Goal: Task Accomplishment & Management: Complete application form

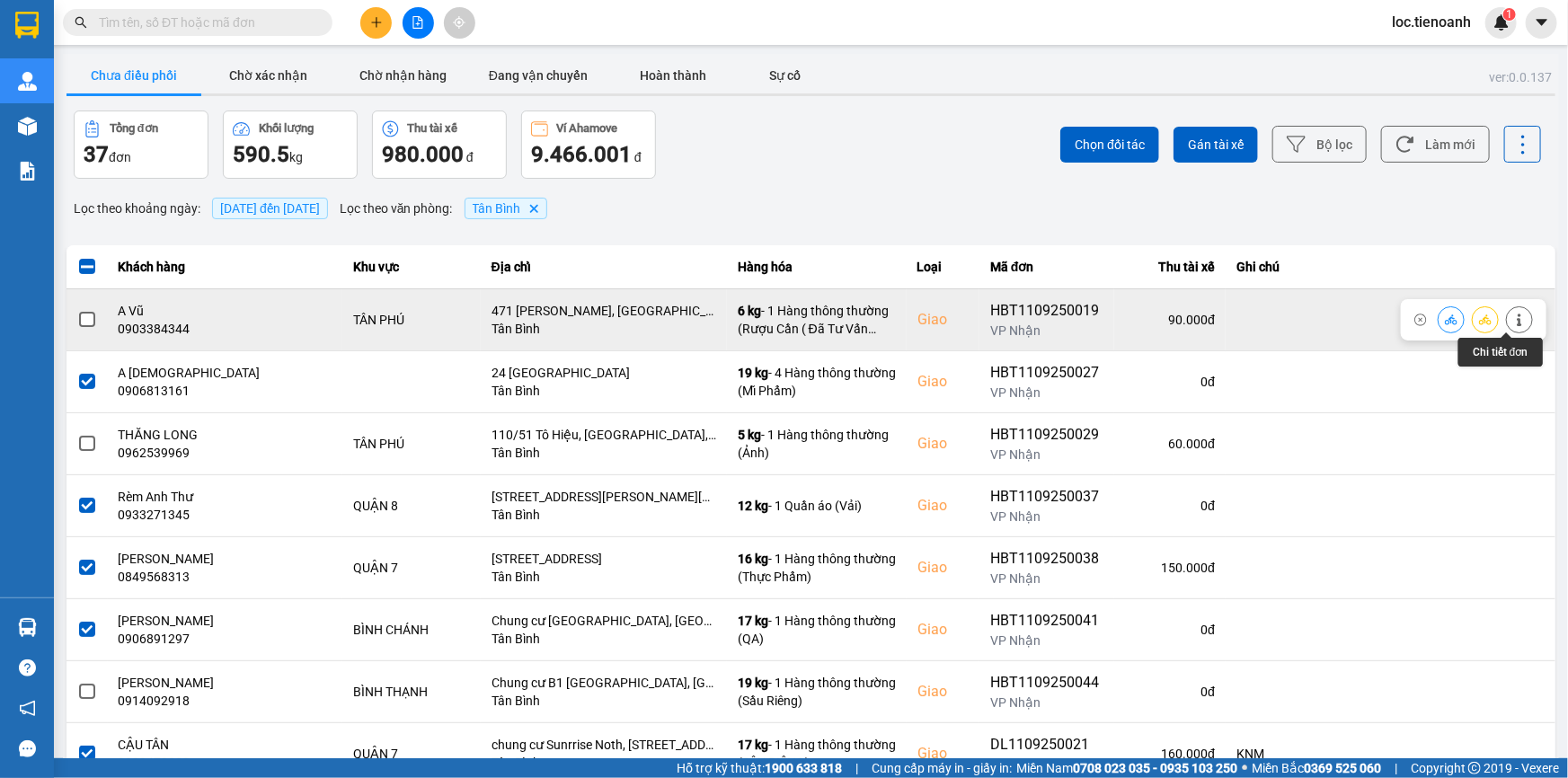
click at [1516, 318] on icon at bounding box center [1518, 320] width 5 height 13
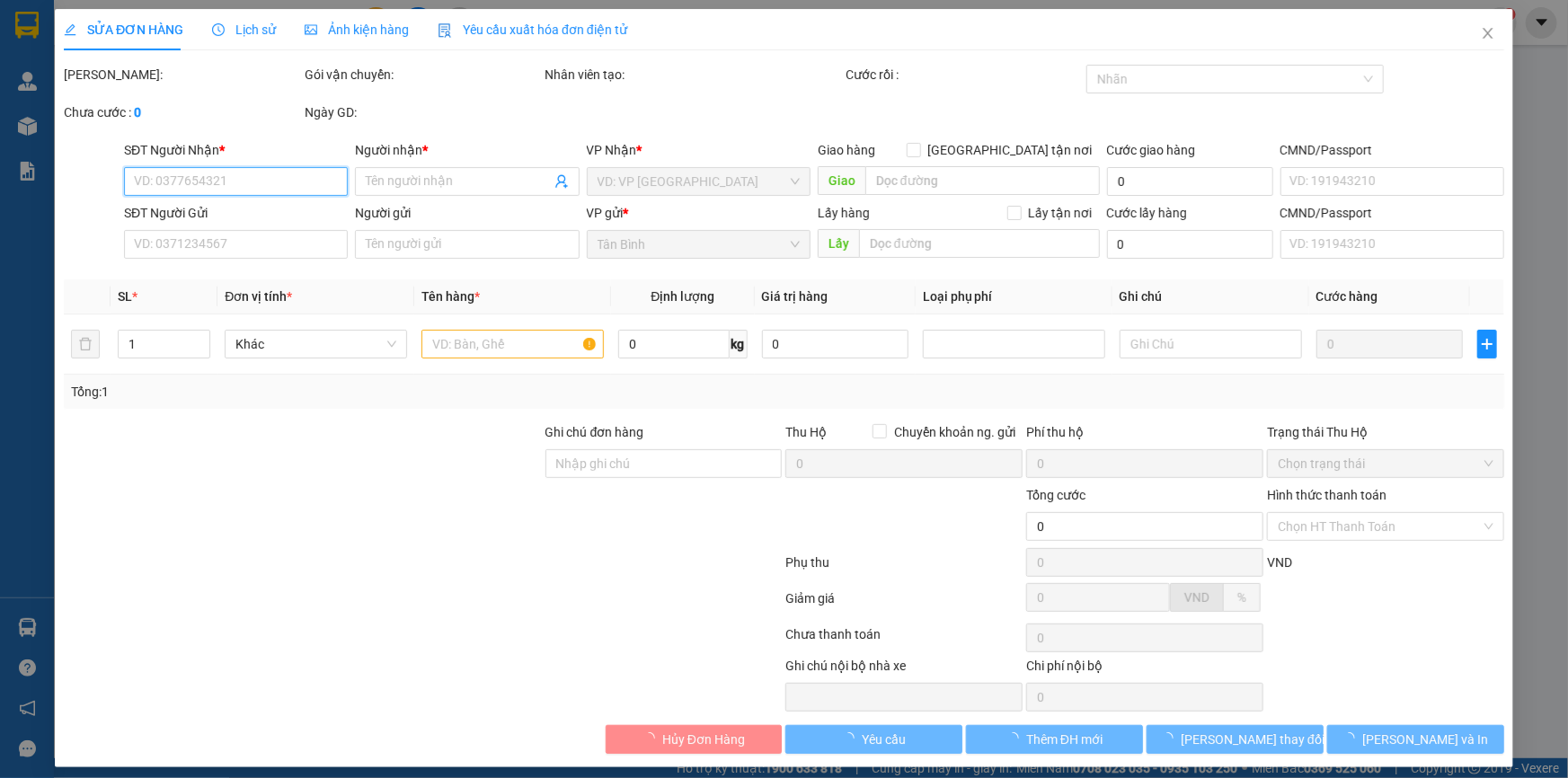
type input "0903384344"
type input "A Vũ"
checkbox input "true"
type input "471 [PERSON_NAME], [GEOGRAPHIC_DATA], [GEOGRAPHIC_DATA], [GEOGRAPHIC_DATA]"
type input "0866822664"
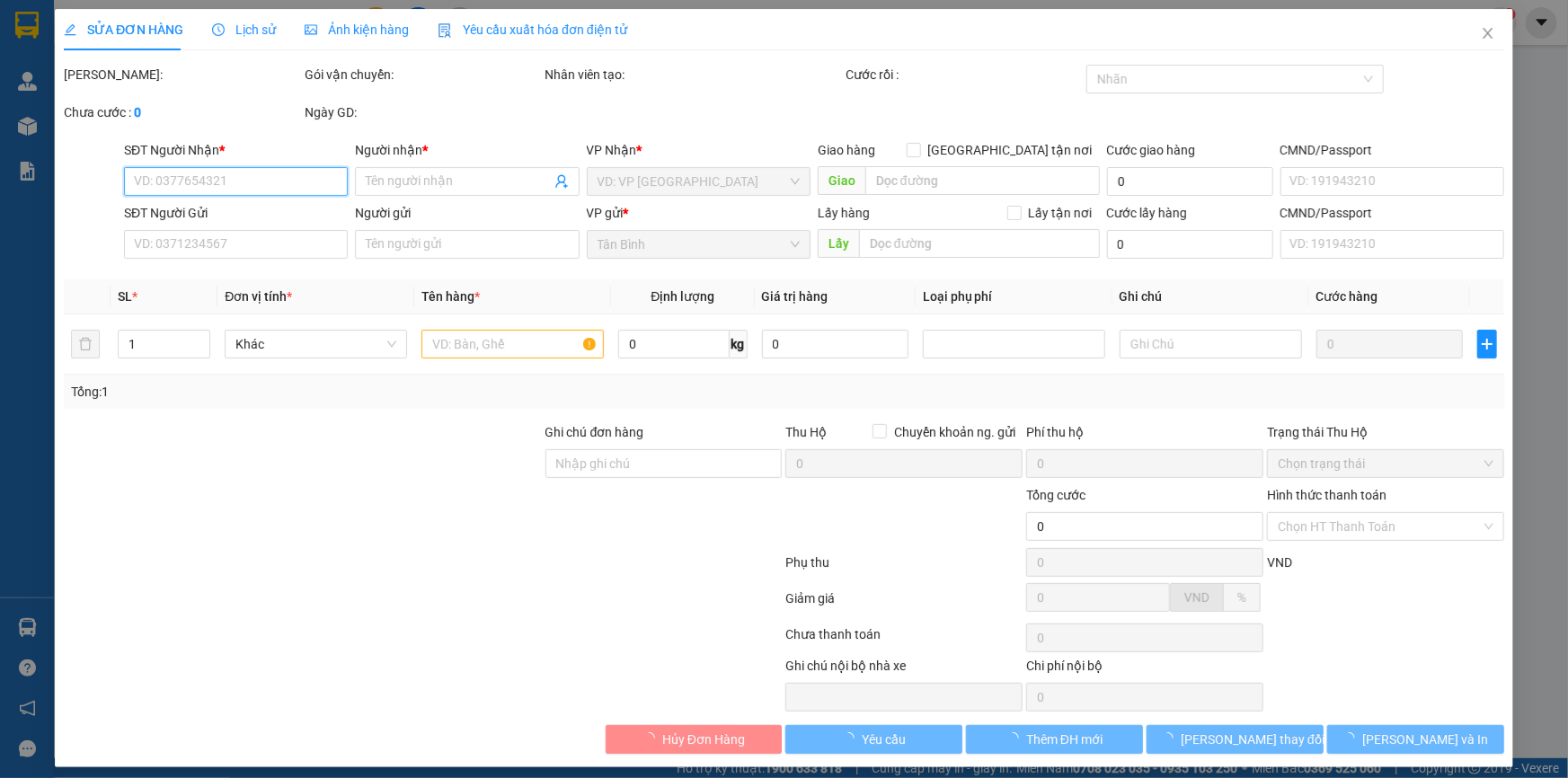
type input "A Tài"
type input "90.000"
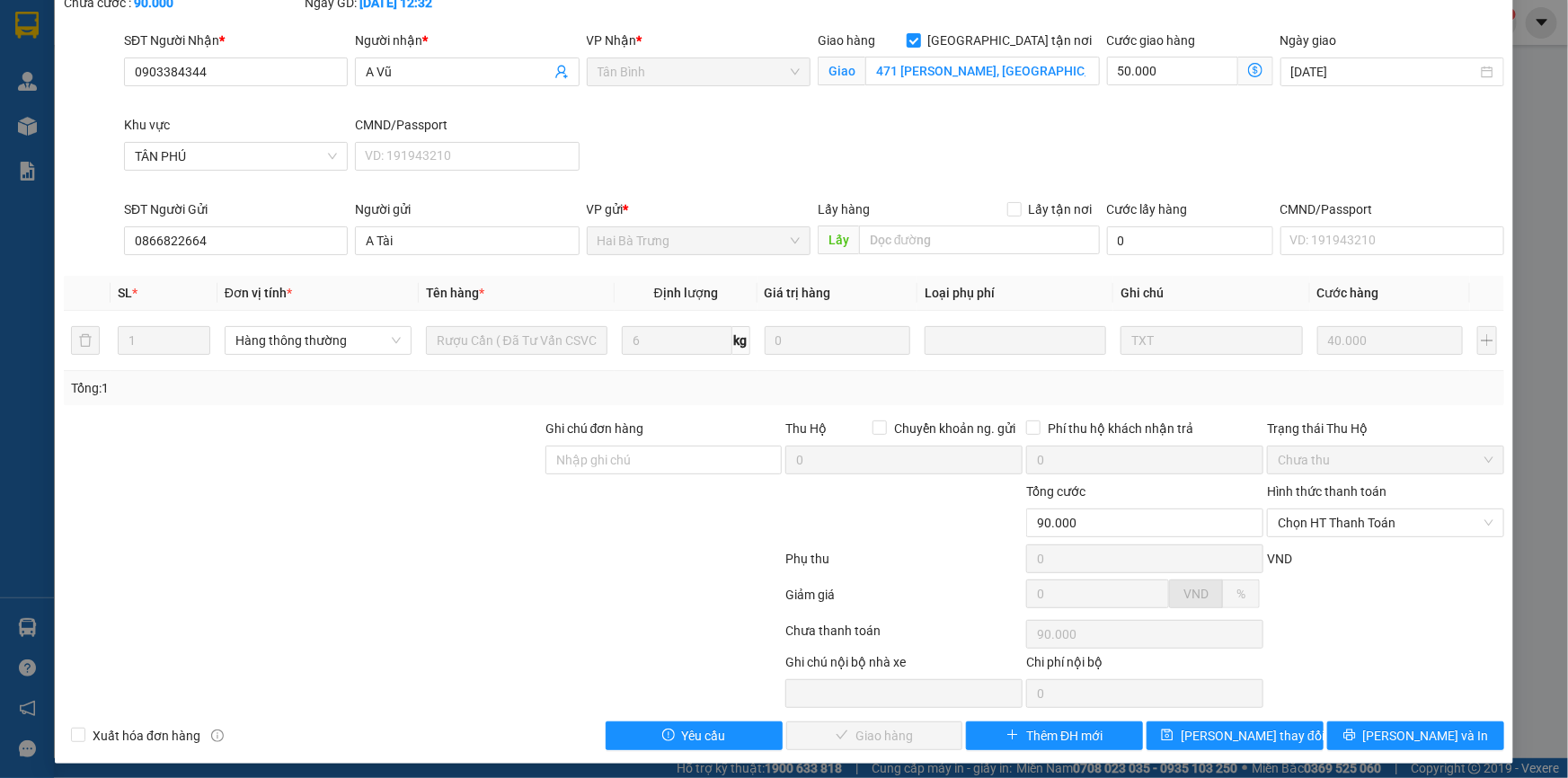
scroll to position [115, 0]
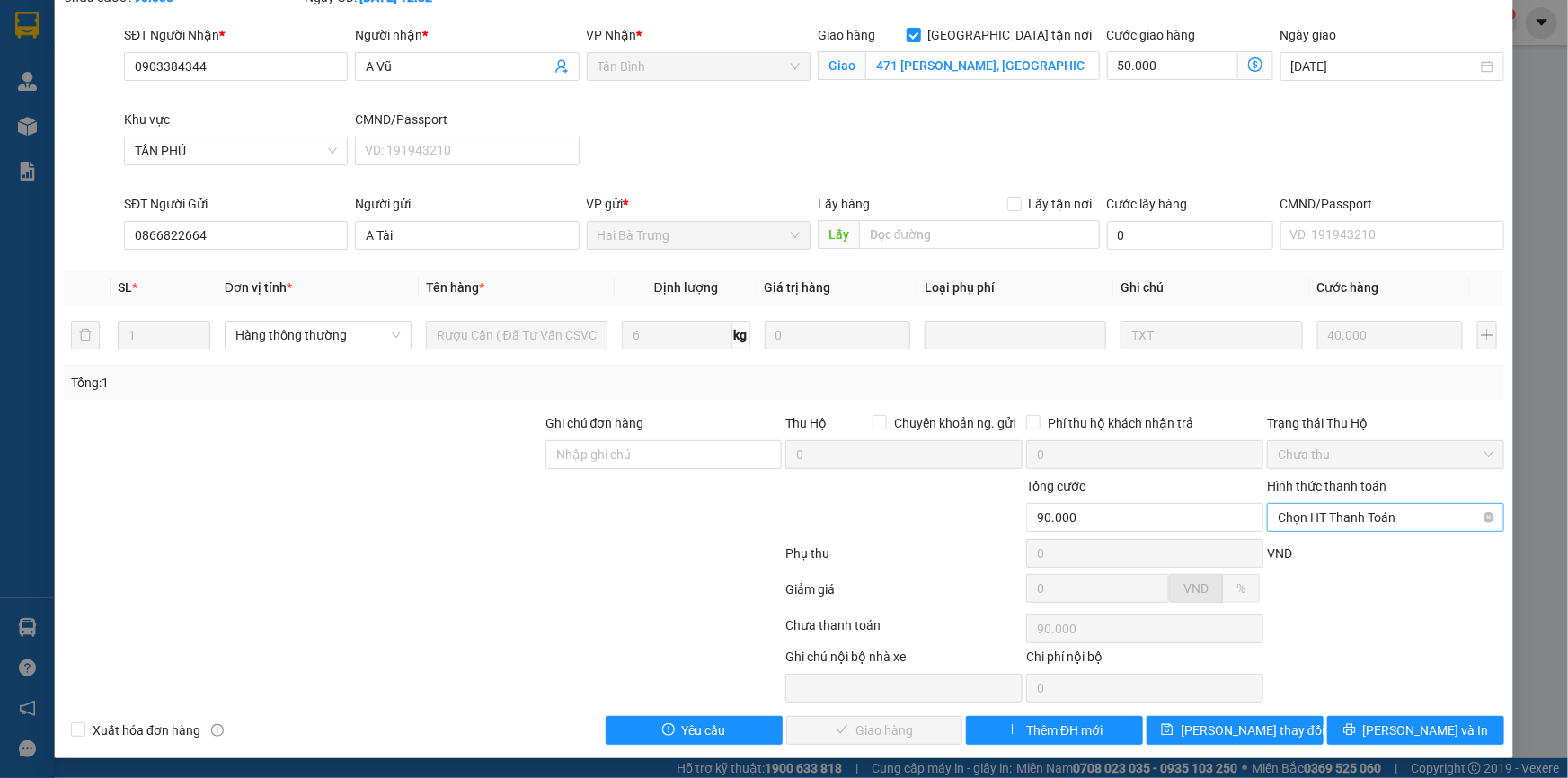
click at [1320, 519] on span "Chọn HT Thanh Toán" at bounding box center [1385, 518] width 216 height 27
click at [1319, 541] on div "Tại văn phòng" at bounding box center [1375, 552] width 235 height 29
type input "0"
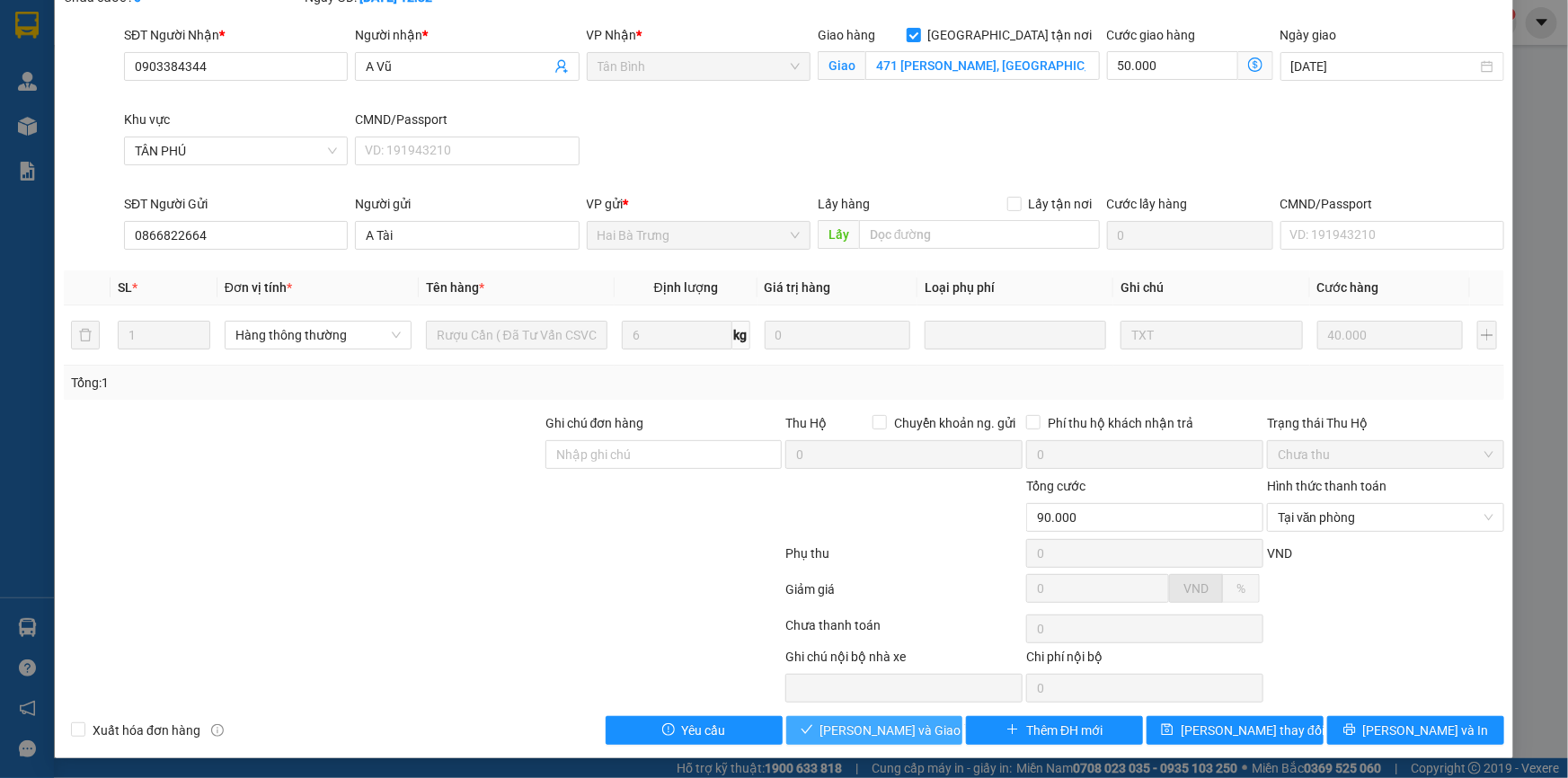
click at [893, 733] on span "[PERSON_NAME] và Giao hàng" at bounding box center [906, 730] width 173 height 20
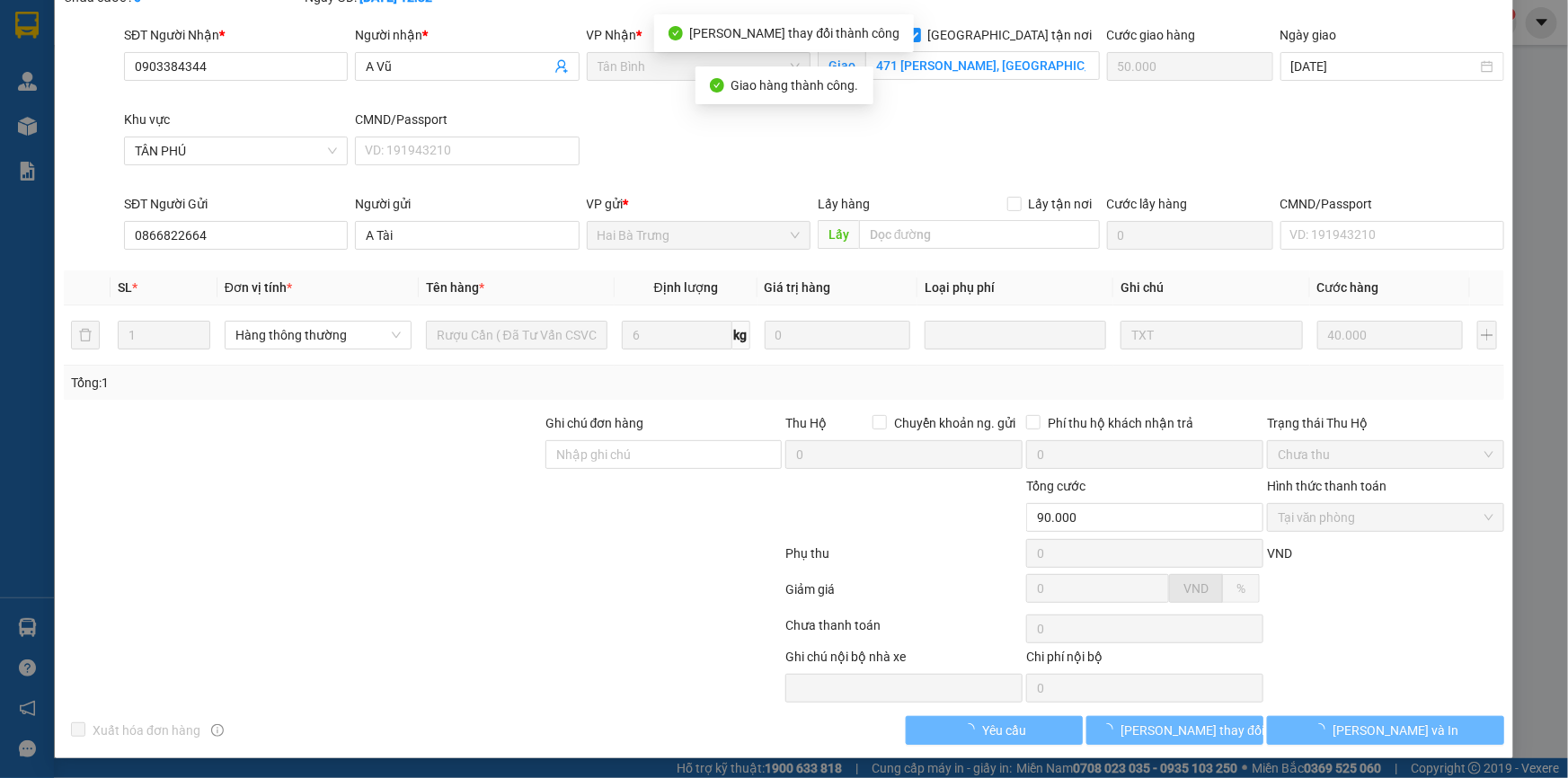
scroll to position [0, 0]
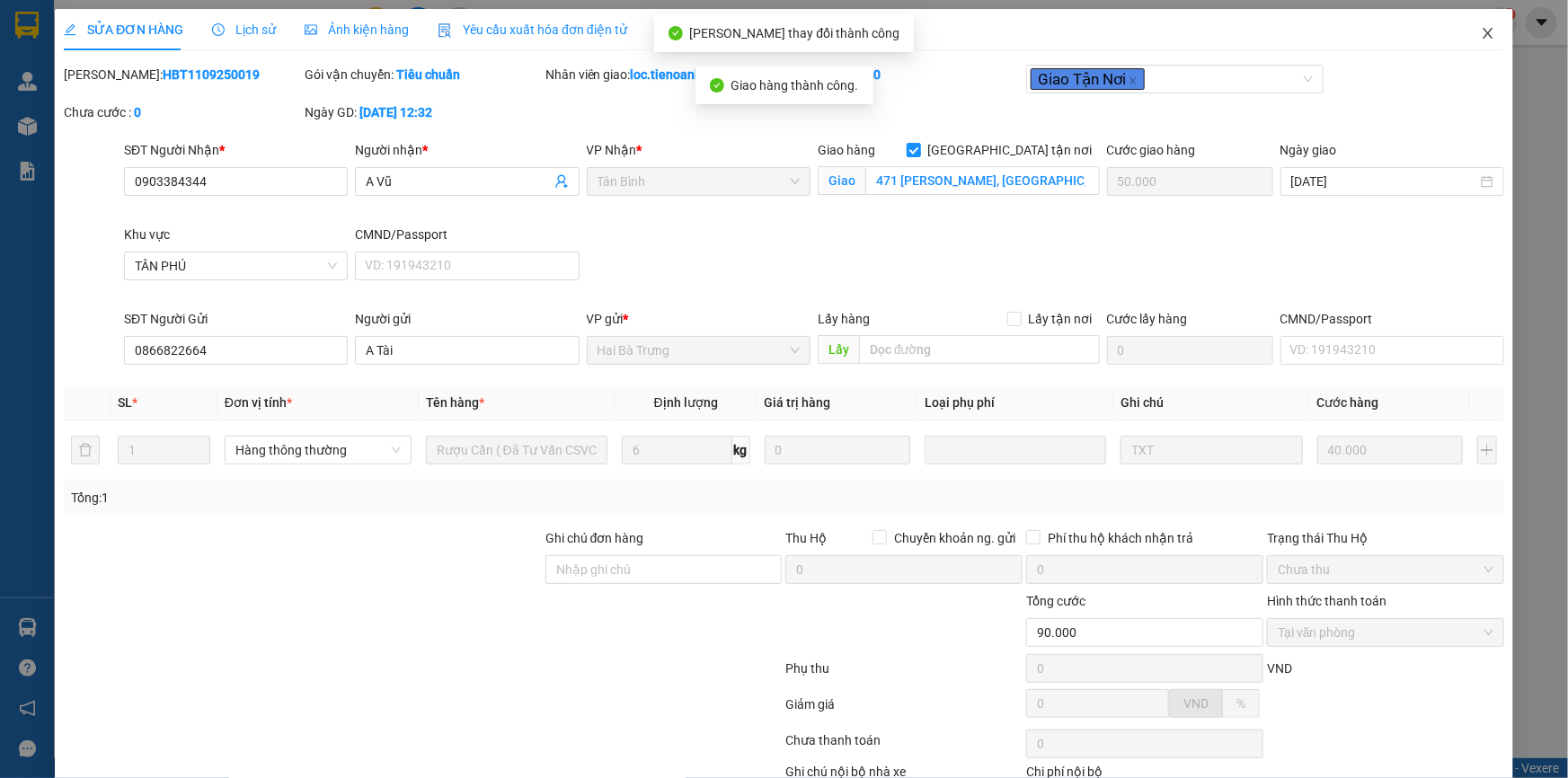
click at [1480, 39] on icon "close" at bounding box center [1488, 33] width 14 height 14
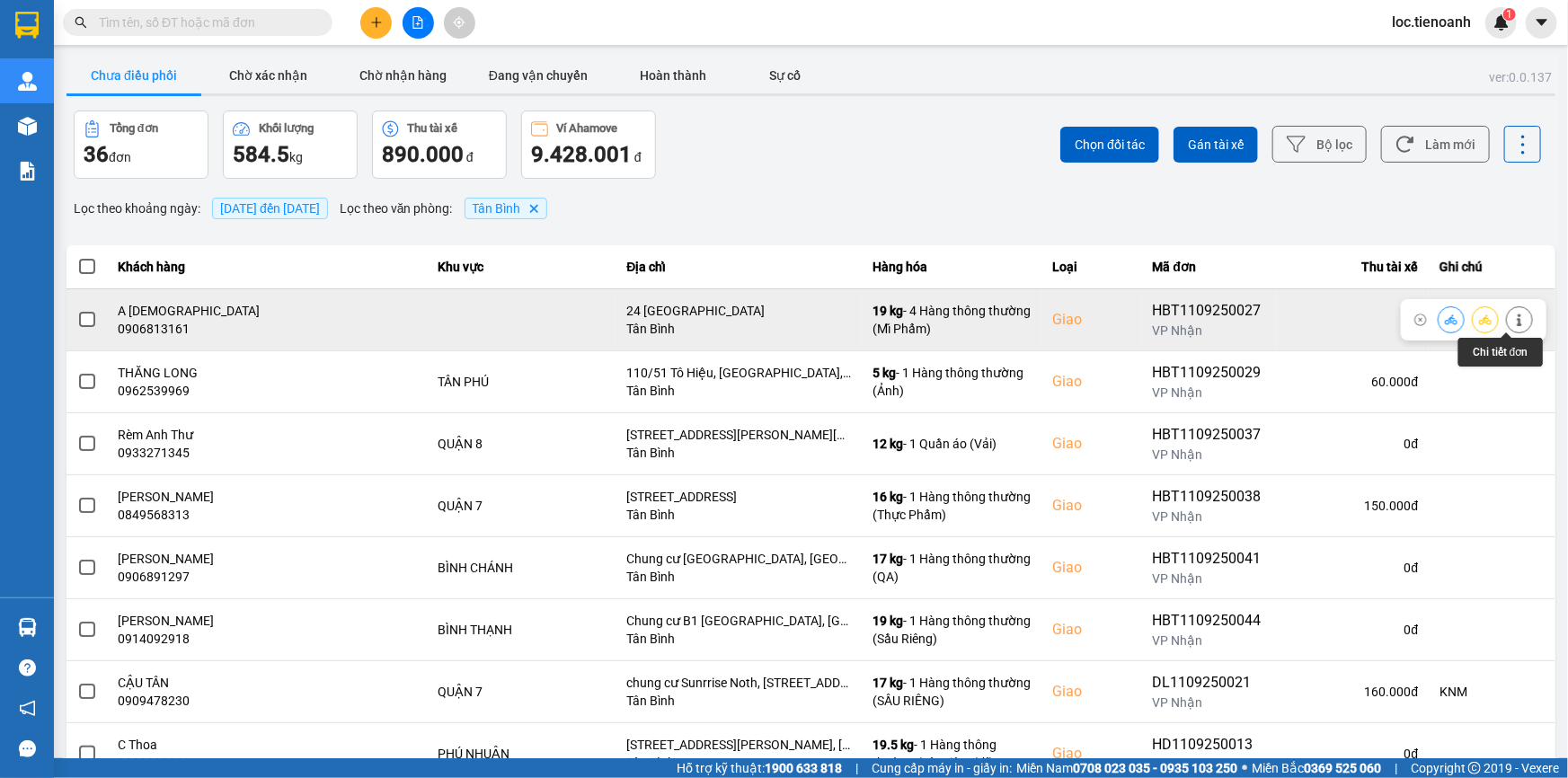
click at [1513, 314] on icon at bounding box center [1519, 320] width 13 height 13
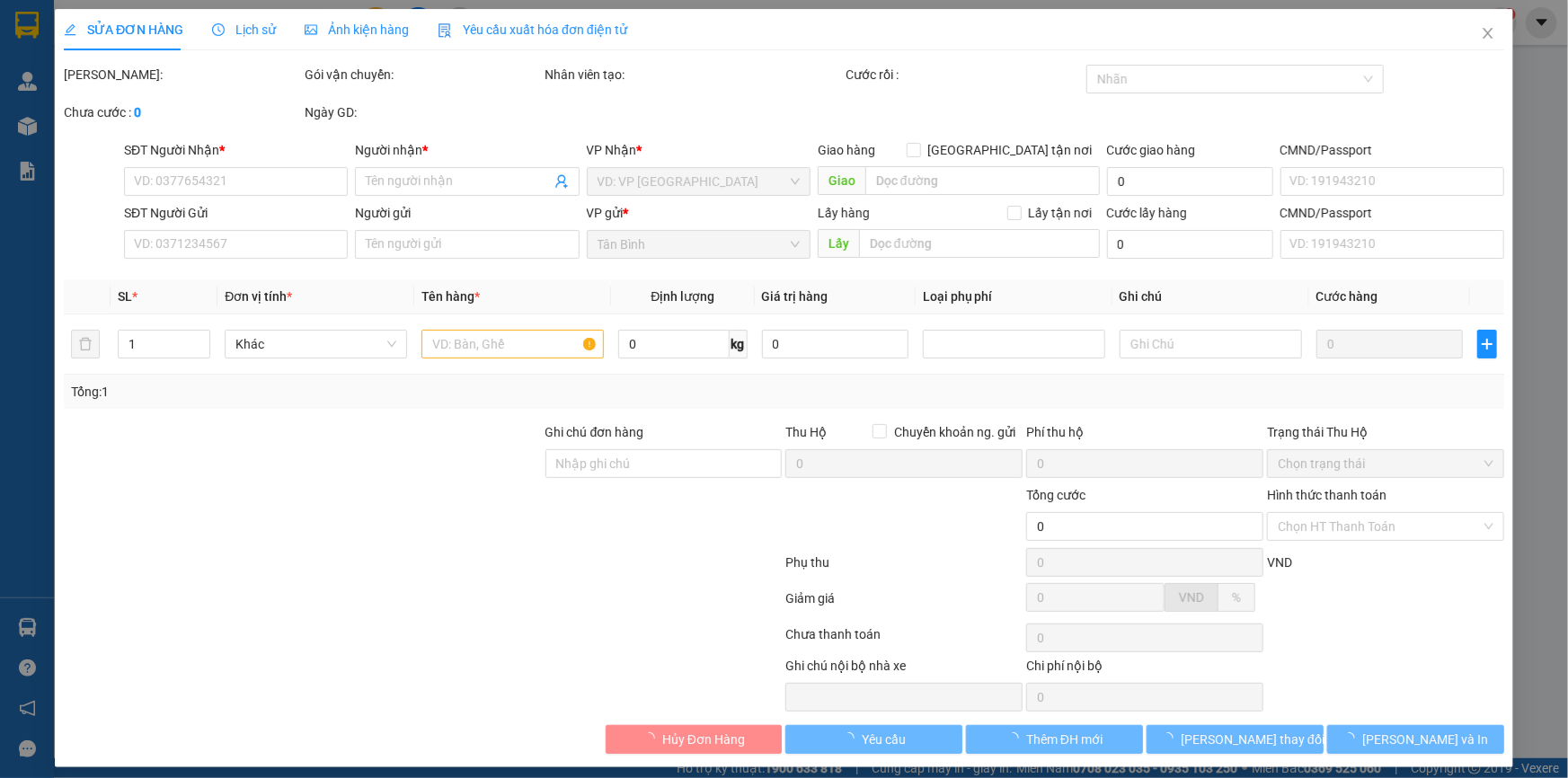
type input "0906813161"
type input "A [DEMOGRAPHIC_DATA]"
checkbox input "true"
type input "24 [GEOGRAPHIC_DATA]"
type input "0869160145"
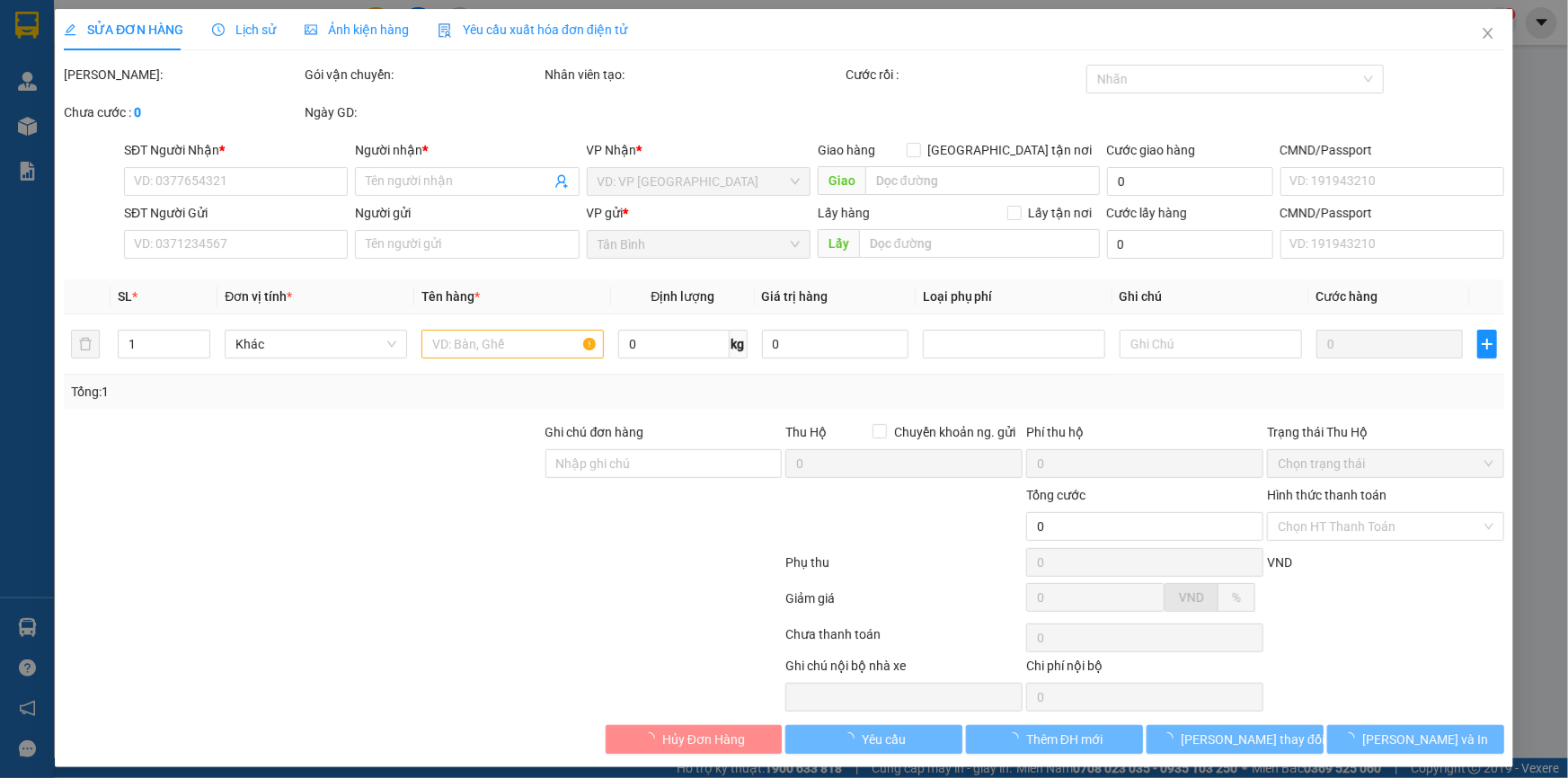
type input "C [PERSON_NAME]"
type input "370.000"
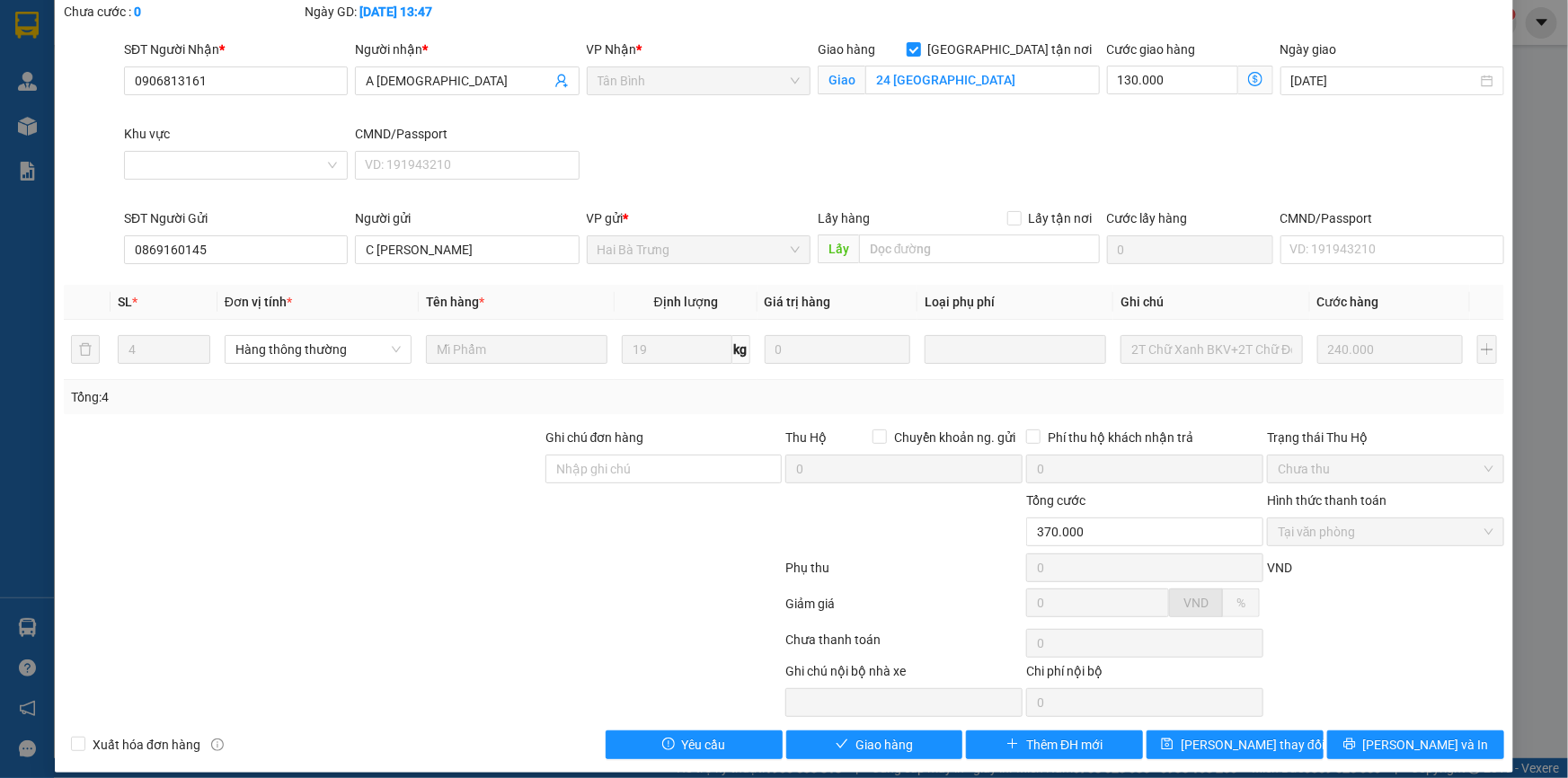
scroll to position [115, 0]
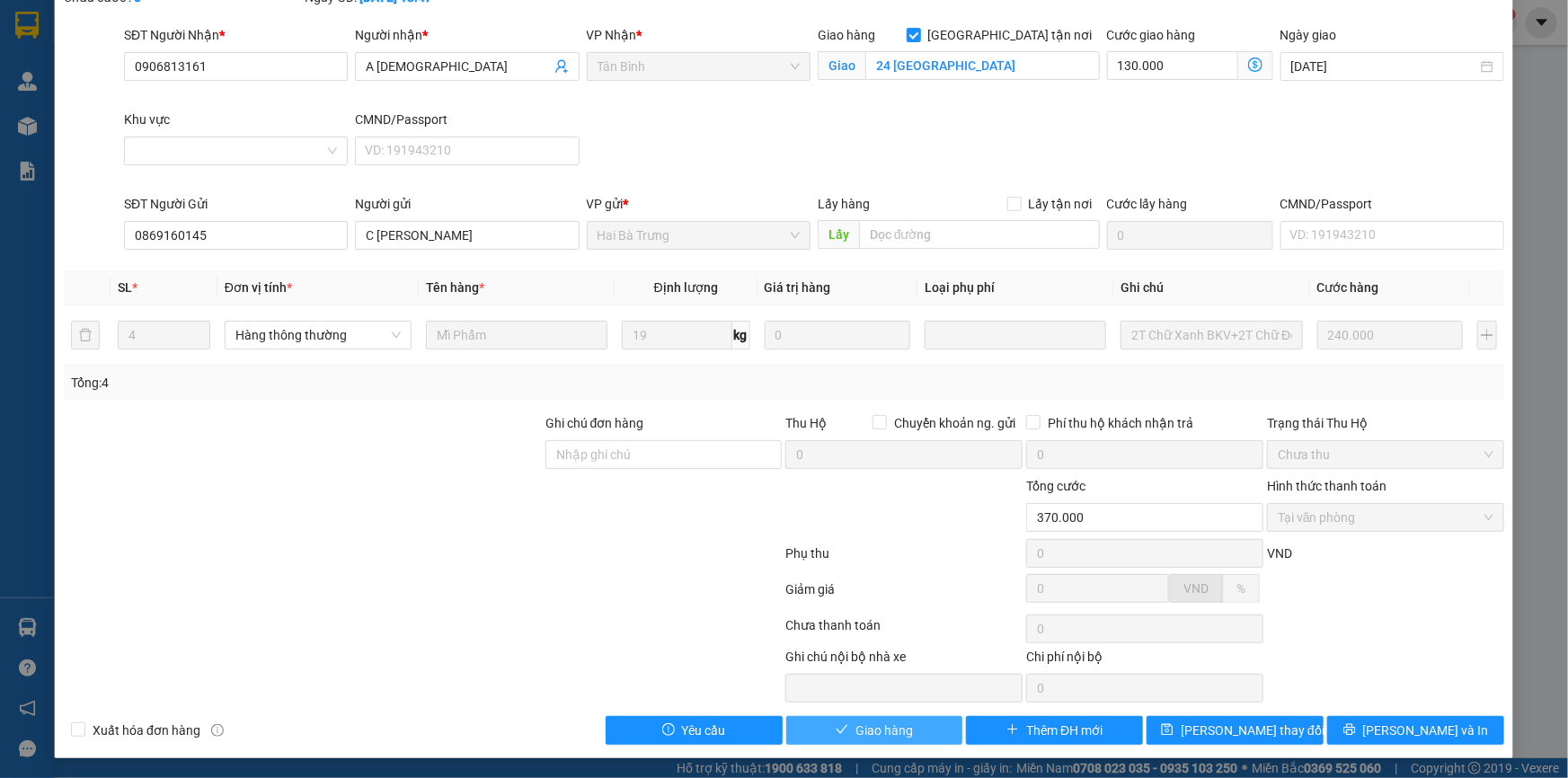
drag, startPoint x: 865, startPoint y: 736, endPoint x: 889, endPoint y: 699, distance: 44.1
click at [869, 726] on span "Giao hàng" at bounding box center [884, 730] width 58 height 20
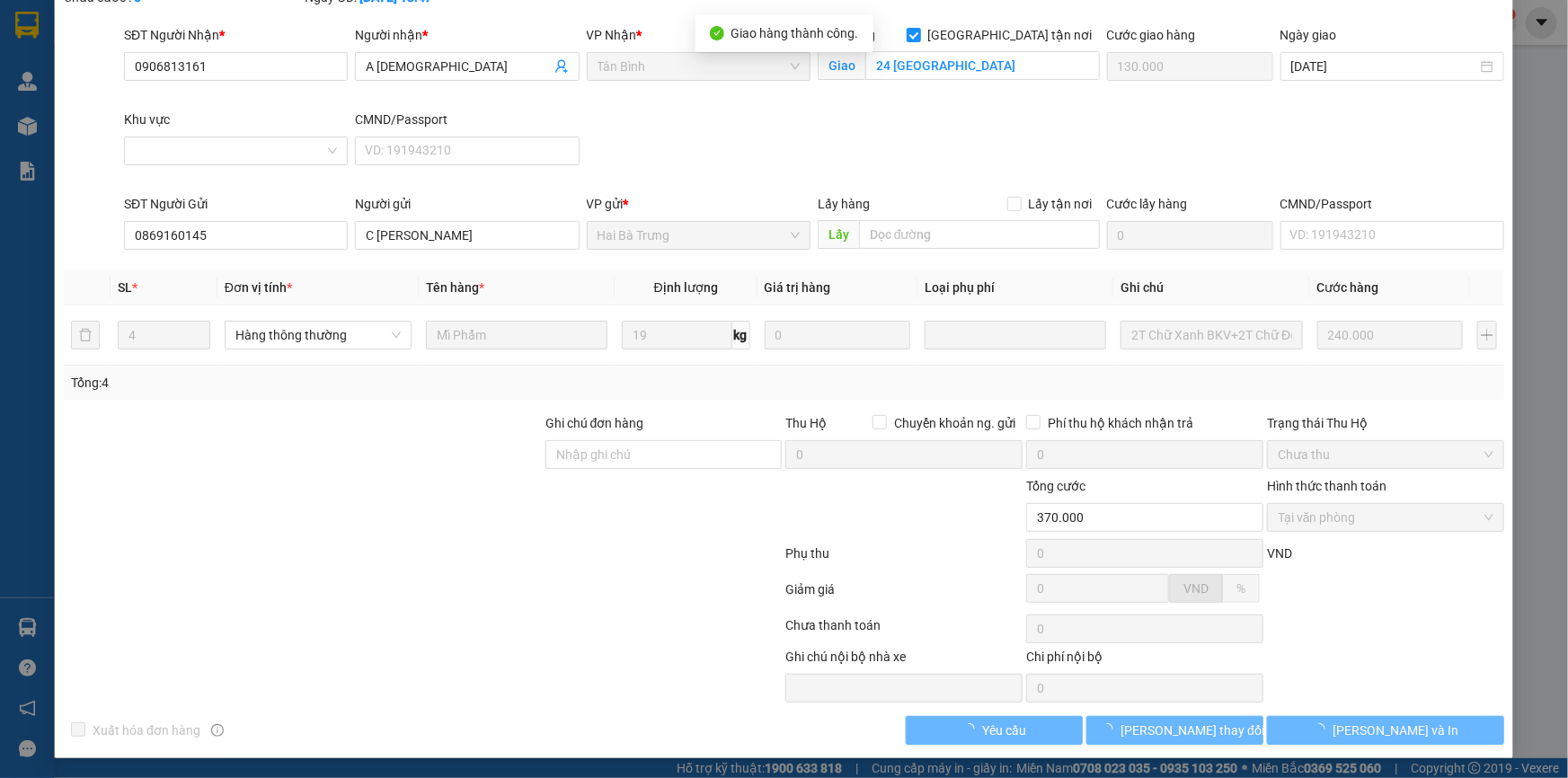
scroll to position [0, 0]
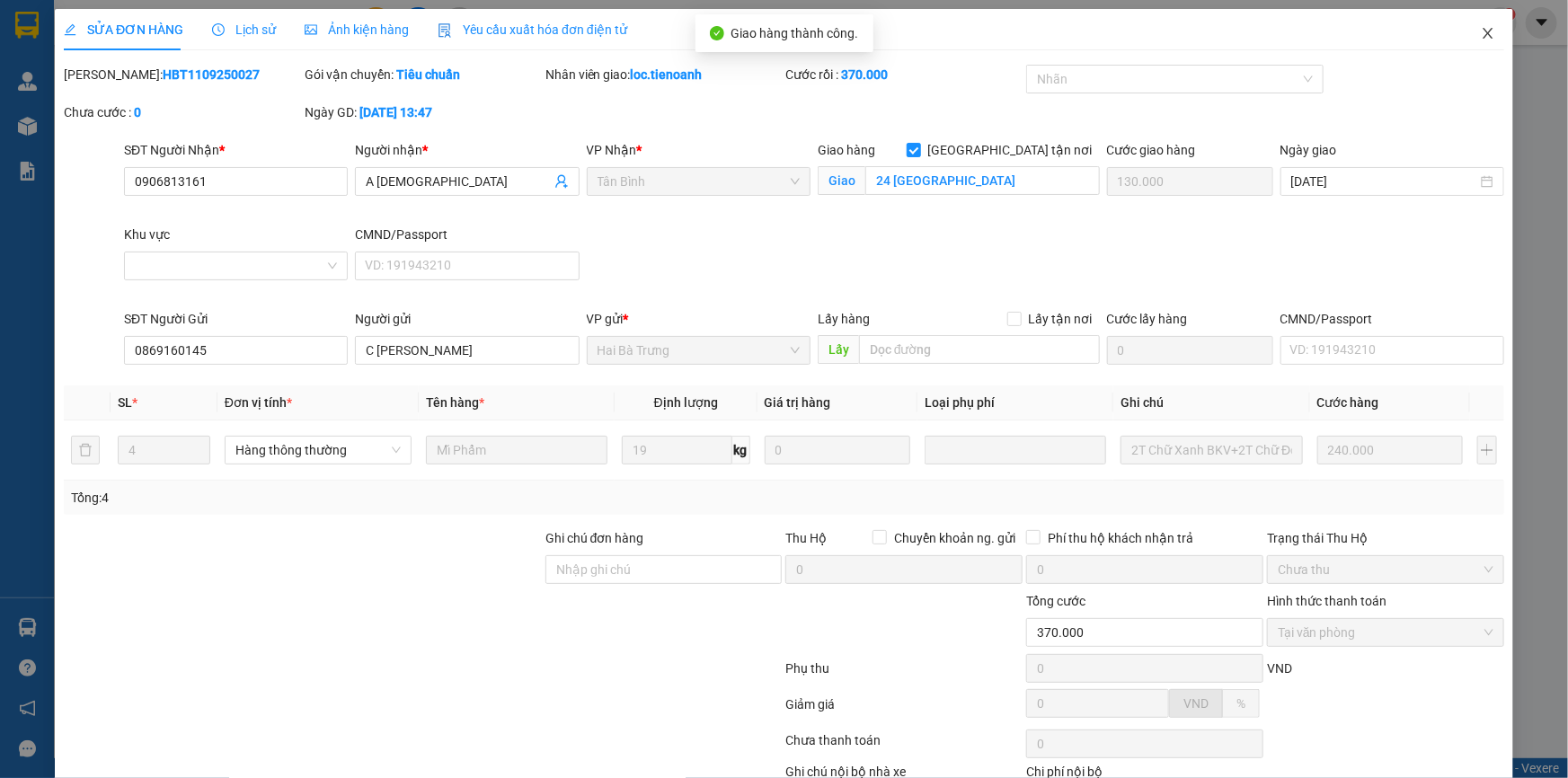
click at [1480, 34] on icon "close" at bounding box center [1488, 33] width 14 height 14
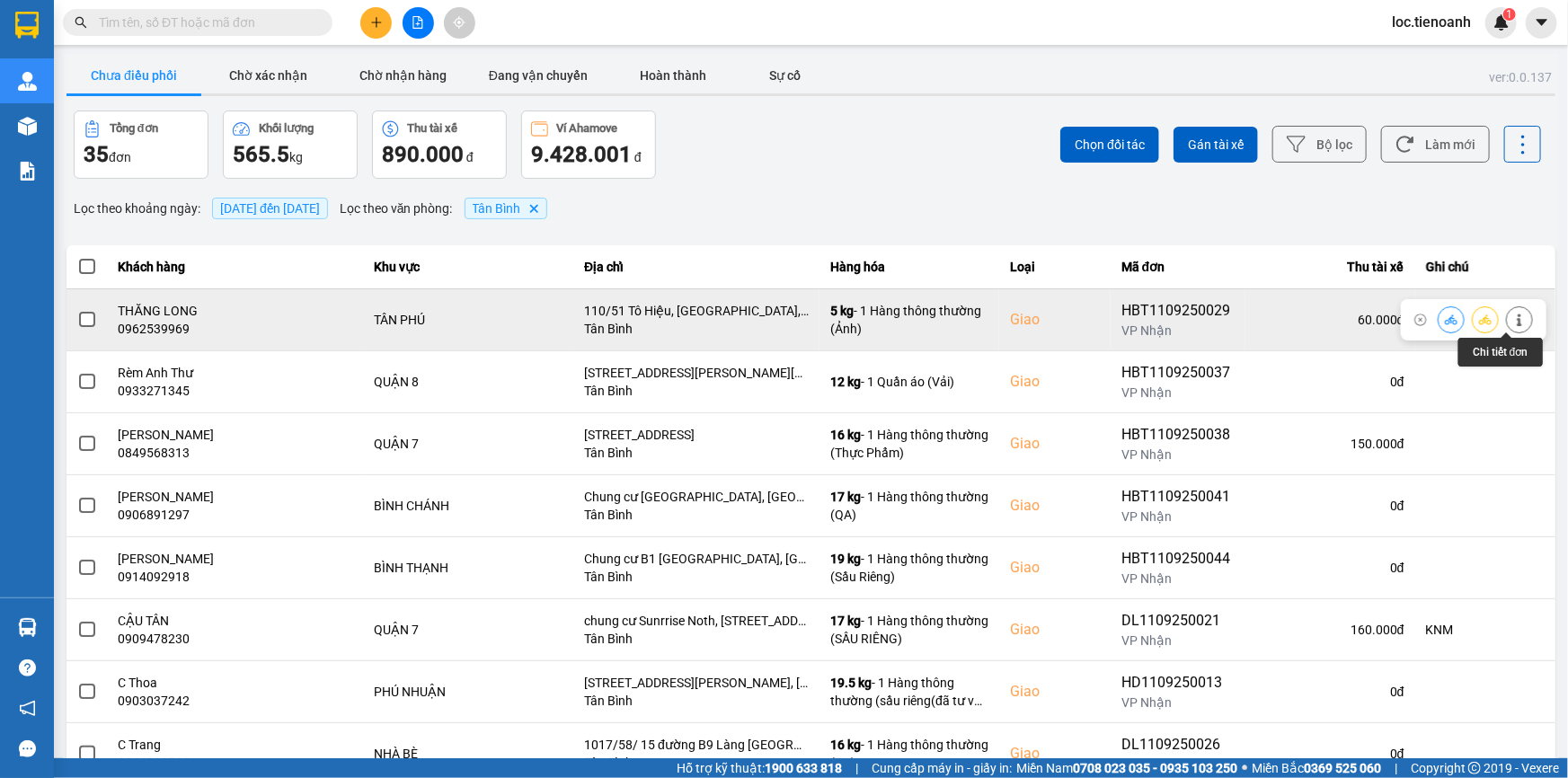
click at [1513, 318] on icon at bounding box center [1519, 320] width 13 height 13
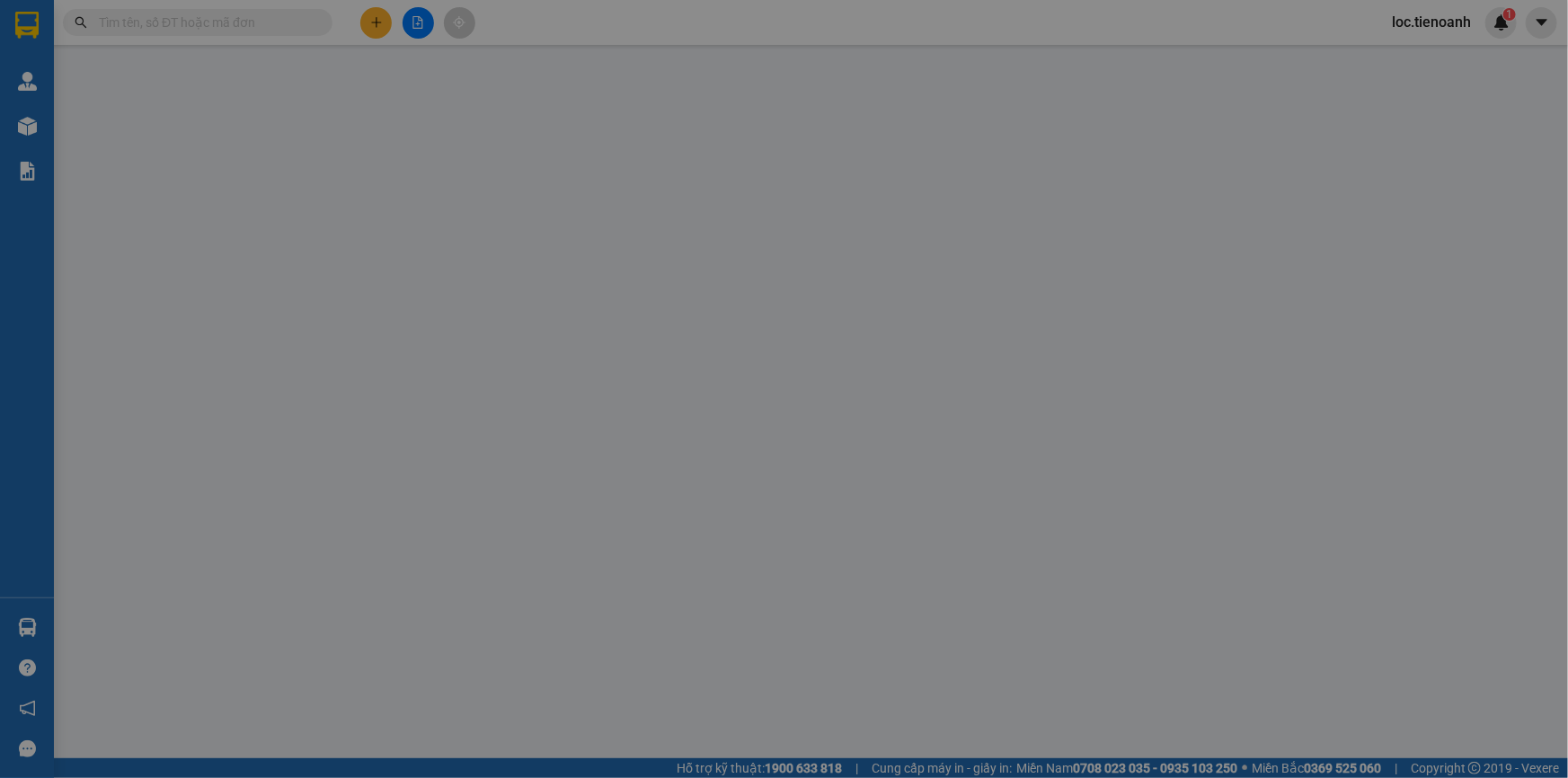
type input "0962539969"
type input "THĂNG LONG"
checkbox input "true"
type input "110/51 Tô Hiệu, [GEOGRAPHIC_DATA], [GEOGRAPHIC_DATA], [GEOGRAPHIC_DATA]"
type input "0334768228"
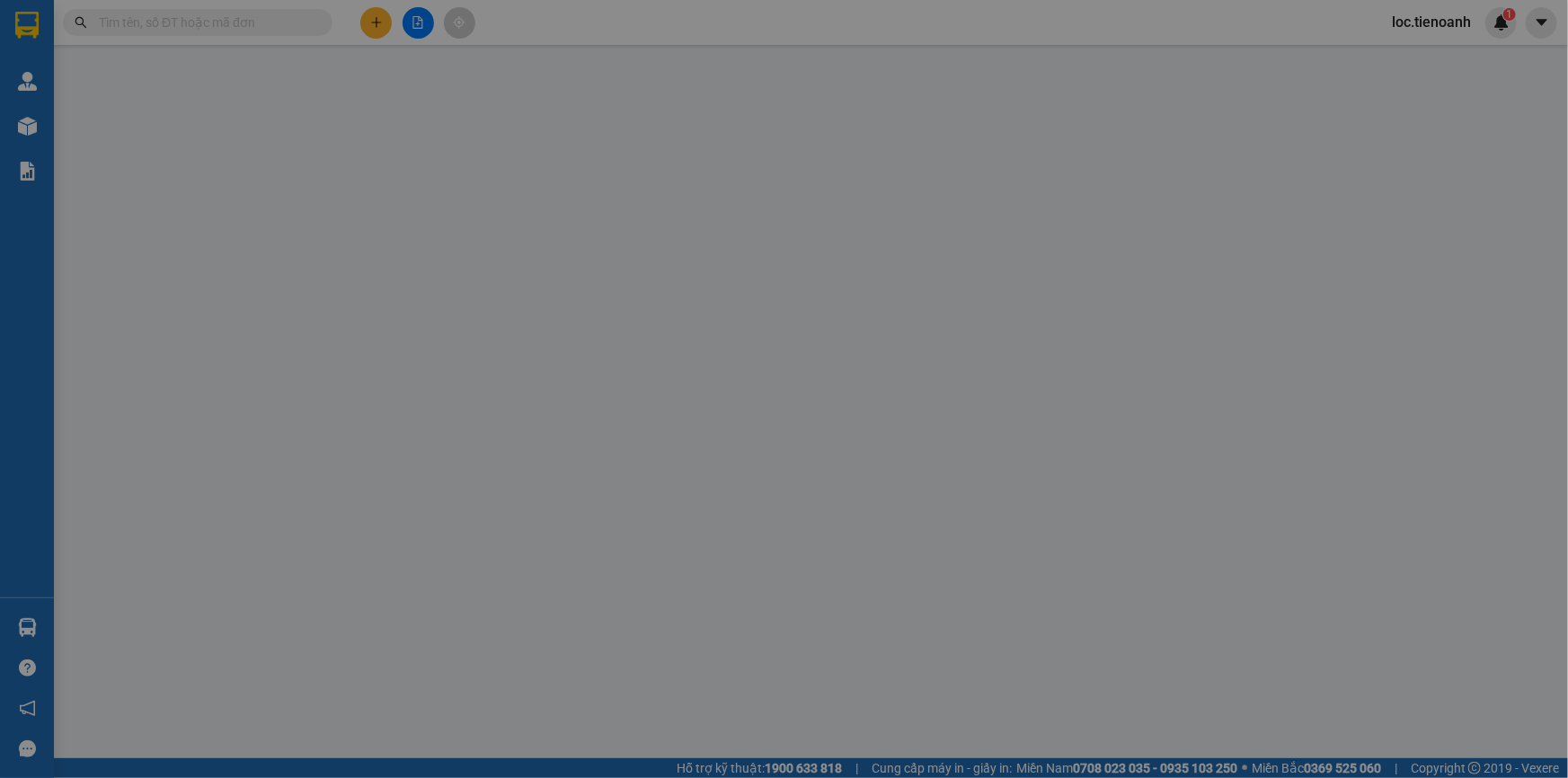
type input "HỮU ĐẠI"
type input "60.000"
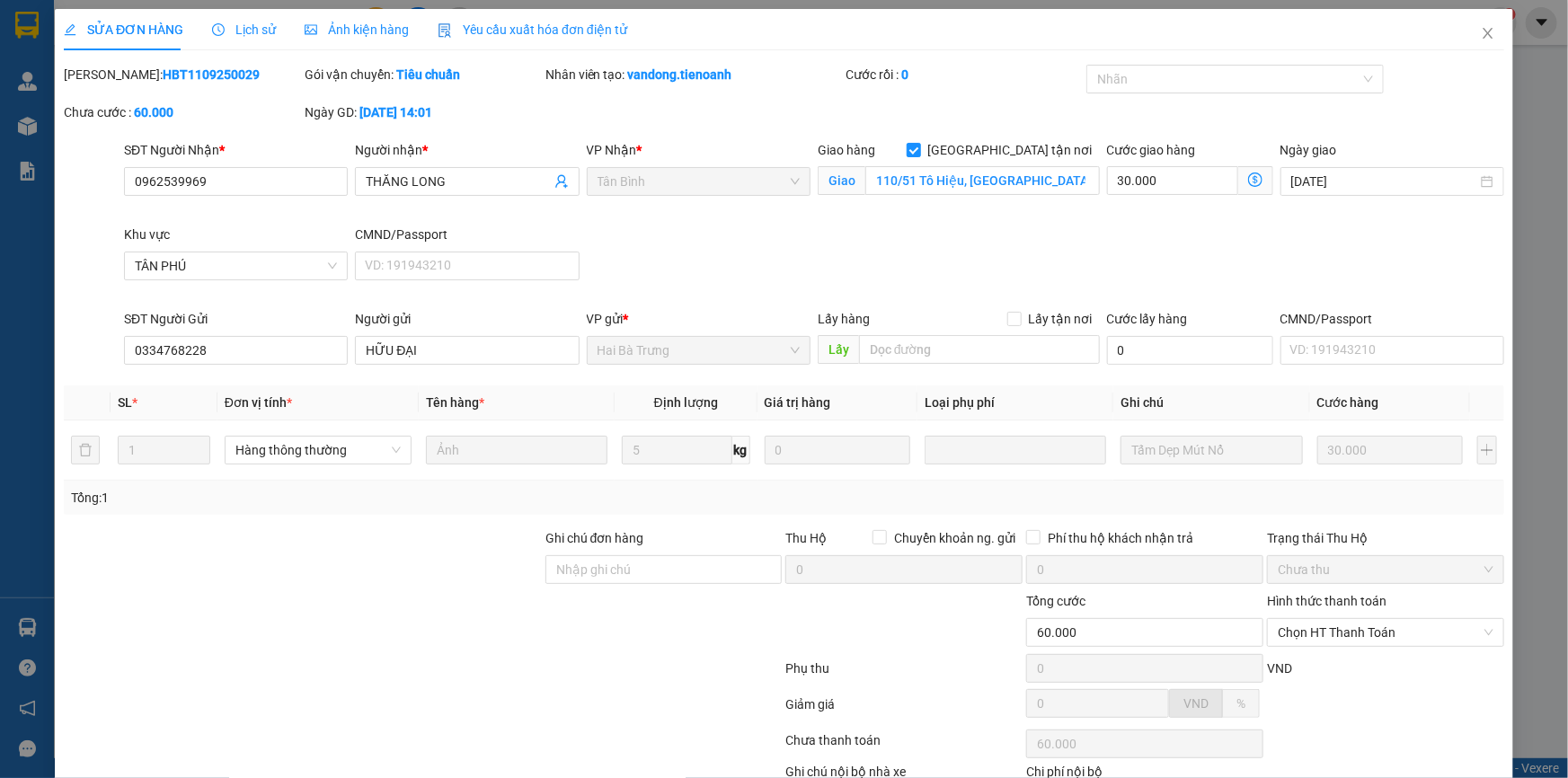
scroll to position [115, 0]
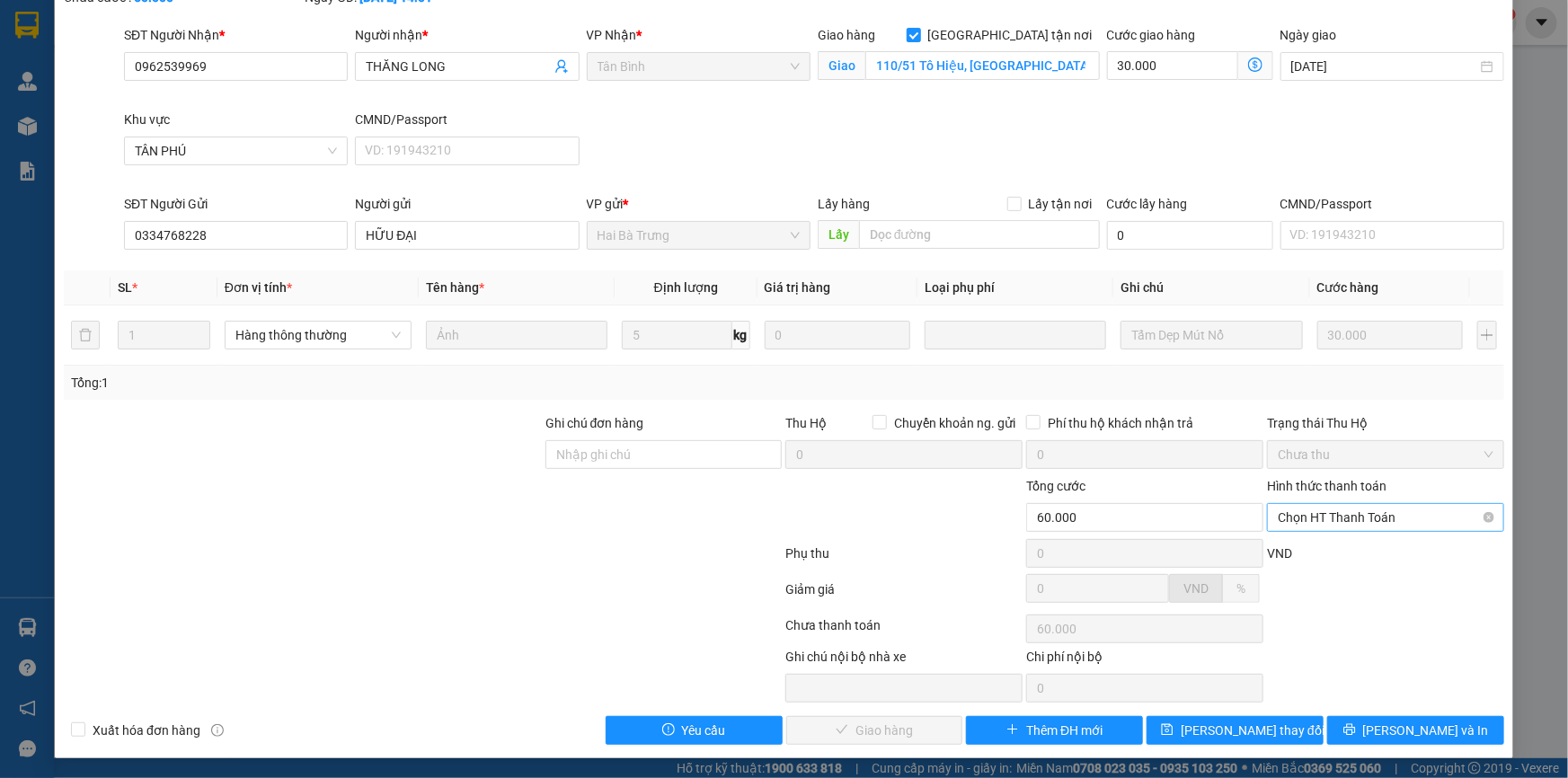
click at [1362, 504] on span "Chọn HT Thanh Toán" at bounding box center [1385, 518] width 216 height 27
click at [1329, 559] on div "Tại văn phòng" at bounding box center [1375, 552] width 214 height 20
type input "0"
drag, startPoint x: 840, startPoint y: 715, endPoint x: 866, endPoint y: 711, distance: 26.3
click at [843, 716] on button "[PERSON_NAME] và Giao hàng" at bounding box center [875, 730] width 177 height 29
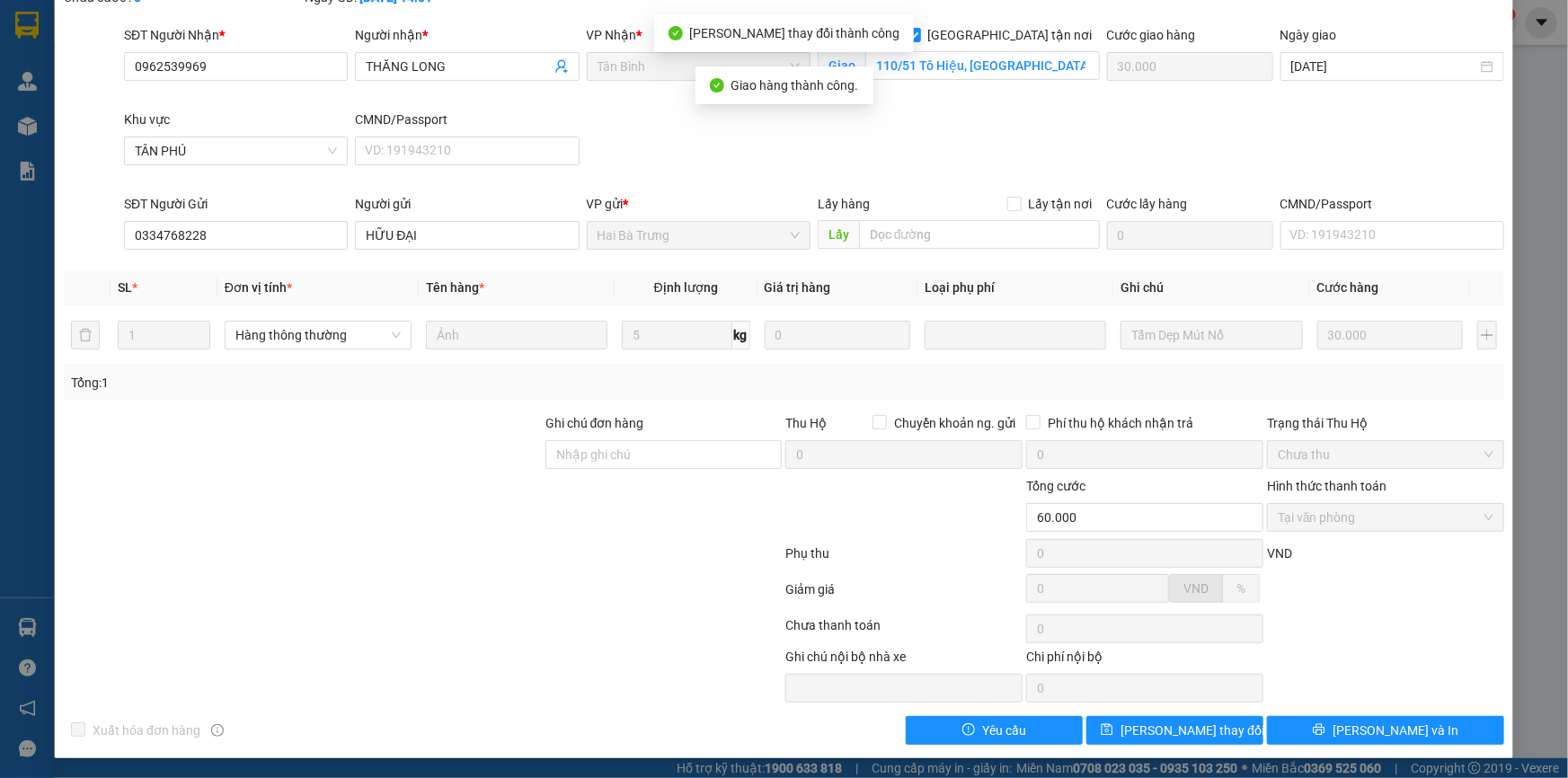
scroll to position [0, 0]
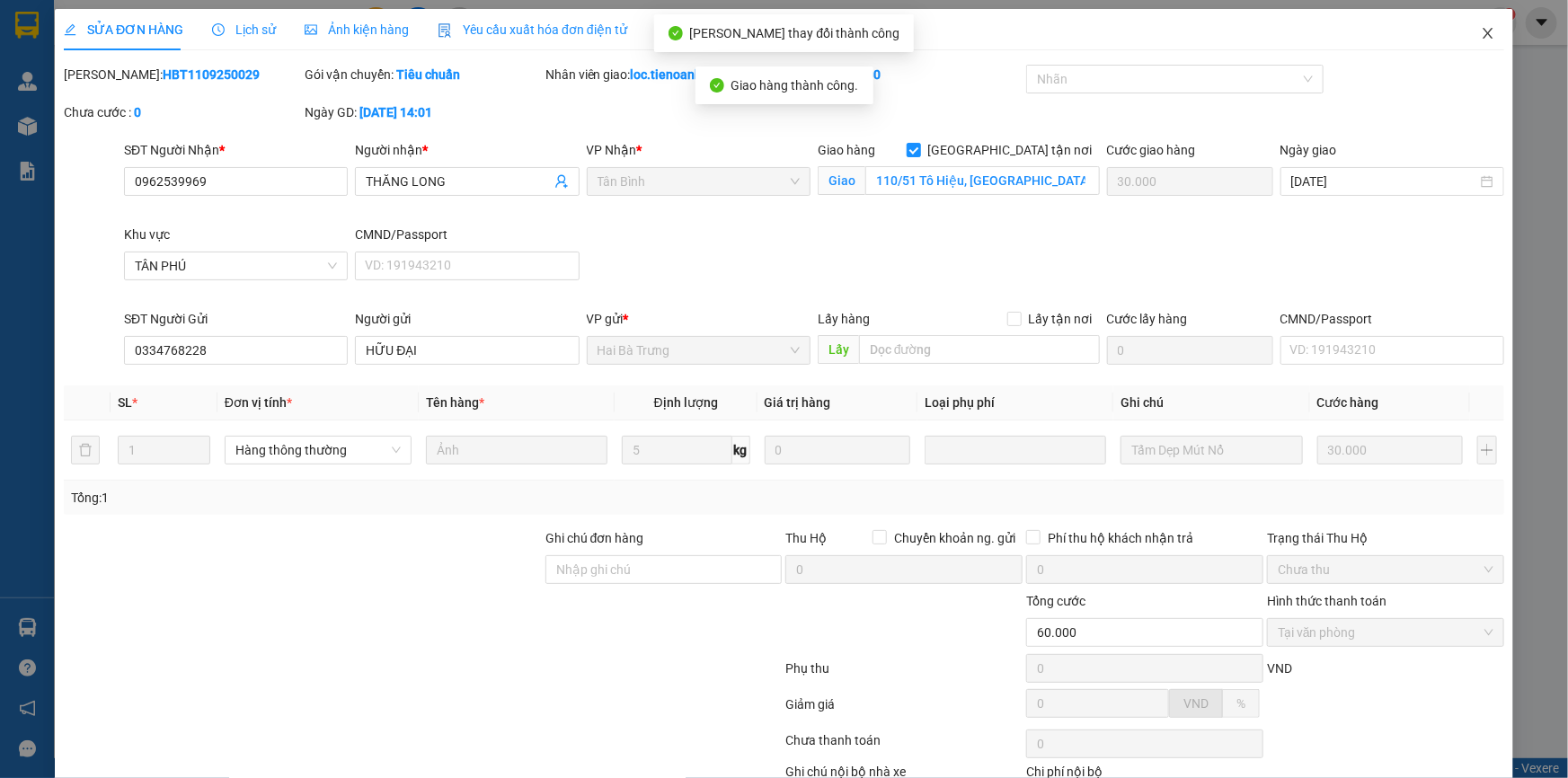
click at [1482, 27] on icon "close" at bounding box center [1488, 33] width 14 height 14
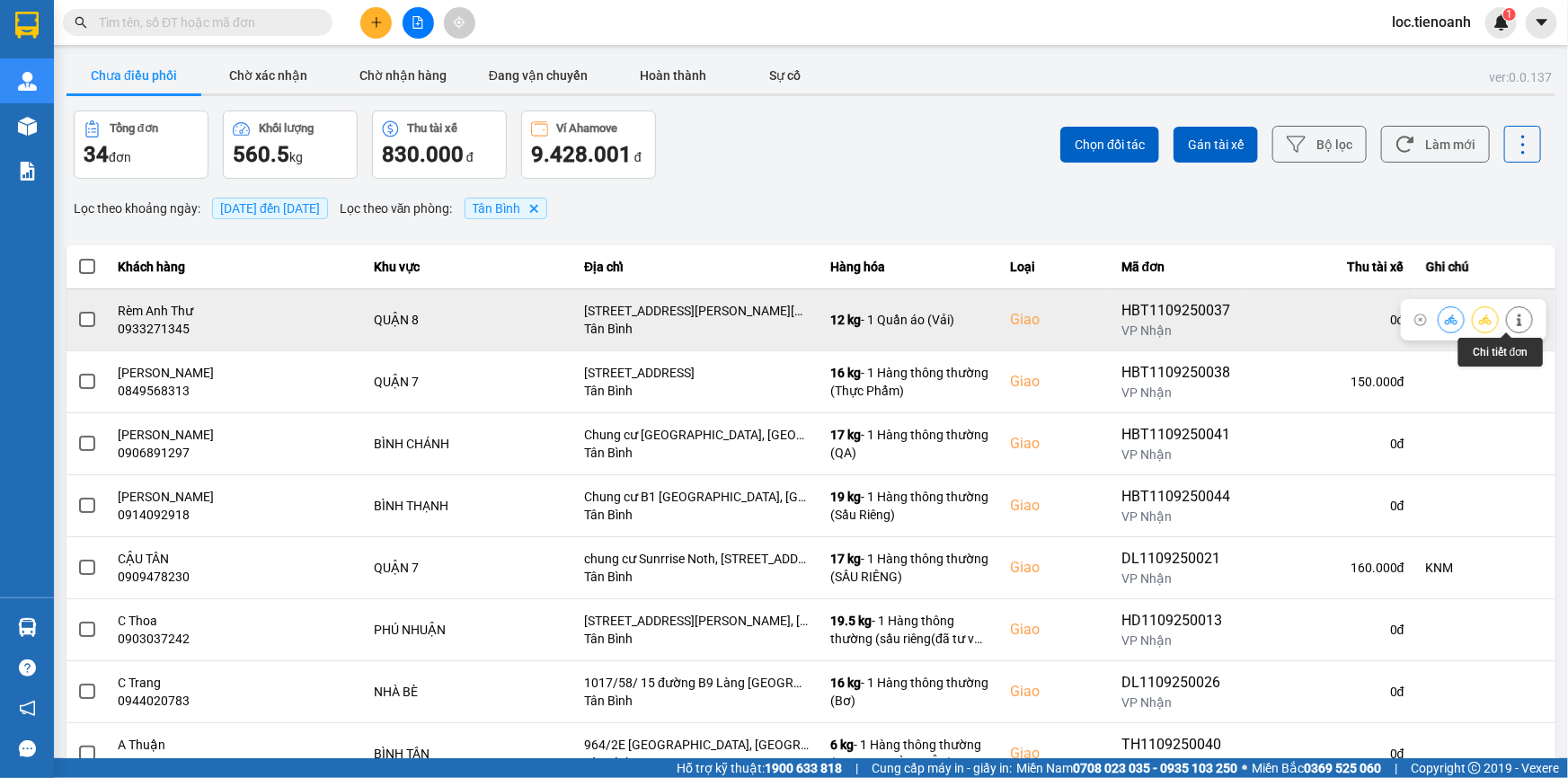
click at [1507, 317] on button at bounding box center [1519, 319] width 25 height 32
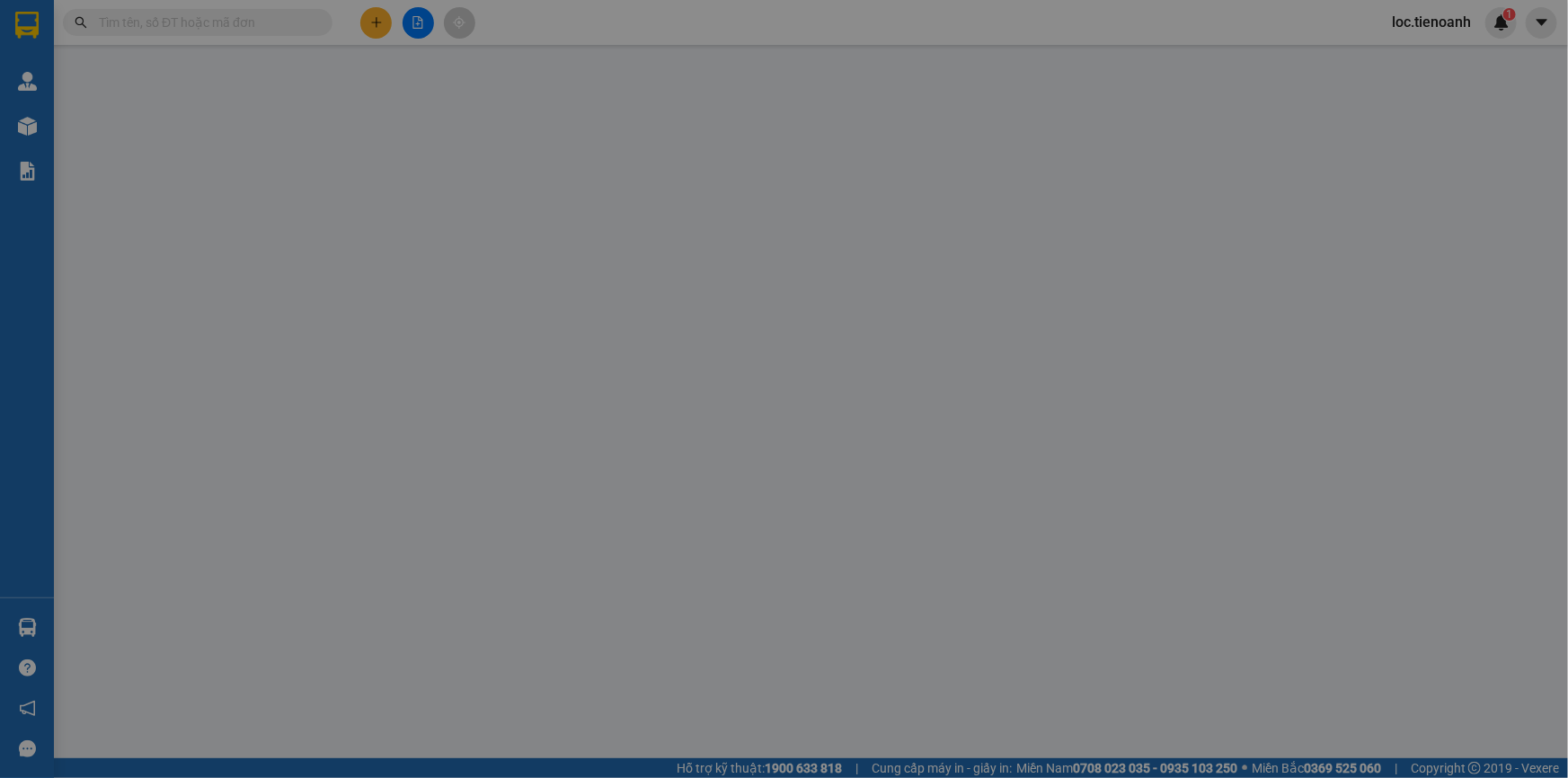
type input "0933271345"
type input "Rèm Anh Thư"
checkbox input "true"
type input "[STREET_ADDRESS][PERSON_NAME][PERSON_NAME]"
type input "0919821155"
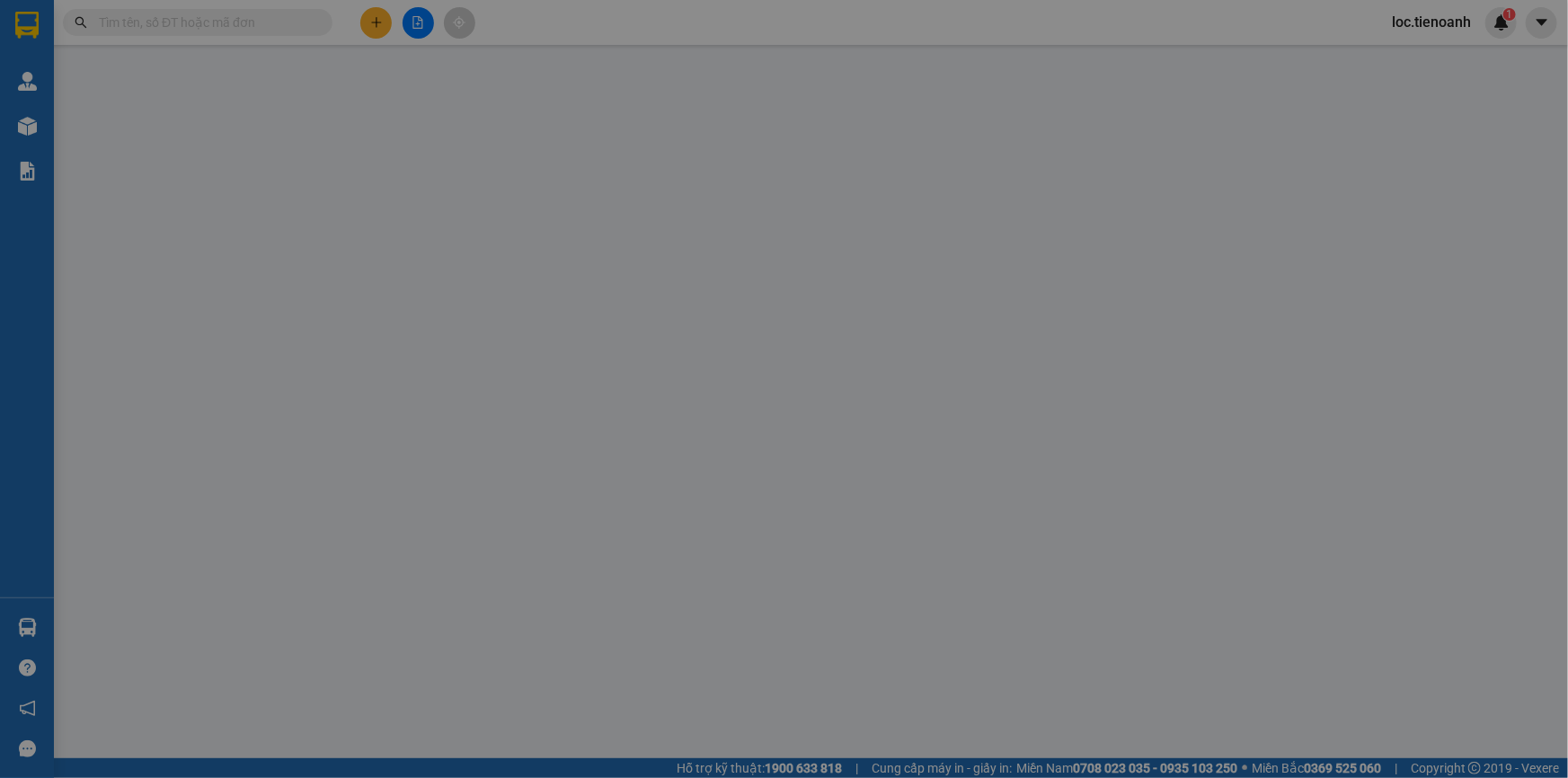
type input "A Hiếu( THIÊN PHÚC )"
type input "120.000"
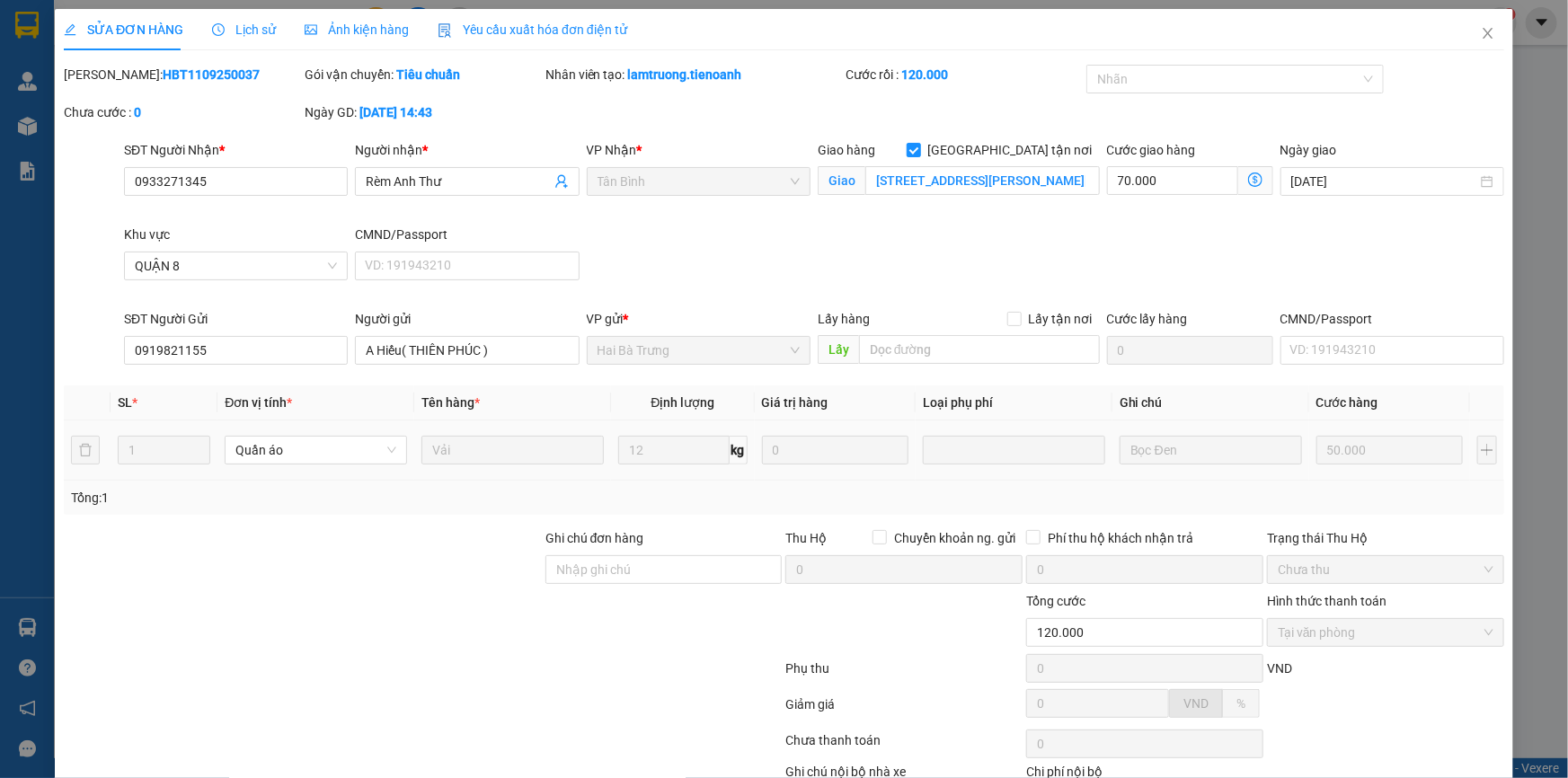
scroll to position [115, 0]
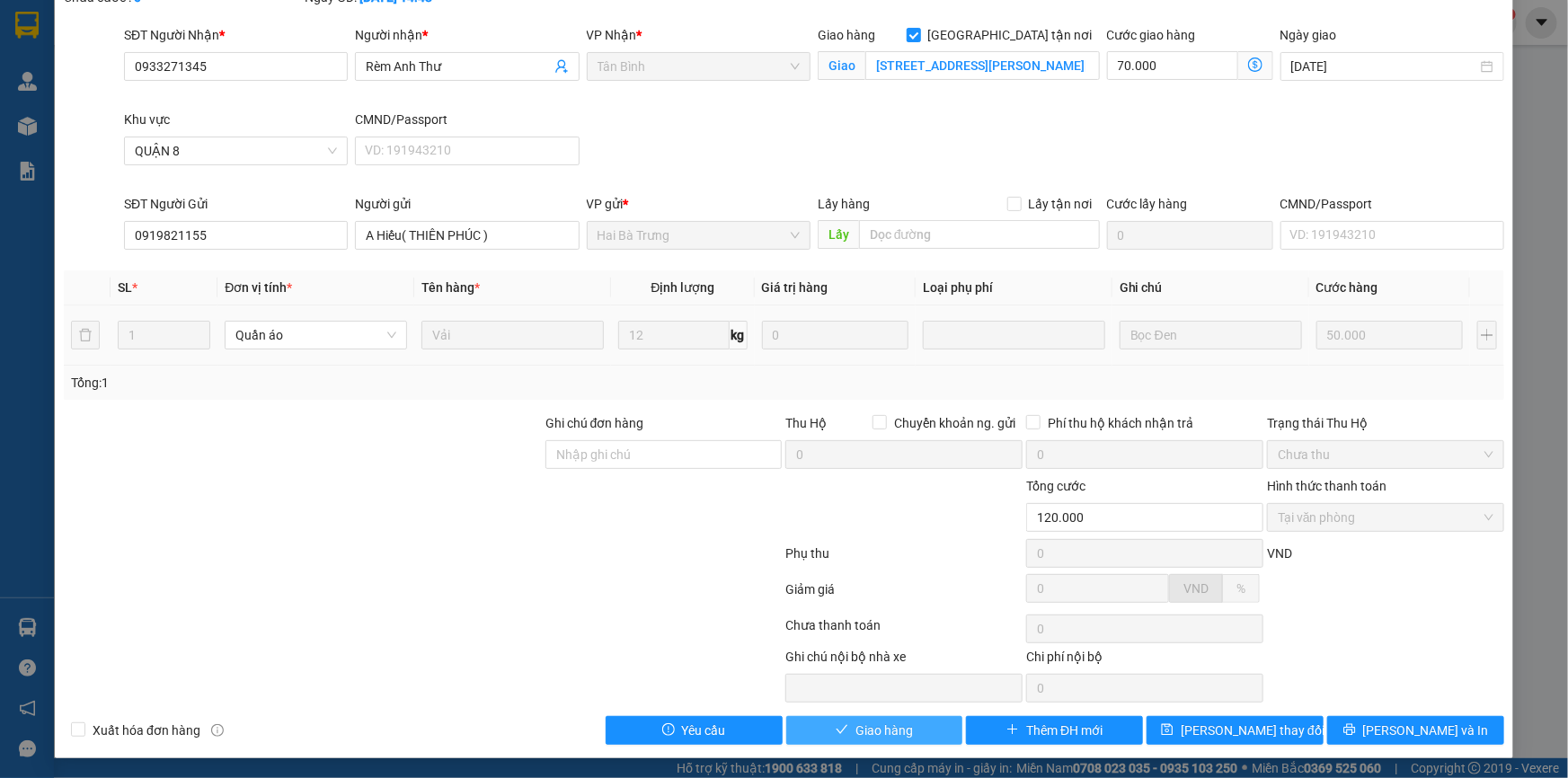
click at [843, 725] on button "Giao hàng" at bounding box center [875, 730] width 177 height 29
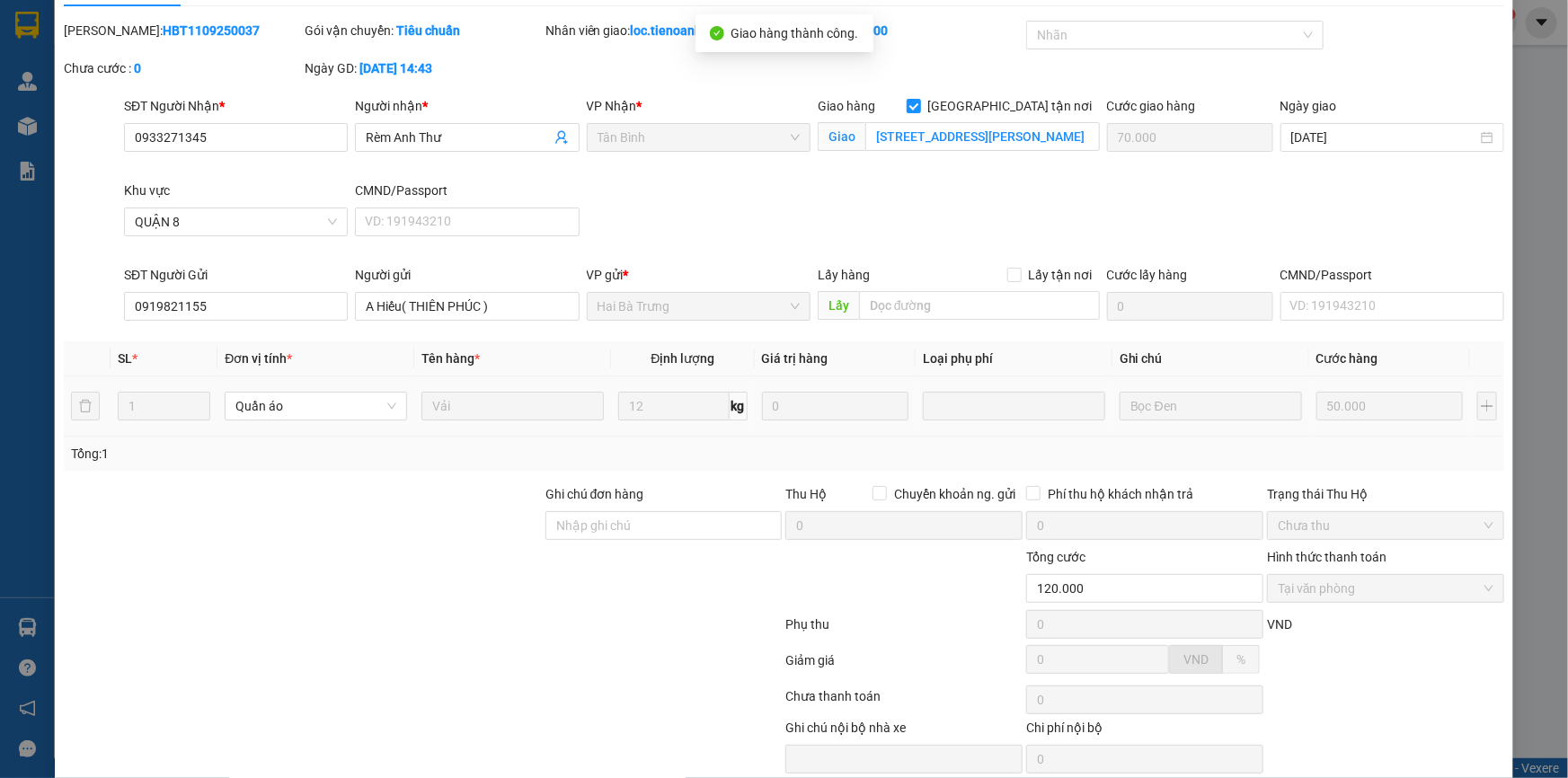
scroll to position [0, 0]
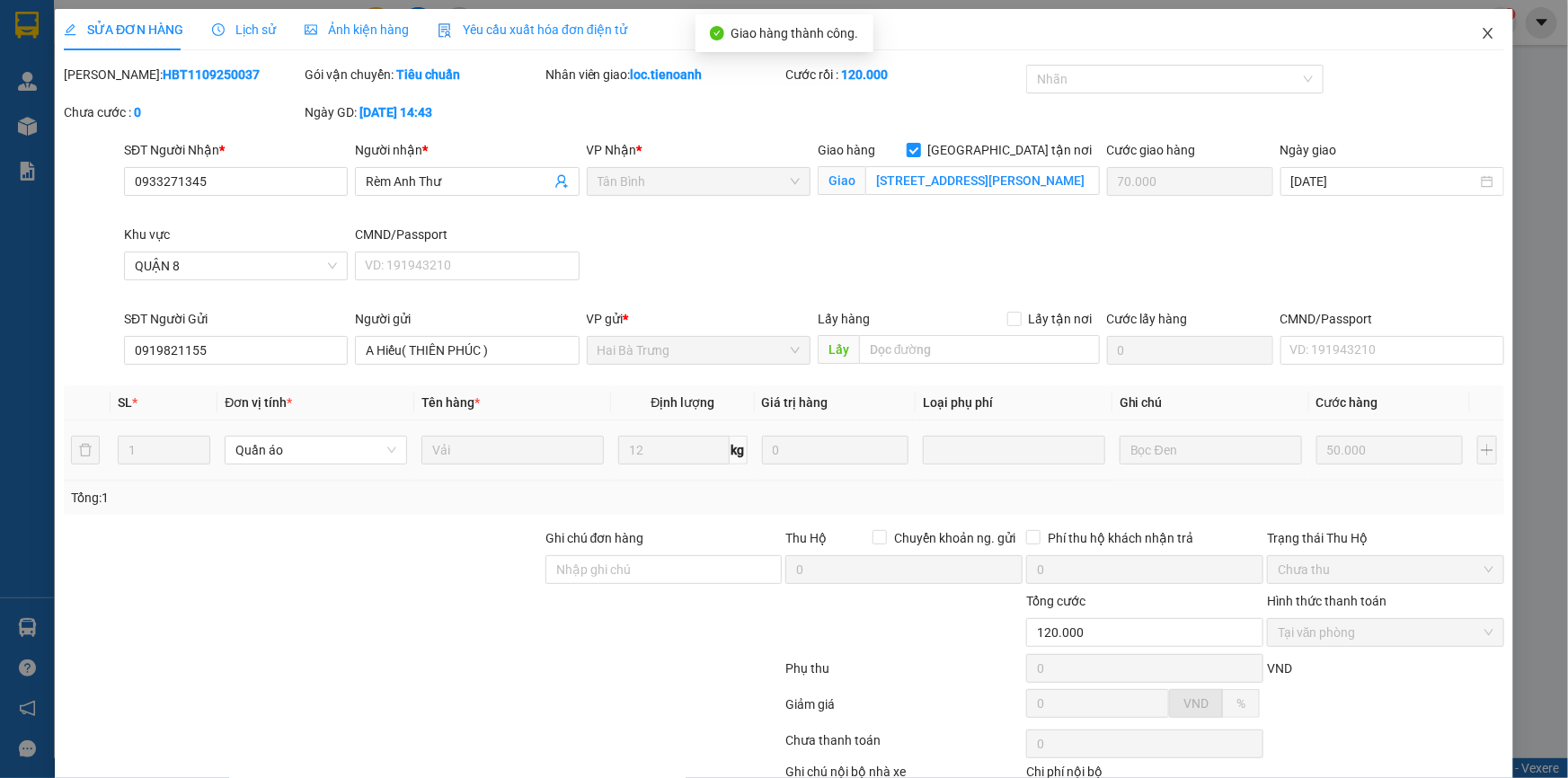
click at [1480, 34] on icon "close" at bounding box center [1488, 33] width 14 height 14
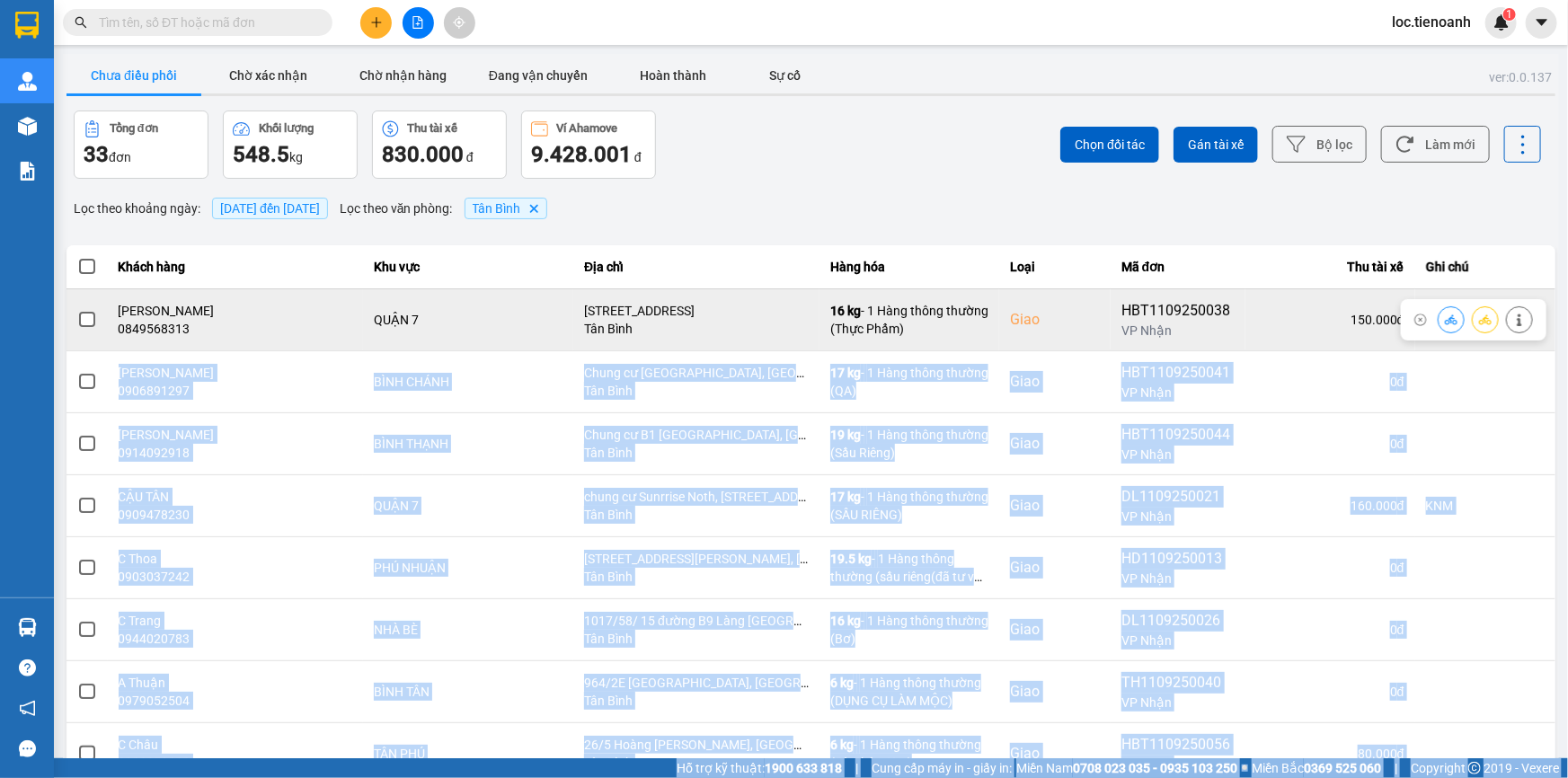
click at [1520, 323] on div at bounding box center [1485, 320] width 95 height 27
click at [1513, 319] on icon at bounding box center [1519, 320] width 13 height 13
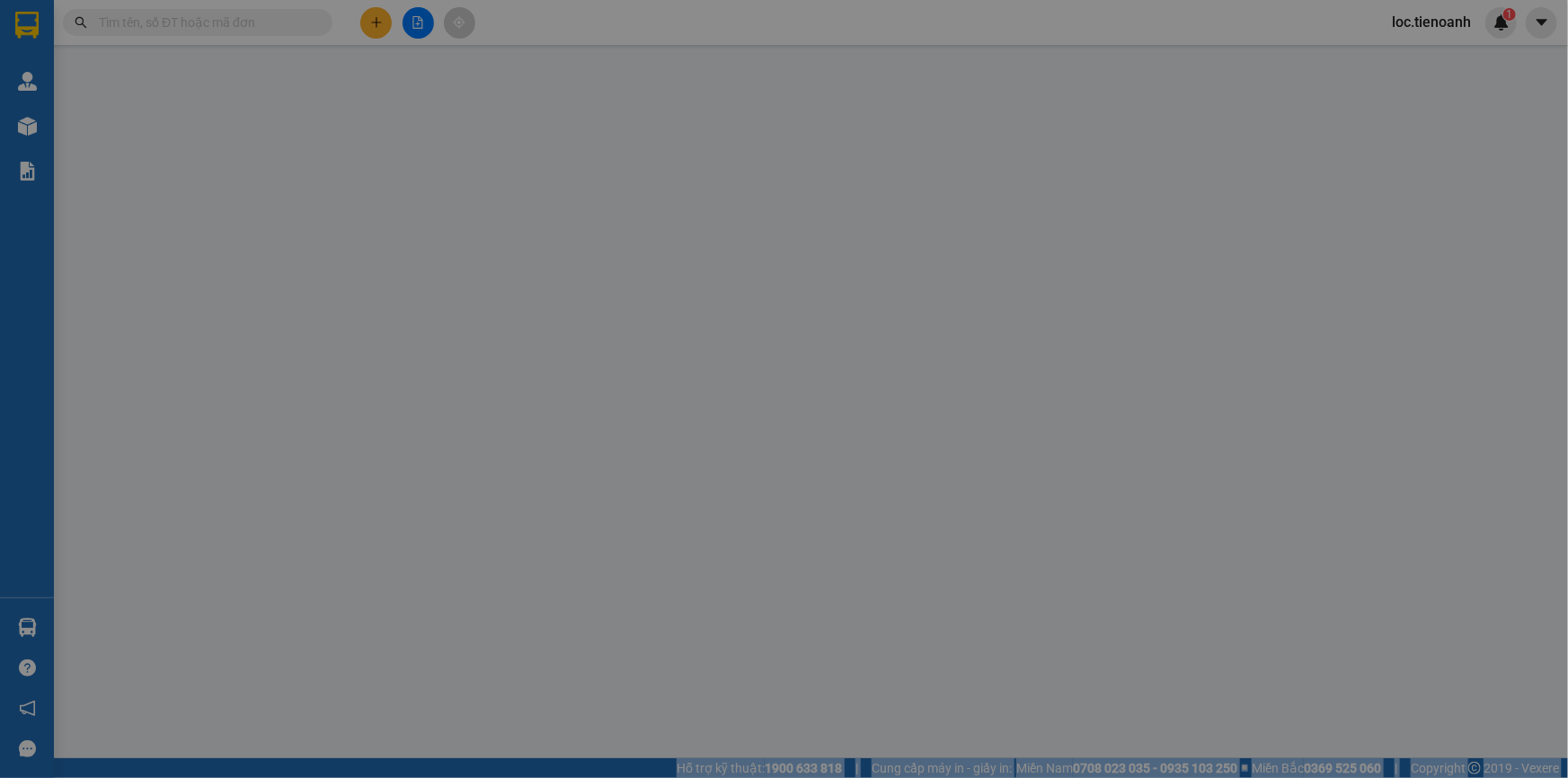
type input "0849568313"
type input "[PERSON_NAME]"
checkbox input "true"
type input "[STREET_ADDRESS]"
type input "0862681945"
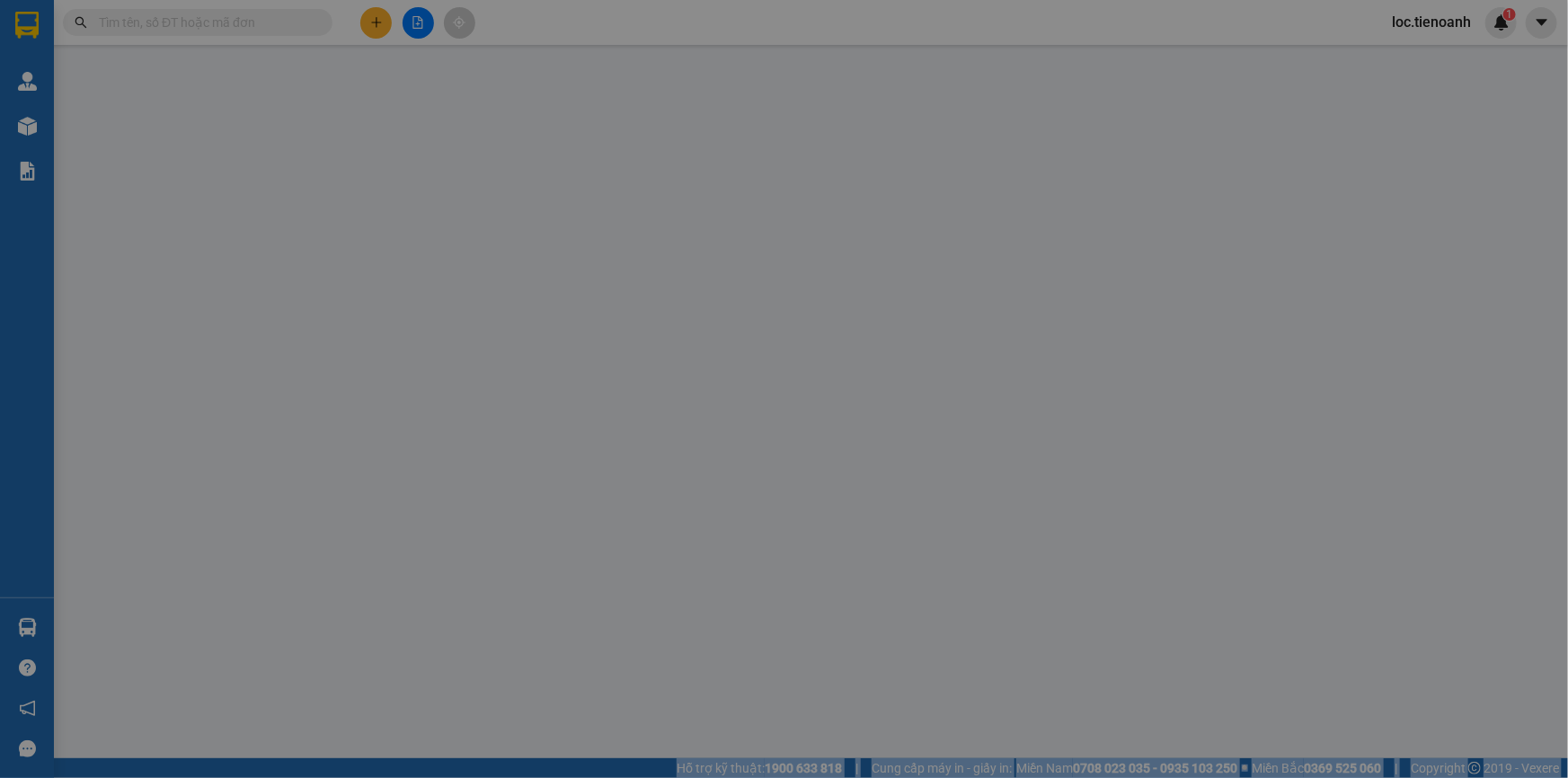
type input "A TOÀN"
type input "150.000"
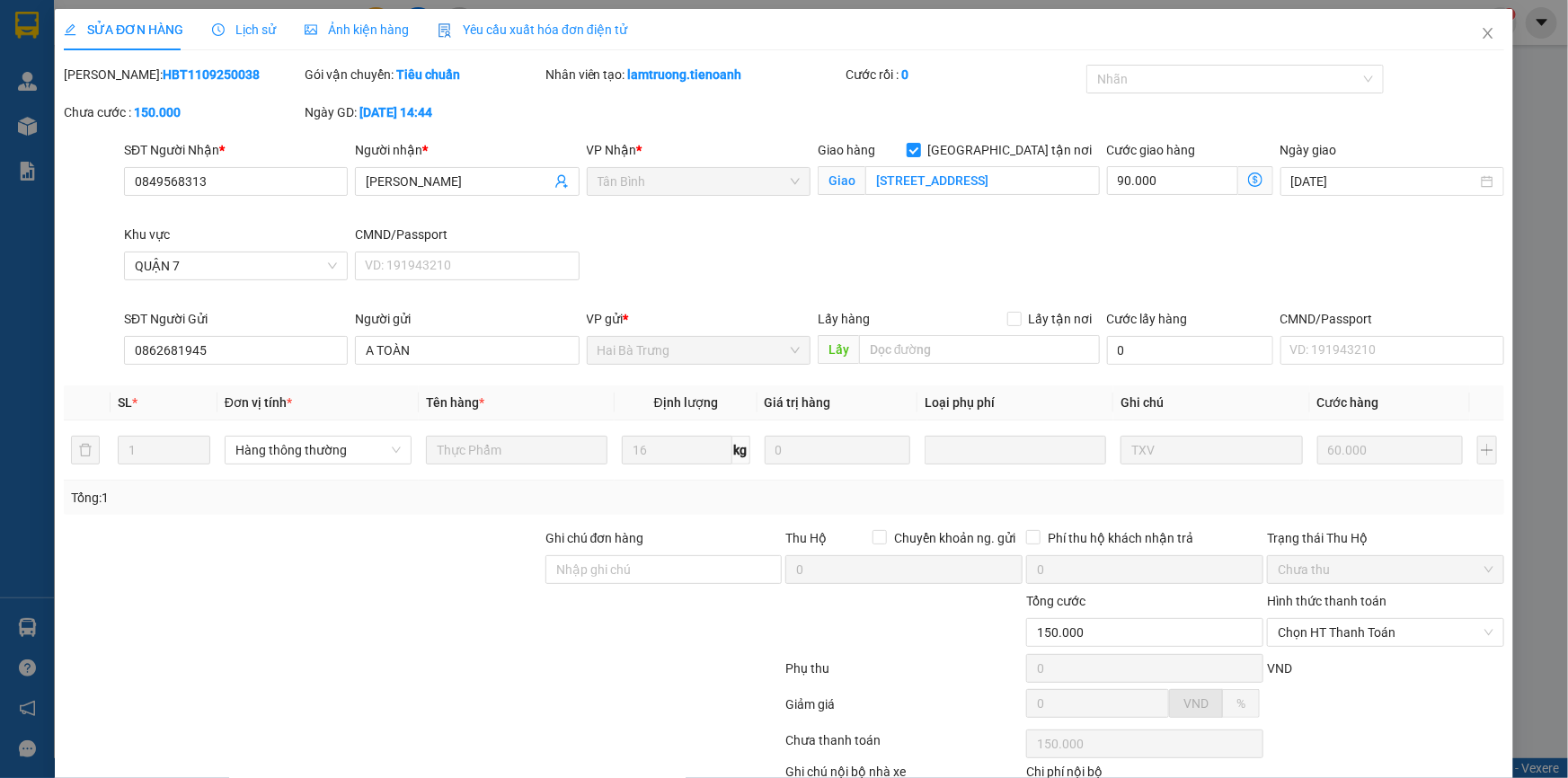
scroll to position [115, 0]
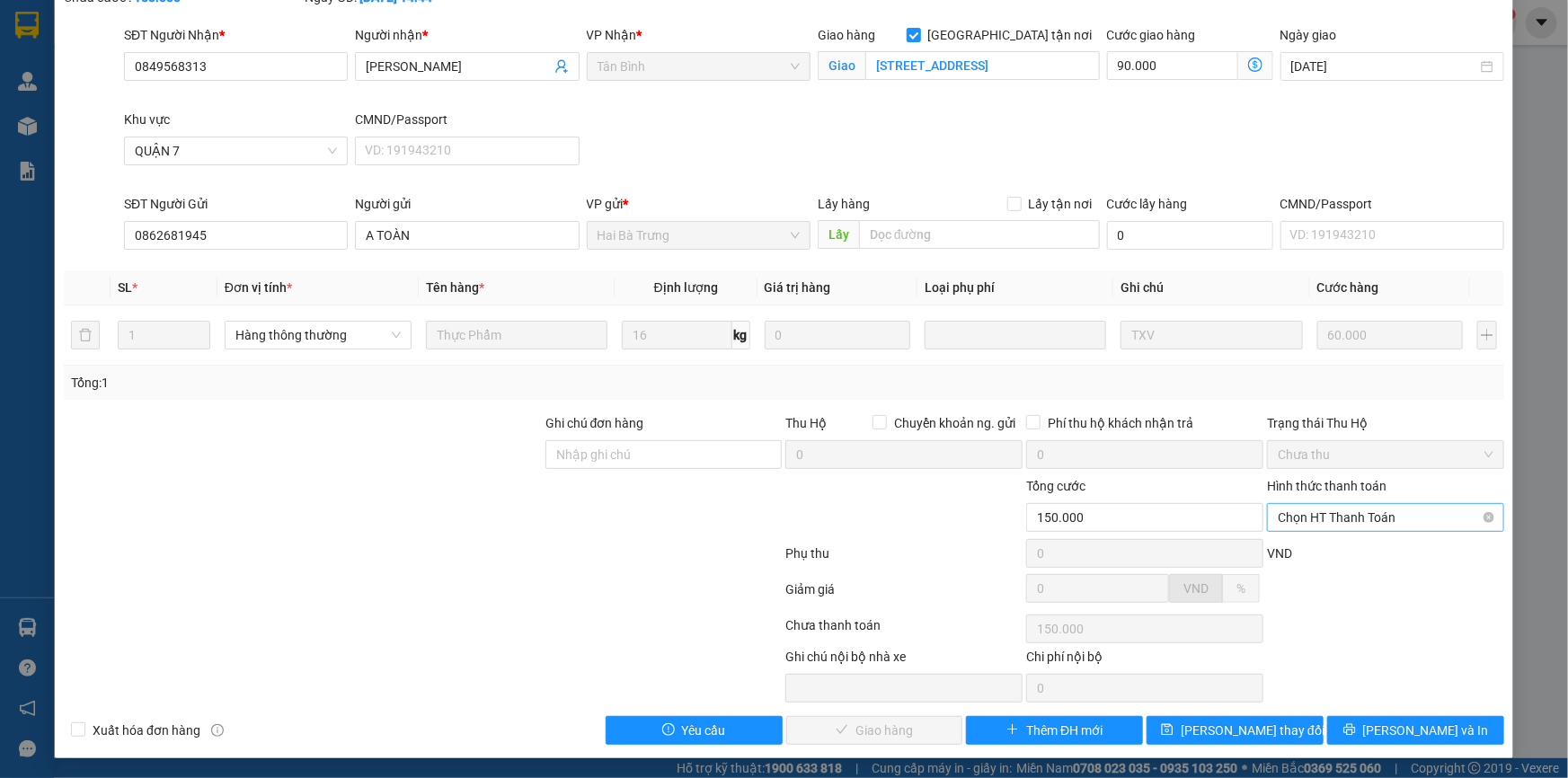
click at [1402, 520] on span "Chọn HT Thanh Toán" at bounding box center [1385, 518] width 216 height 27
click at [1377, 552] on div "Tại văn phòng" at bounding box center [1375, 552] width 214 height 20
type input "0"
click at [912, 730] on span "[PERSON_NAME] và Giao hàng" at bounding box center [906, 730] width 173 height 20
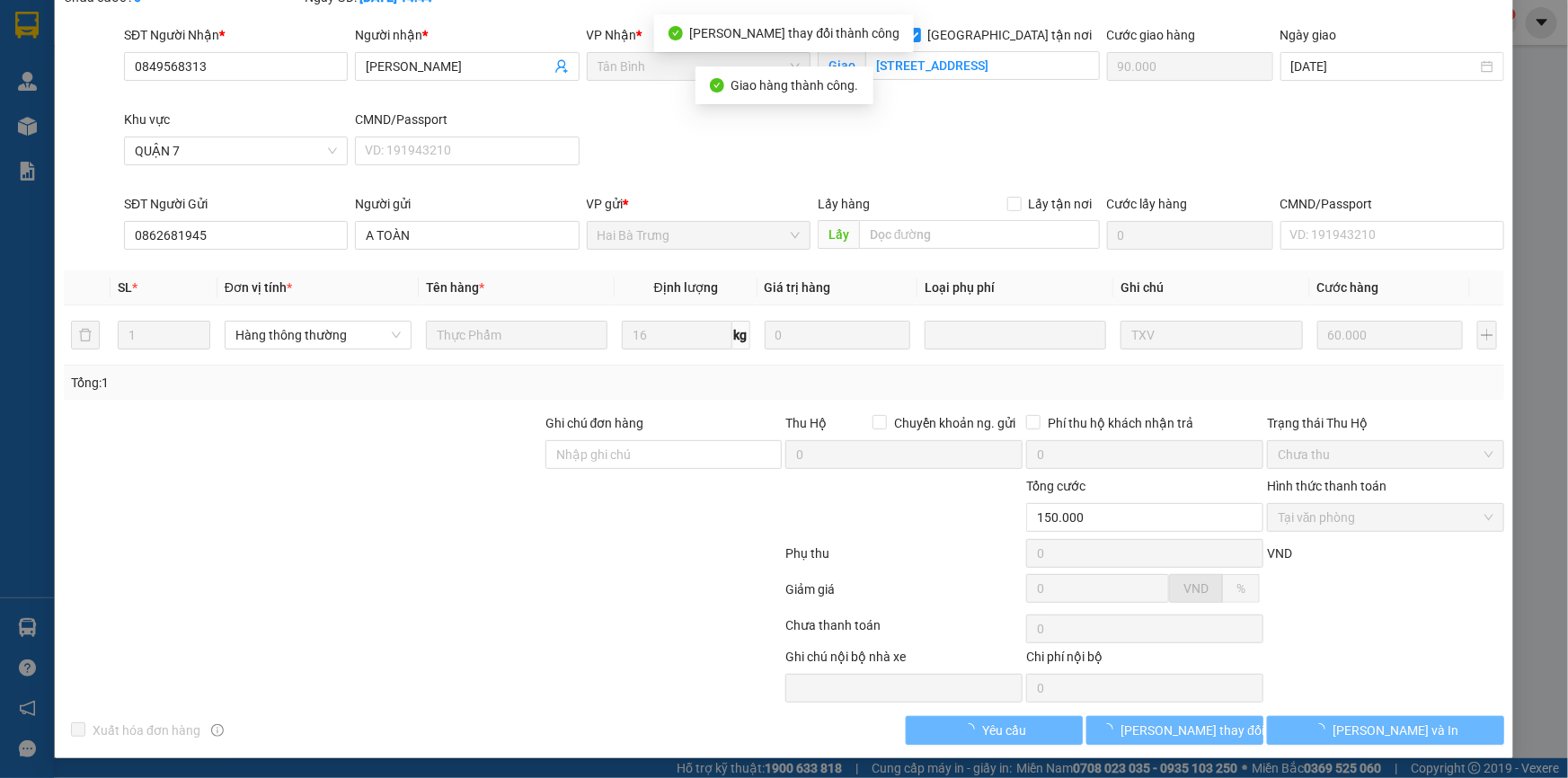
scroll to position [0, 0]
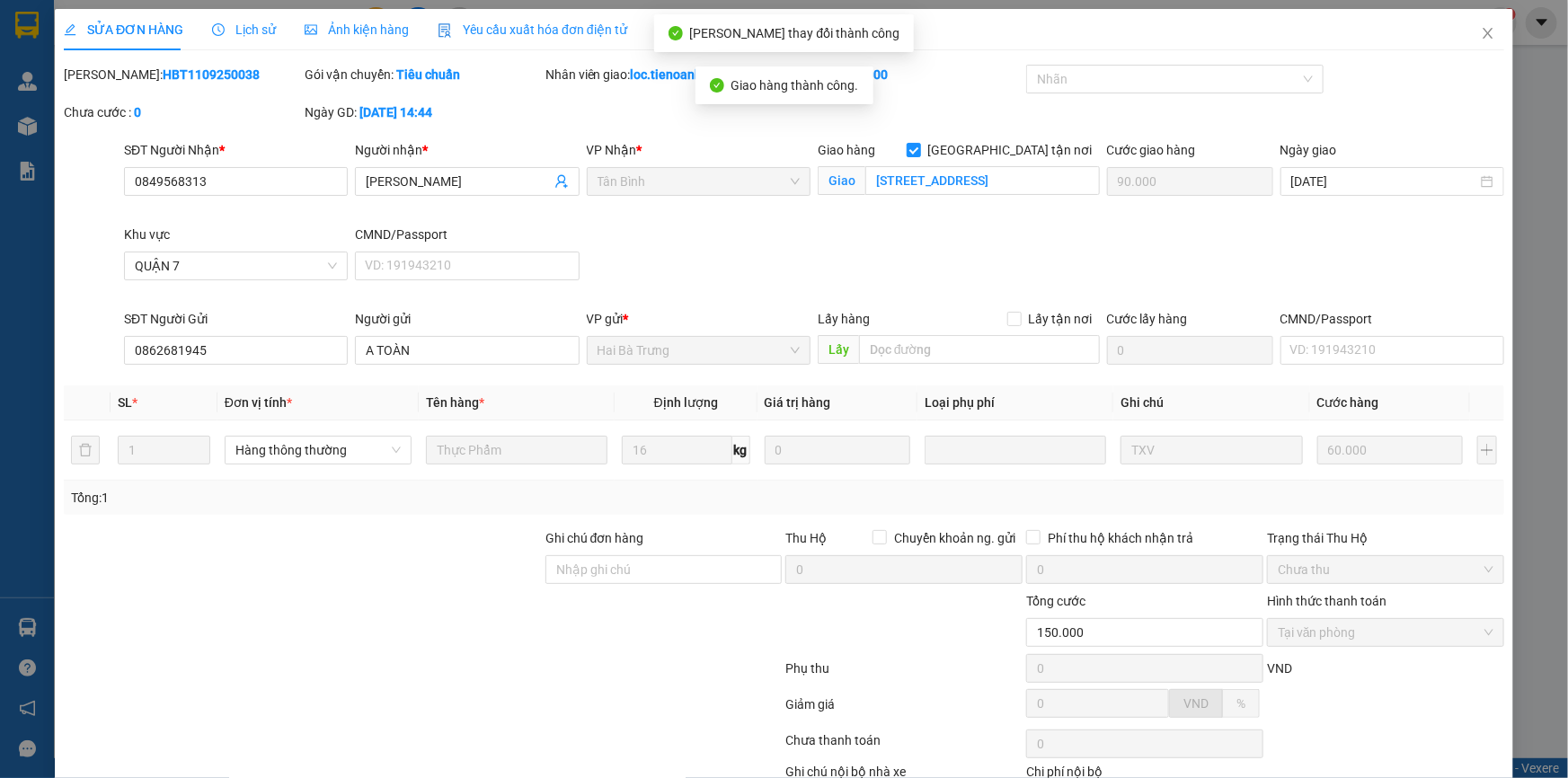
click at [1503, 44] on div "SỬA ĐƠN HÀNG Lịch sử Ảnh kiện hàng Yêu cầu xuất hóa đơn điện tử Total Paid Fee …" at bounding box center [784, 389] width 1568 height 778
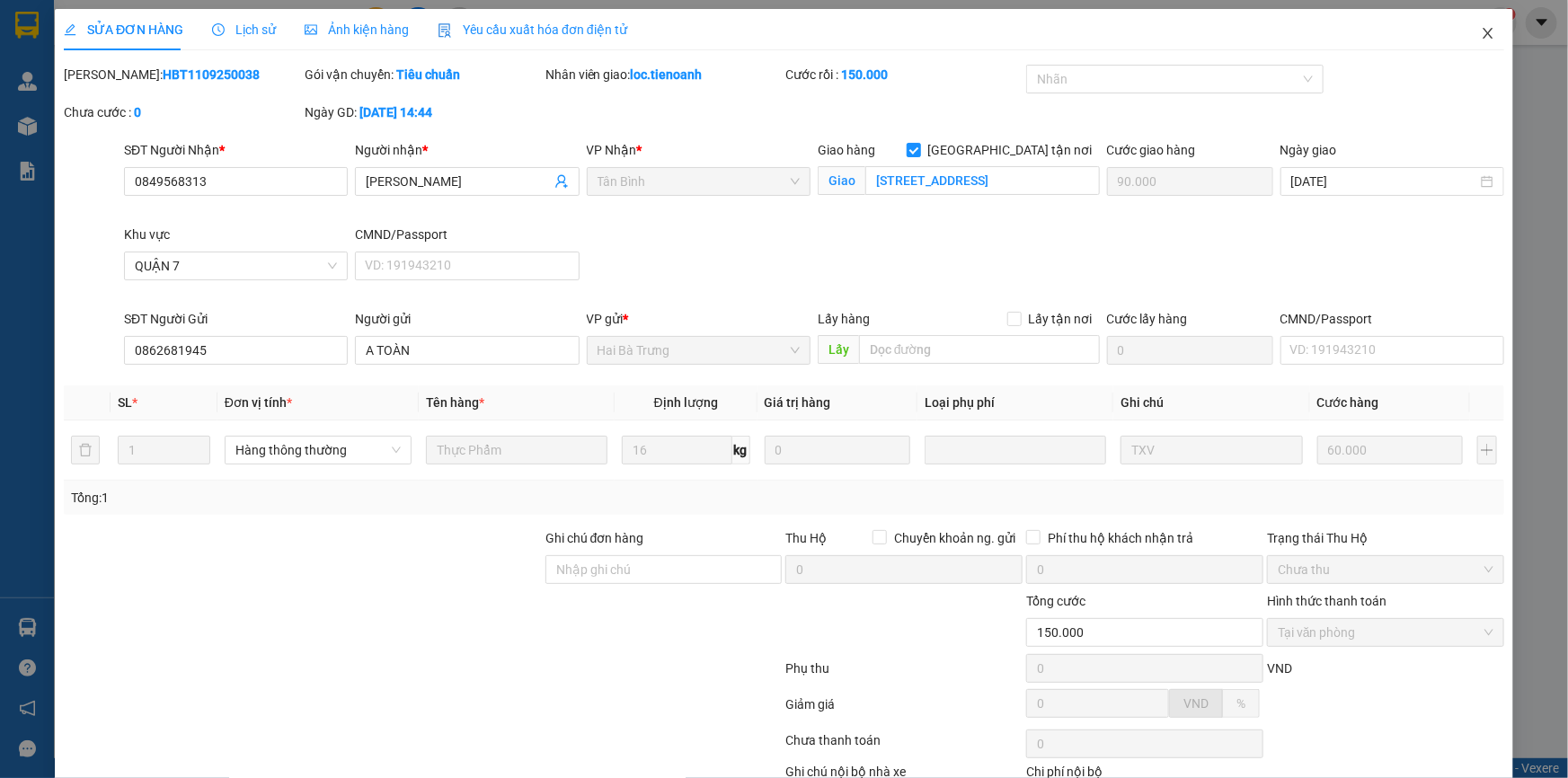
click at [1482, 30] on icon "close" at bounding box center [1488, 33] width 14 height 14
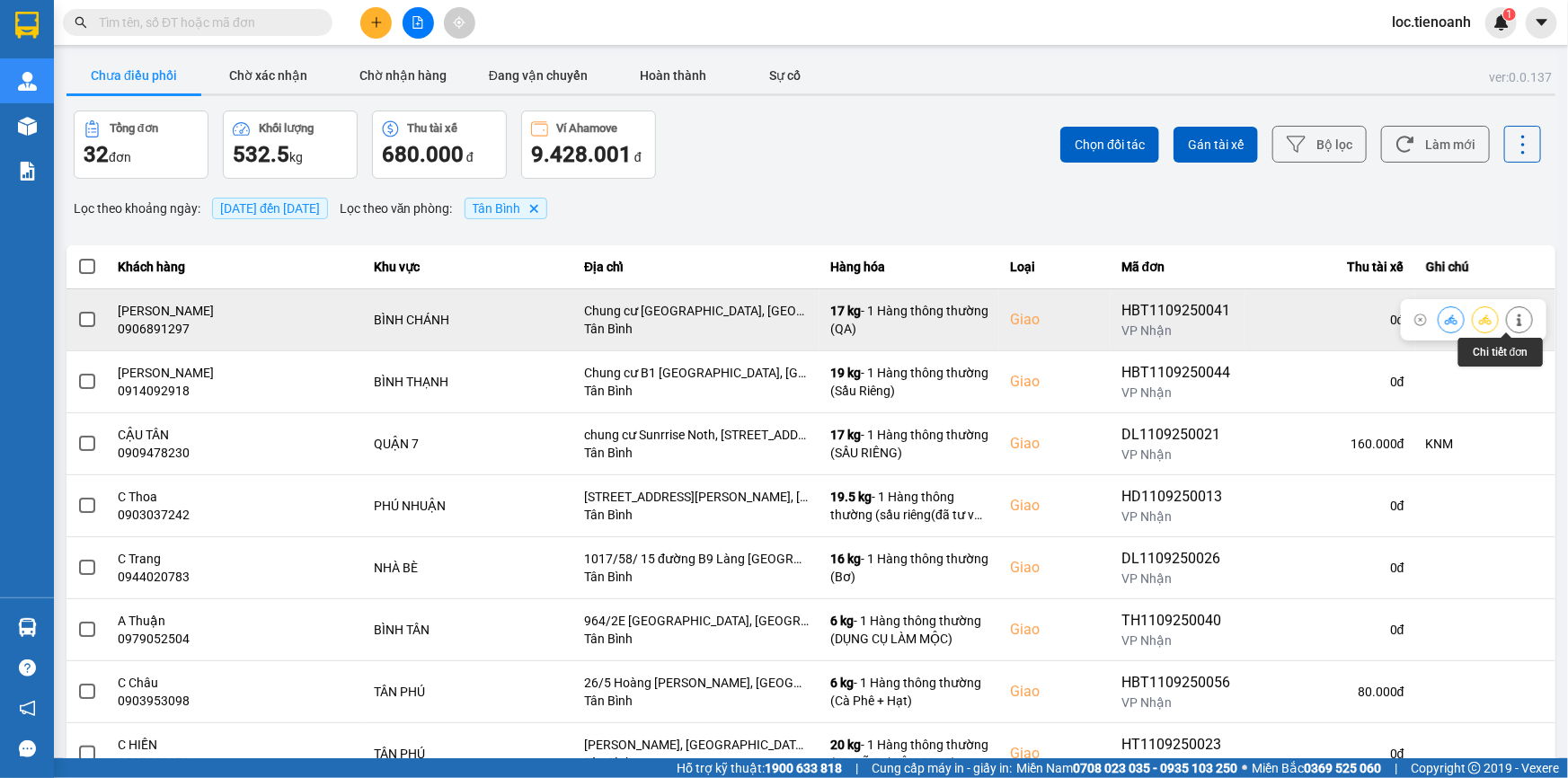
click at [1513, 314] on icon at bounding box center [1519, 320] width 13 height 13
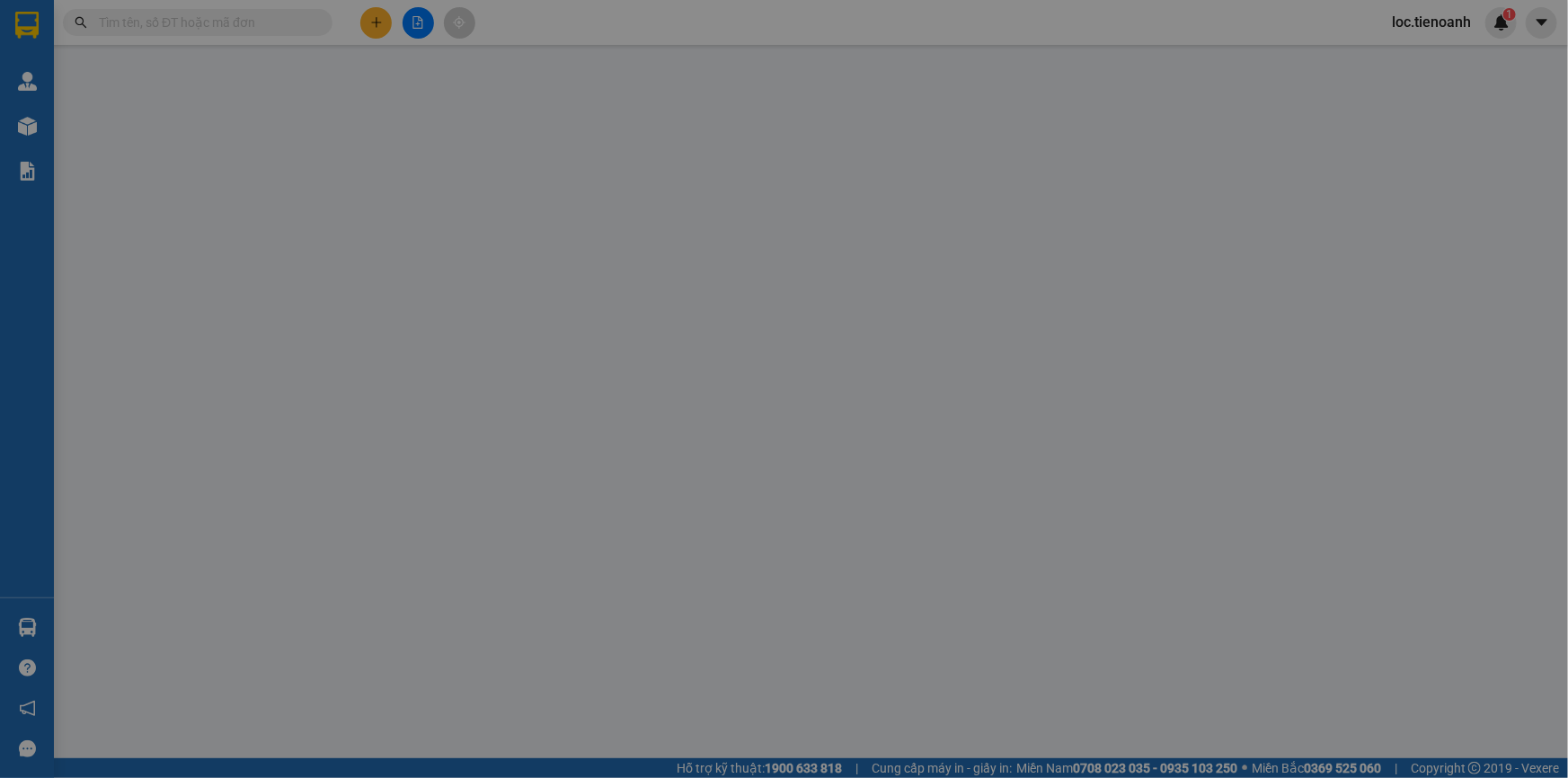
type input "0906891297"
type input "[PERSON_NAME]"
checkbox input "true"
type input "Chung cư [GEOGRAPHIC_DATA], [GEOGRAPHIC_DATA], Xã [GEOGRAPHIC_DATA], [GEOGRAPHI…"
type input "0906891297"
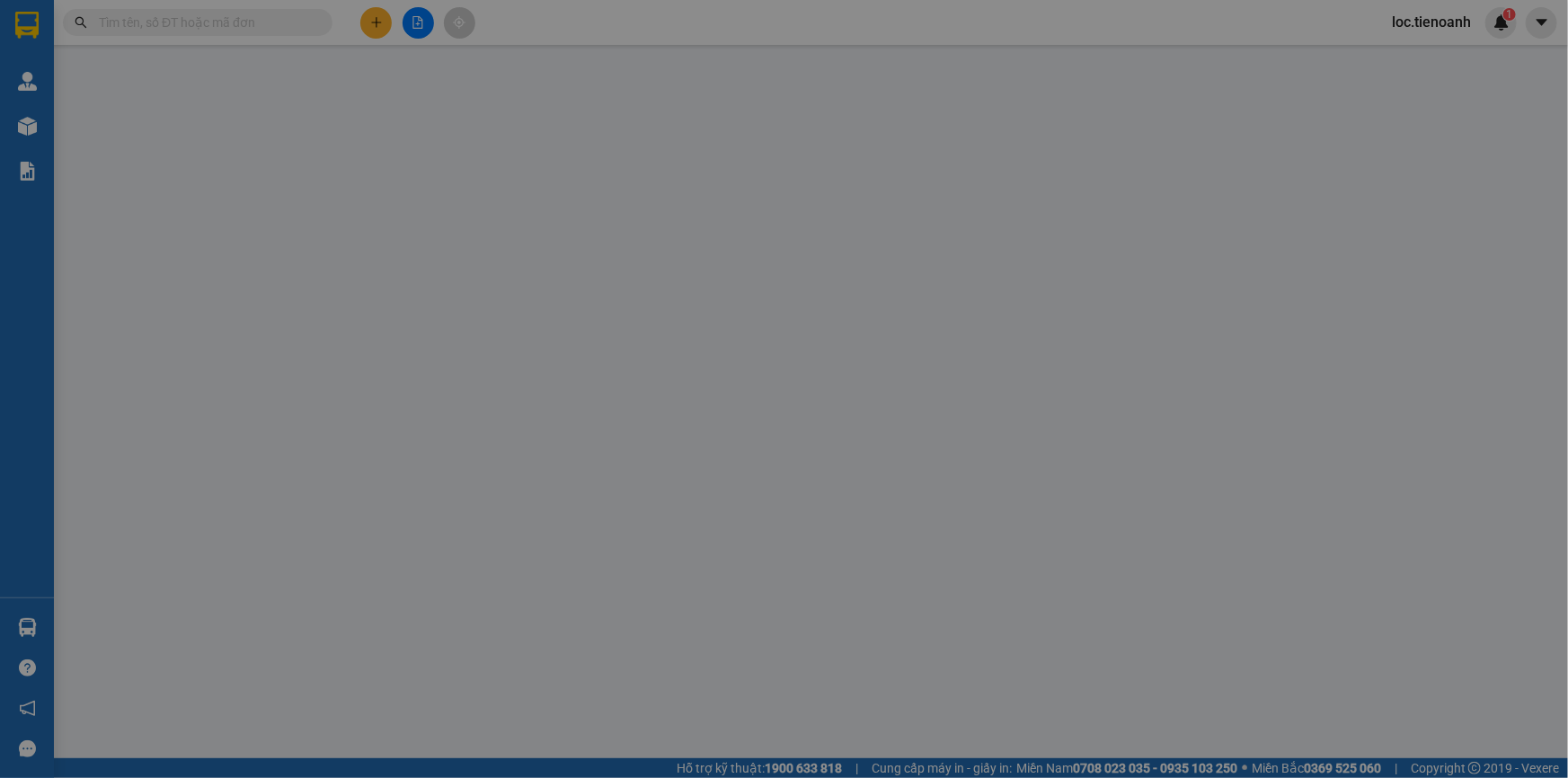
type input "[PERSON_NAME]"
type input "140.000"
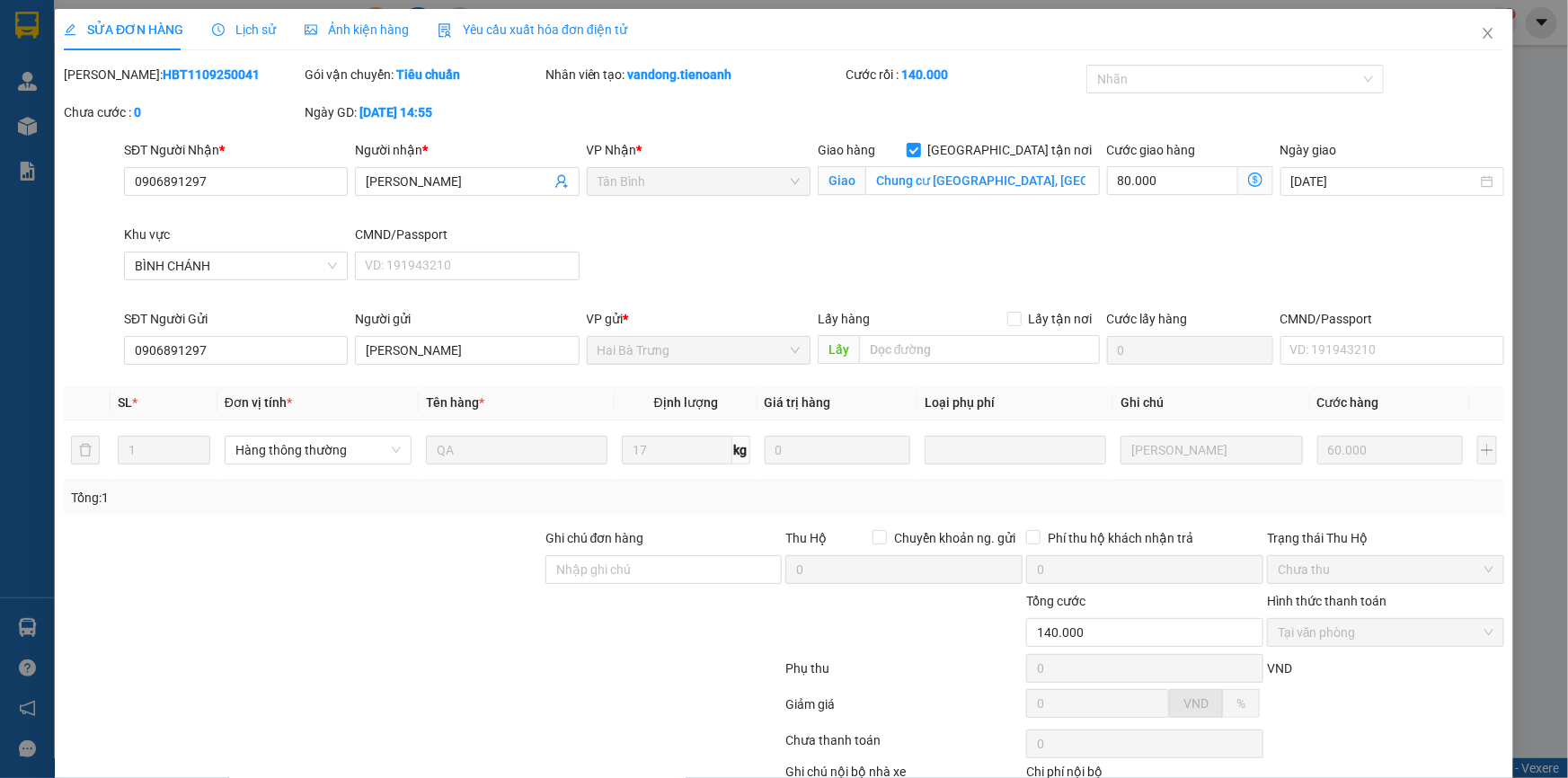
scroll to position [115, 0]
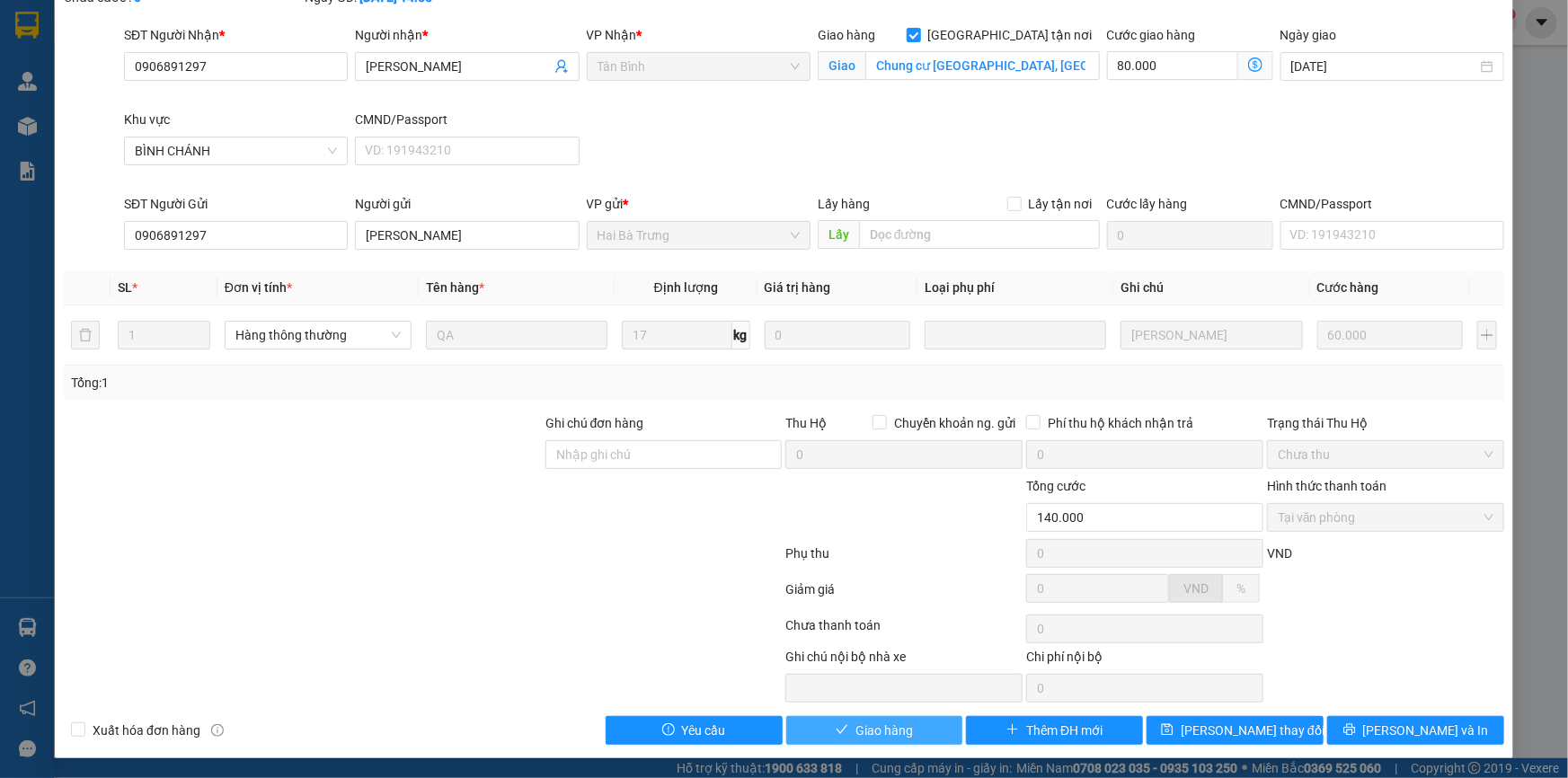
drag, startPoint x: 862, startPoint y: 731, endPoint x: 880, endPoint y: 726, distance: 18.7
click at [863, 732] on span "Giao hàng" at bounding box center [884, 730] width 58 height 20
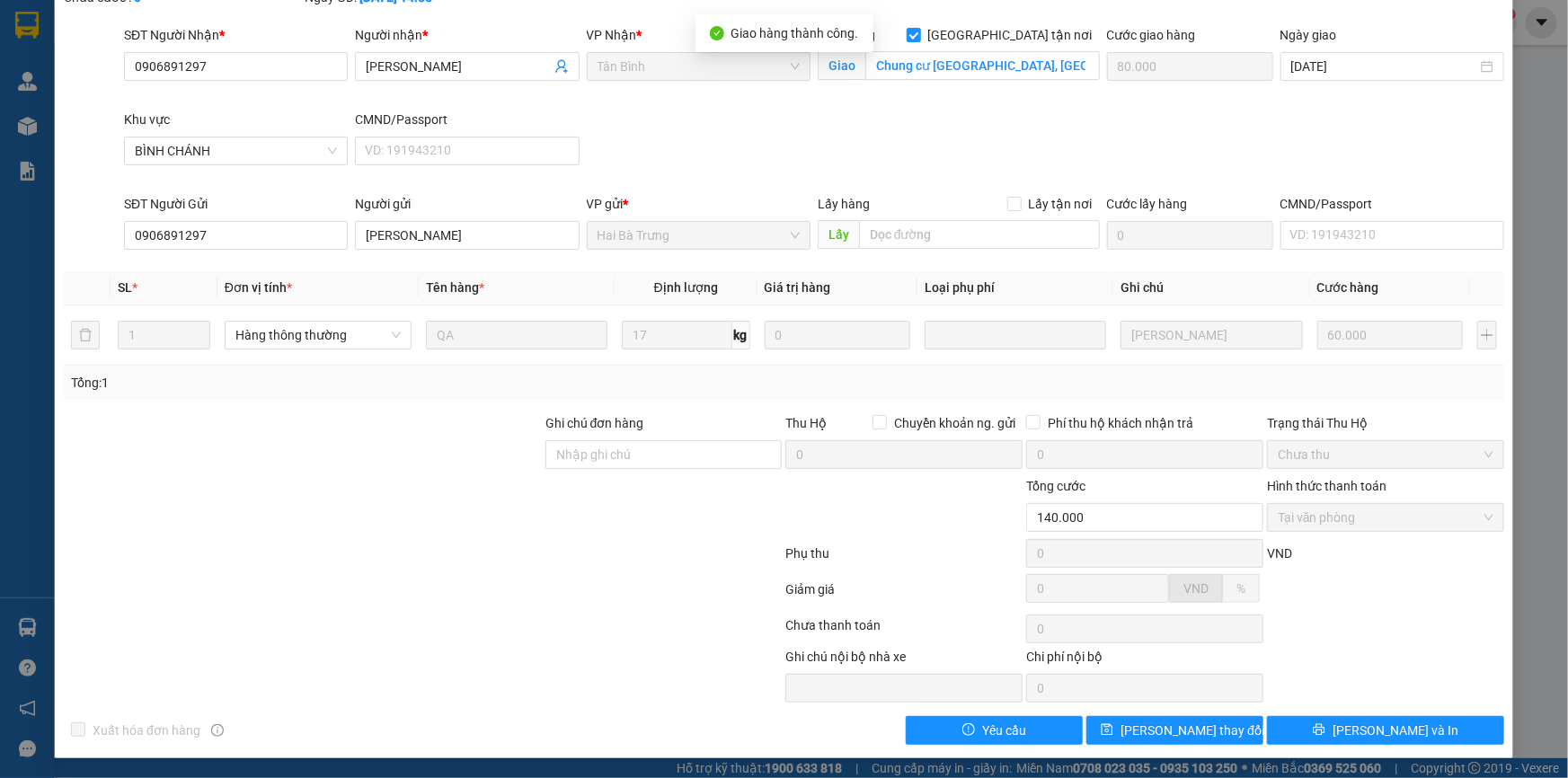
scroll to position [0, 0]
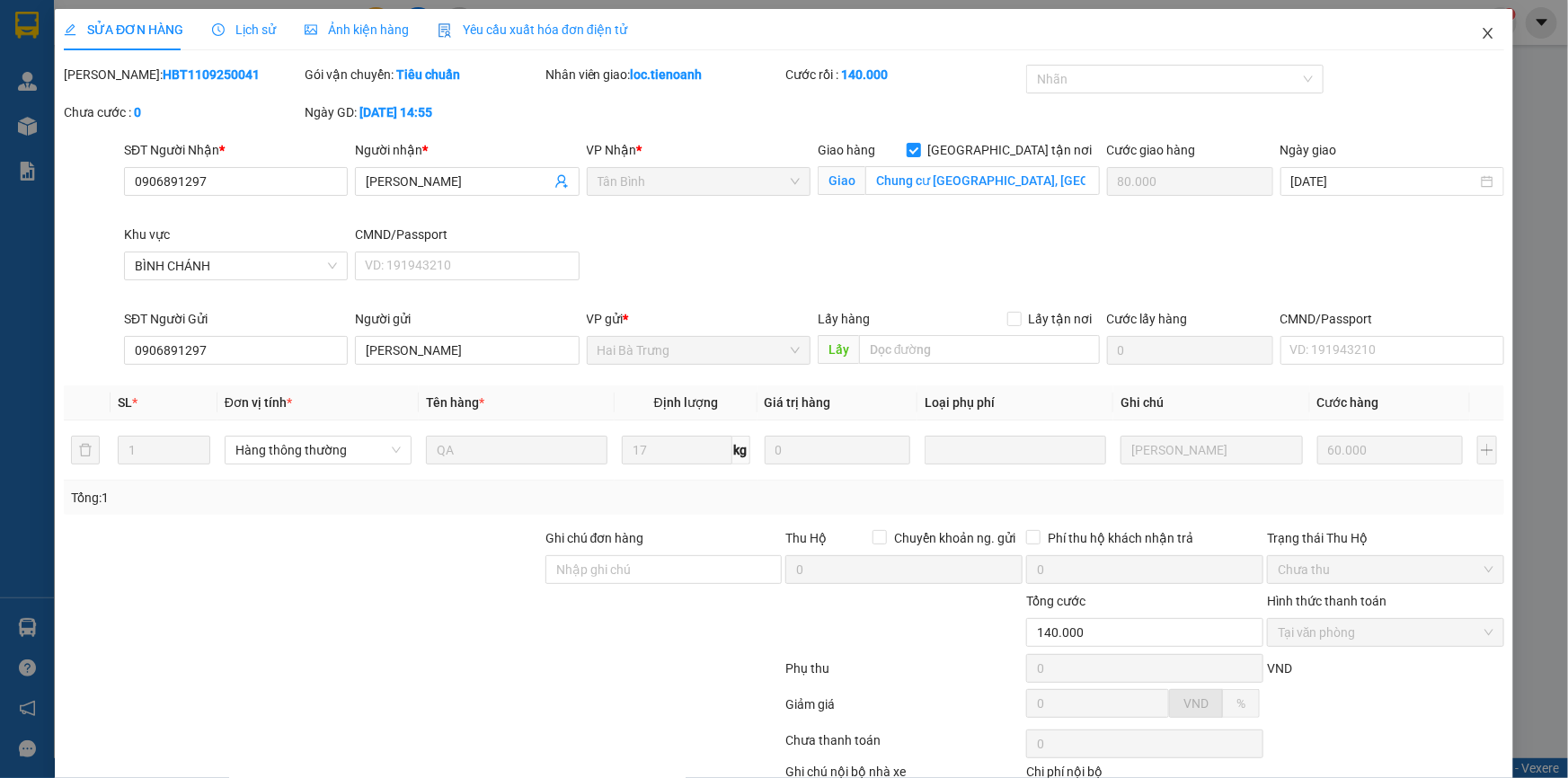
click at [1480, 30] on icon "close" at bounding box center [1488, 33] width 14 height 14
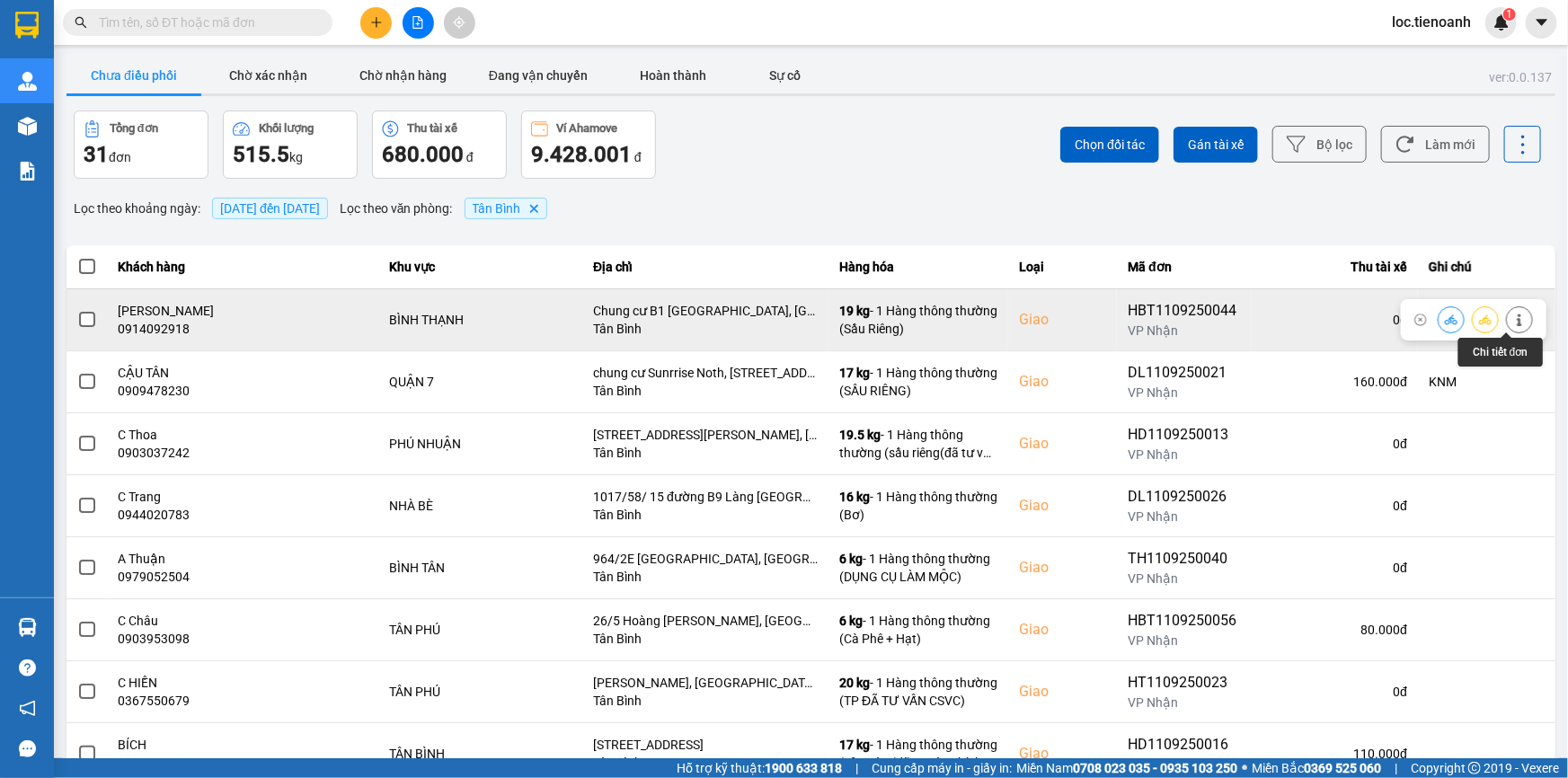
click at [1513, 317] on icon at bounding box center [1519, 320] width 13 height 13
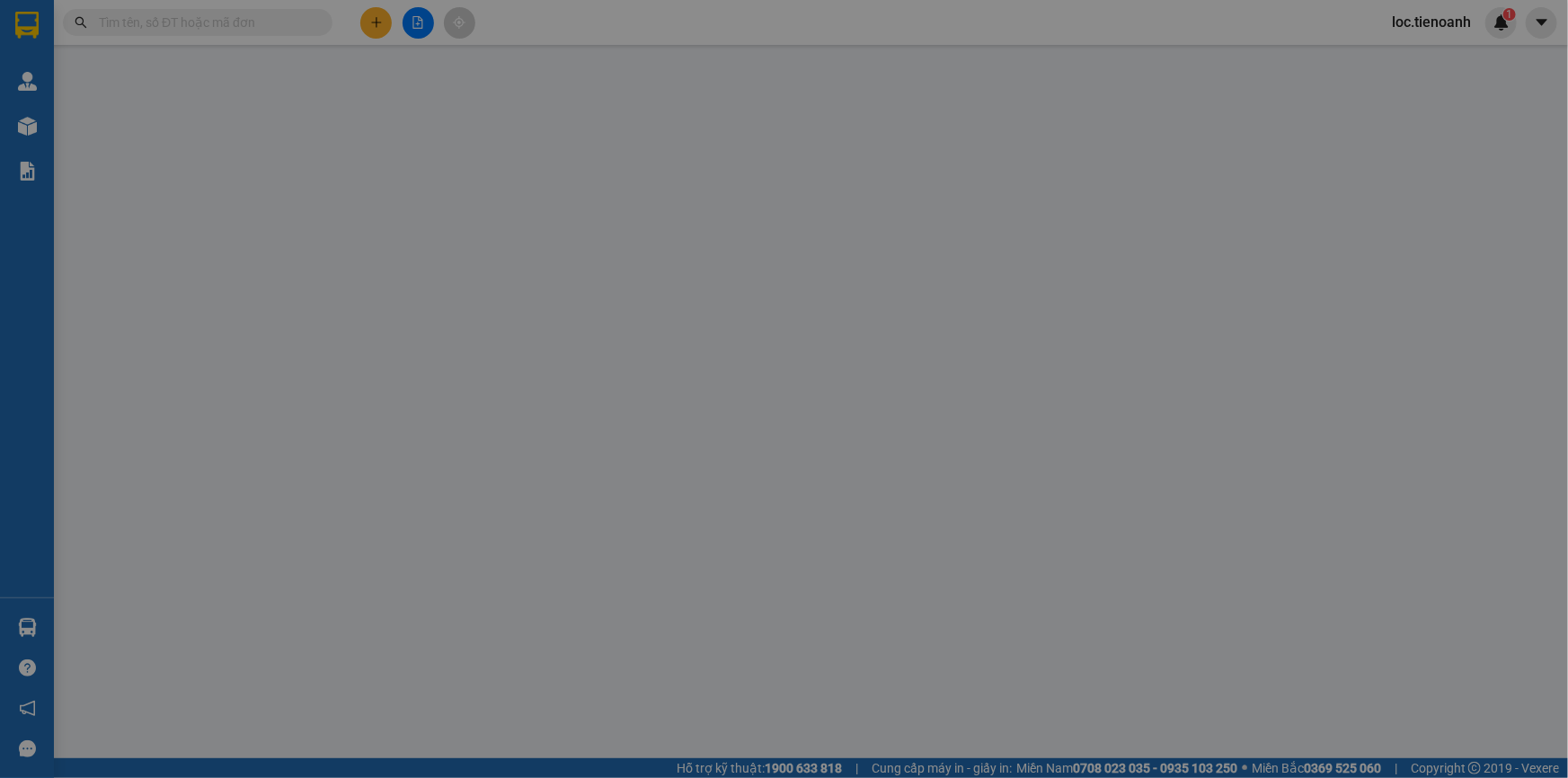
type input "0914092918"
type input "[PERSON_NAME]"
checkbox input "true"
type input "Chung cư B1 [GEOGRAPHIC_DATA], [GEOGRAPHIC_DATA], [GEOGRAPHIC_DATA], [GEOGRAPHI…"
type input "0914484848"
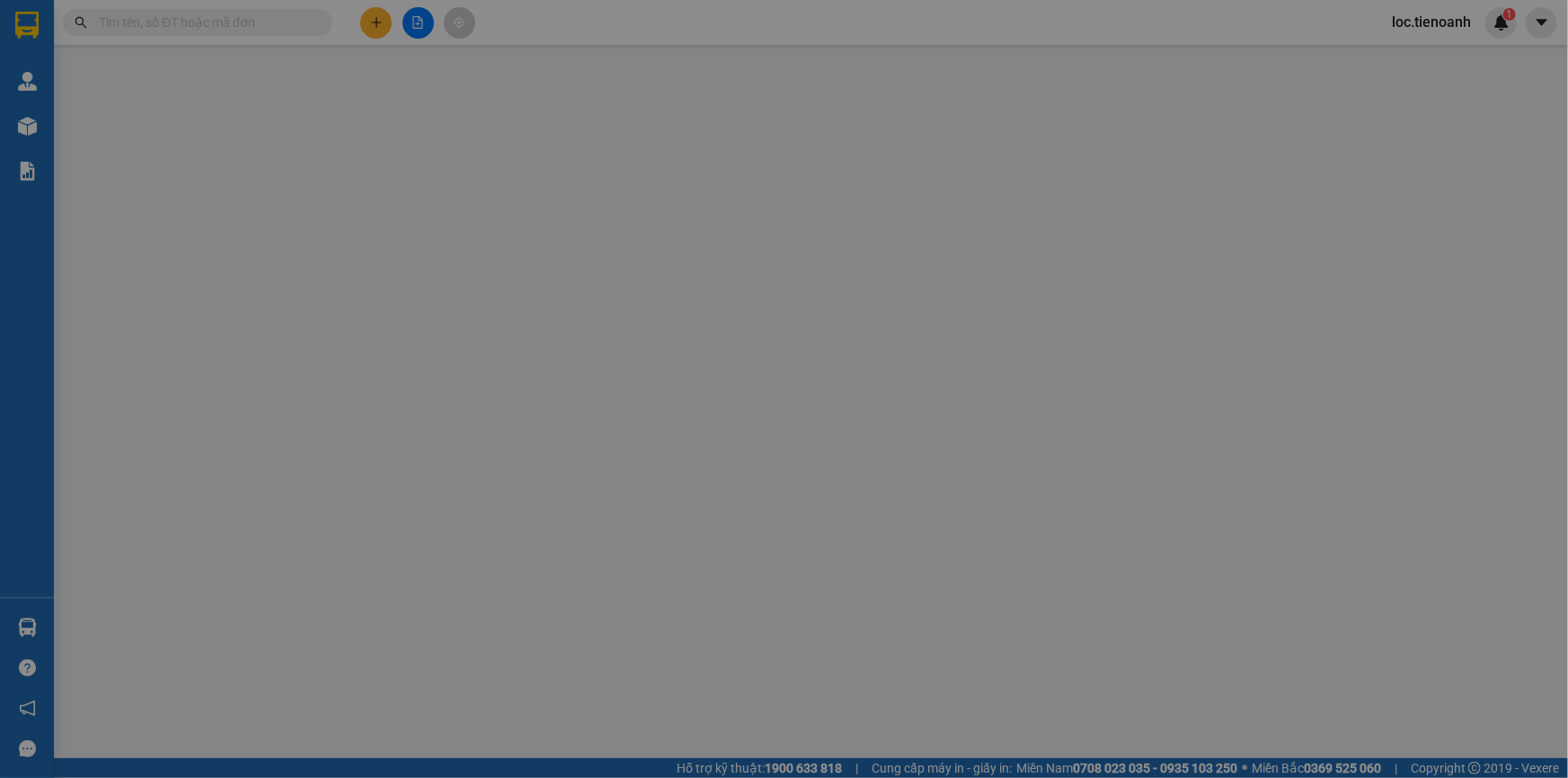
type input "A QUYẾT"
type input "120.000"
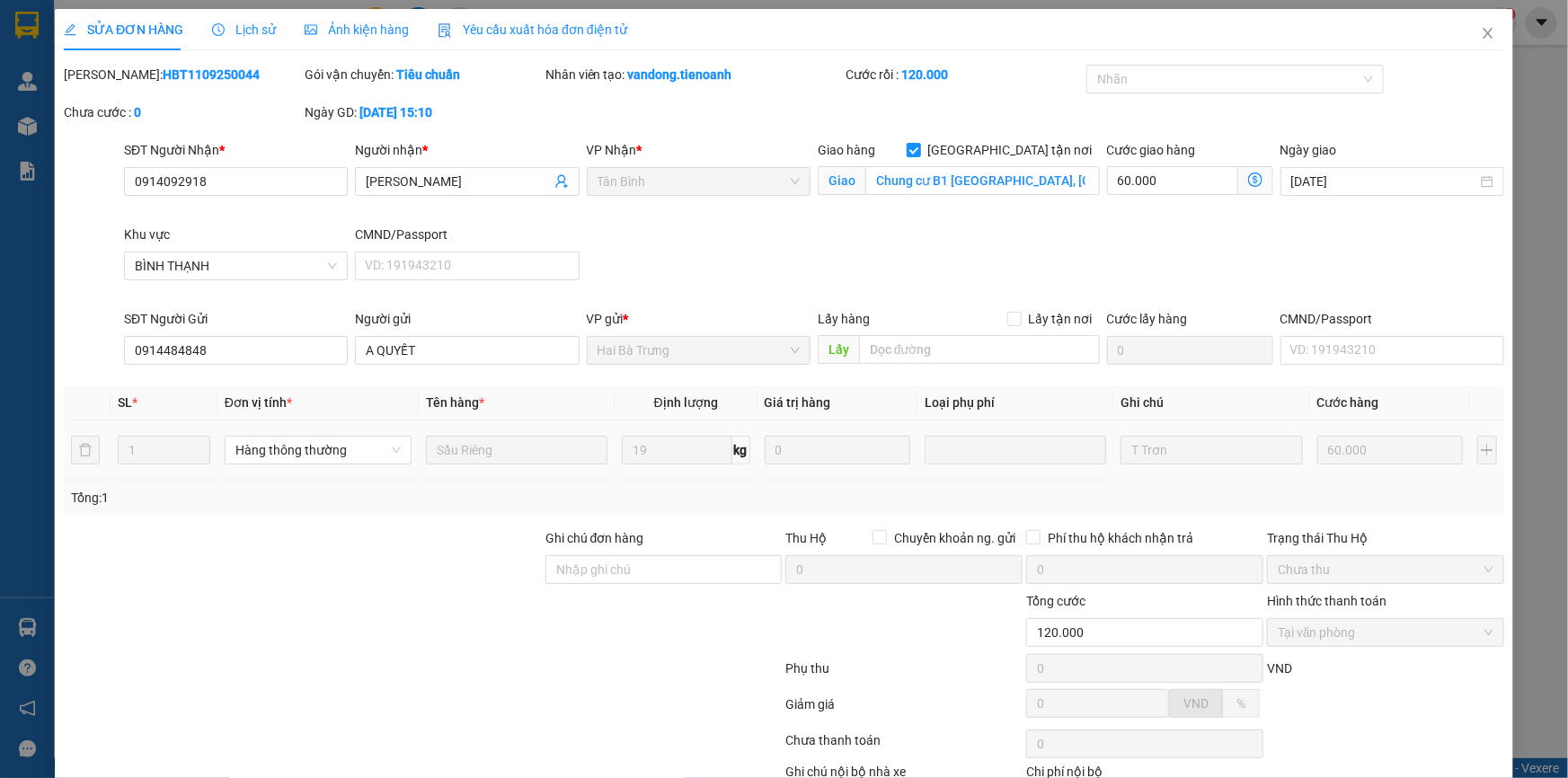
scroll to position [115, 0]
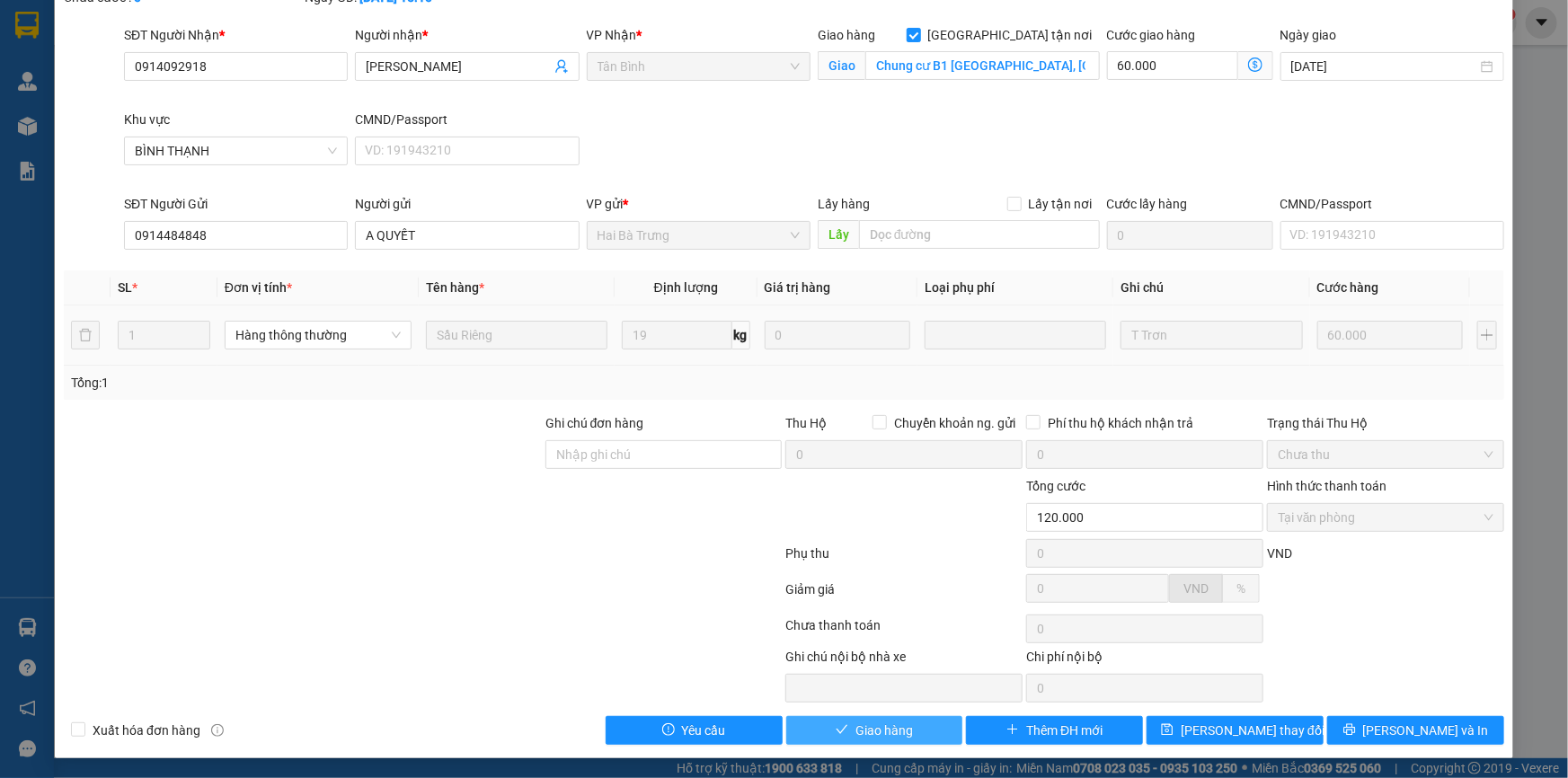
click at [897, 728] on span "Giao hàng" at bounding box center [884, 730] width 58 height 20
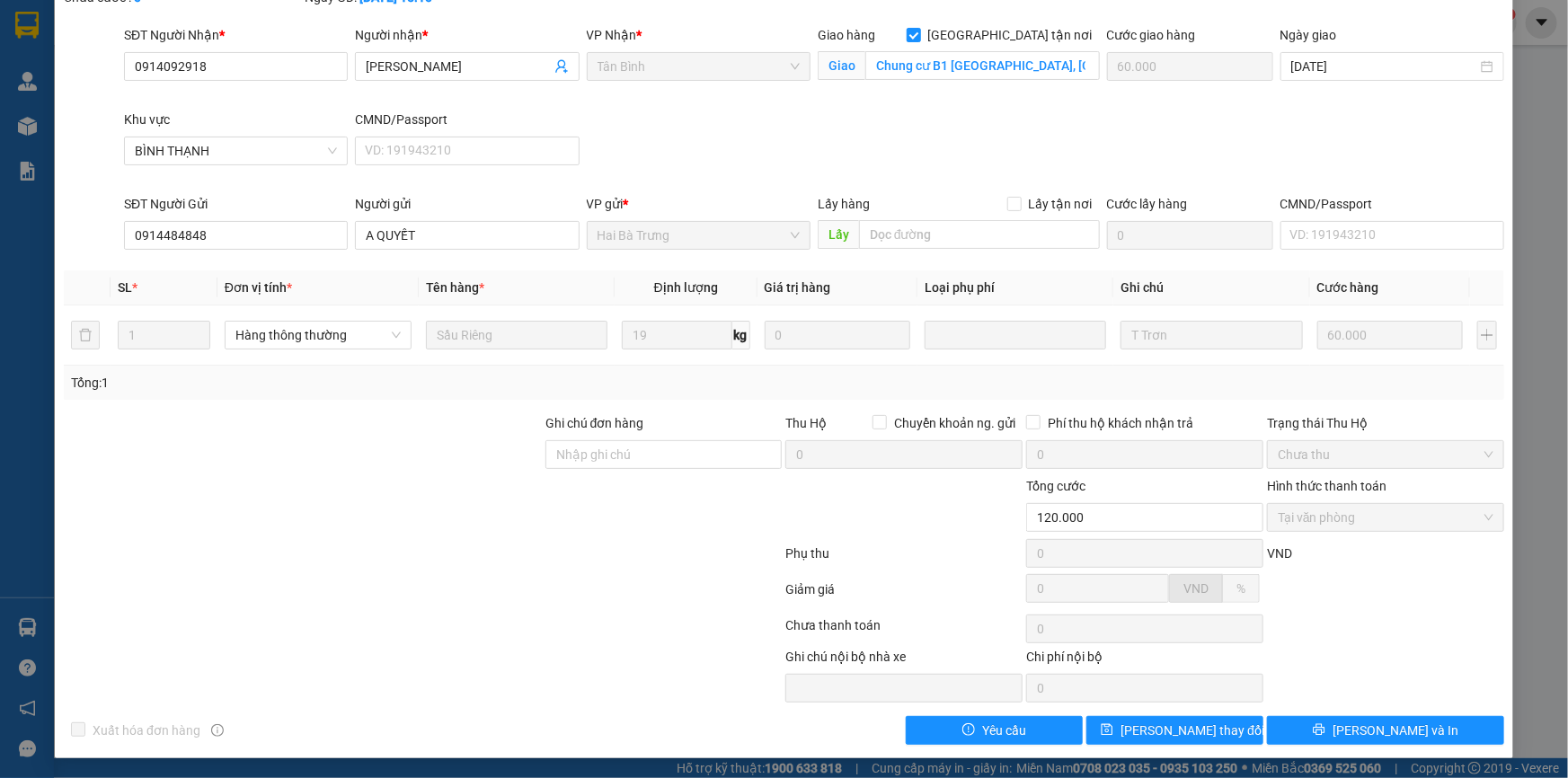
scroll to position [0, 0]
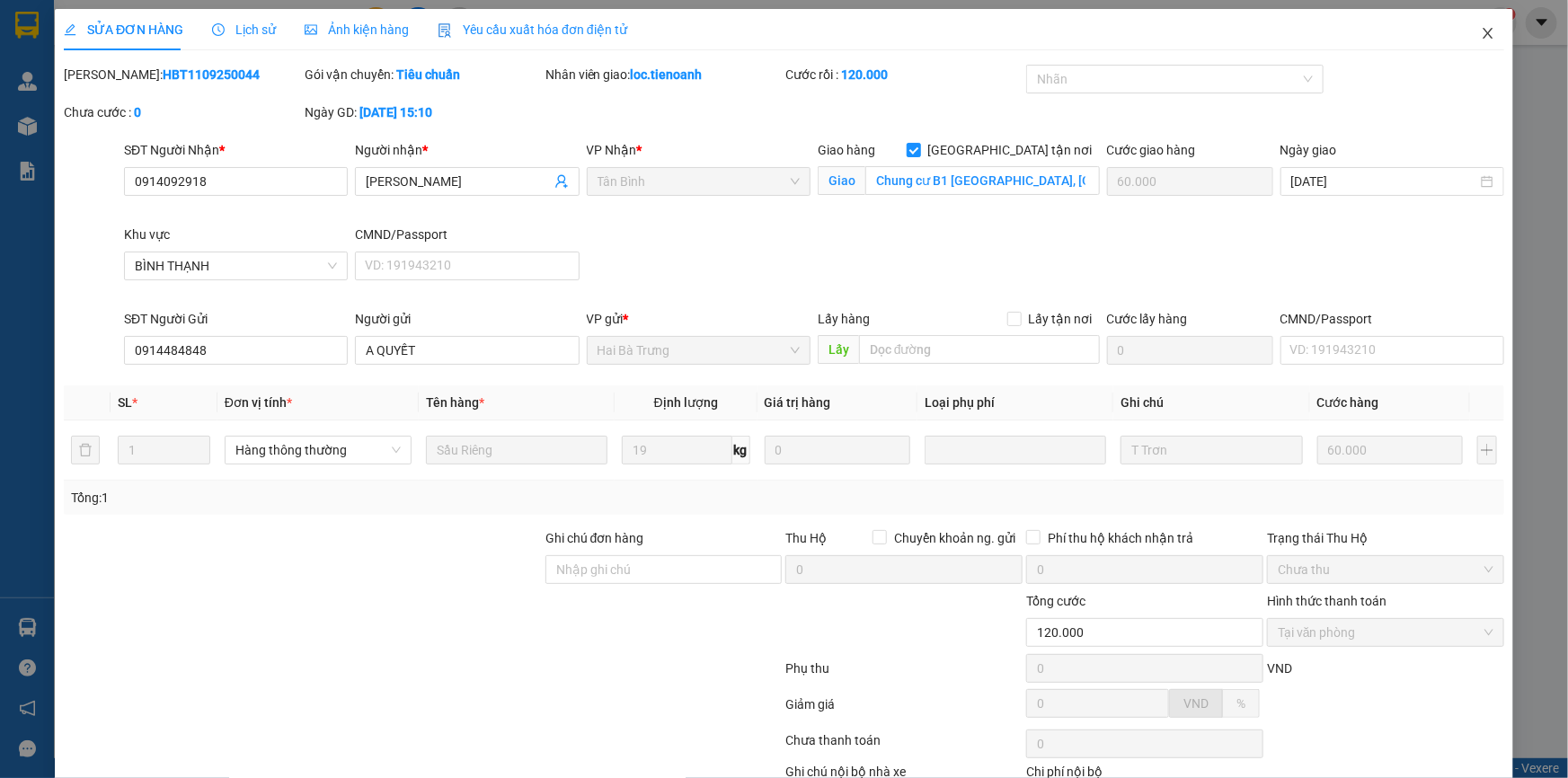
click at [1482, 36] on icon "close" at bounding box center [1487, 33] width 10 height 11
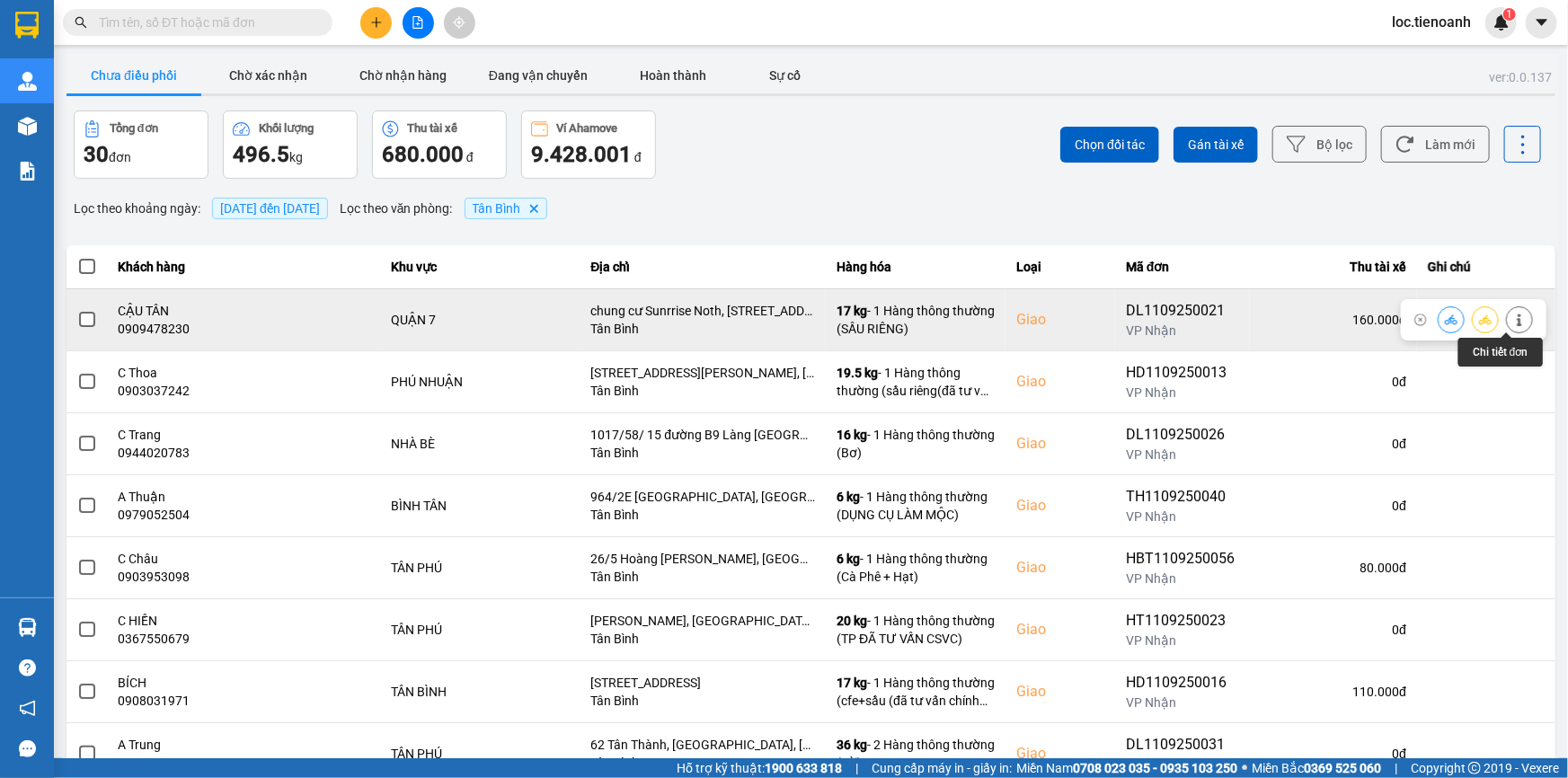
click at [1516, 323] on icon at bounding box center [1518, 320] width 5 height 13
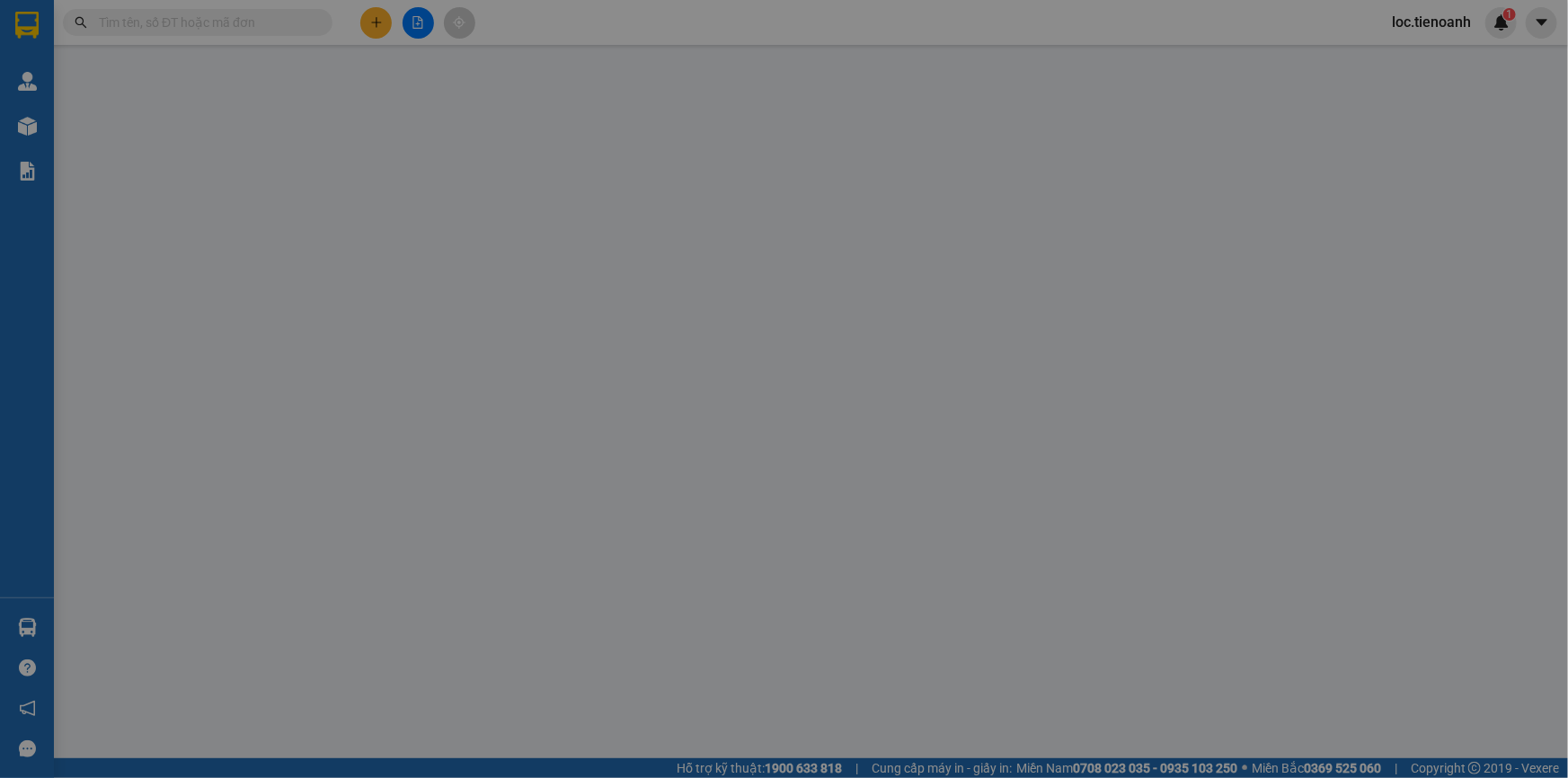
type input "0909478230"
type input "CẬU TÂN"
checkbox input "true"
type input "chung cư Sunrrise Noth, [STREET_ADDRESS][PERSON_NAME]"
type input "0968206805"
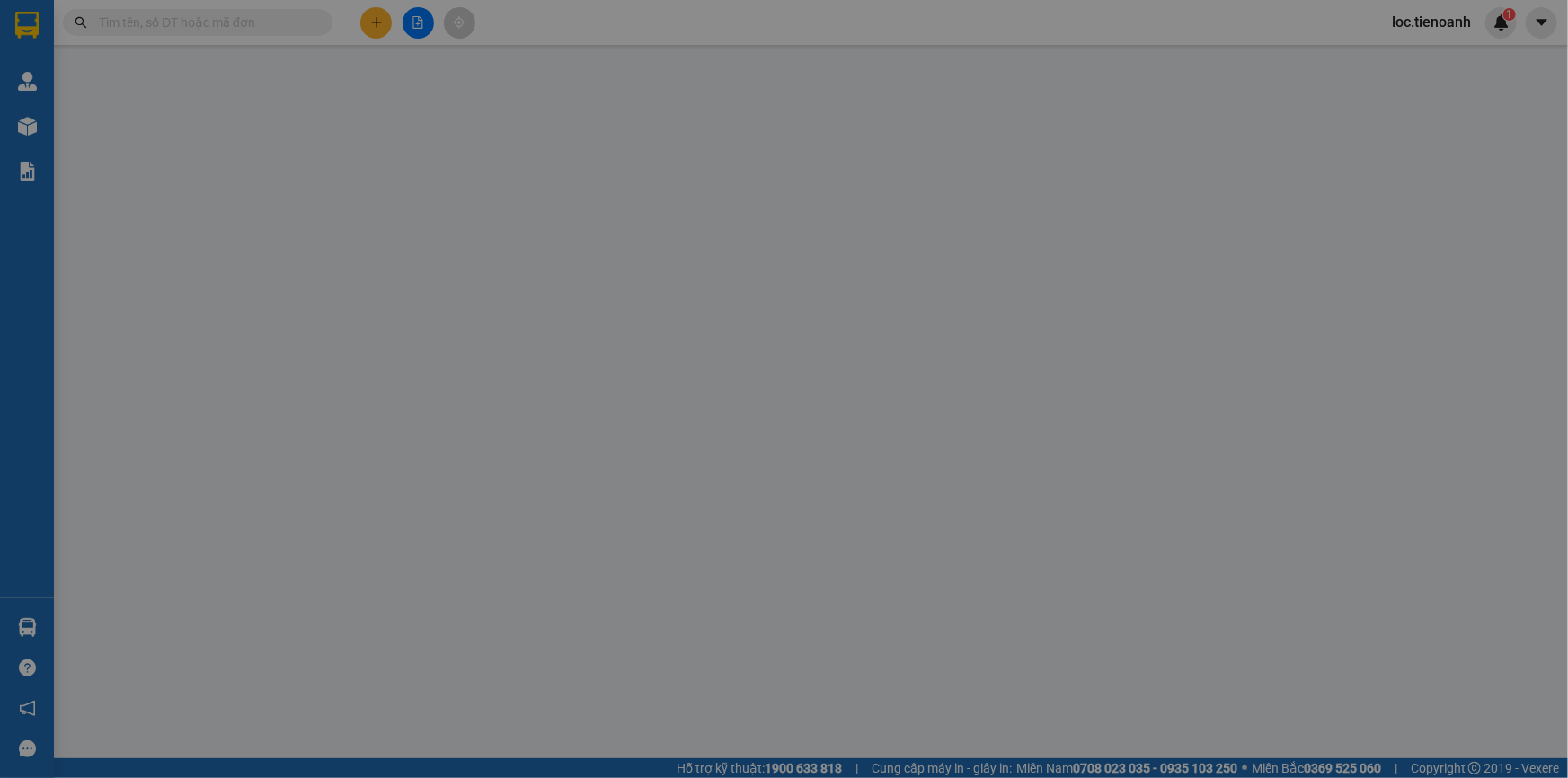
type input "SANG"
type input "KNM"
type input "160.000"
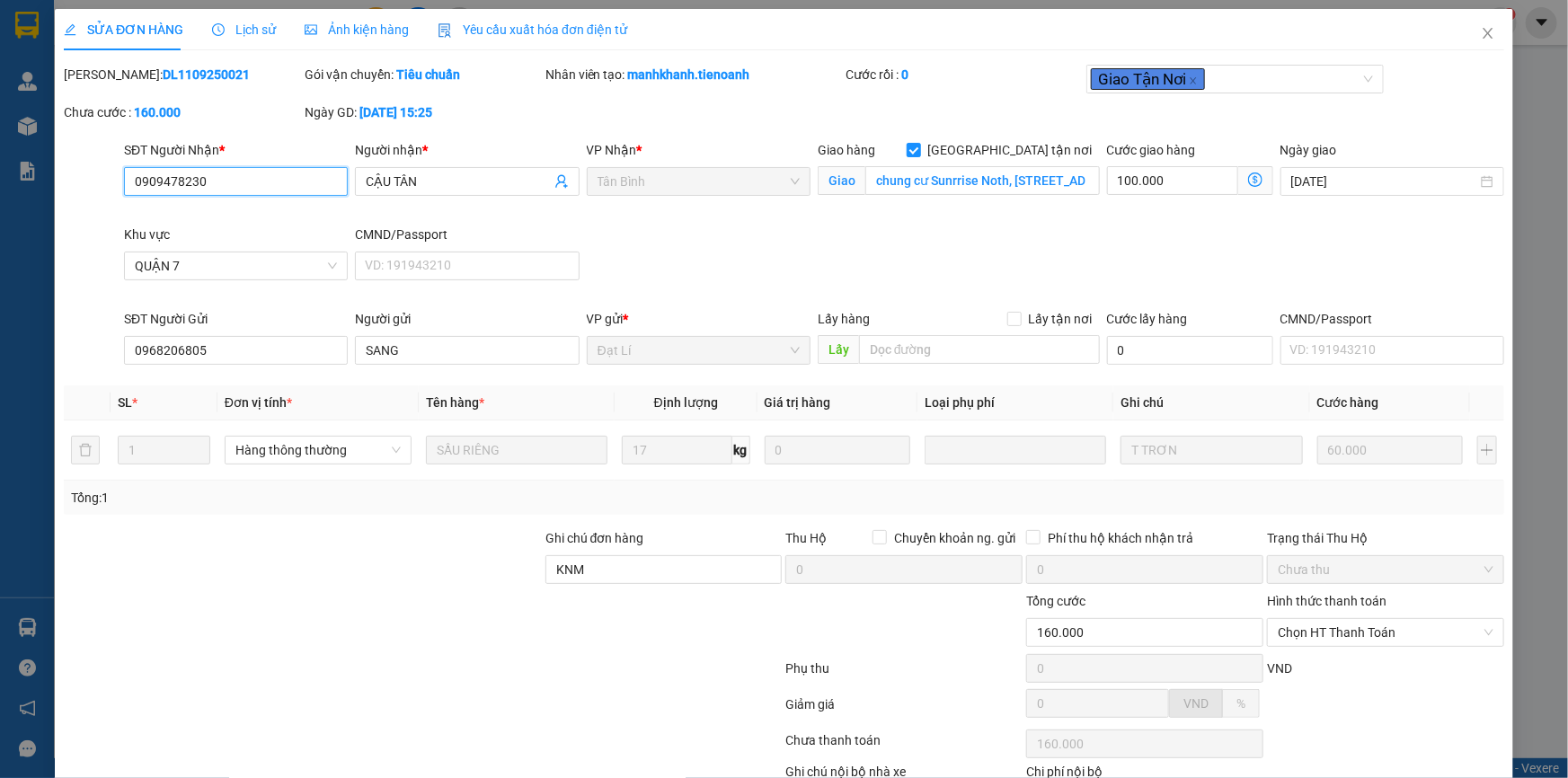
scroll to position [115, 0]
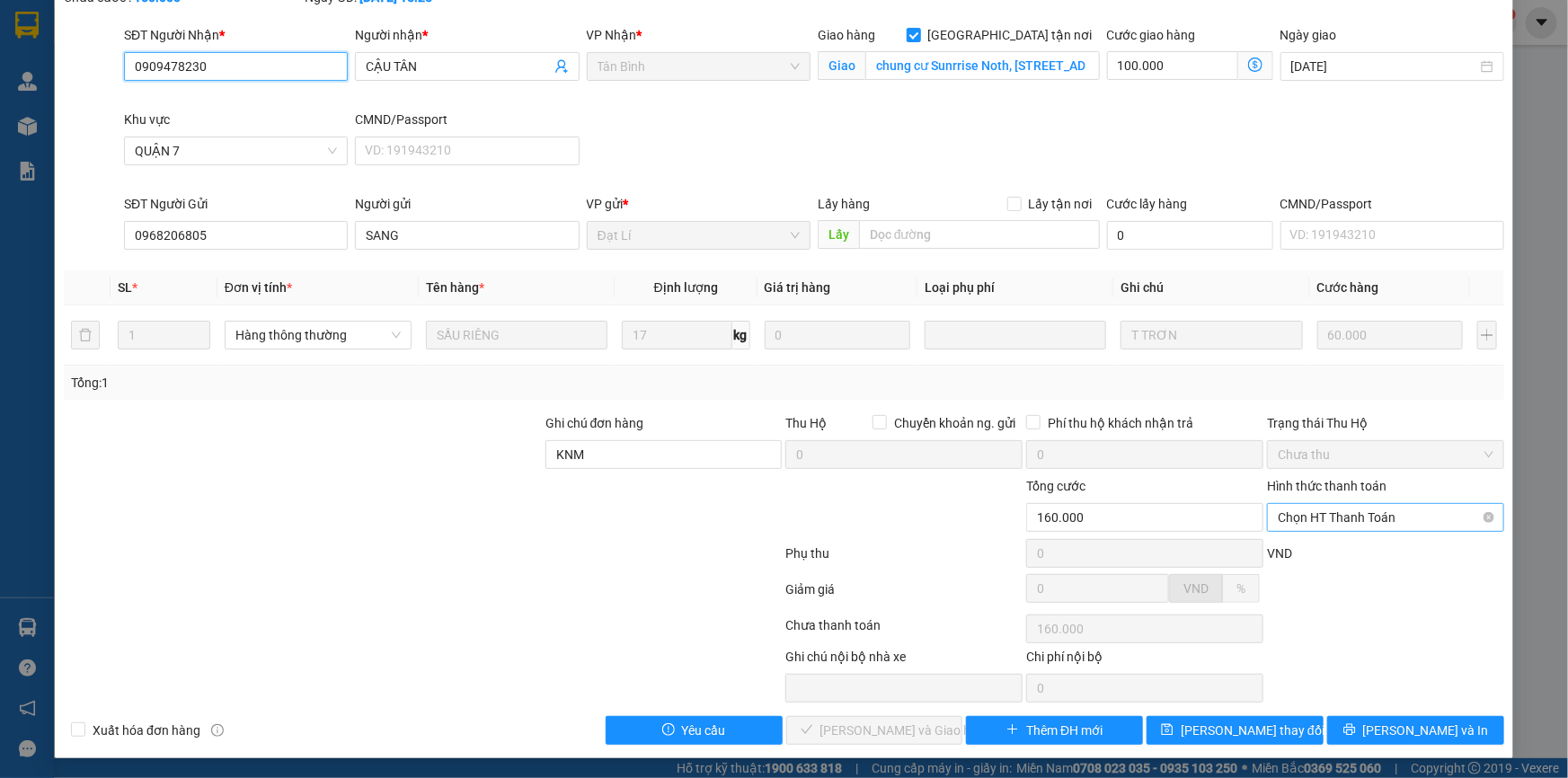
click at [1343, 530] on span "Chọn HT Thanh Toán" at bounding box center [1385, 518] width 216 height 27
click at [1328, 555] on div "Tại văn phòng" at bounding box center [1375, 552] width 214 height 20
type input "0"
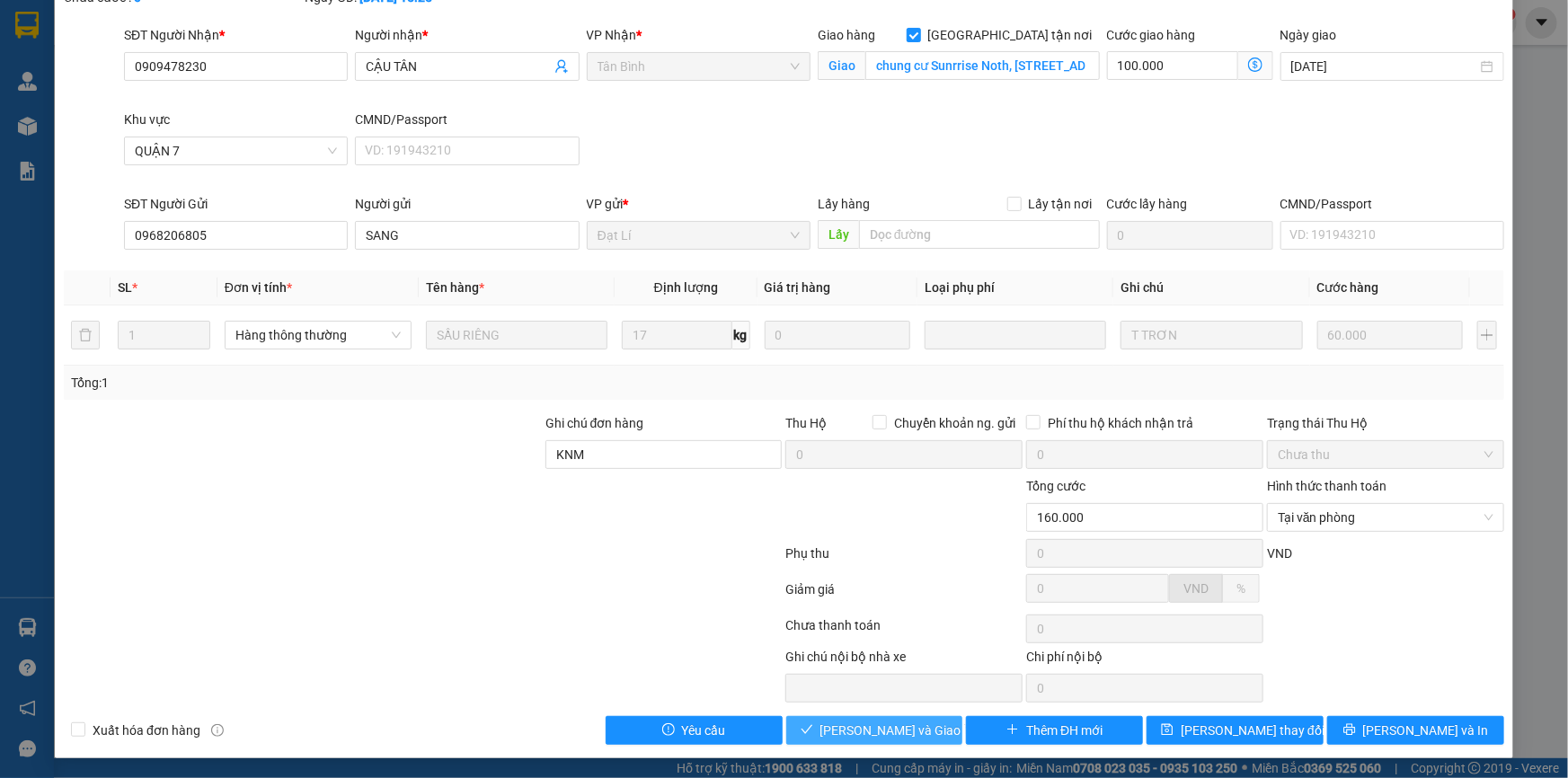
drag, startPoint x: 850, startPoint y: 727, endPoint x: 978, endPoint y: 614, distance: 170.7
click at [850, 726] on span "[PERSON_NAME] và Giao hàng" at bounding box center [906, 730] width 173 height 20
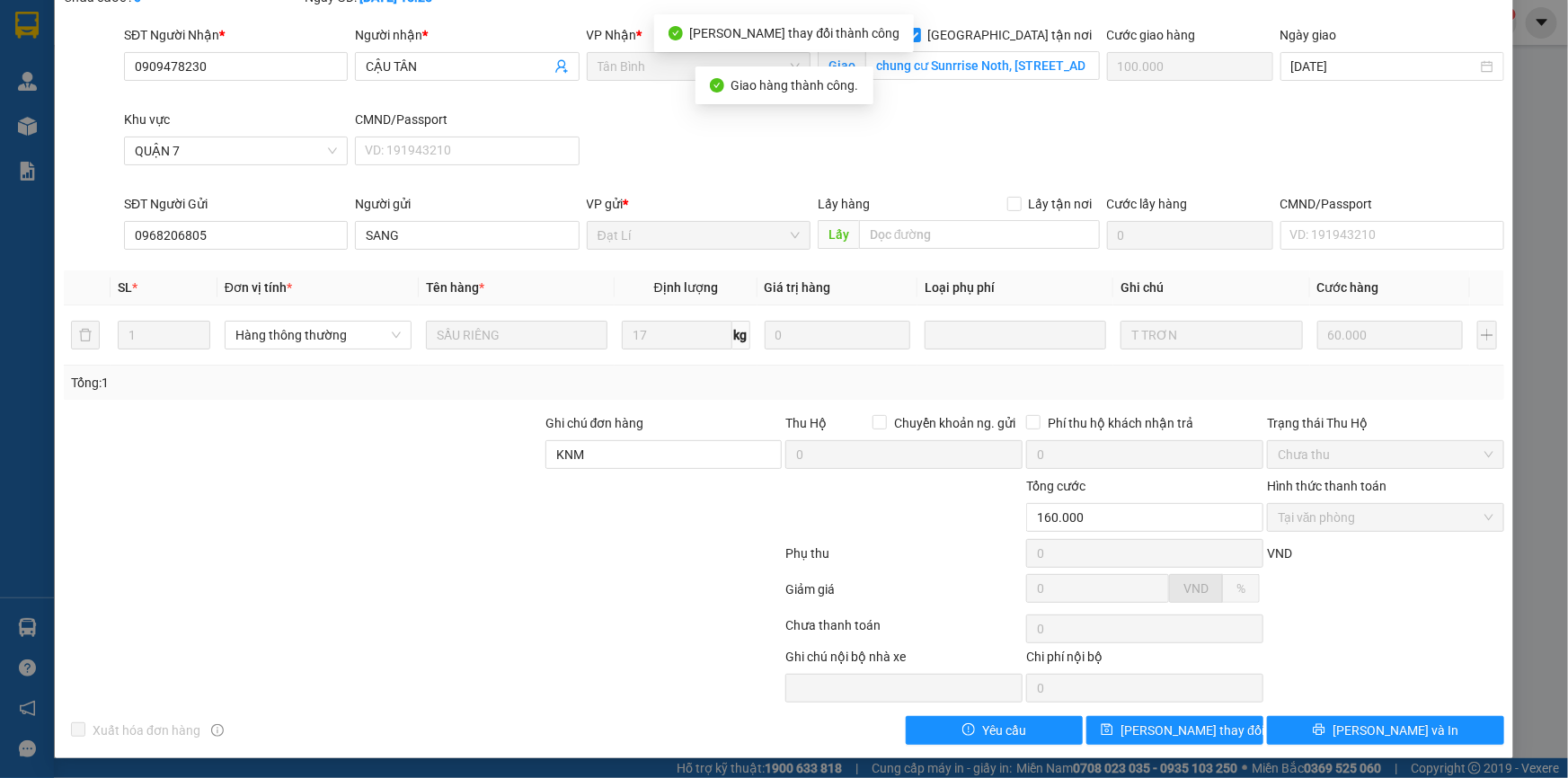
scroll to position [0, 0]
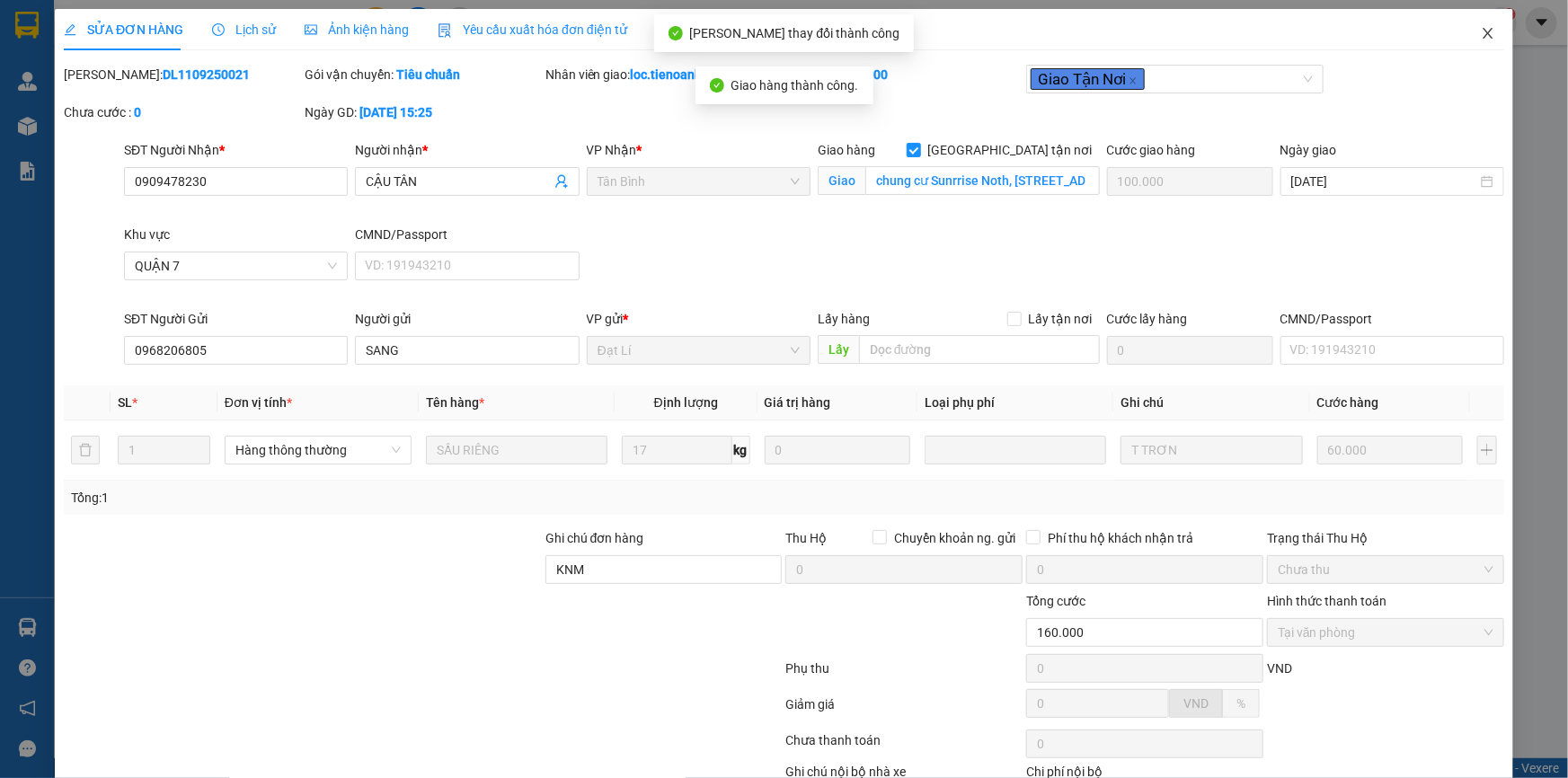
click at [1482, 36] on icon "close" at bounding box center [1487, 33] width 10 height 11
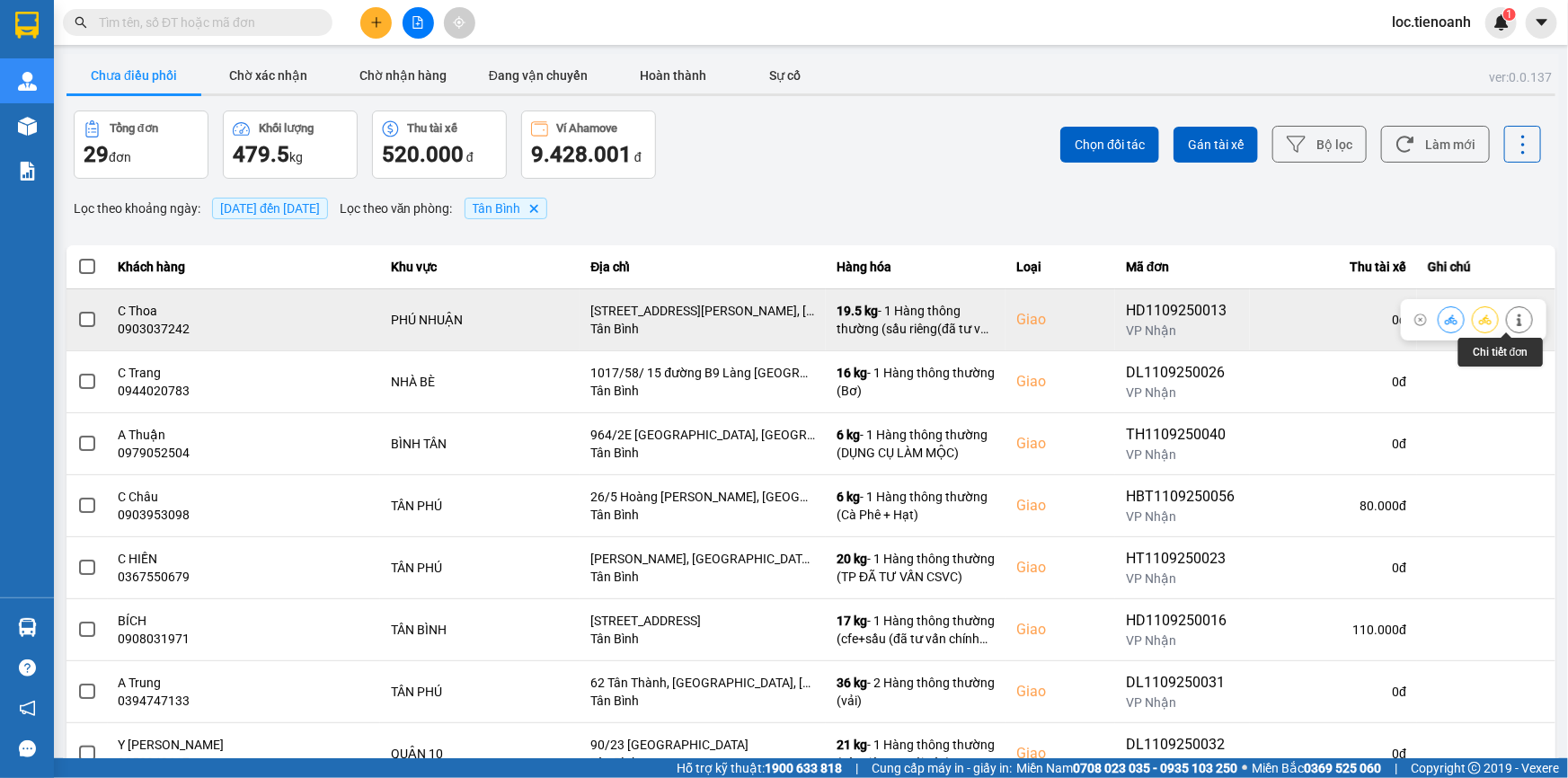
click at [1513, 324] on icon at bounding box center [1519, 320] width 13 height 13
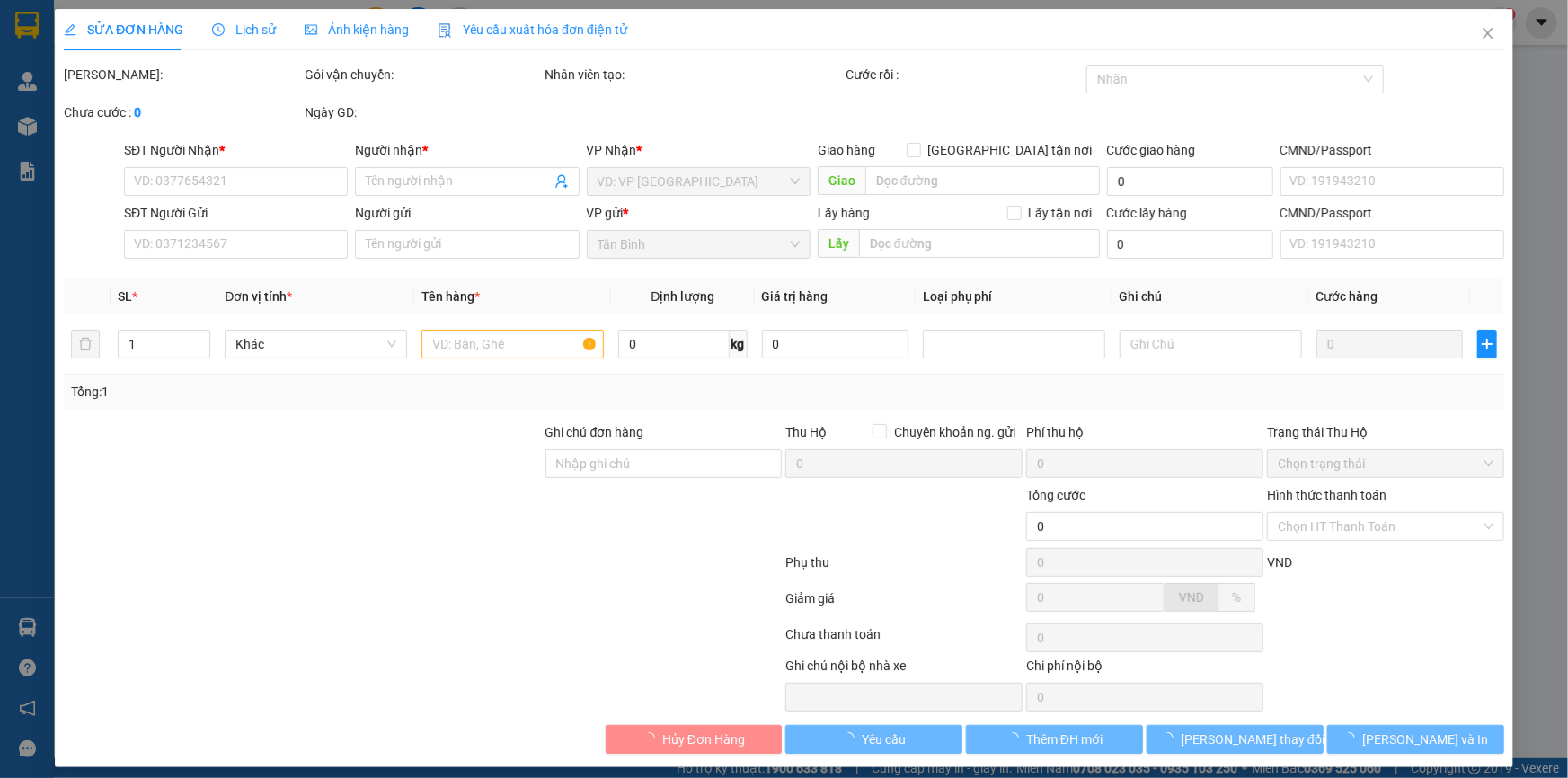
type input "0903037242"
type input "C Thoa"
checkbox input "true"
type input "[STREET_ADDRESS][PERSON_NAME], [GEOGRAPHIC_DATA]"
type input "0354067587"
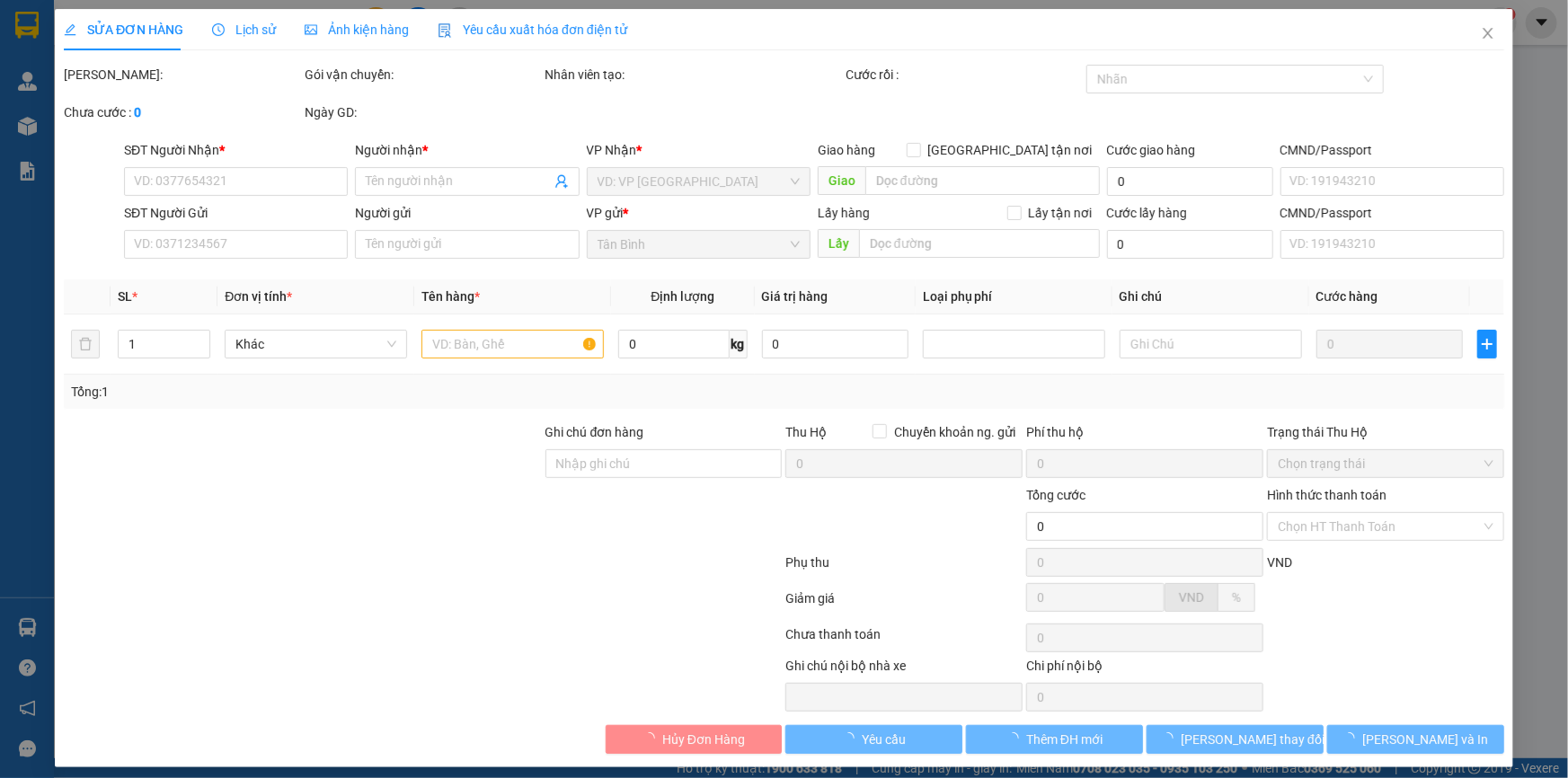
type input "VỊ"
type input "120.000"
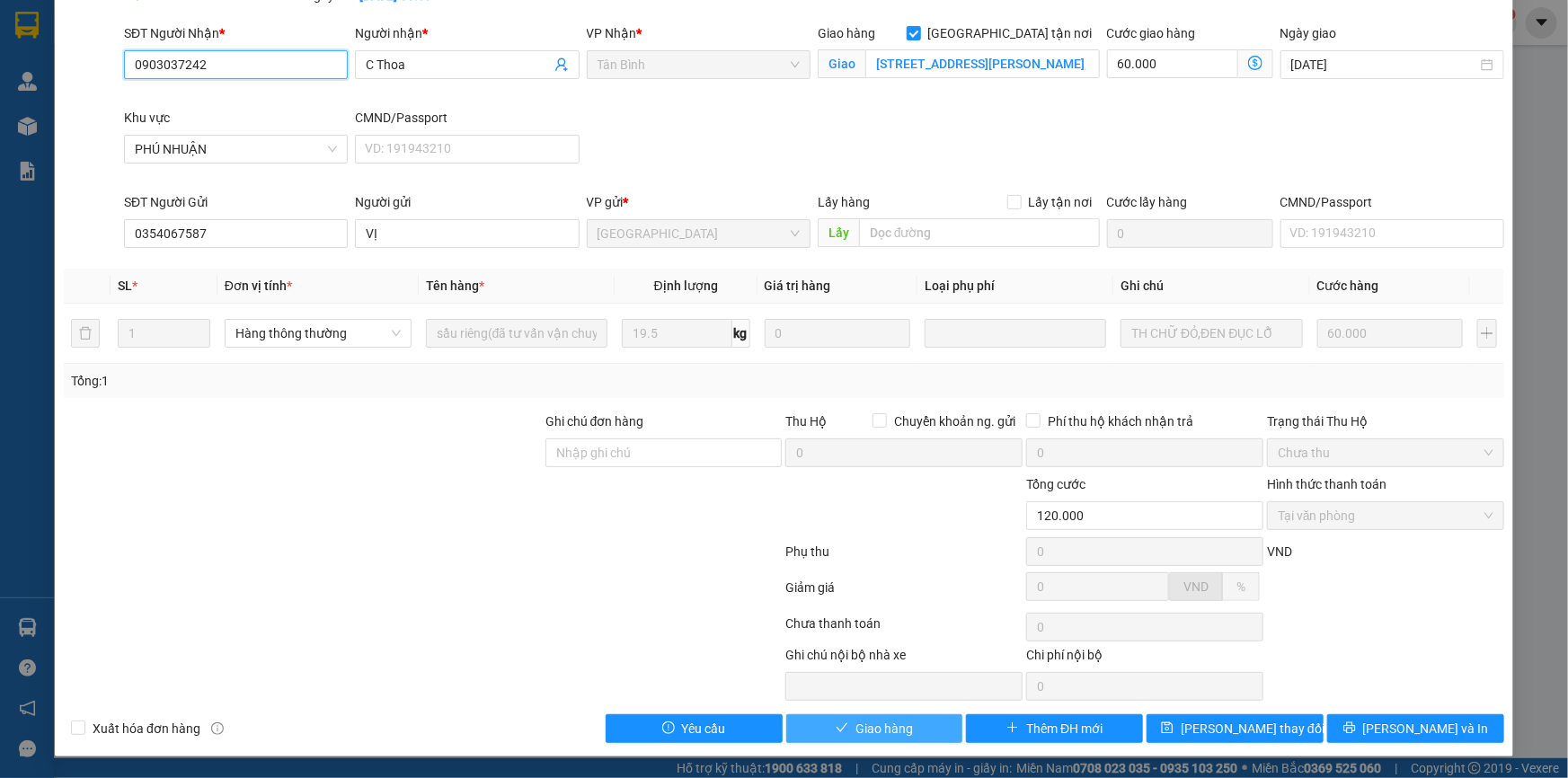
scroll to position [115, 0]
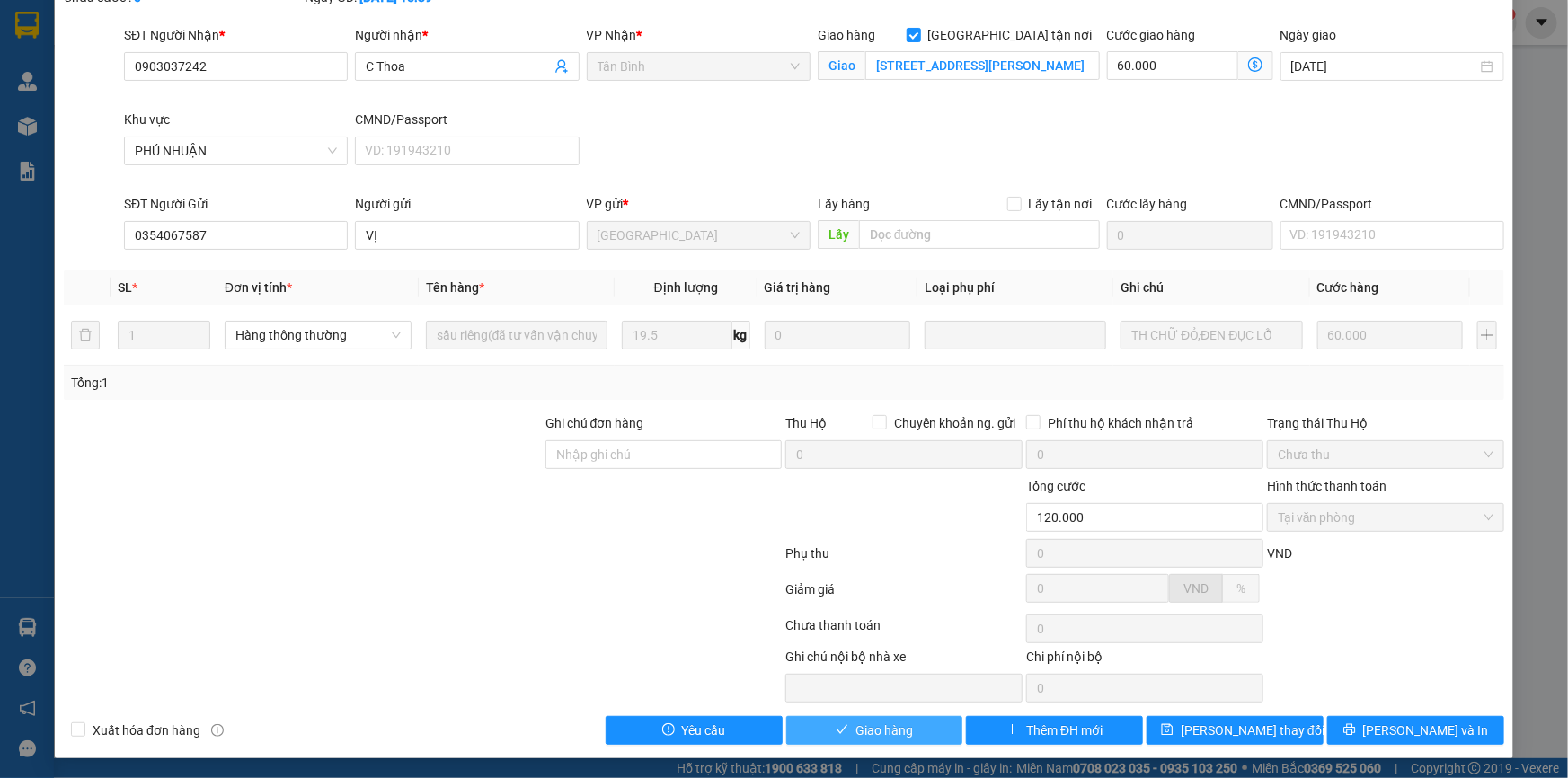
click at [879, 721] on span "Giao hàng" at bounding box center [884, 730] width 58 height 20
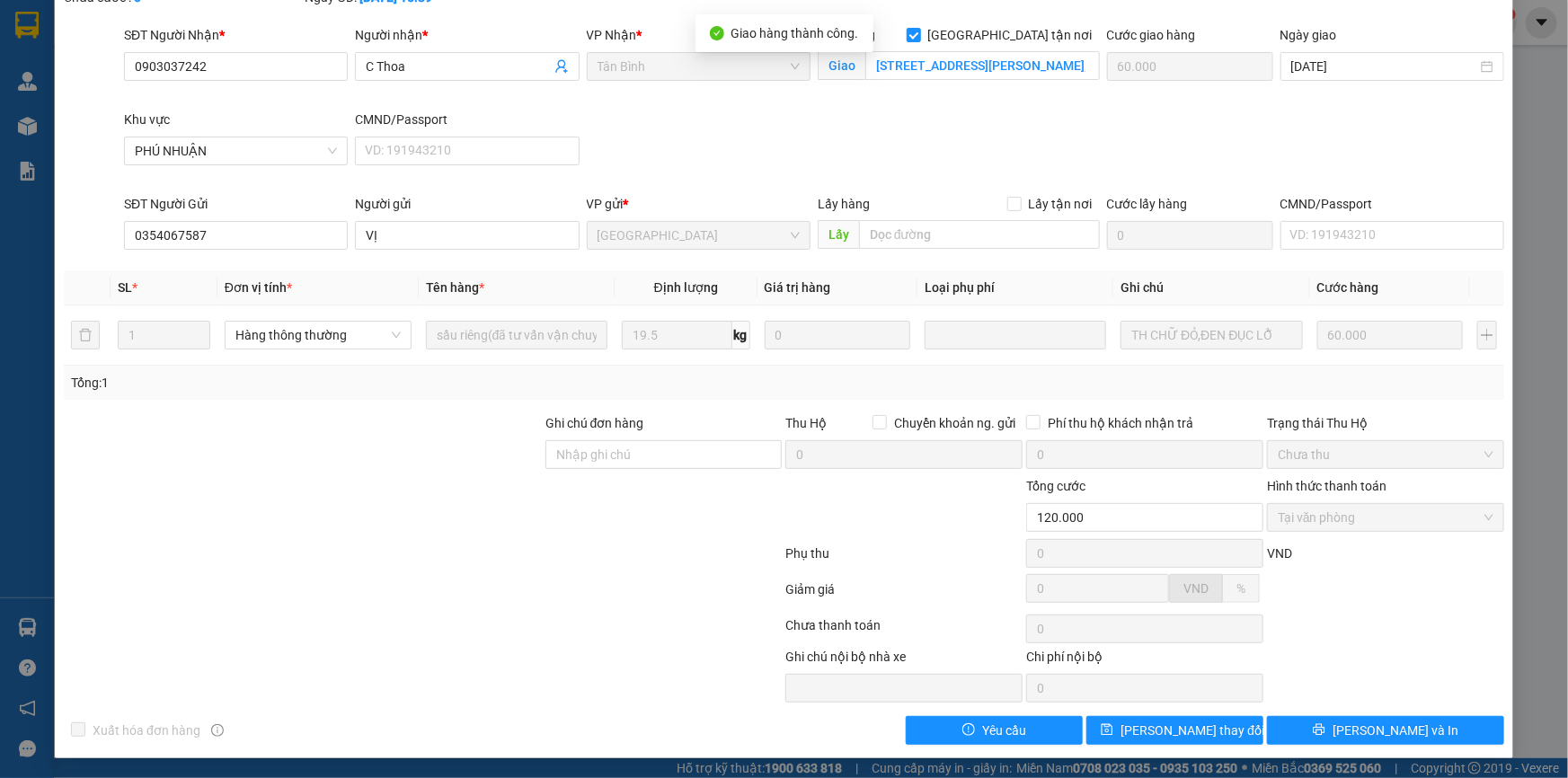
scroll to position [0, 0]
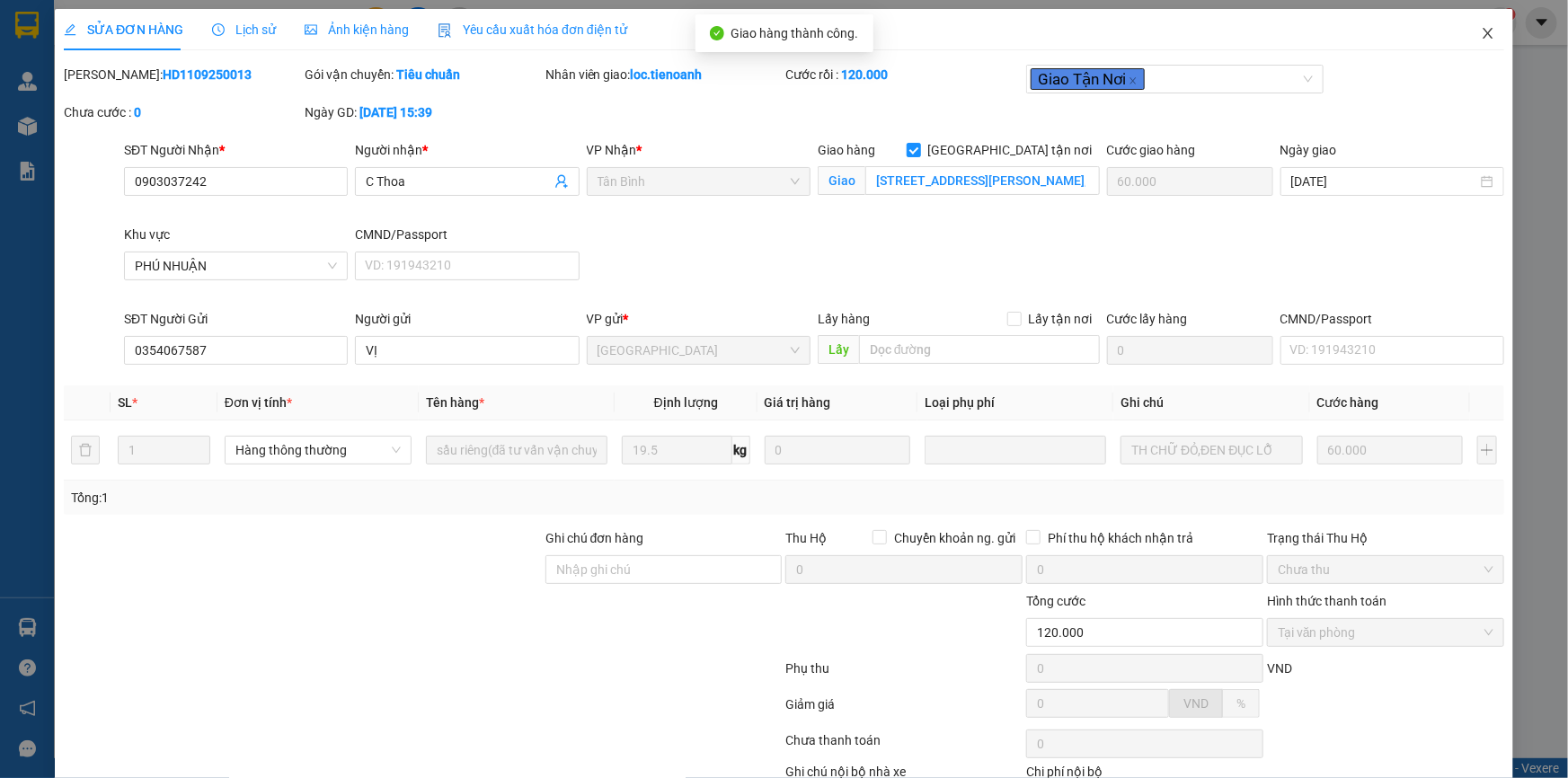
click at [1480, 33] on icon "close" at bounding box center [1488, 33] width 14 height 14
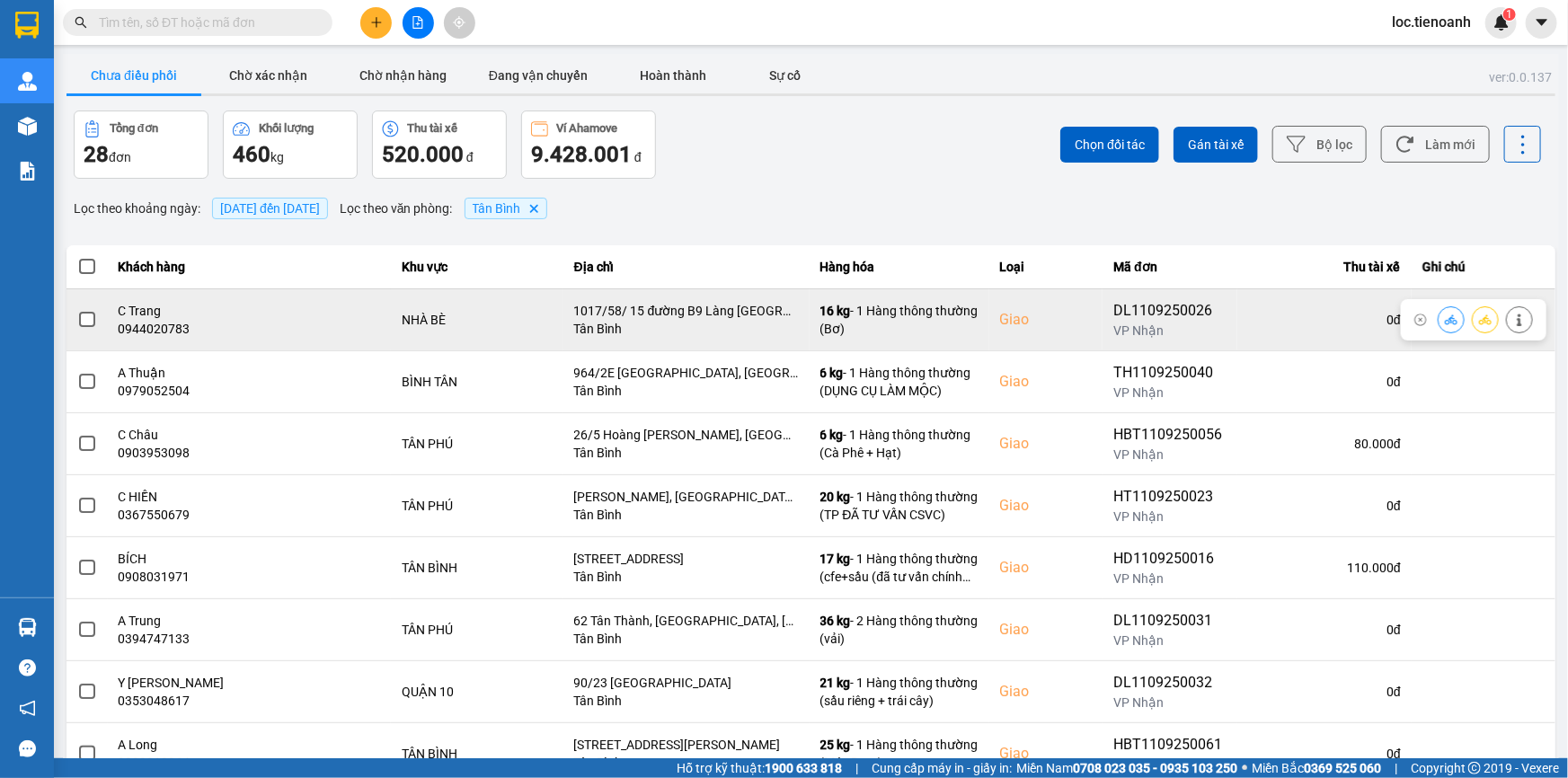
click at [1513, 320] on icon at bounding box center [1519, 320] width 13 height 13
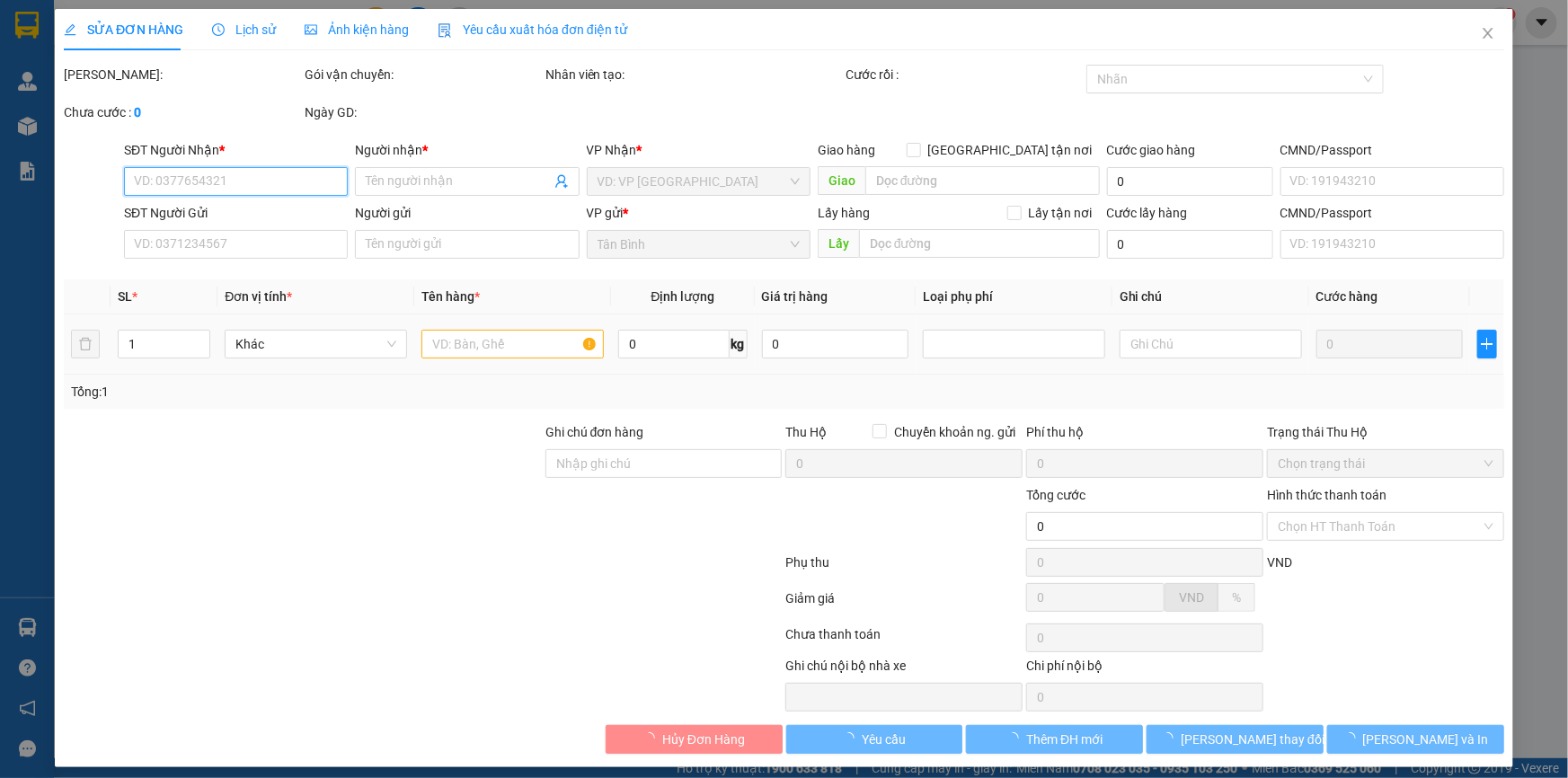
type input "0944020783"
type input "C Trang"
checkbox input "true"
type input "1017/58/ 15 đường B9 Làng [GEOGRAPHIC_DATA], [GEOGRAPHIC_DATA], Xã [GEOGRAPHIC_…"
type input "0934608211"
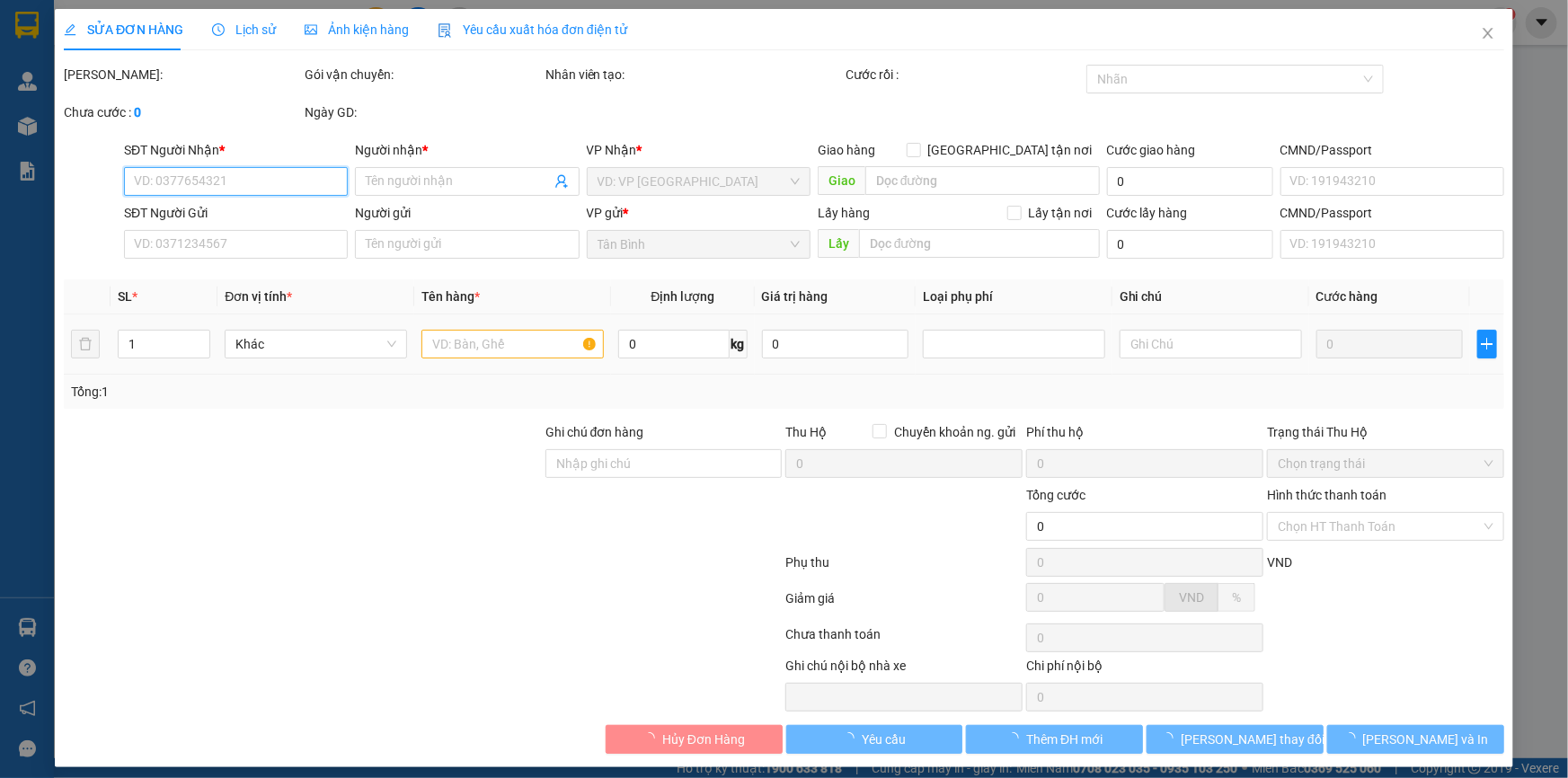
type input "CHÚ THÔNG"
type input "170.000"
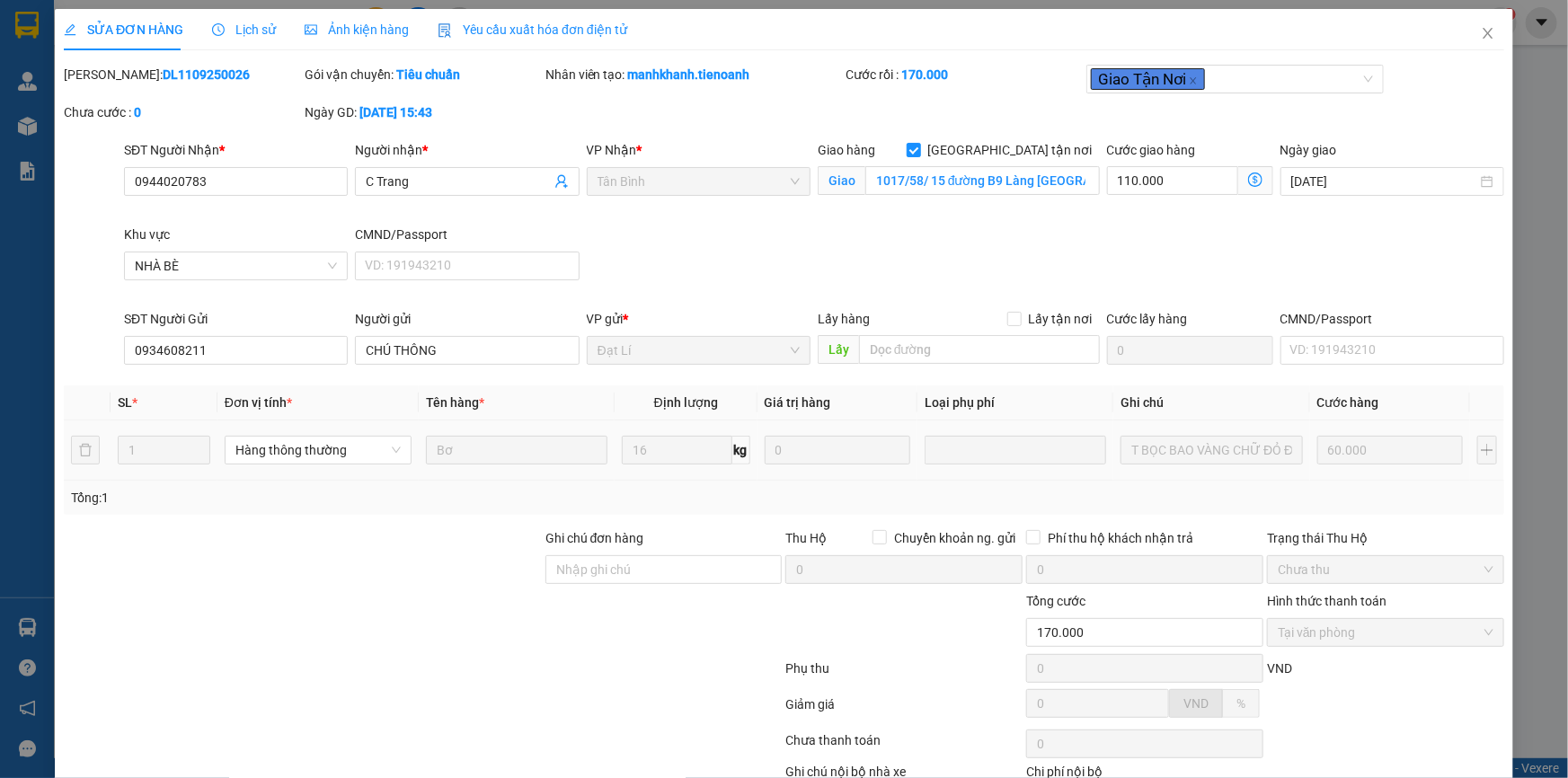
scroll to position [115, 0]
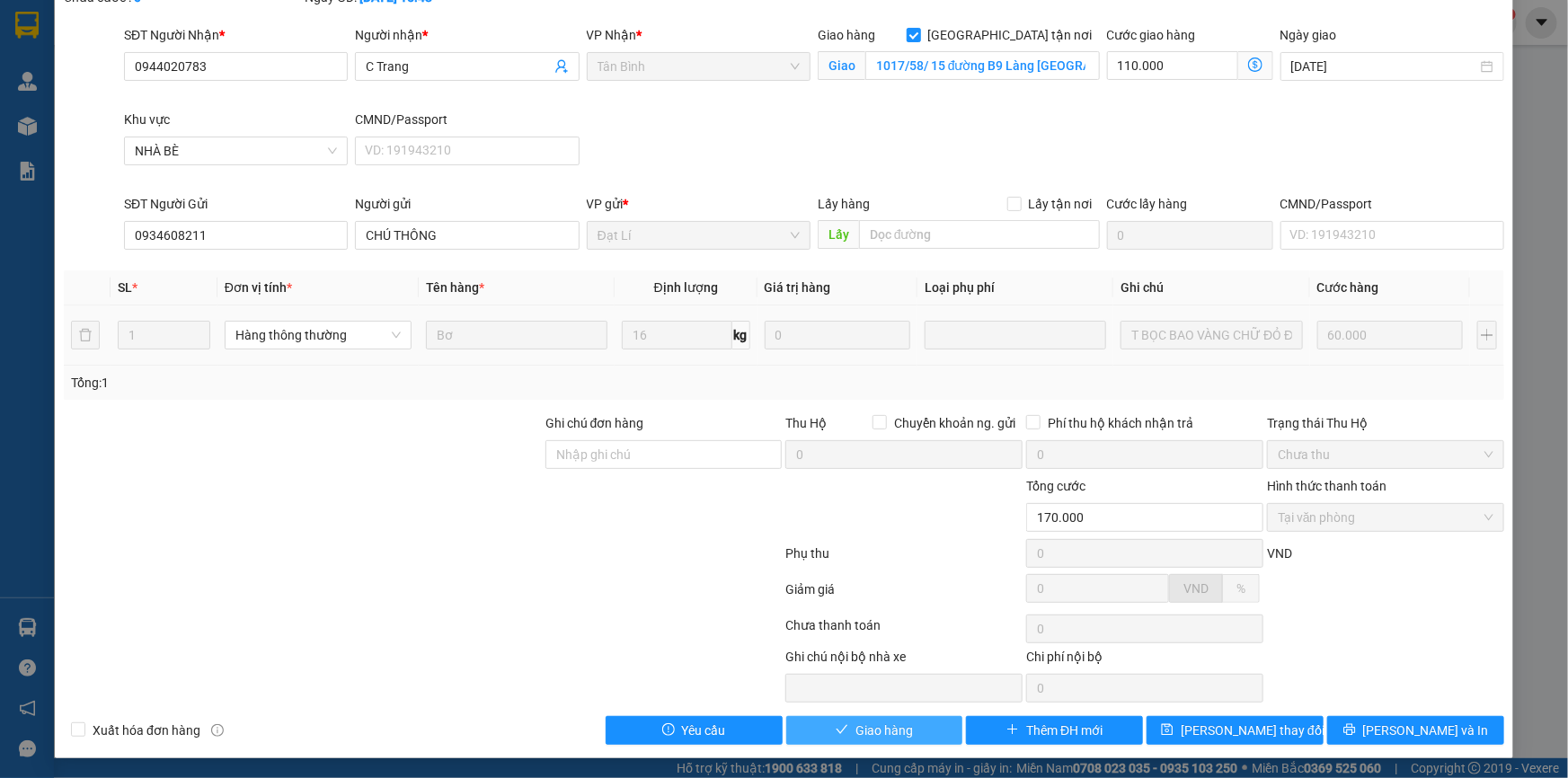
click at [811, 735] on button "Giao hàng" at bounding box center [875, 730] width 177 height 29
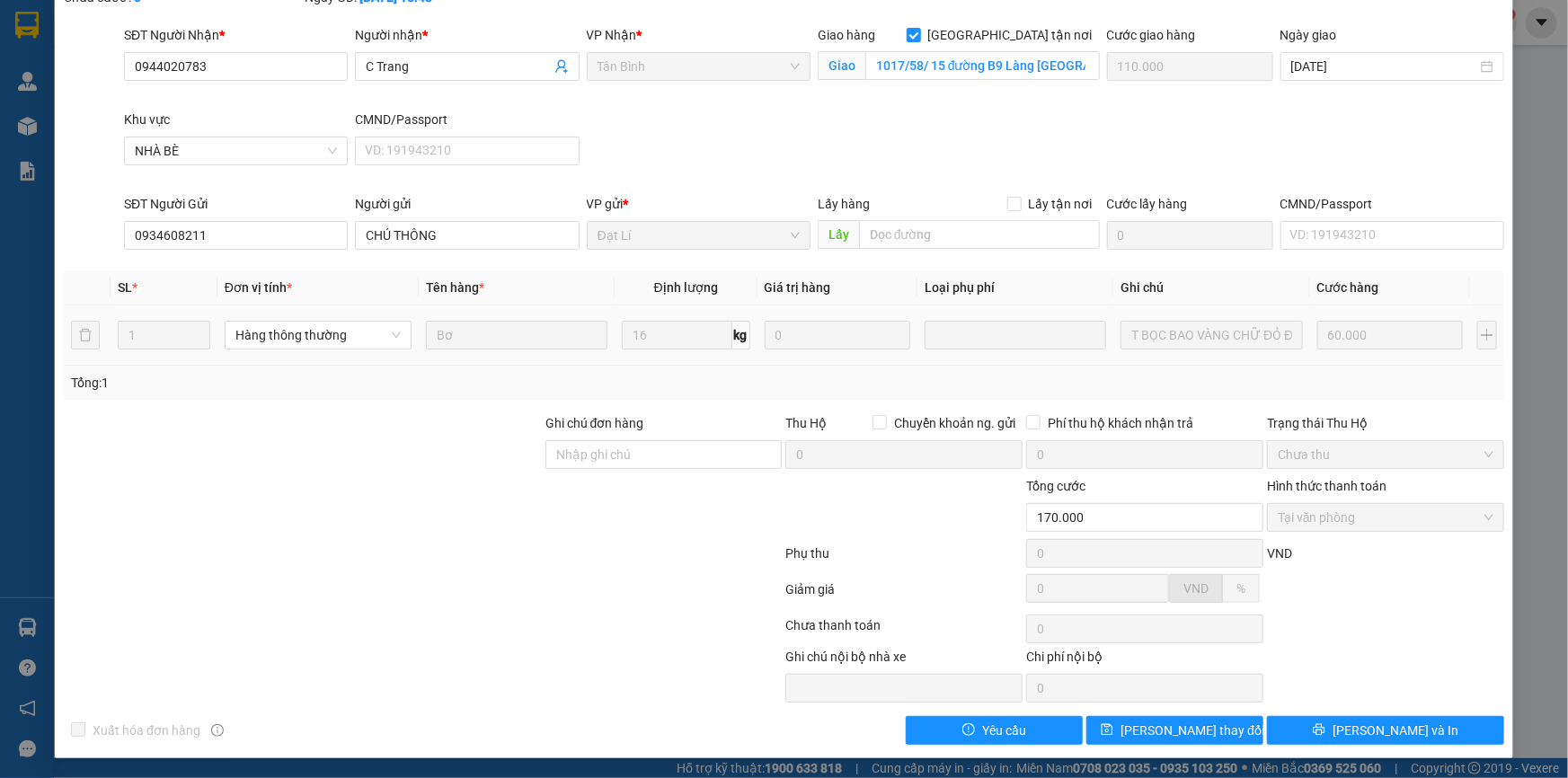
scroll to position [0, 0]
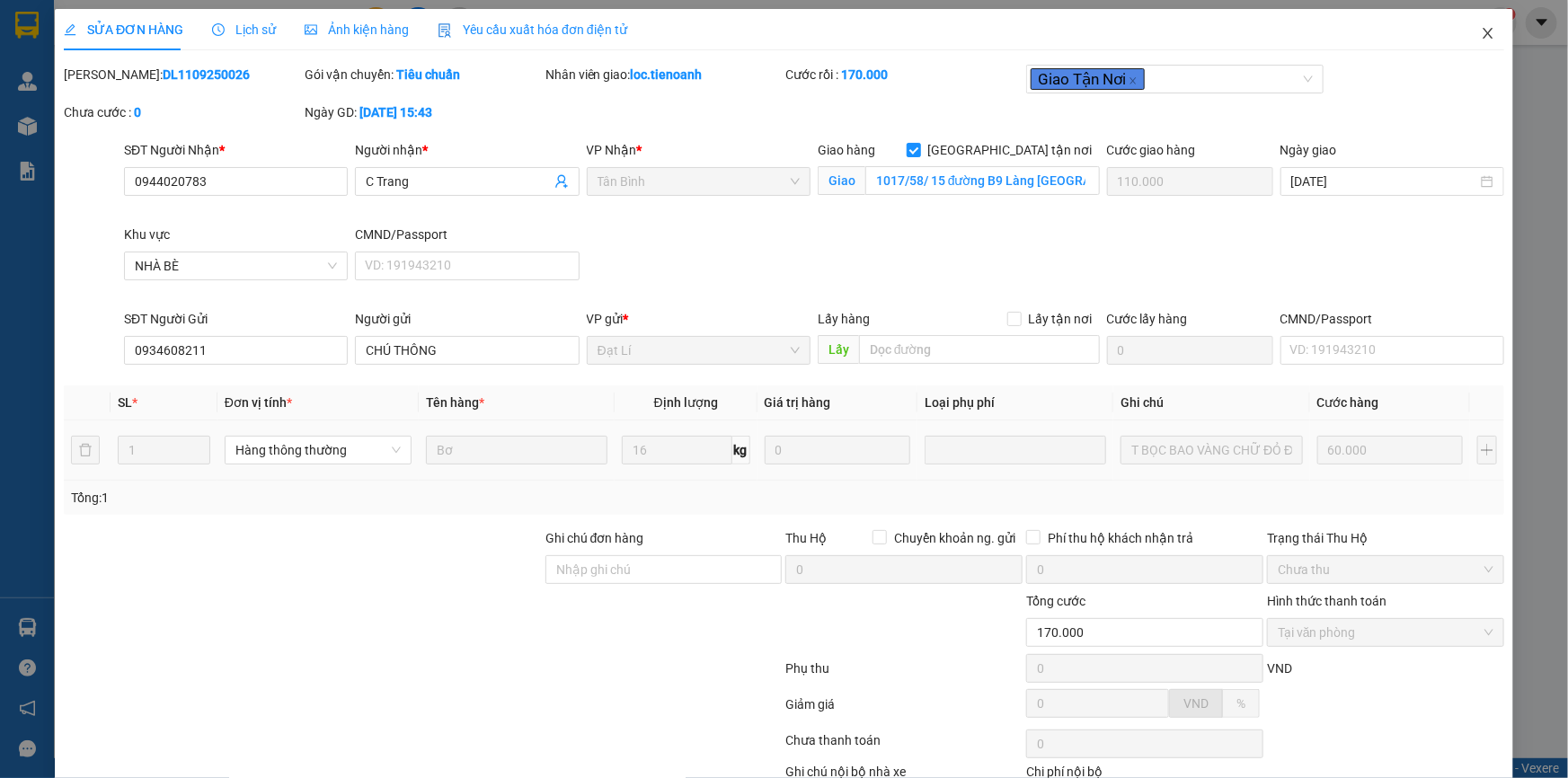
click at [1483, 34] on span "Close" at bounding box center [1488, 34] width 51 height 51
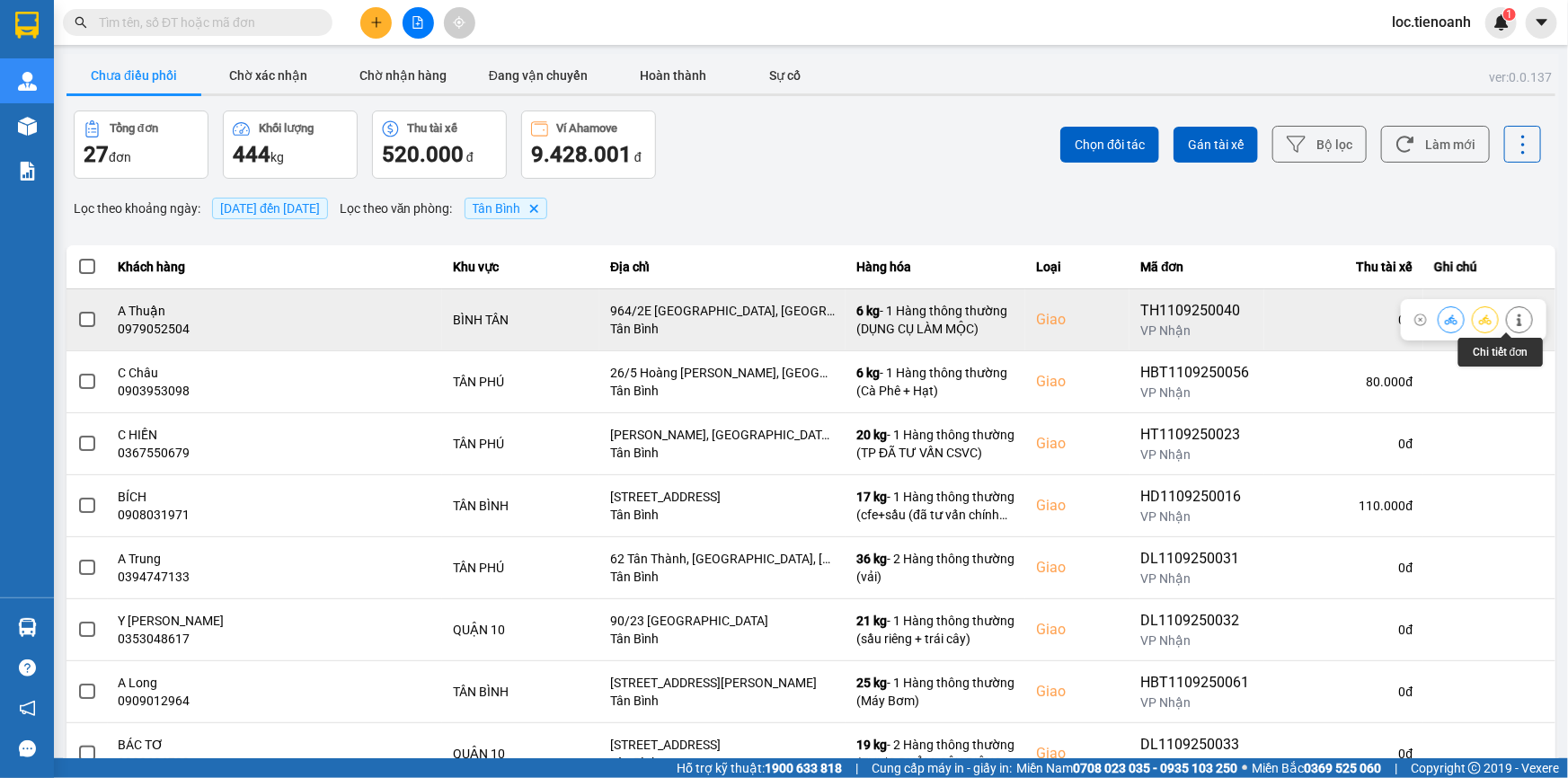
click at [1513, 323] on icon at bounding box center [1519, 320] width 13 height 13
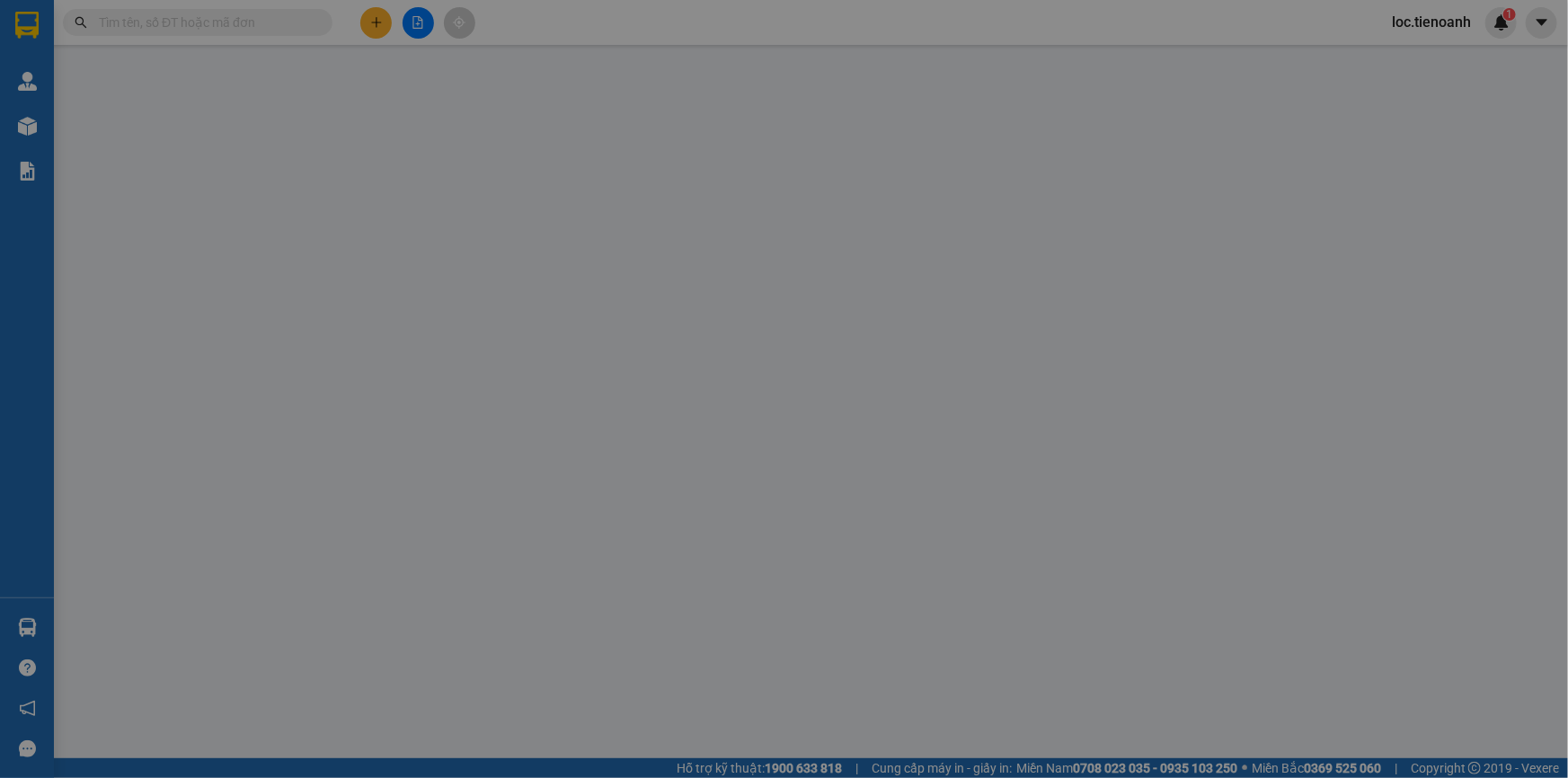
type input "0979052504"
type input "A Thuận"
checkbox input "true"
type input "964/2E [GEOGRAPHIC_DATA], [GEOGRAPHIC_DATA] A, [GEOGRAPHIC_DATA], [GEOGRAPHIC_D…"
type input "0914239234"
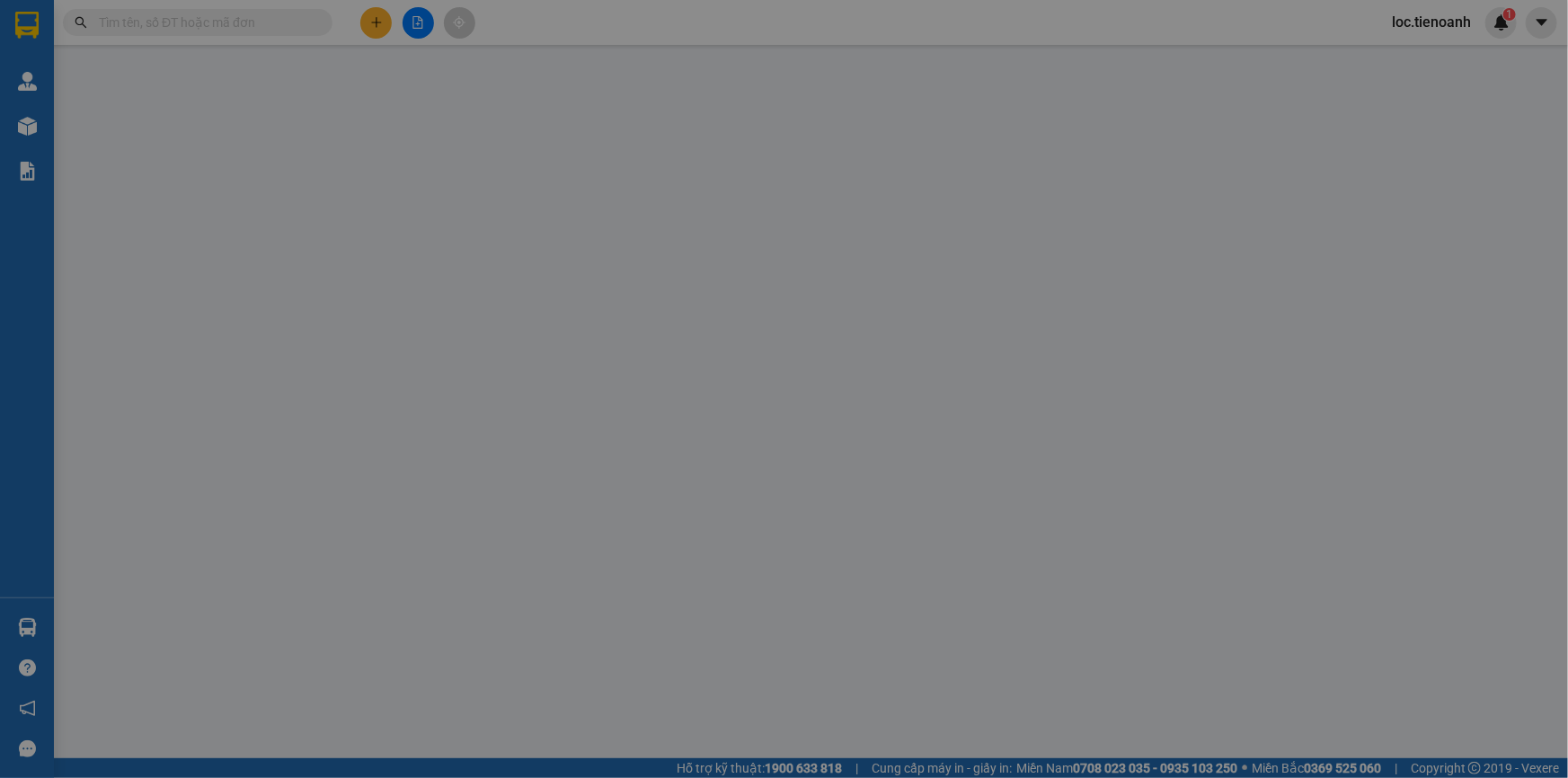
type input "A TÔN"
type input "90.000"
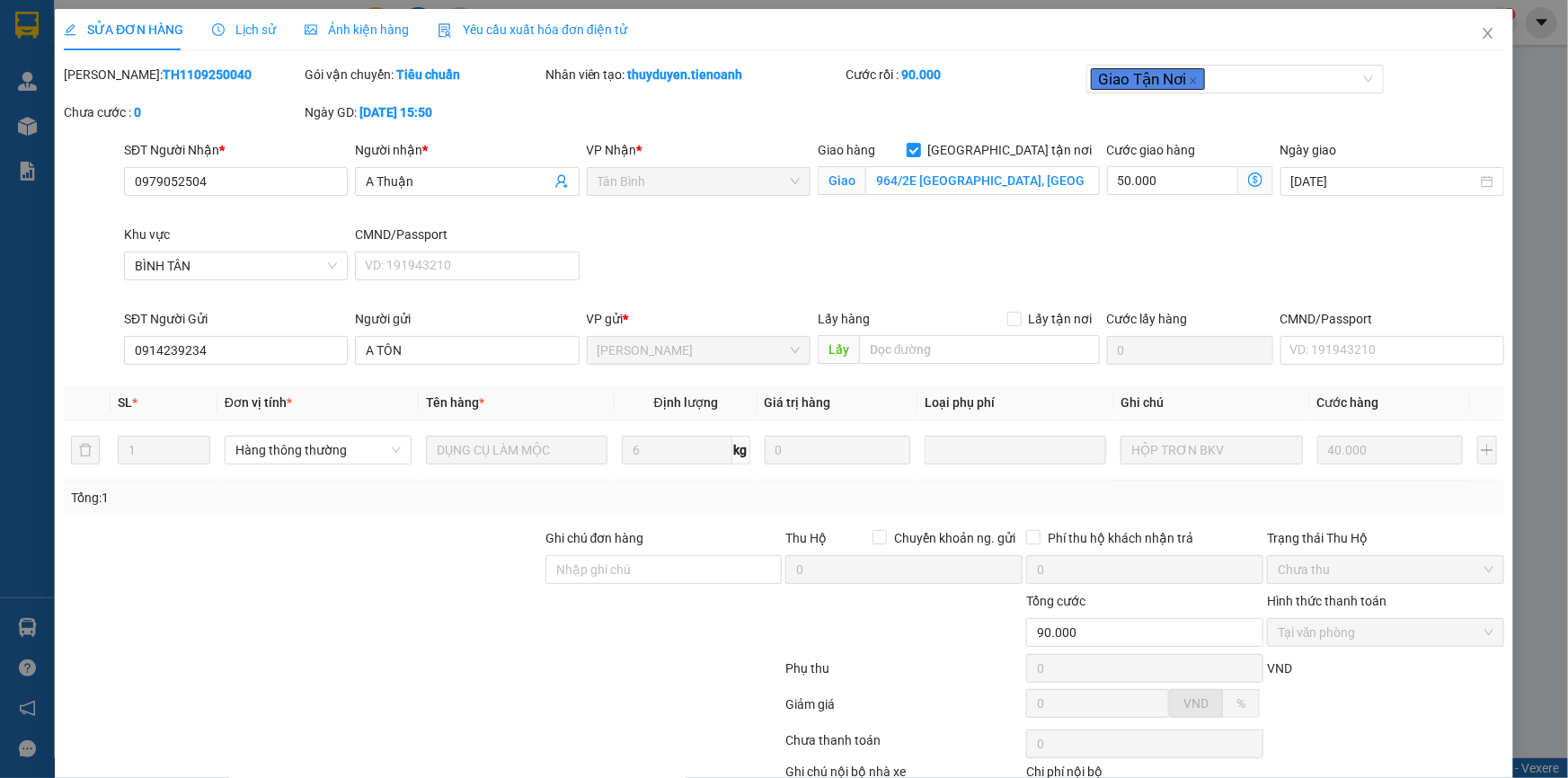
scroll to position [115, 0]
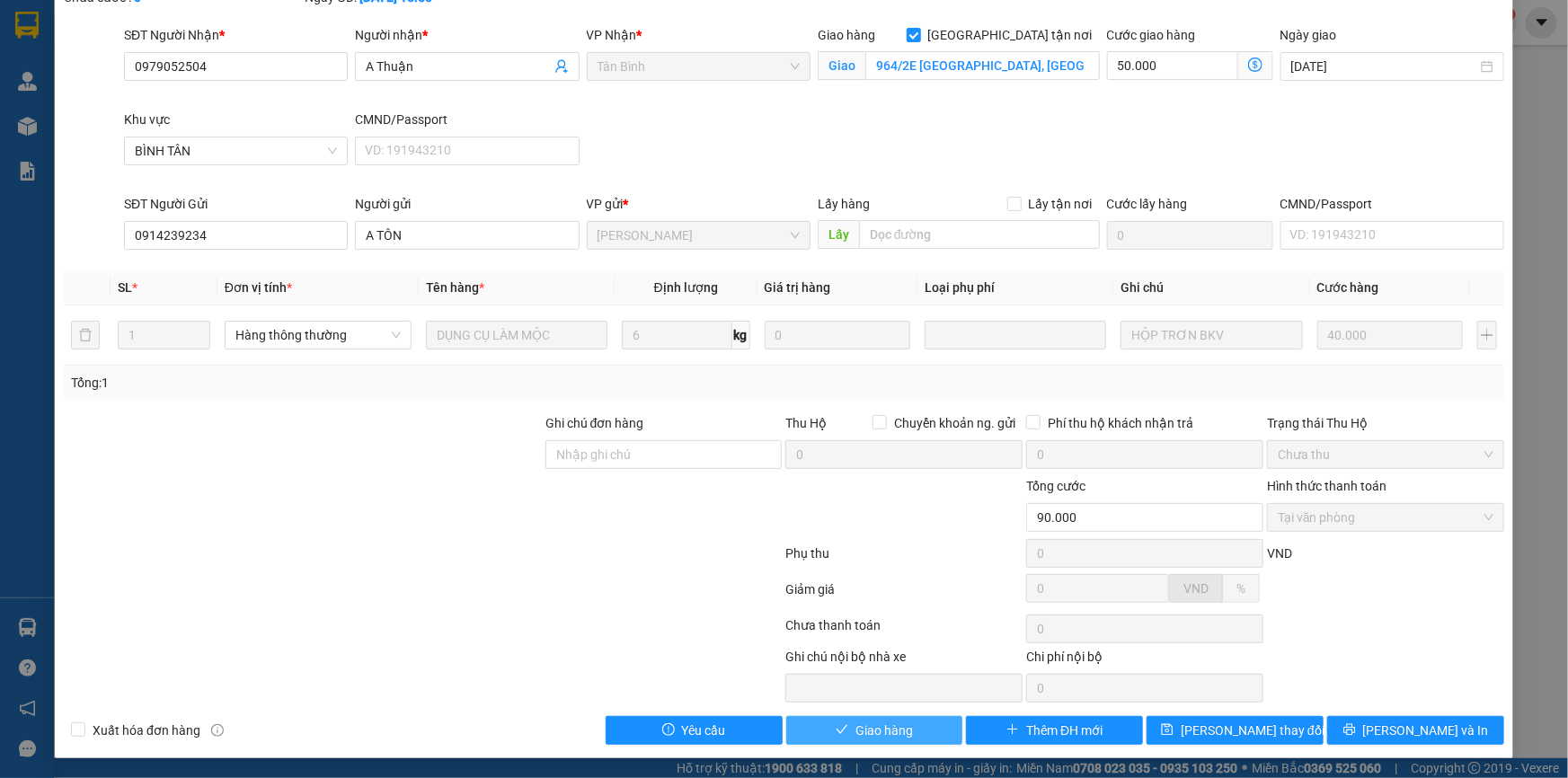
drag, startPoint x: 830, startPoint y: 727, endPoint x: 983, endPoint y: 684, distance: 158.9
click at [835, 727] on icon "check" at bounding box center [841, 729] width 13 height 13
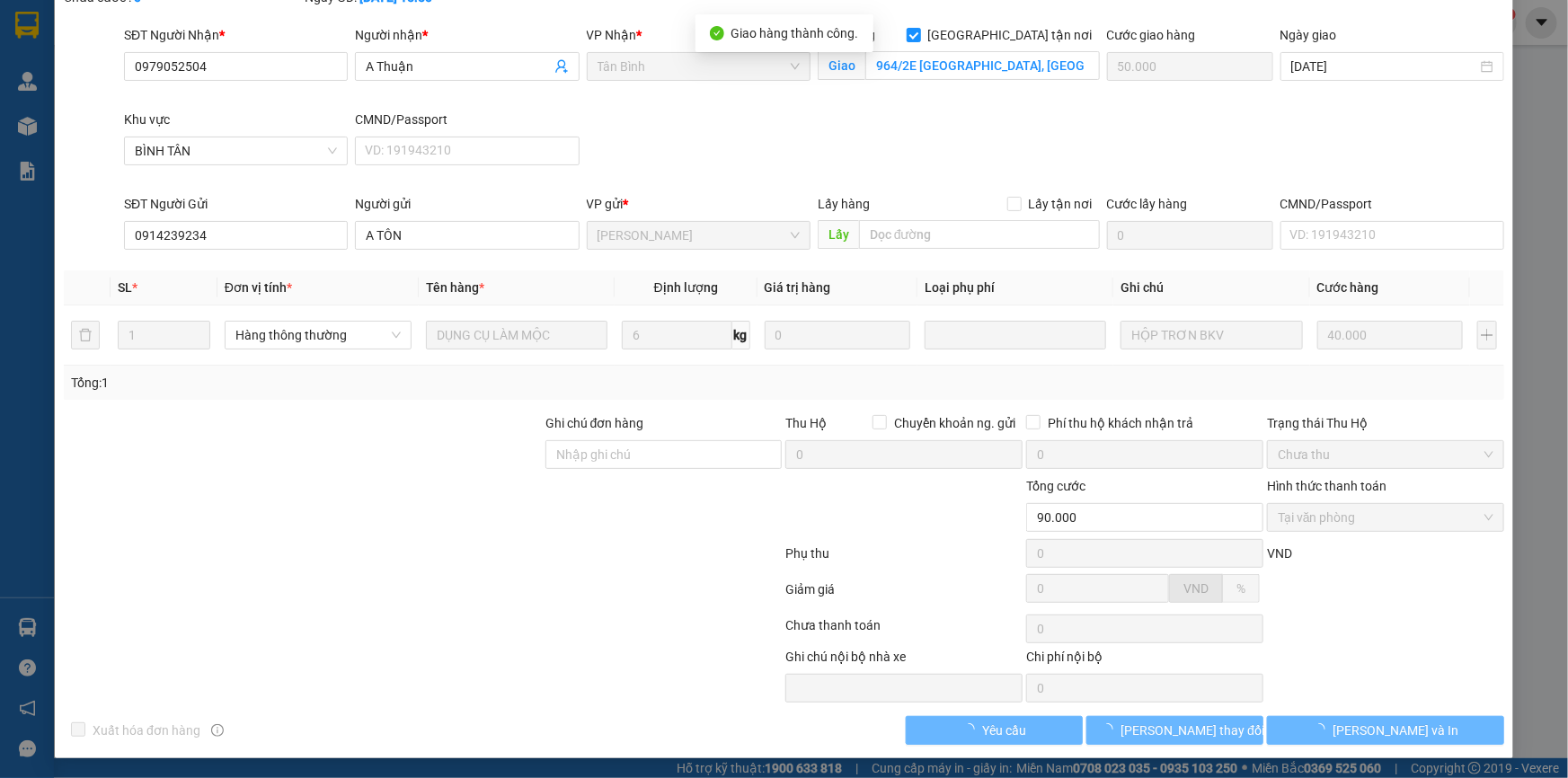
scroll to position [0, 0]
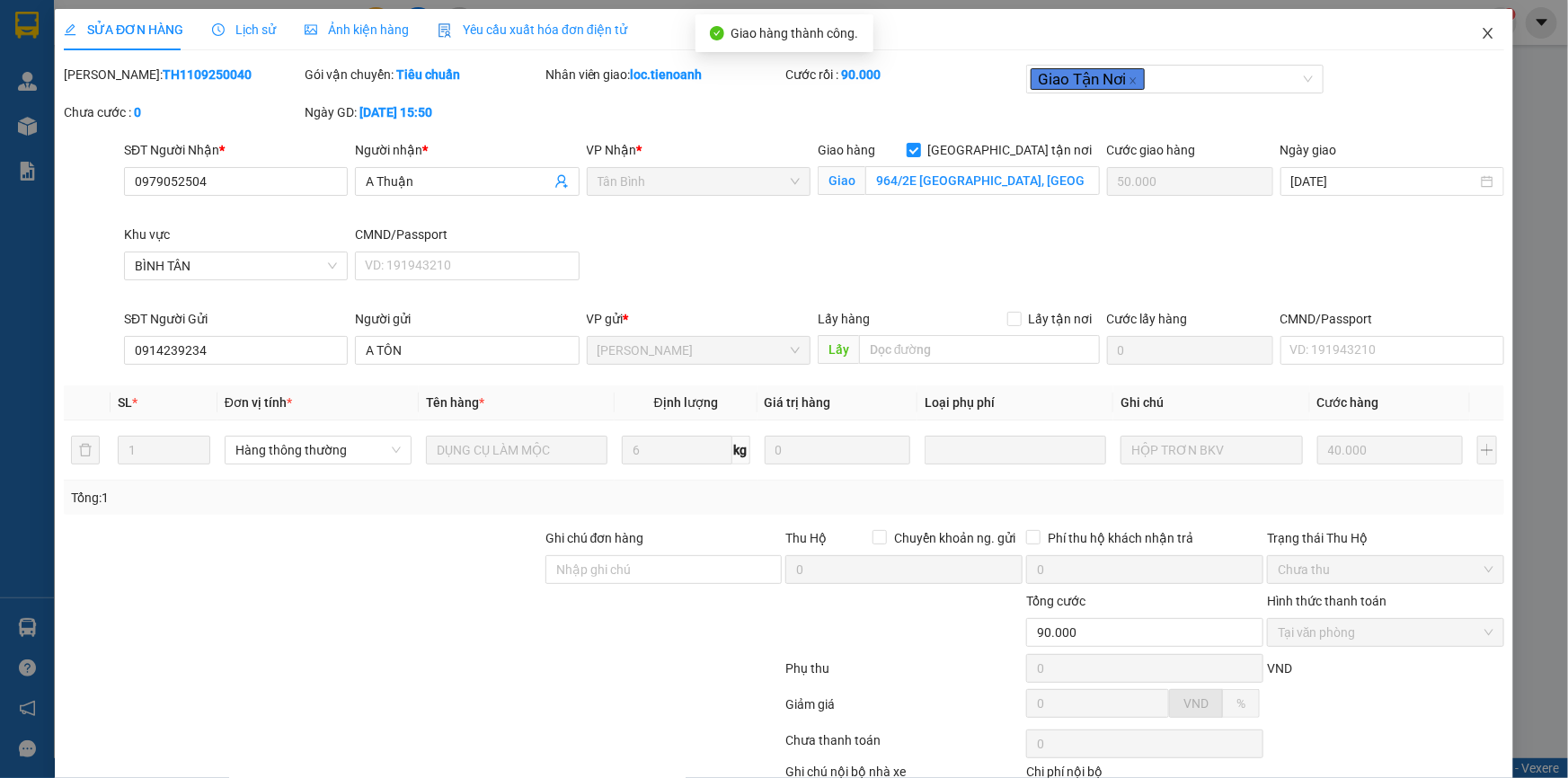
drag, startPoint x: 1465, startPoint y: 36, endPoint x: 1476, endPoint y: 39, distance: 11.4
click at [1467, 36] on span "Close" at bounding box center [1488, 34] width 51 height 51
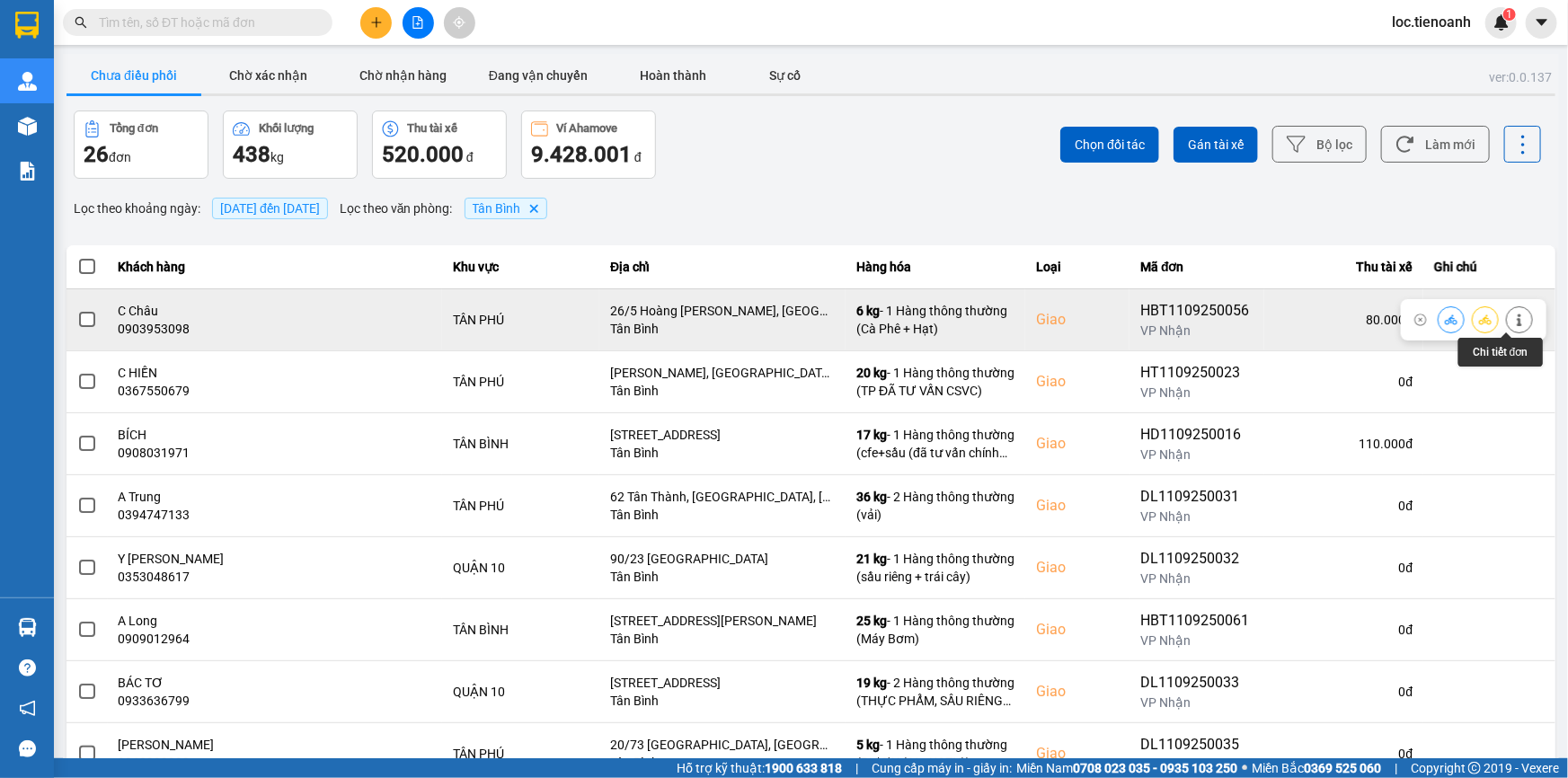
click at [1516, 315] on button at bounding box center [1519, 319] width 25 height 32
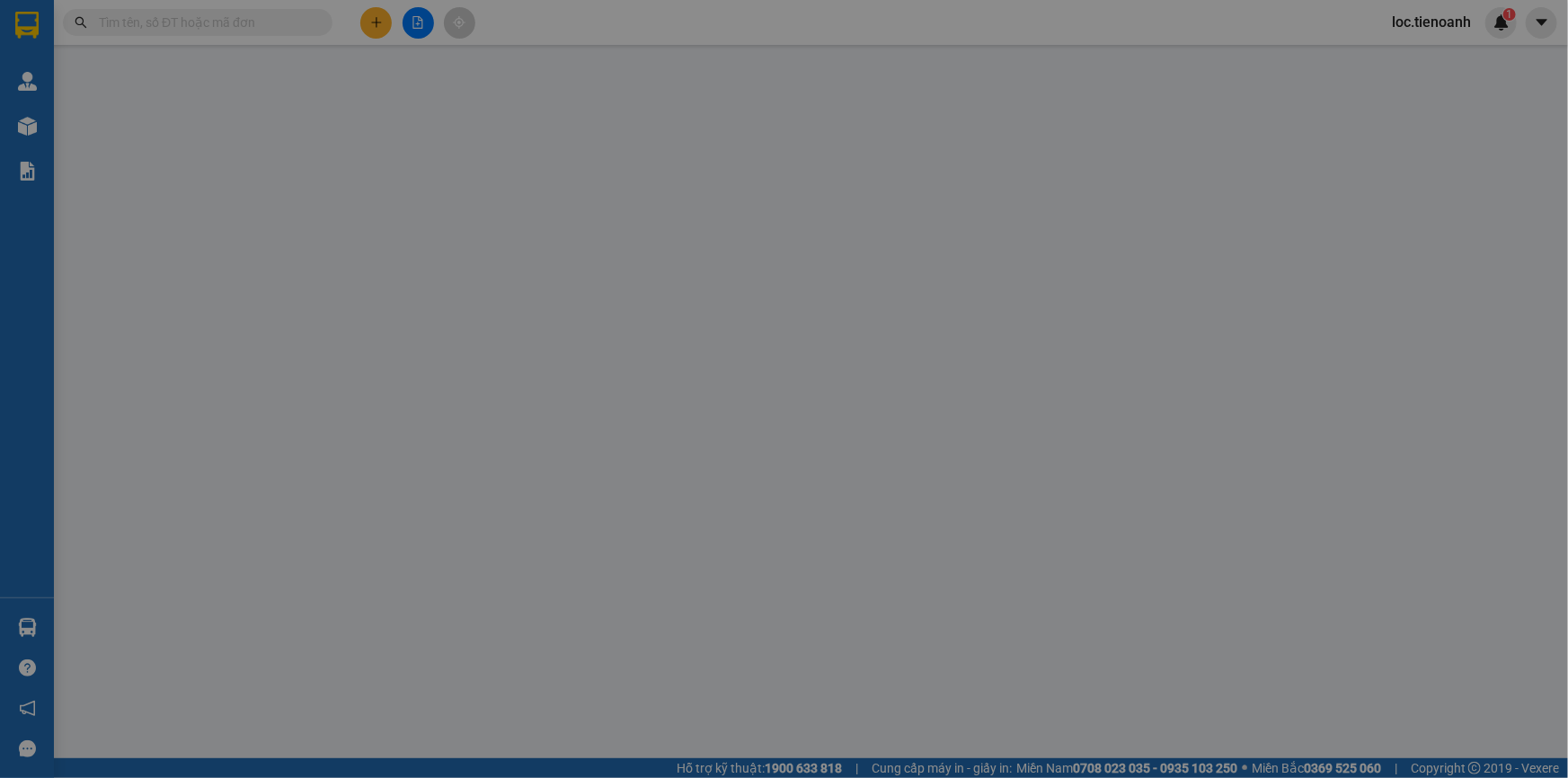
type input "0903953098"
type input "C Châu"
checkbox input "true"
type input "26/5 Hoàng [PERSON_NAME], [GEOGRAPHIC_DATA], [GEOGRAPHIC_DATA], [GEOGRAPHIC_DAT…"
type input "0914072806"
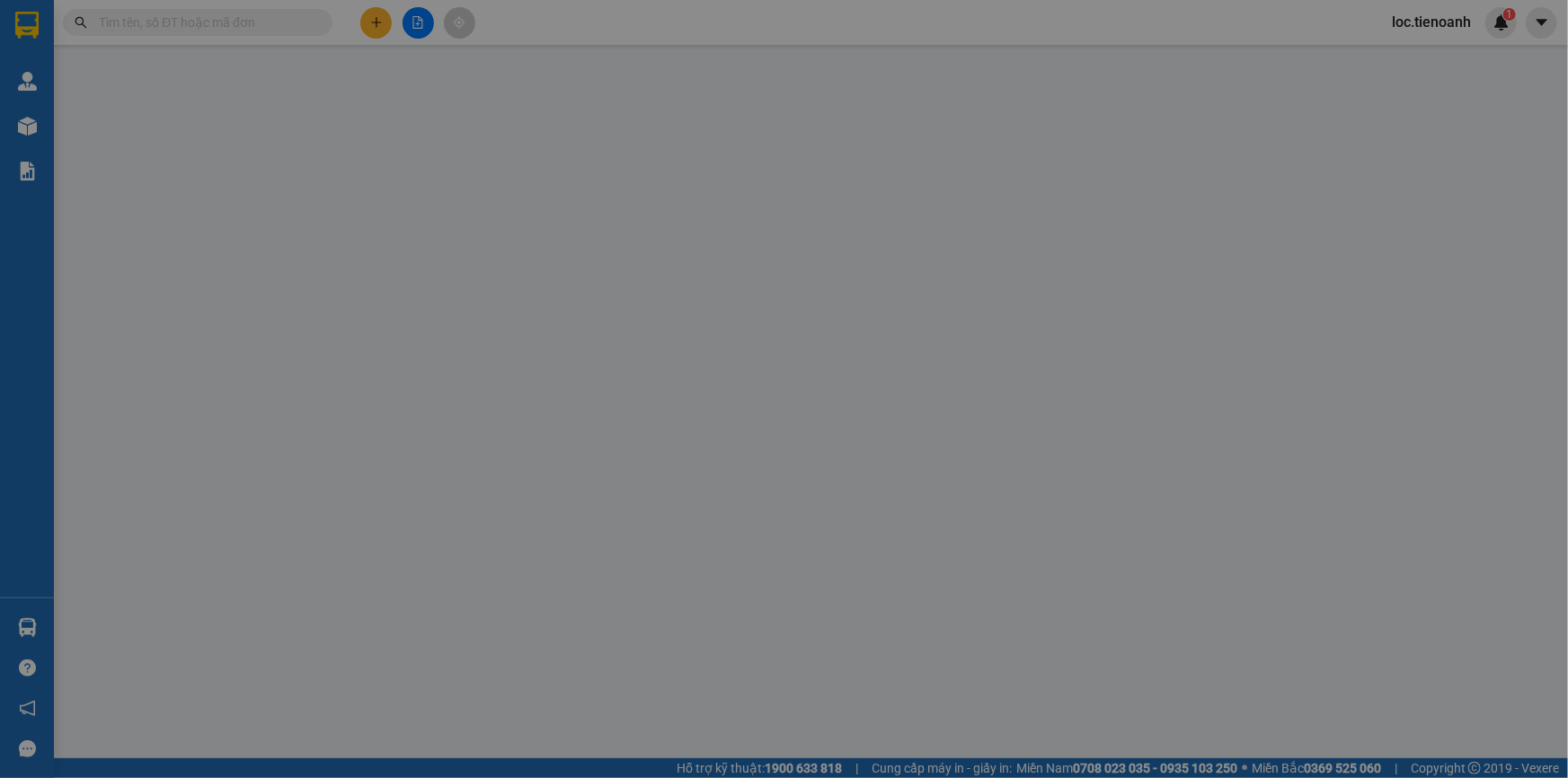
type input "Cô Tươi"
type input "80.000"
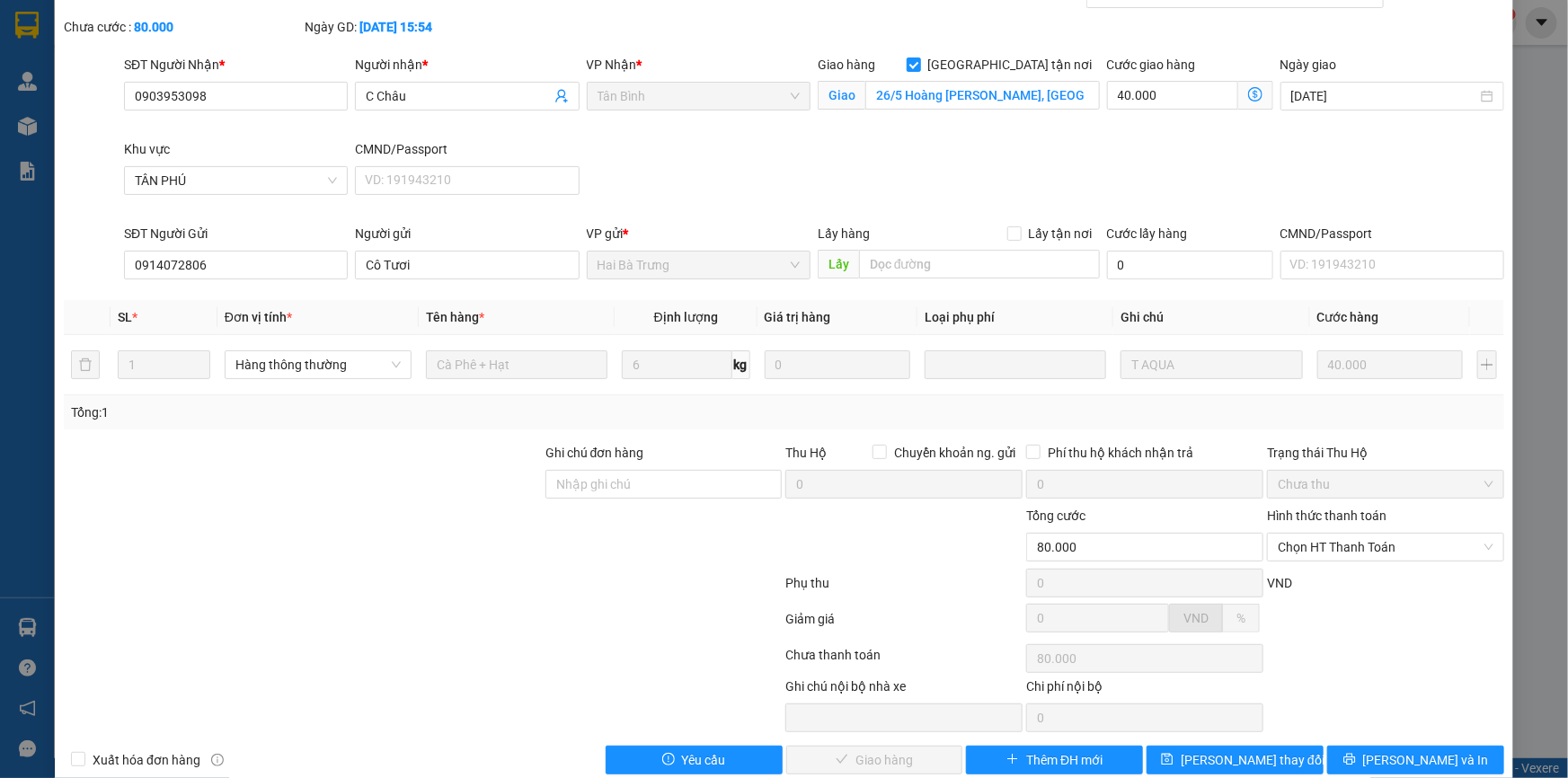
scroll to position [115, 0]
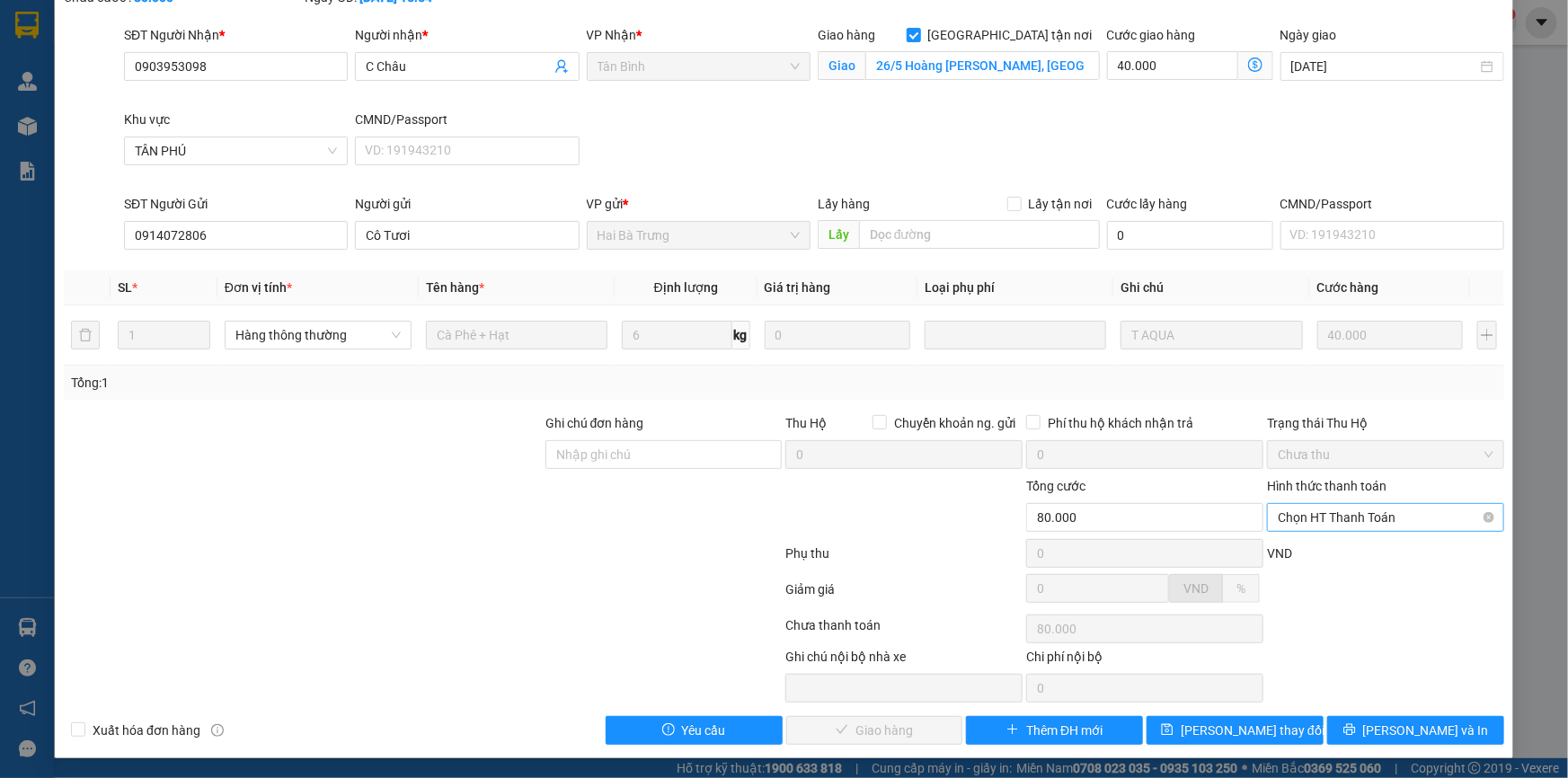
click at [1313, 515] on span "Chọn HT Thanh Toán" at bounding box center [1385, 518] width 216 height 27
click at [1304, 547] on div "Tại văn phòng" at bounding box center [1375, 552] width 214 height 20
type input "0"
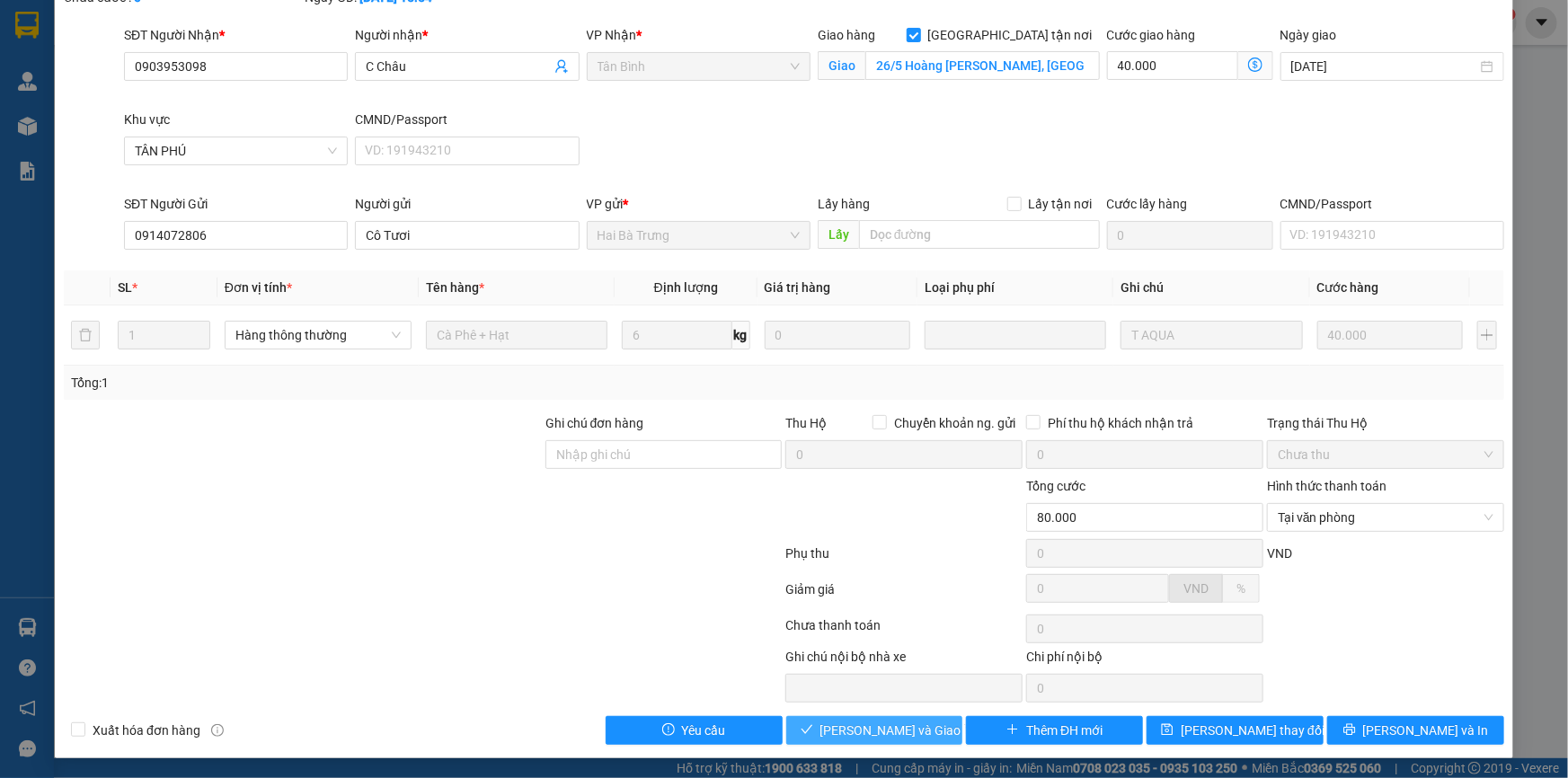
click at [861, 732] on span "[PERSON_NAME] và Giao hàng" at bounding box center [906, 730] width 173 height 20
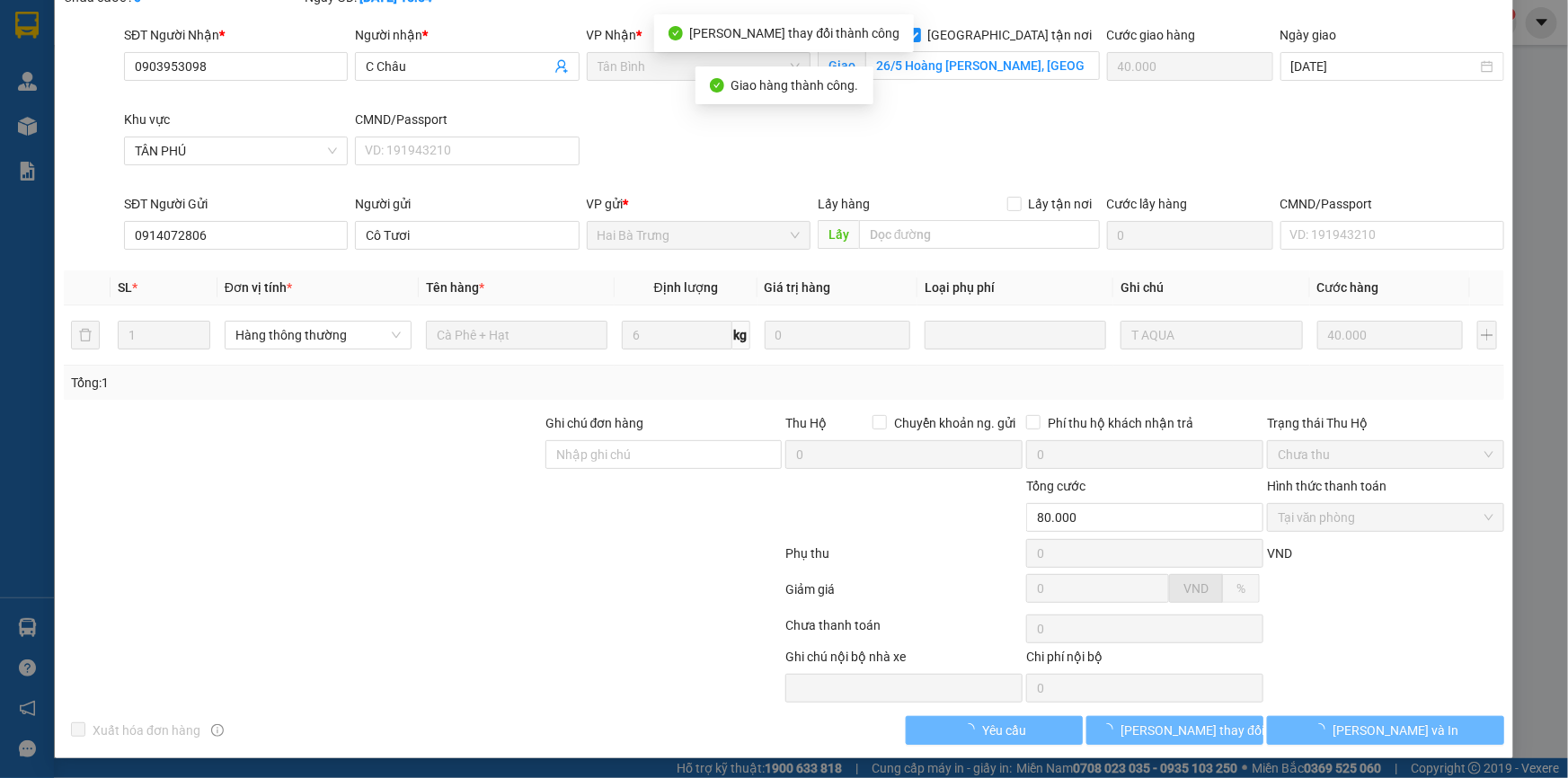
scroll to position [0, 0]
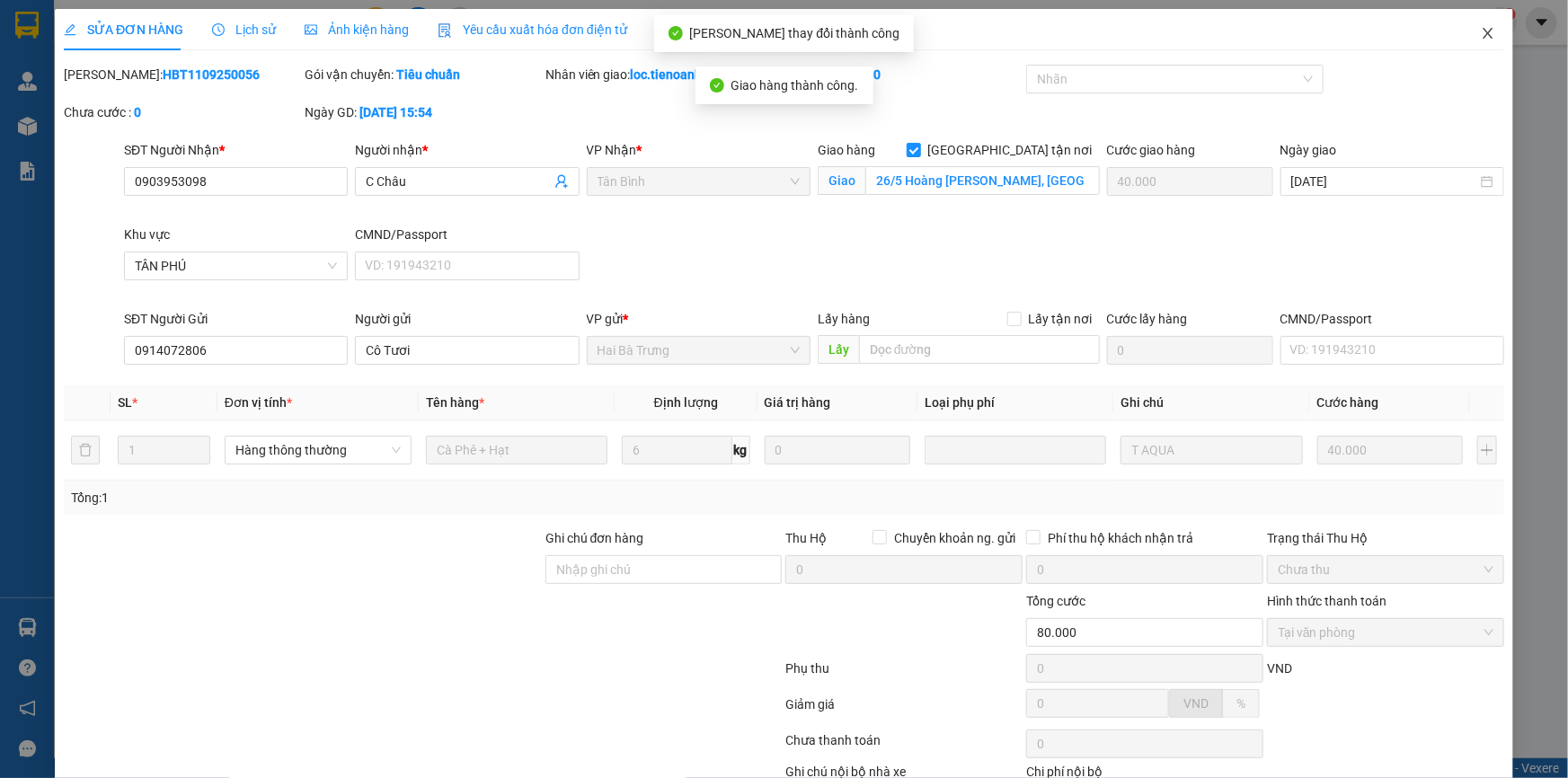
click at [1487, 37] on span "Close" at bounding box center [1488, 34] width 51 height 51
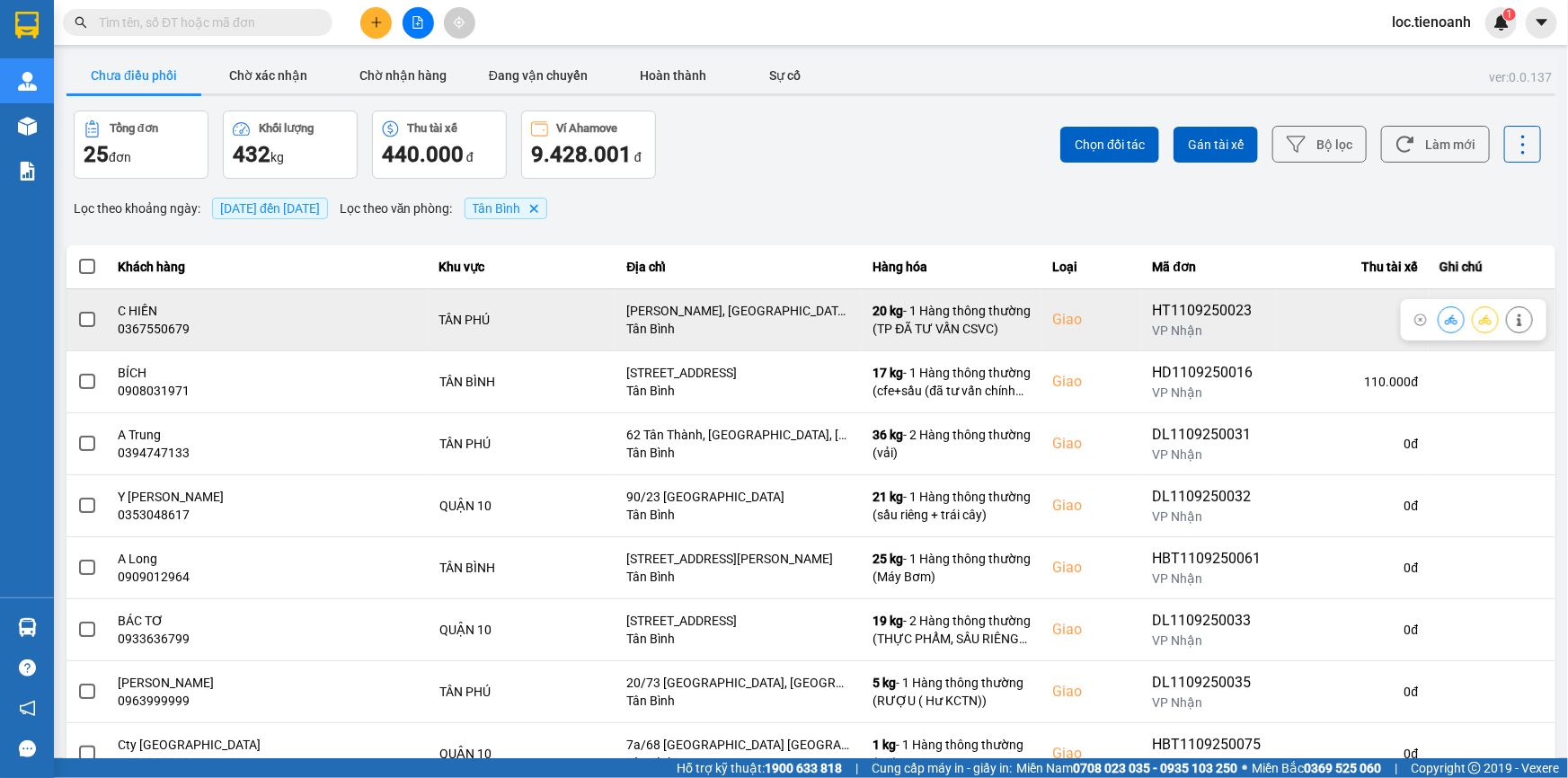
click at [1507, 314] on button at bounding box center [1519, 319] width 25 height 32
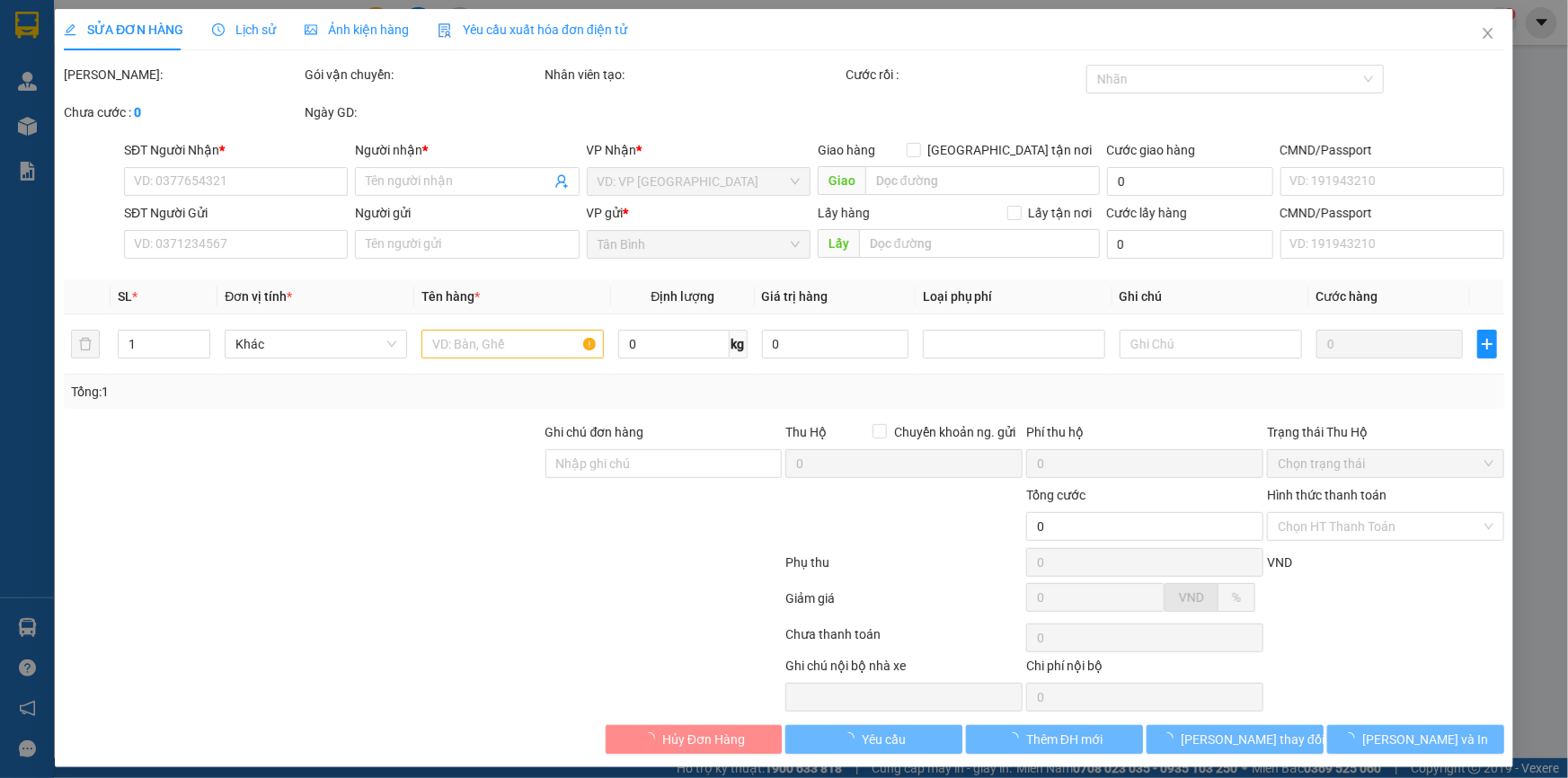
type input "0367550679"
type input "C HIỀN"
checkbox input "true"
type input "[PERSON_NAME], [GEOGRAPHIC_DATA], 318/5 Đường [PERSON_NAME], [GEOGRAPHIC_DATA],…"
type input "0914117426"
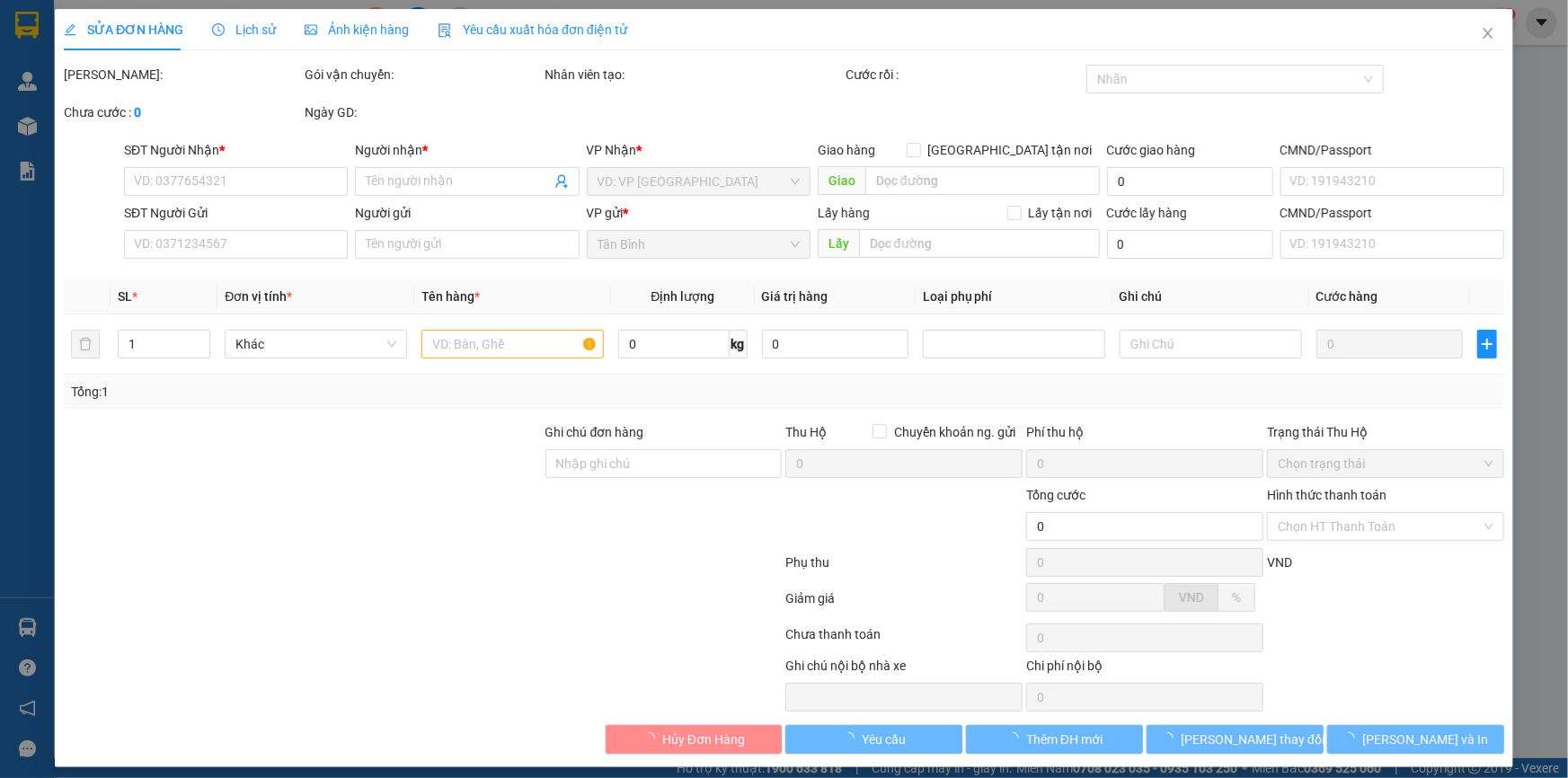
type input "CÔ CƯƠNG"
type input "90.000"
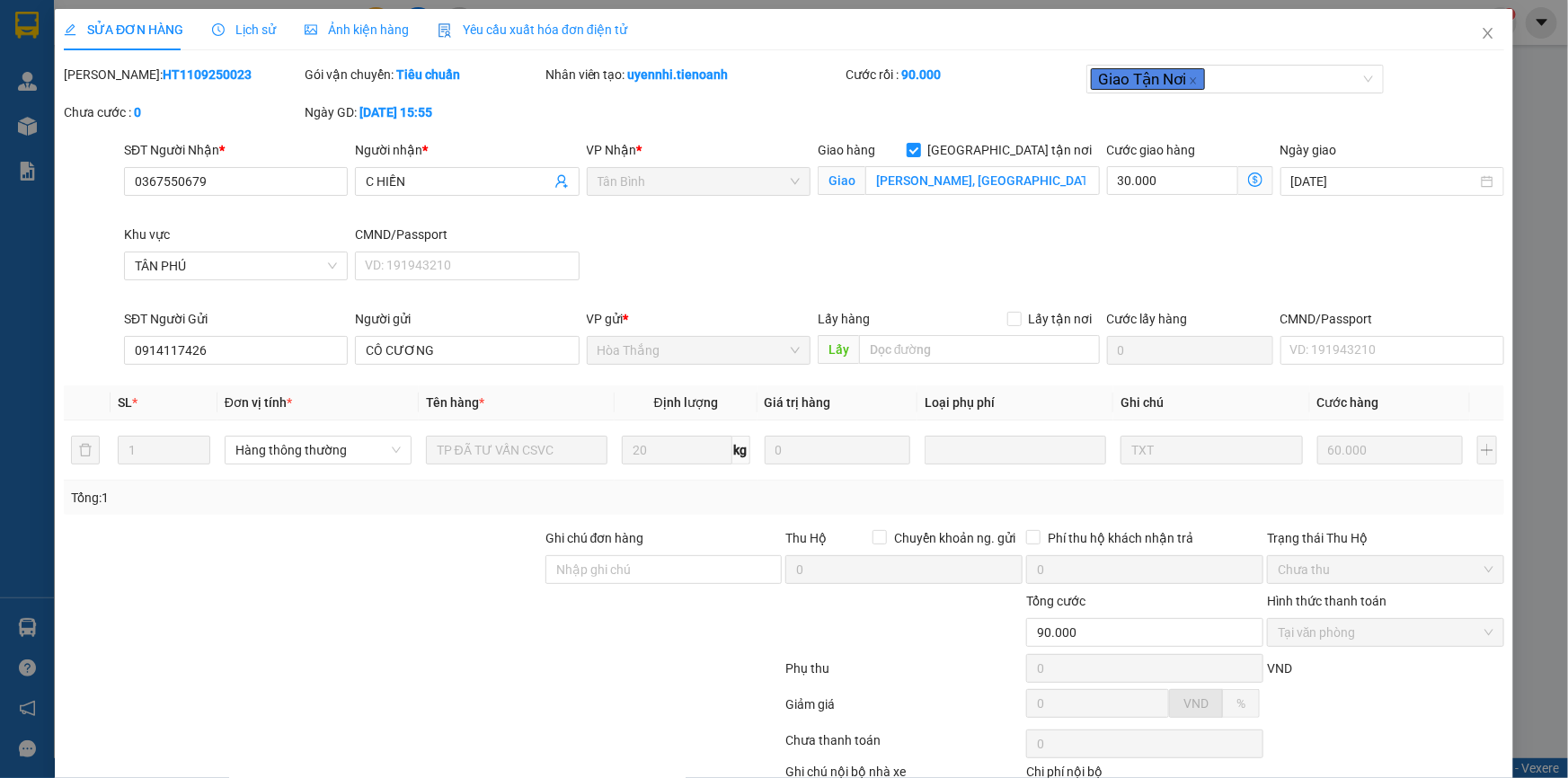
scroll to position [115, 0]
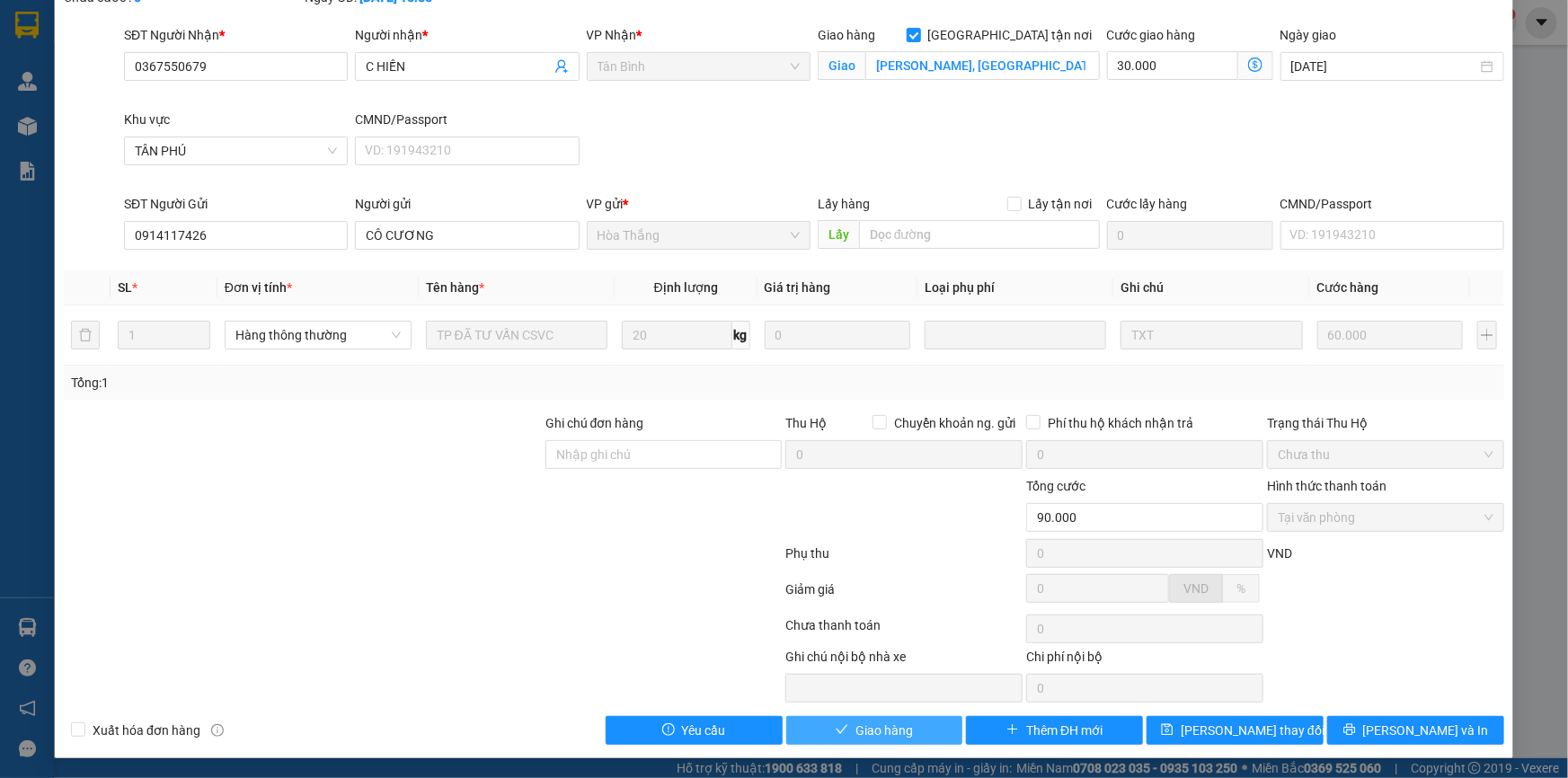
drag, startPoint x: 839, startPoint y: 733, endPoint x: 991, endPoint y: 685, distance: 159.4
click at [840, 733] on icon "check" at bounding box center [841, 729] width 13 height 13
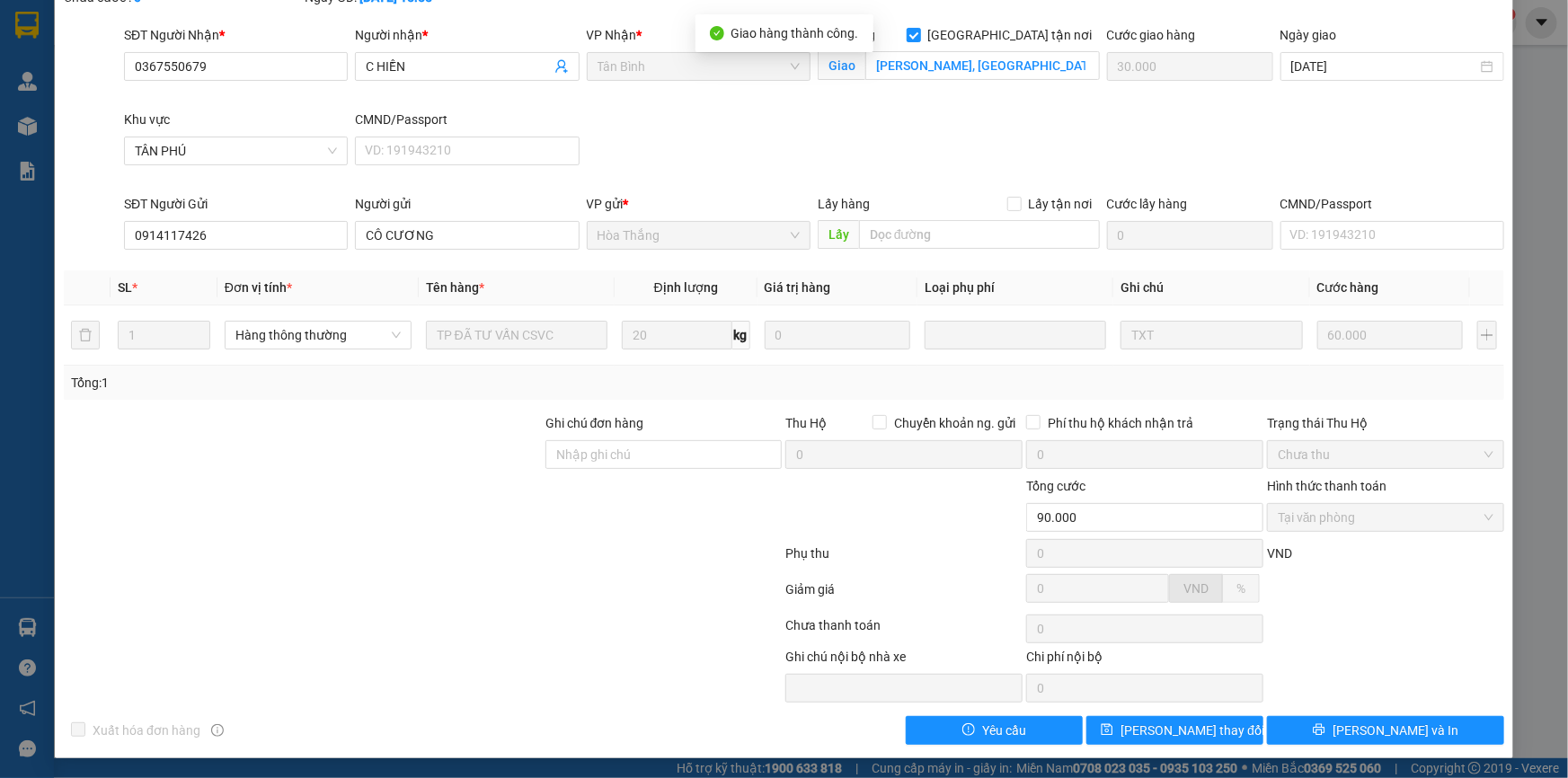
scroll to position [0, 0]
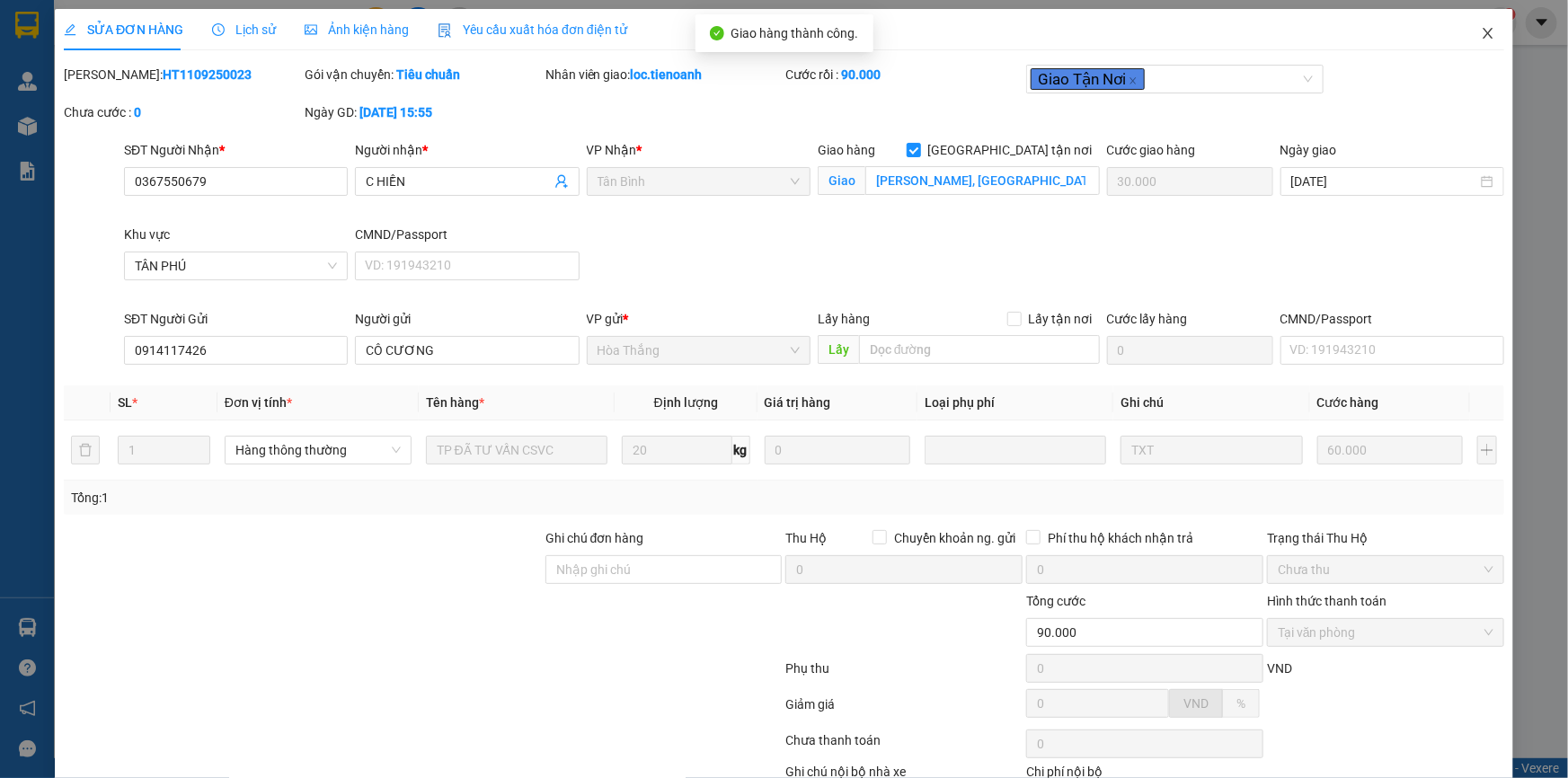
drag, startPoint x: 1470, startPoint y: 32, endPoint x: 1476, endPoint y: 42, distance: 11.7
click at [1480, 32] on icon "close" at bounding box center [1488, 33] width 14 height 14
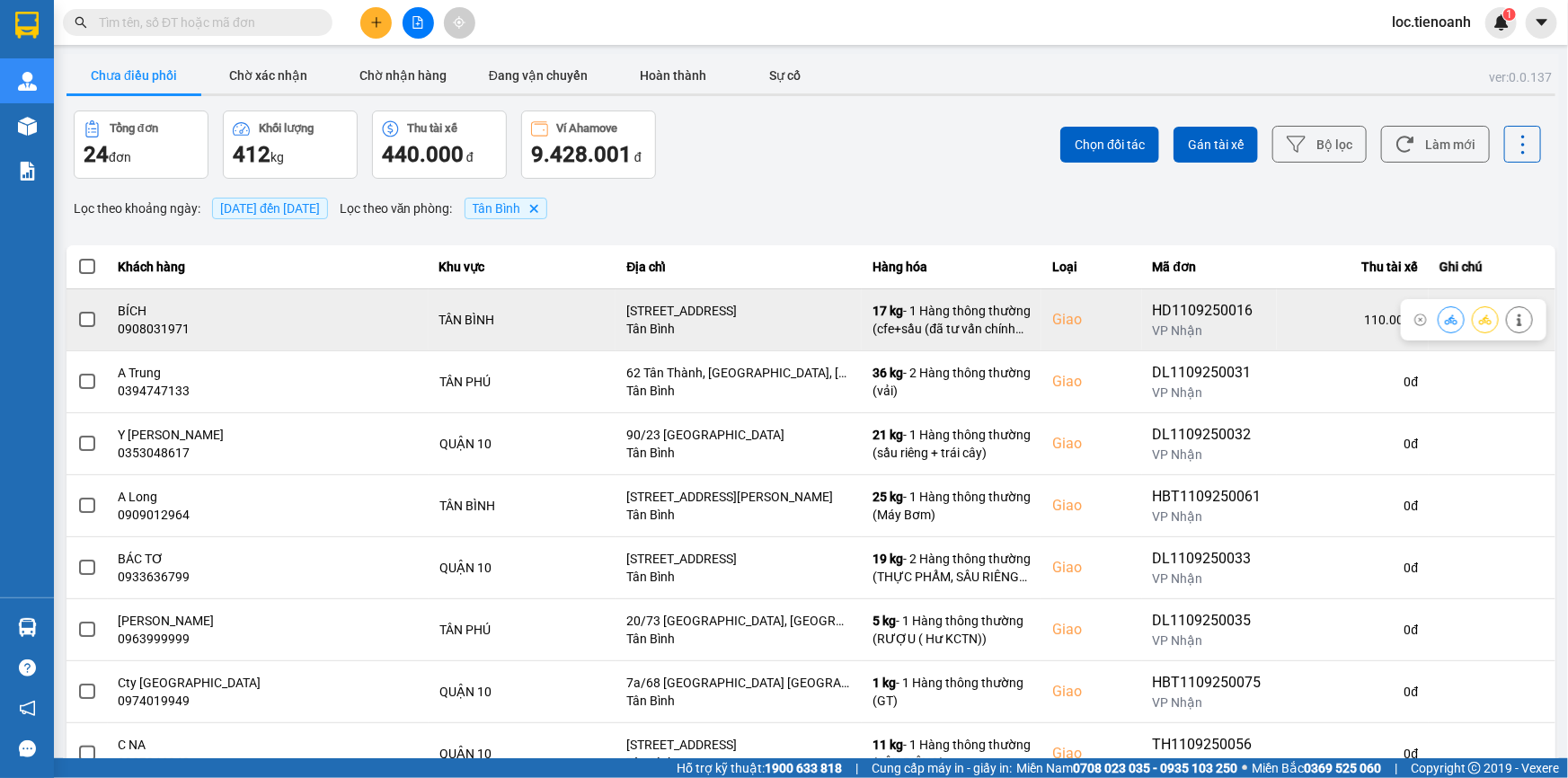
click at [1513, 321] on icon at bounding box center [1519, 320] width 13 height 13
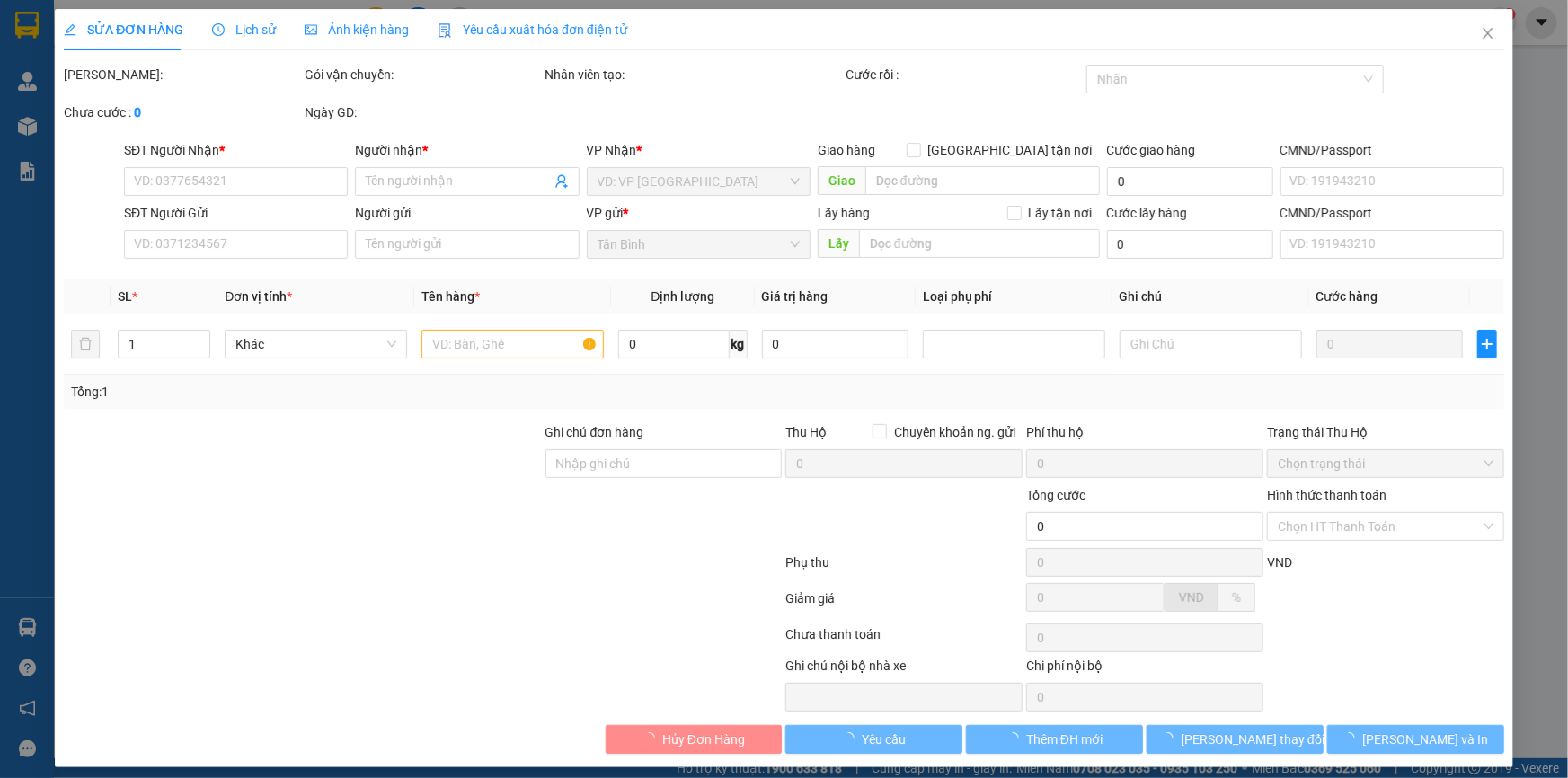
type input "0908031971"
type input "BÍCH"
checkbox input "true"
type input "[STREET_ADDRESS]"
type input "0835022749"
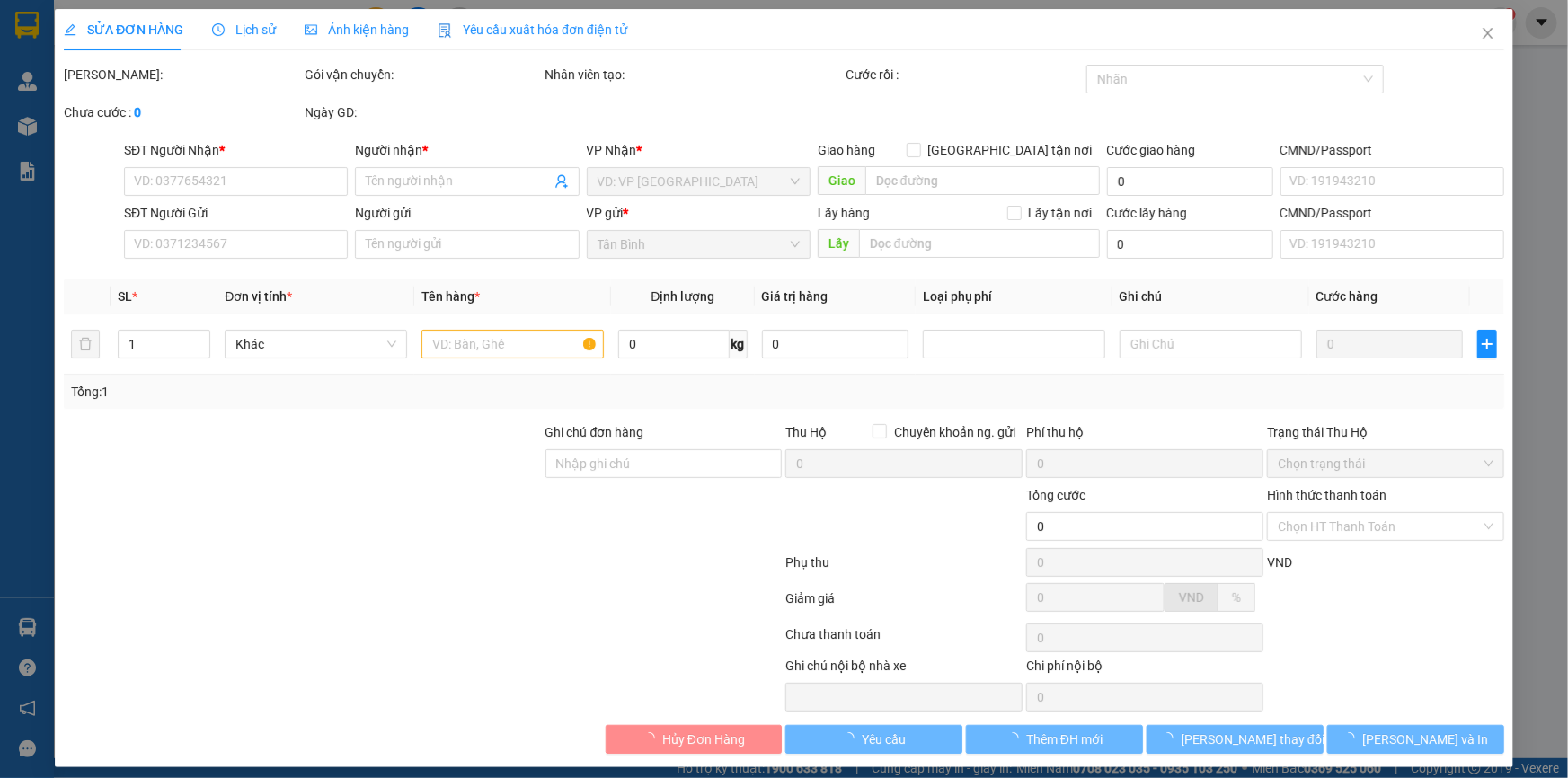
type input "C Liễu"
type input "038156012189"
type input "110.000"
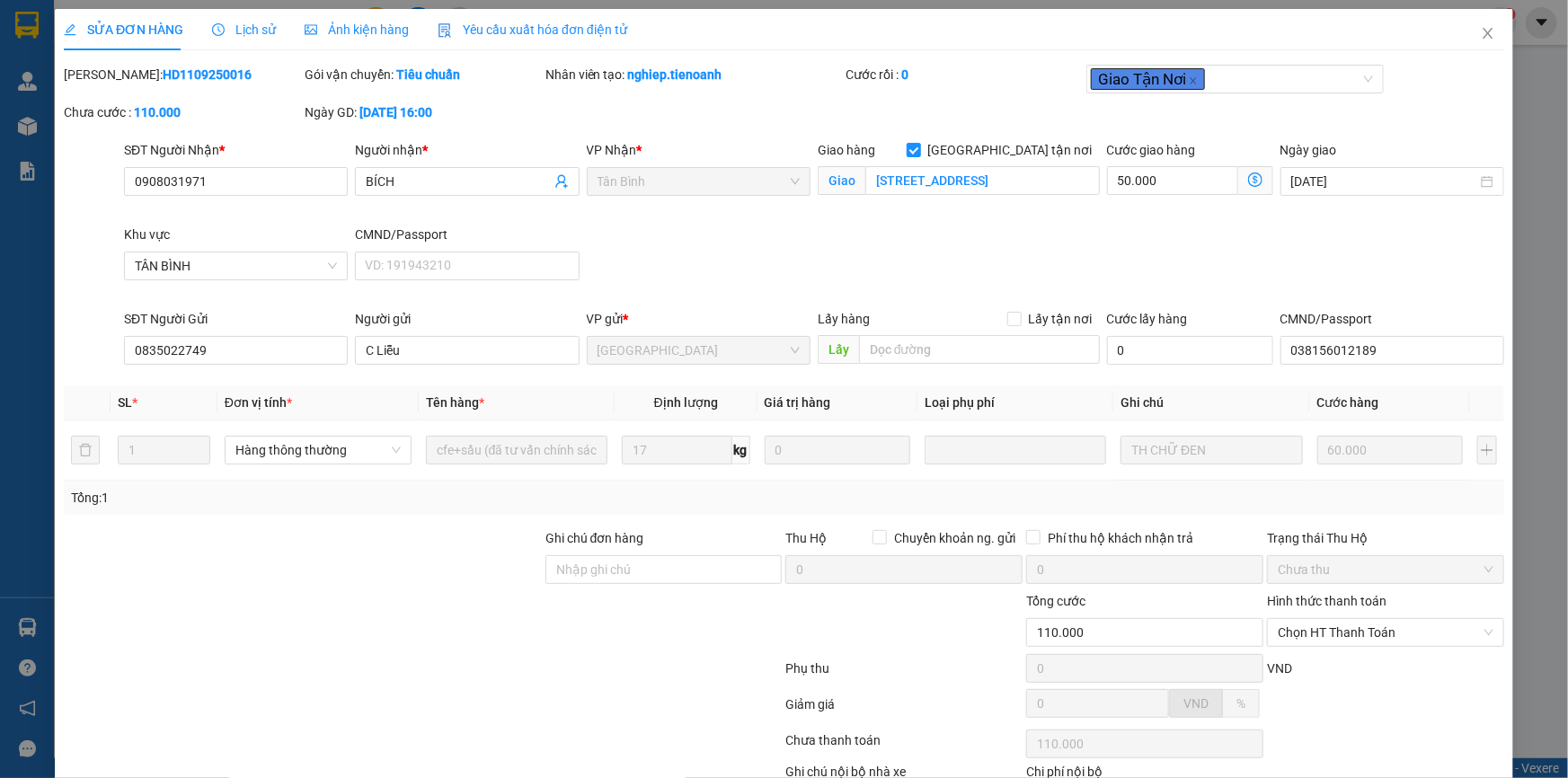
scroll to position [115, 0]
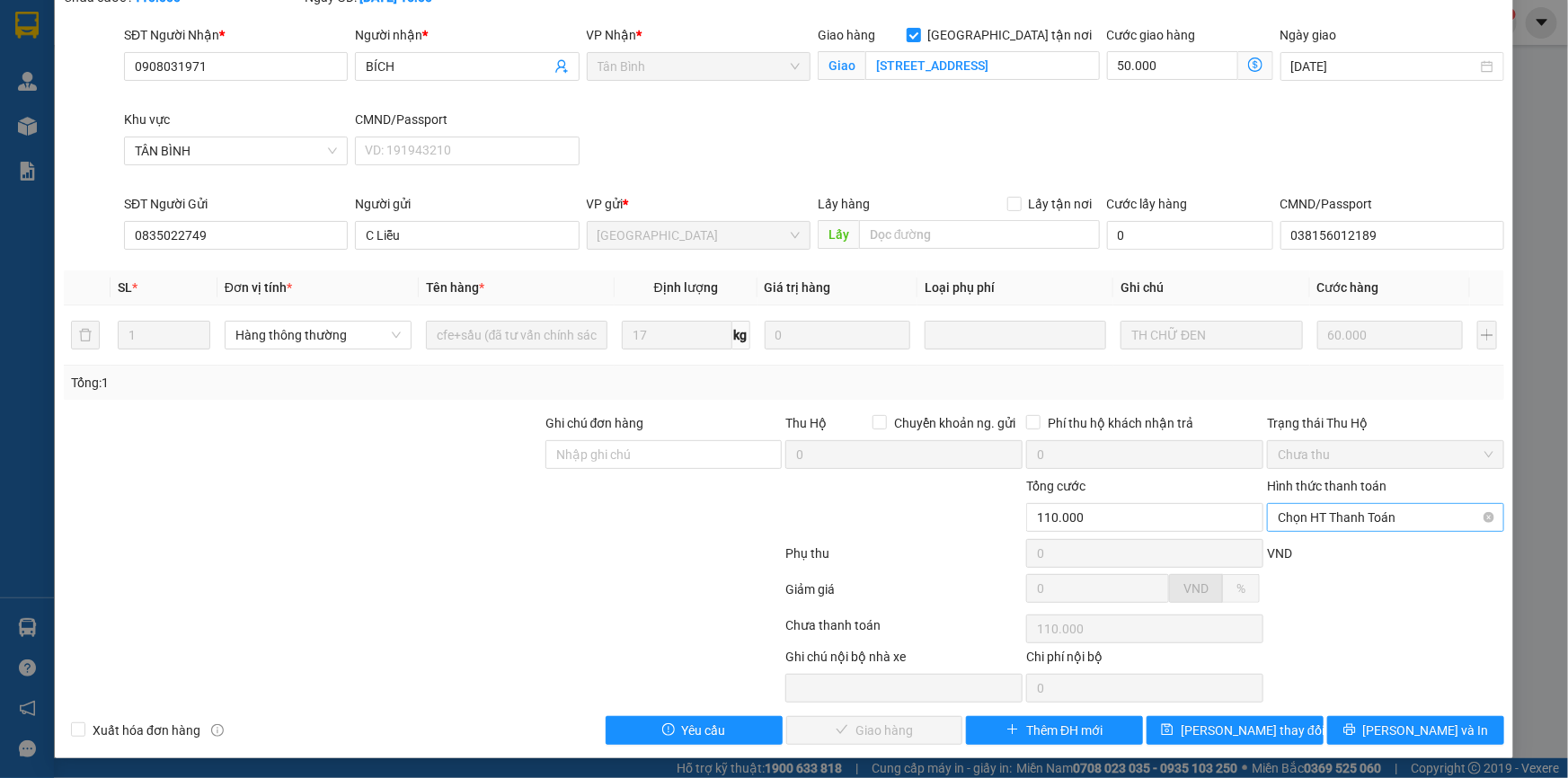
click at [1280, 511] on span "Chọn HT Thanh Toán" at bounding box center [1385, 518] width 216 height 27
click at [1304, 545] on div "Tại văn phòng" at bounding box center [1375, 552] width 214 height 20
type input "0"
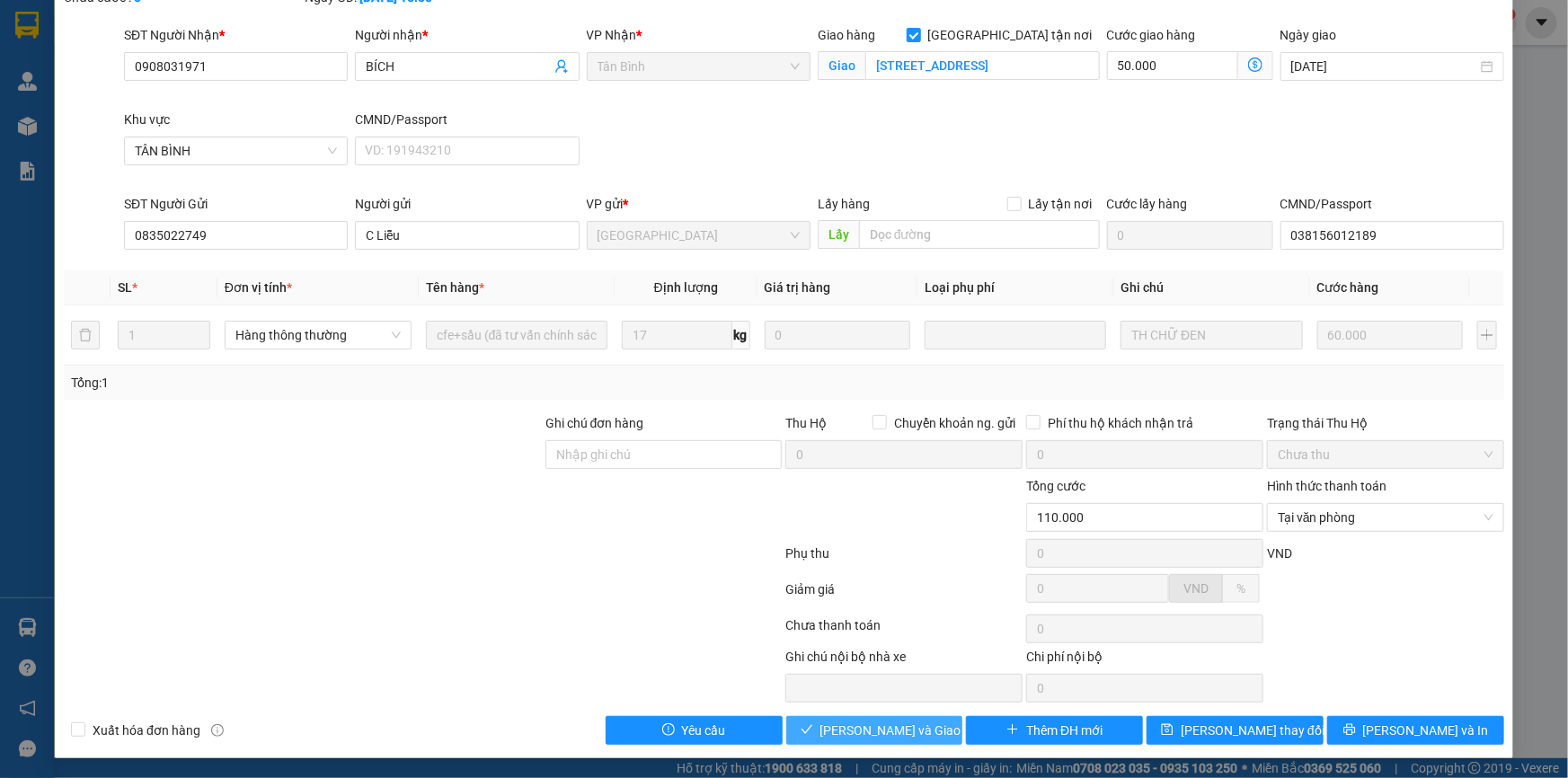
click at [862, 720] on span "[PERSON_NAME] và Giao hàng" at bounding box center [906, 730] width 173 height 20
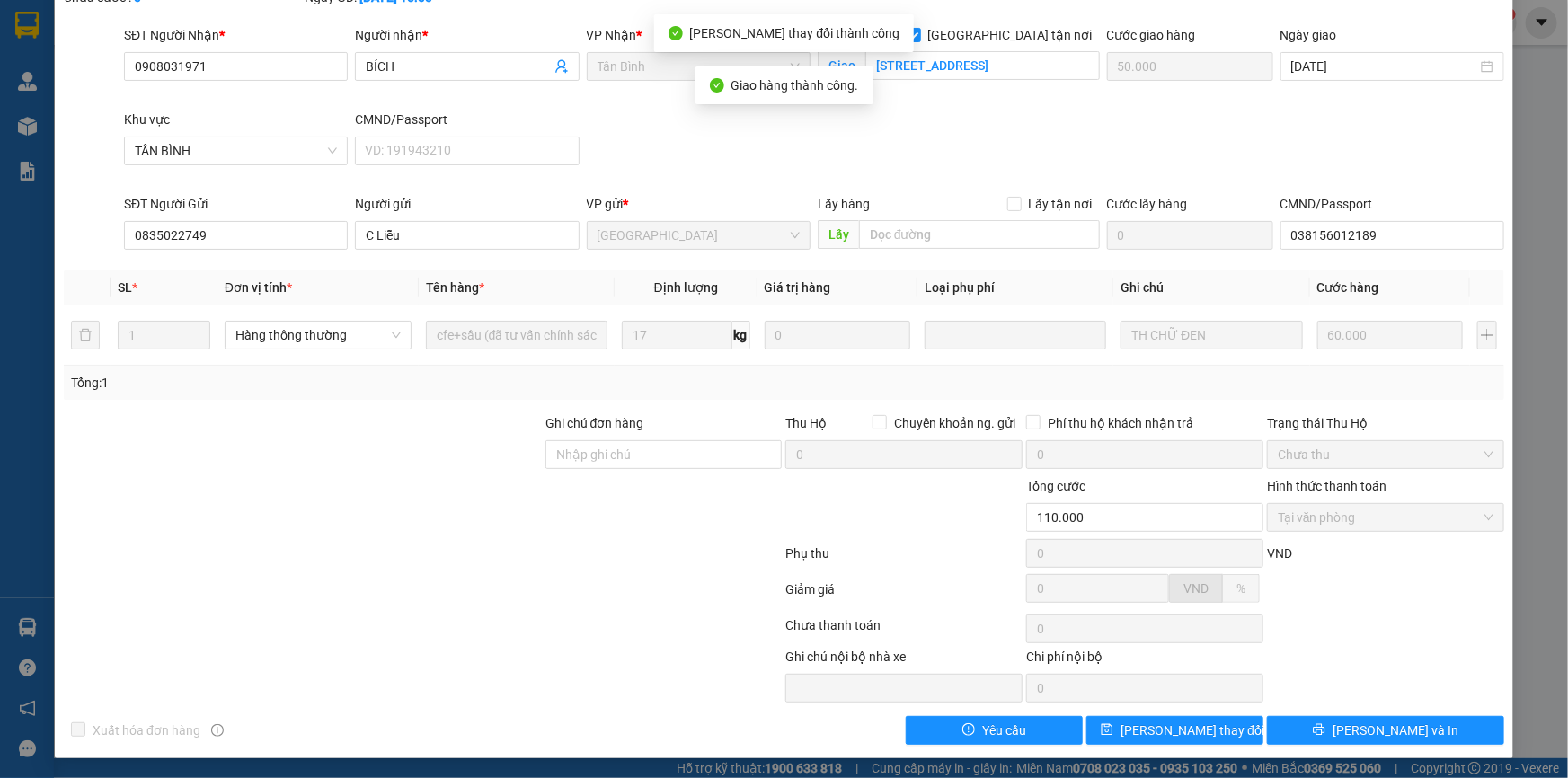
scroll to position [0, 0]
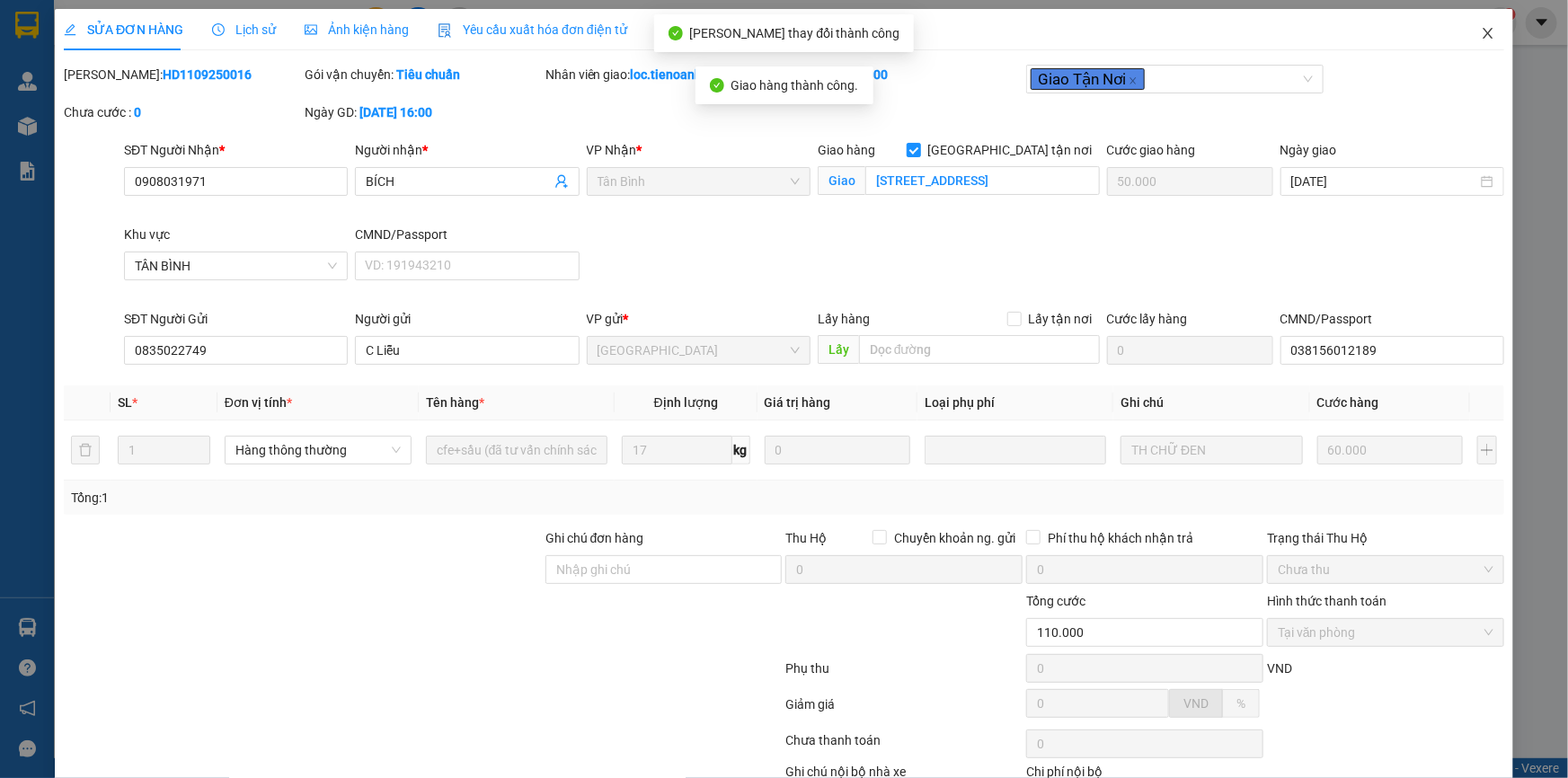
drag, startPoint x: 1472, startPoint y: 22, endPoint x: 1482, endPoint y: 27, distance: 11.2
click at [1482, 27] on span "Close" at bounding box center [1488, 34] width 51 height 51
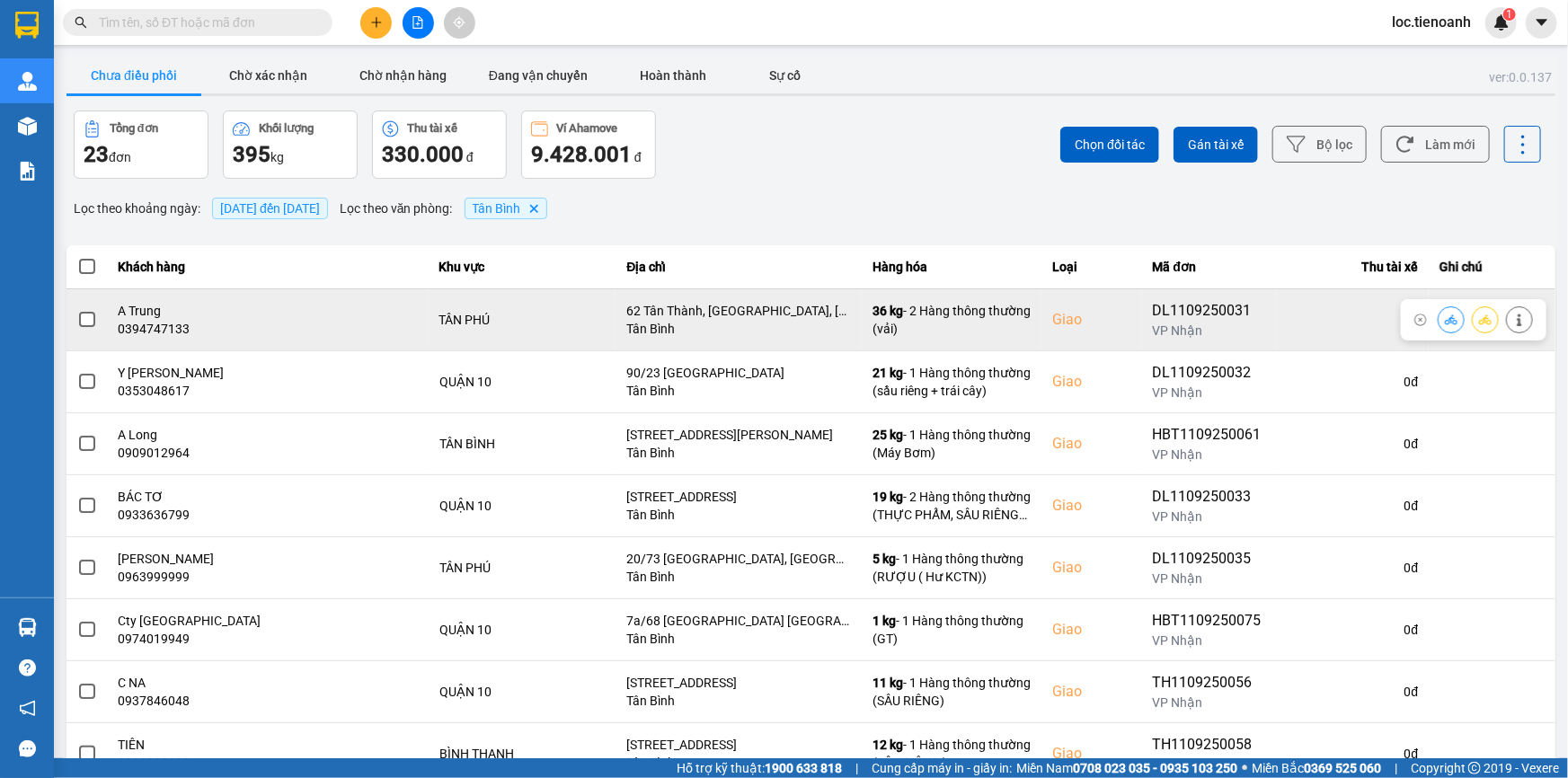
click at [1516, 325] on icon at bounding box center [1518, 320] width 5 height 13
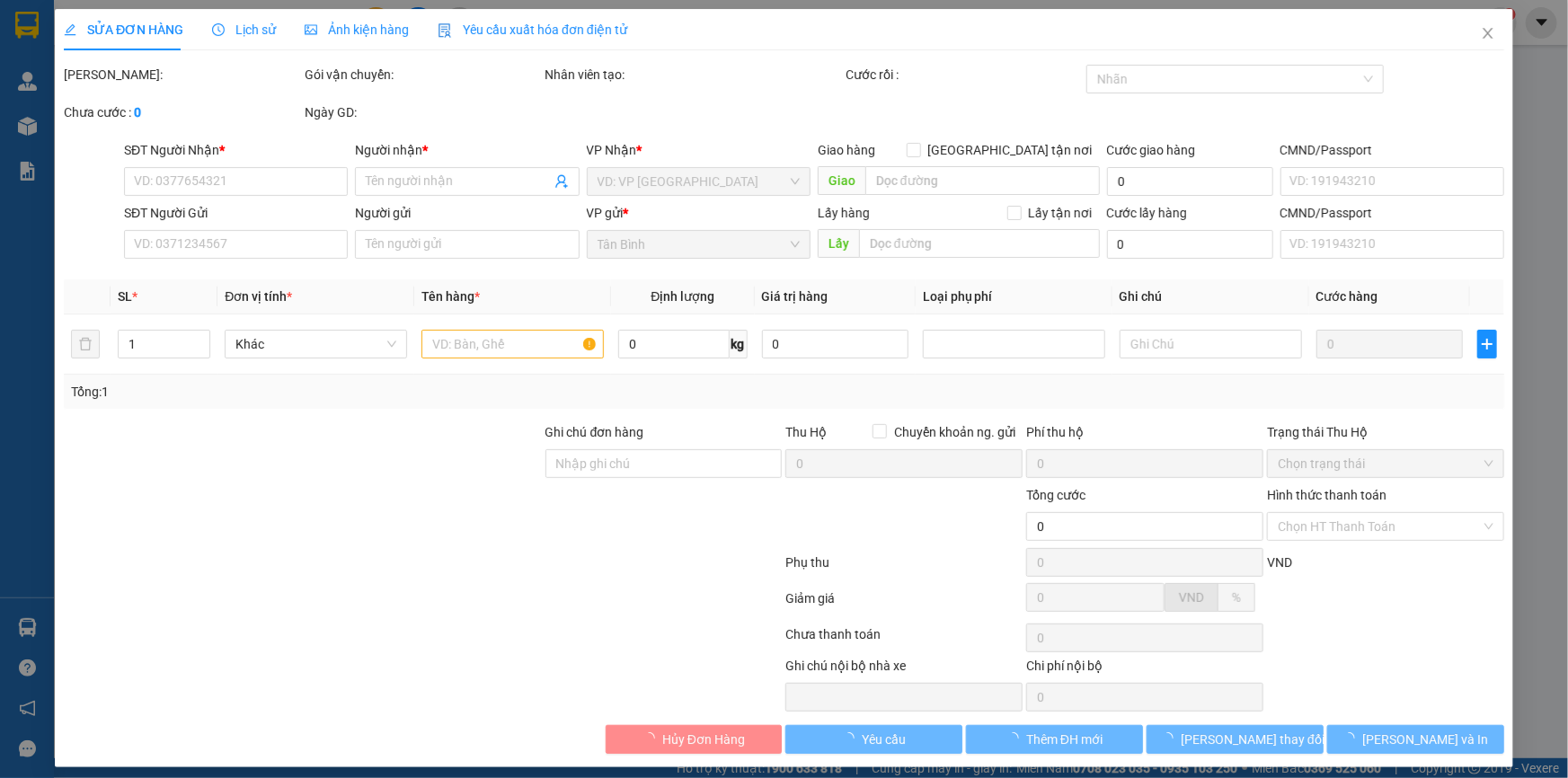
type input "0394747133"
type input "A Trung"
checkbox input "true"
type input "62 Tân Thành, [GEOGRAPHIC_DATA], [GEOGRAPHIC_DATA], [GEOGRAPHIC_DATA], [GEOGRAP…"
type input "03495737878"
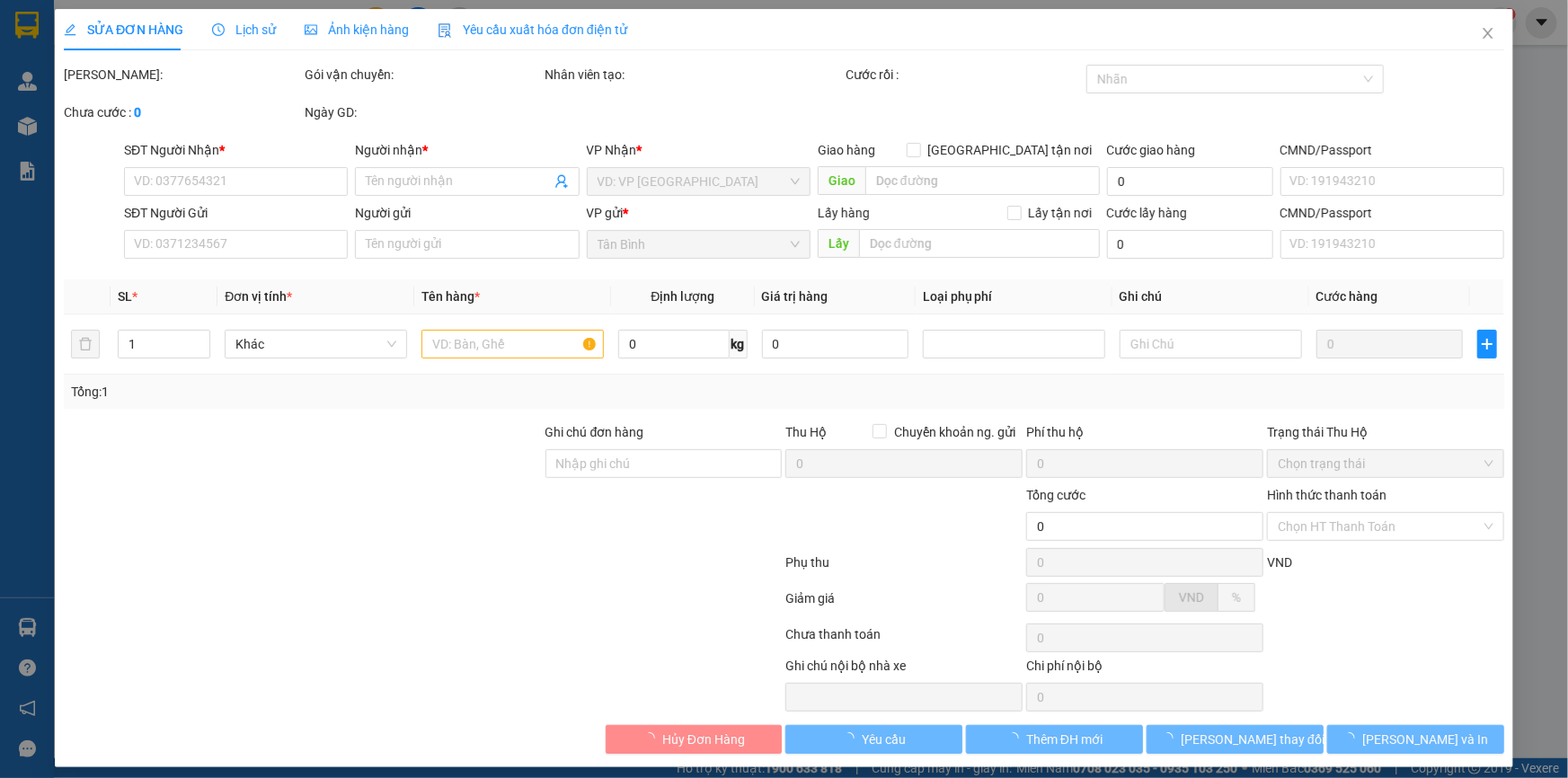
type input "Cty May"
type input "300.000"
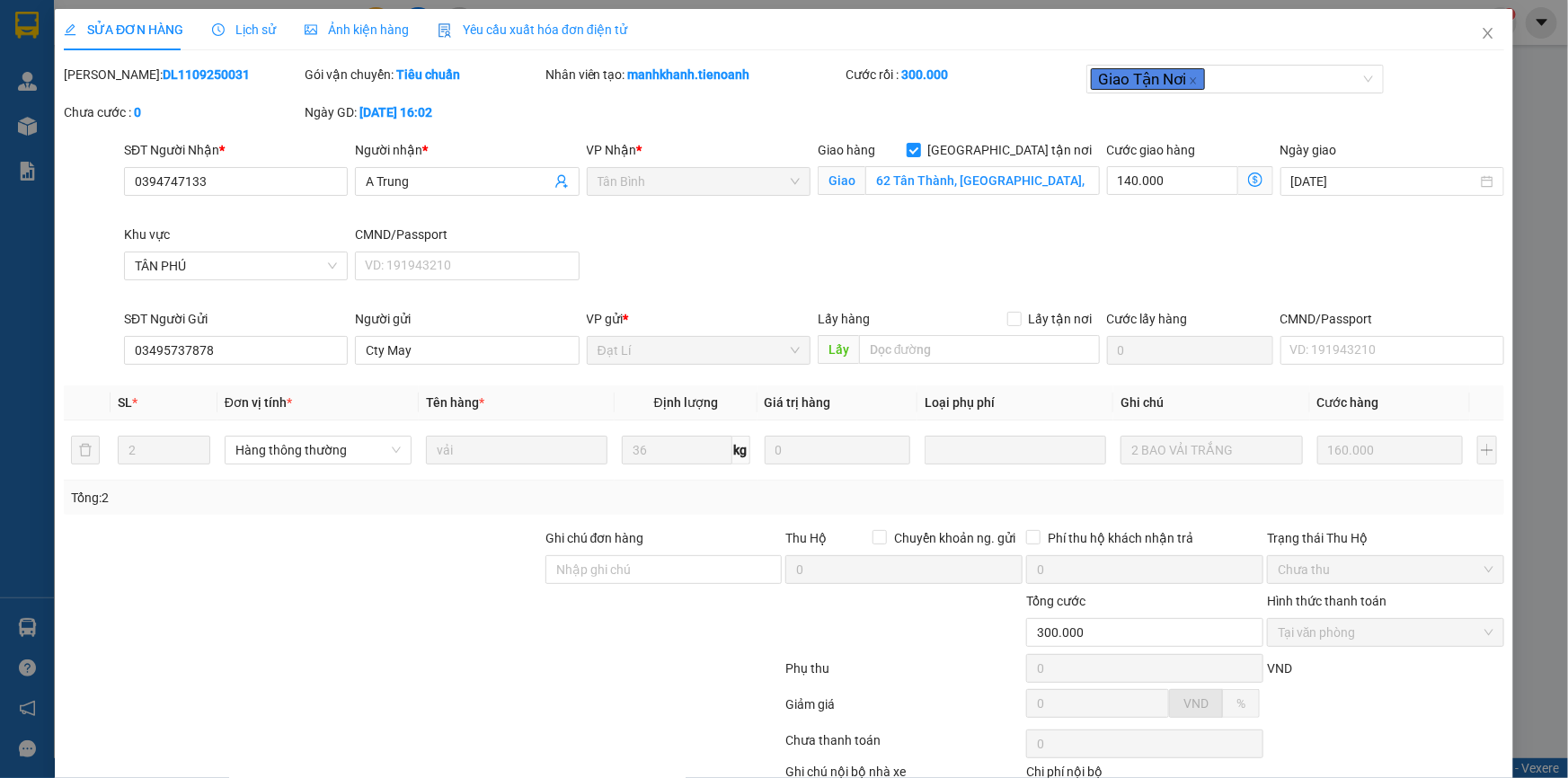
scroll to position [115, 0]
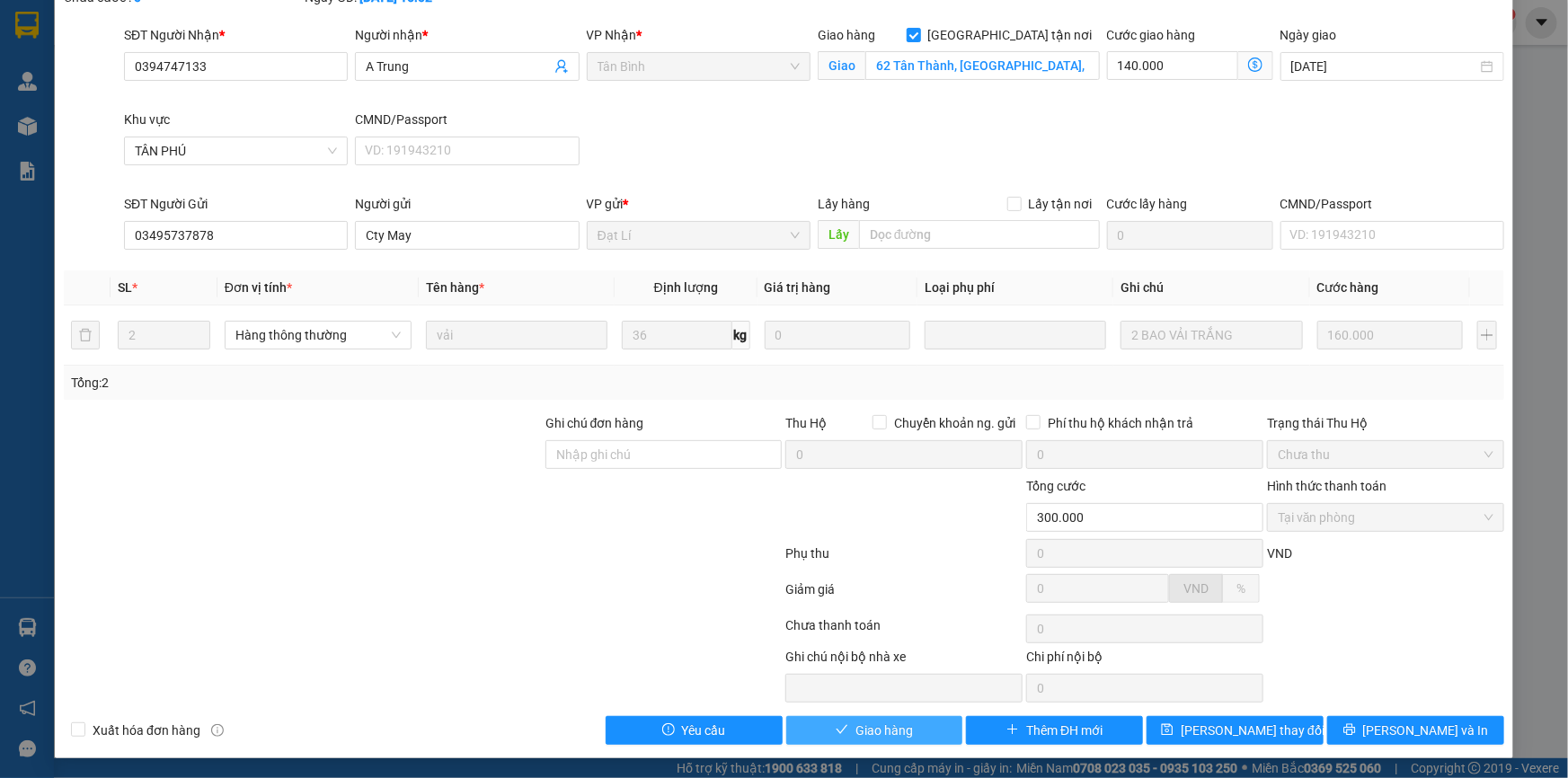
drag, startPoint x: 884, startPoint y: 732, endPoint x: 976, endPoint y: 691, distance: 100.7
click at [887, 731] on span "Giao hàng" at bounding box center [884, 730] width 58 height 20
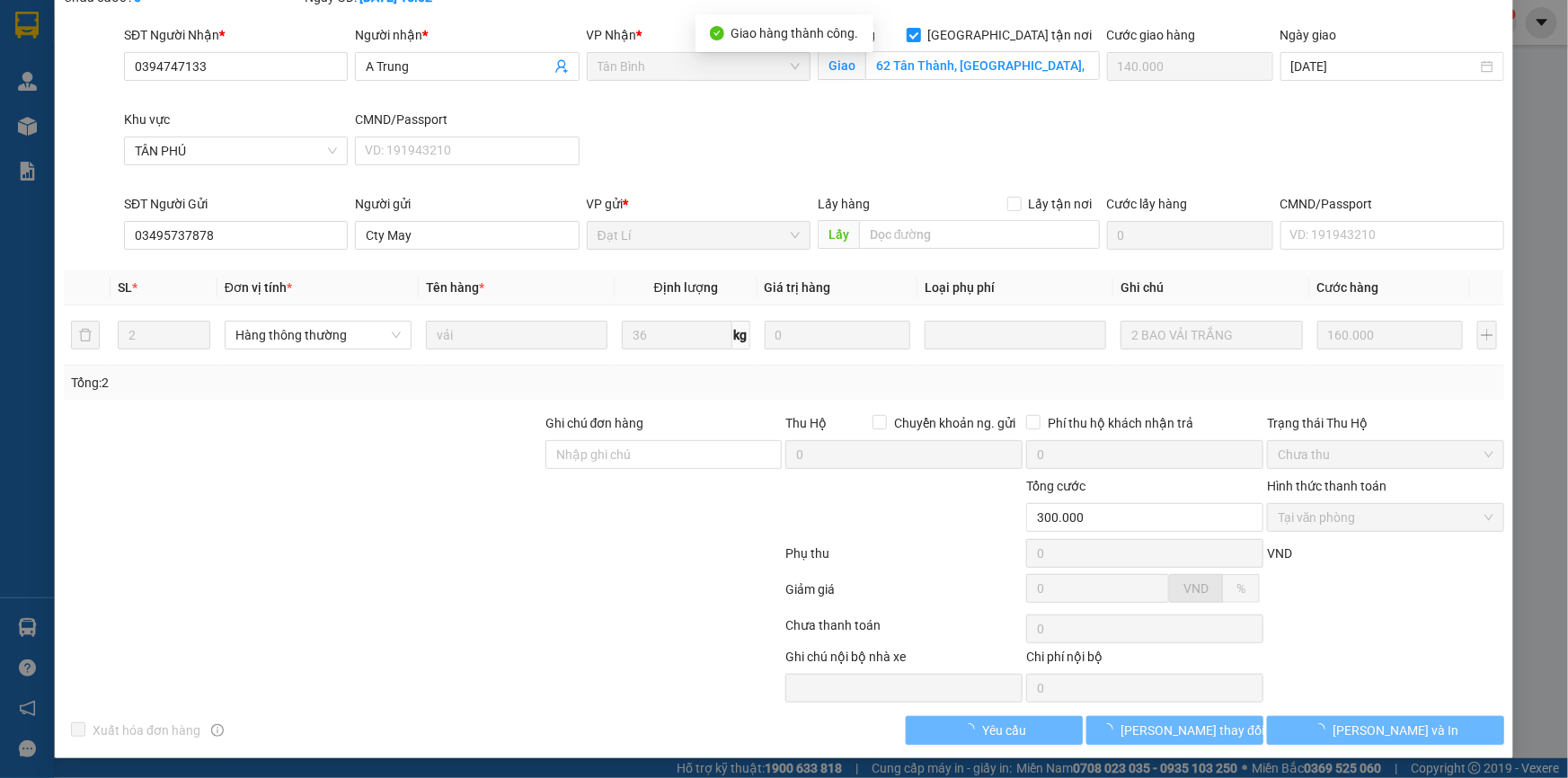
scroll to position [0, 0]
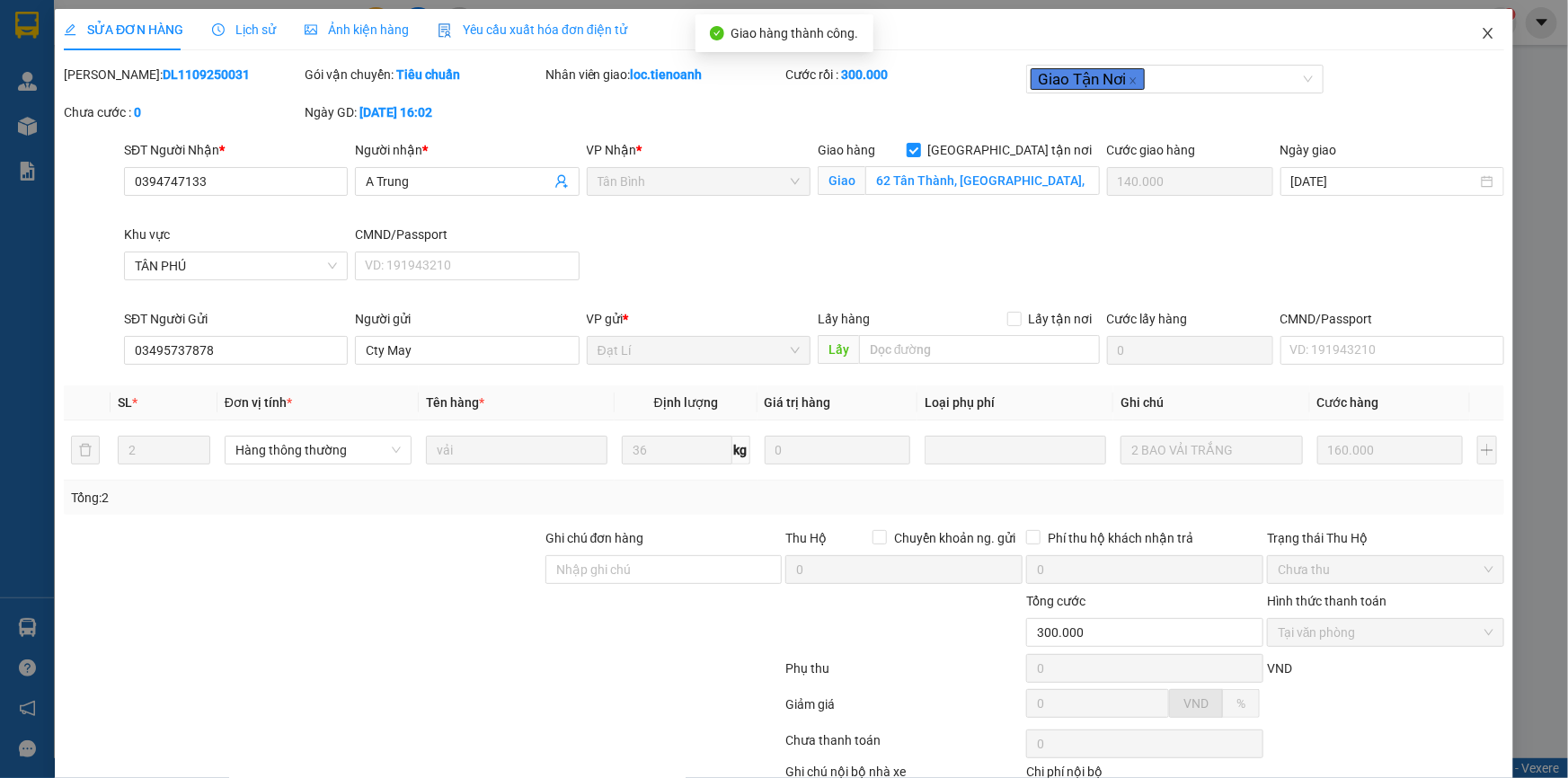
drag, startPoint x: 1473, startPoint y: 23, endPoint x: 1488, endPoint y: 44, distance: 25.8
click at [1473, 24] on span "Close" at bounding box center [1488, 34] width 51 height 51
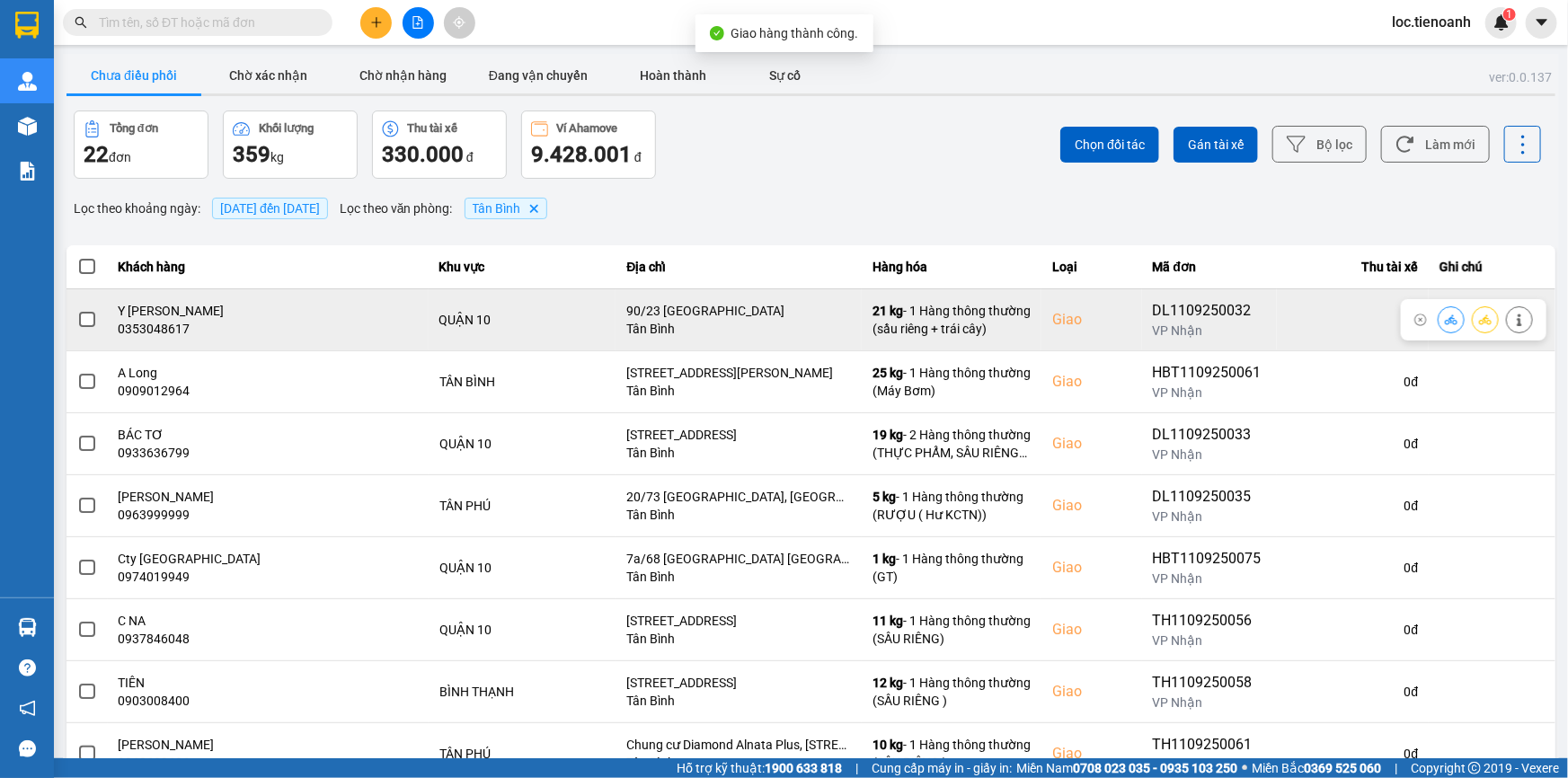
click at [1507, 324] on button at bounding box center [1519, 319] width 25 height 32
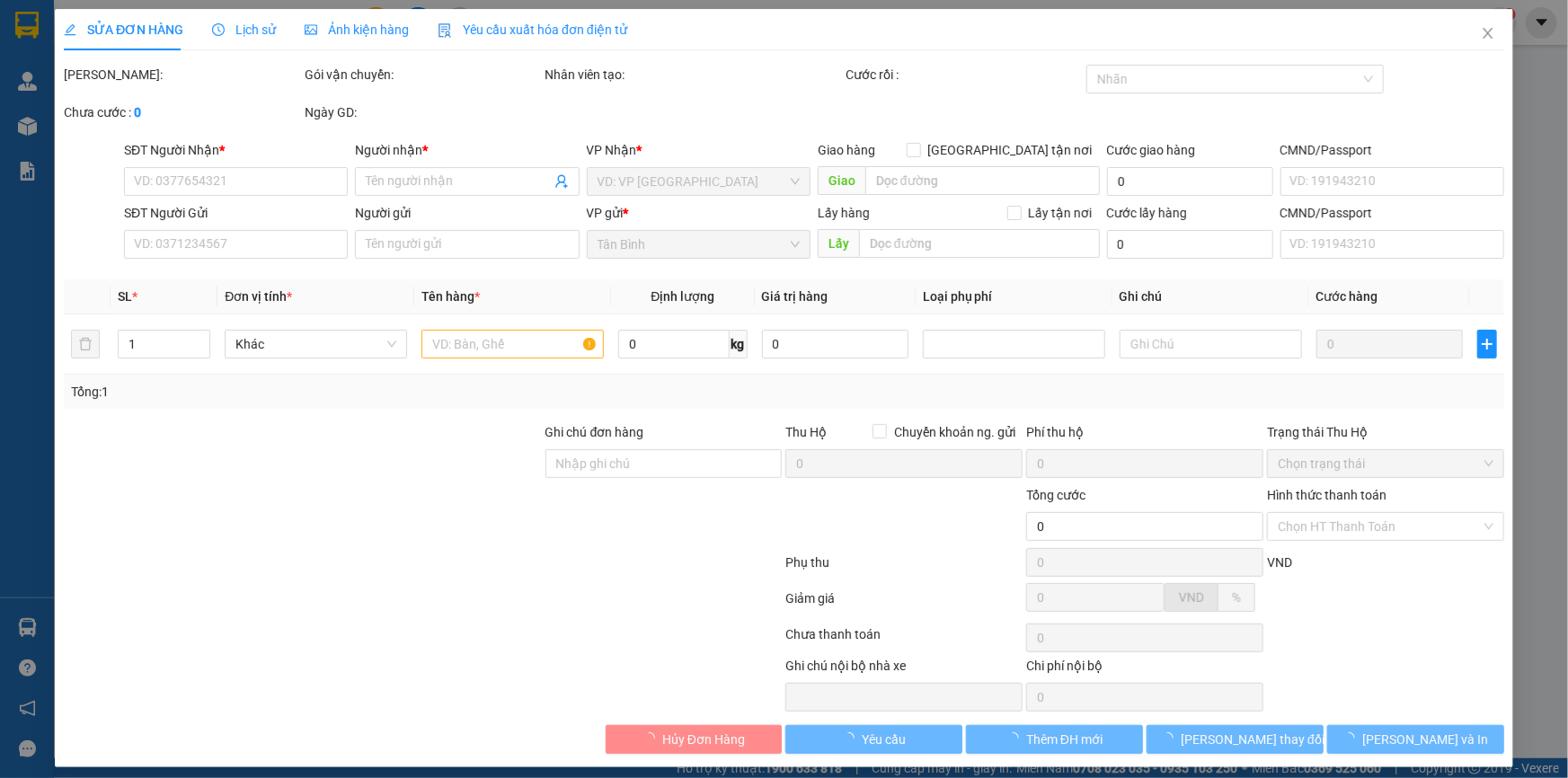
type input "0353048617"
type input "Y [PERSON_NAME]"
checkbox input "true"
type input "90/23 [GEOGRAPHIC_DATA]"
type input "0989306867"
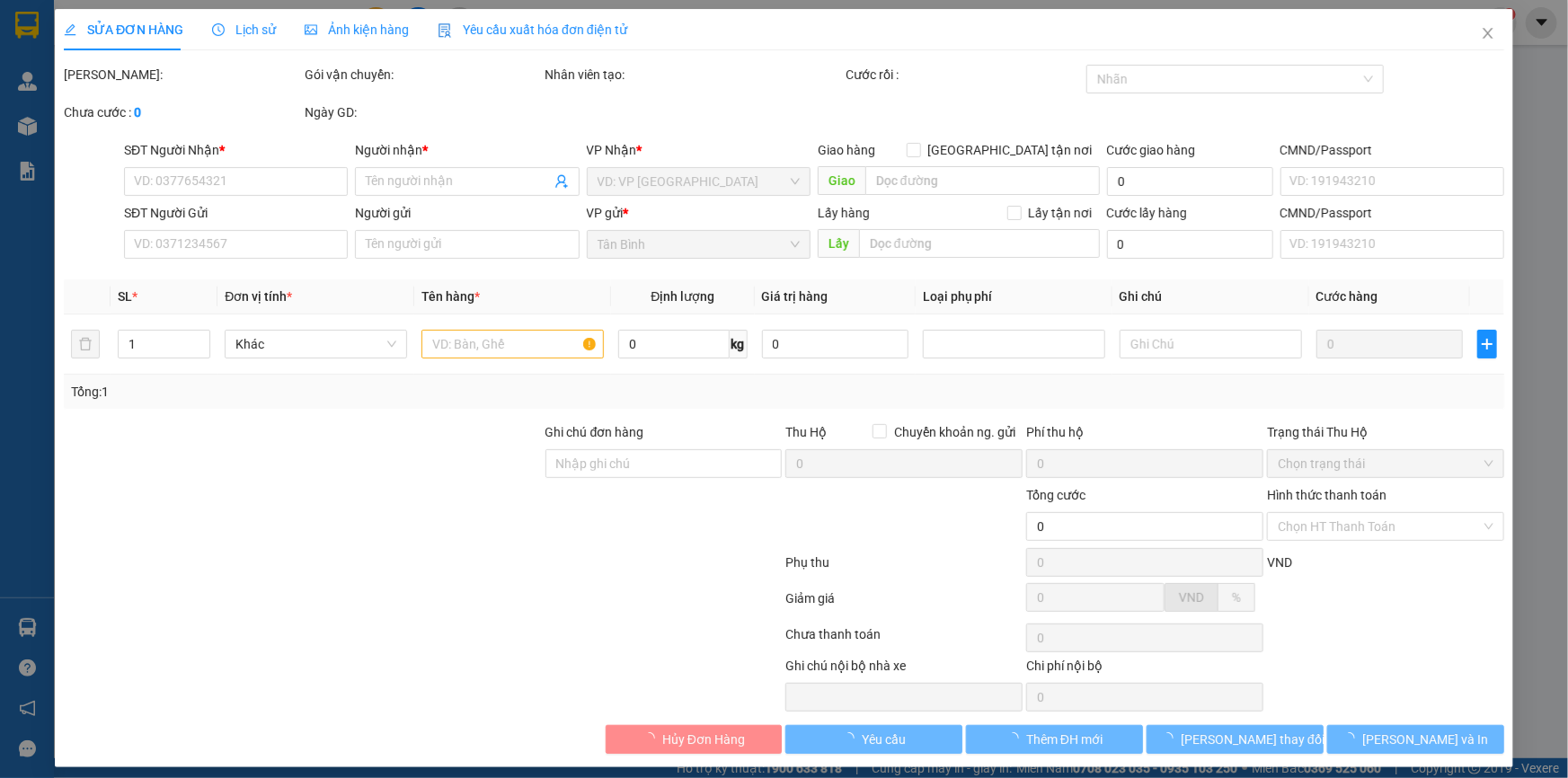
type input "130.000"
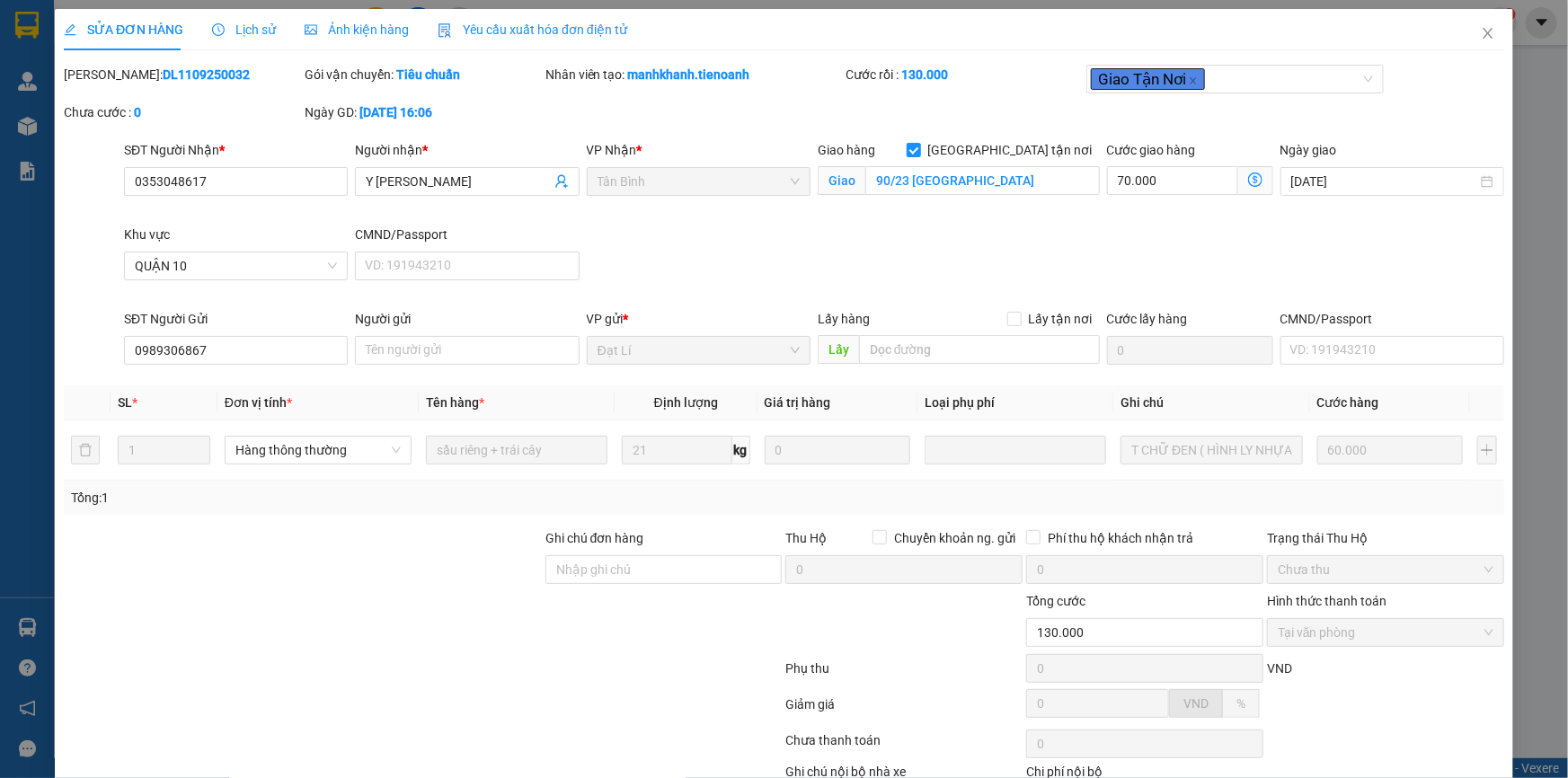
scroll to position [115, 0]
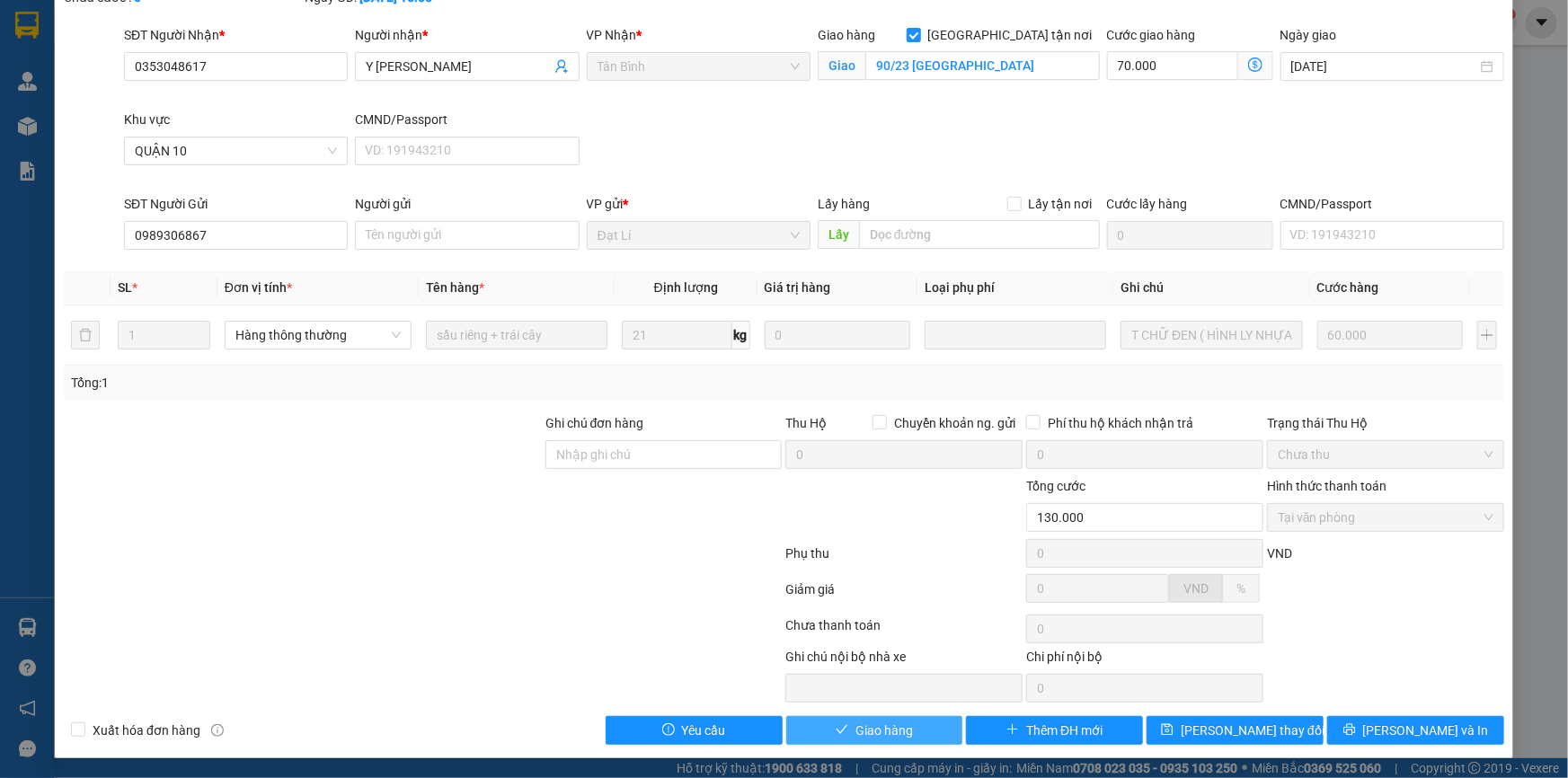
click at [846, 732] on button "Giao hàng" at bounding box center [875, 730] width 177 height 29
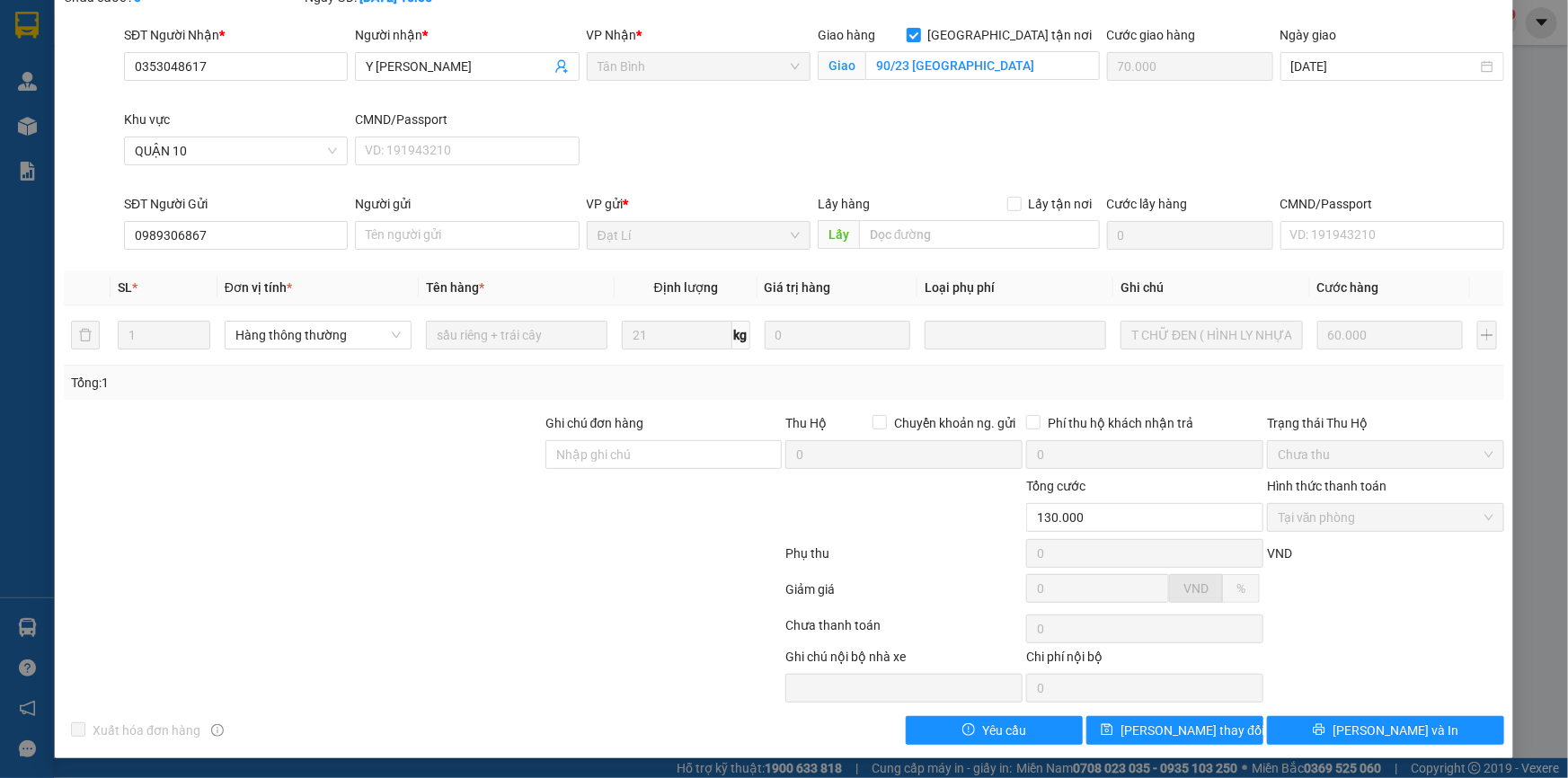
drag, startPoint x: 1529, startPoint y: 285, endPoint x: 1543, endPoint y: 215, distance: 71.4
click at [1543, 215] on div "SỬA ĐƠN HÀNG Lịch sử Ảnh kiện hàng Yêu cầu xuất hóa đơn điện tử Total Paid Fee …" at bounding box center [784, 389] width 1568 height 778
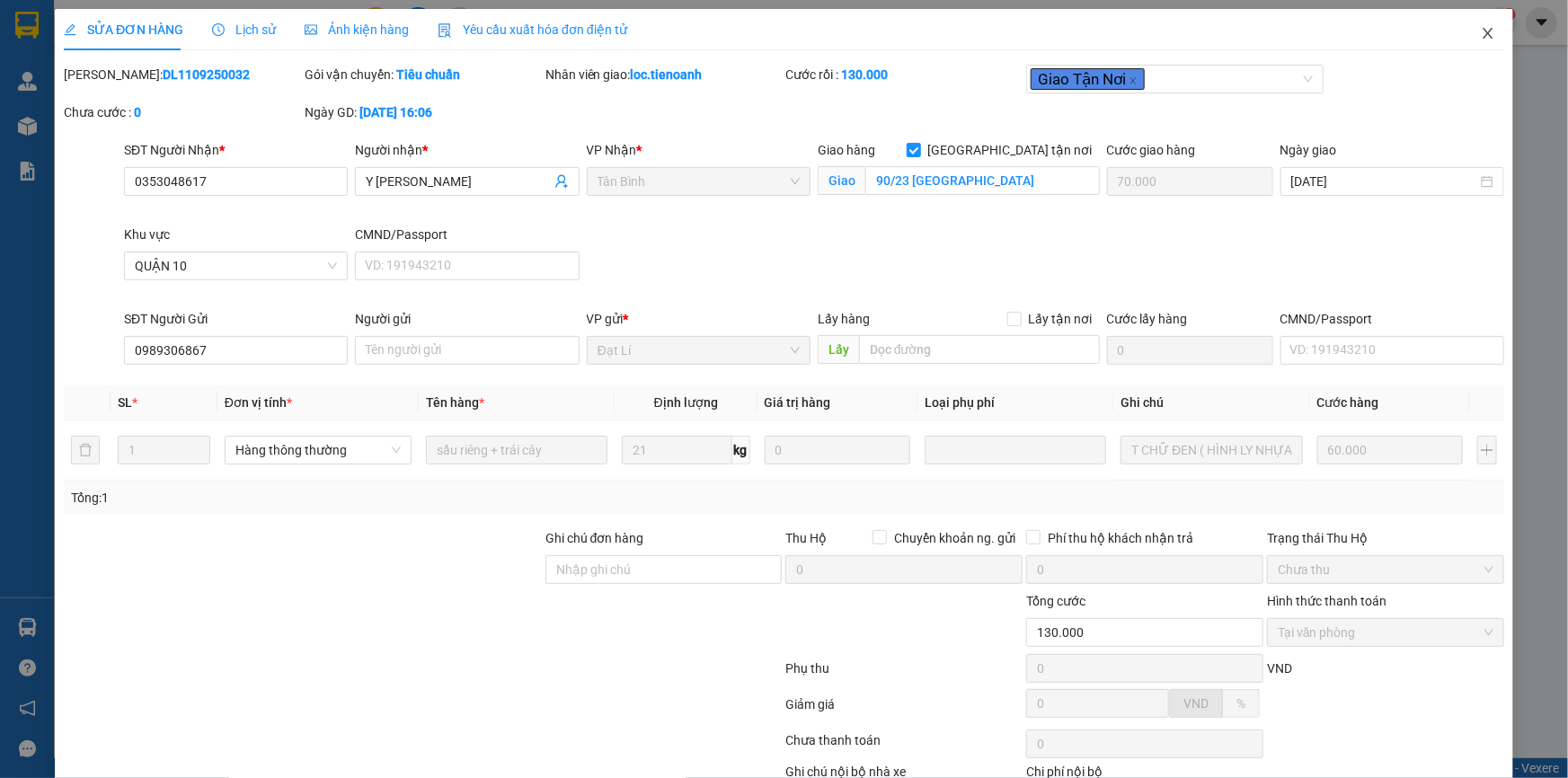
drag, startPoint x: 1485, startPoint y: 25, endPoint x: 1477, endPoint y: 35, distance: 12.8
click at [1477, 35] on span "Close" at bounding box center [1488, 34] width 51 height 51
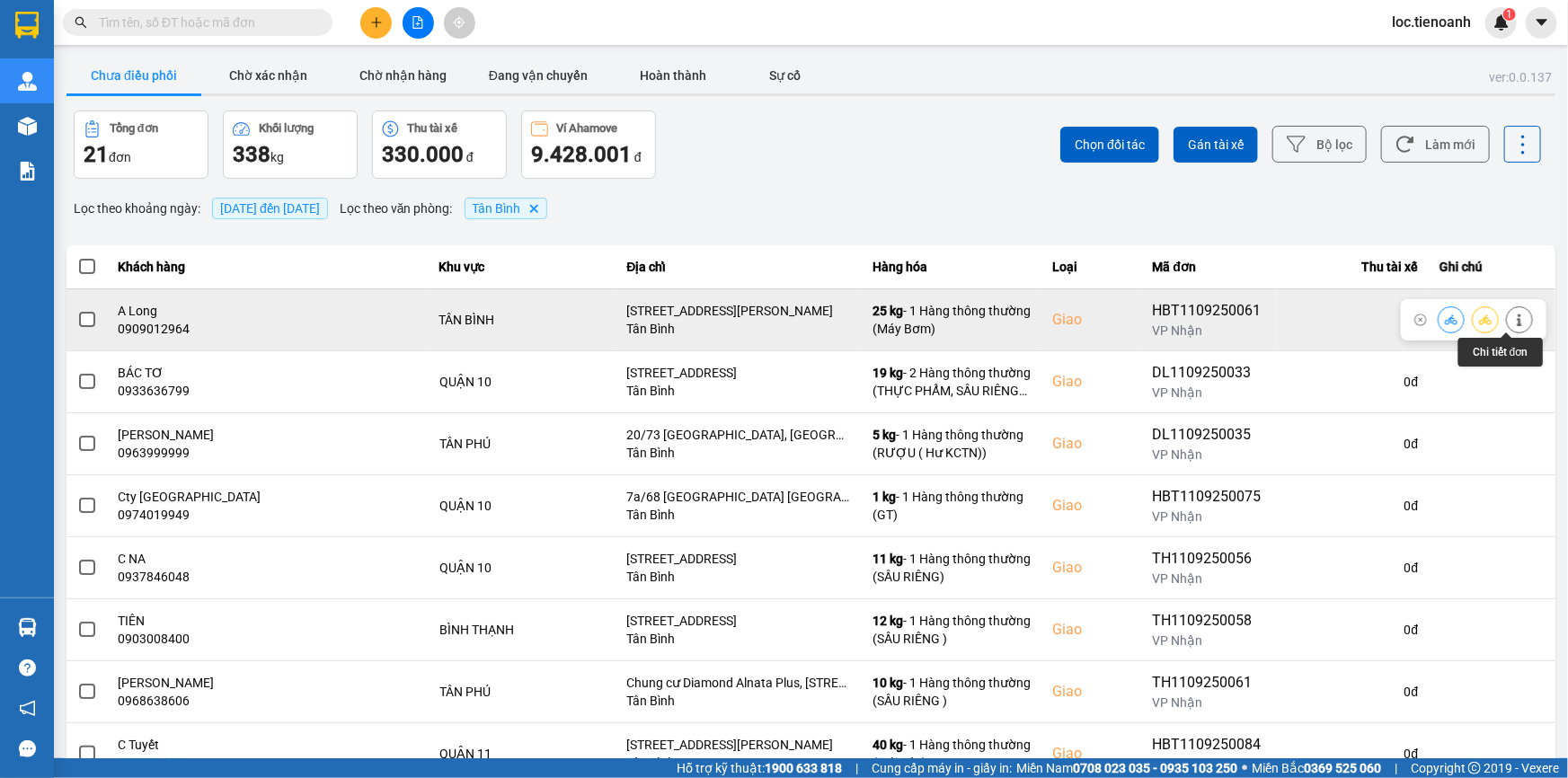
click at [1516, 324] on icon at bounding box center [1518, 320] width 5 height 13
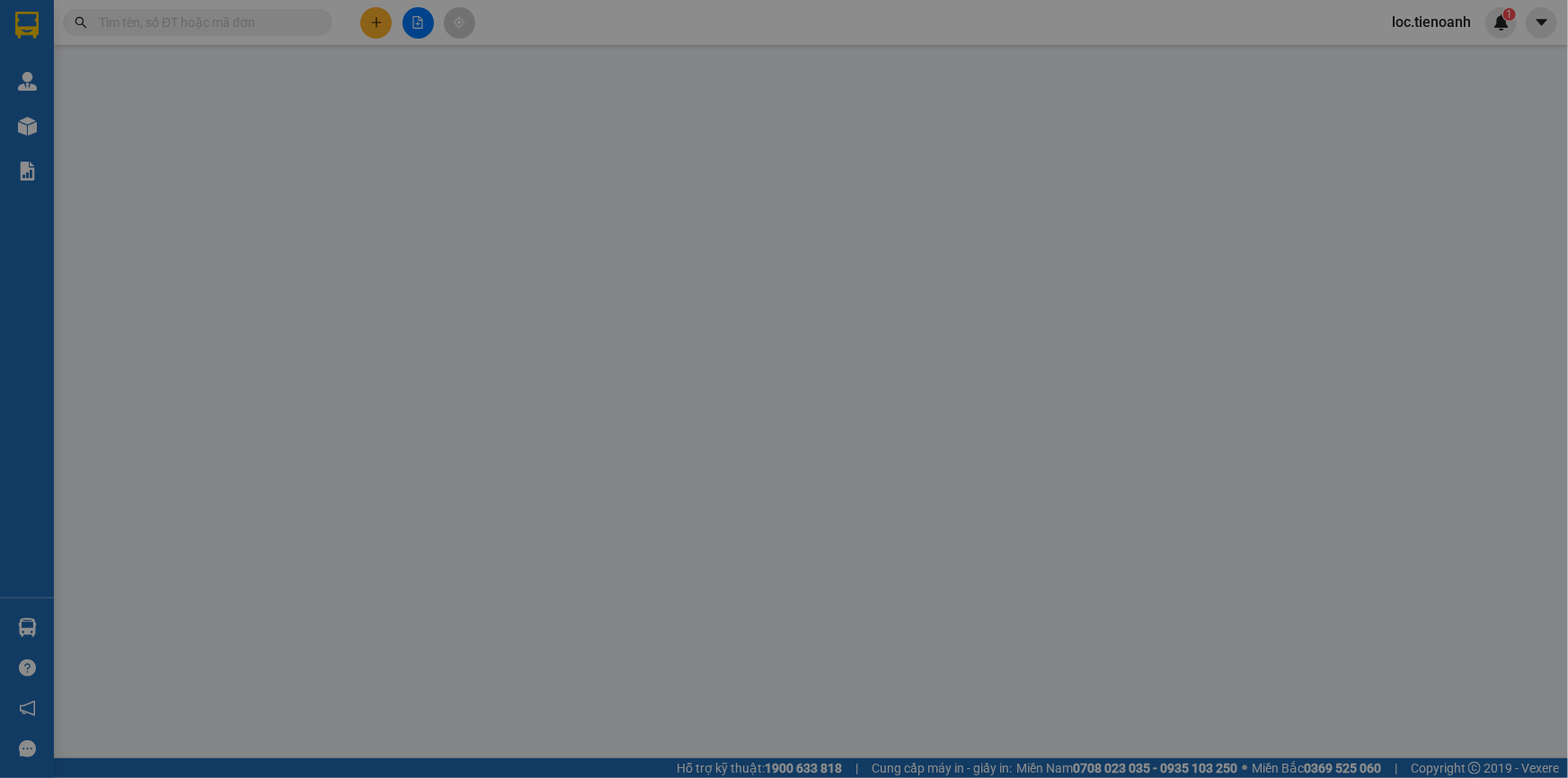
type input "0909012964"
type input "A Long"
checkbox input "true"
type input "[STREET_ADDRESS][PERSON_NAME]"
type input "0914548186"
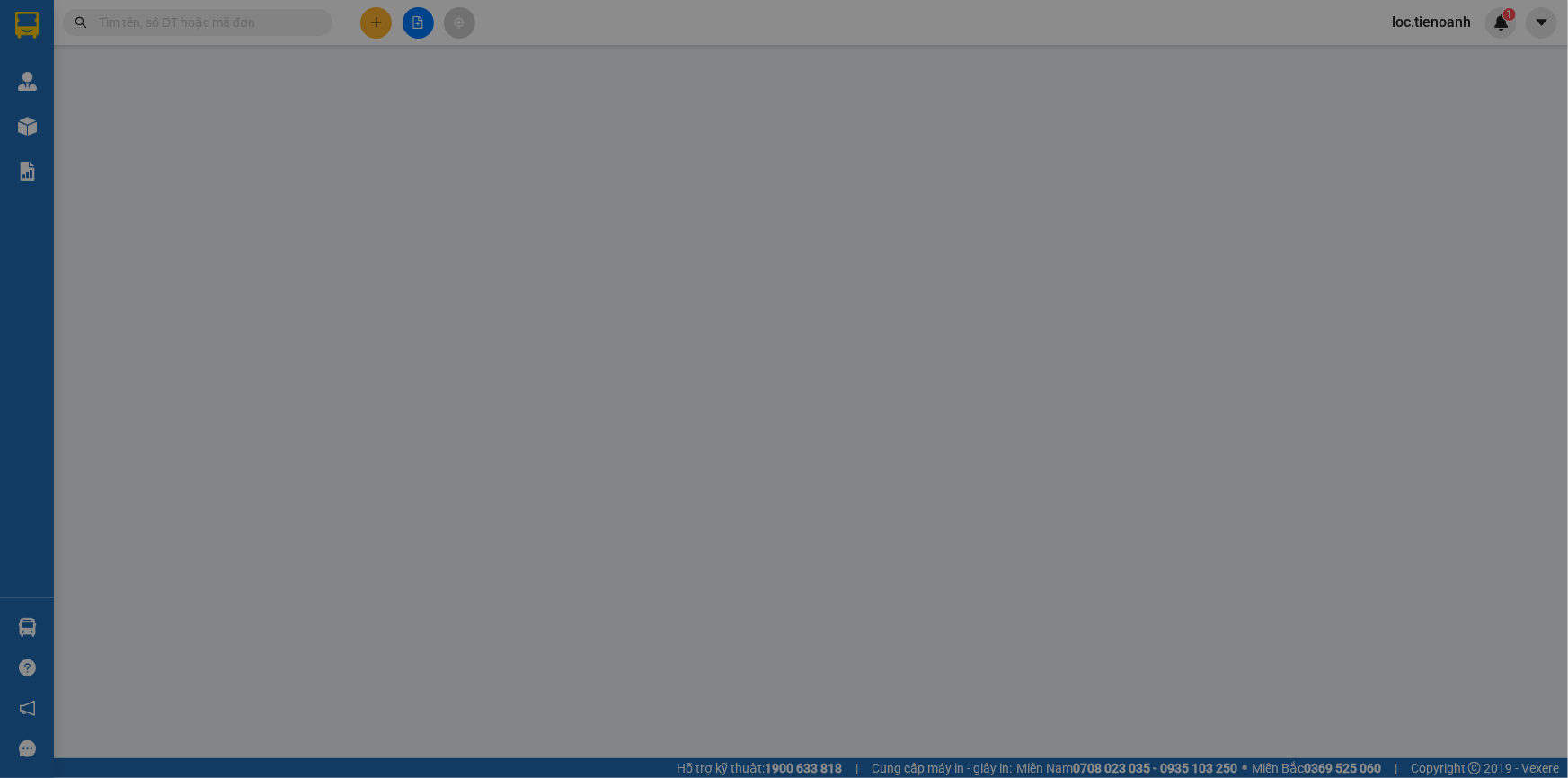
type input "[PERSON_NAME]"
type input "035194005000"
type input "100.000"
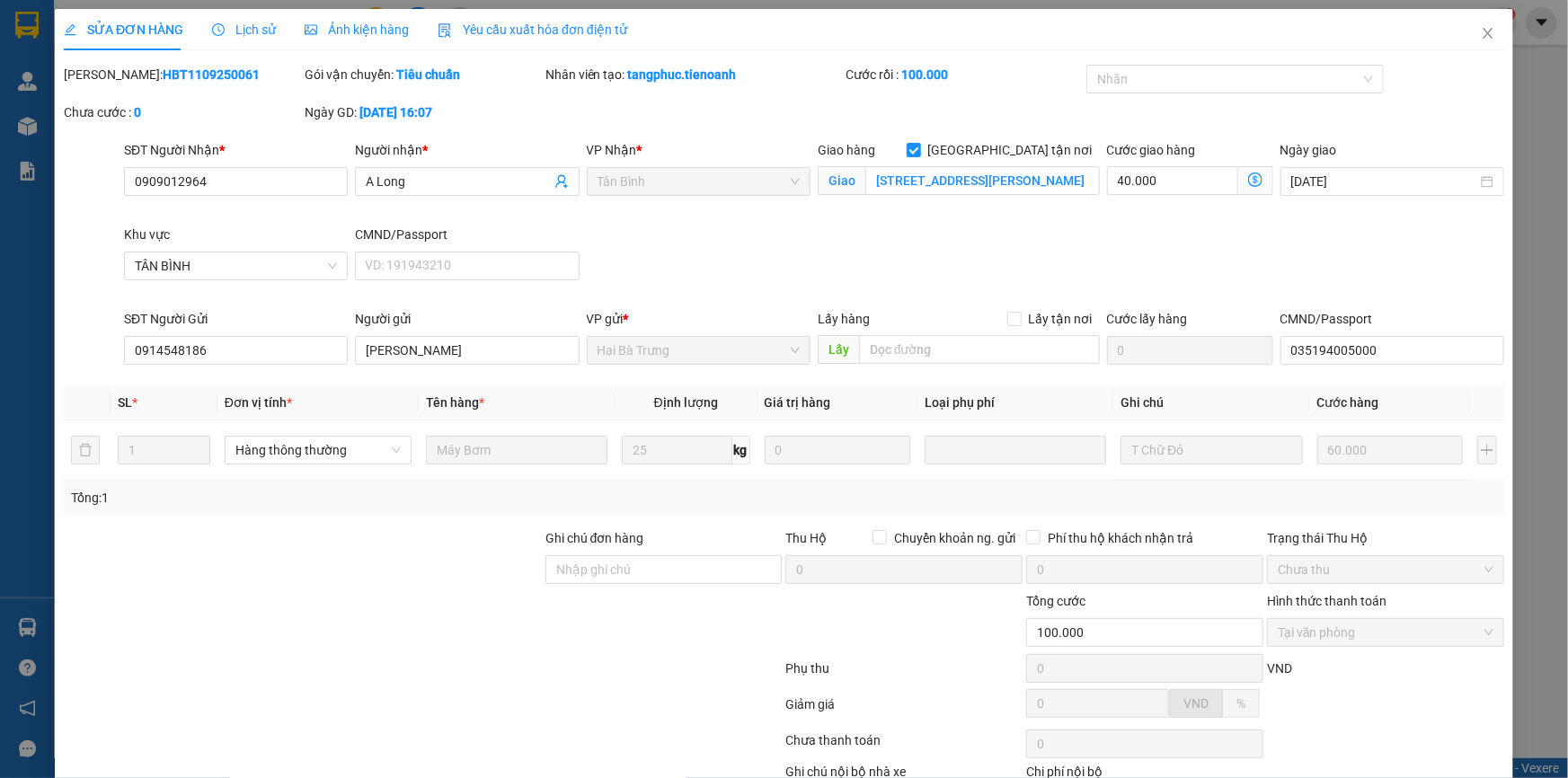
scroll to position [115, 0]
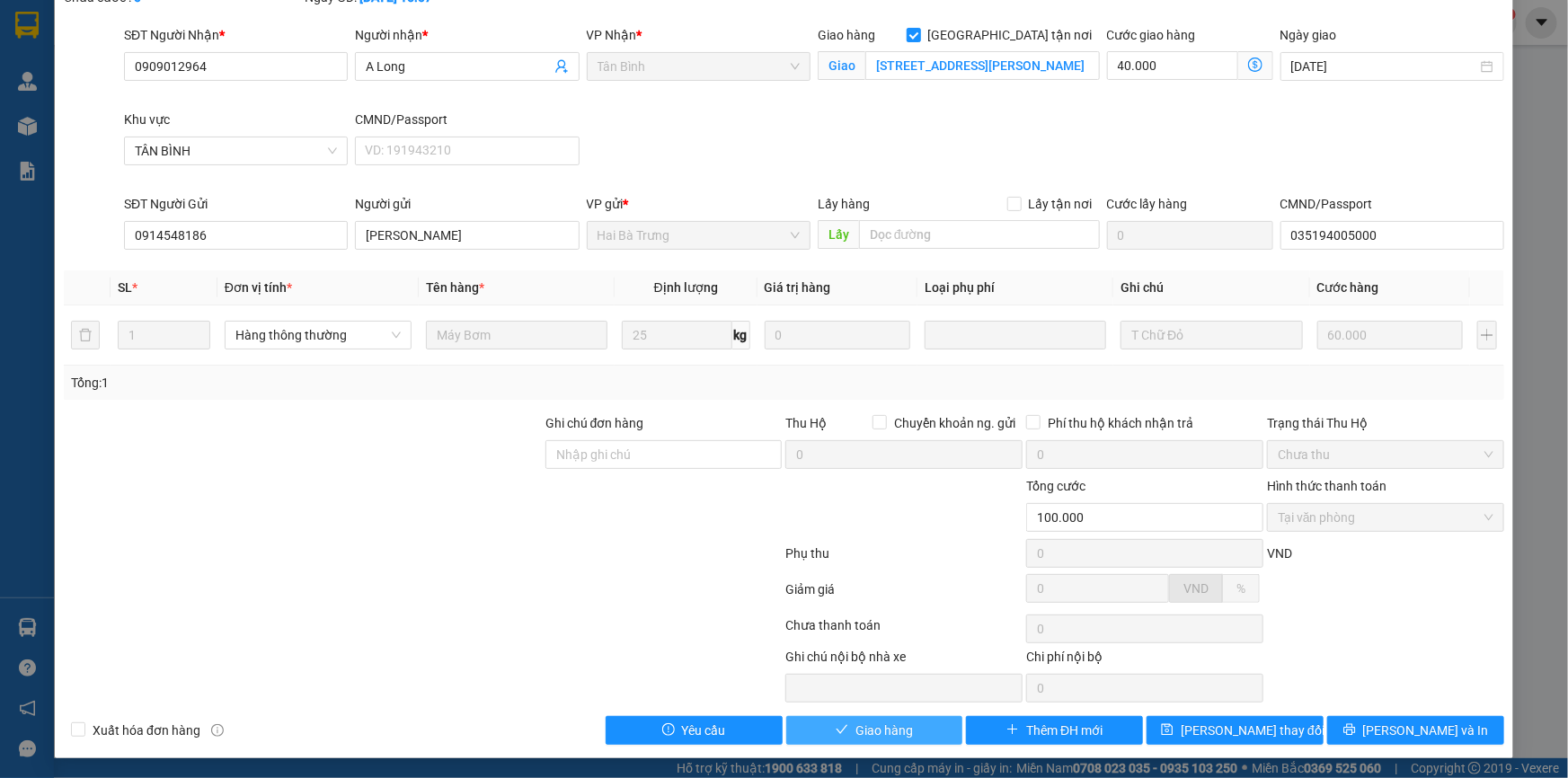
drag, startPoint x: 871, startPoint y: 736, endPoint x: 929, endPoint y: 717, distance: 61.0
click at [876, 735] on span "Giao hàng" at bounding box center [884, 730] width 58 height 20
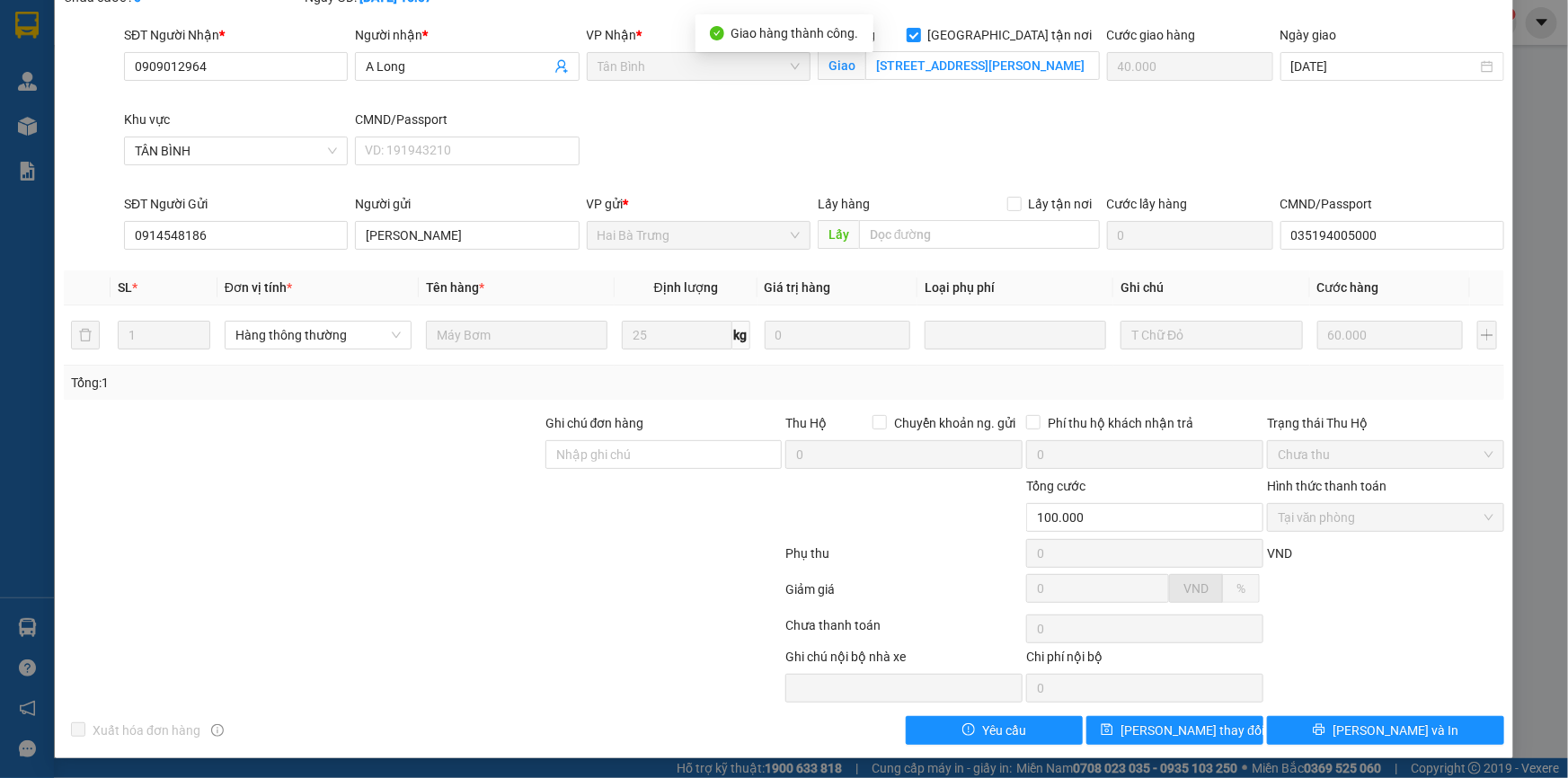
scroll to position [0, 0]
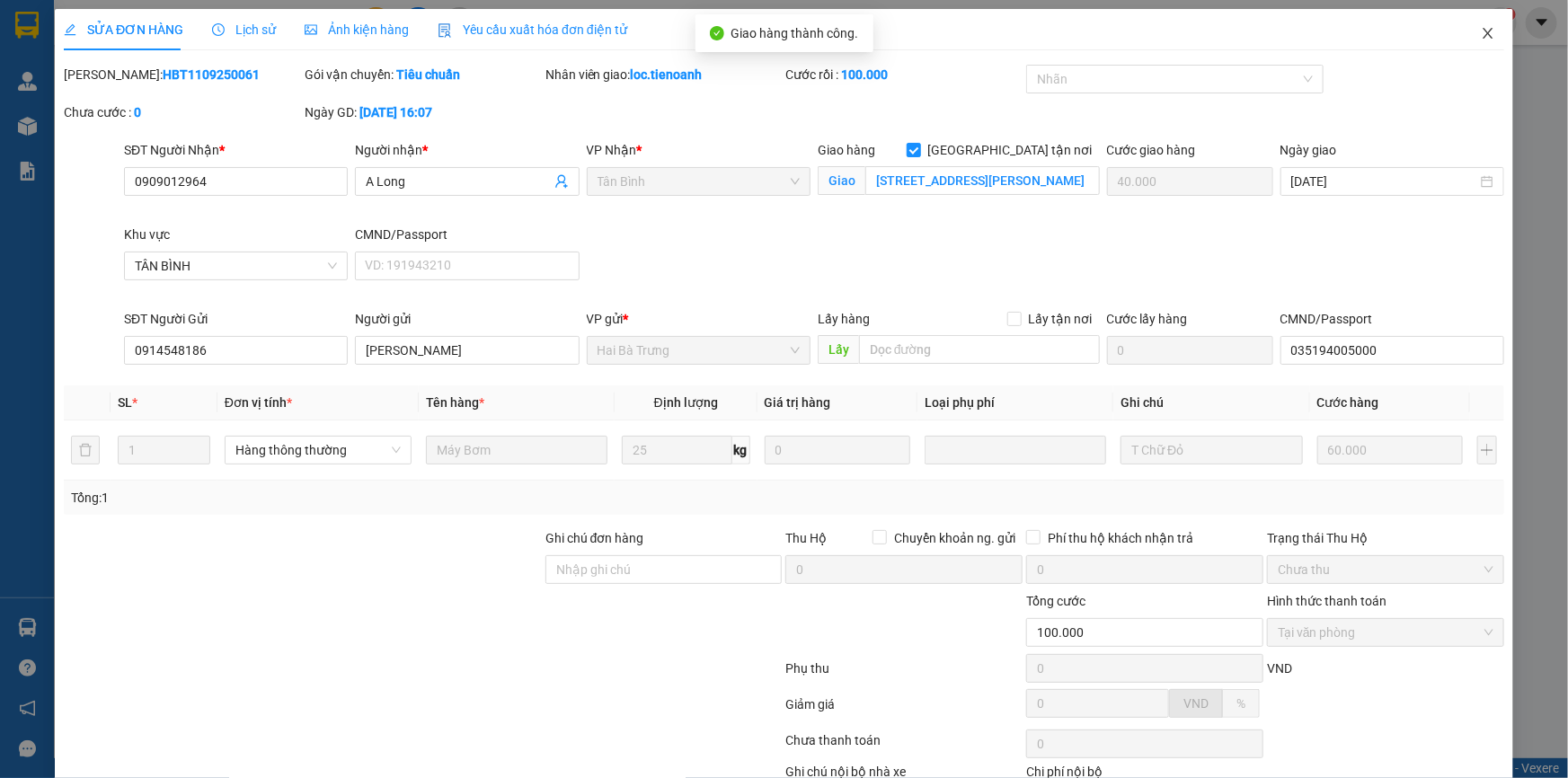
drag, startPoint x: 1468, startPoint y: 42, endPoint x: 1505, endPoint y: 51, distance: 38.1
click at [1474, 45] on span "Close" at bounding box center [1488, 34] width 51 height 51
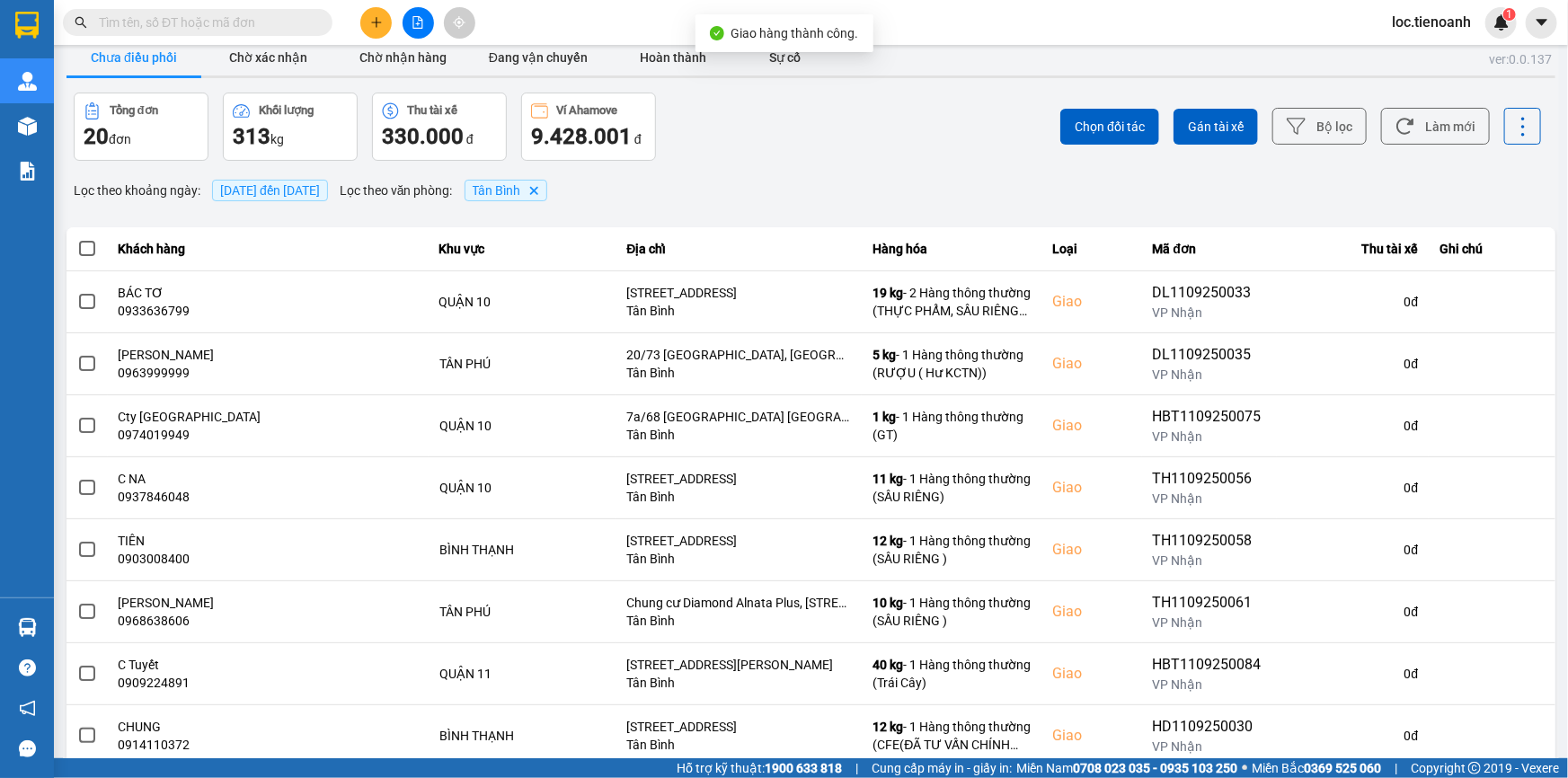
scroll to position [22, 0]
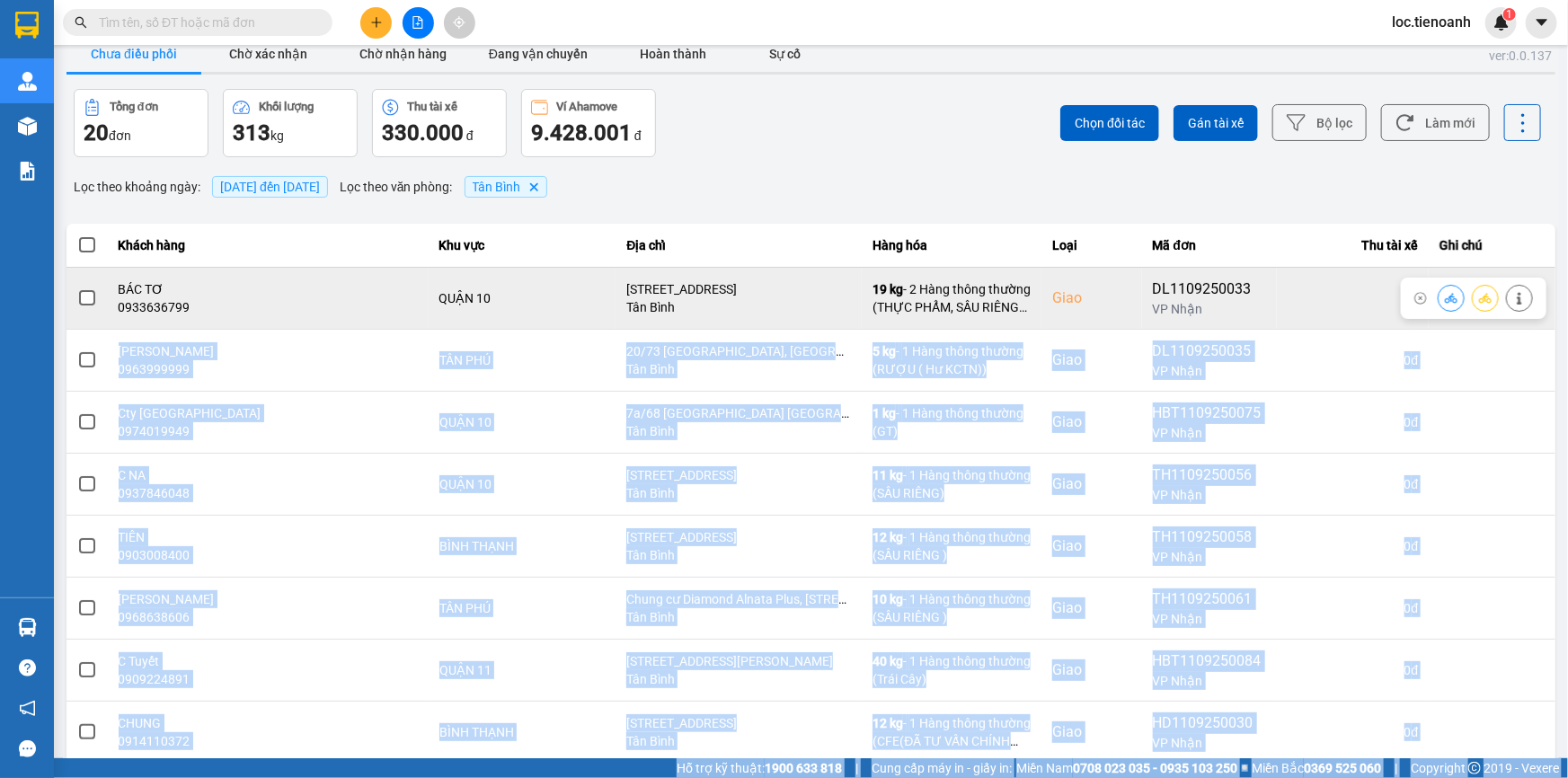
click at [1438, 311] on div at bounding box center [1451, 298] width 27 height 27
click at [1509, 305] on button at bounding box center [1519, 297] width 25 height 32
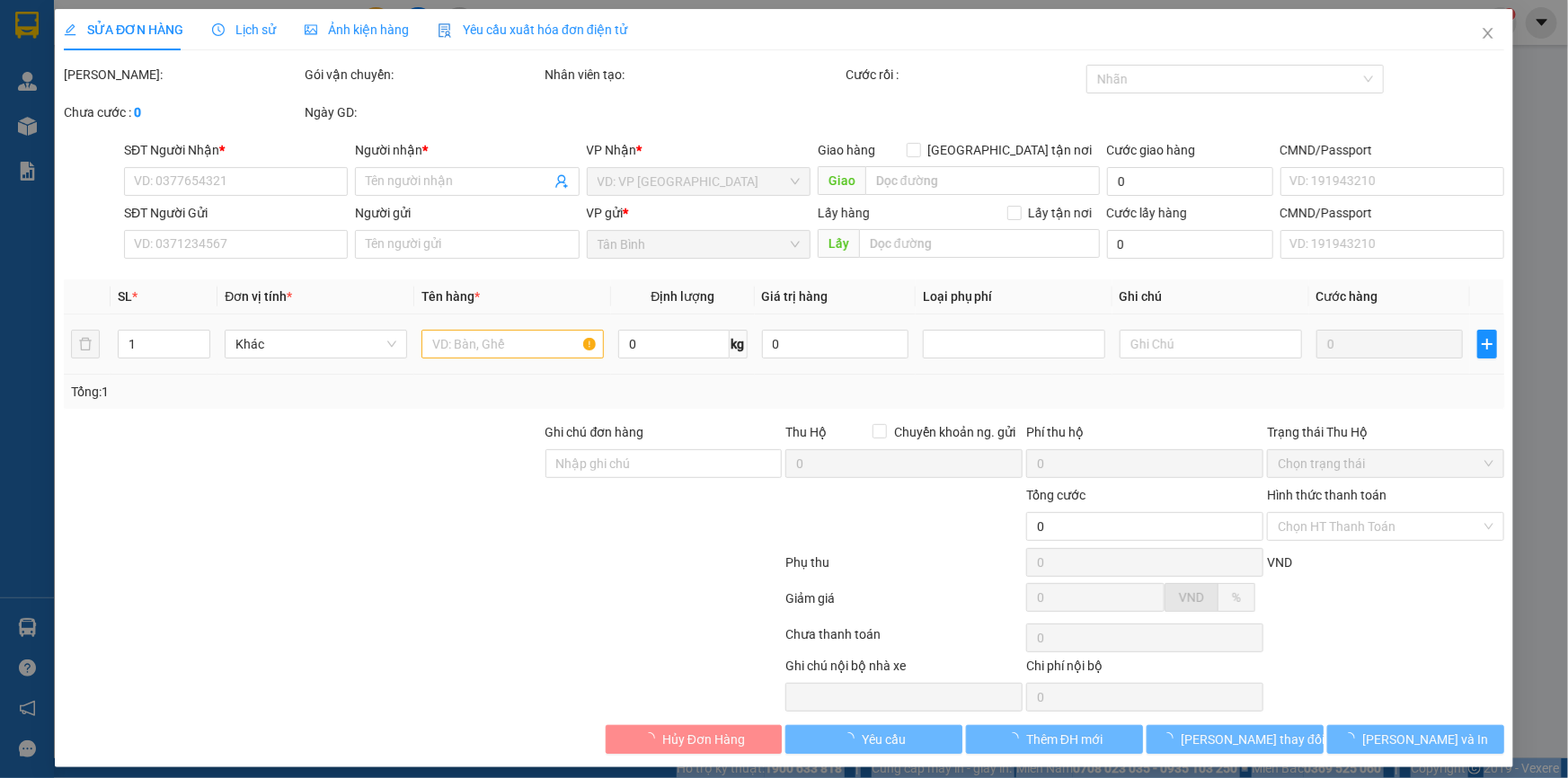
type input "0933636799"
type input "BÁC TƠ"
checkbox input "true"
type input "[STREET_ADDRESS]"
type input "0367851094"
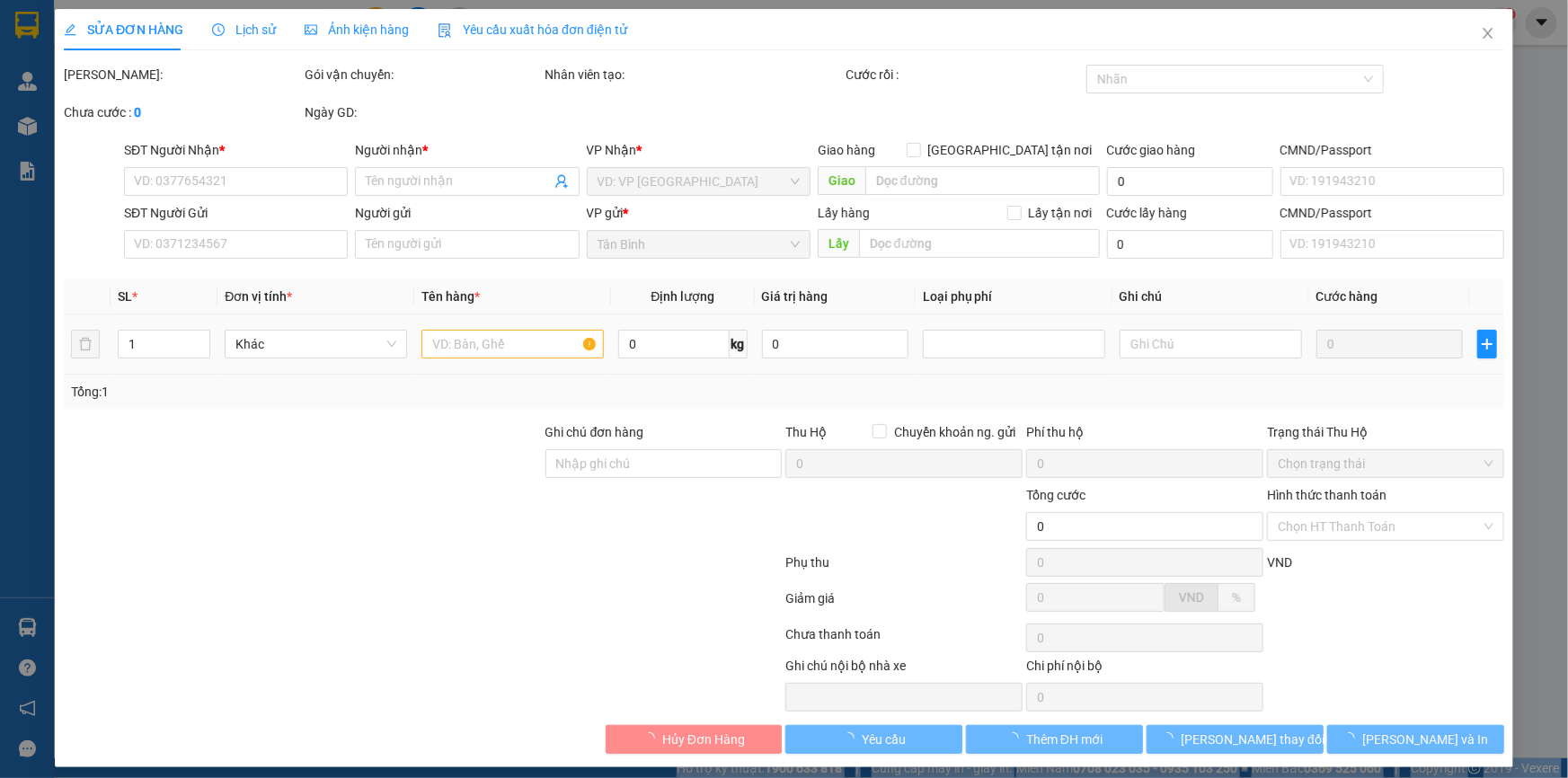
type input "210.000"
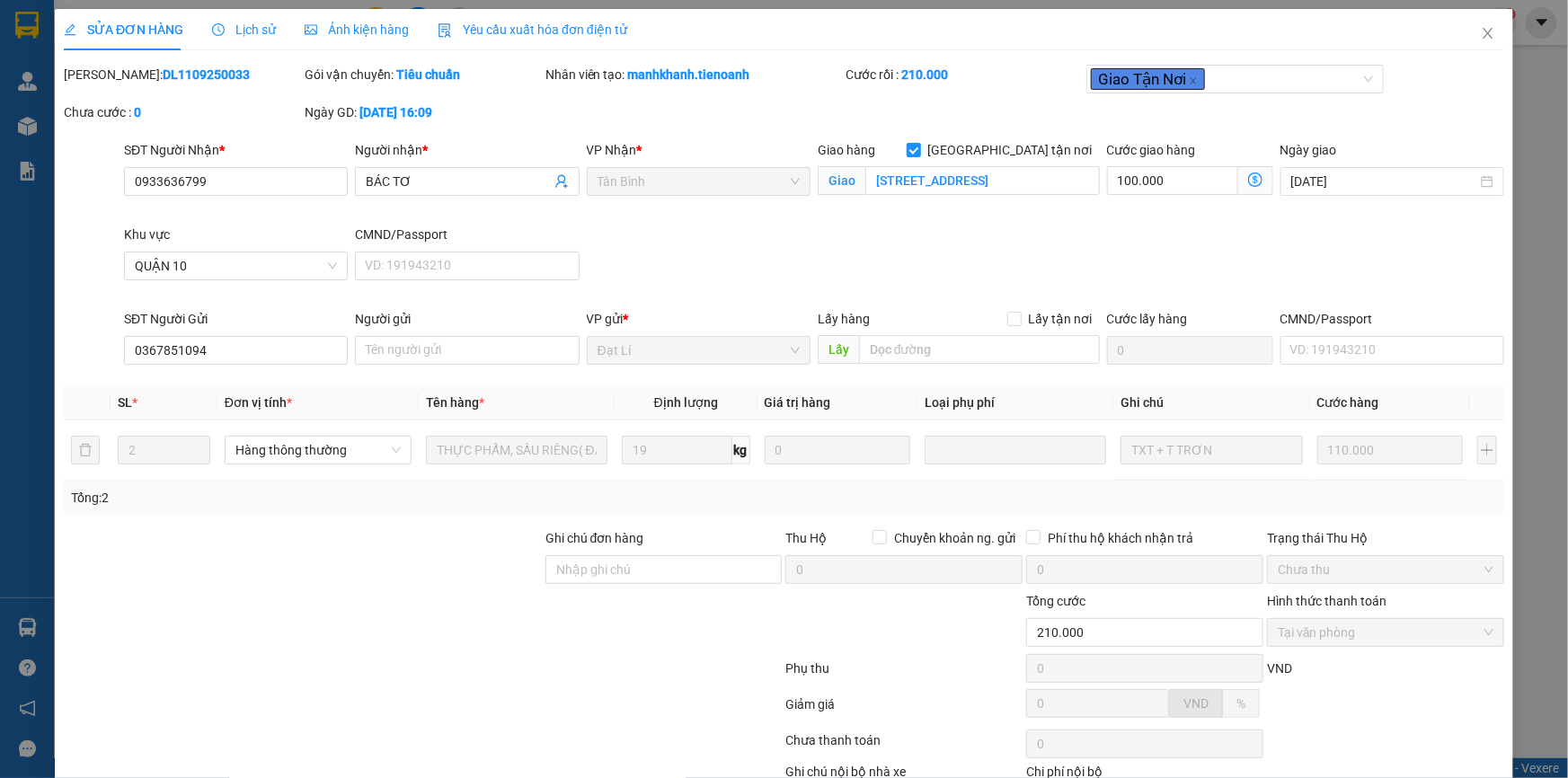
scroll to position [115, 0]
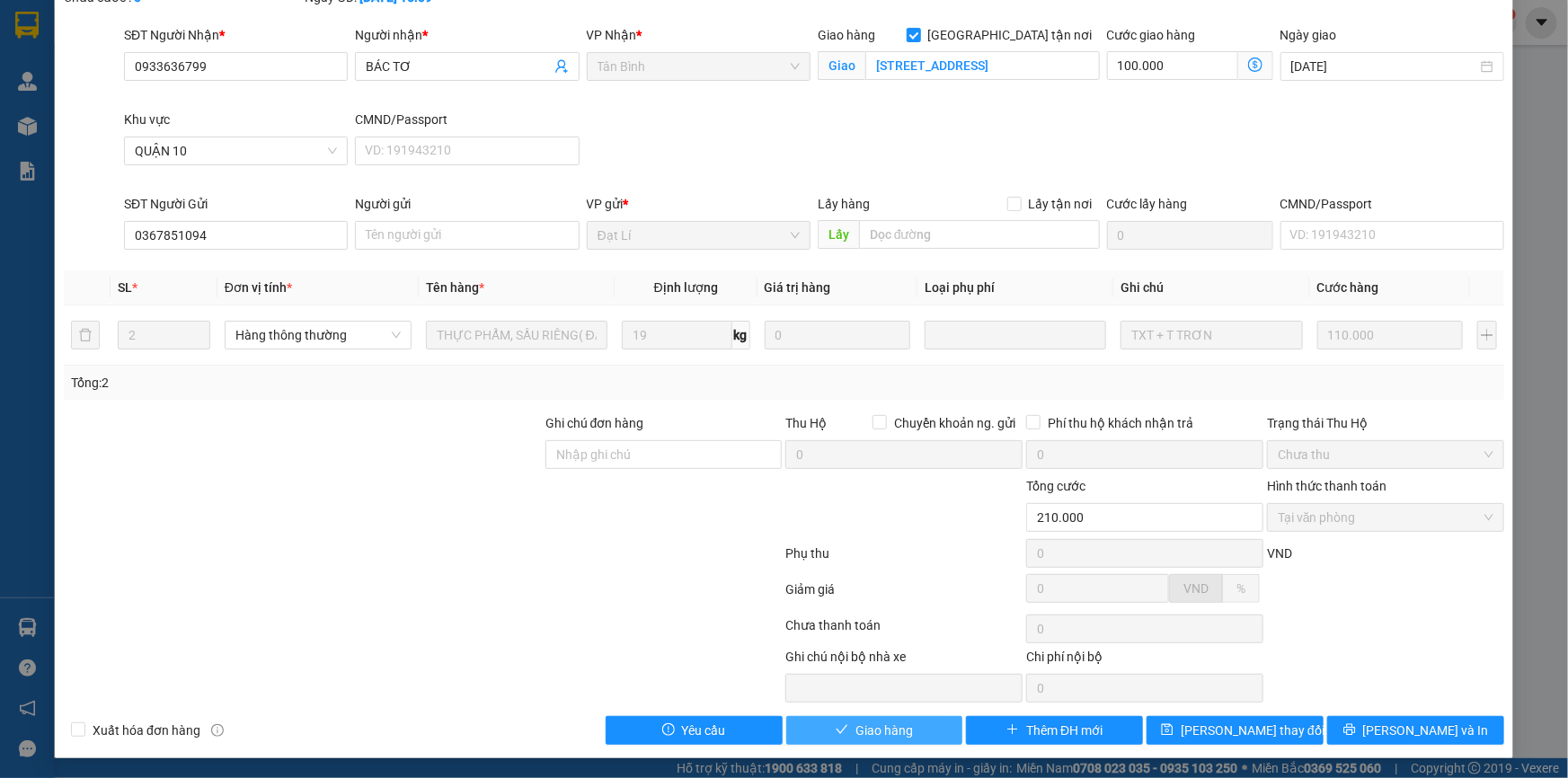
drag, startPoint x: 861, startPoint y: 734, endPoint x: 898, endPoint y: 722, distance: 38.9
click at [866, 734] on span "Giao hàng" at bounding box center [884, 730] width 58 height 20
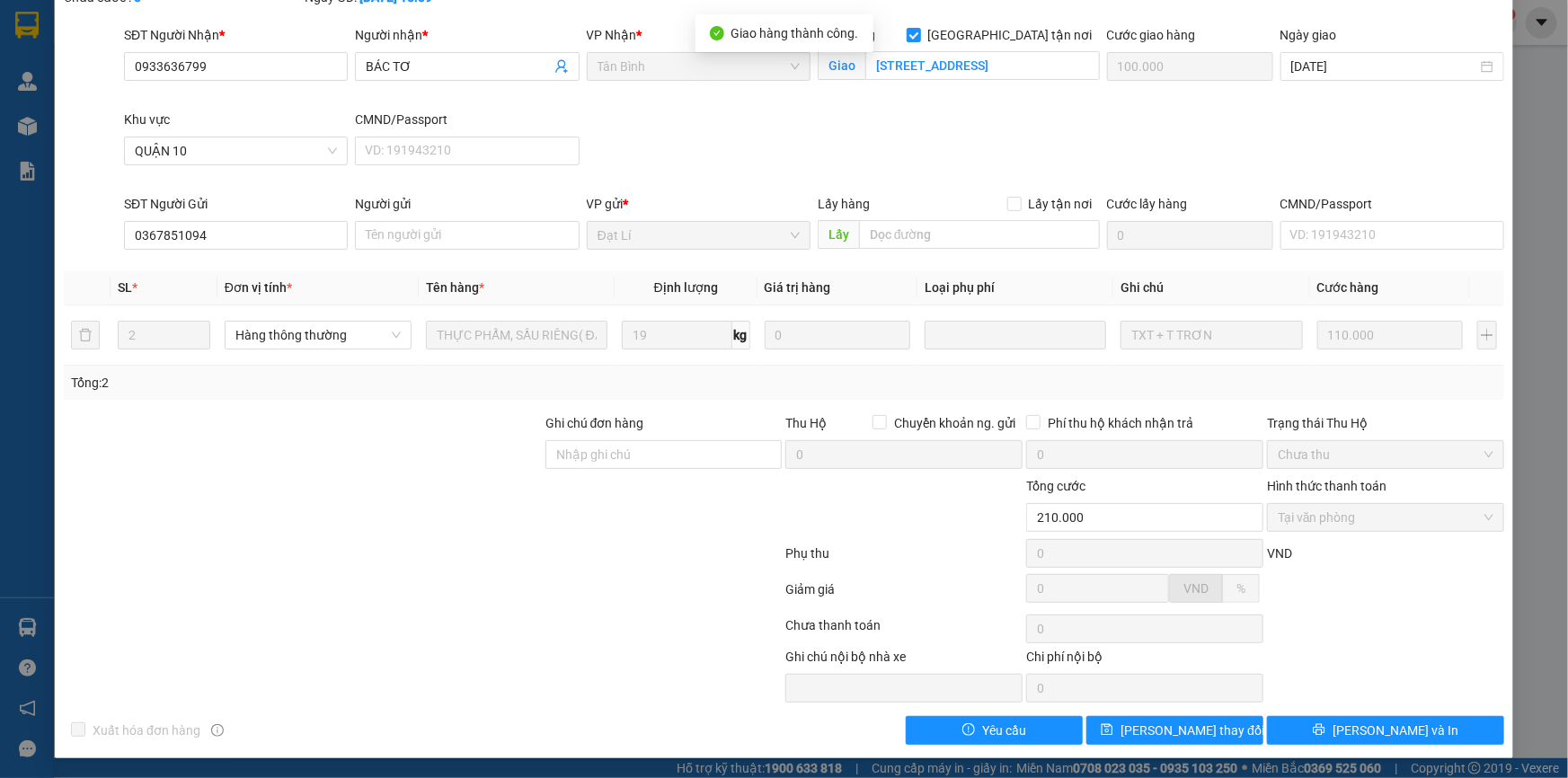
scroll to position [0, 0]
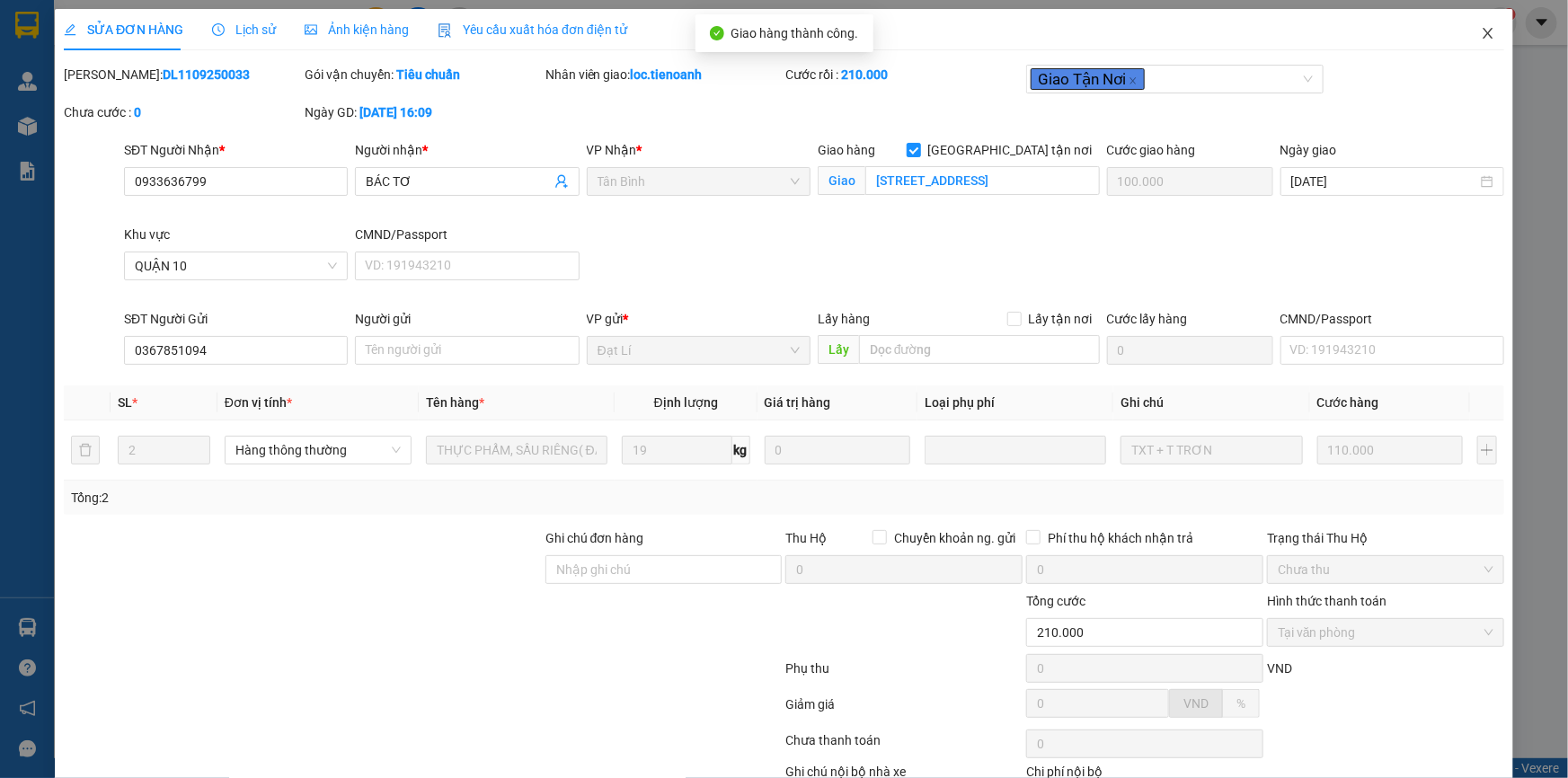
click at [1480, 26] on icon "close" at bounding box center [1488, 33] width 14 height 14
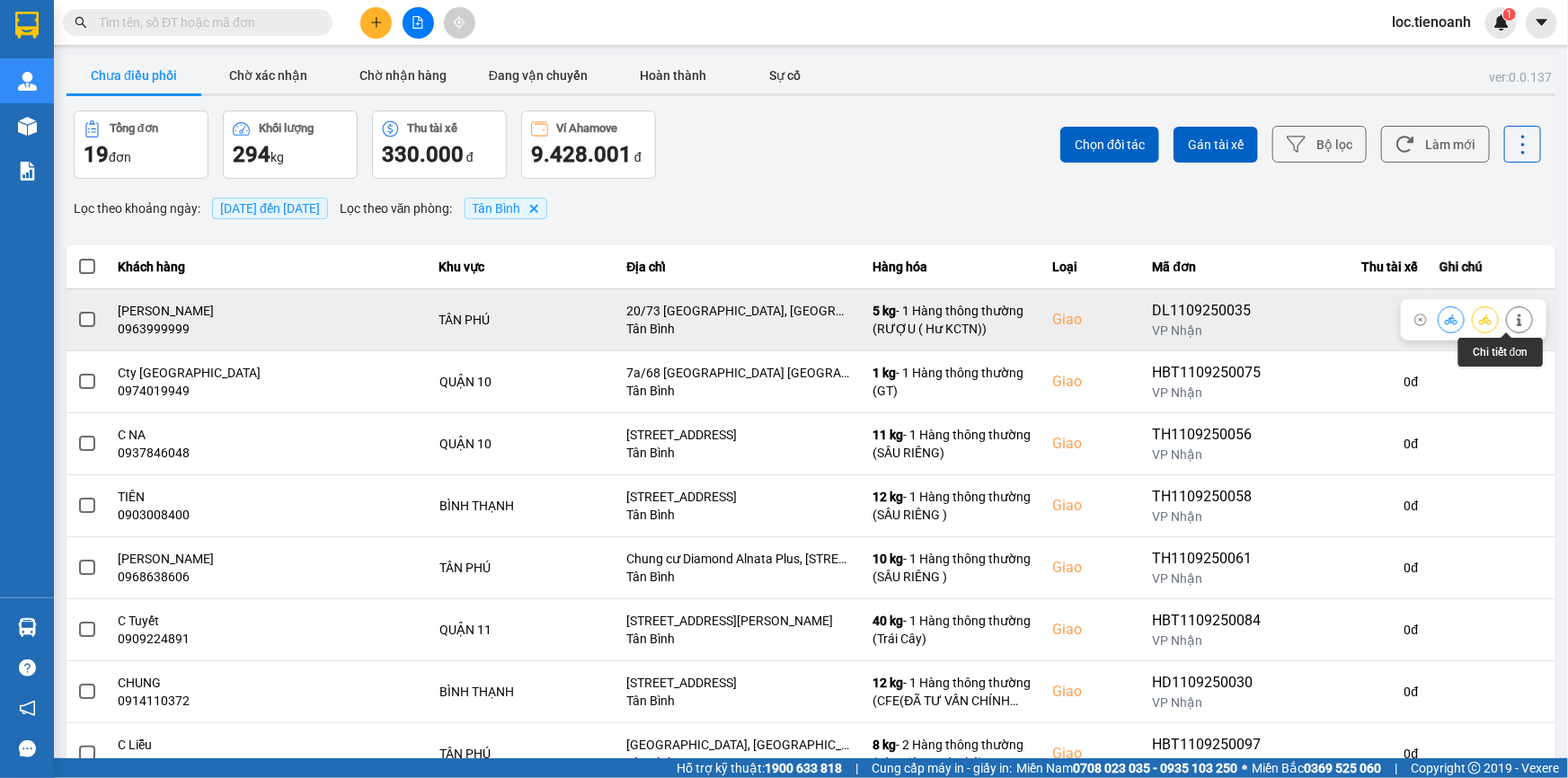
click at [1516, 314] on icon at bounding box center [1518, 320] width 5 height 13
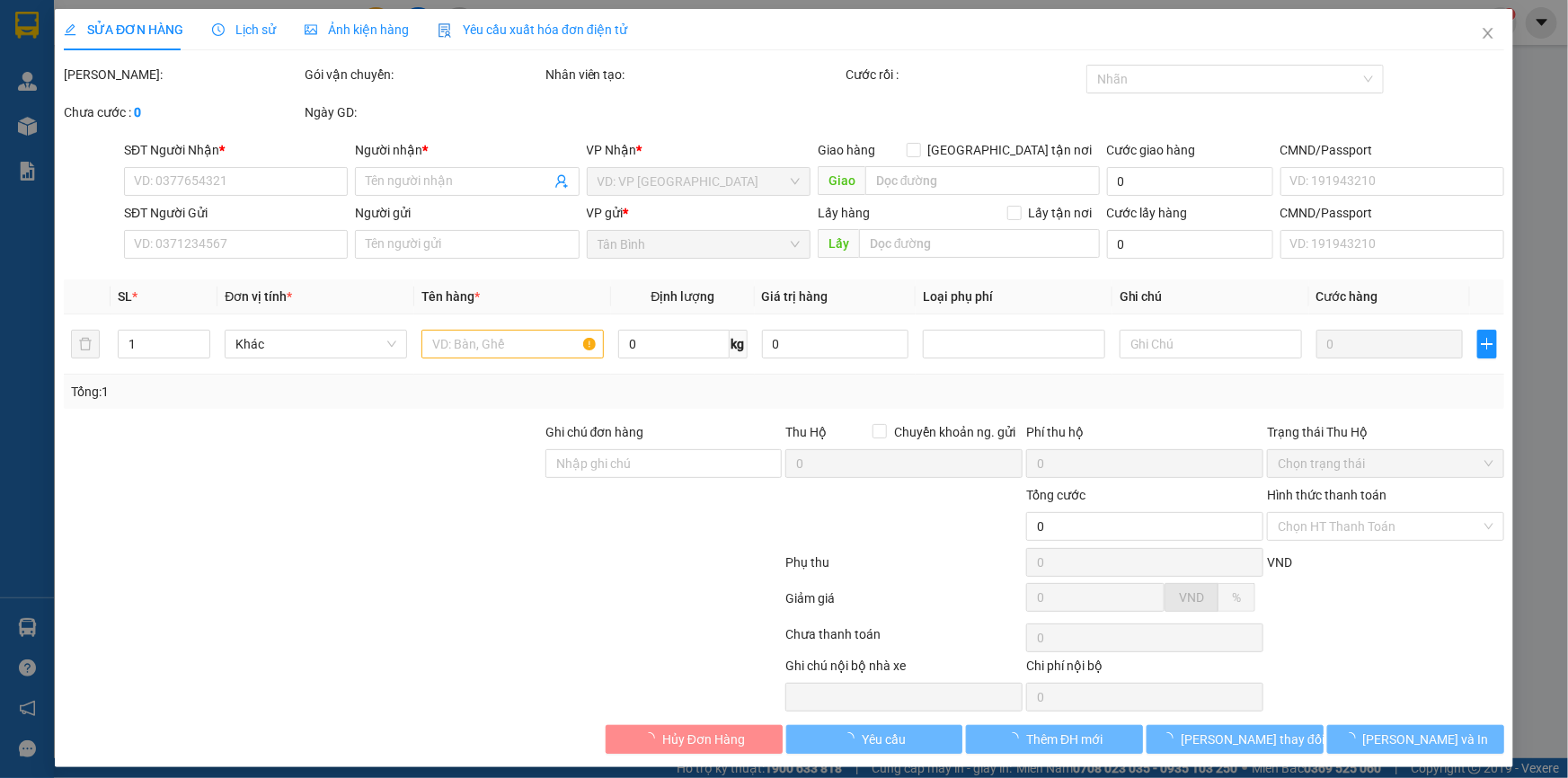
type input "0963999999"
type input "[PERSON_NAME]"
checkbox input "true"
type input "20/73 [GEOGRAPHIC_DATA], [GEOGRAPHIC_DATA], [GEOGRAPHIC_DATA], [GEOGRAPHIC_DATA]"
type input "0909787899"
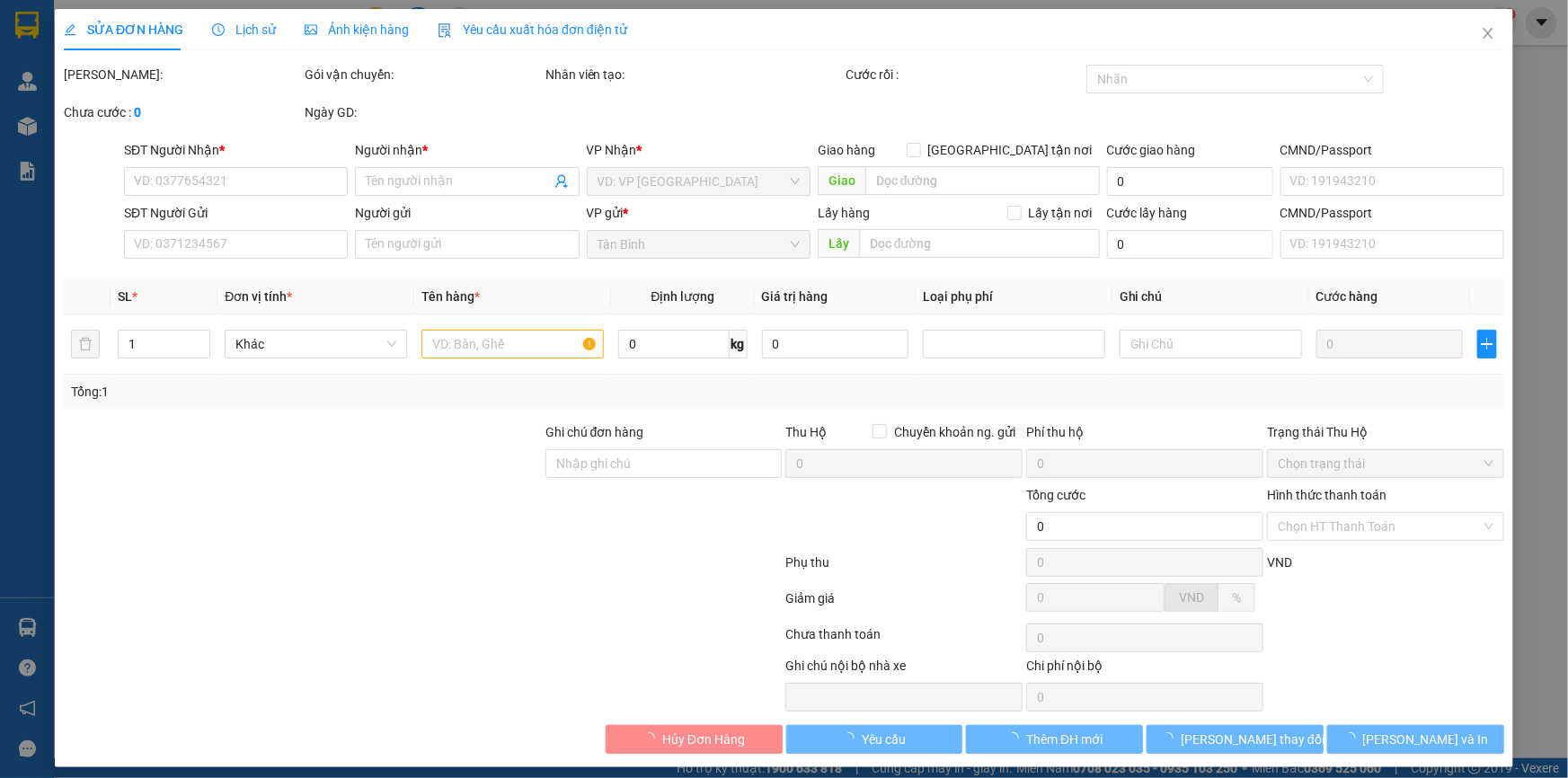
type input "A HÀ"
type input "066079003506"
type input "70.000"
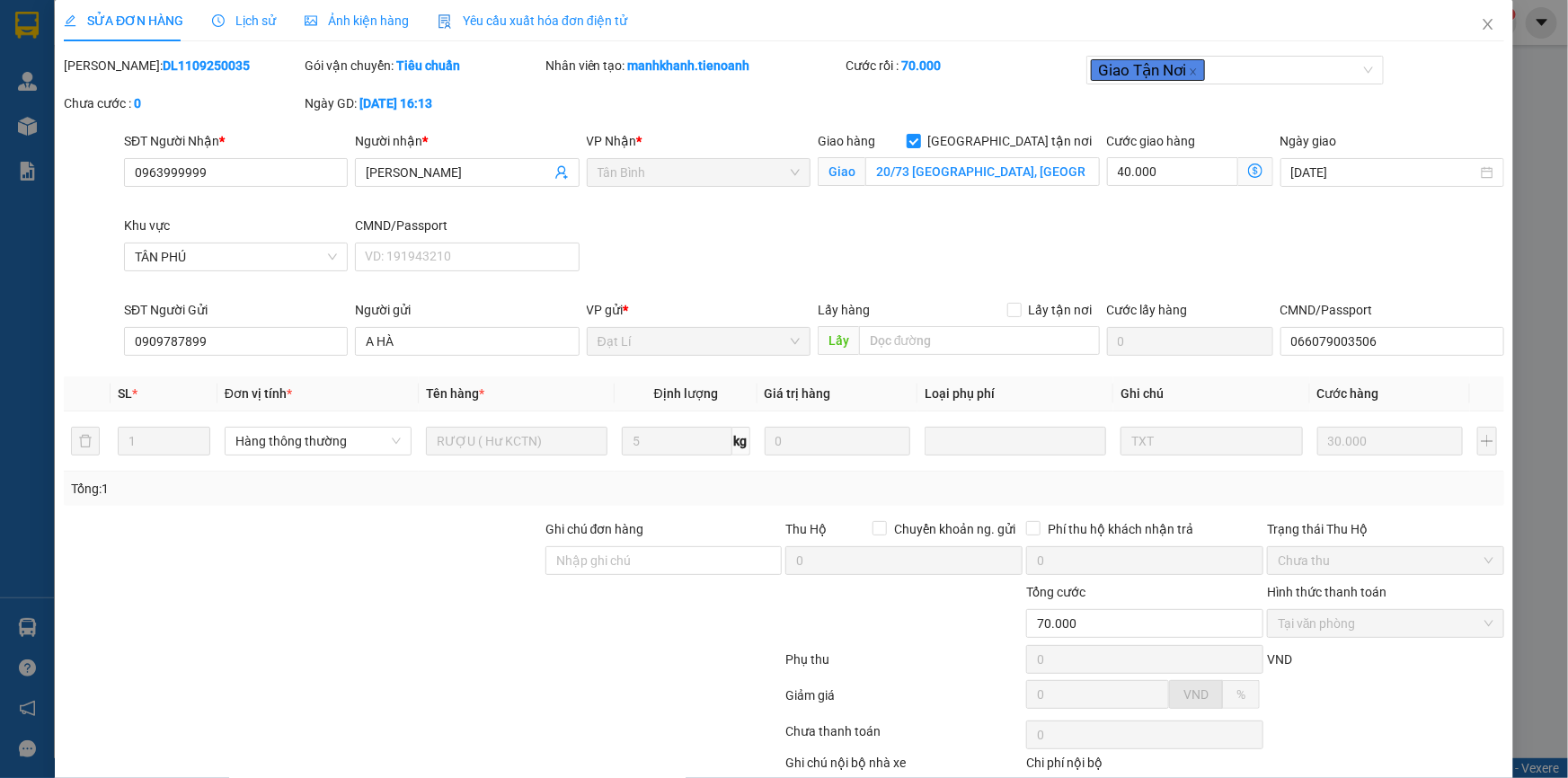
scroll to position [115, 0]
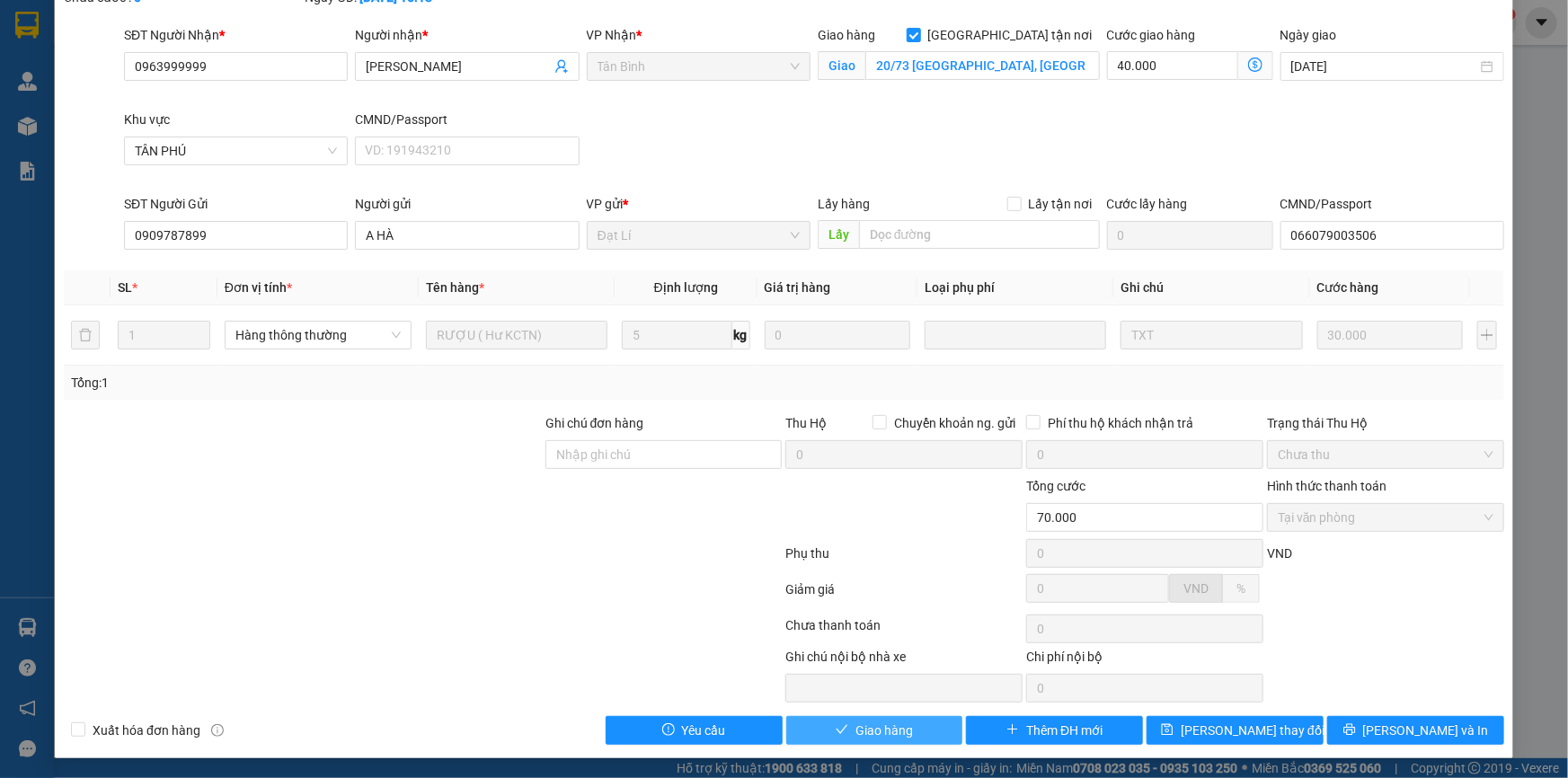
drag, startPoint x: 866, startPoint y: 719, endPoint x: 988, endPoint y: 696, distance: 124.1
click at [870, 720] on span "Giao hàng" at bounding box center [884, 730] width 58 height 20
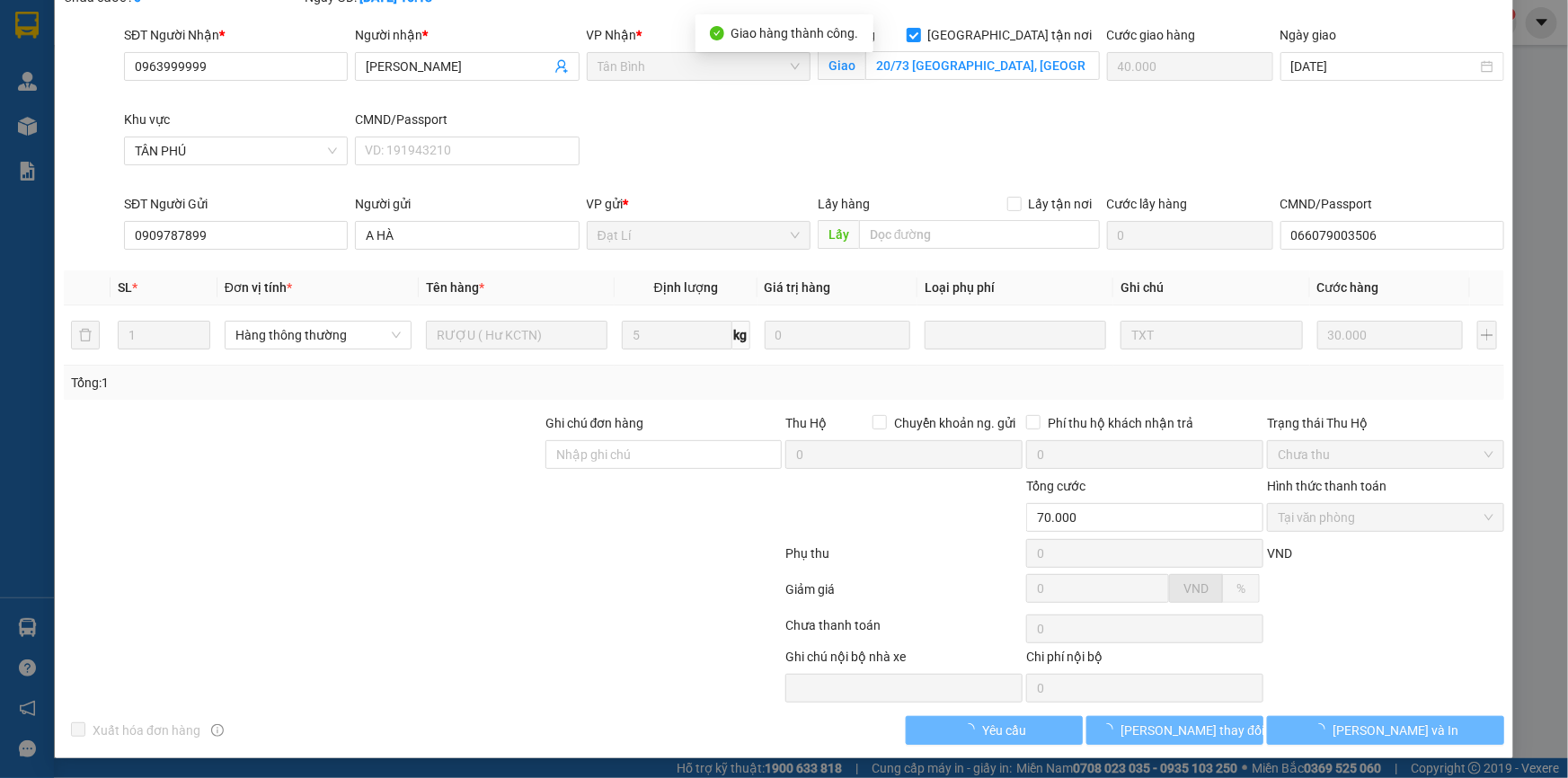
scroll to position [0, 0]
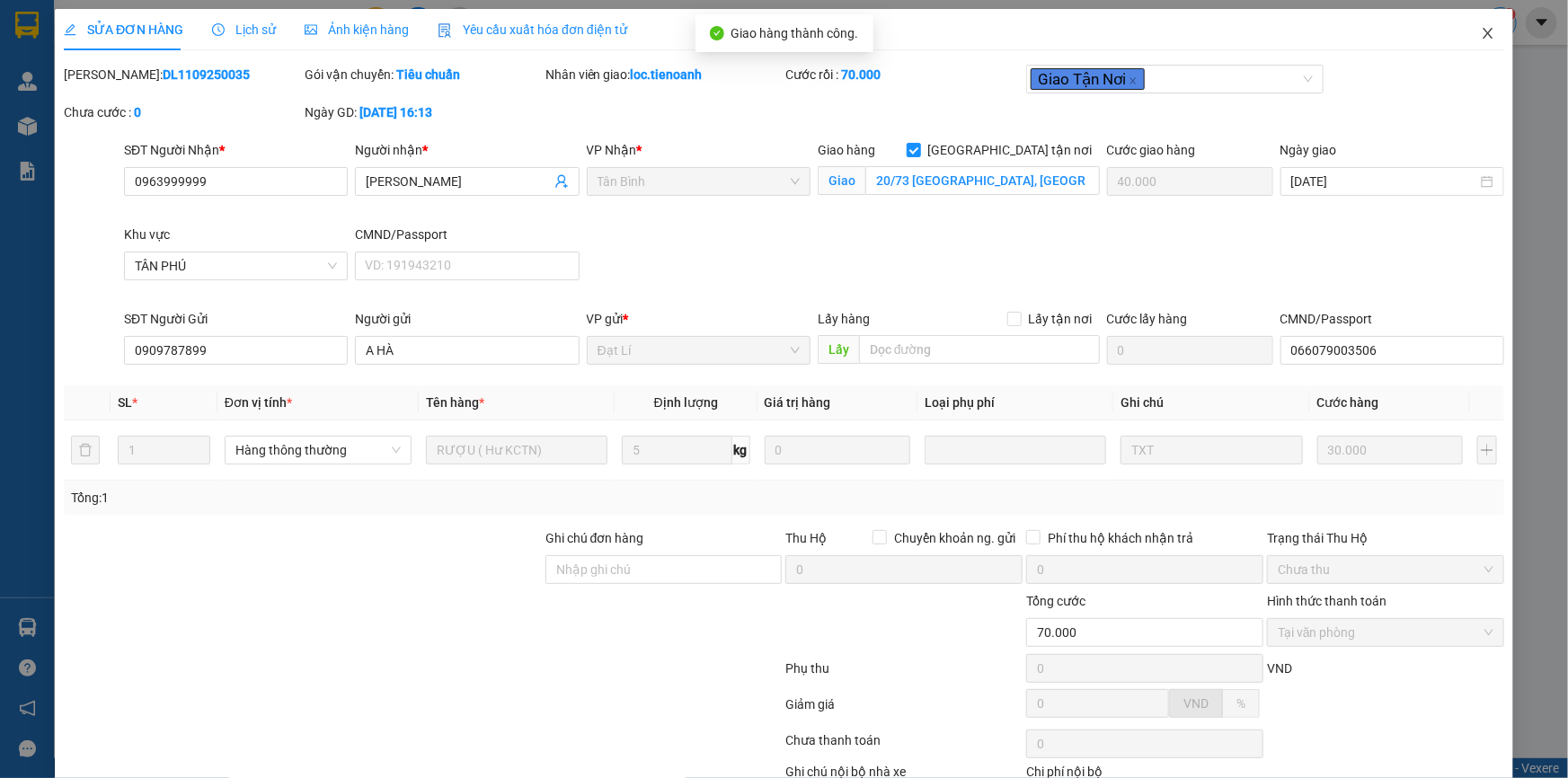
drag, startPoint x: 1481, startPoint y: 29, endPoint x: 1506, endPoint y: 35, distance: 25.7
click at [1483, 30] on span "Close" at bounding box center [1488, 34] width 51 height 51
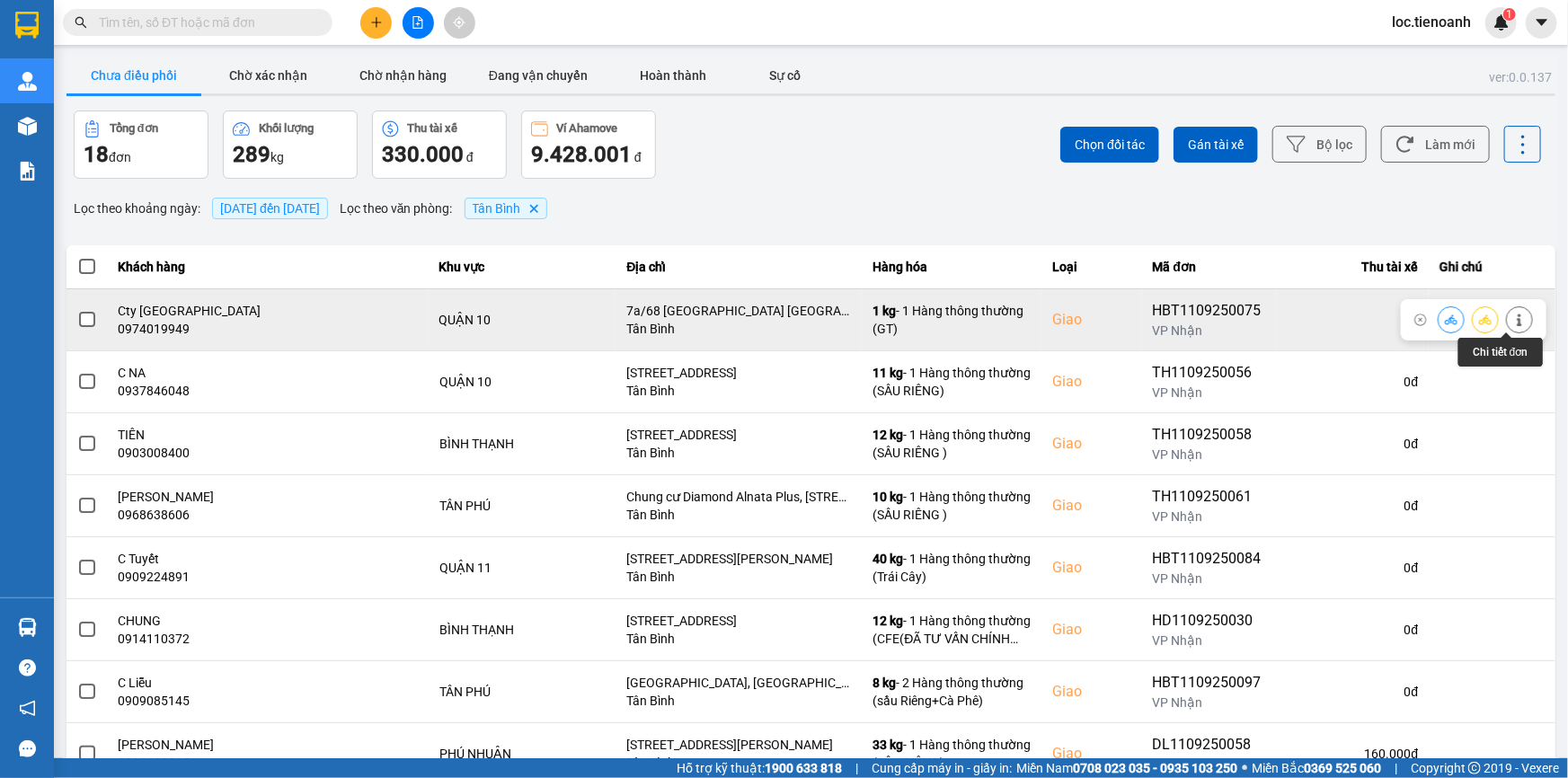
click at [1516, 320] on button at bounding box center [1519, 319] width 25 height 32
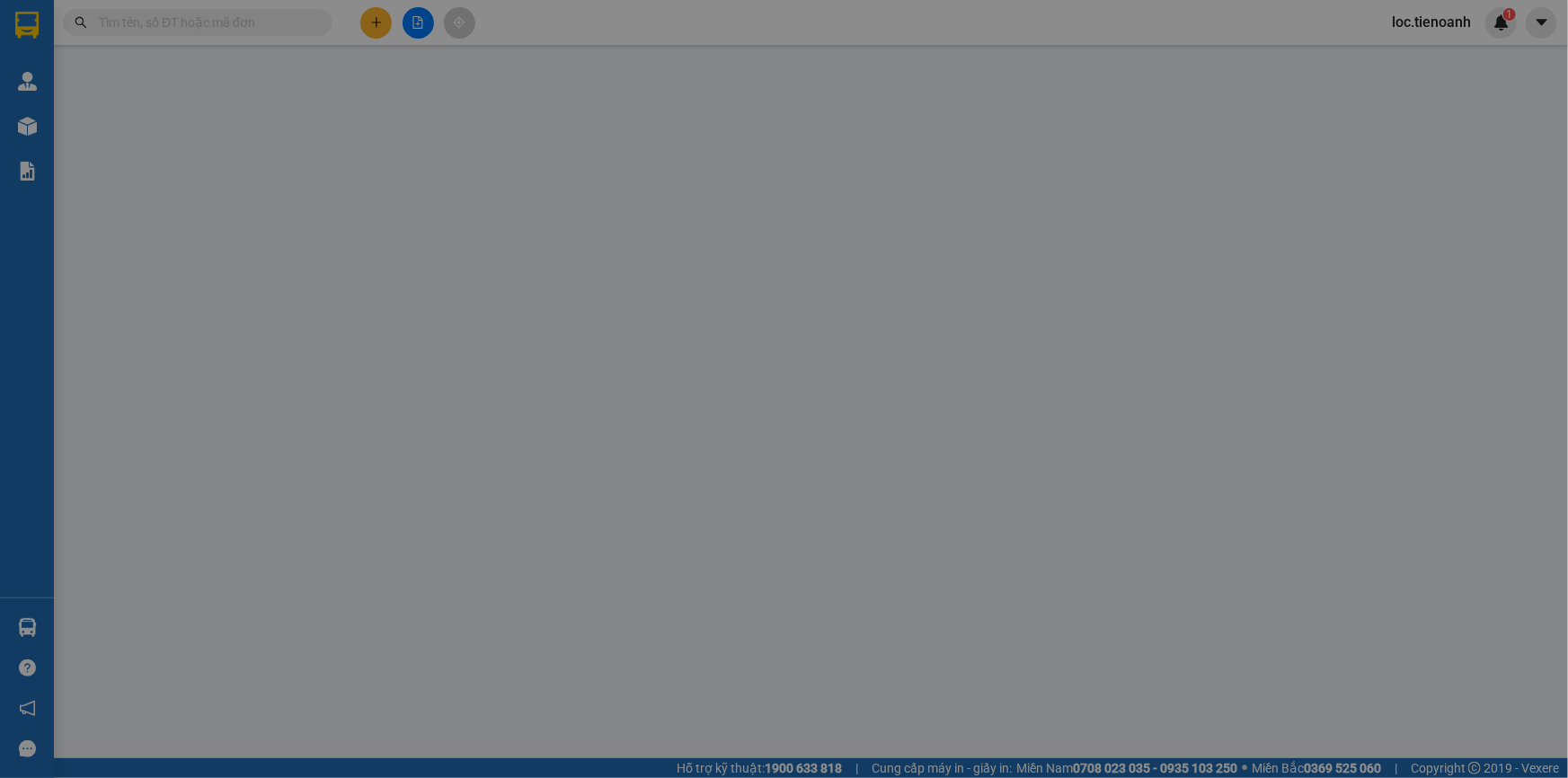
type input "0974019949"
type input "Cty [GEOGRAPHIC_DATA]"
checkbox input "true"
type input "7a/68 [GEOGRAPHIC_DATA] [GEOGRAPHIC_DATA]"
type input "0918231394"
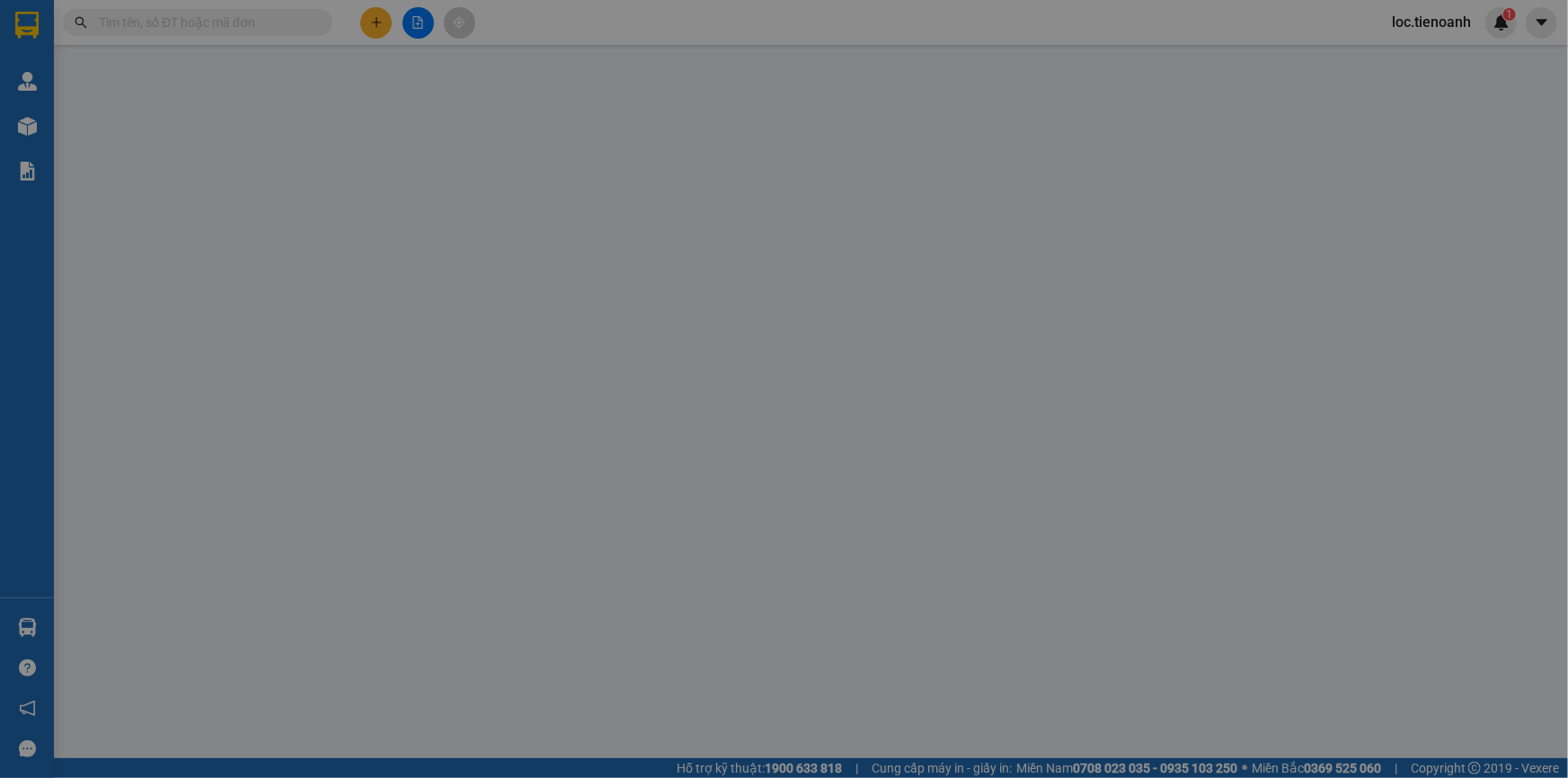
type input "[PERSON_NAME]"
type input "80.000"
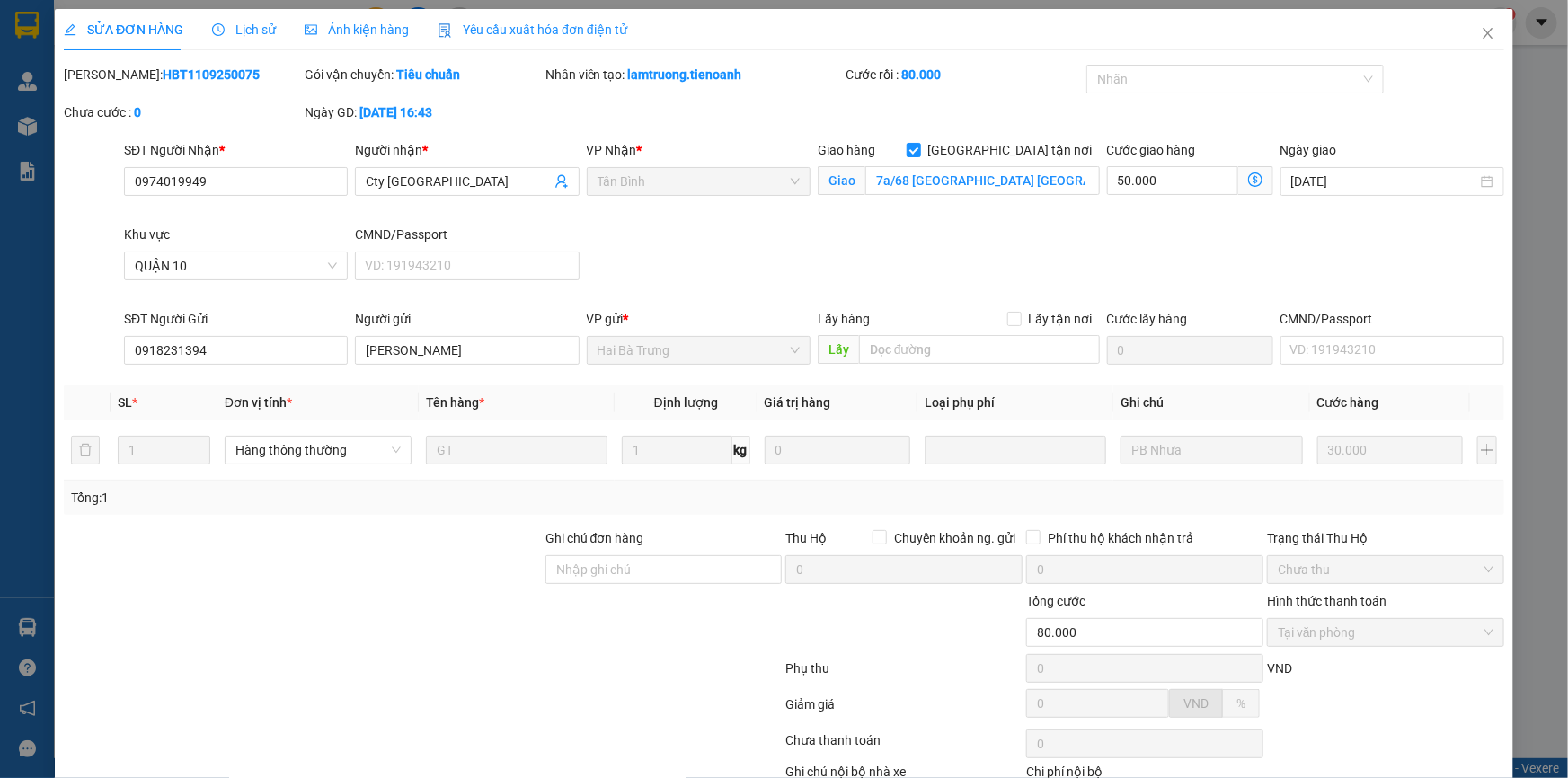
scroll to position [115, 0]
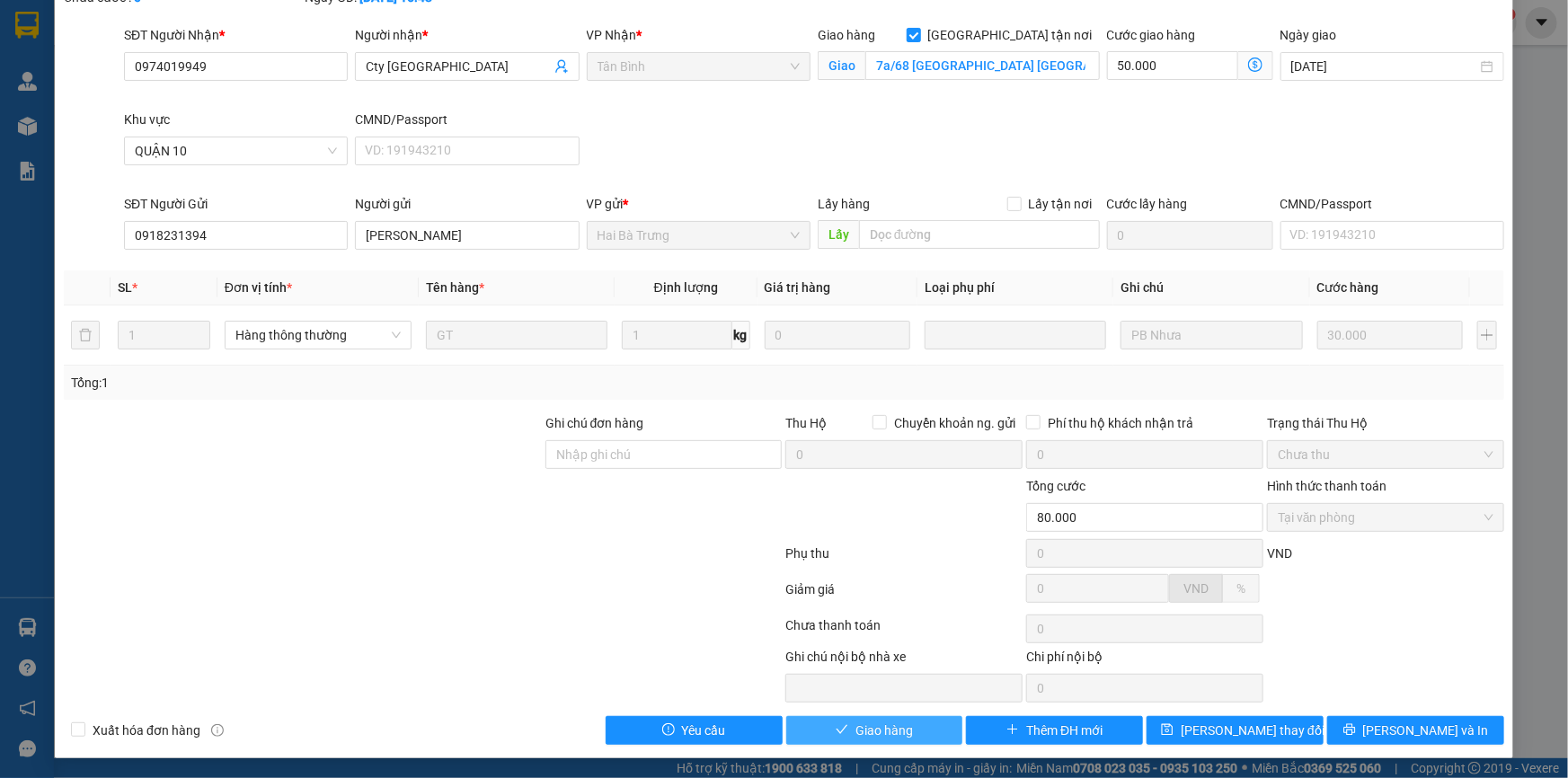
drag, startPoint x: 852, startPoint y: 726, endPoint x: 976, endPoint y: 650, distance: 145.4
click at [870, 717] on button "Giao hàng" at bounding box center [875, 730] width 177 height 29
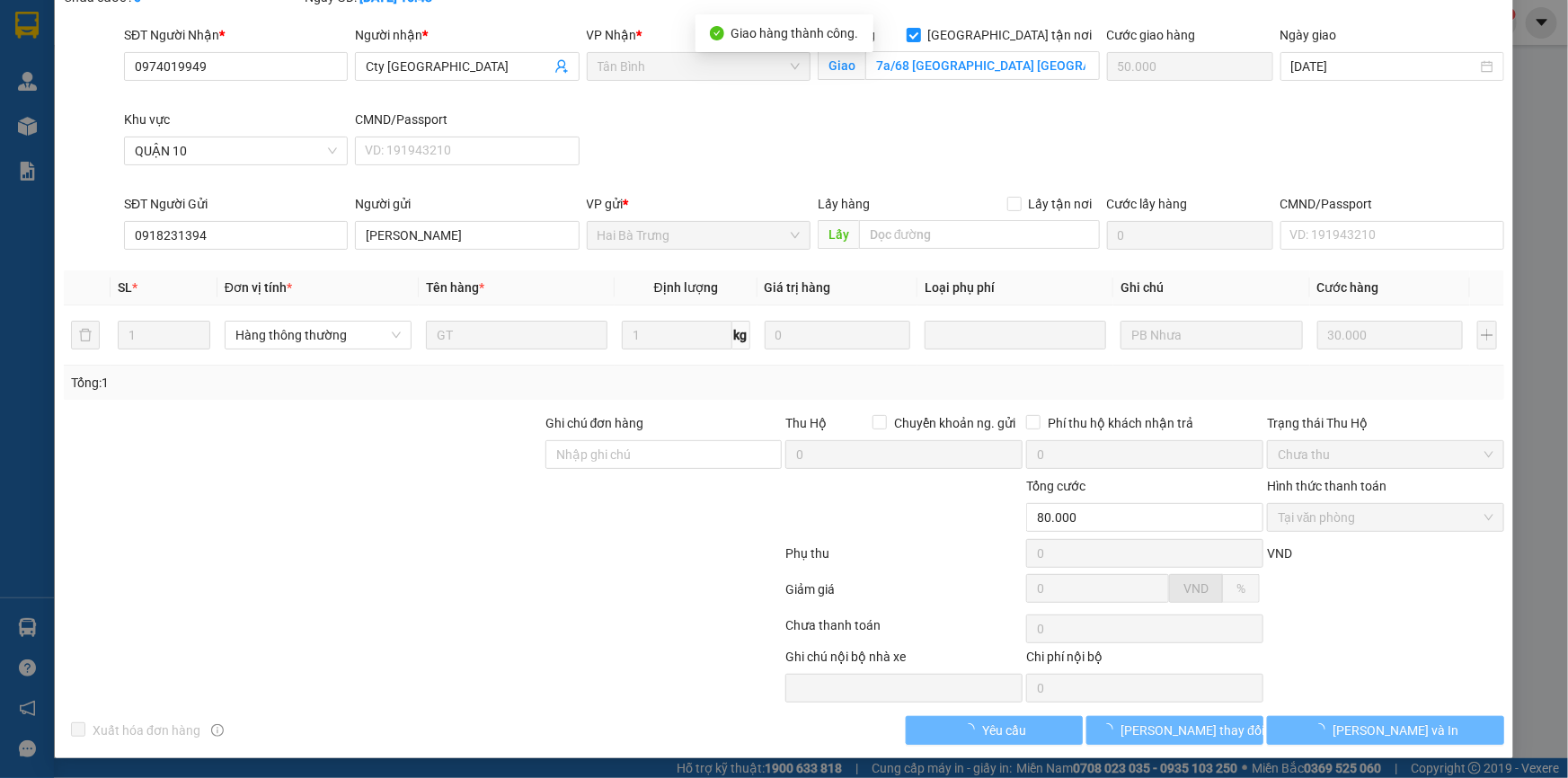
scroll to position [0, 0]
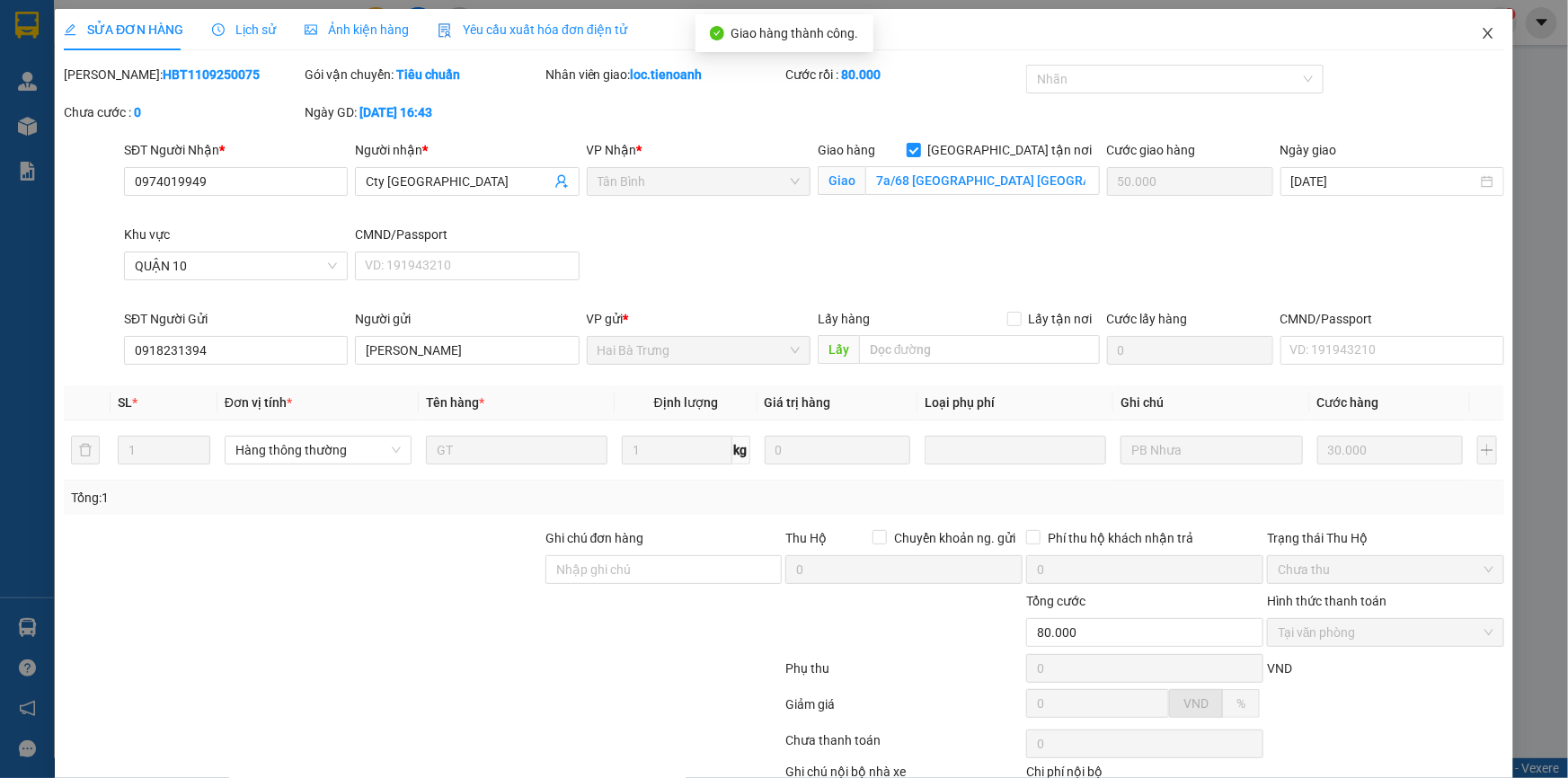
drag, startPoint x: 1472, startPoint y: 30, endPoint x: 1513, endPoint y: 46, distance: 44.0
click at [1480, 32] on icon "close" at bounding box center [1488, 33] width 14 height 14
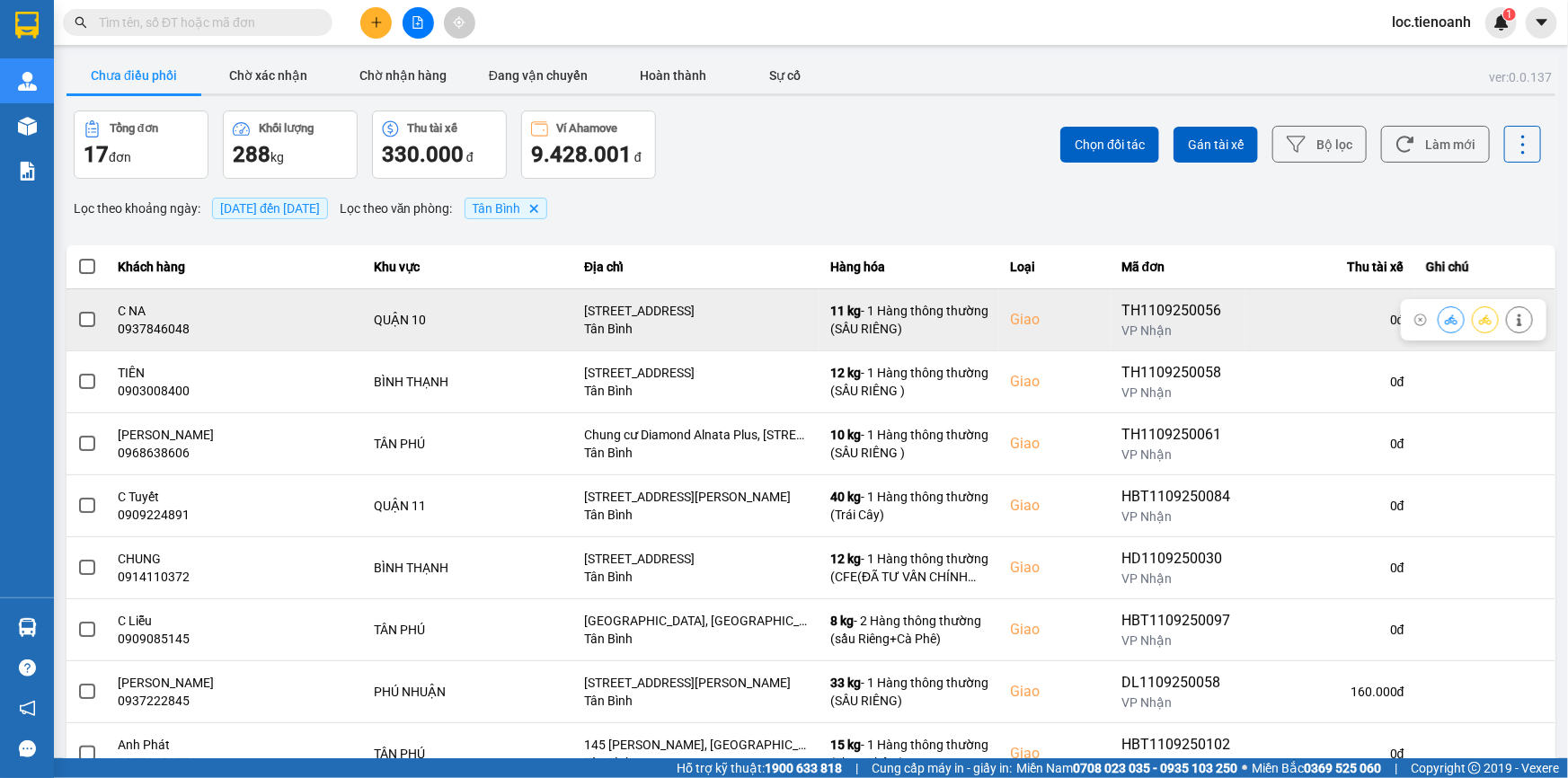
click at [1513, 314] on icon at bounding box center [1519, 320] width 13 height 13
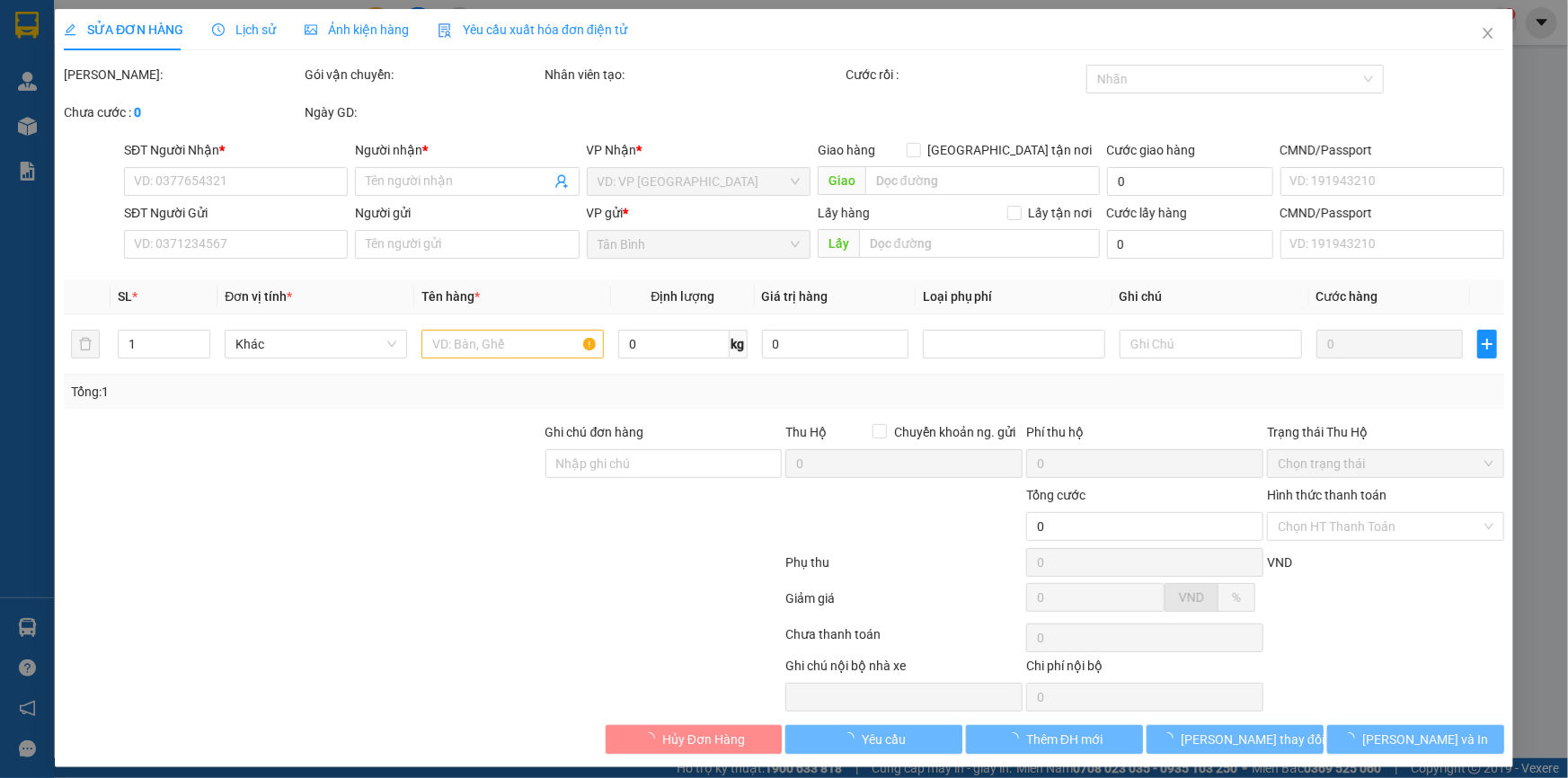
type input "0937846048"
type input "C NA"
checkbox input "true"
type input "[STREET_ADDRESS]"
type input "0946205759"
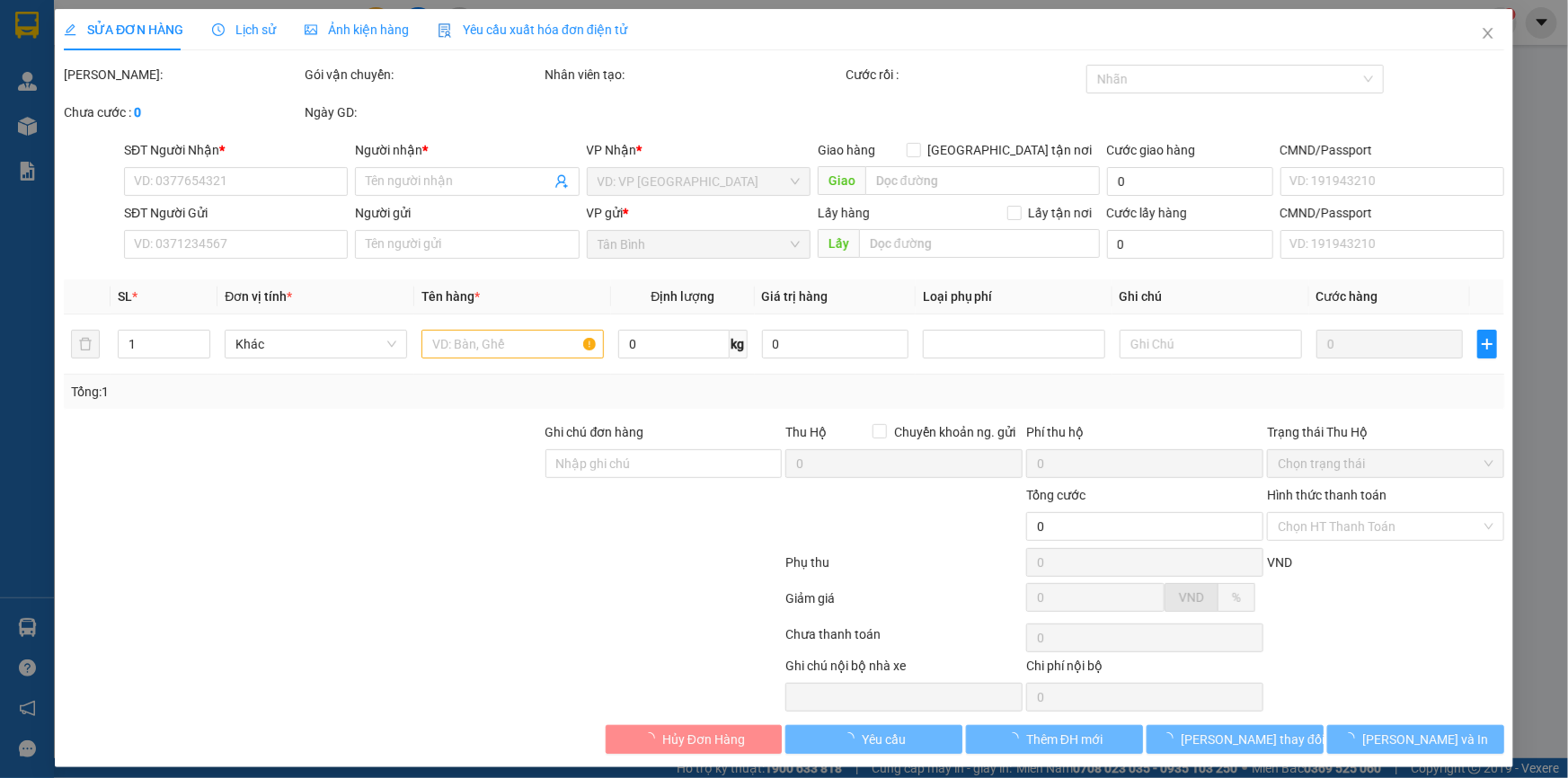
type input "[PERSON_NAME]"
type input "100.000"
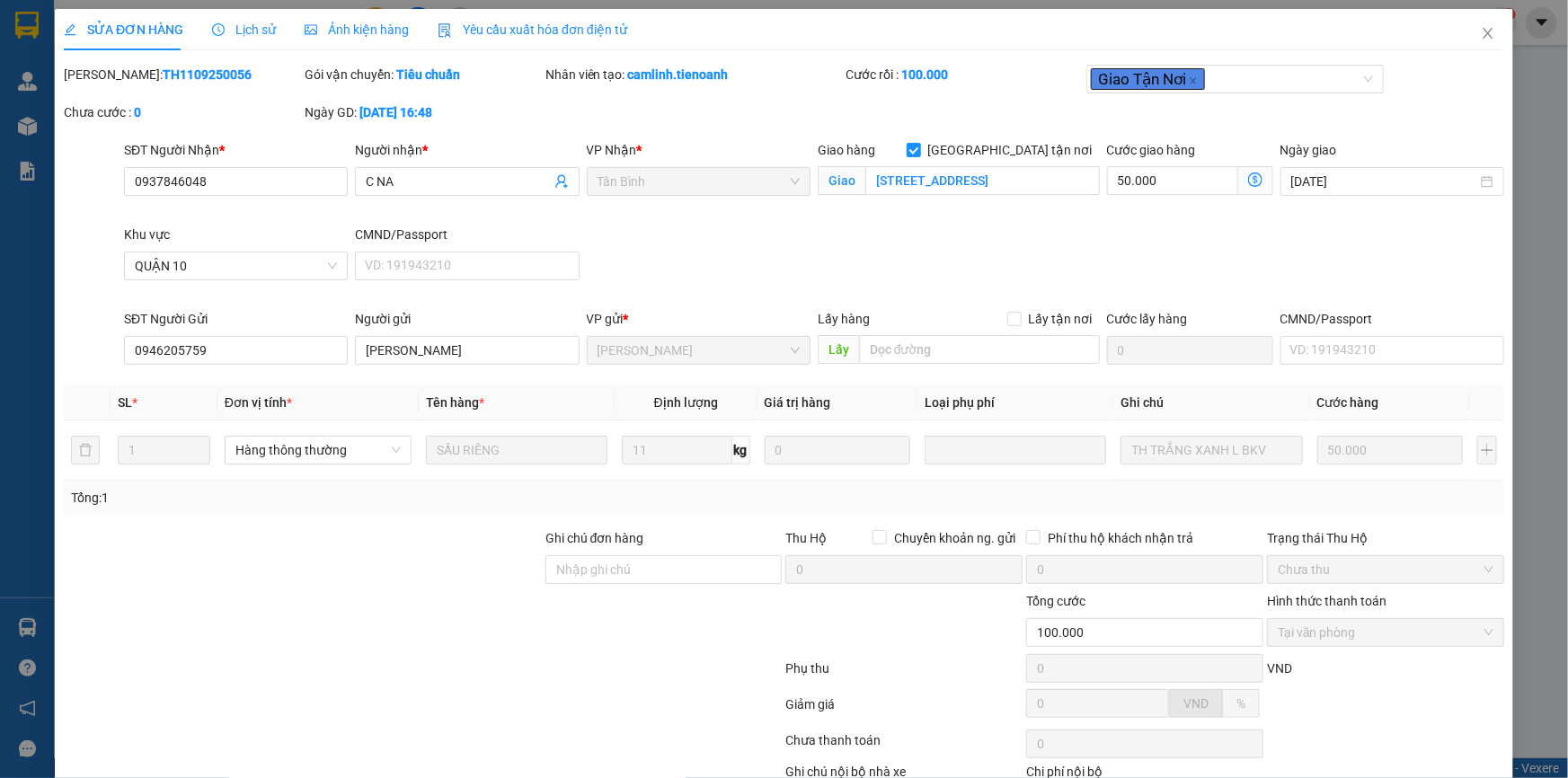
scroll to position [115, 0]
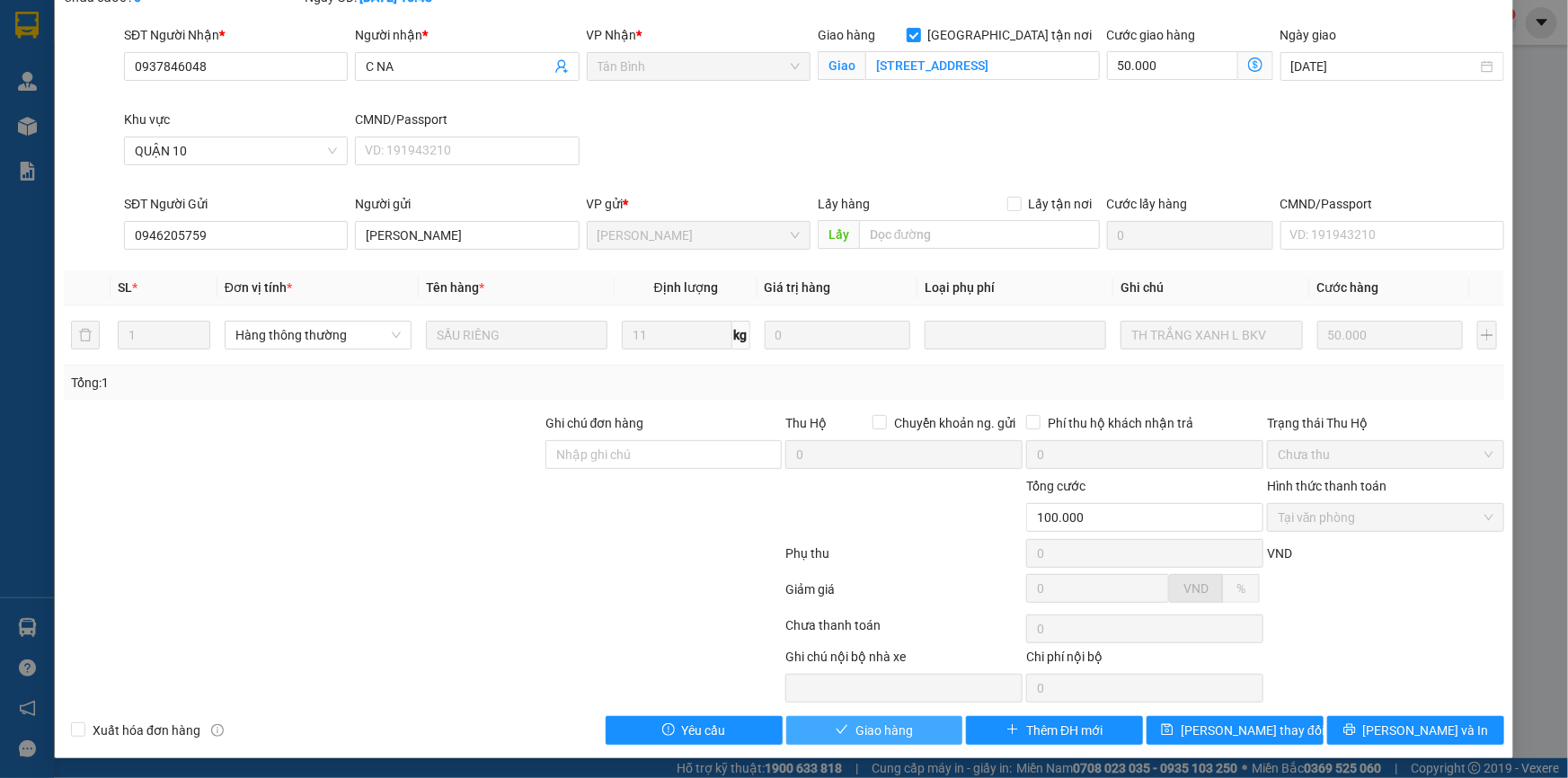
click at [888, 727] on span "Giao hàng" at bounding box center [884, 730] width 58 height 20
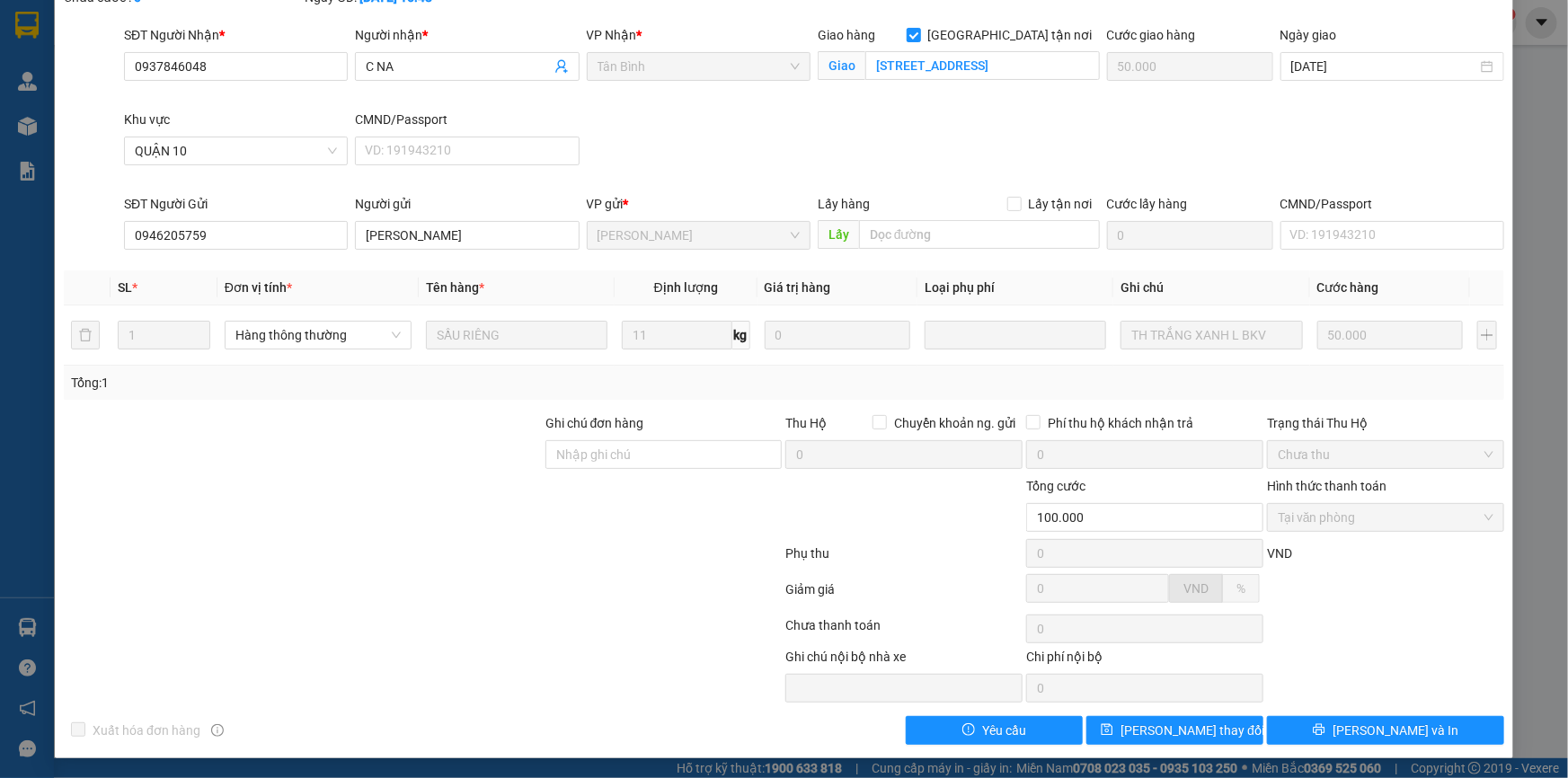
scroll to position [0, 0]
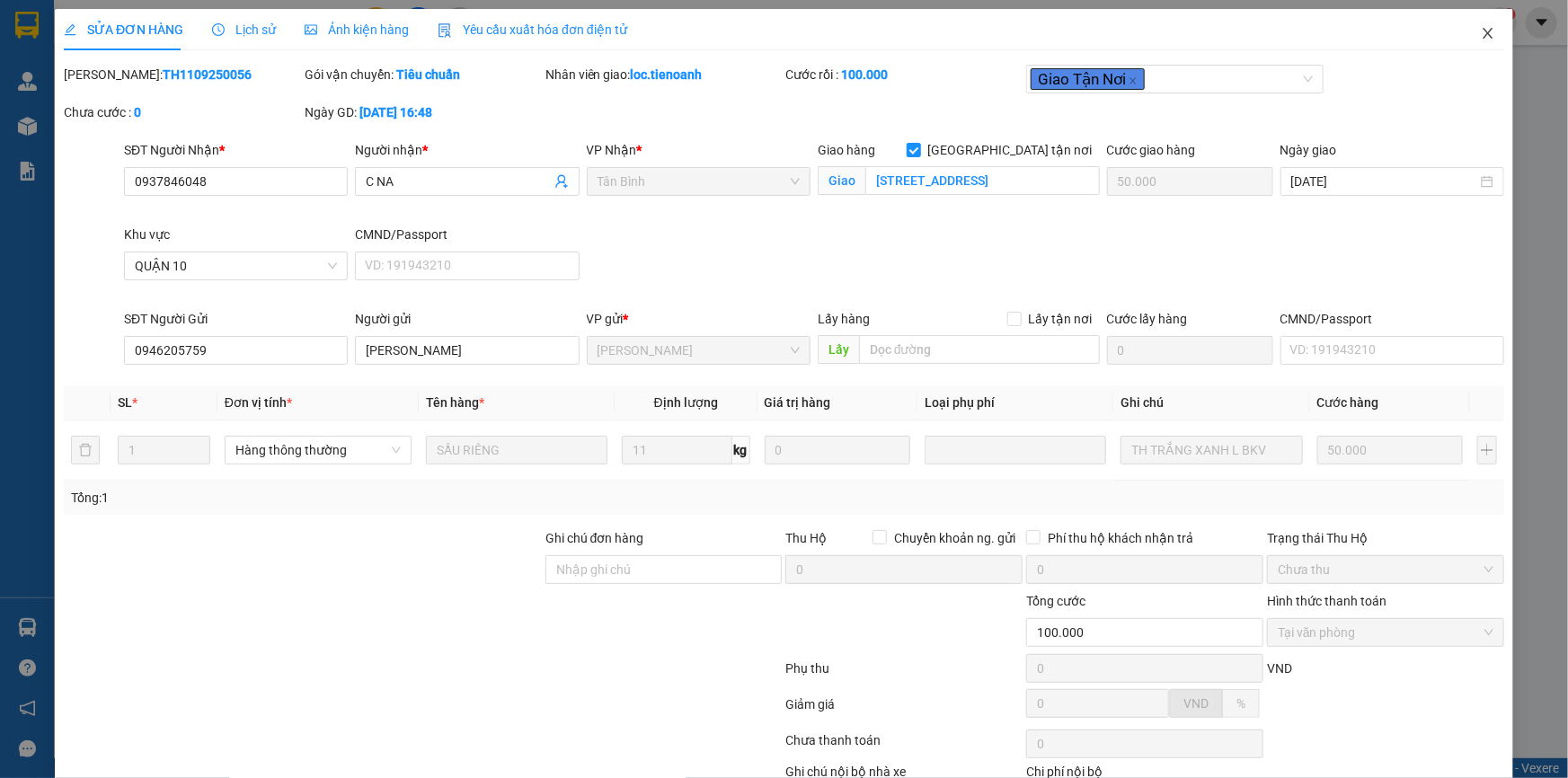
click at [1480, 40] on icon "close" at bounding box center [1488, 33] width 14 height 14
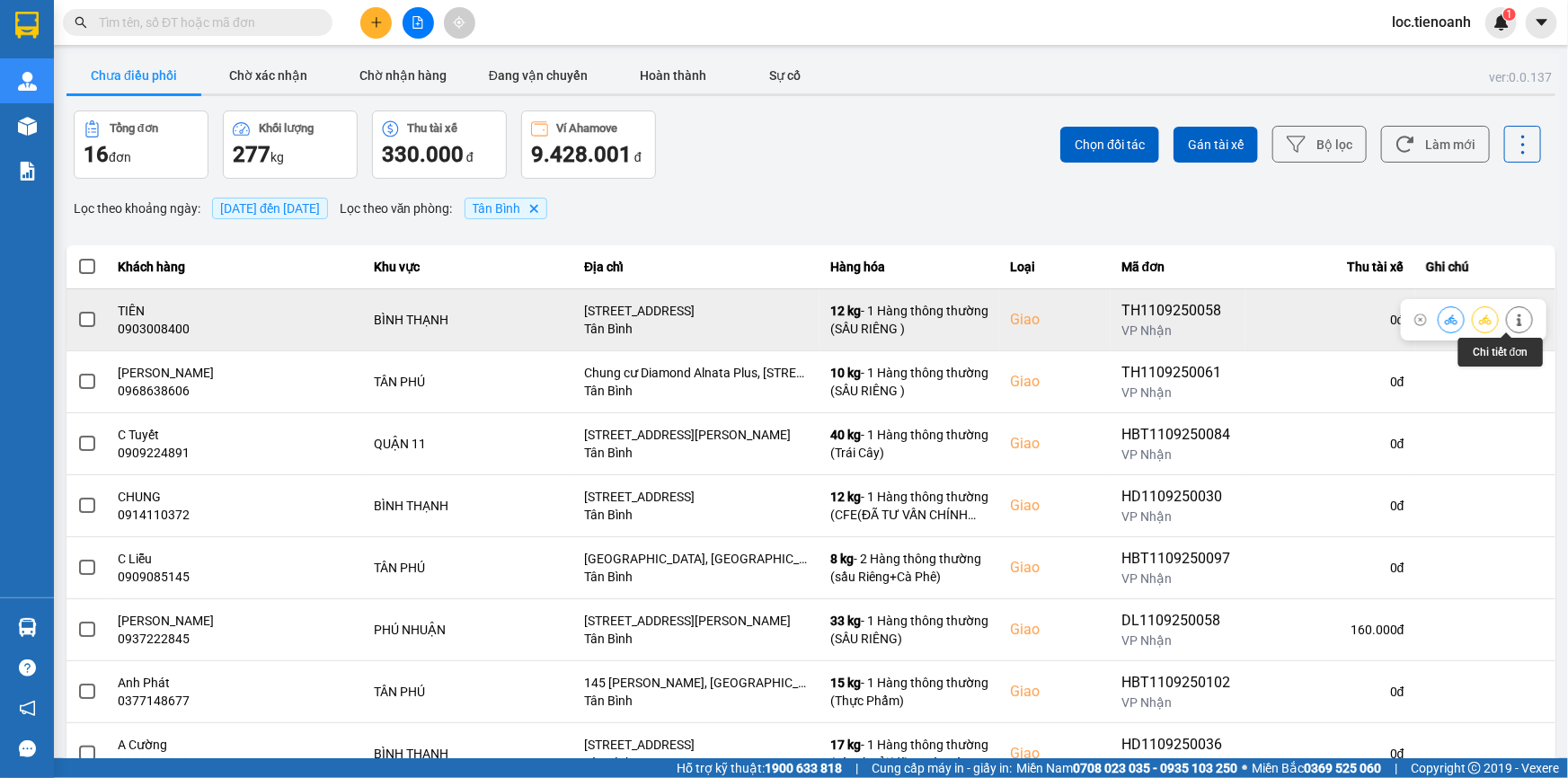
click at [1513, 316] on icon at bounding box center [1519, 320] width 13 height 13
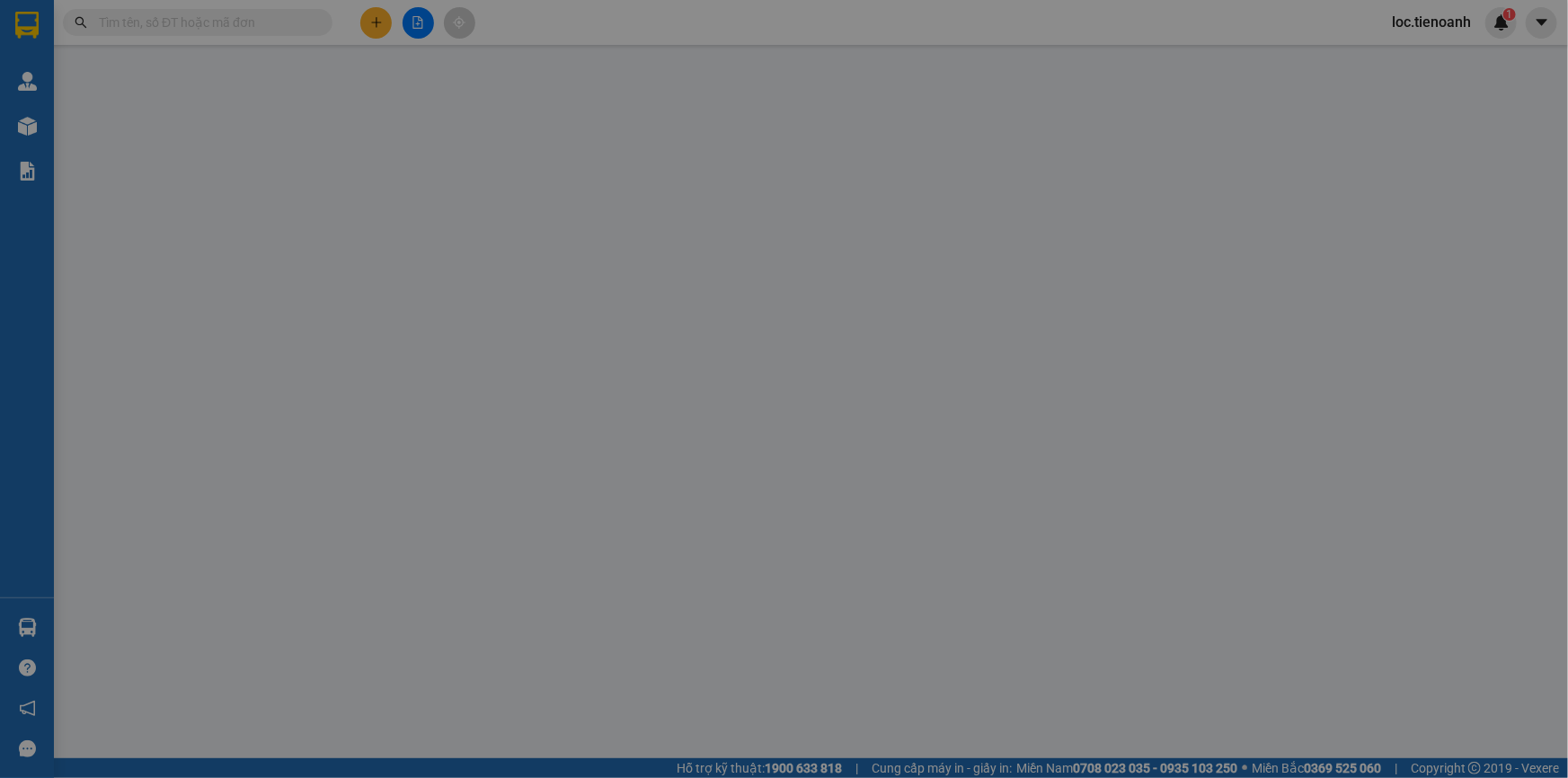
type input "0903008400"
type input "TIÊN"
checkbox input "true"
type input "[STREET_ADDRESS]"
type input "0909743796"
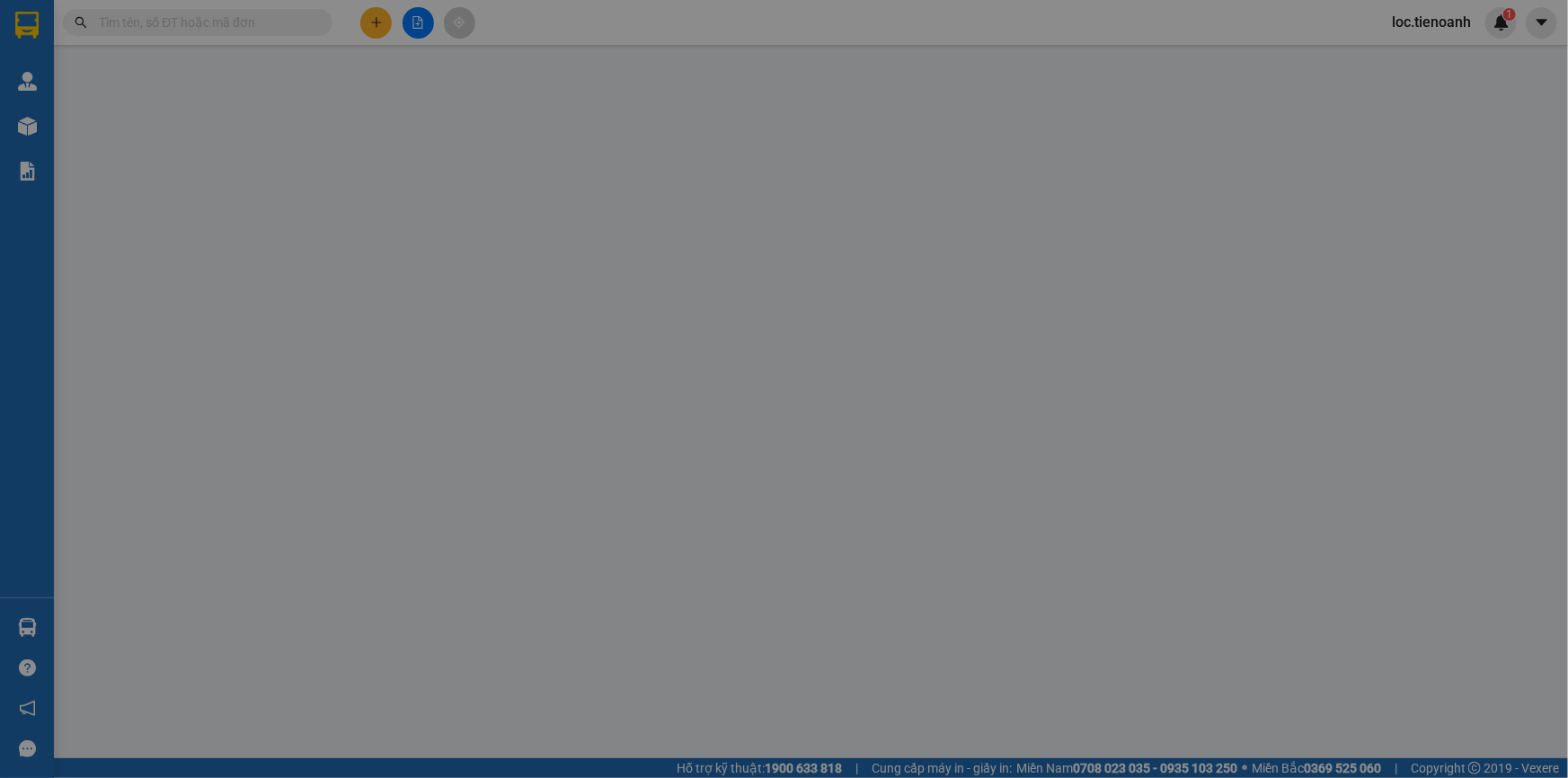
type input "TRANG"
type input "130.000"
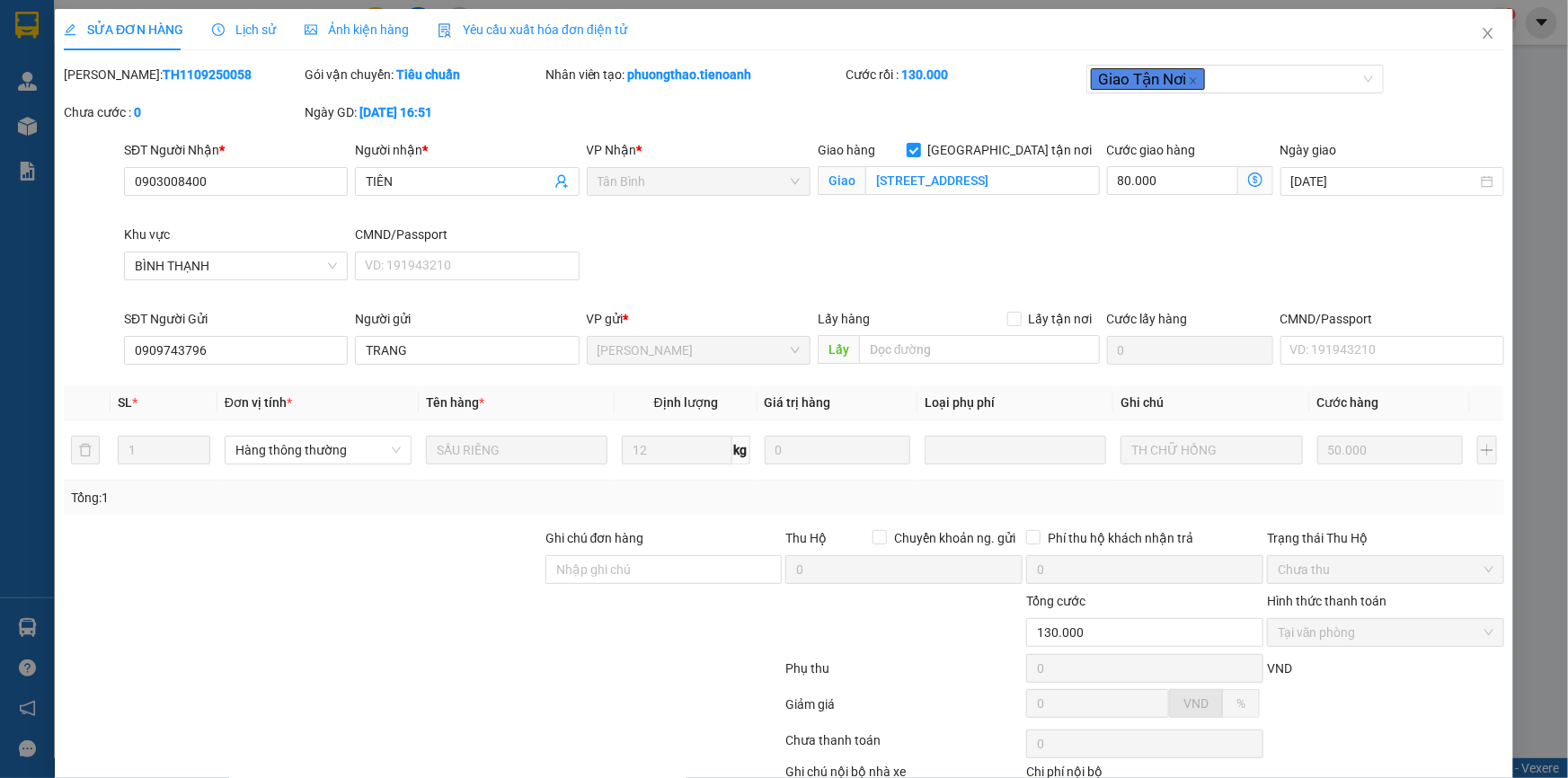
scroll to position [115, 0]
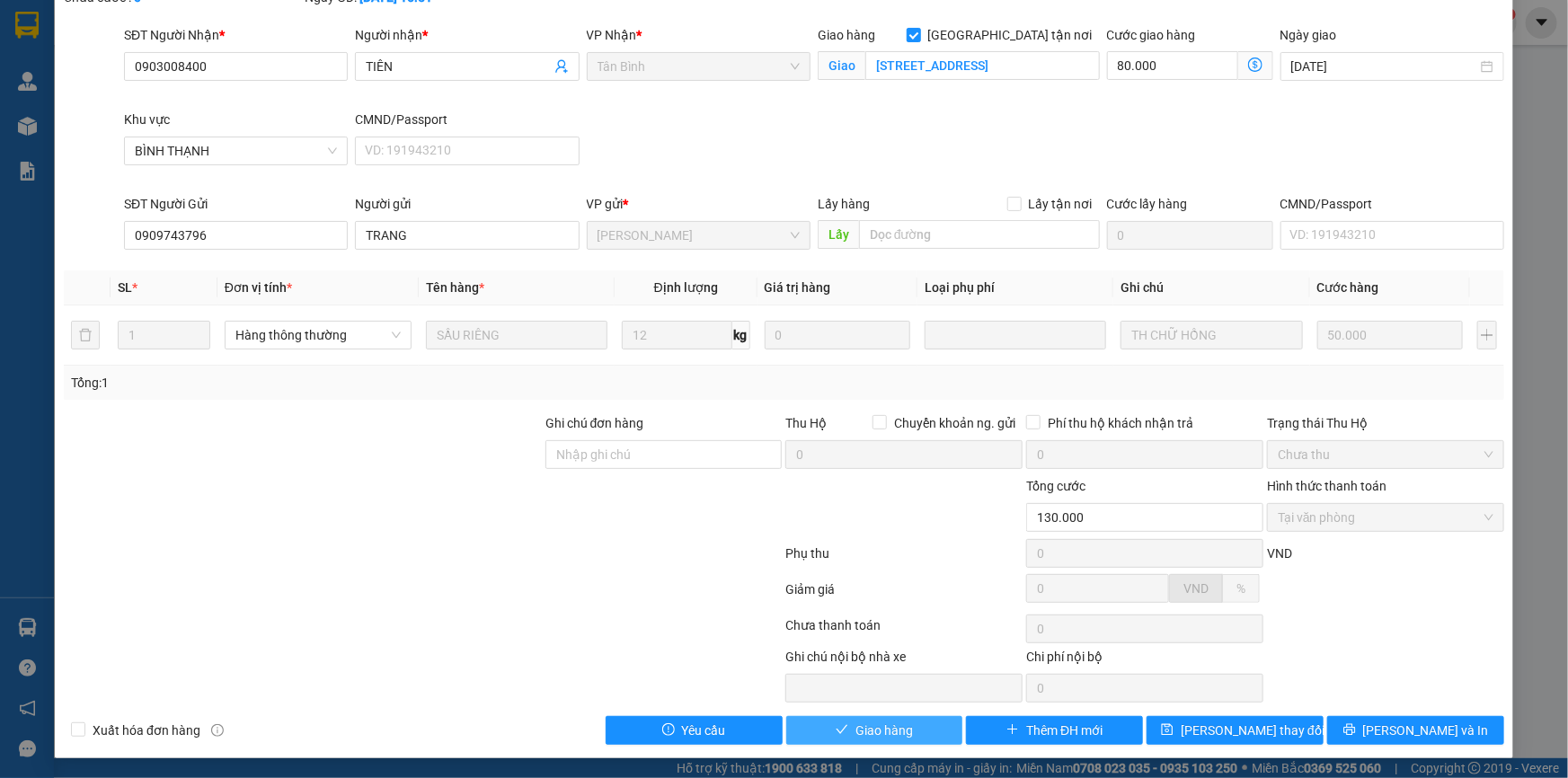
drag, startPoint x: 882, startPoint y: 721, endPoint x: 897, endPoint y: 721, distance: 15.0
click at [881, 721] on span "Giao hàng" at bounding box center [884, 730] width 58 height 20
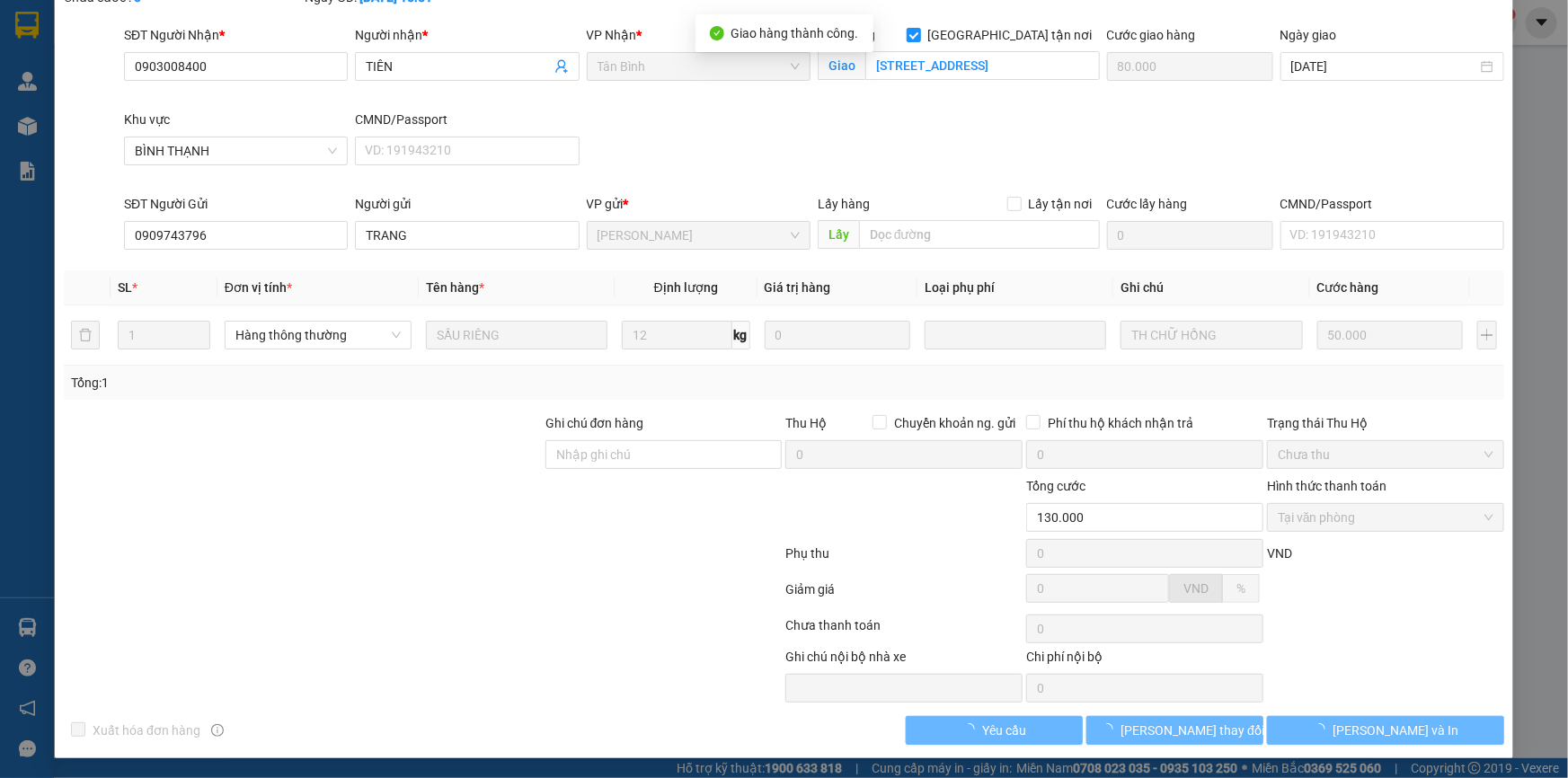
scroll to position [0, 0]
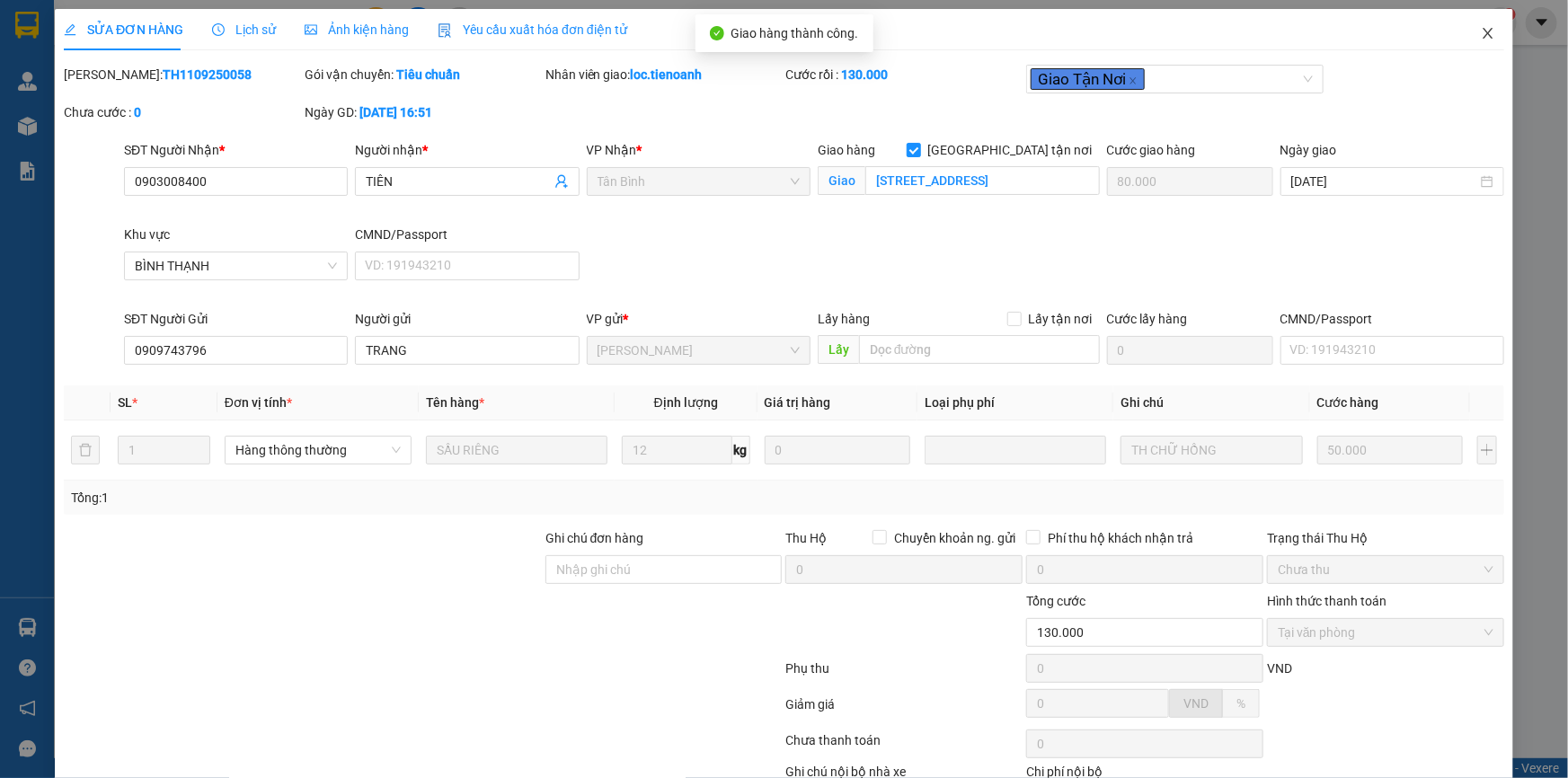
drag, startPoint x: 1474, startPoint y: 32, endPoint x: 1495, endPoint y: 45, distance: 24.7
click at [1480, 31] on icon "close" at bounding box center [1488, 33] width 14 height 14
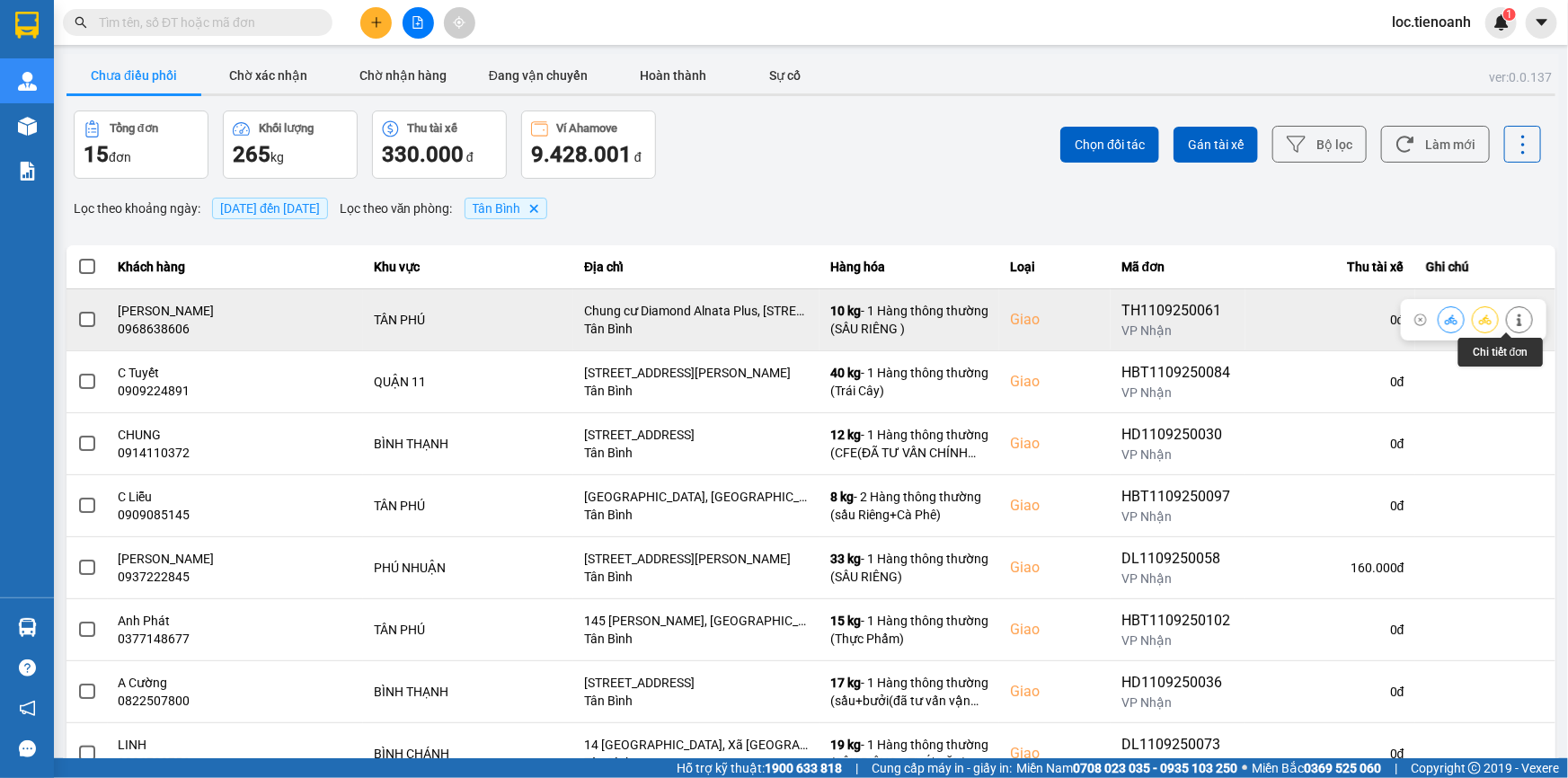
click at [1507, 317] on button at bounding box center [1519, 319] width 25 height 32
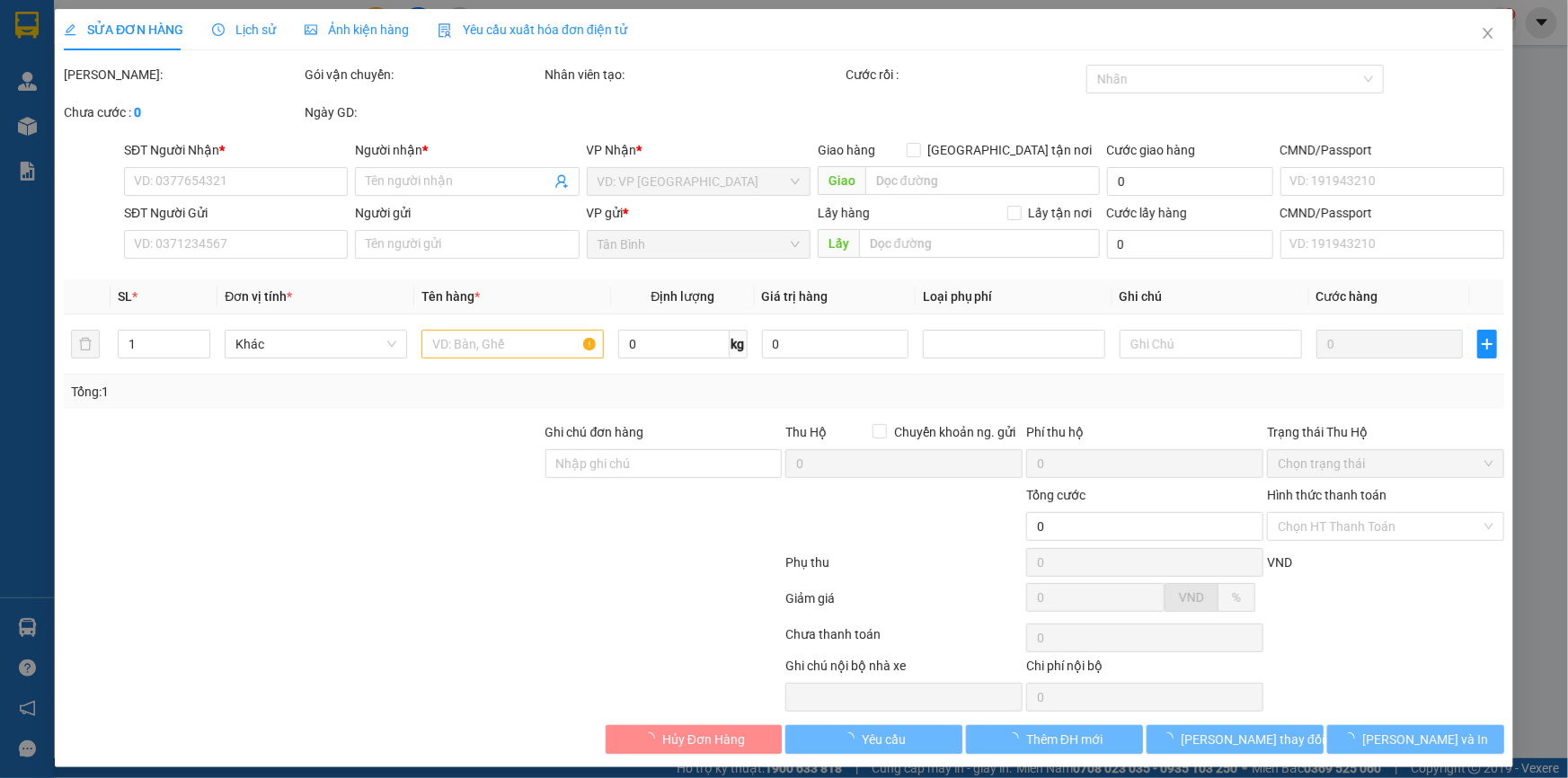
type input "0968638606"
type input "[PERSON_NAME]"
checkbox input "true"
type input "Chung cư Diamond Alnata Plus, [STREET_ADDRESS]"
type input "0909743796"
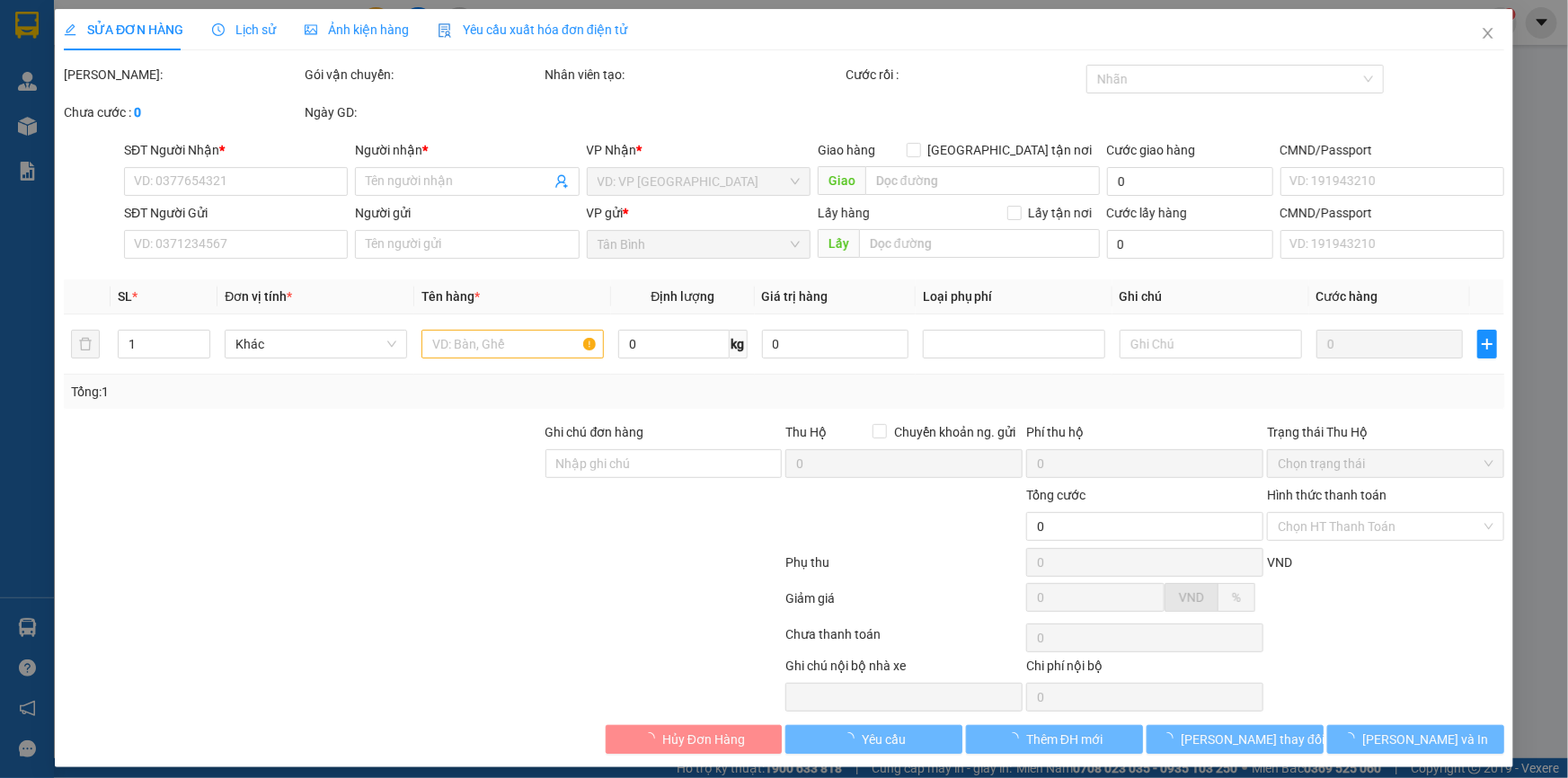
type input "TRANG"
type input "90.000"
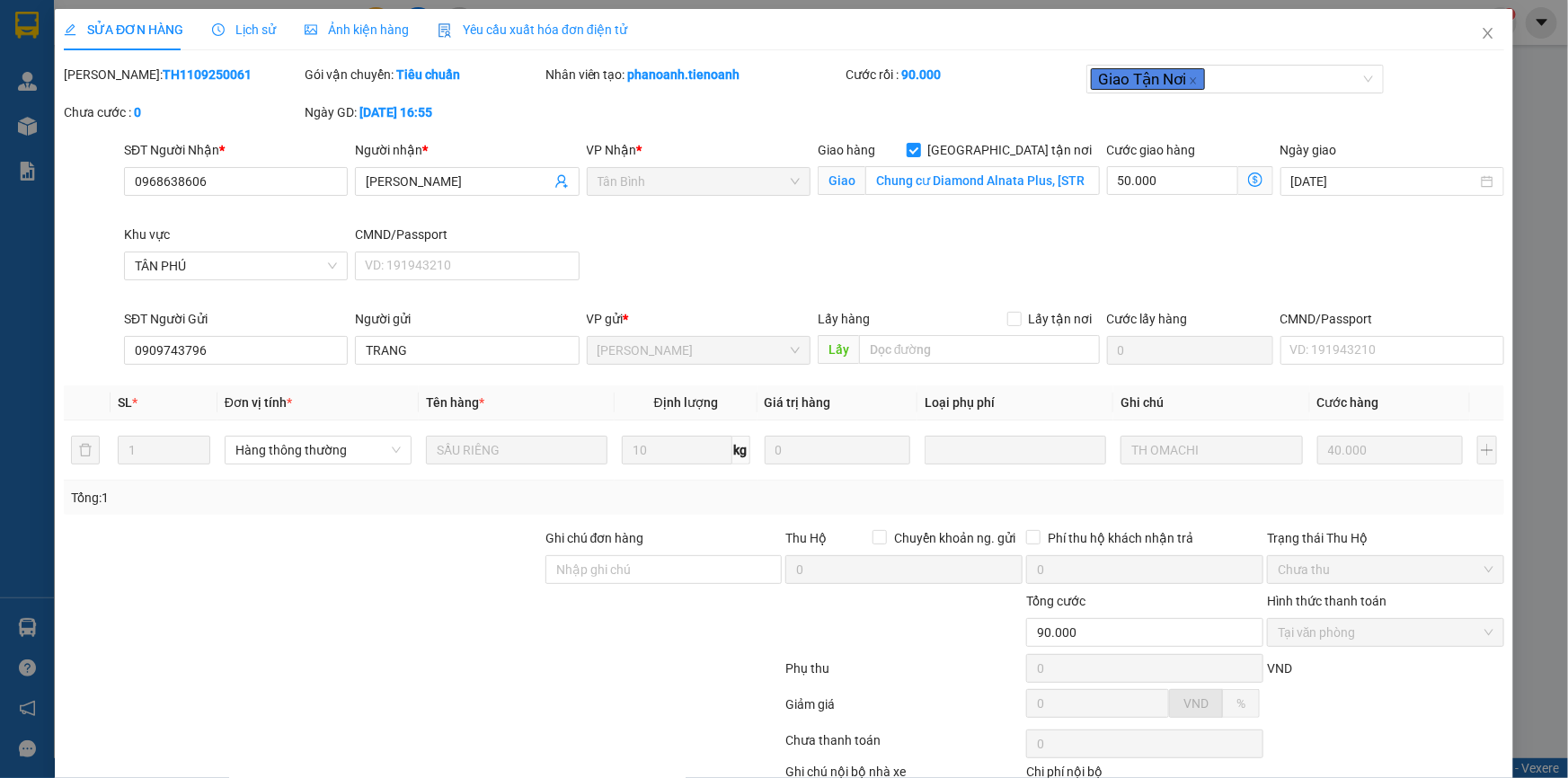
scroll to position [115, 0]
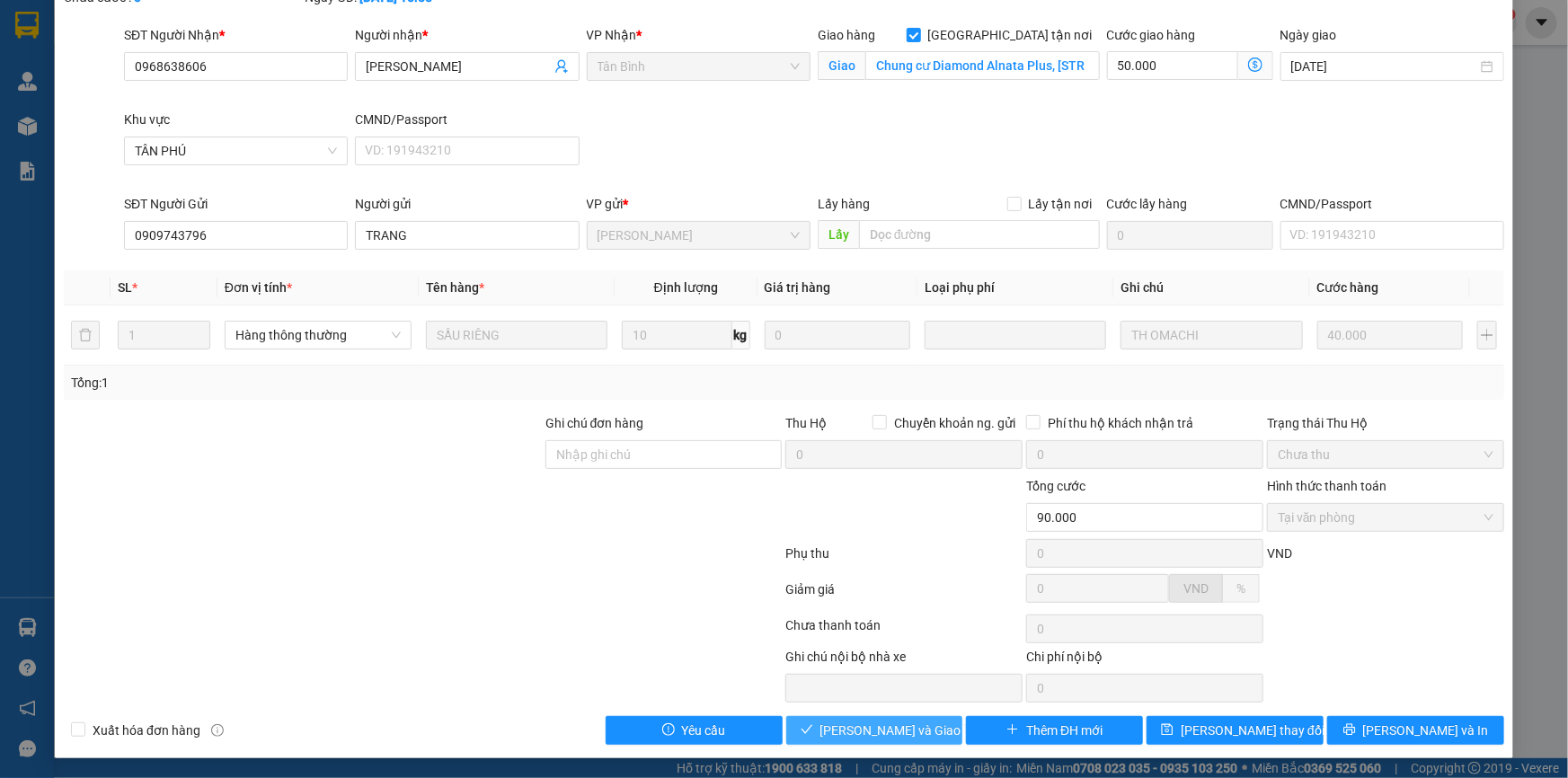
click at [860, 722] on span "[PERSON_NAME] và Giao hàng" at bounding box center [906, 730] width 173 height 20
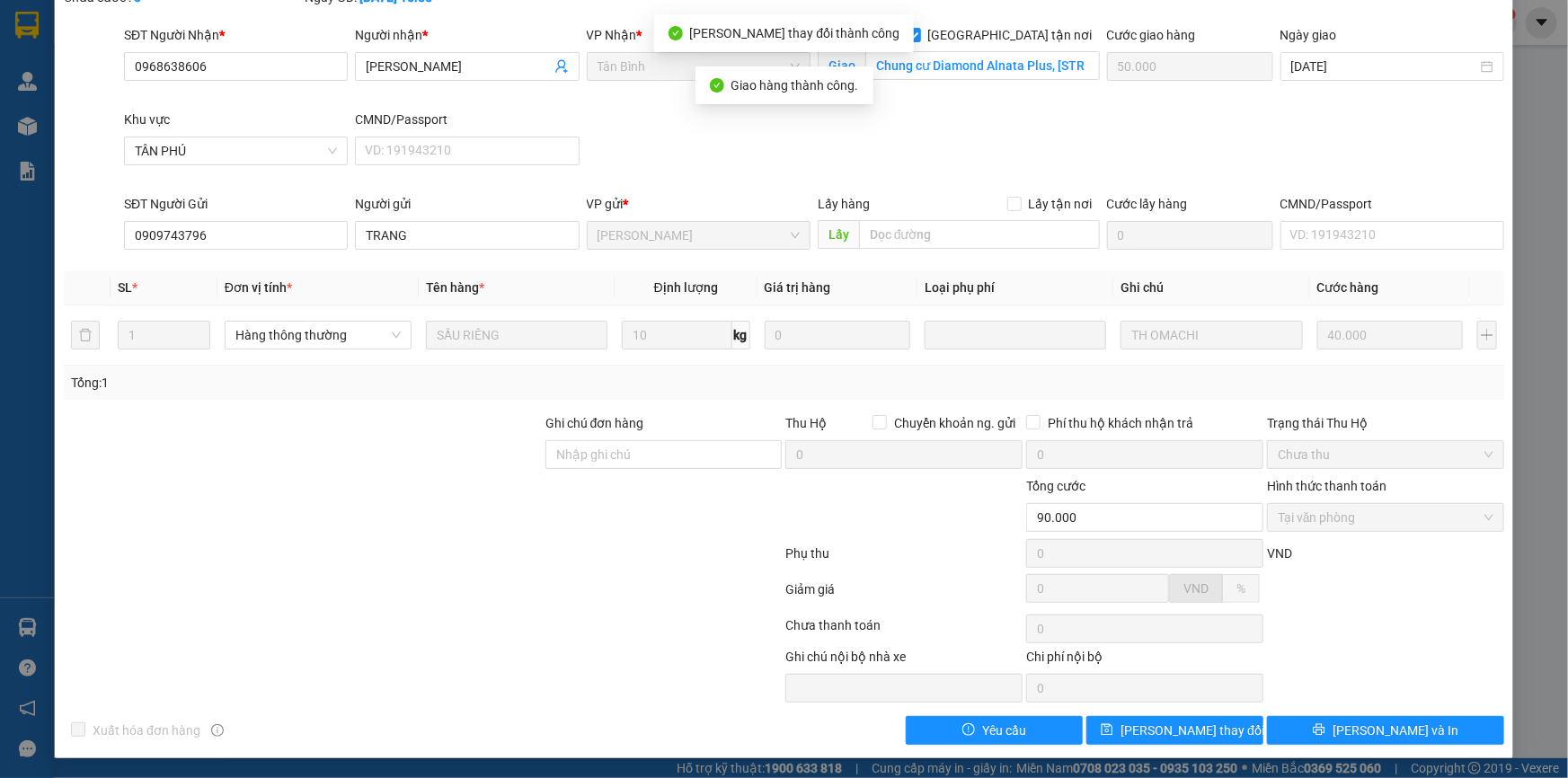
scroll to position [0, 0]
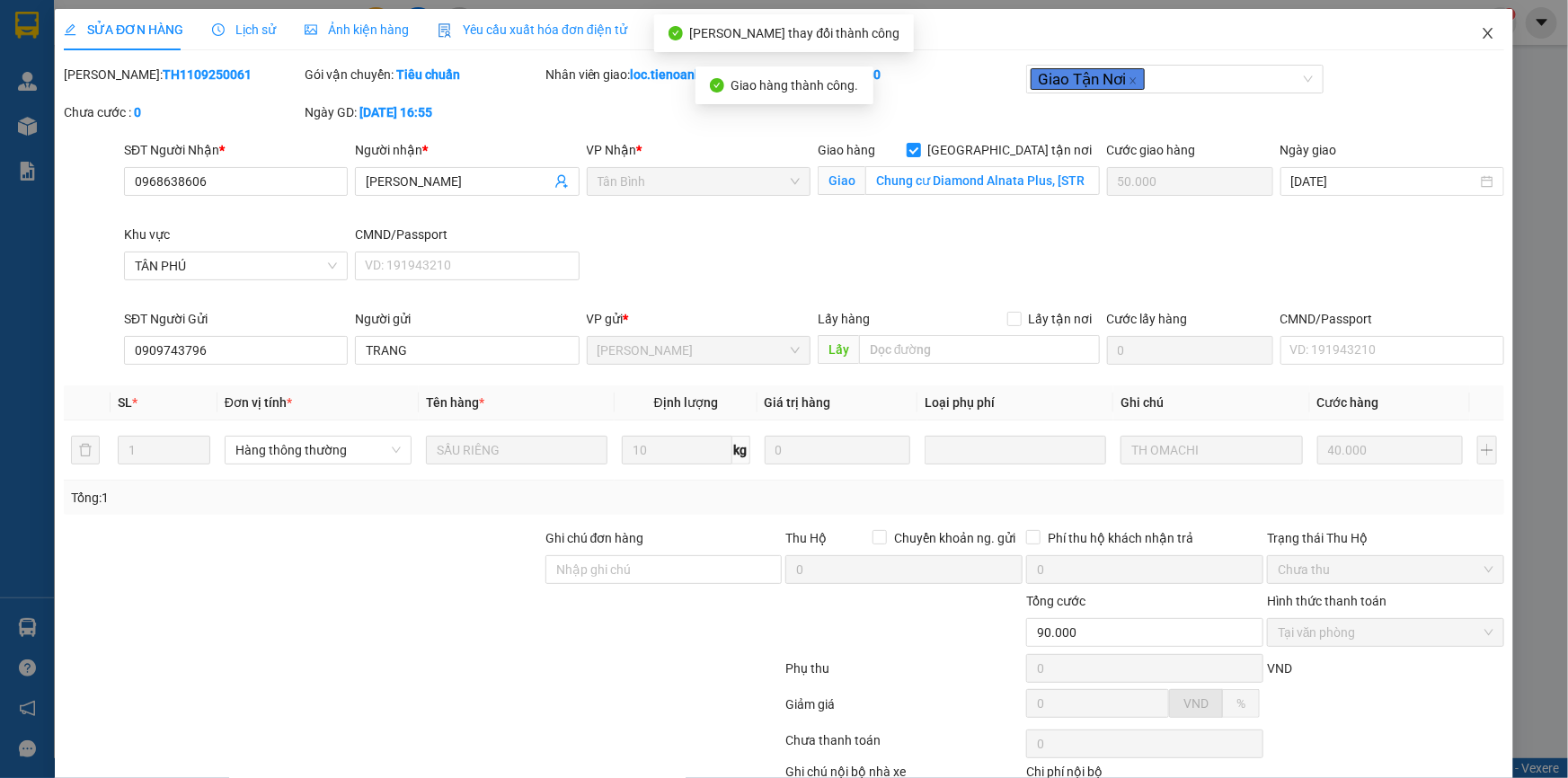
drag, startPoint x: 1476, startPoint y: 27, endPoint x: 1486, endPoint y: 47, distance: 22.4
click at [1480, 27] on icon "close" at bounding box center [1488, 33] width 14 height 14
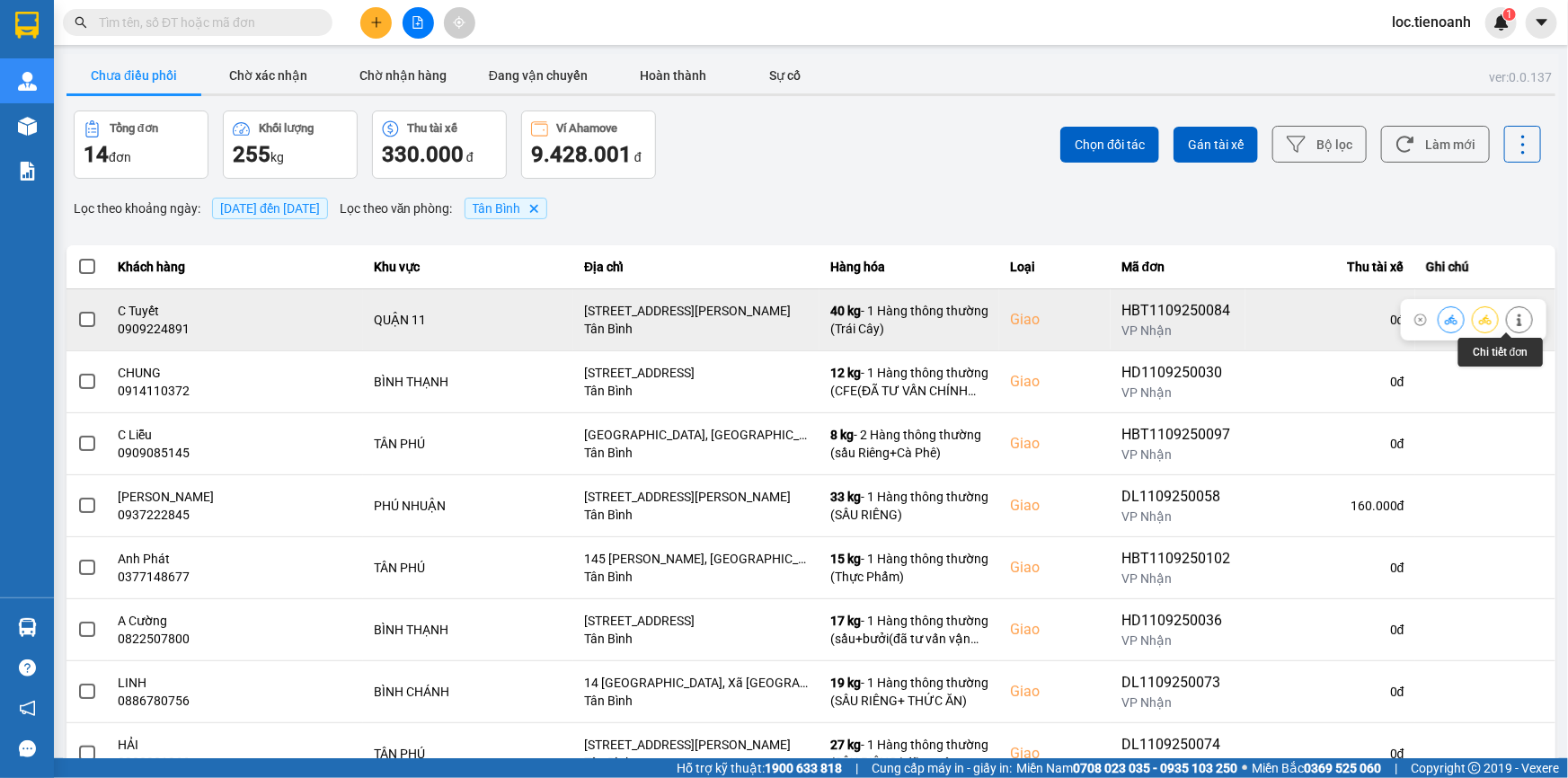
click at [1513, 314] on icon at bounding box center [1519, 320] width 13 height 13
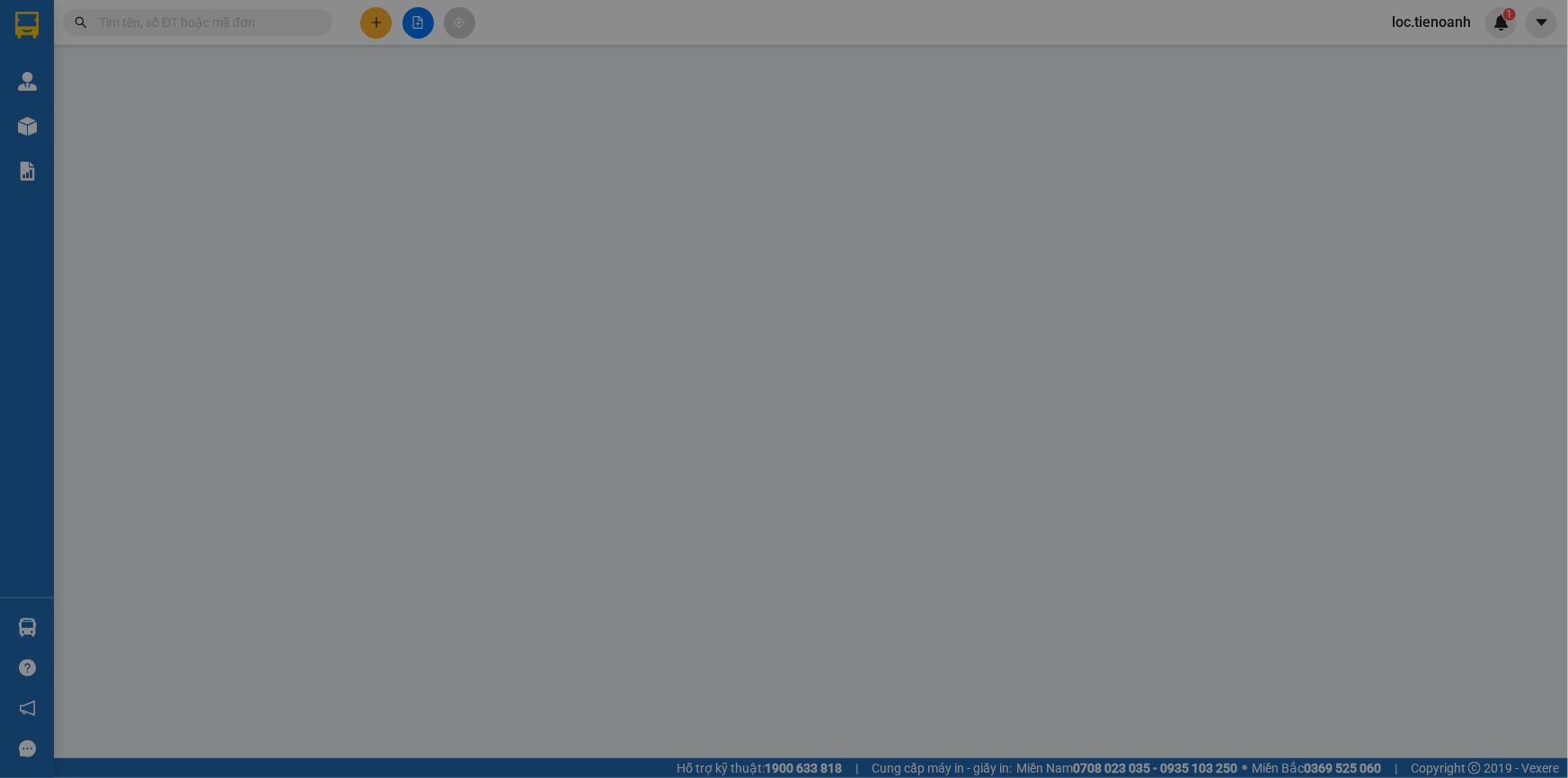
type input "0909224891"
type input "C Tuyết"
checkbox input "true"
type input "[STREET_ADDRESS][PERSON_NAME]"
type input "0914225430"
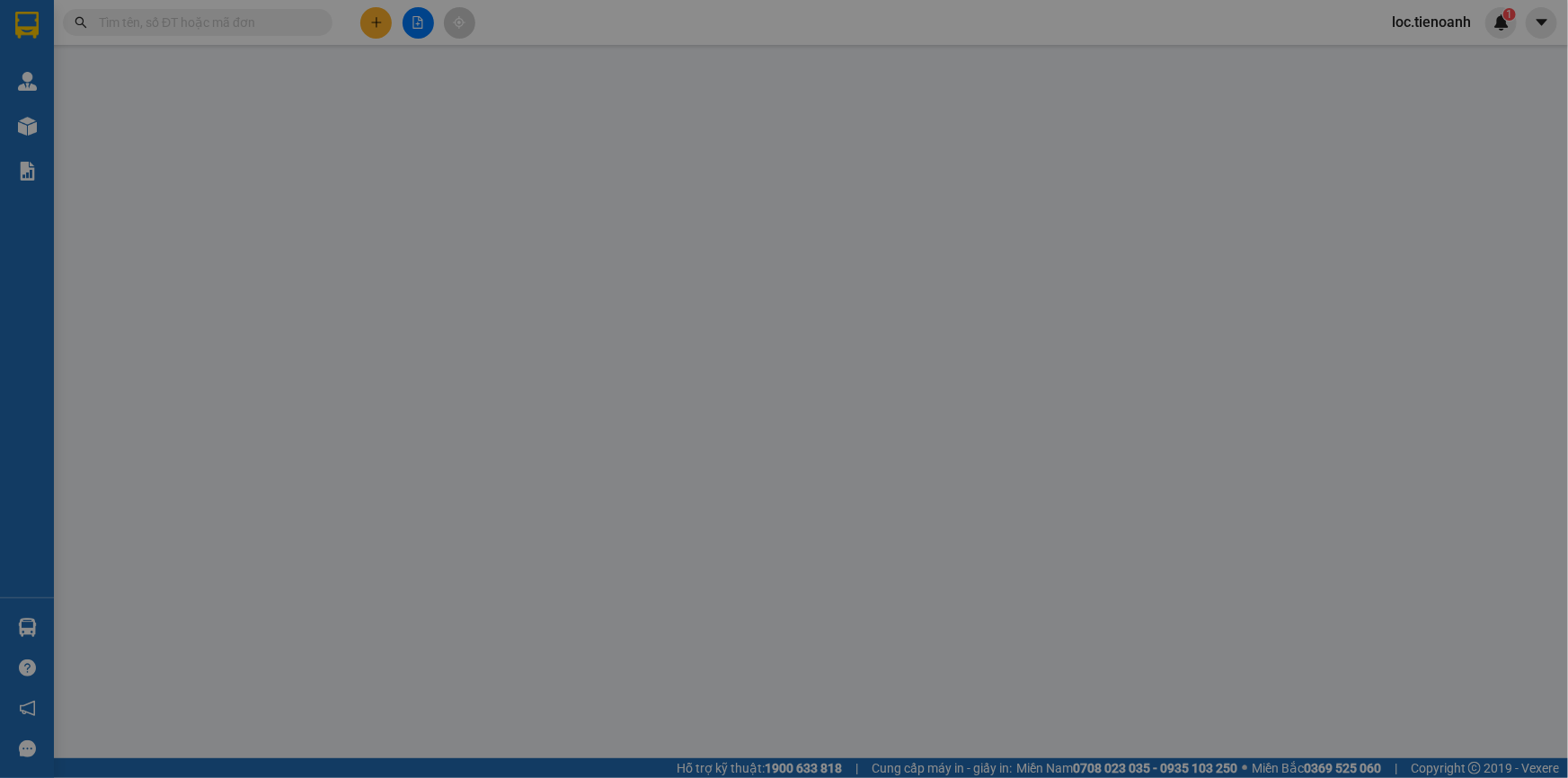
type input "C Huệ"
type input "160.000"
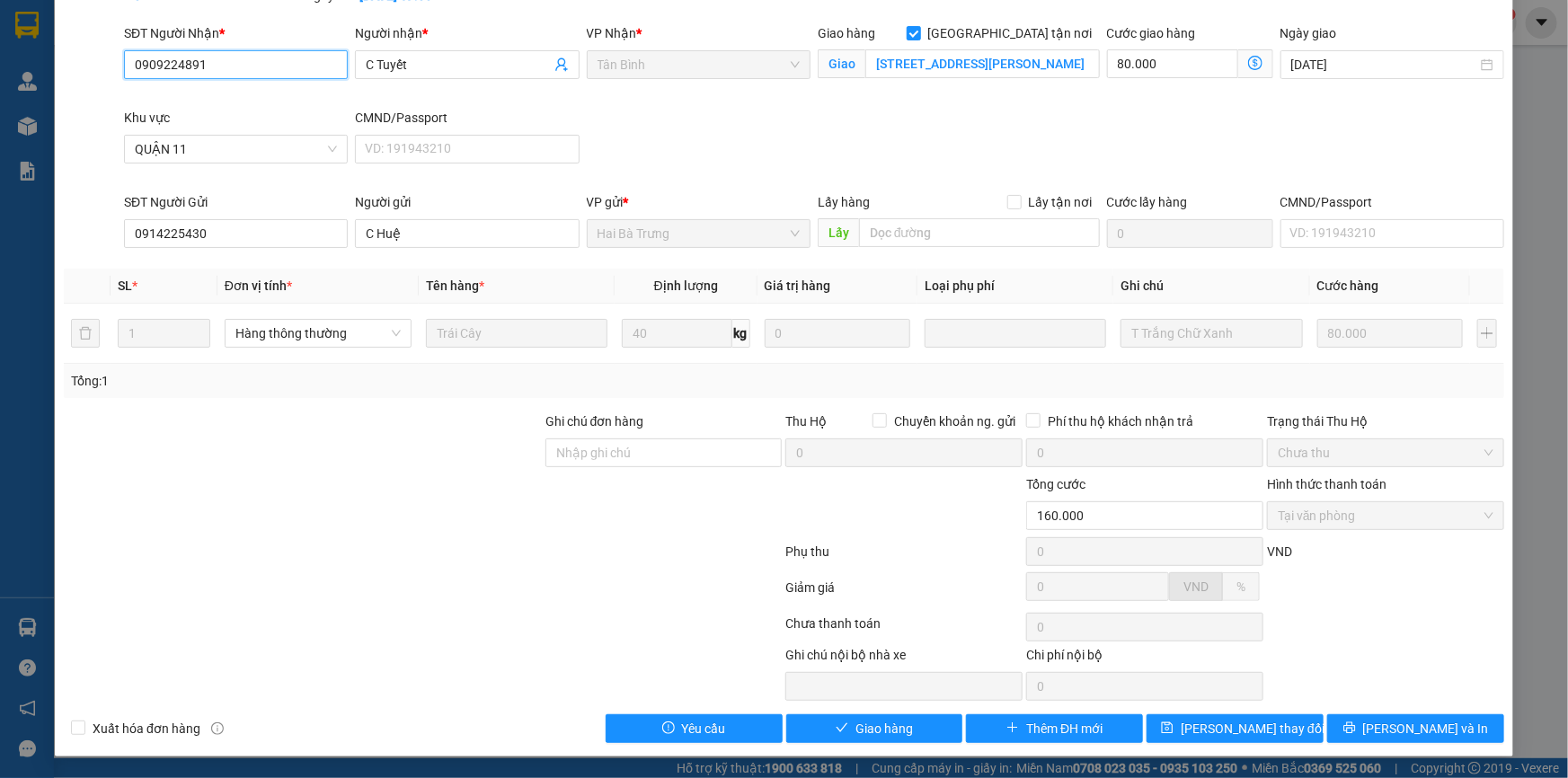
scroll to position [115, 0]
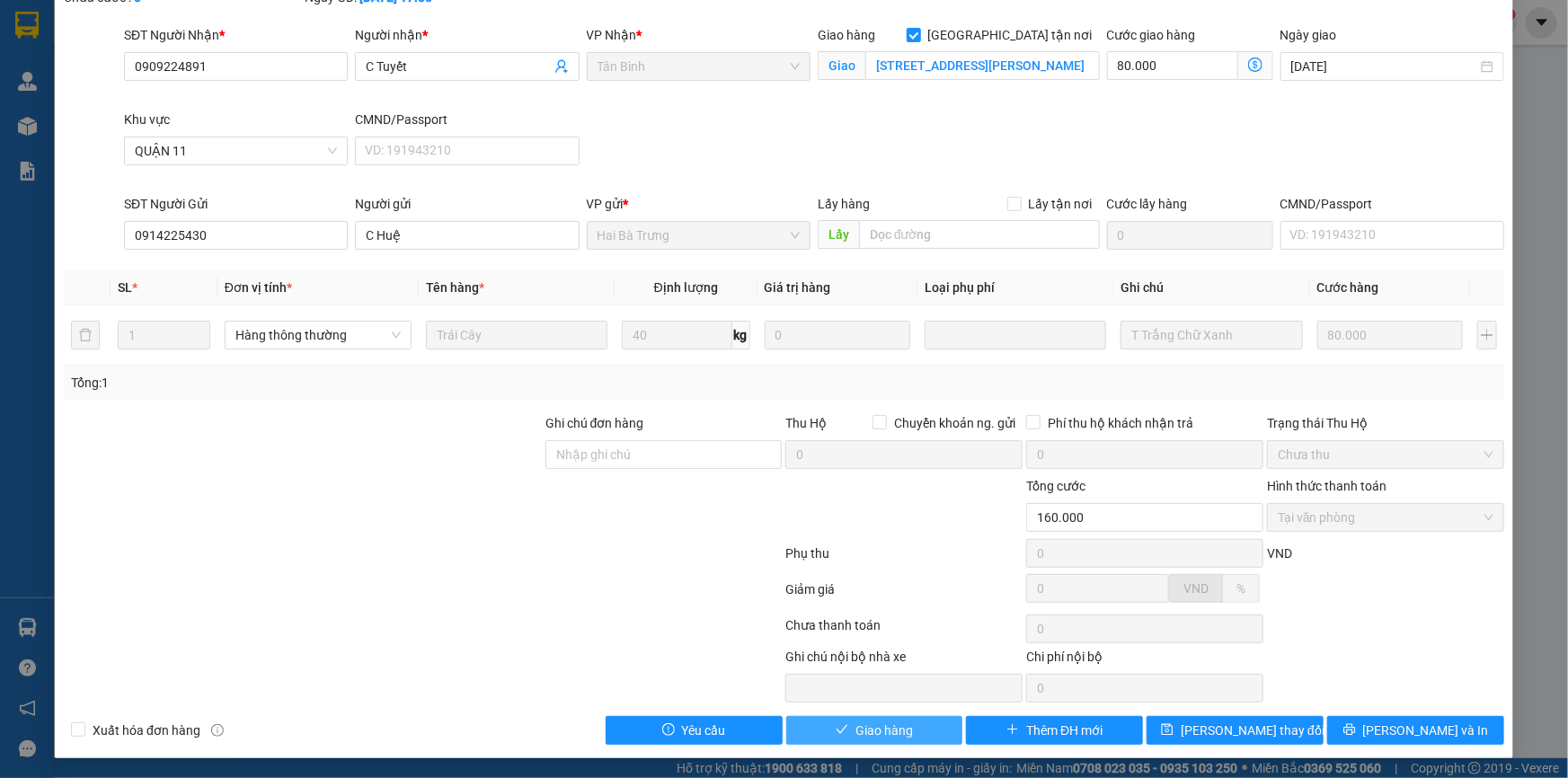
drag, startPoint x: 848, startPoint y: 731, endPoint x: 925, endPoint y: 686, distance: 89.2
click at [855, 731] on span "Giao hàng" at bounding box center [884, 730] width 58 height 20
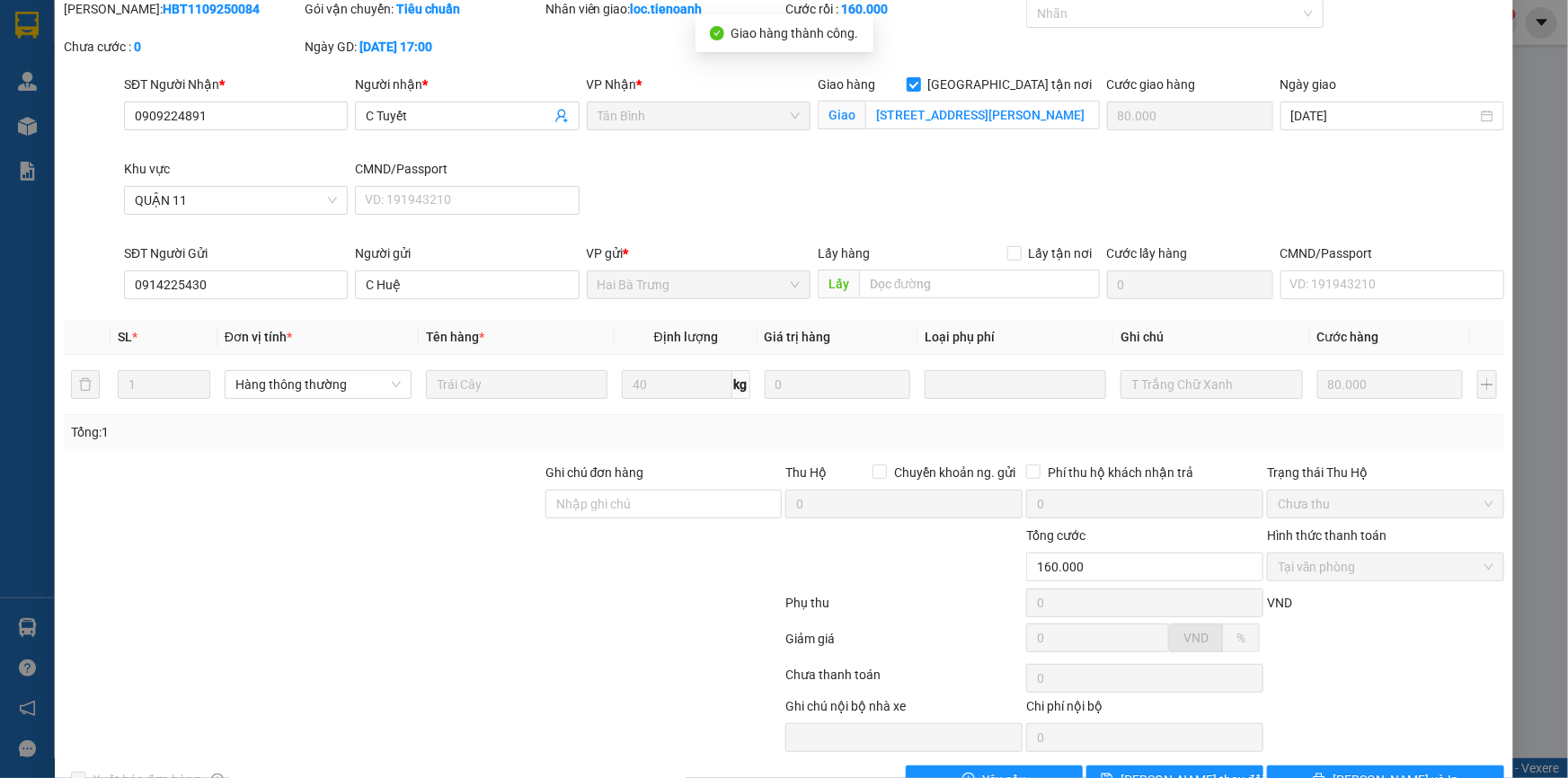
scroll to position [0, 0]
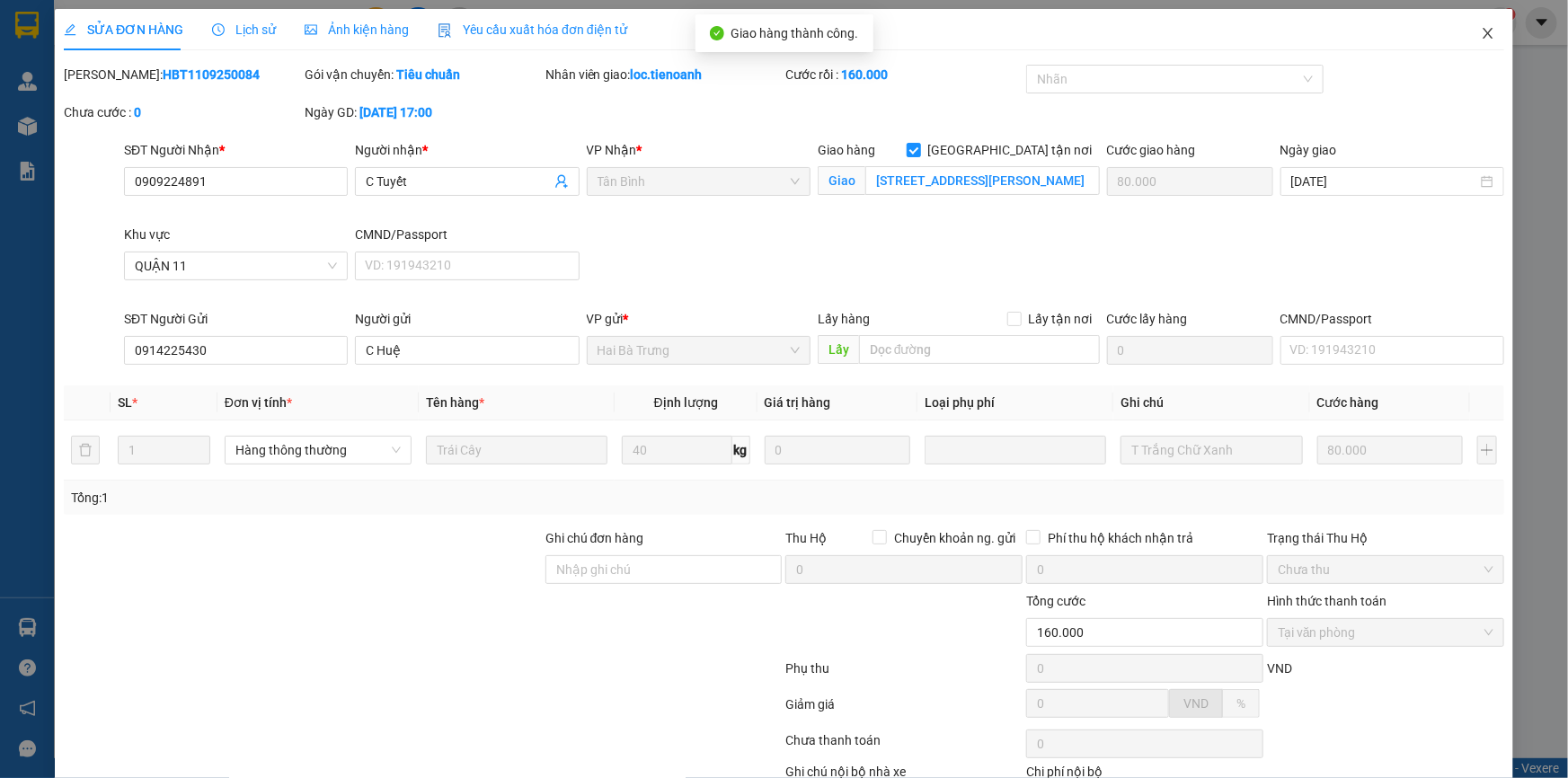
click at [1480, 38] on icon "close" at bounding box center [1488, 33] width 14 height 14
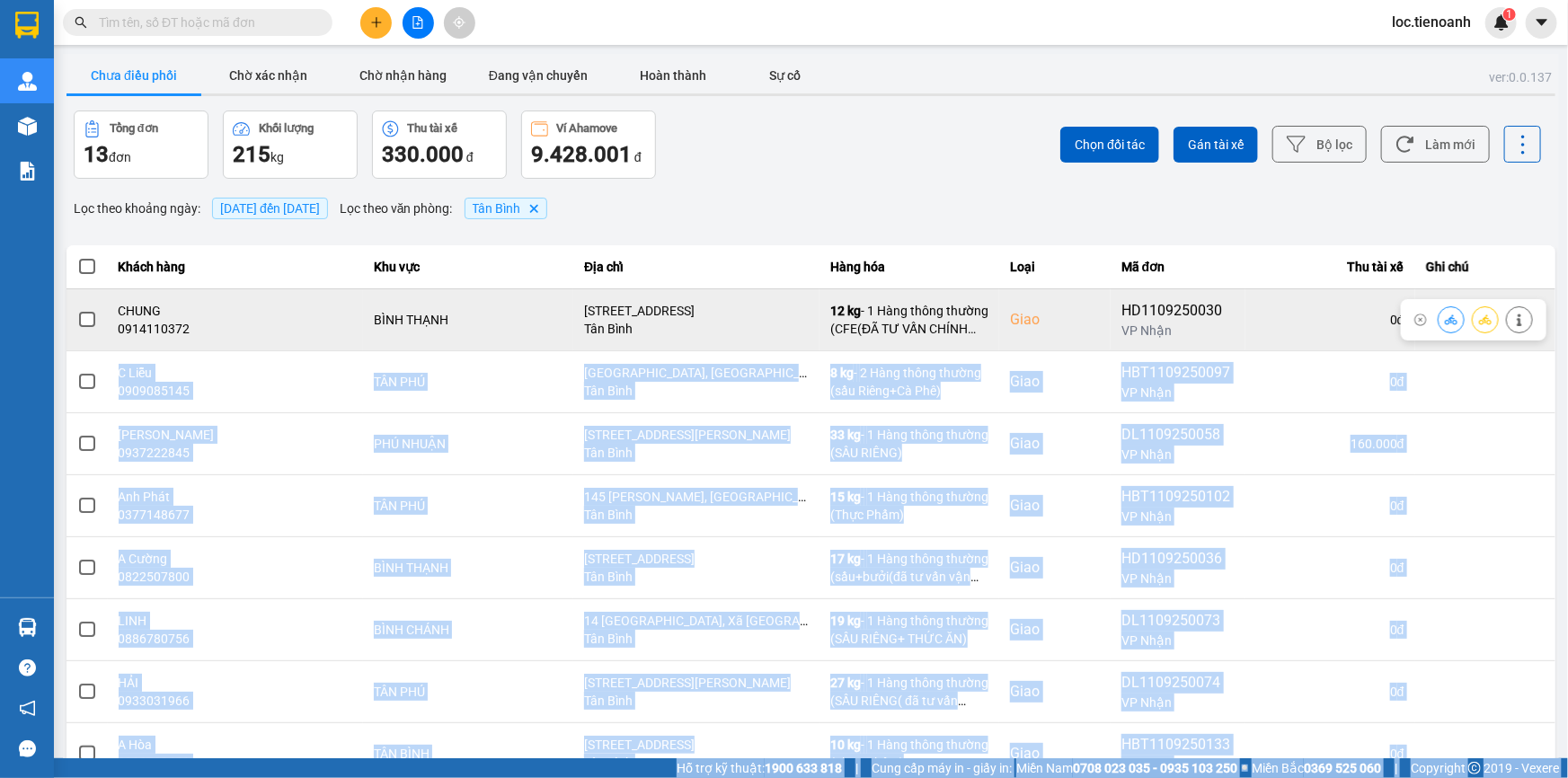
click at [1519, 309] on div at bounding box center [1485, 320] width 95 height 27
click at [1513, 316] on icon at bounding box center [1519, 320] width 13 height 13
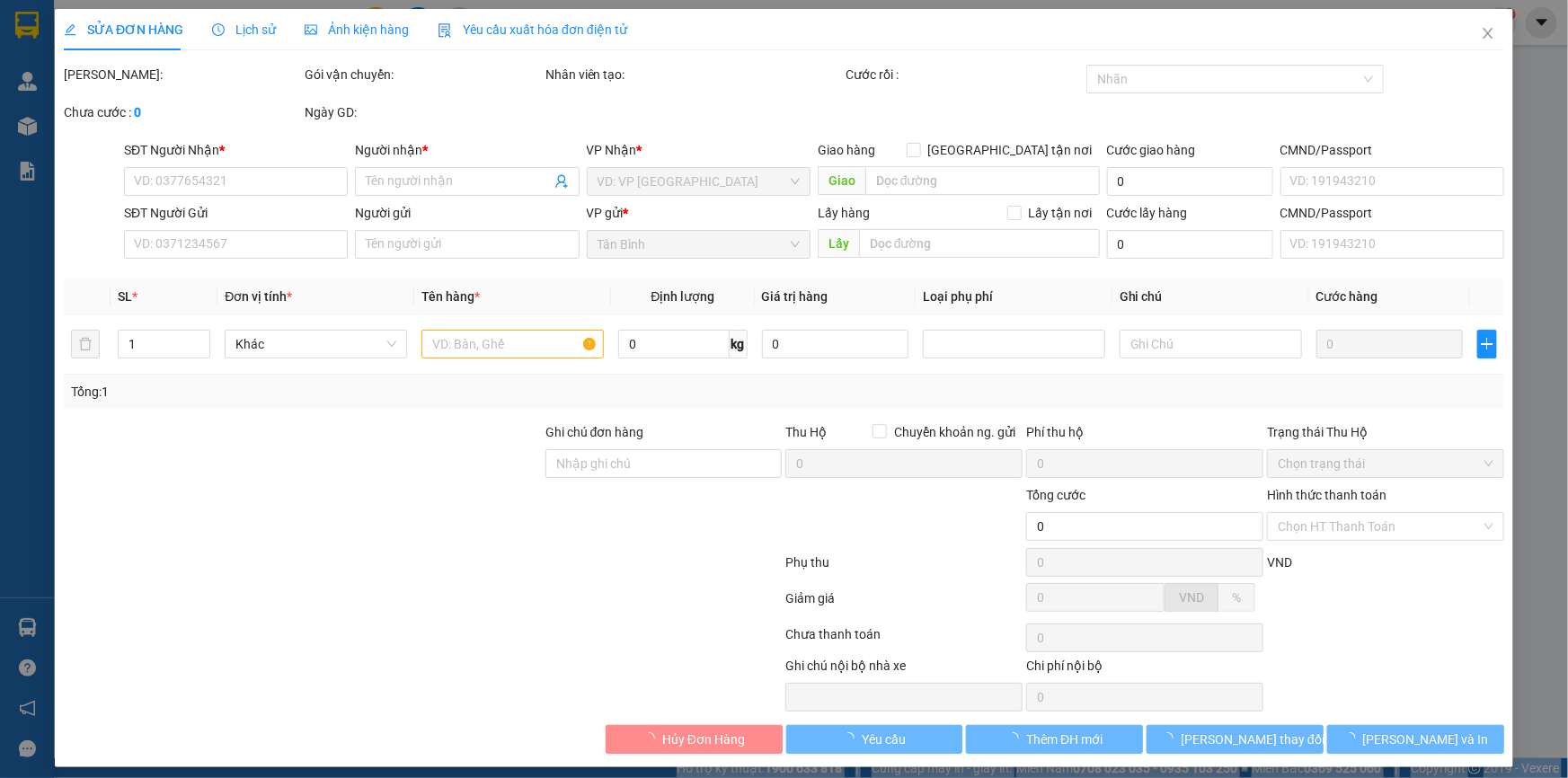
type input "0914110372"
type input "CHUNG"
checkbox input "true"
type input "[STREET_ADDRESS]"
type input "040172000325"
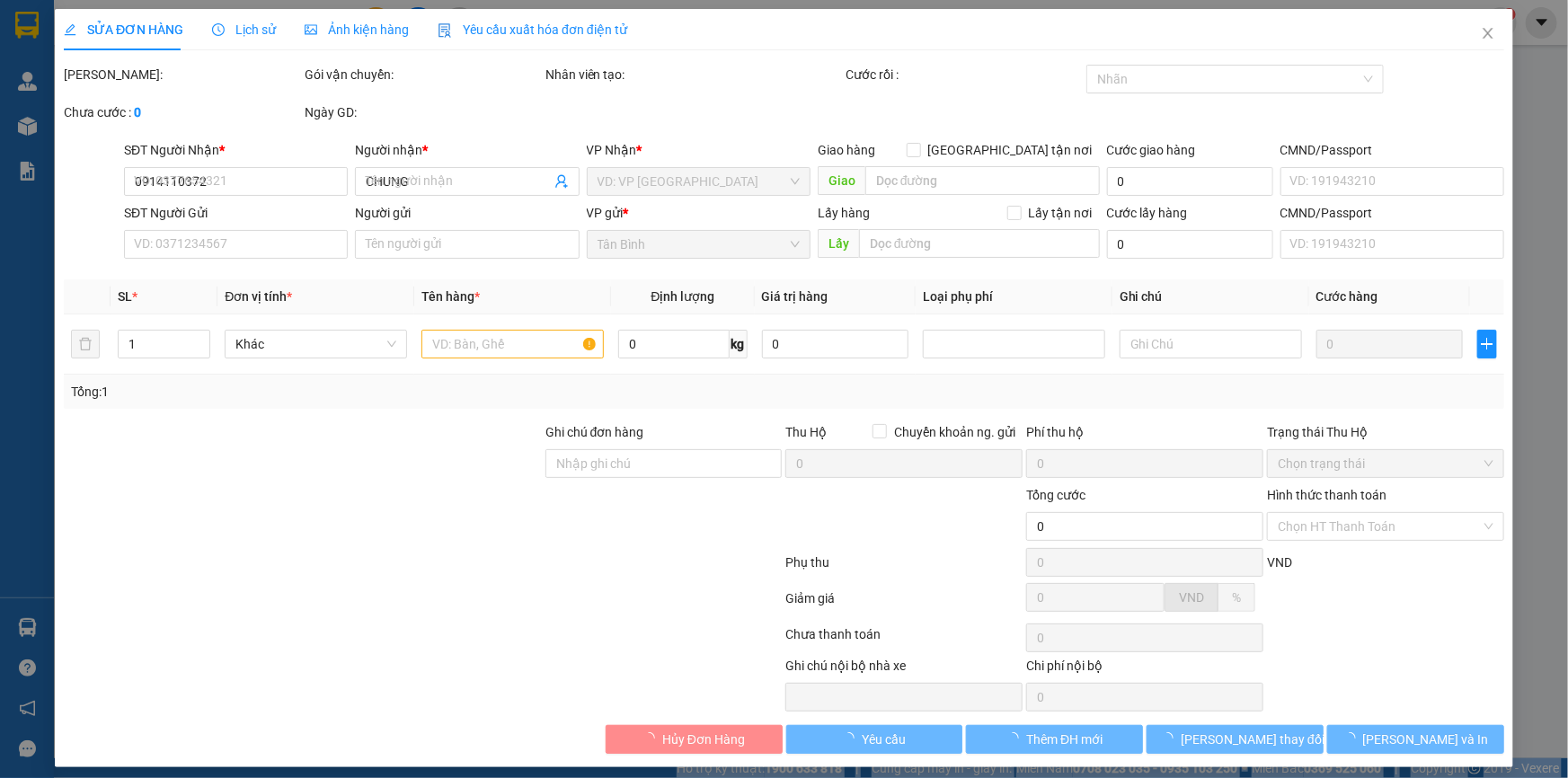
type input "0817674747"
type input "[PERSON_NAME]"
type input "241100030"
type input "130.000"
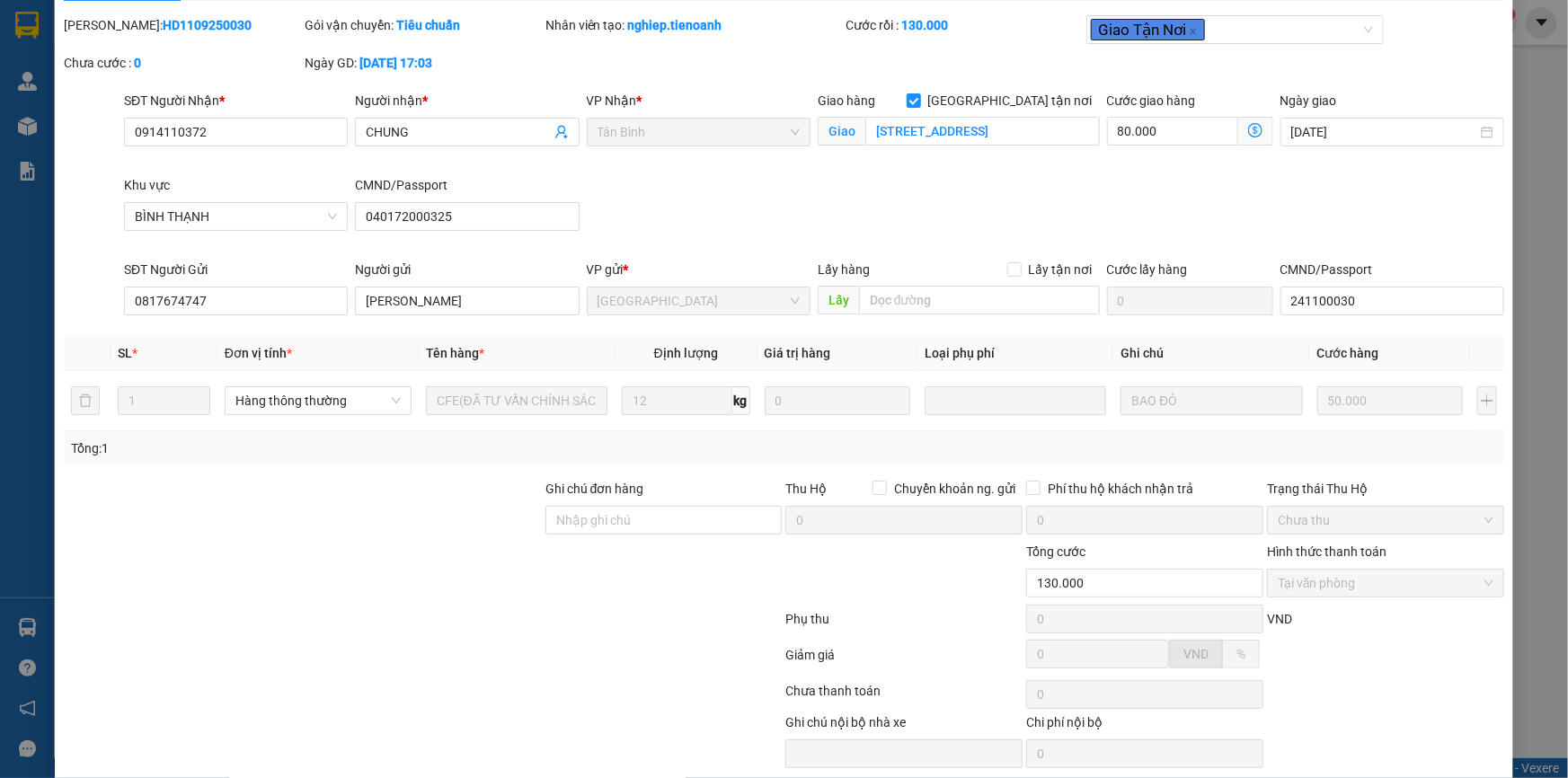
scroll to position [115, 0]
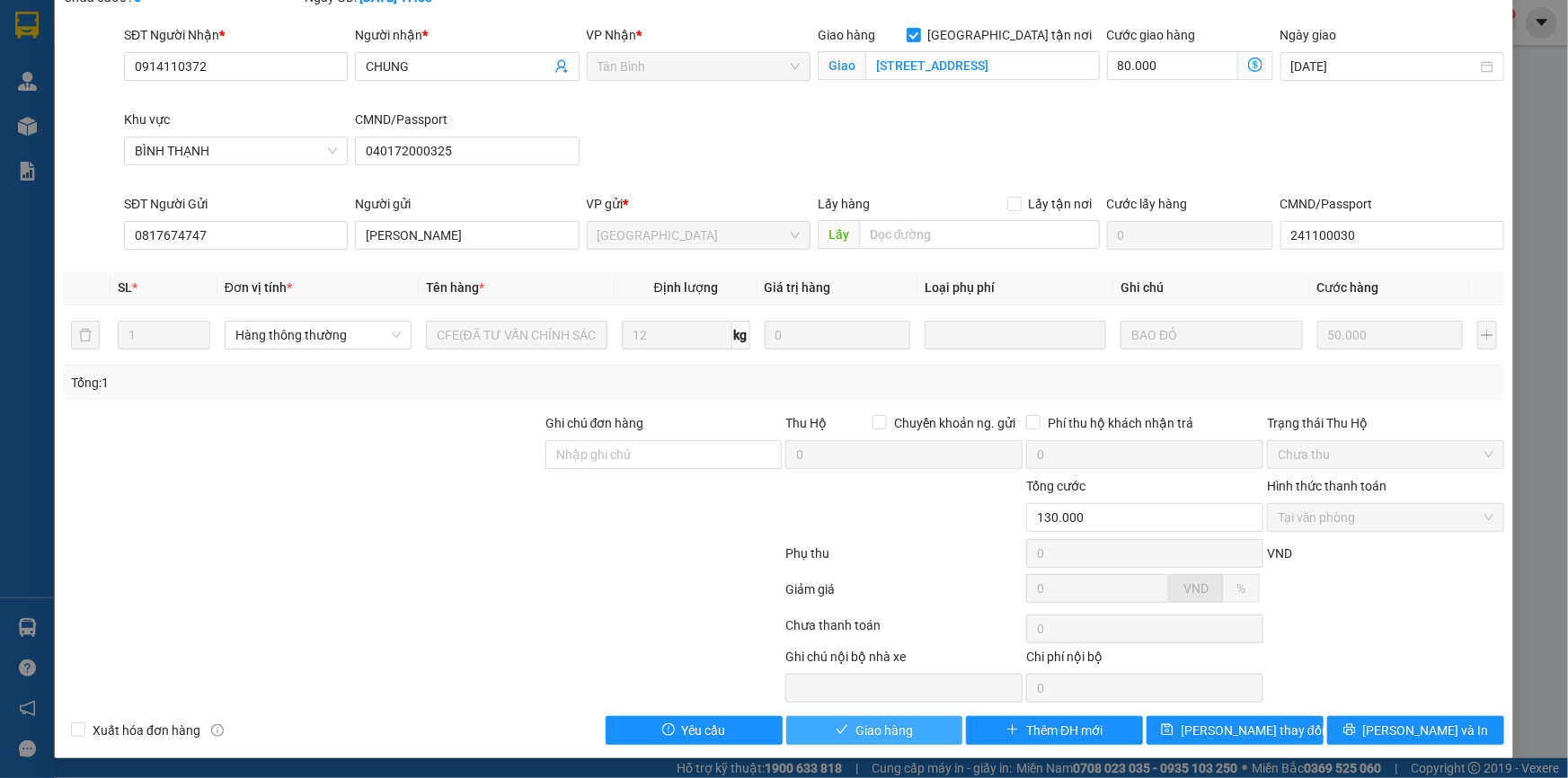
drag, startPoint x: 896, startPoint y: 733, endPoint x: 1071, endPoint y: 630, distance: 203.1
click at [901, 729] on span "Giao hàng" at bounding box center [884, 730] width 58 height 20
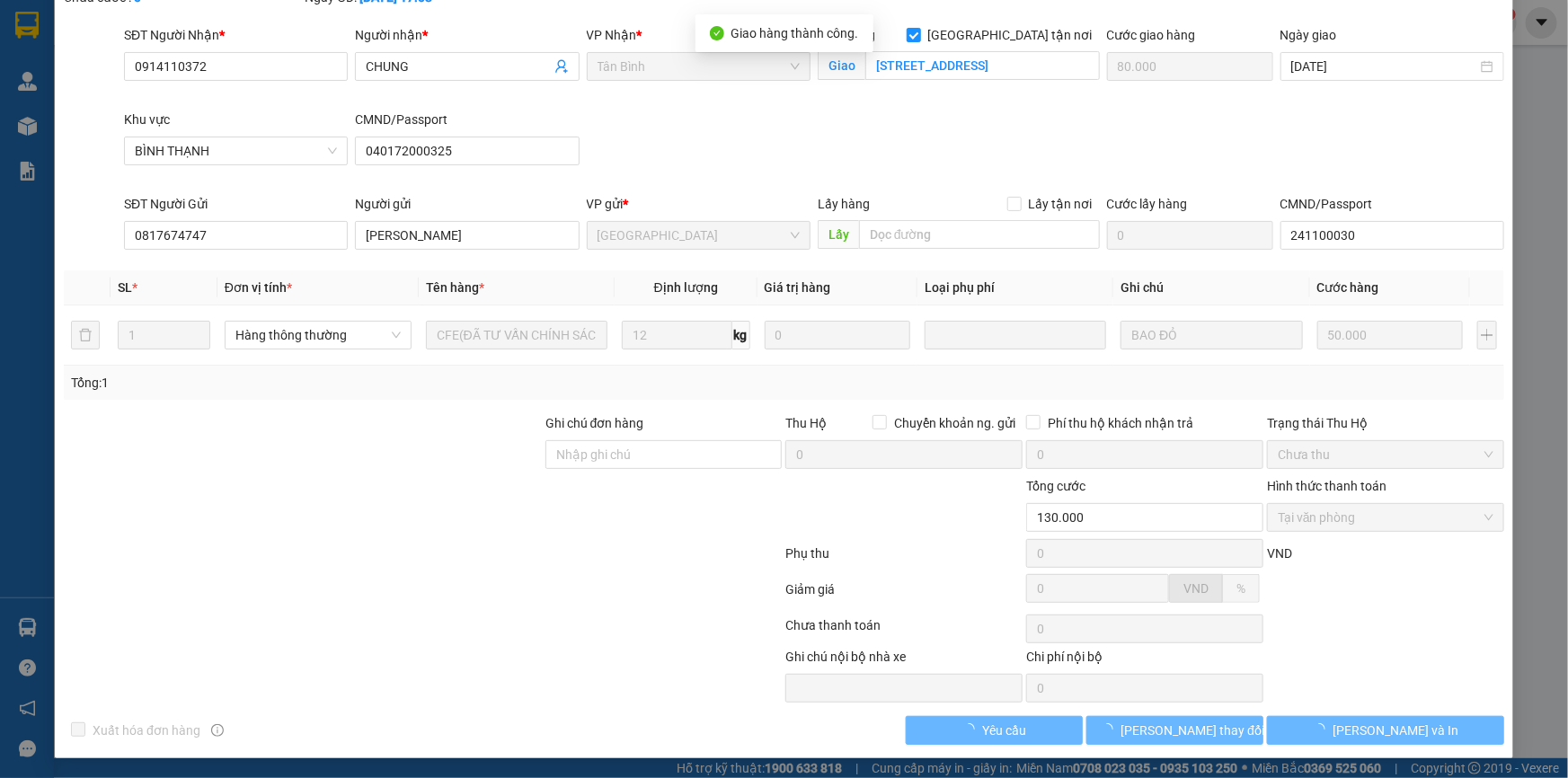
scroll to position [0, 0]
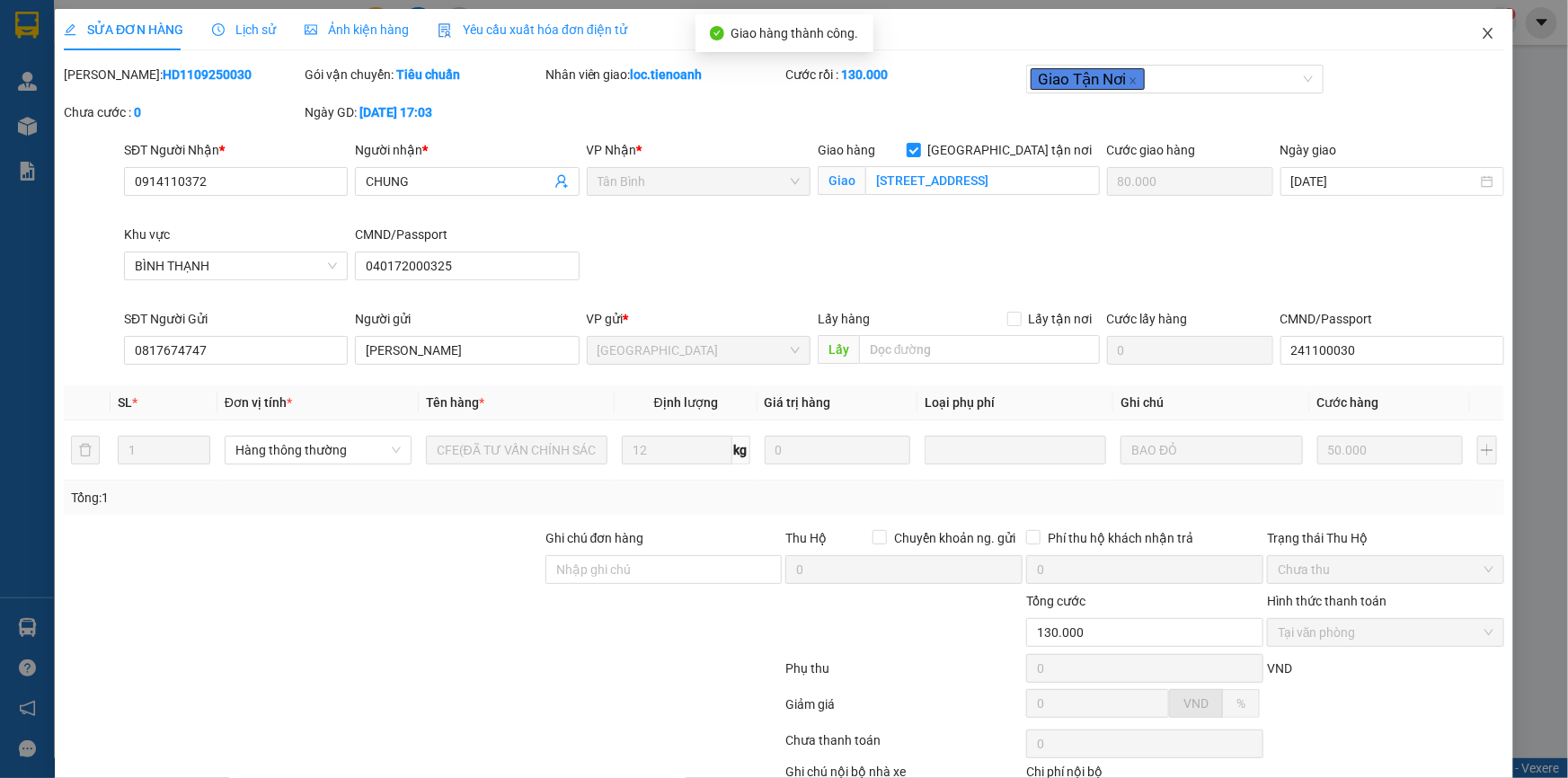
drag, startPoint x: 1484, startPoint y: 37, endPoint x: 1469, endPoint y: 36, distance: 15.0
click at [1469, 36] on span "Close" at bounding box center [1488, 34] width 51 height 51
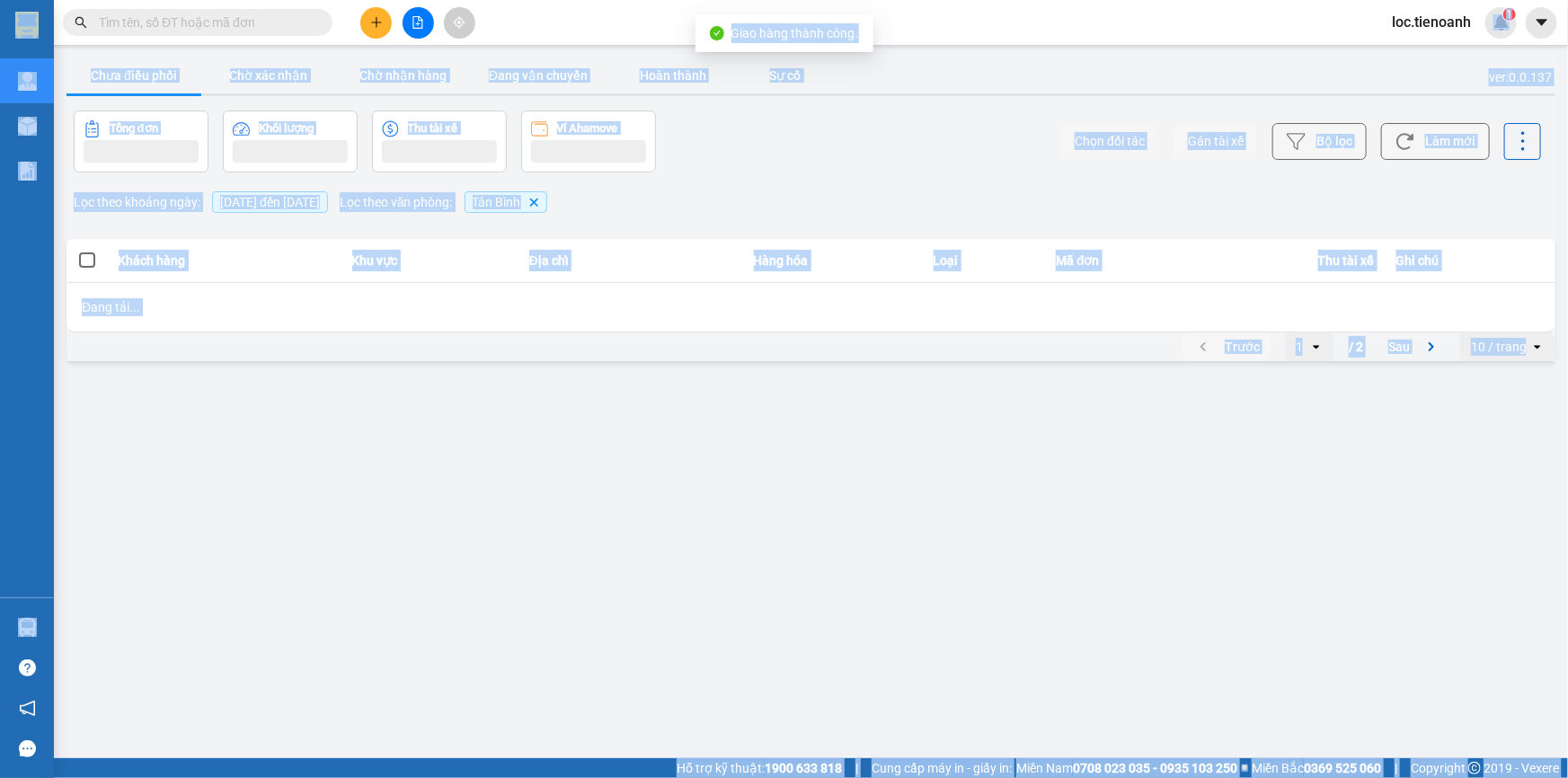
click at [1471, 36] on div "loc.tienoanh 1" at bounding box center [1447, 23] width 139 height 32
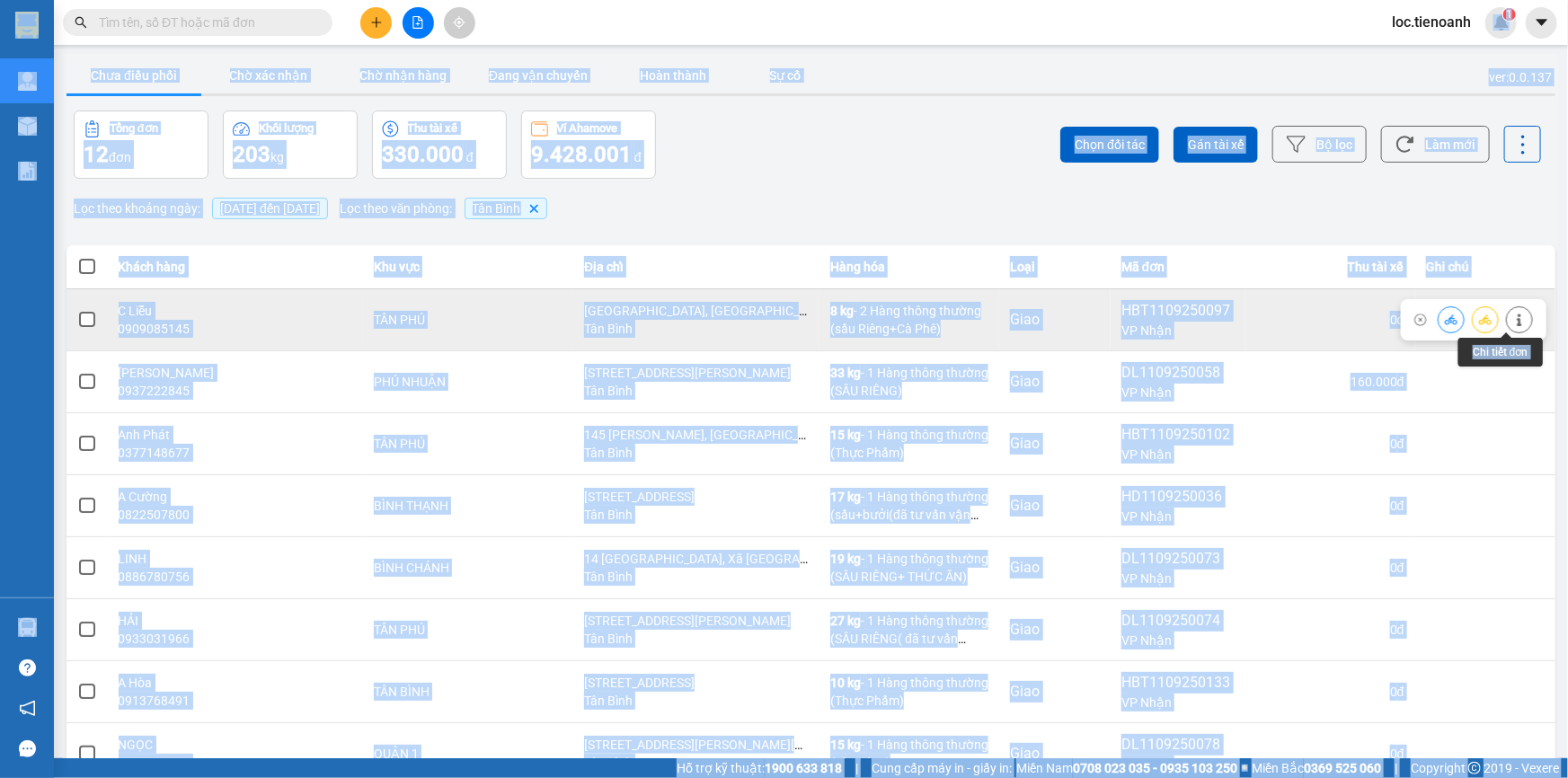
click at [1513, 323] on icon at bounding box center [1519, 320] width 13 height 13
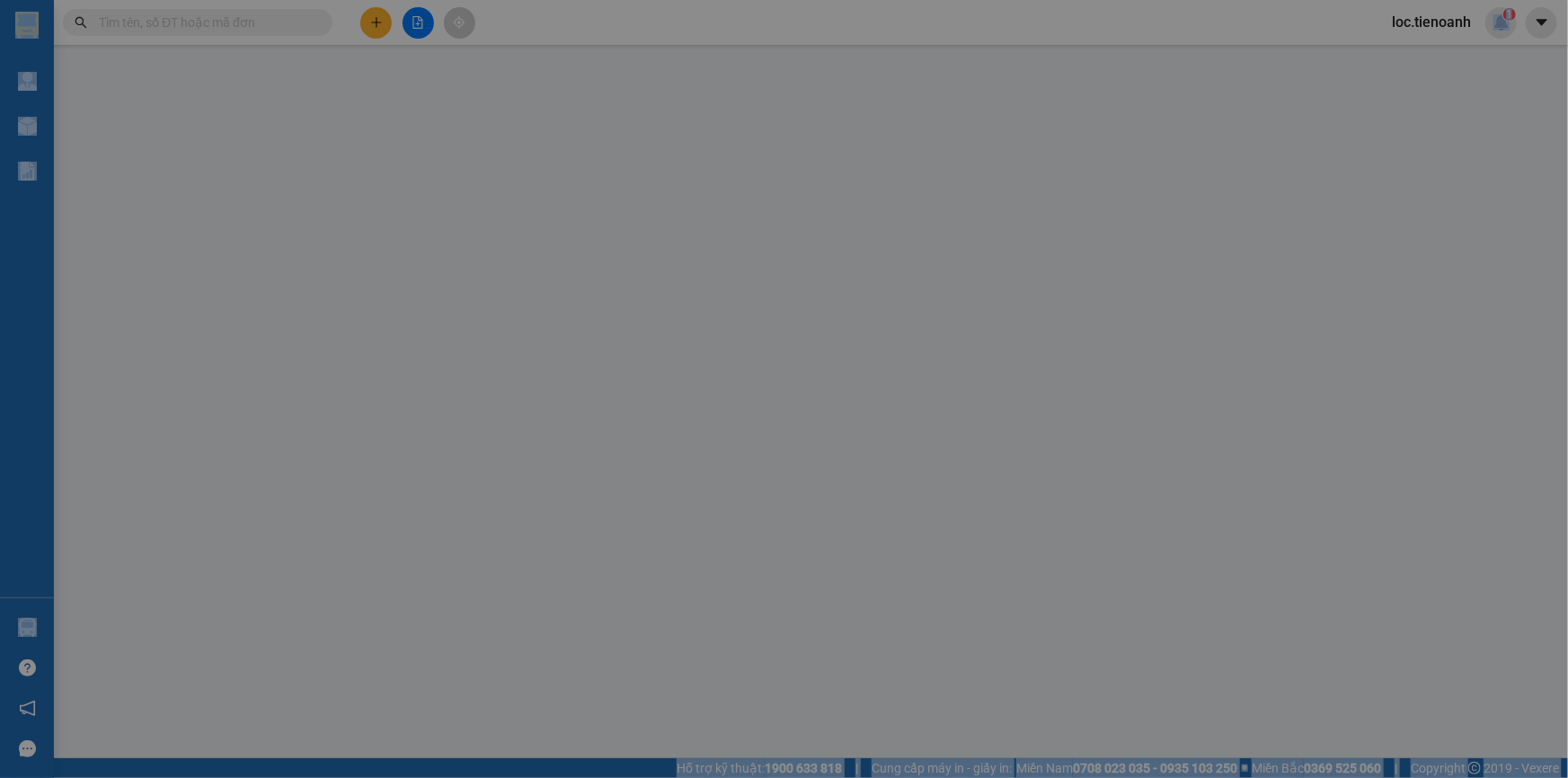
type input "0909085145"
type input "C Liễu"
checkbox input "true"
type input "[GEOGRAPHIC_DATA], [GEOGRAPHIC_DATA]"
type input "0966694747"
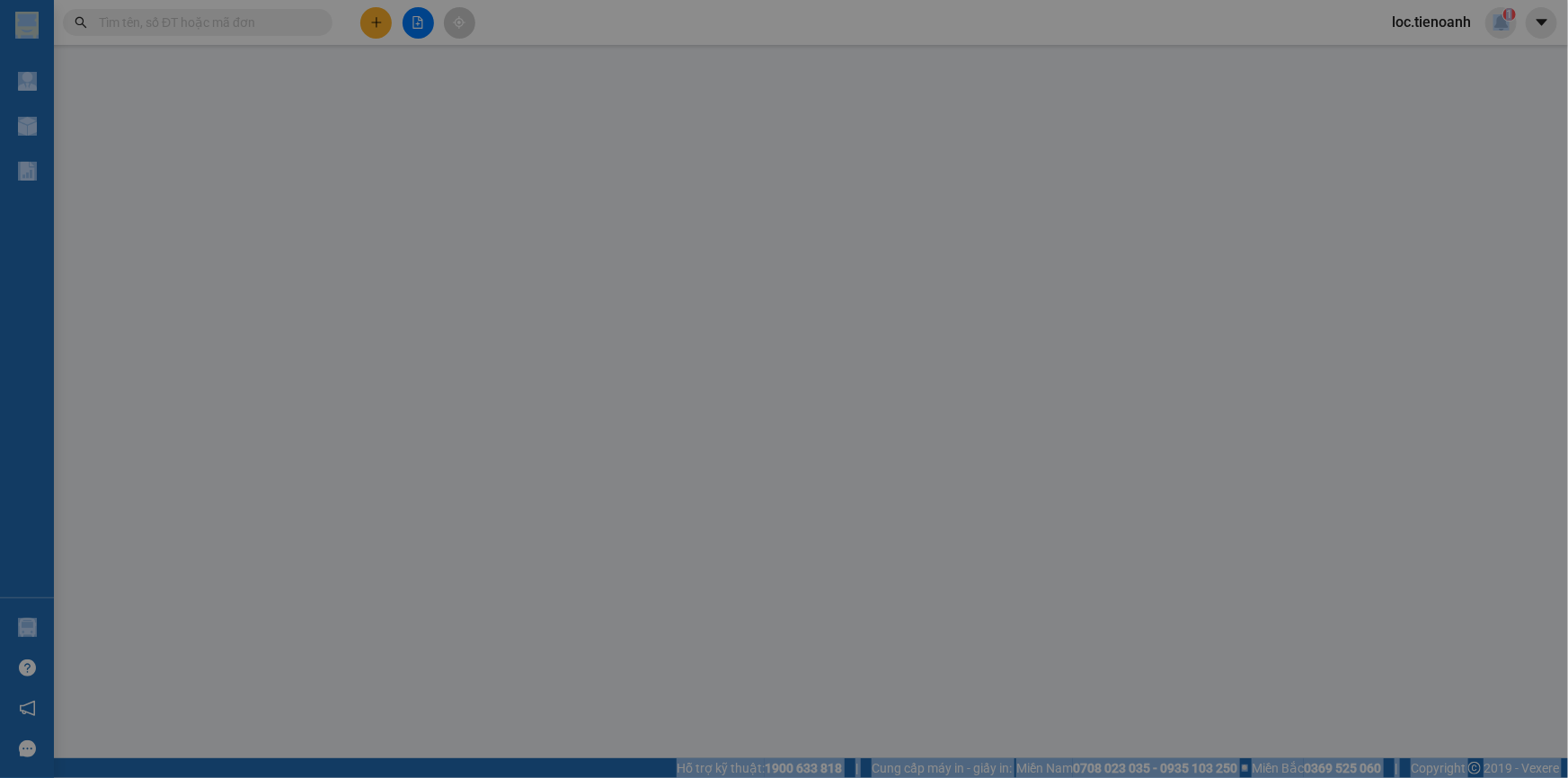
type input "Hải Yến"
type input "160.000"
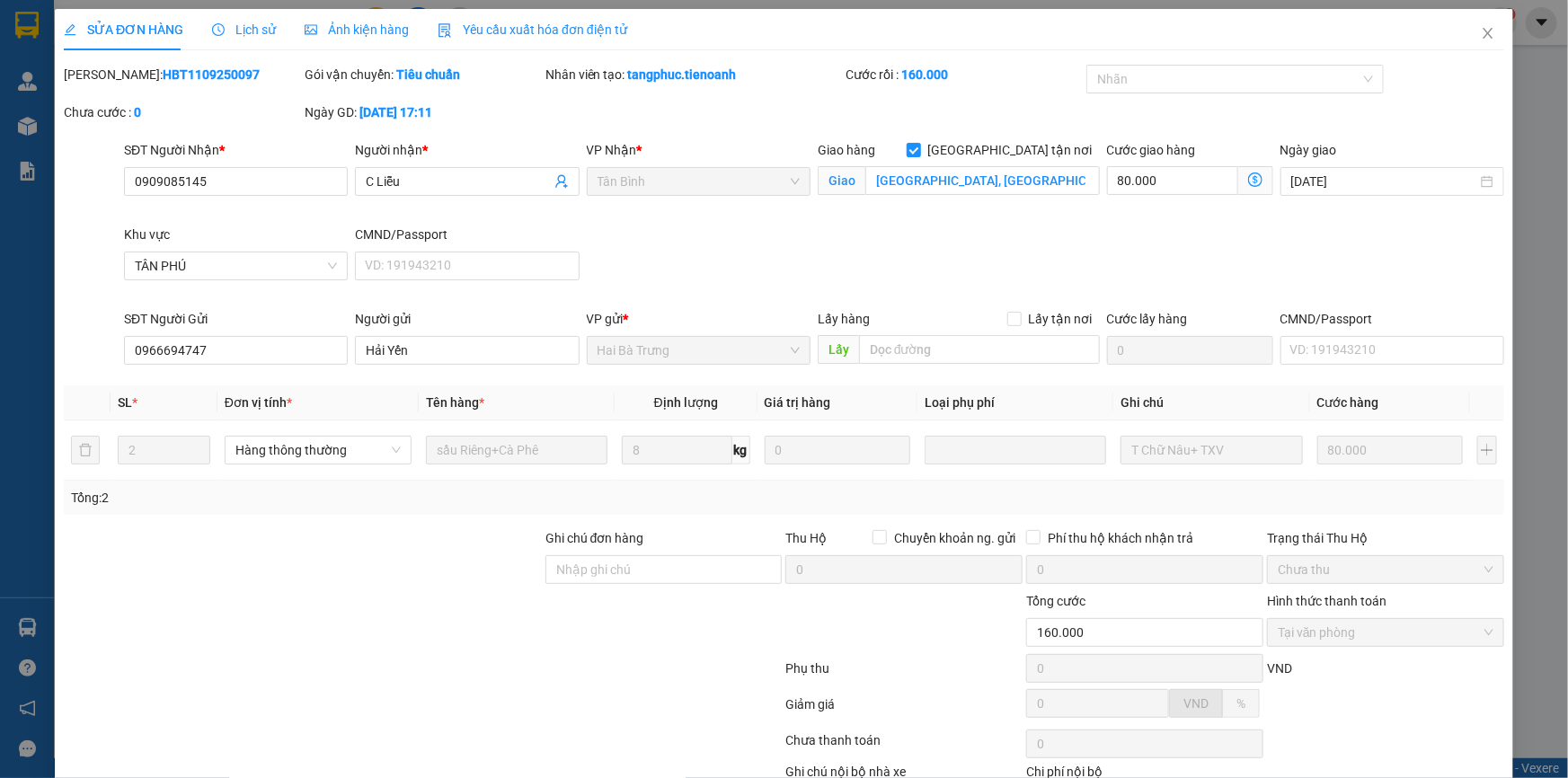
scroll to position [115, 0]
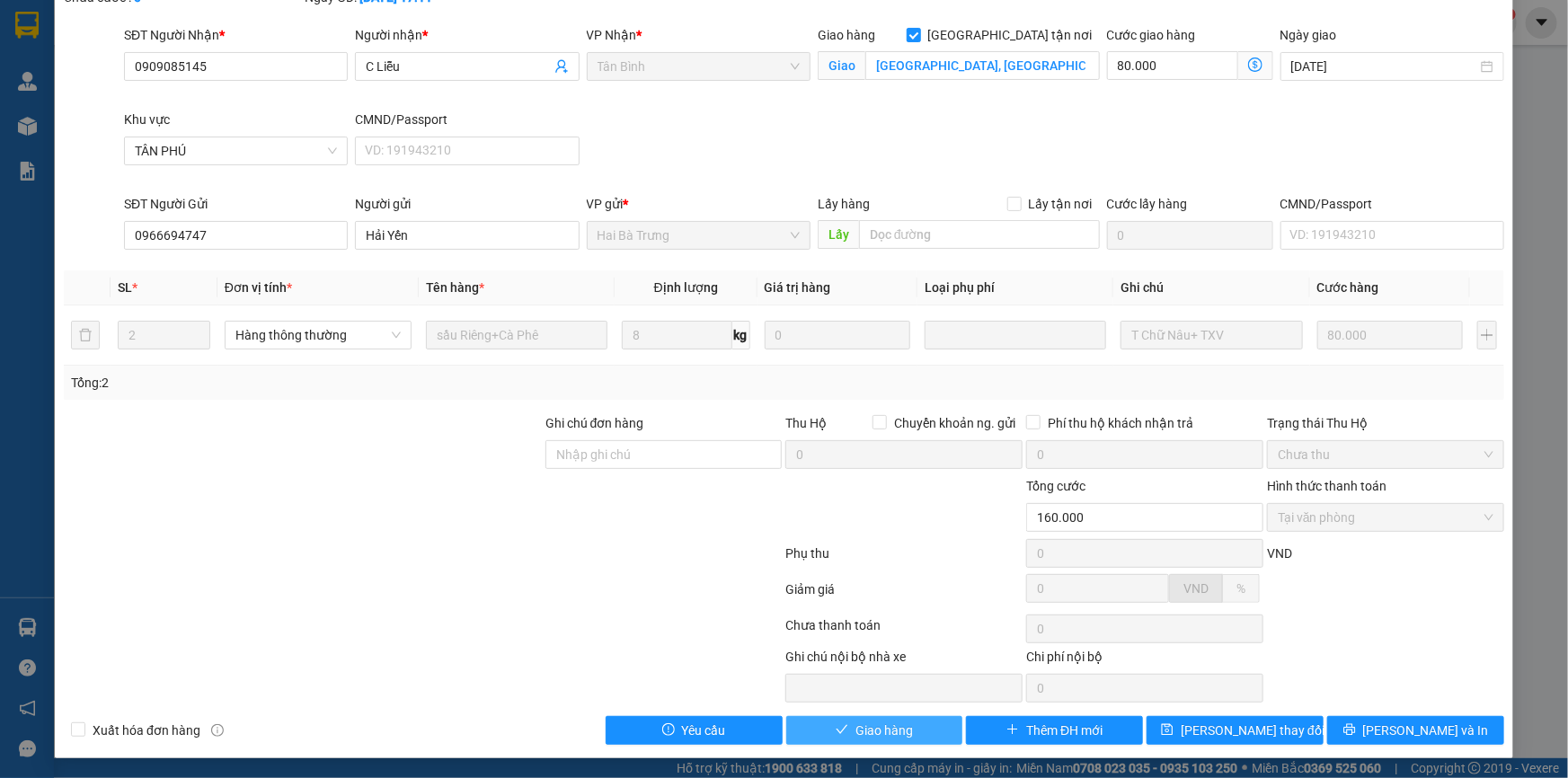
drag, startPoint x: 869, startPoint y: 736, endPoint x: 999, endPoint y: 682, distance: 140.8
click at [883, 730] on span "Giao hàng" at bounding box center [884, 730] width 58 height 20
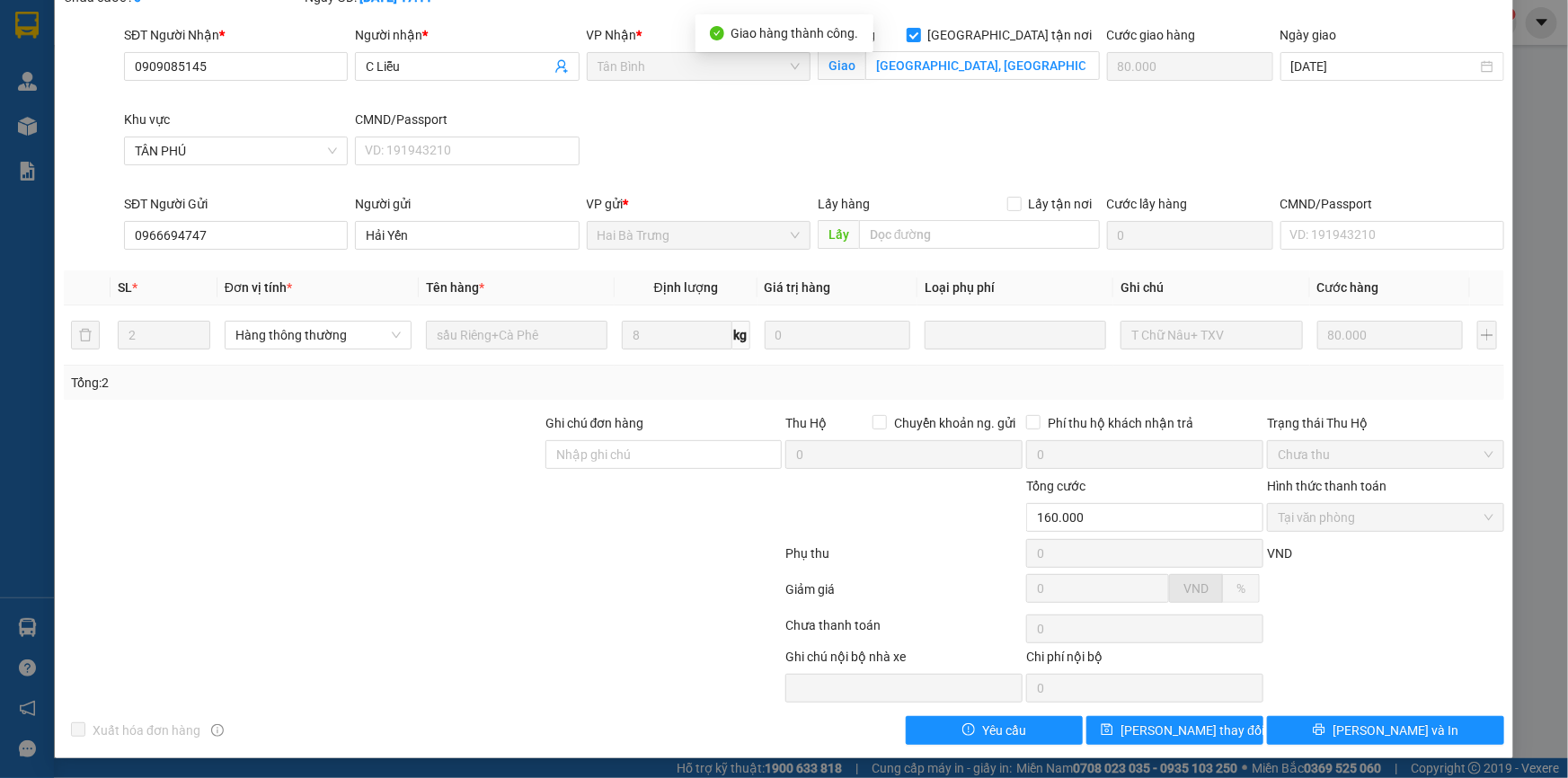
scroll to position [0, 0]
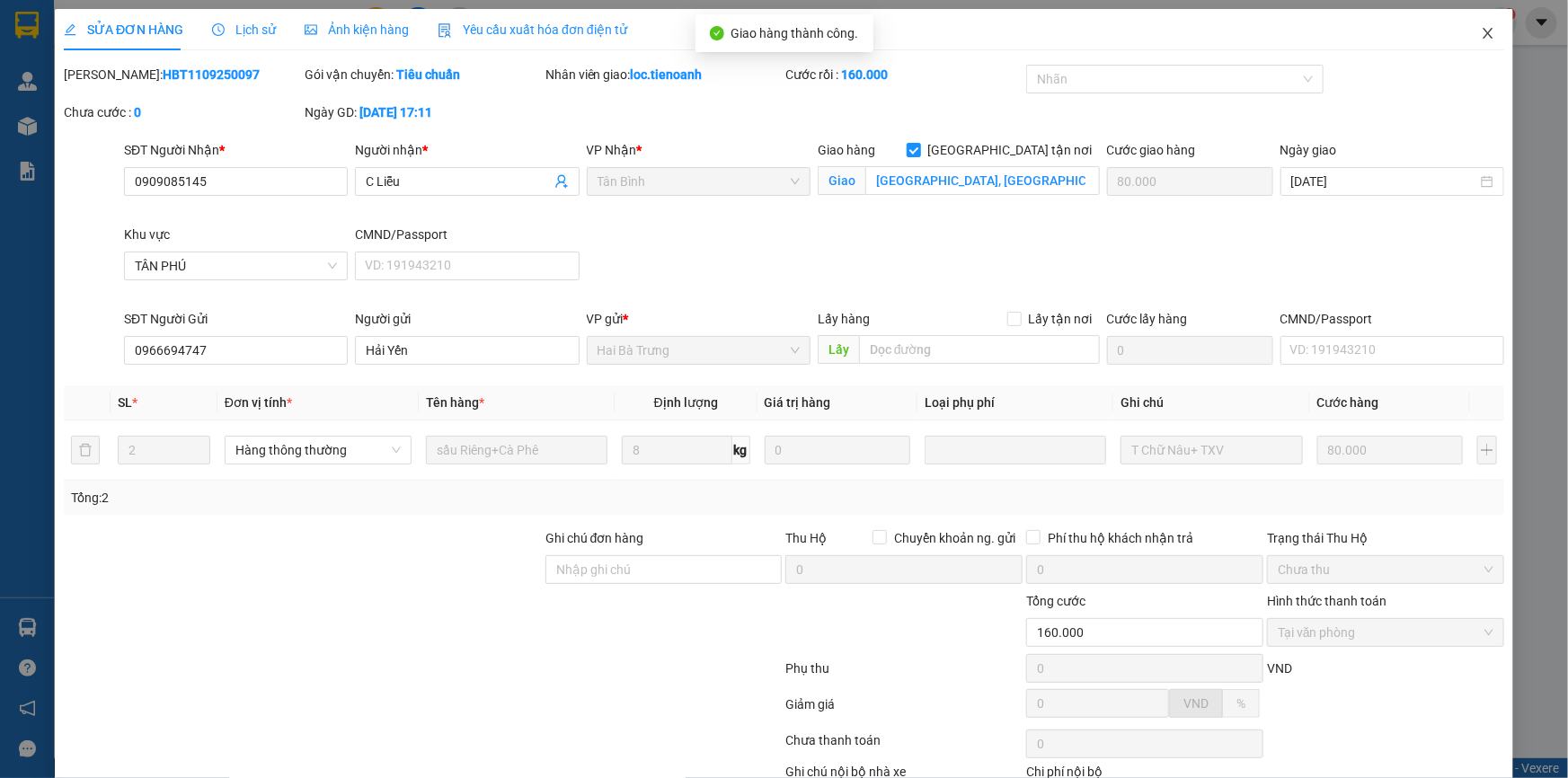
click at [1480, 32] on icon "close" at bounding box center [1488, 33] width 14 height 14
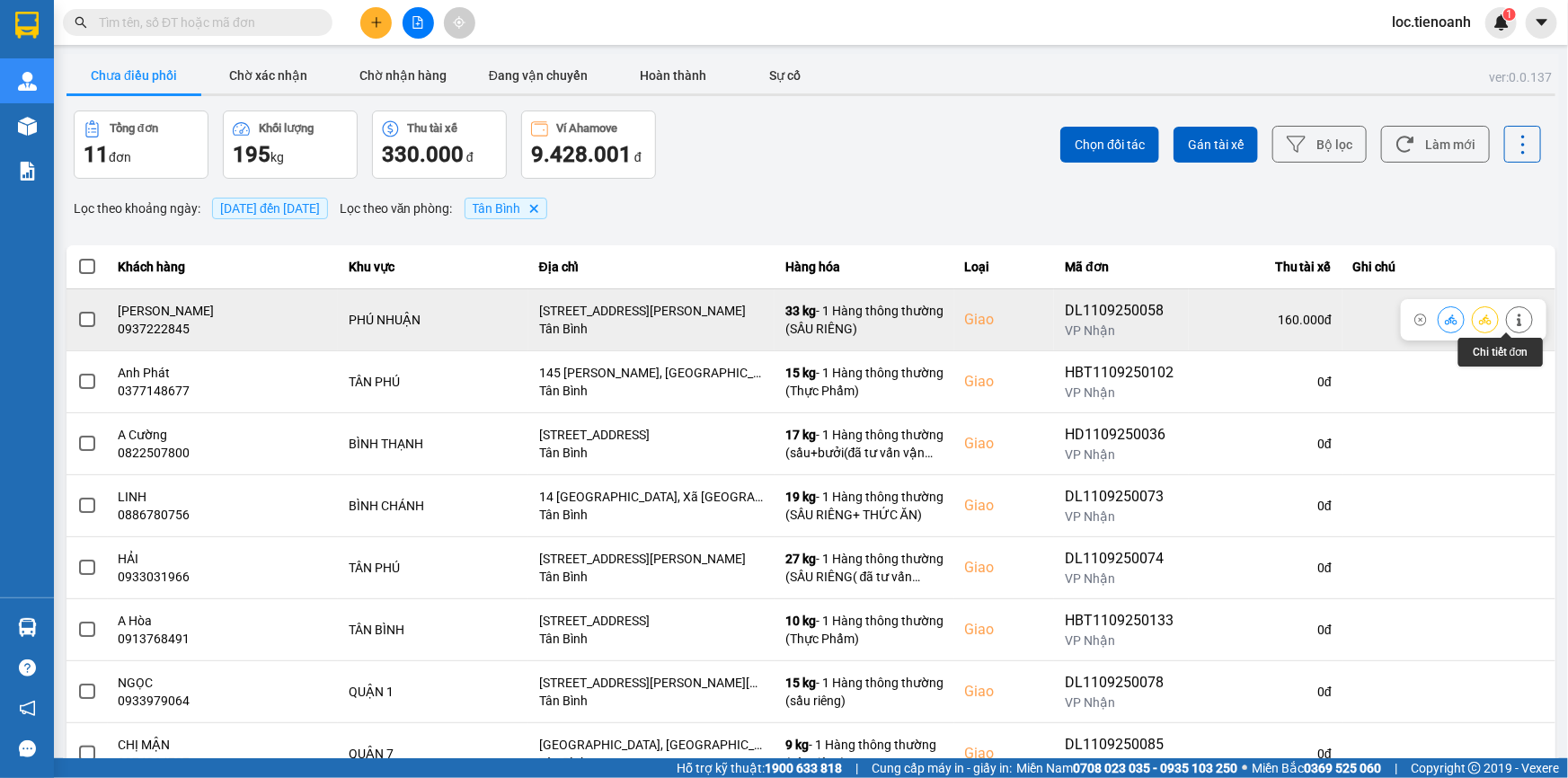
click at [1516, 323] on button at bounding box center [1519, 319] width 25 height 32
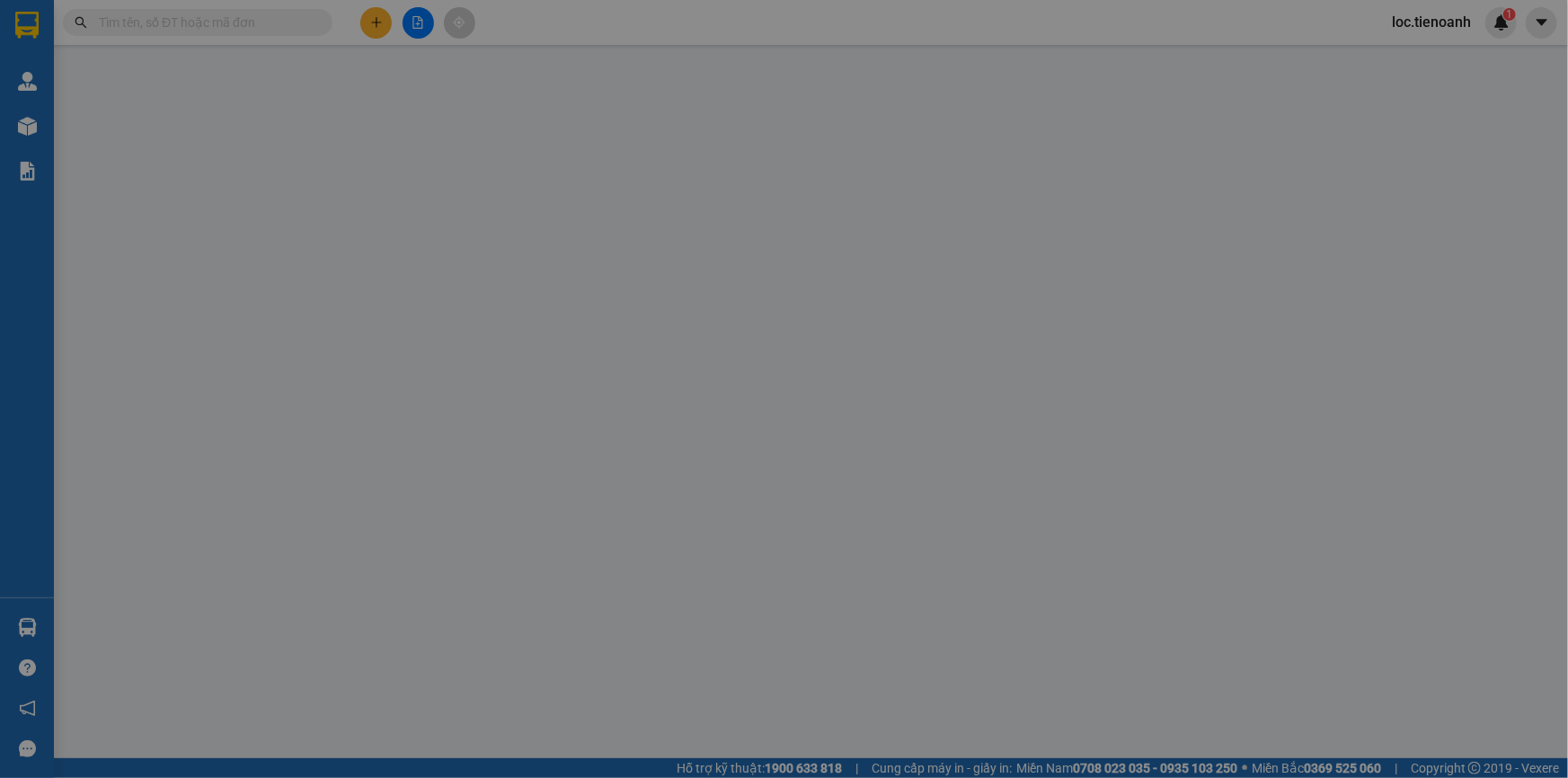
type input "0937222845"
type input "[PERSON_NAME]"
checkbox input "true"
type input "[STREET_ADDRESS][PERSON_NAME]"
type input "0905277637"
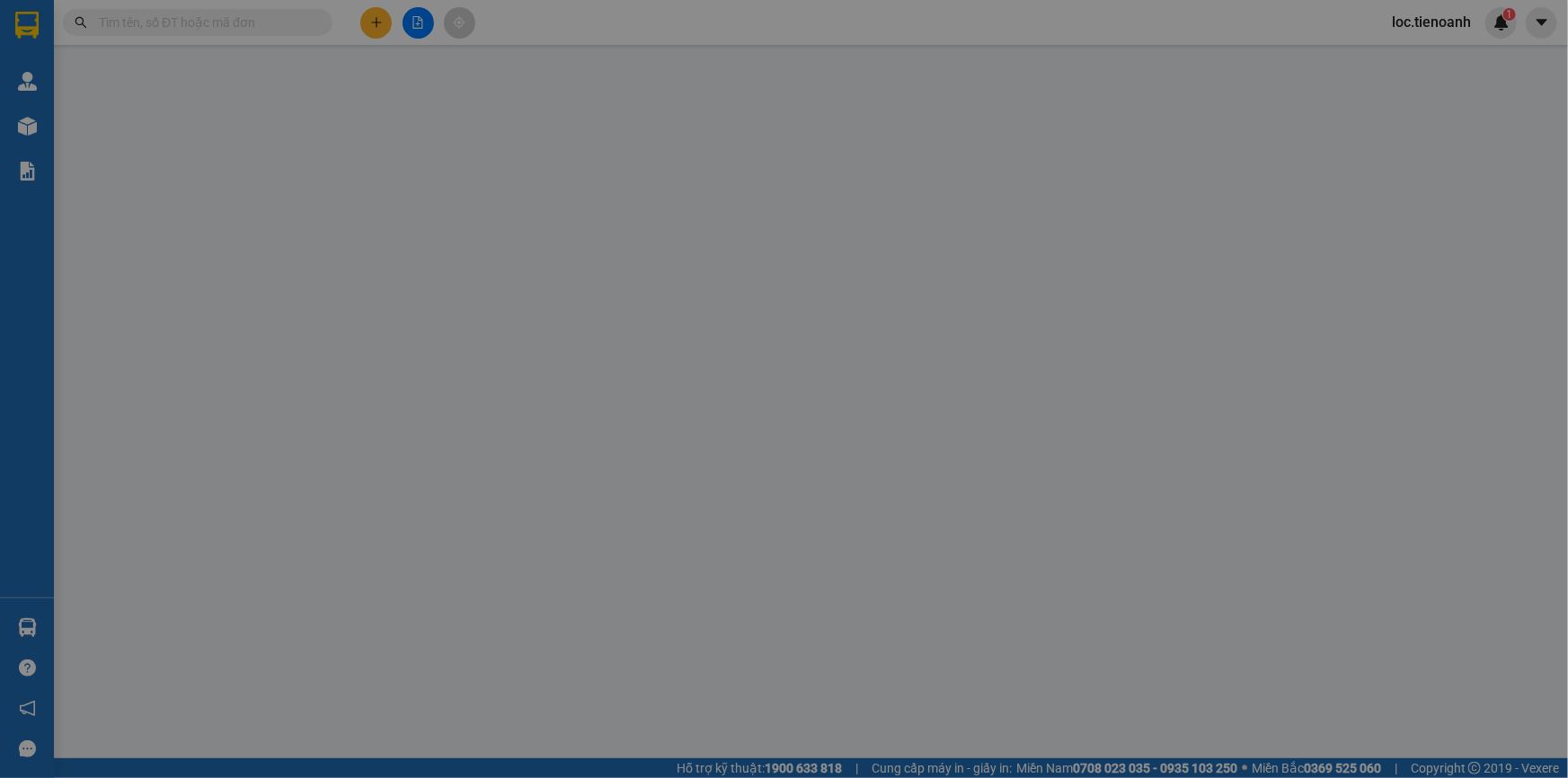
type input "CÔ MẪN"
type input "160.000"
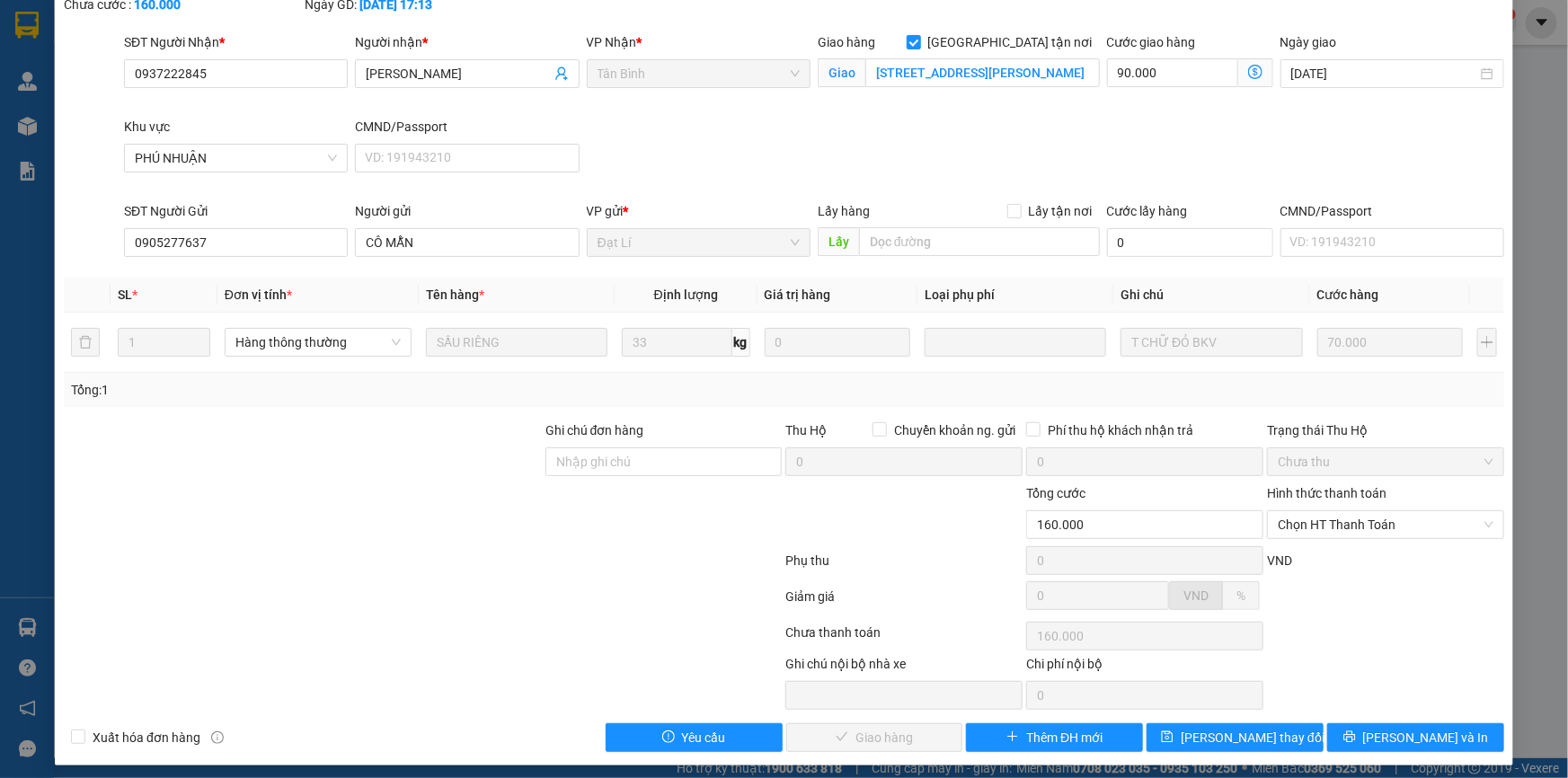
scroll to position [115, 0]
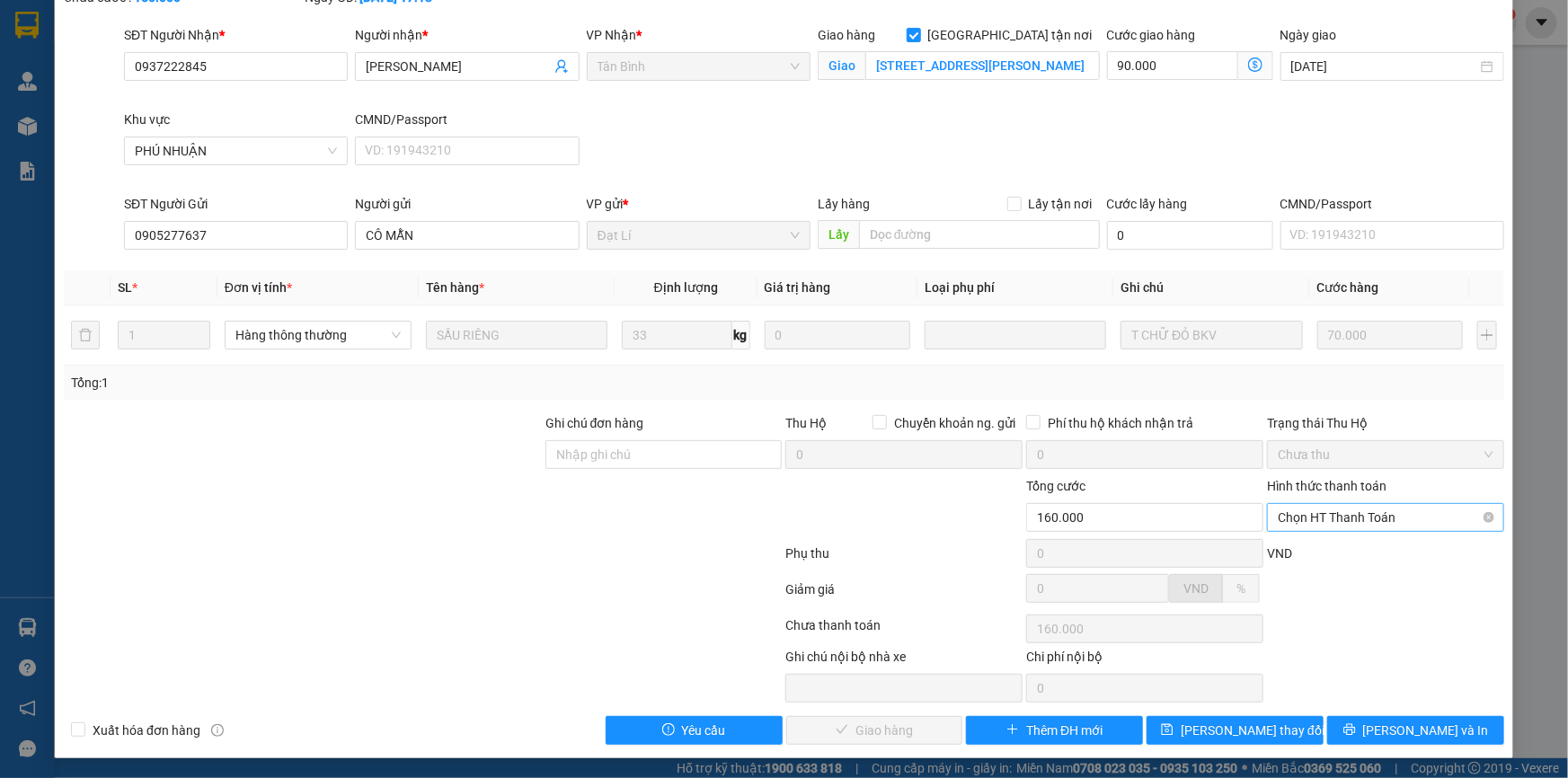
click at [1329, 511] on span "Chọn HT Thanh Toán" at bounding box center [1385, 518] width 216 height 27
click at [1319, 548] on div "Tại văn phòng" at bounding box center [1375, 552] width 214 height 20
type input "0"
drag, startPoint x: 864, startPoint y: 736, endPoint x: 1028, endPoint y: 674, distance: 175.3
click at [878, 731] on span "[PERSON_NAME] và Giao hàng" at bounding box center [906, 730] width 173 height 20
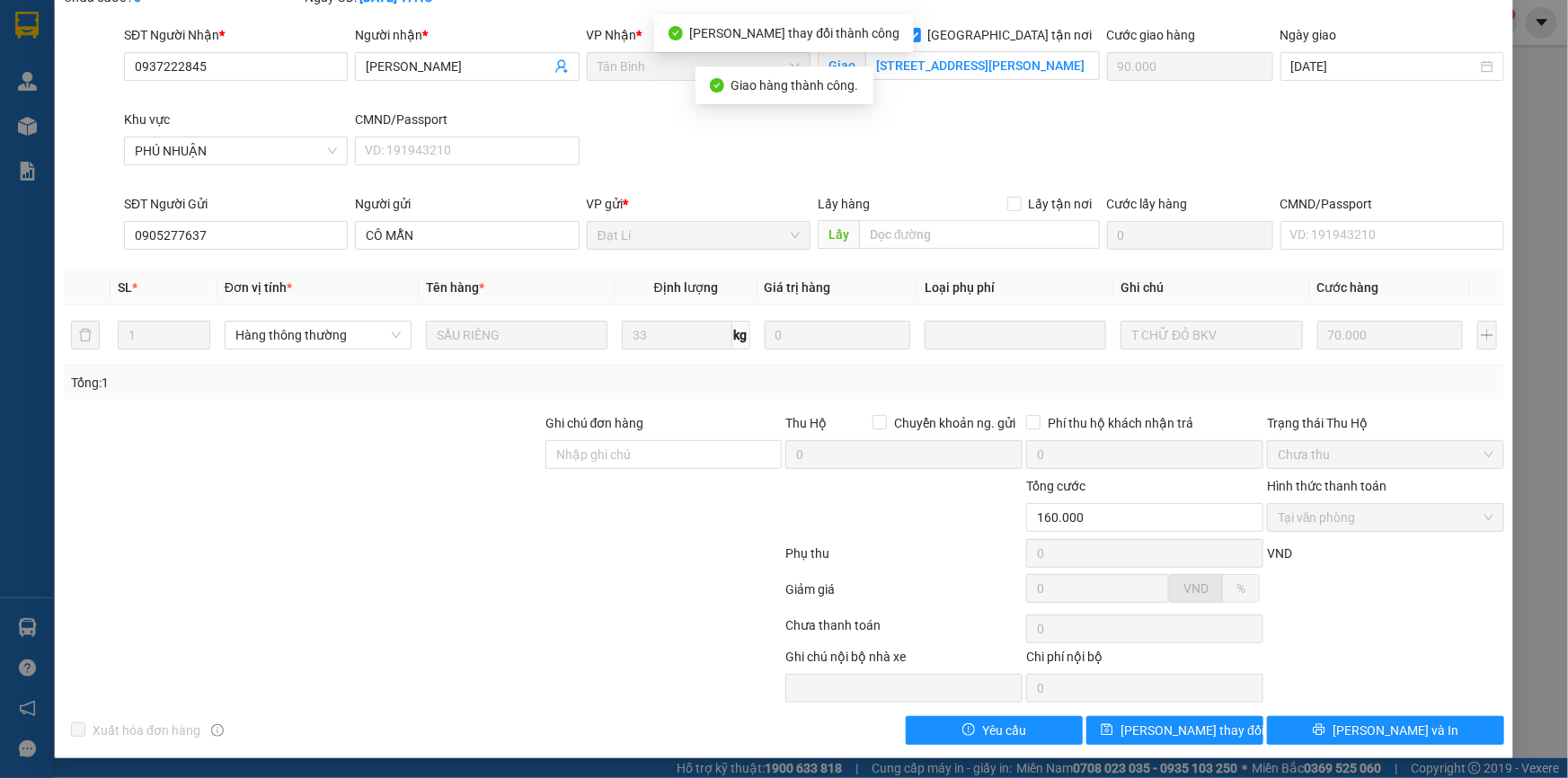
scroll to position [0, 0]
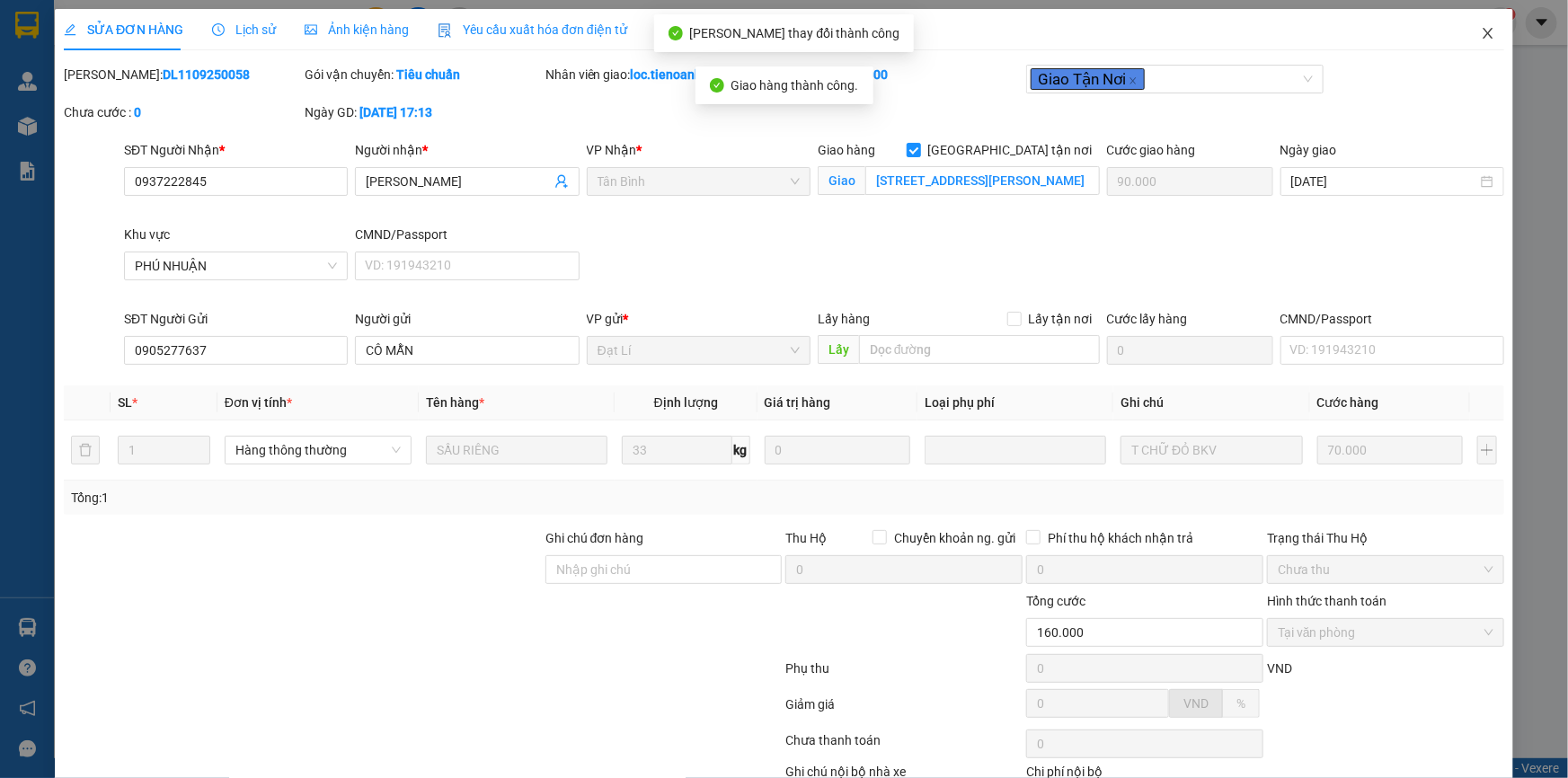
click at [1480, 41] on icon "close" at bounding box center [1488, 33] width 14 height 14
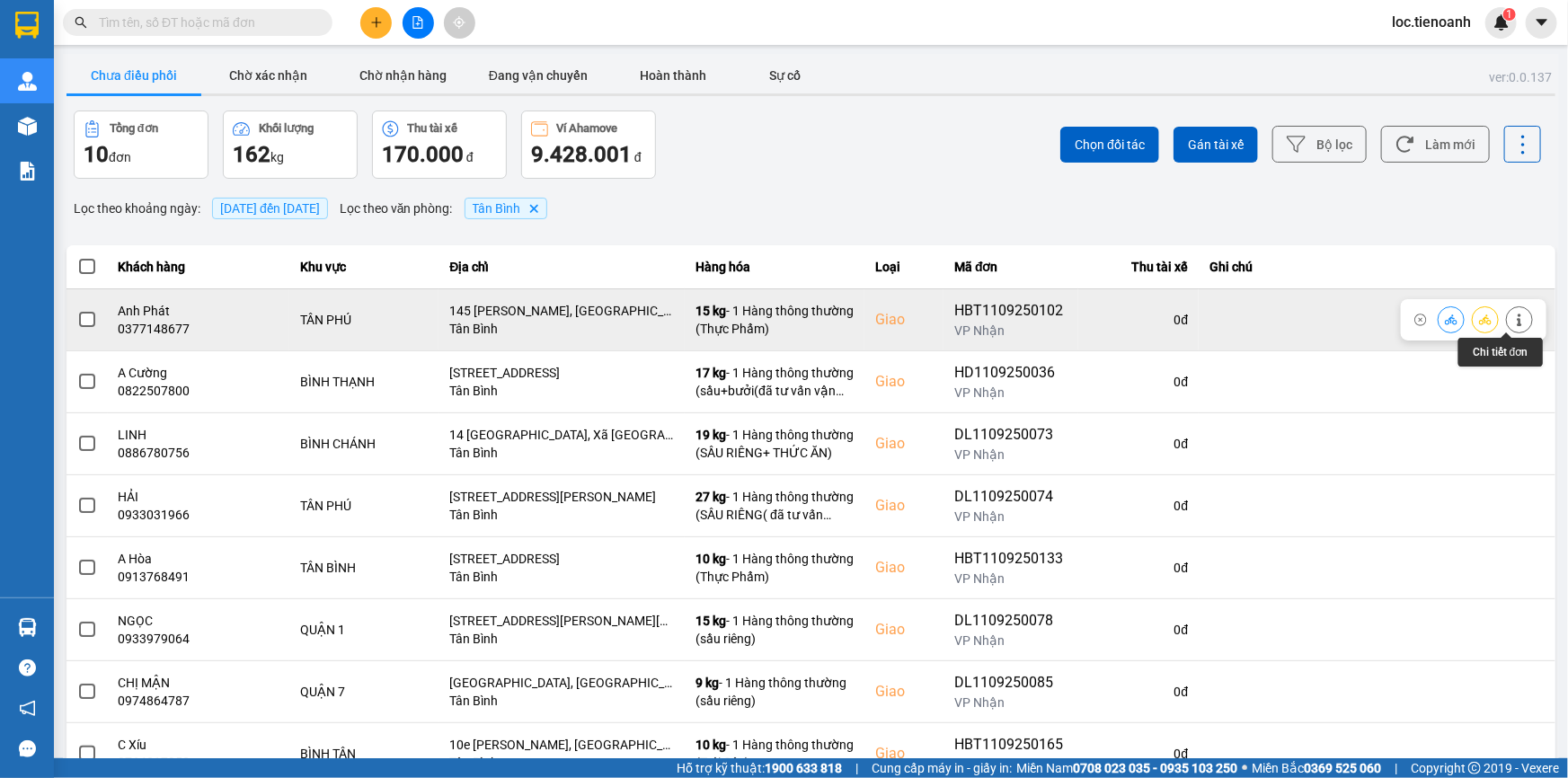
click at [1513, 314] on icon at bounding box center [1519, 320] width 13 height 13
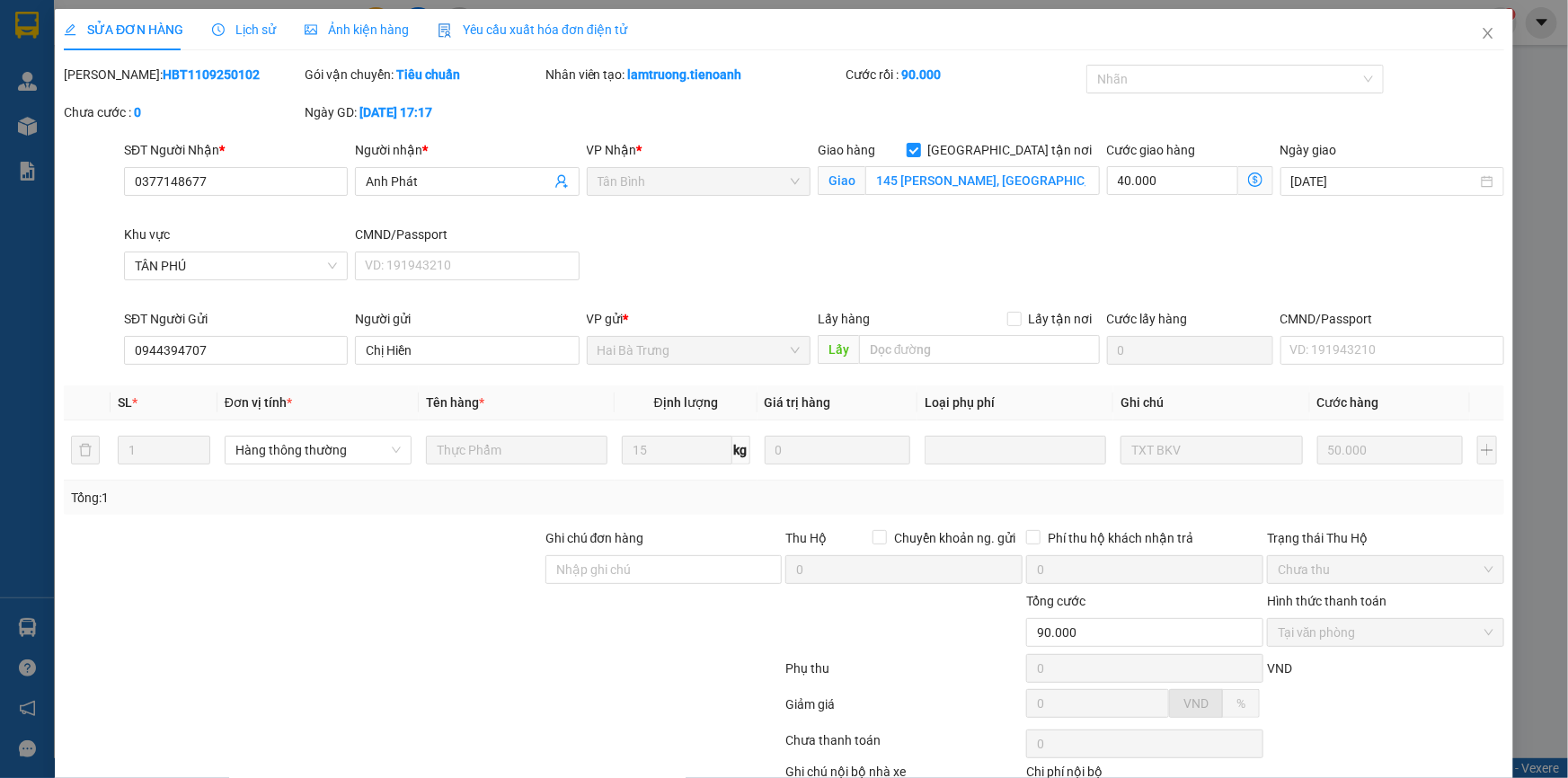
scroll to position [115, 0]
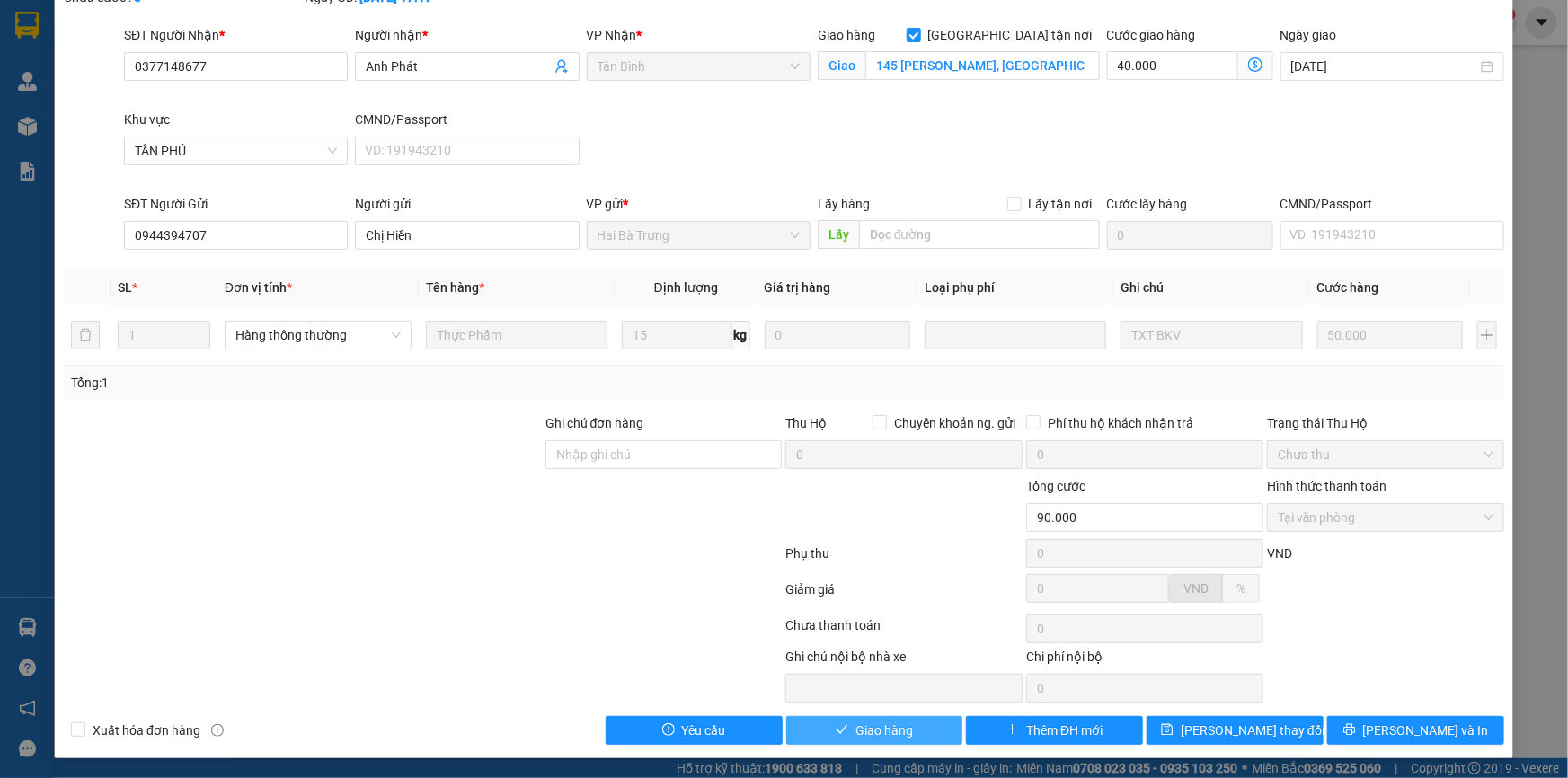
click at [867, 737] on span "Giao hàng" at bounding box center [884, 730] width 58 height 20
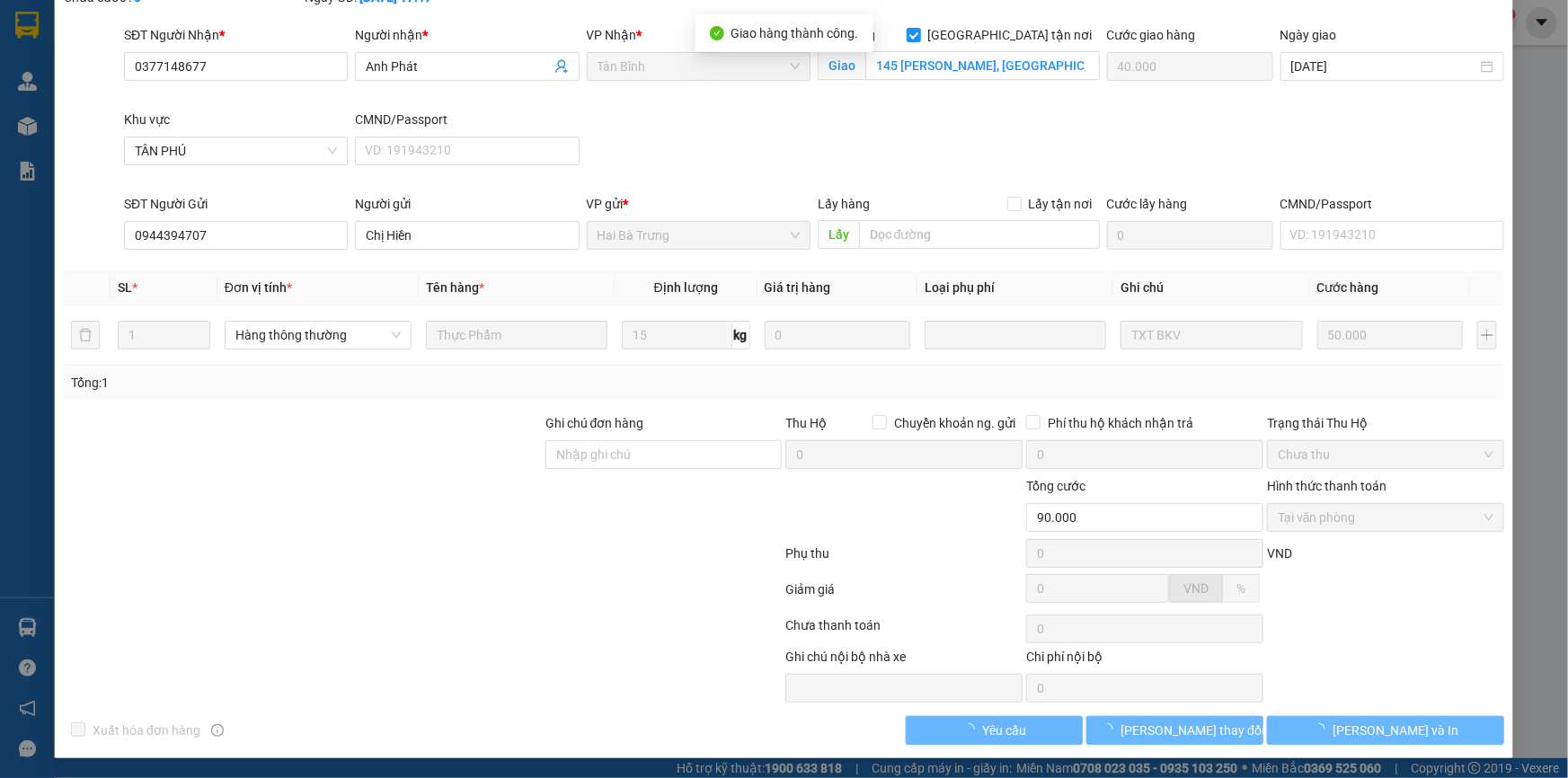
scroll to position [0, 0]
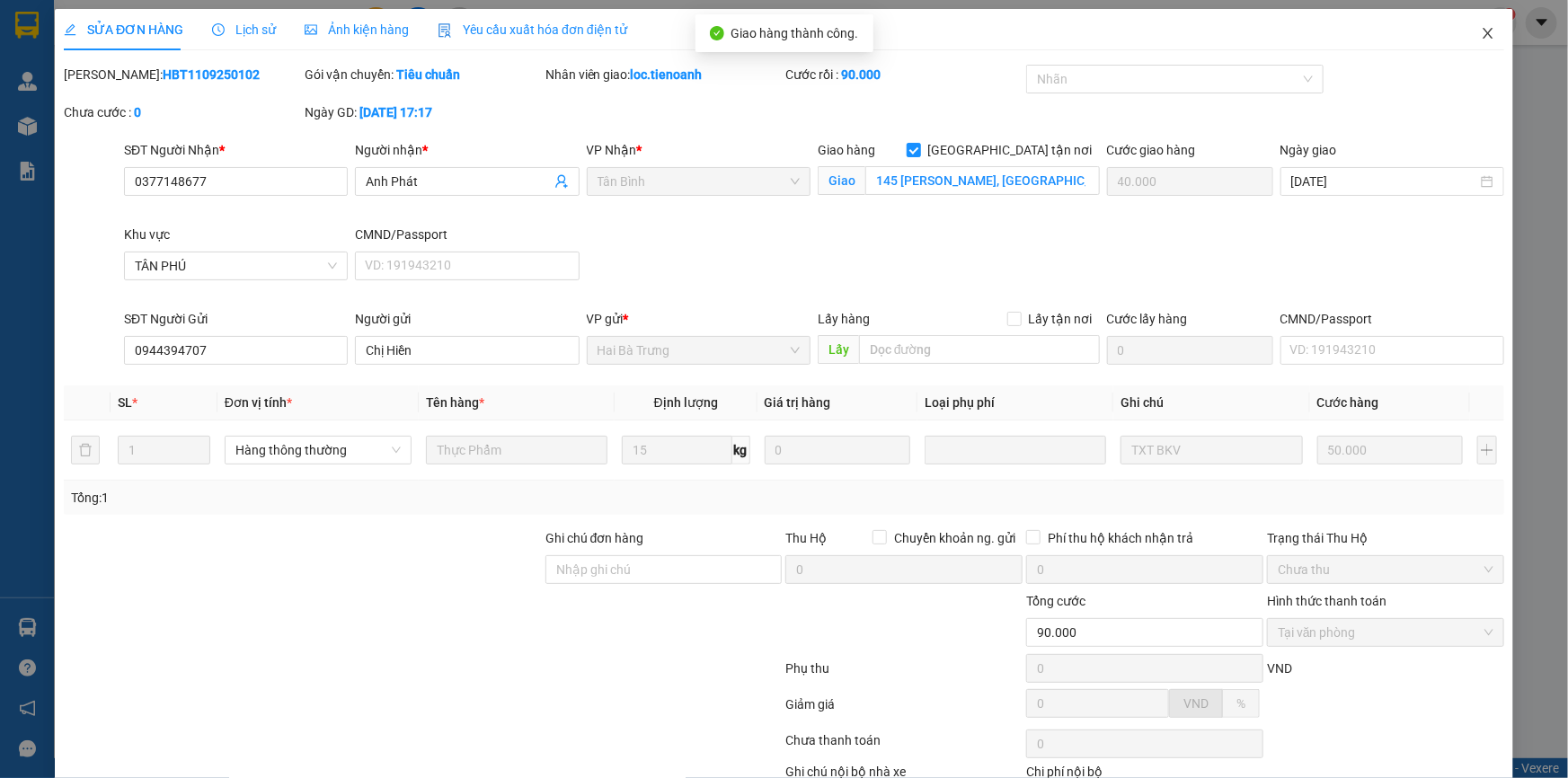
click at [1482, 31] on icon "close" at bounding box center [1488, 33] width 14 height 14
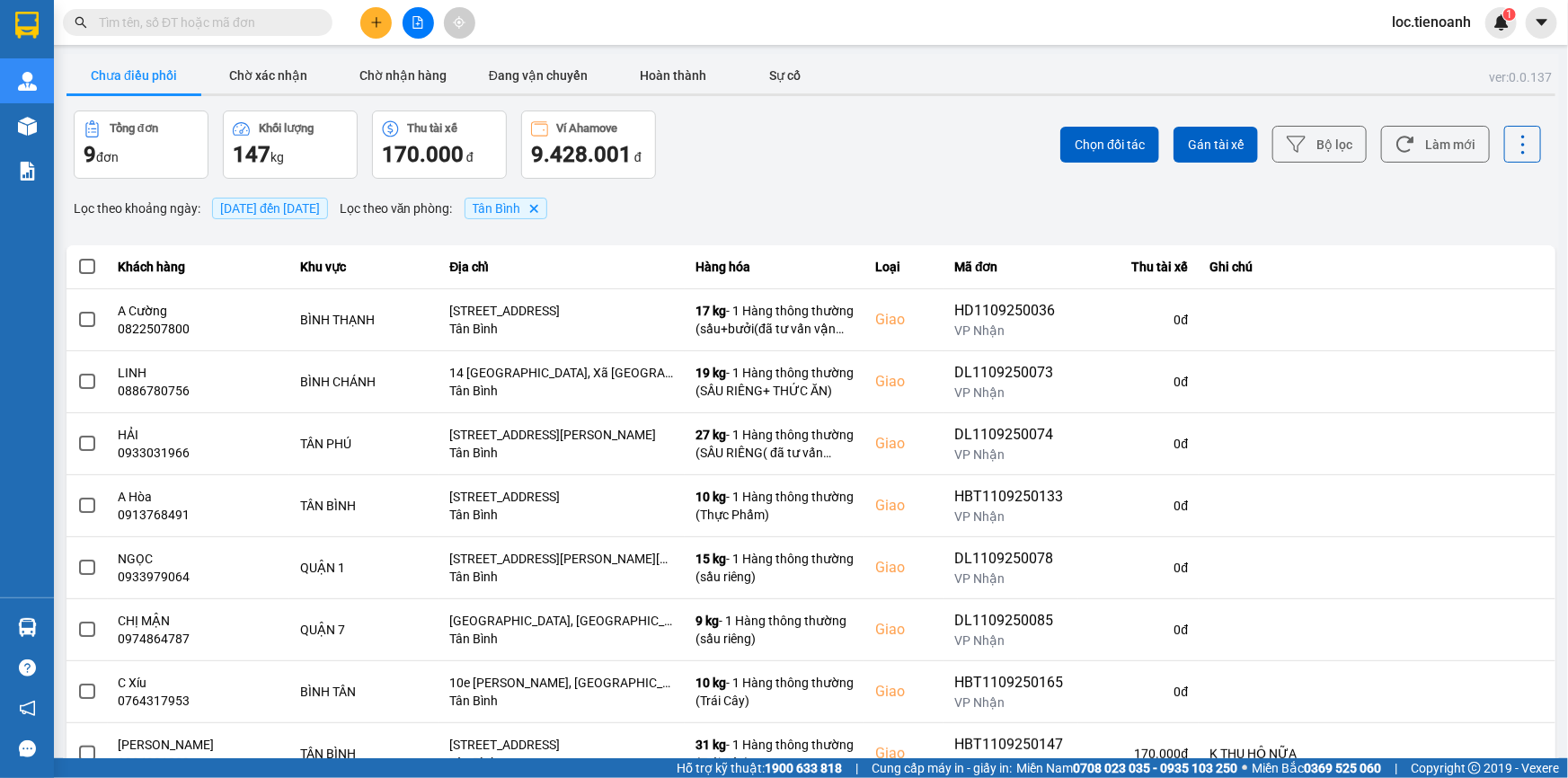
scroll to position [128, 0]
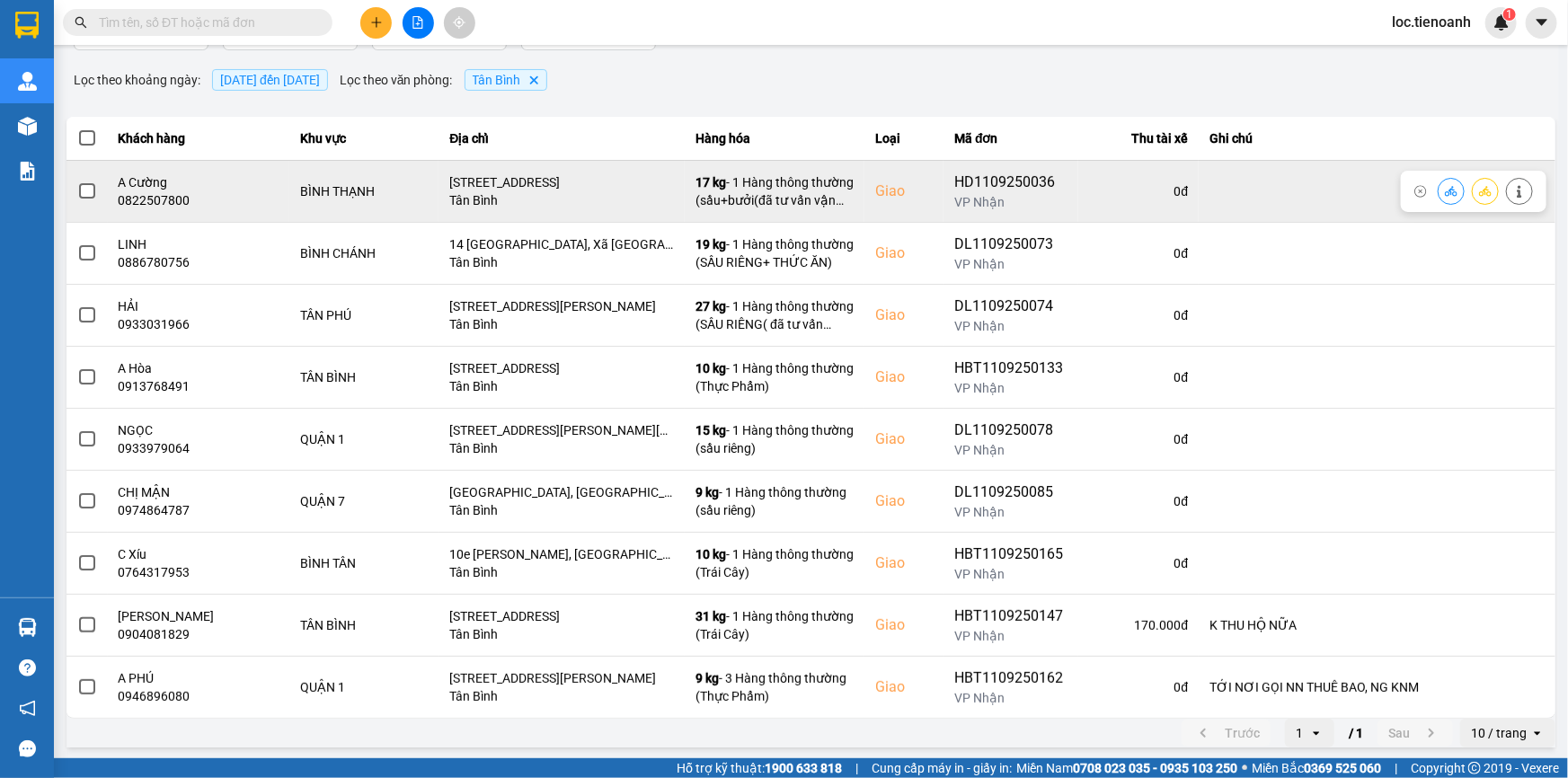
click at [1507, 192] on button at bounding box center [1519, 191] width 25 height 32
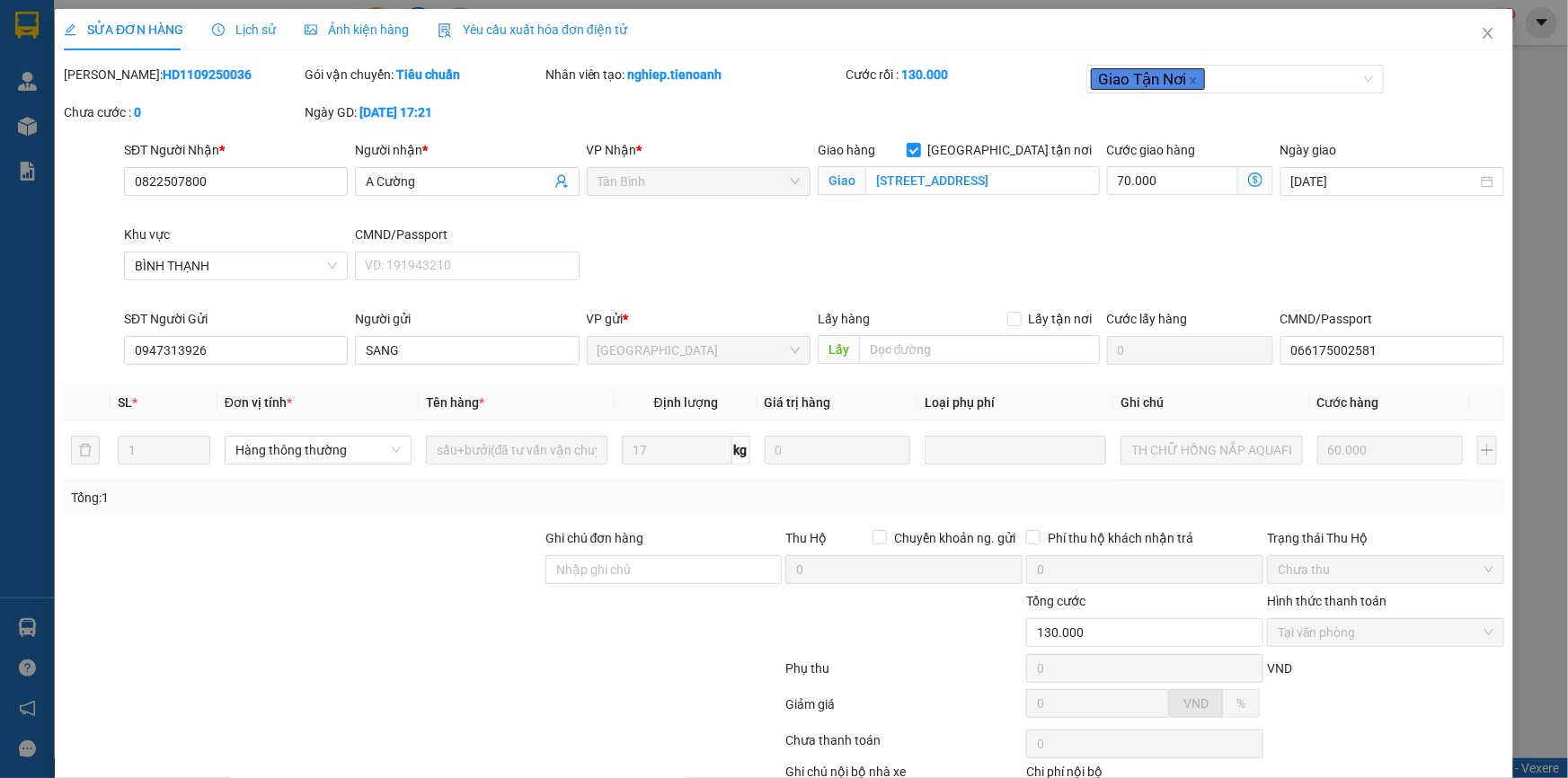
scroll to position [115, 0]
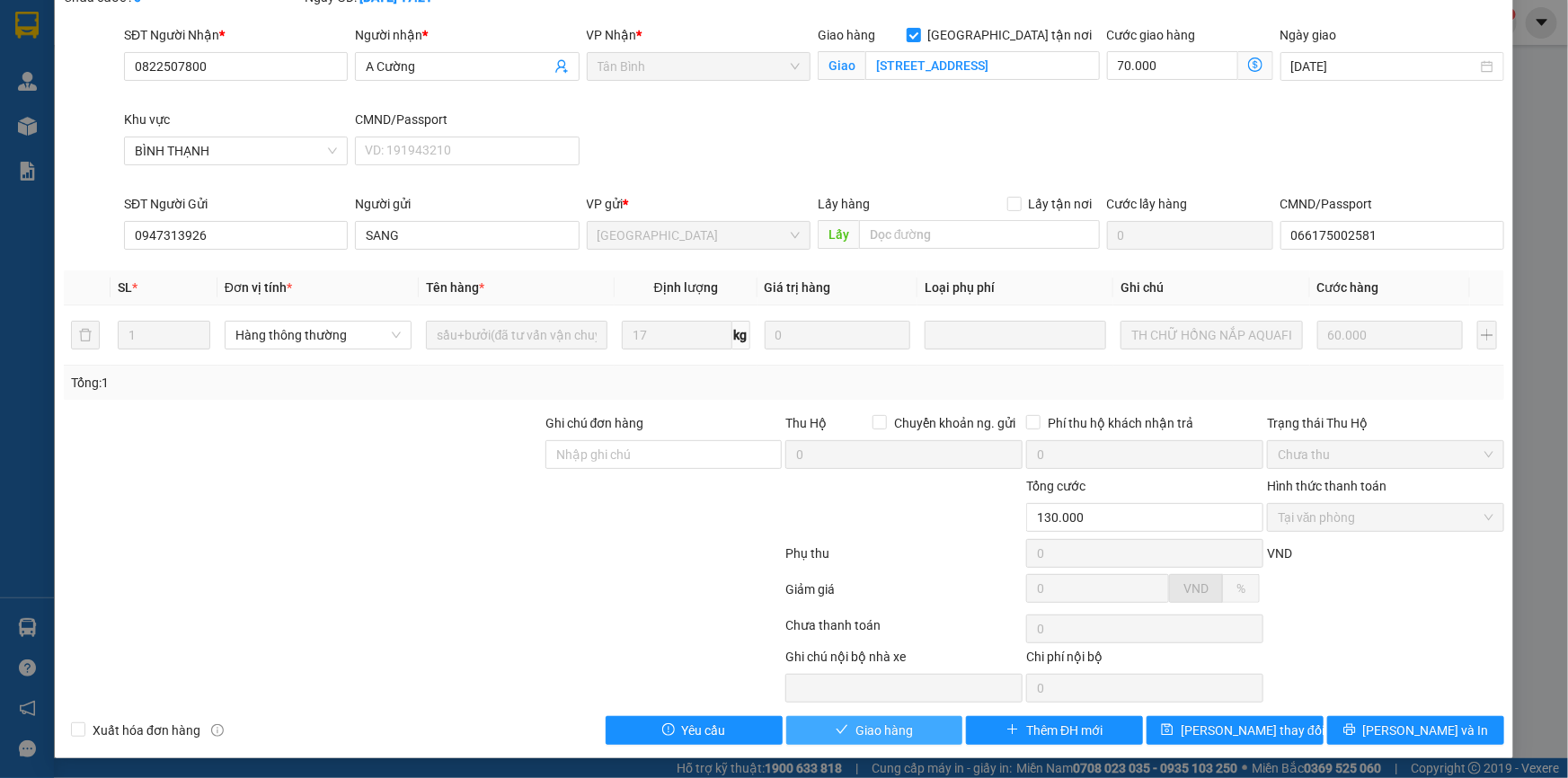
click at [817, 718] on button "Giao hàng" at bounding box center [875, 730] width 177 height 29
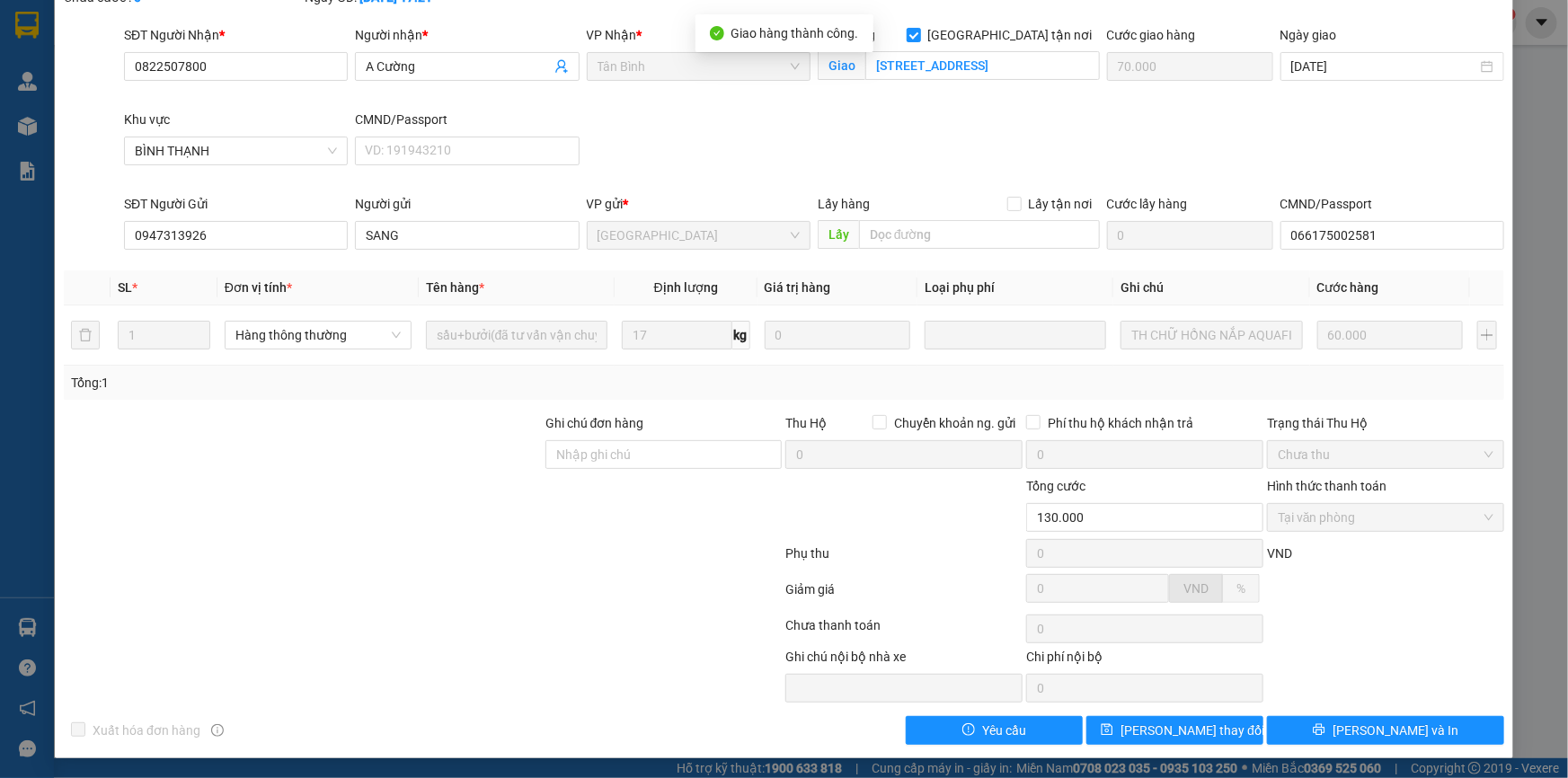
scroll to position [0, 0]
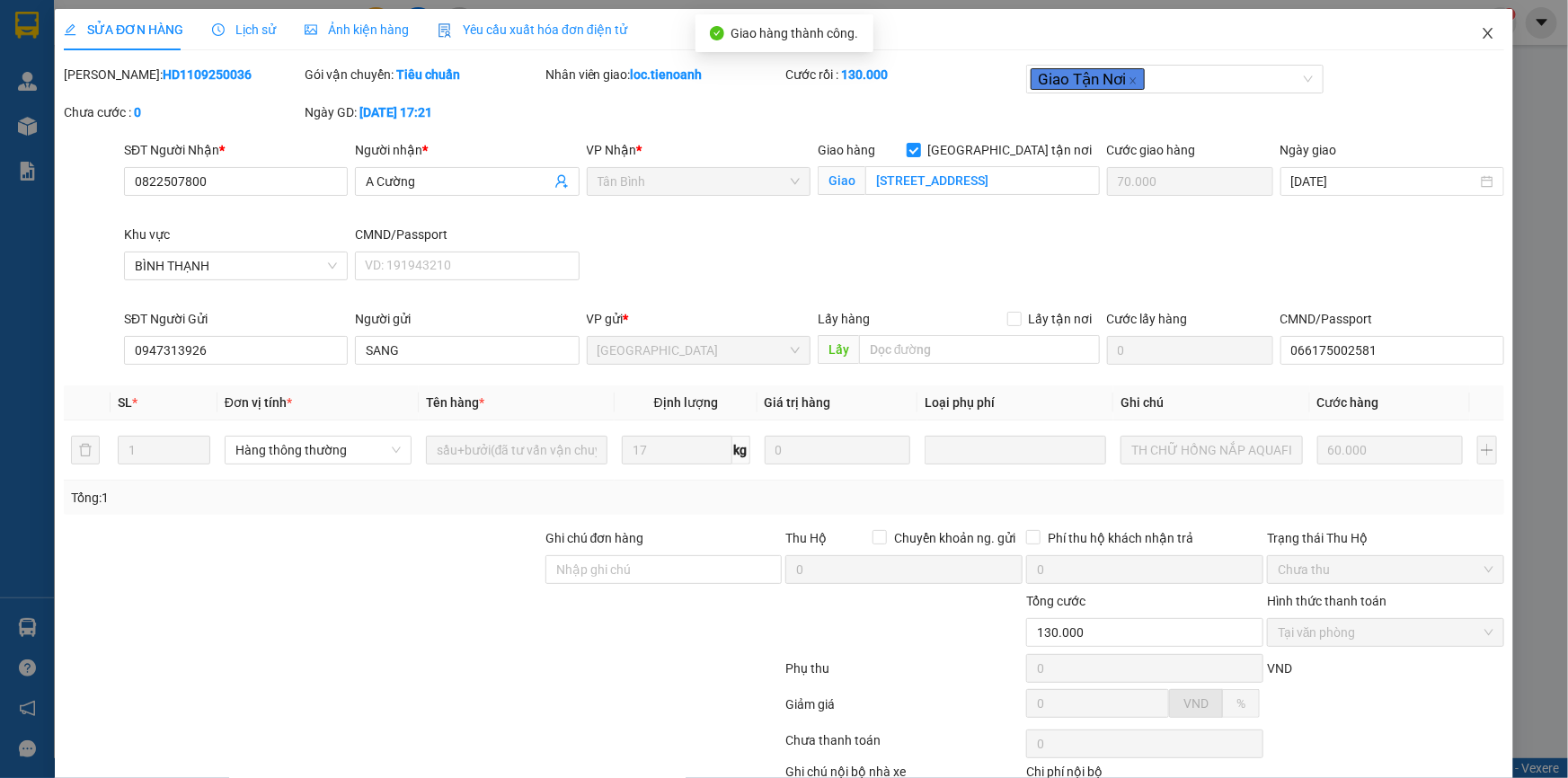
click at [1480, 37] on icon "close" at bounding box center [1488, 33] width 14 height 14
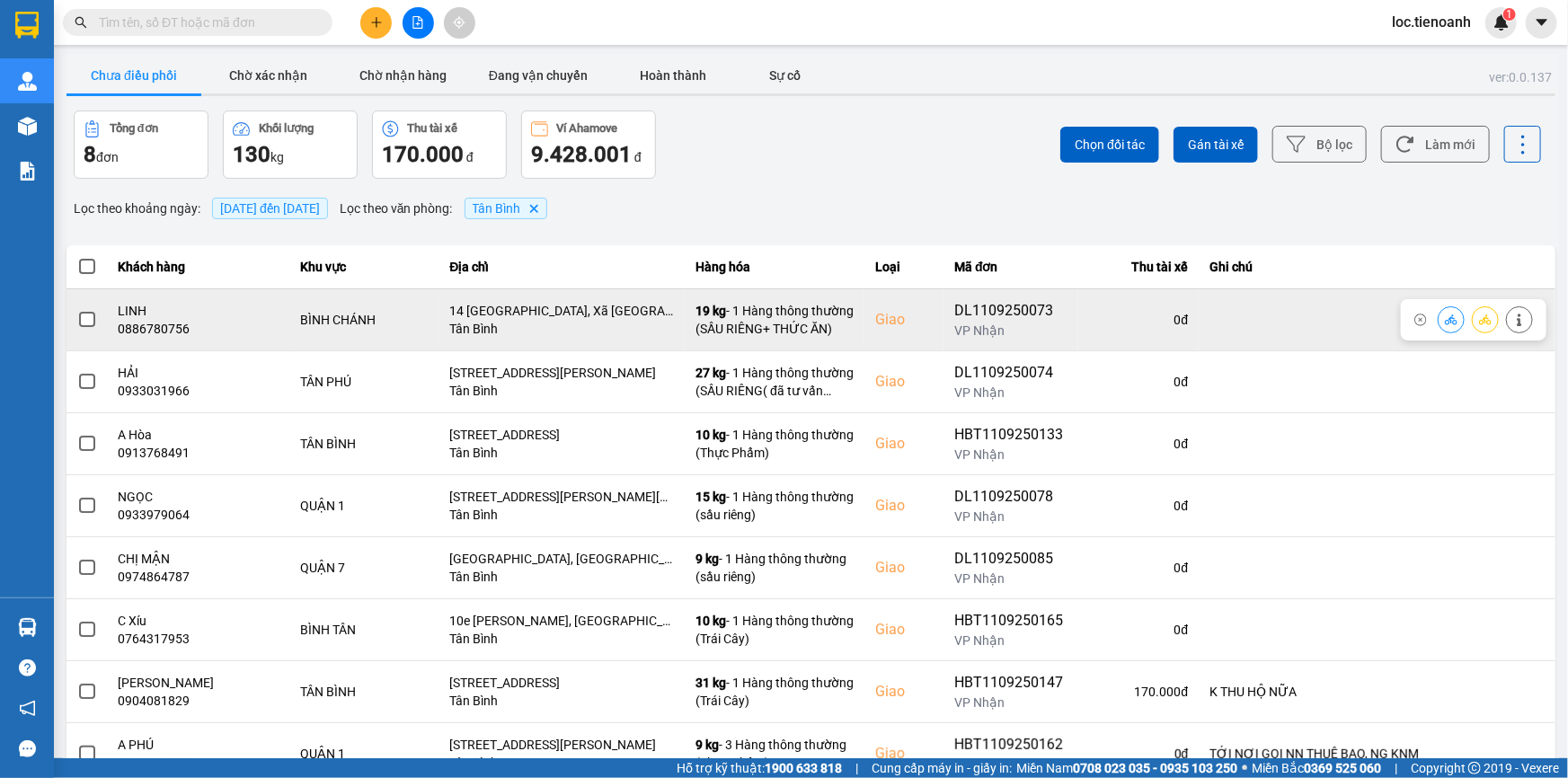
click at [1513, 317] on icon at bounding box center [1519, 320] width 13 height 13
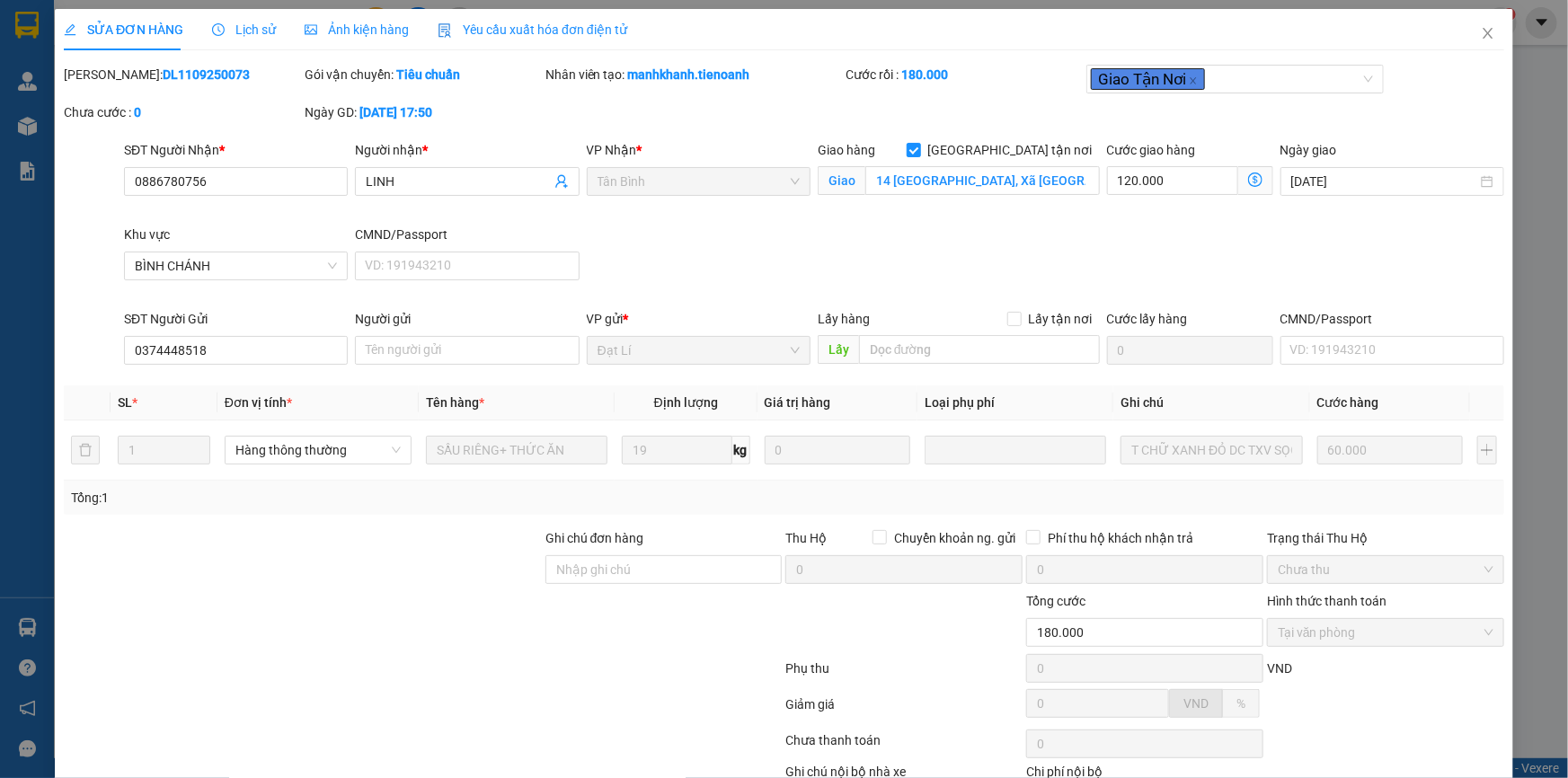
scroll to position [115, 0]
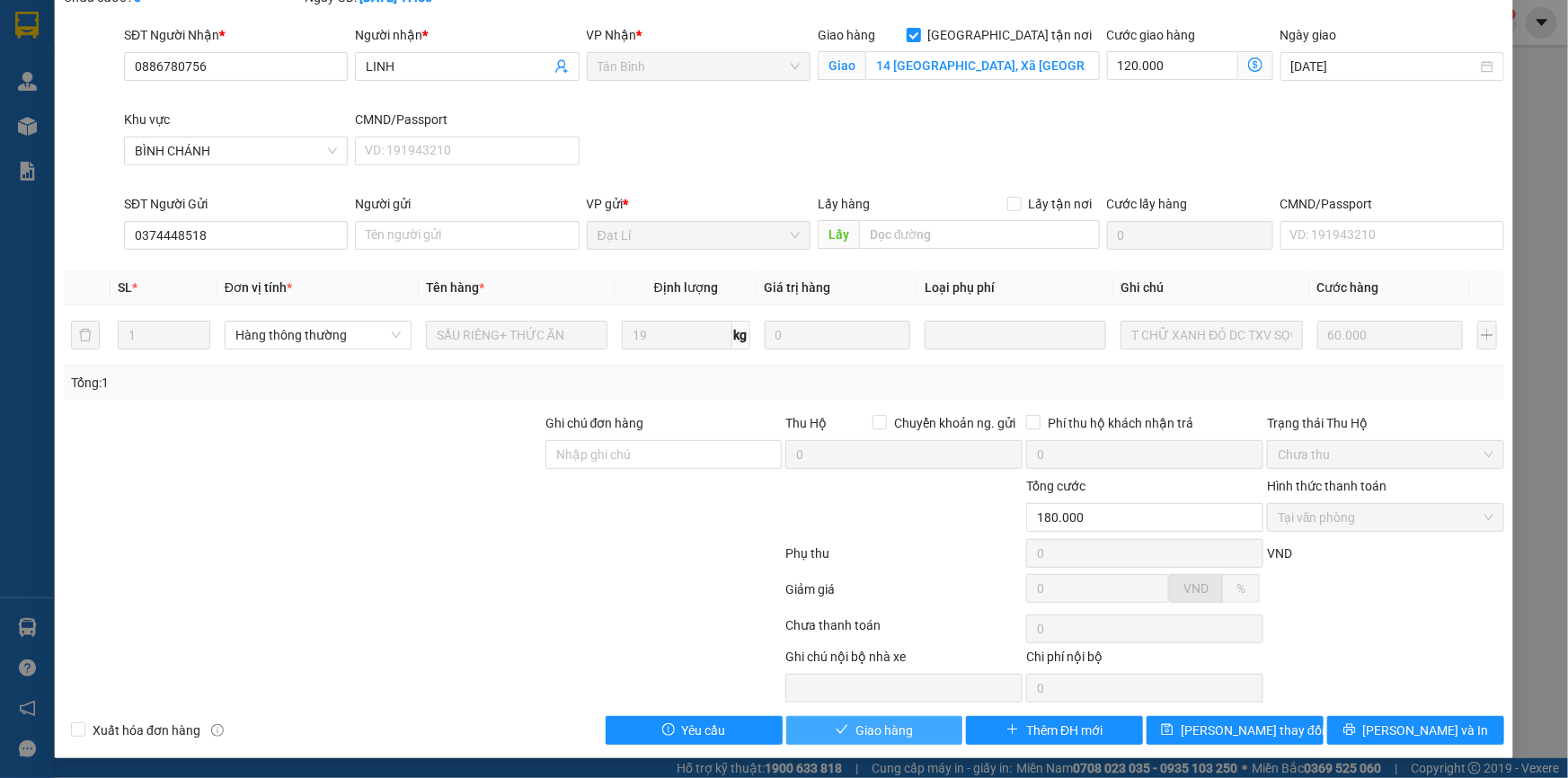
drag, startPoint x: 837, startPoint y: 719, endPoint x: 863, endPoint y: 705, distance: 29.5
click at [840, 719] on button "Giao hàng" at bounding box center [875, 730] width 177 height 29
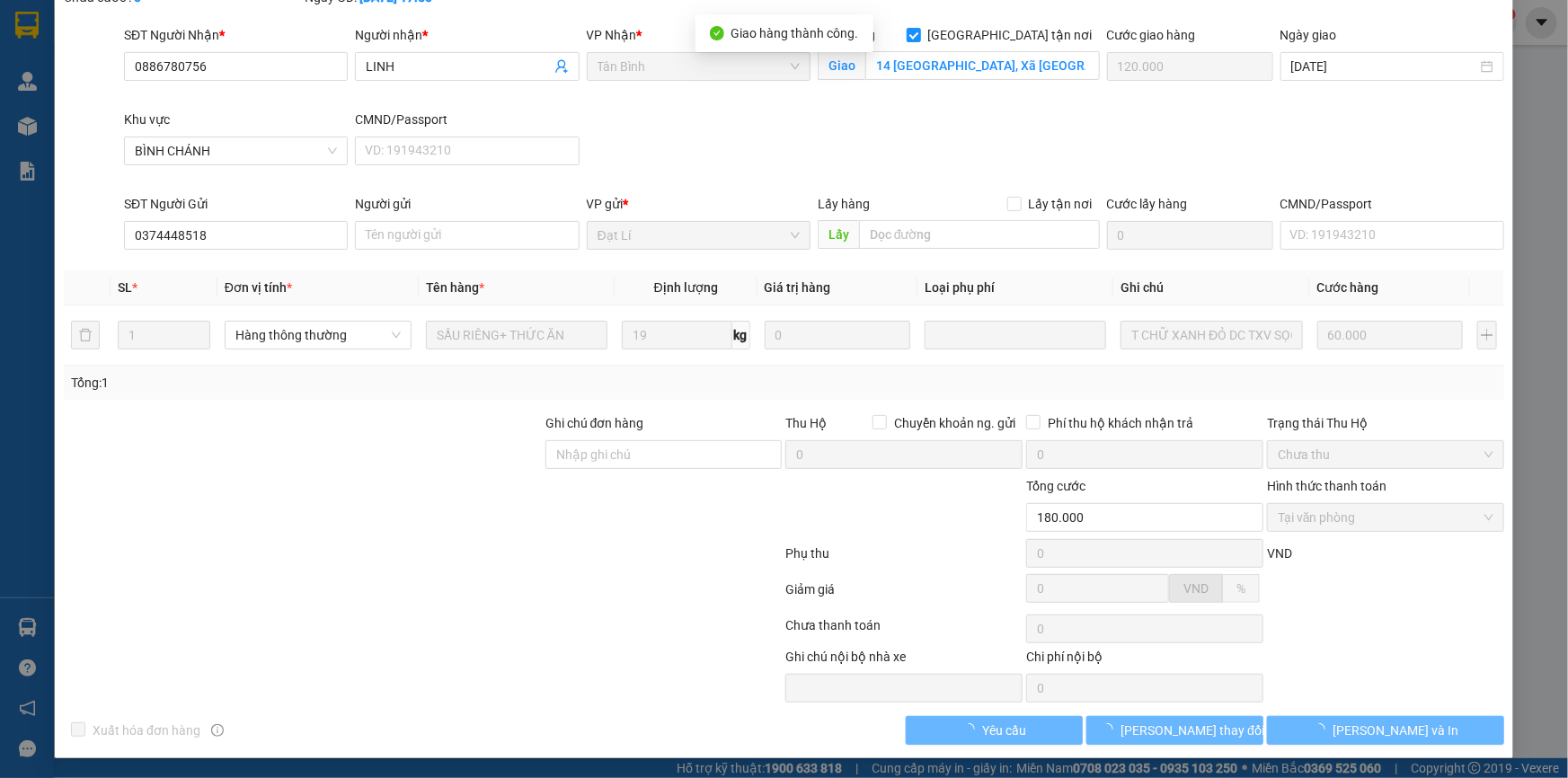
scroll to position [0, 0]
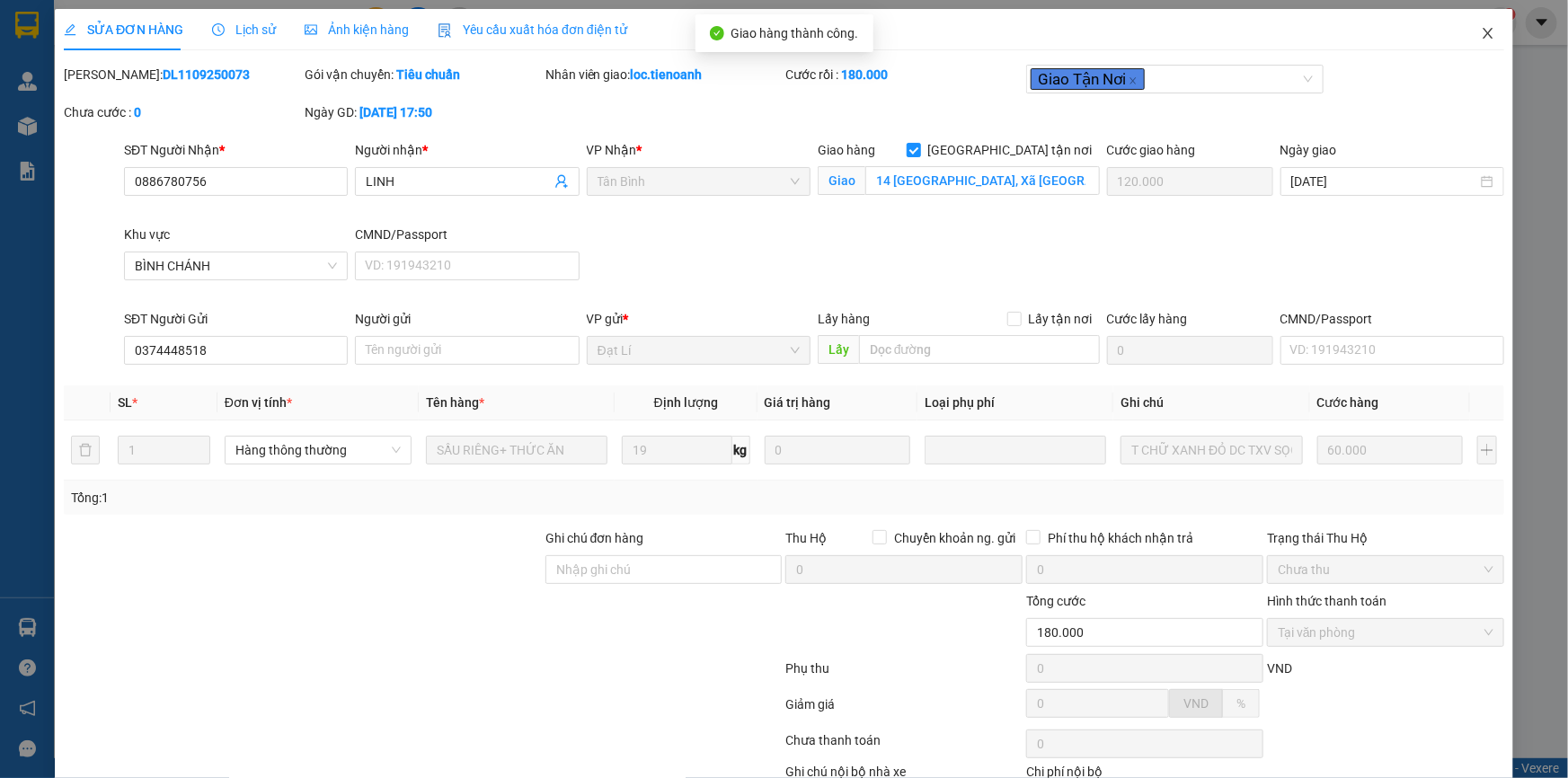
click at [1482, 37] on icon "close" at bounding box center [1487, 33] width 10 height 11
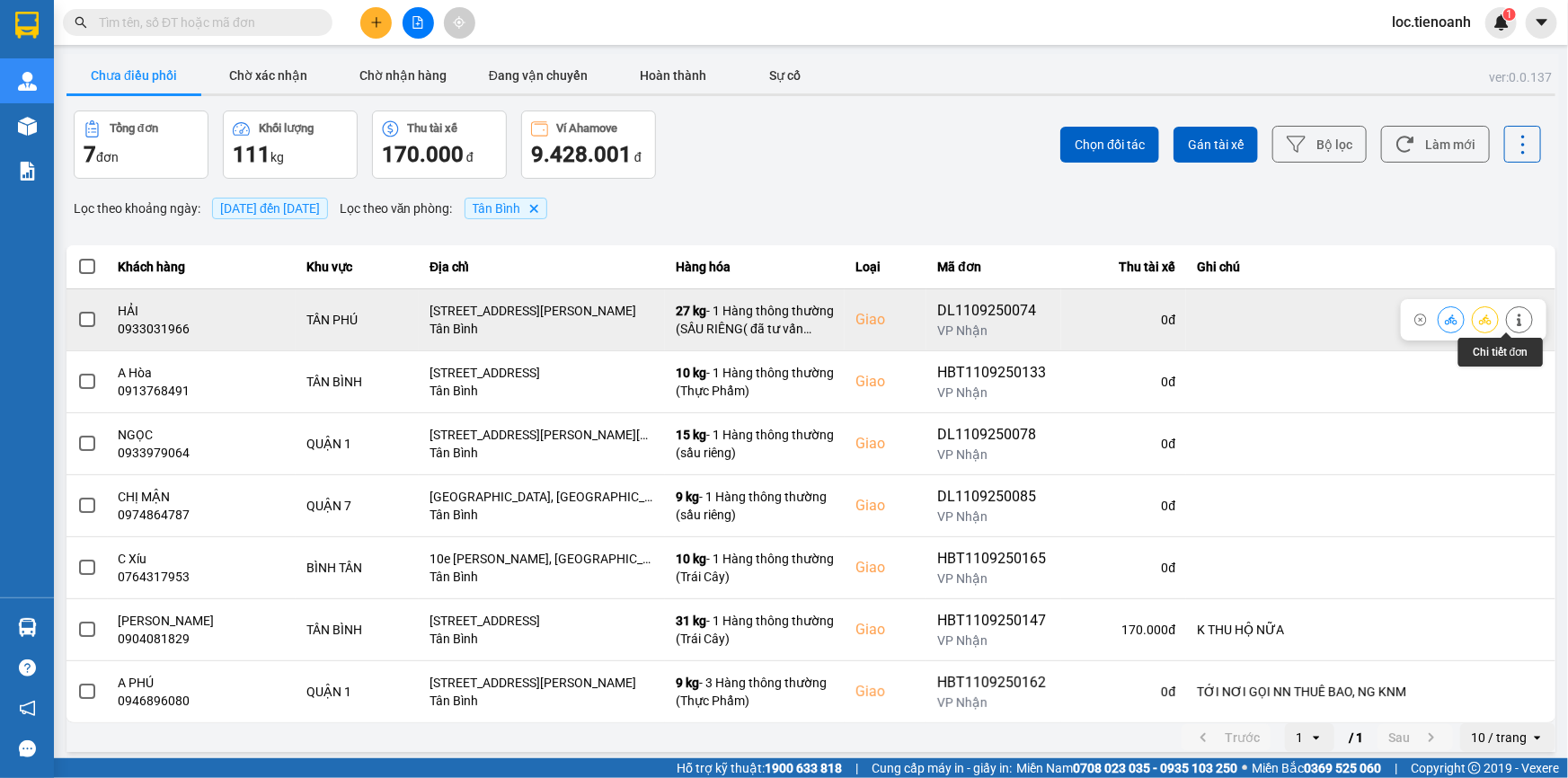
click at [1516, 324] on icon at bounding box center [1518, 320] width 5 height 13
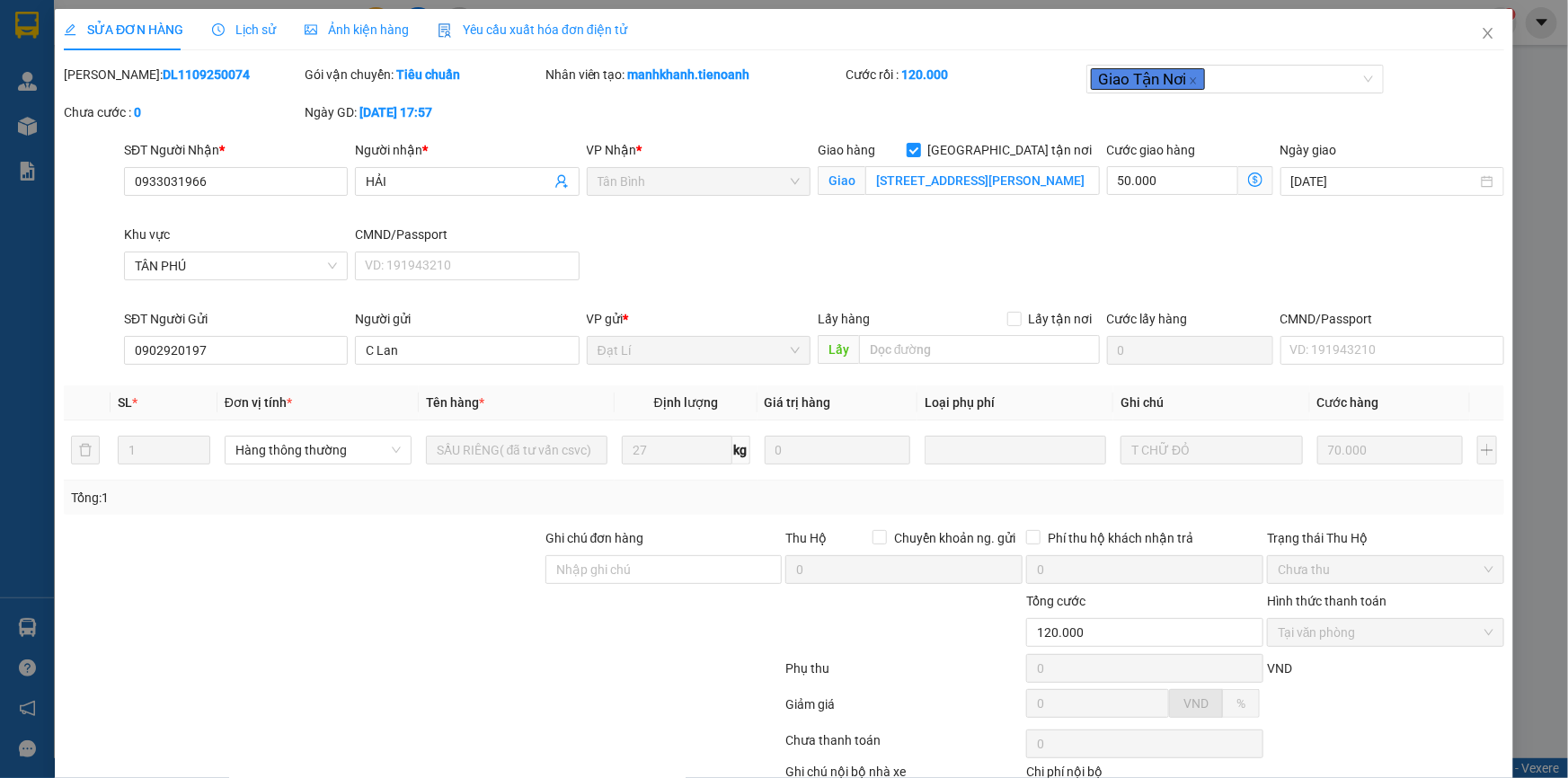
scroll to position [115, 0]
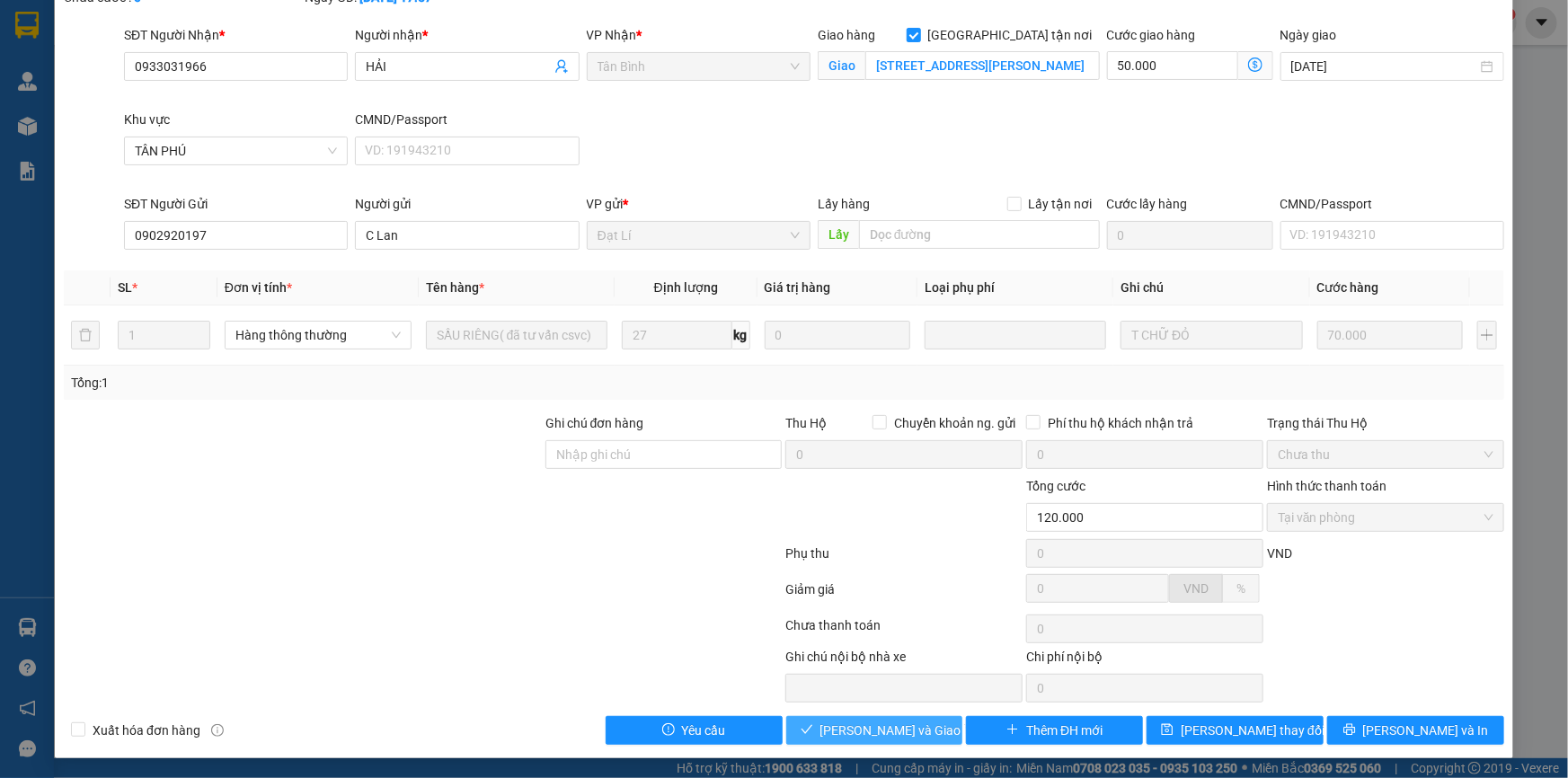
drag, startPoint x: 879, startPoint y: 728, endPoint x: 992, endPoint y: 703, distance: 115.7
click at [879, 727] on span "[PERSON_NAME] và Giao hàng" at bounding box center [906, 730] width 173 height 20
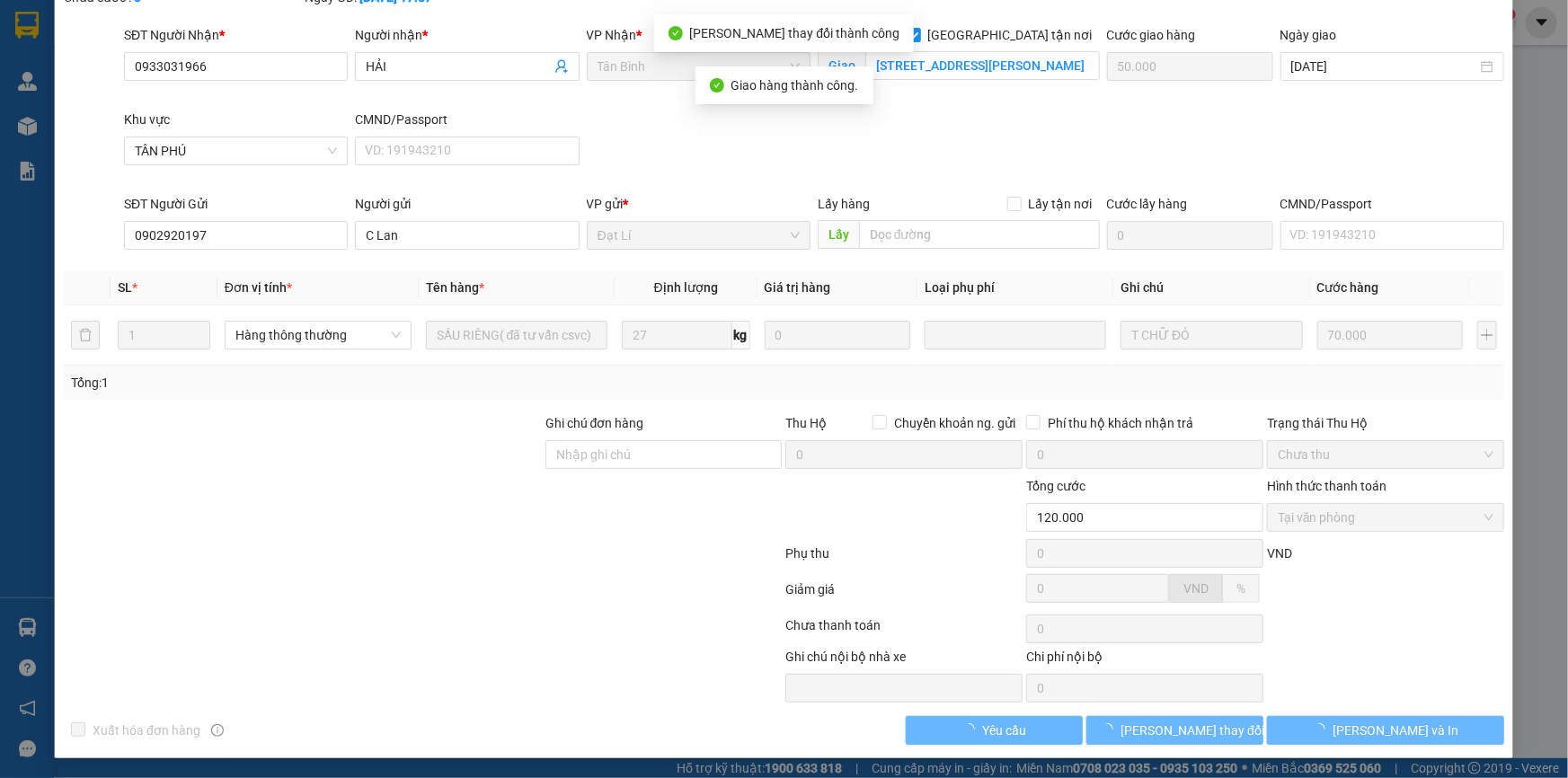
scroll to position [0, 0]
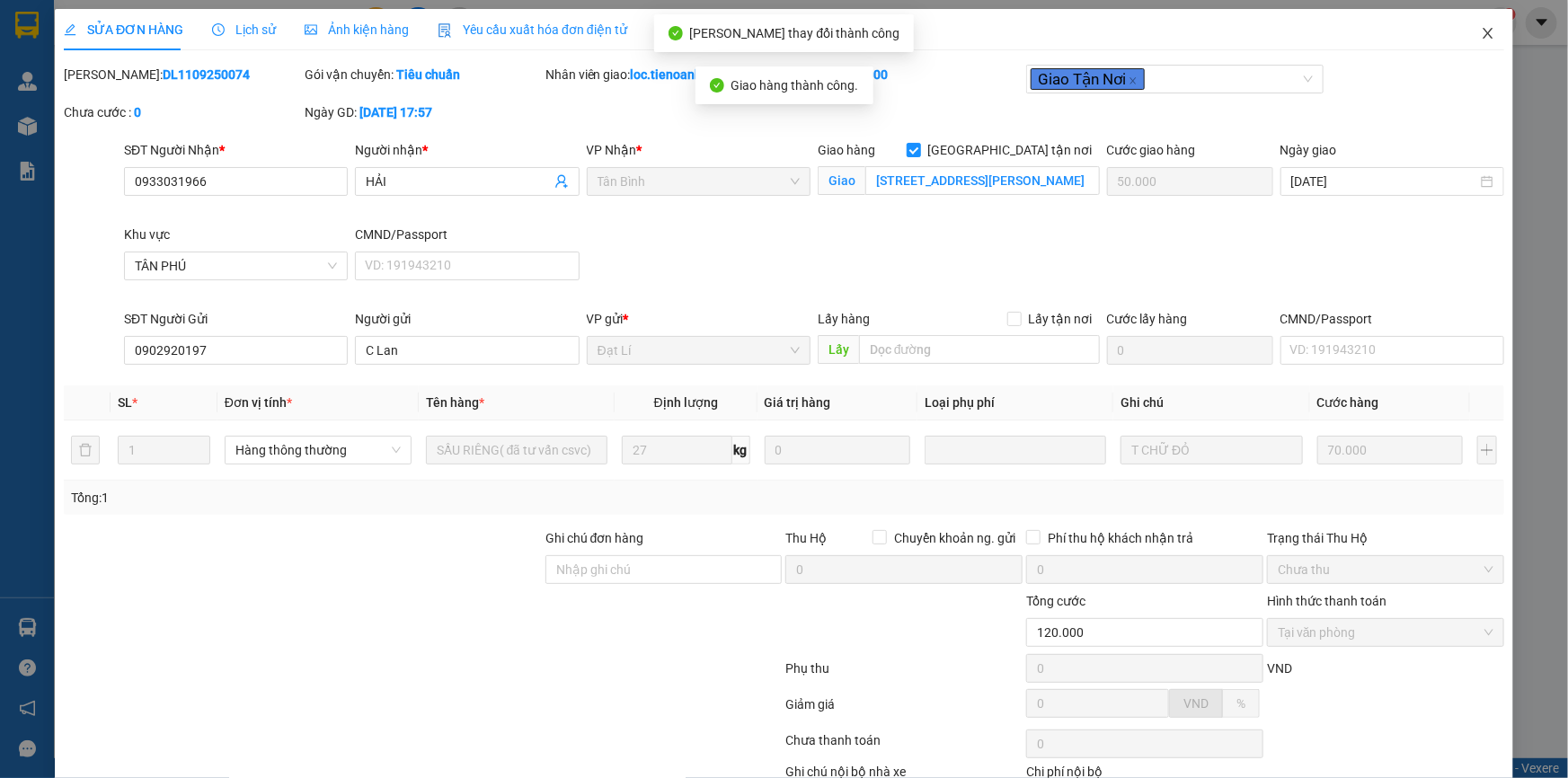
click at [1482, 38] on icon "close" at bounding box center [1487, 33] width 10 height 11
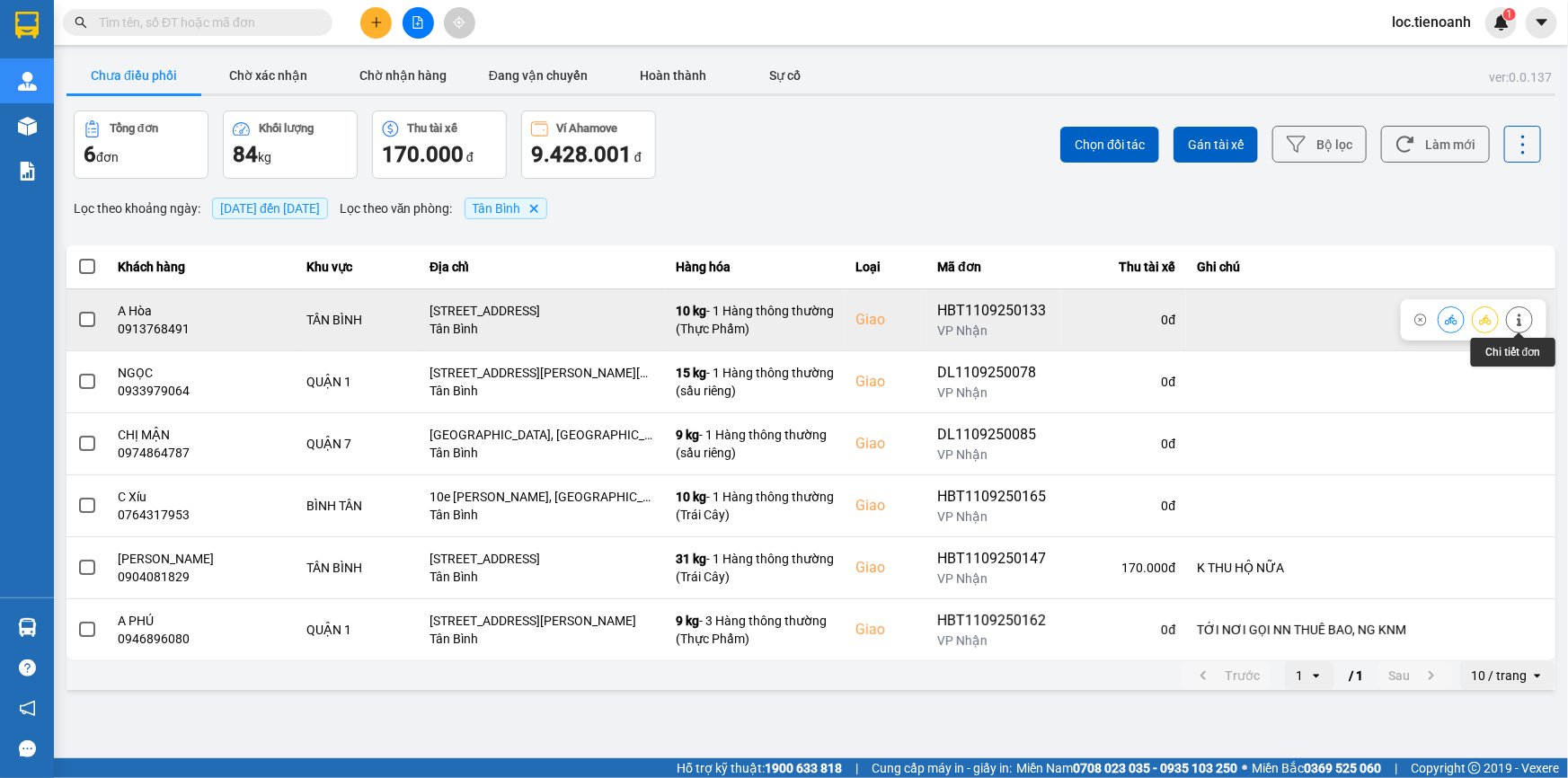
click at [1525, 323] on icon at bounding box center [1519, 320] width 13 height 13
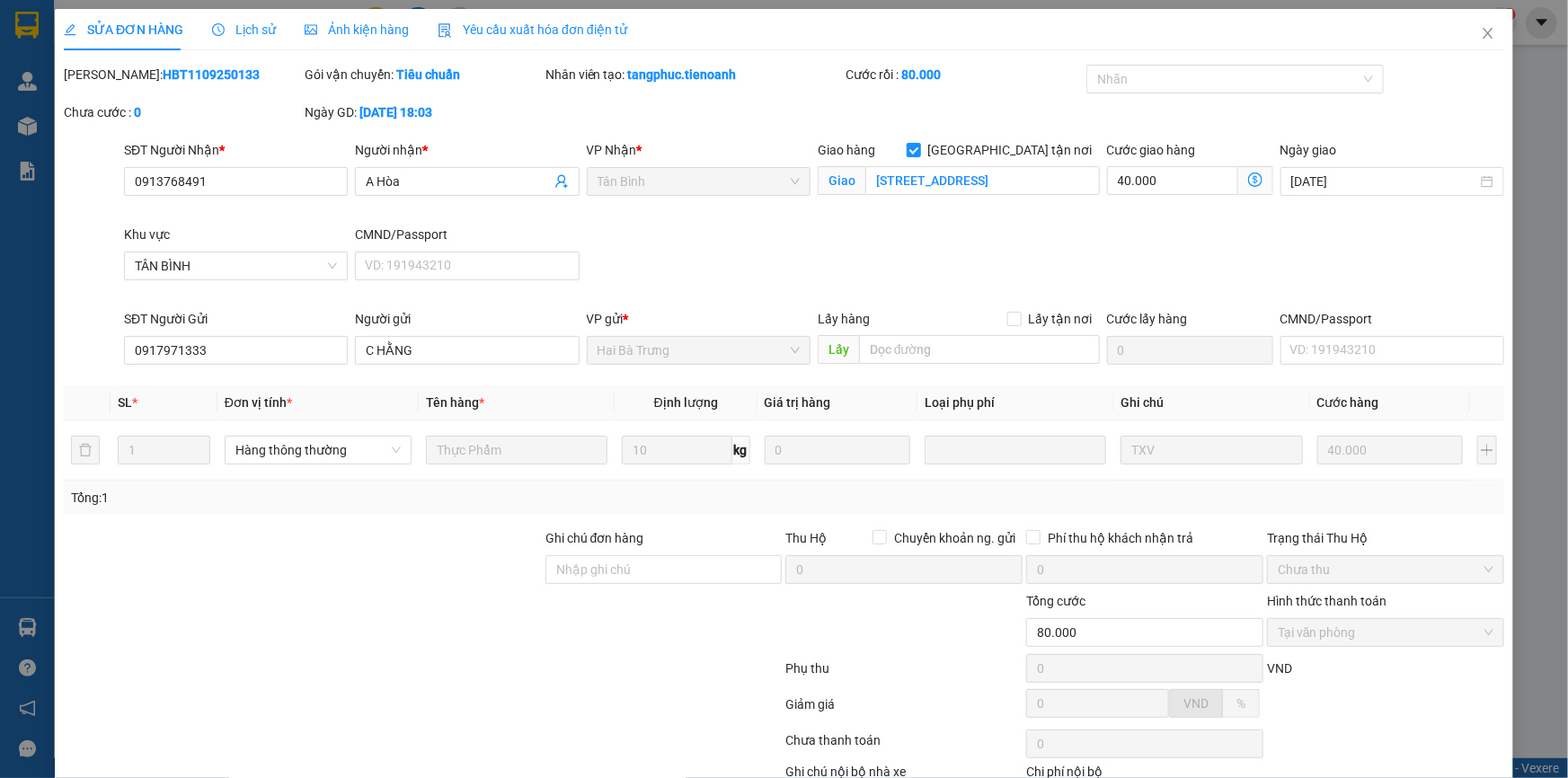
scroll to position [115, 0]
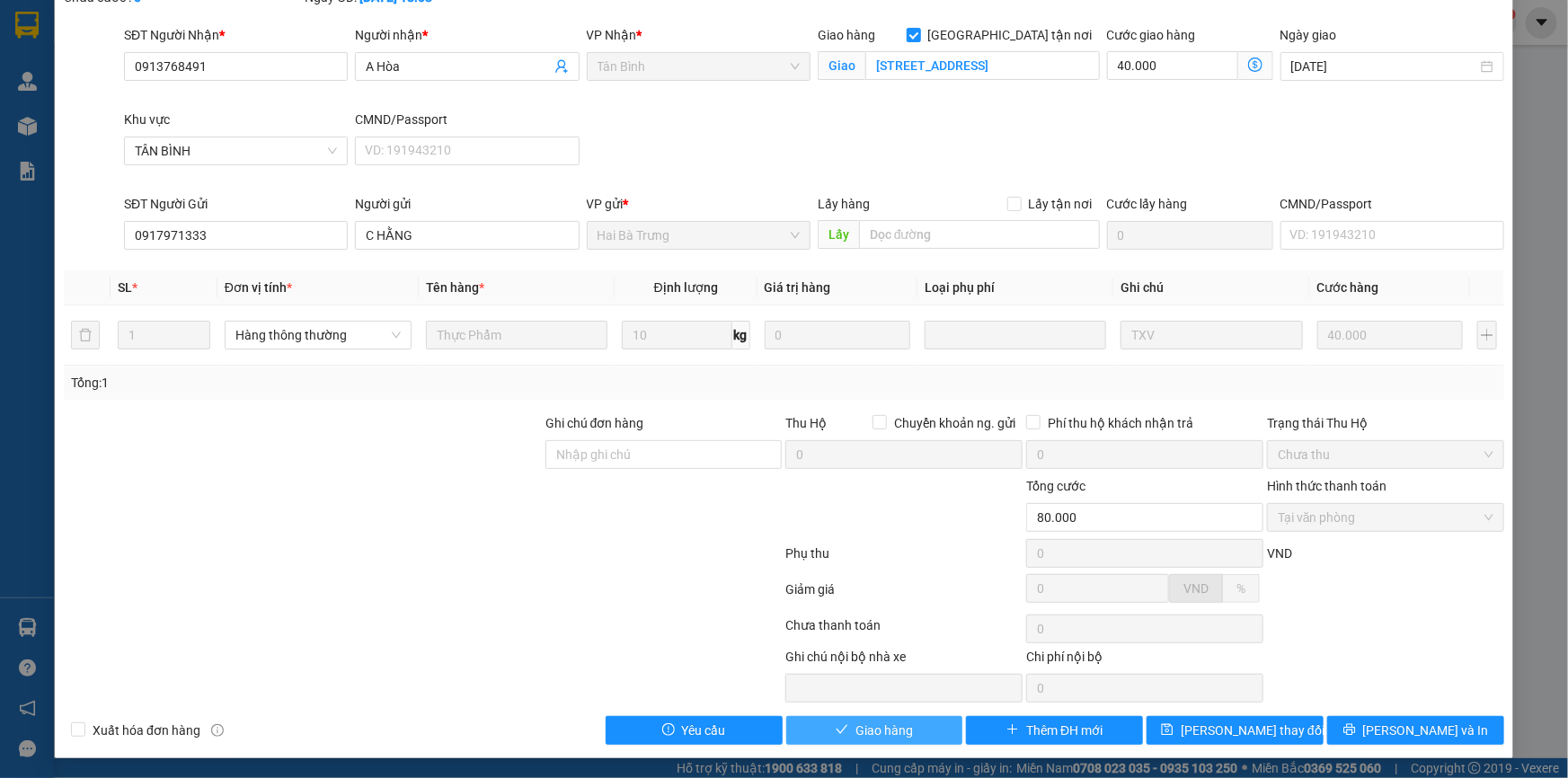
click at [920, 732] on button "Giao hàng" at bounding box center [875, 730] width 177 height 29
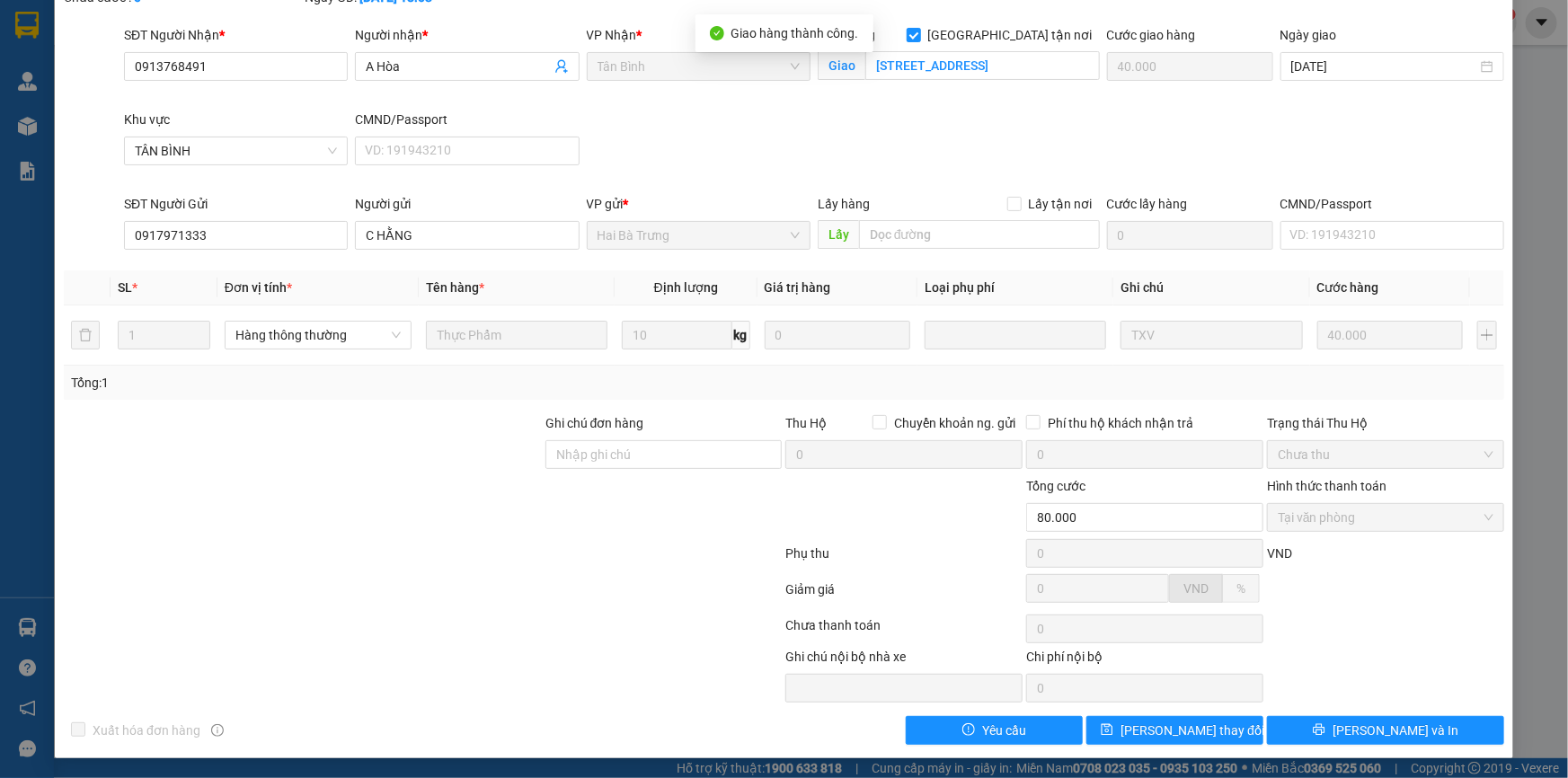
scroll to position [0, 0]
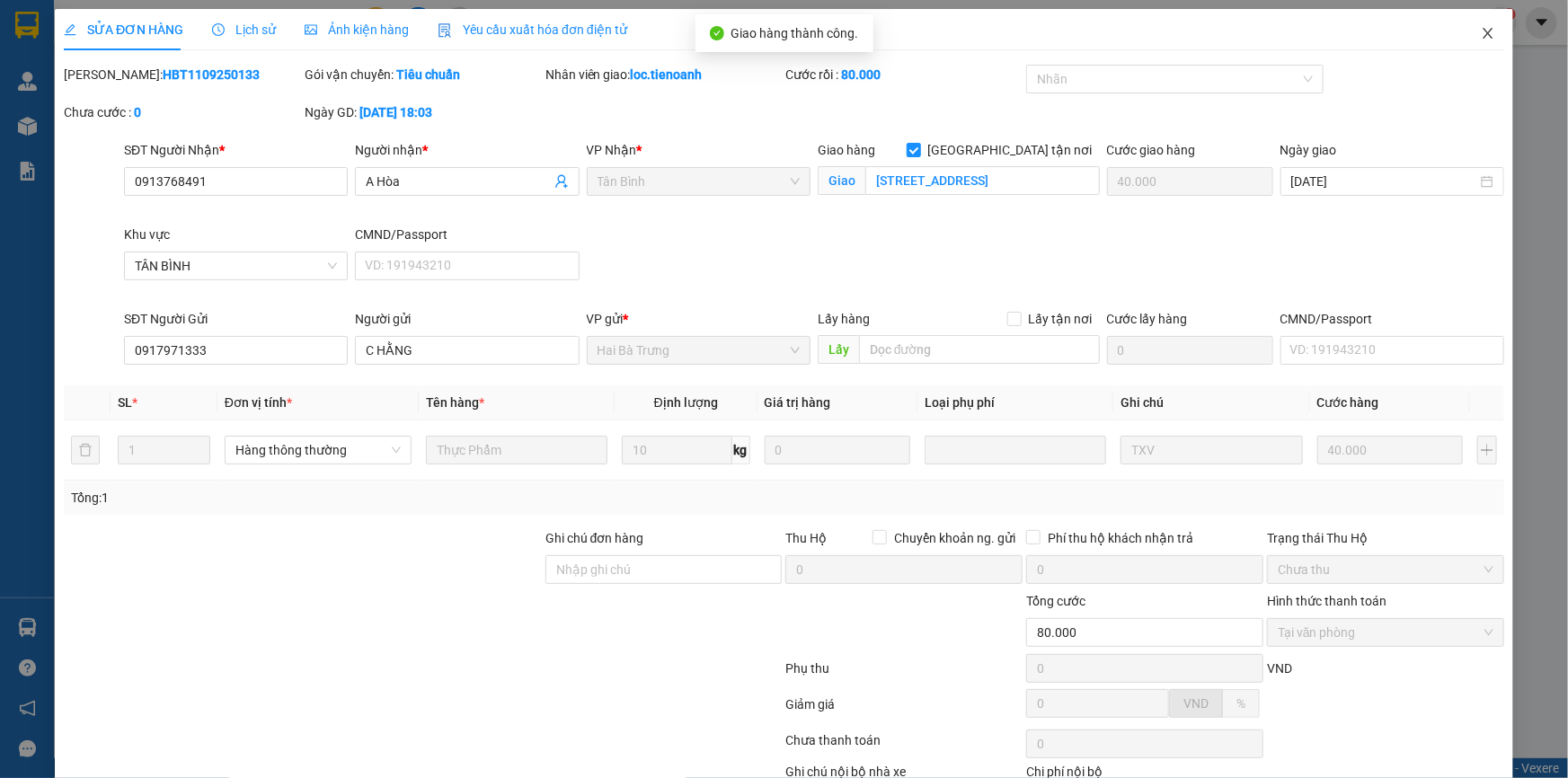
click at [1480, 31] on icon "close" at bounding box center [1488, 33] width 14 height 14
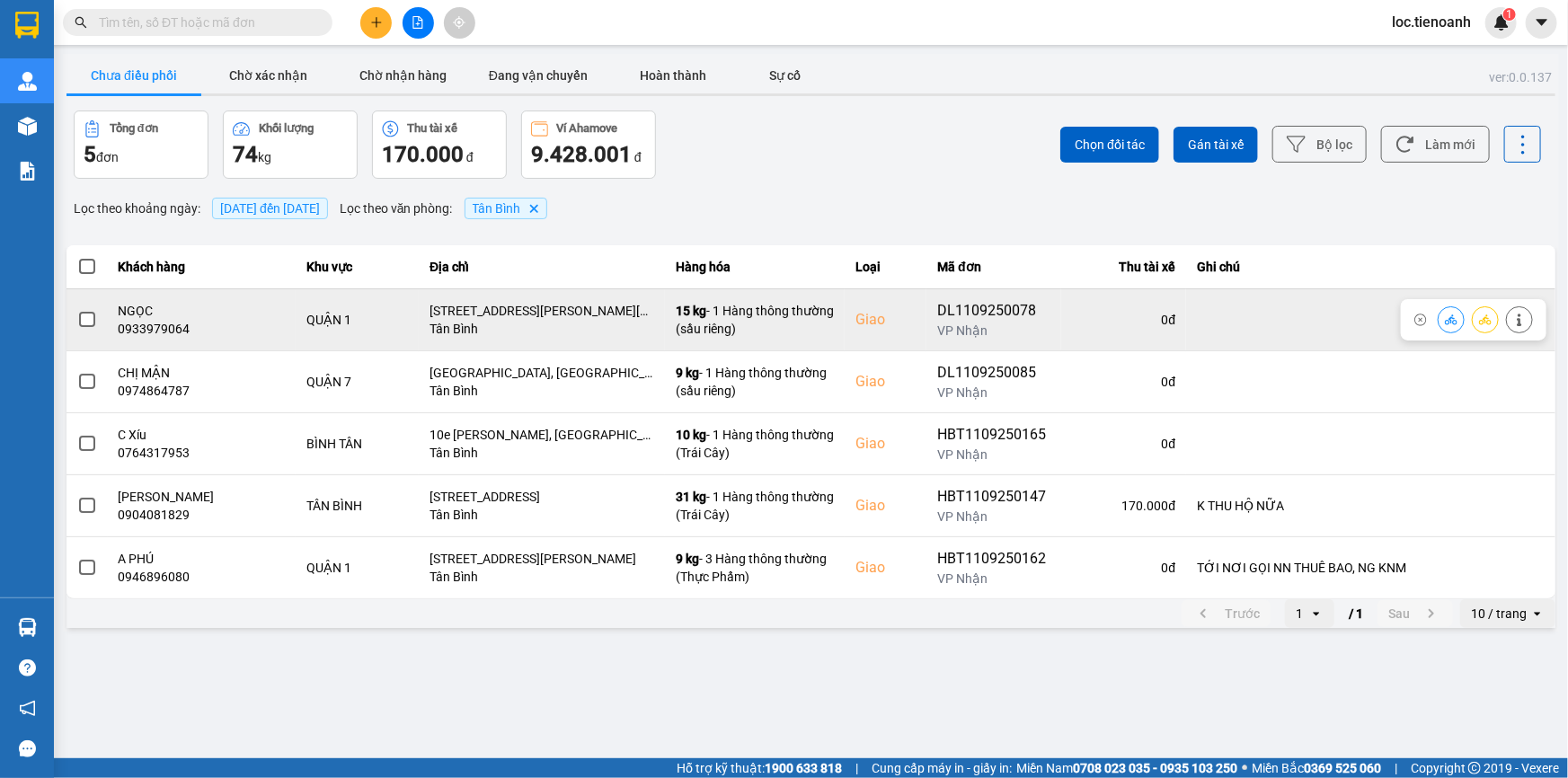
click at [1518, 325] on icon at bounding box center [1518, 320] width 5 height 13
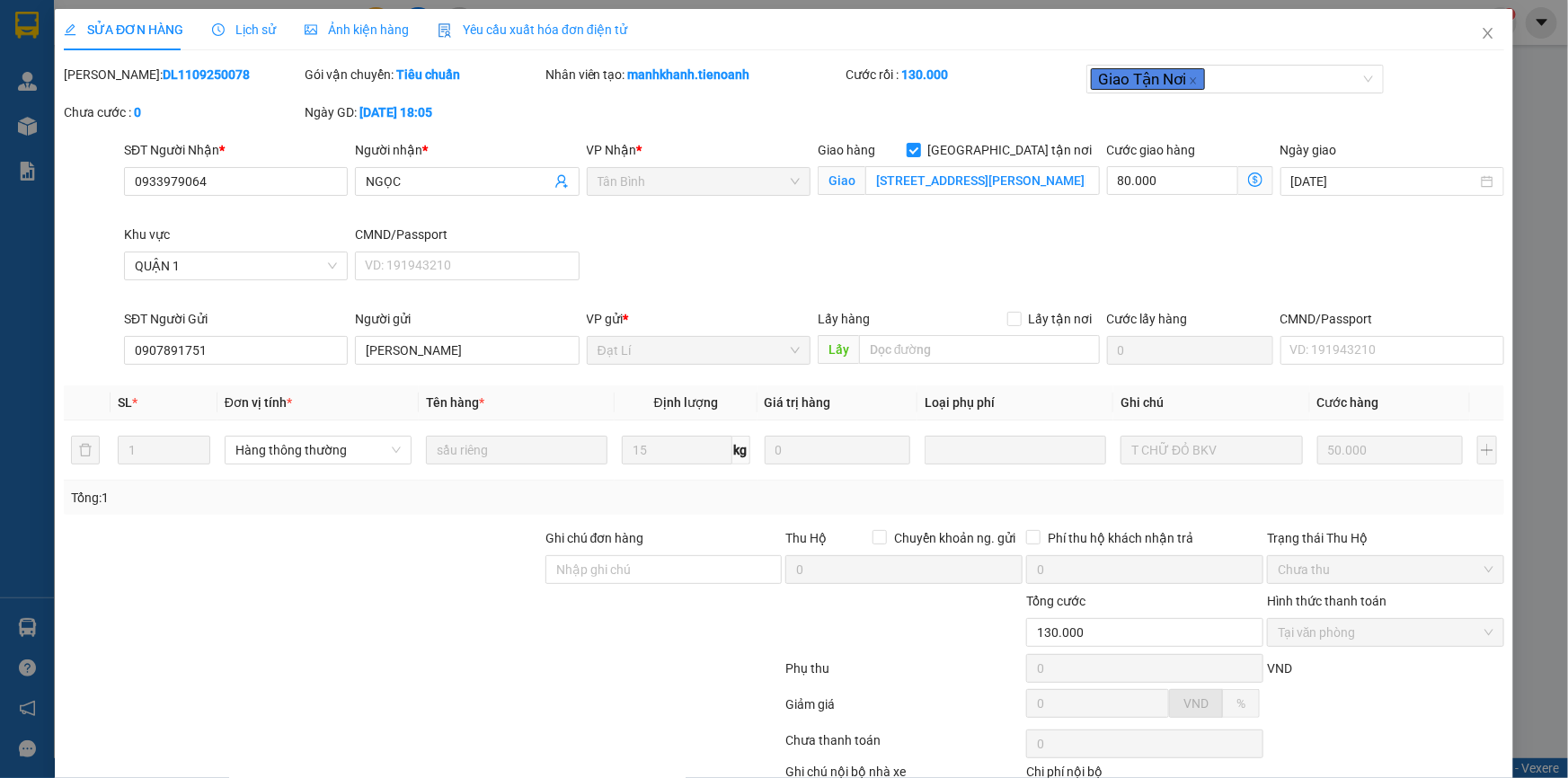
scroll to position [115, 0]
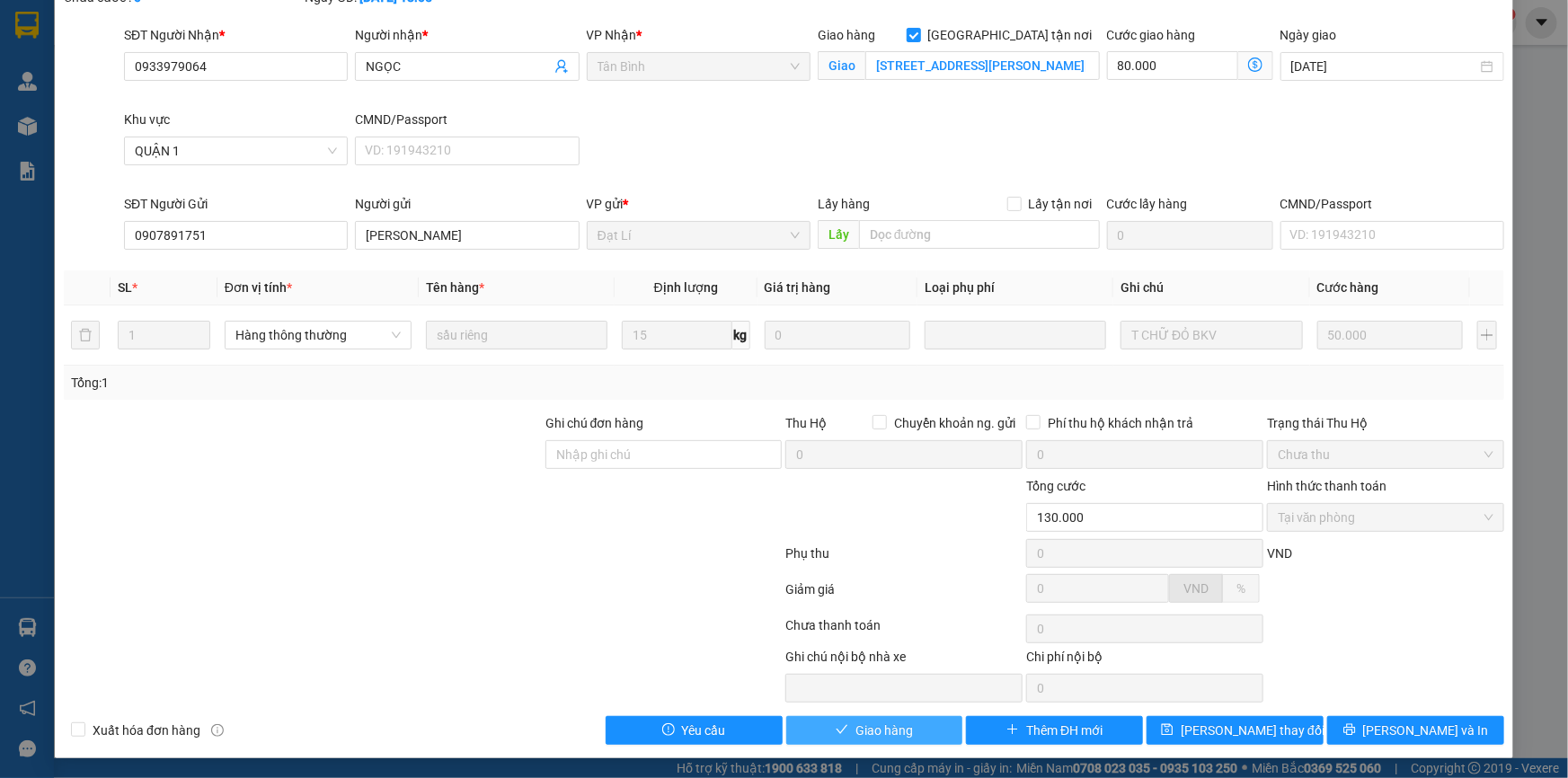
drag, startPoint x: 880, startPoint y: 726, endPoint x: 1042, endPoint y: 677, distance: 169.2
click at [886, 726] on span "Giao hàng" at bounding box center [884, 730] width 58 height 20
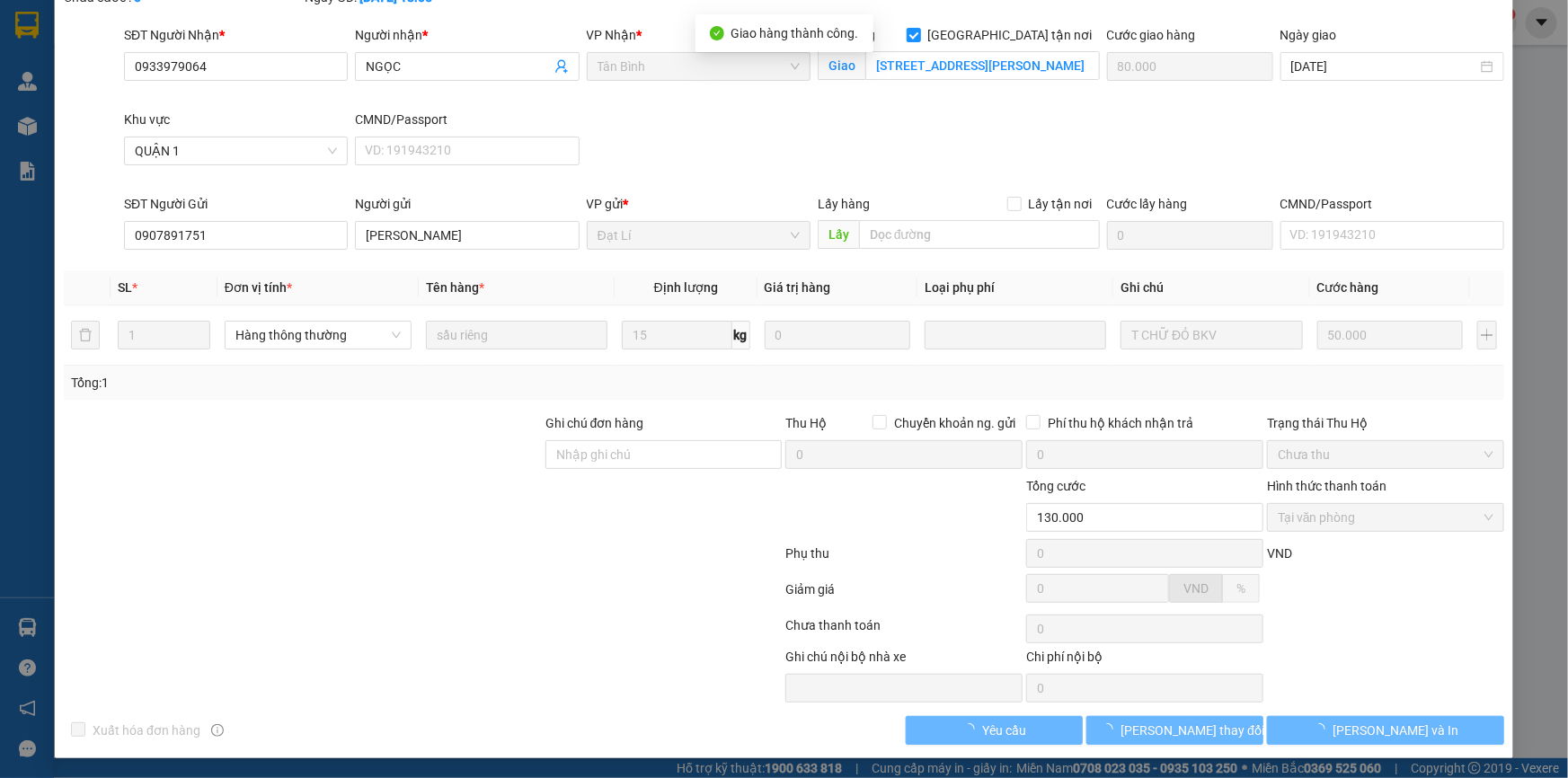
scroll to position [0, 0]
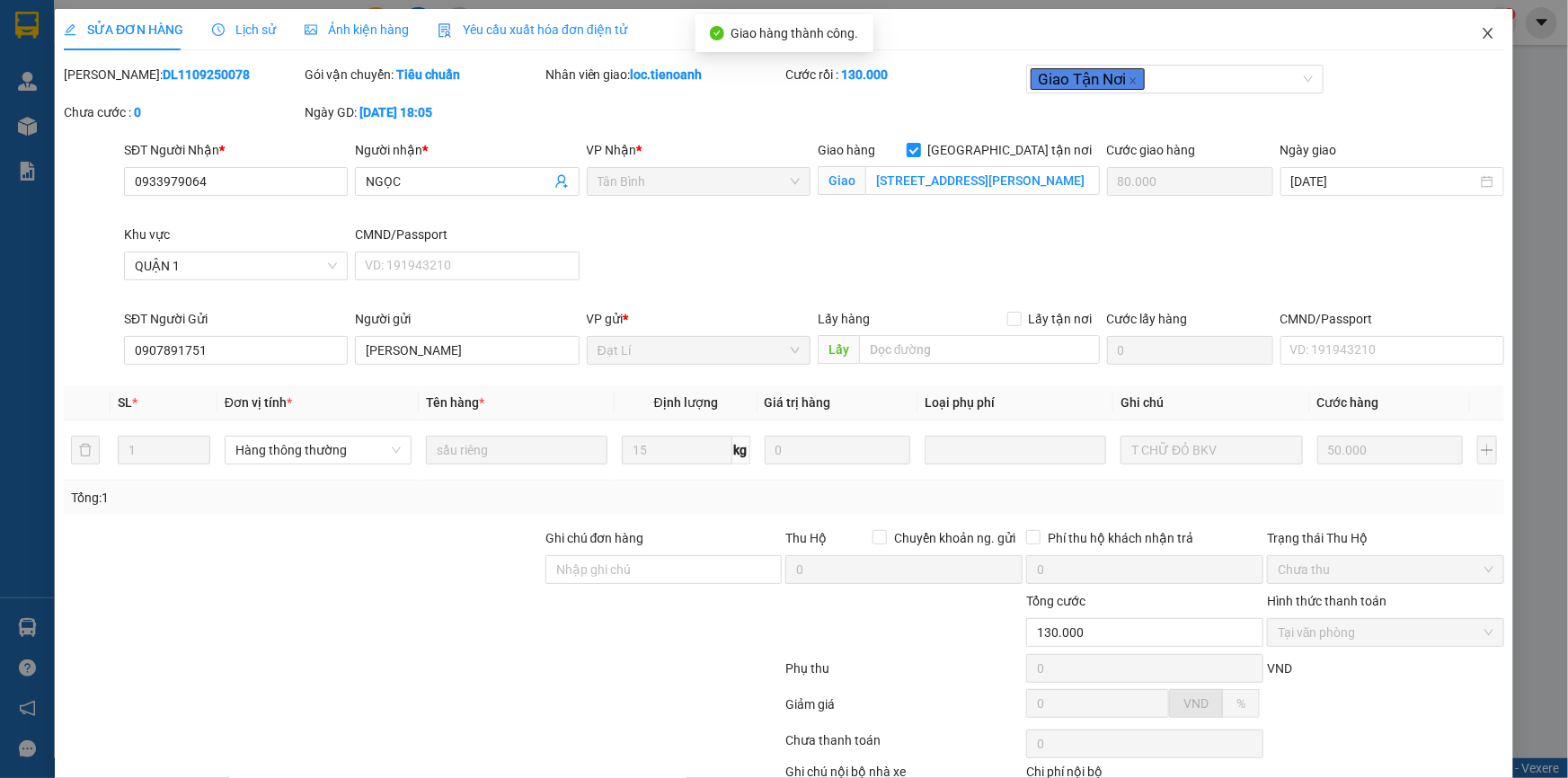
drag, startPoint x: 1472, startPoint y: 37, endPoint x: 1493, endPoint y: 52, distance: 25.8
click at [1480, 37] on icon "close" at bounding box center [1488, 33] width 14 height 14
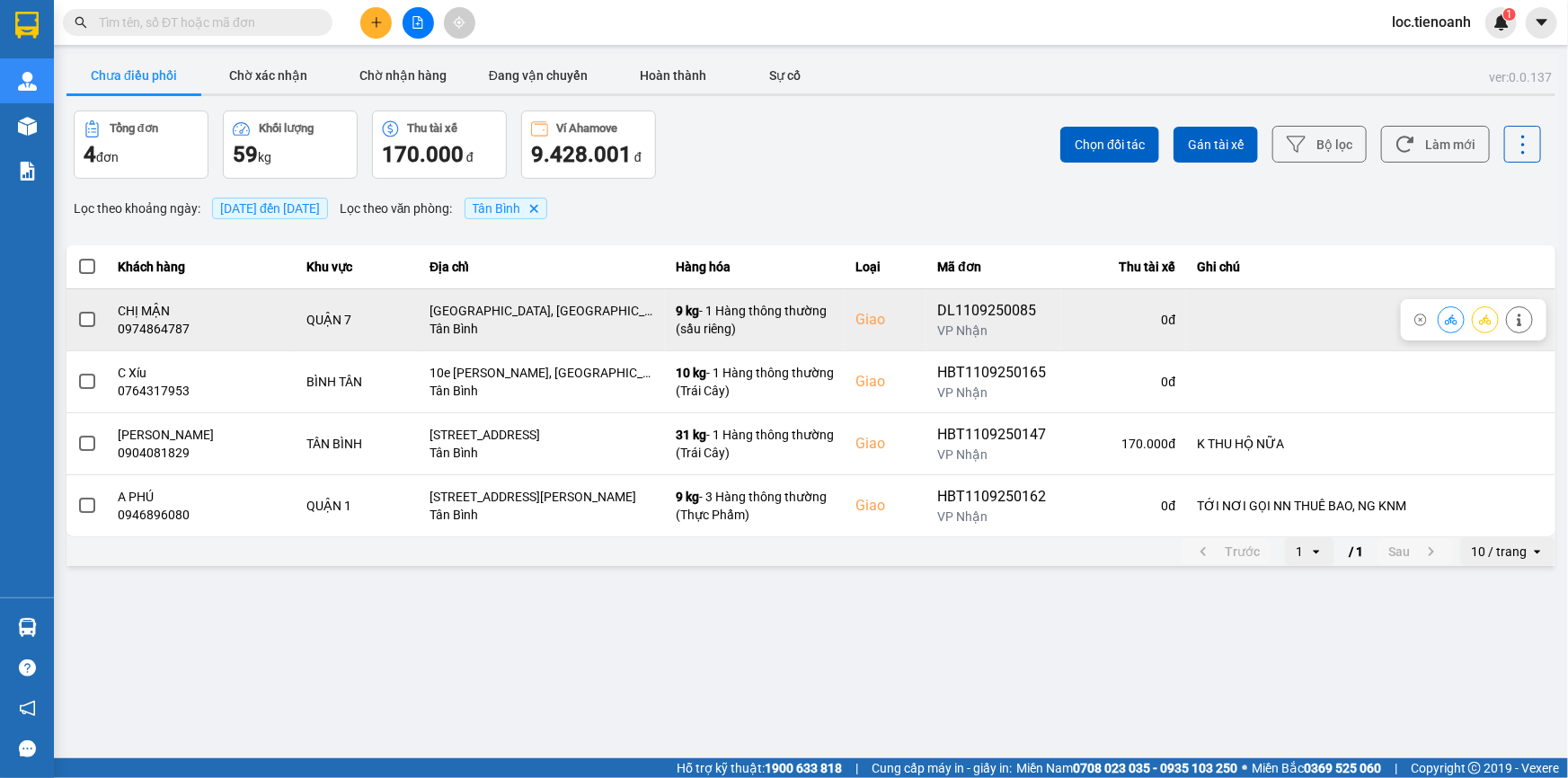
click at [1521, 316] on icon at bounding box center [1519, 320] width 13 height 13
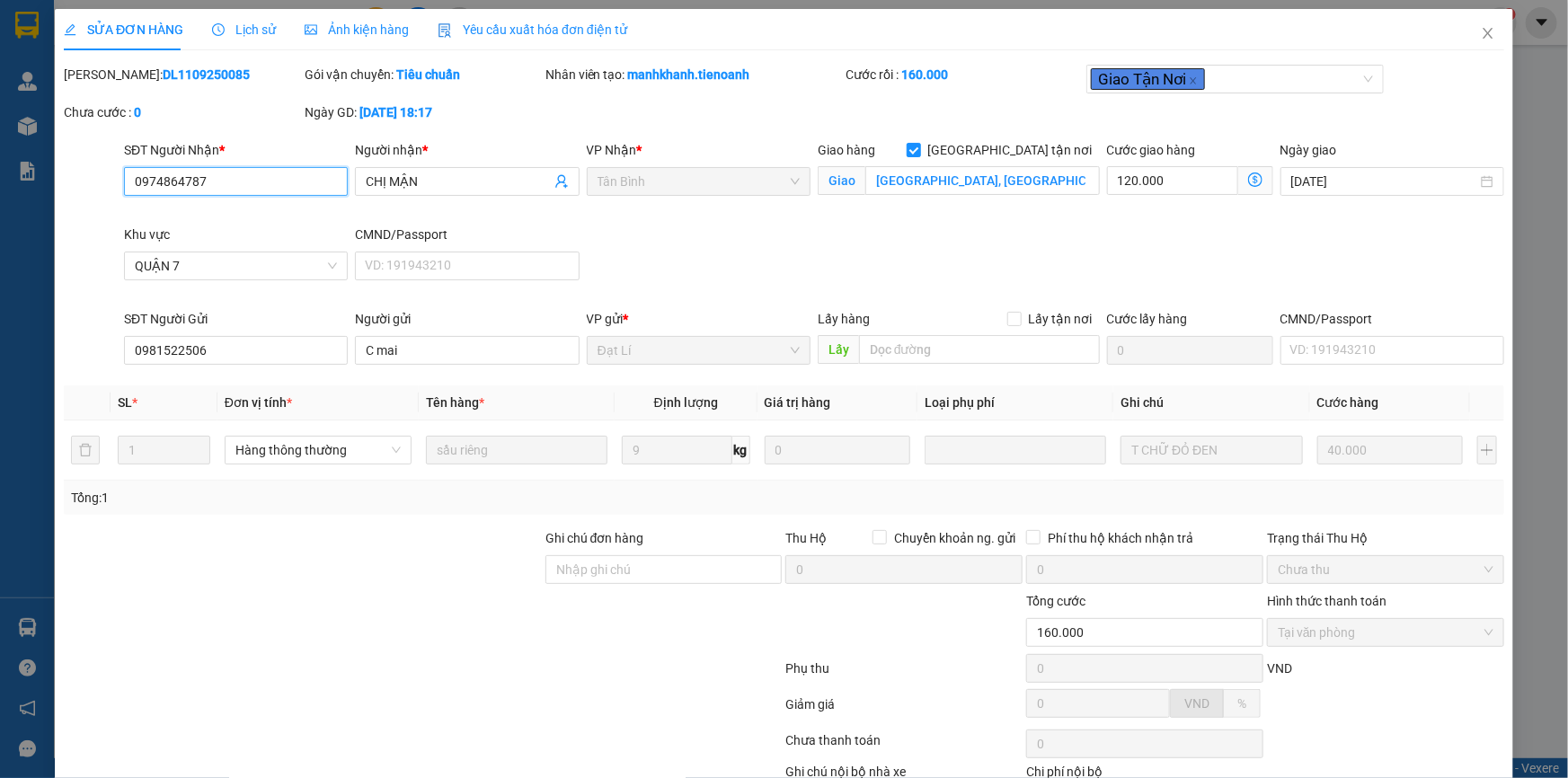
scroll to position [115, 0]
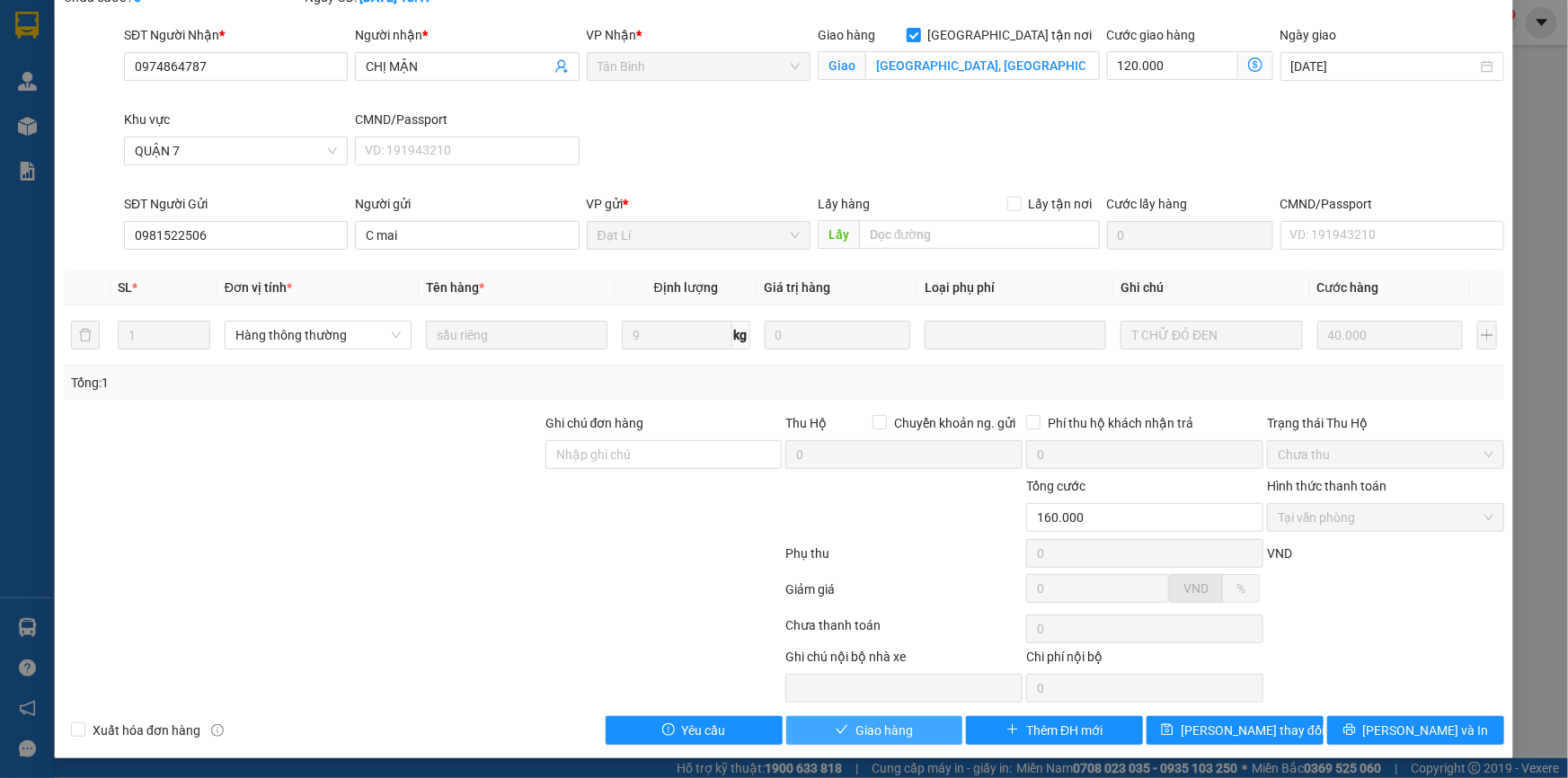
click at [855, 720] on span "Giao hàng" at bounding box center [884, 730] width 58 height 20
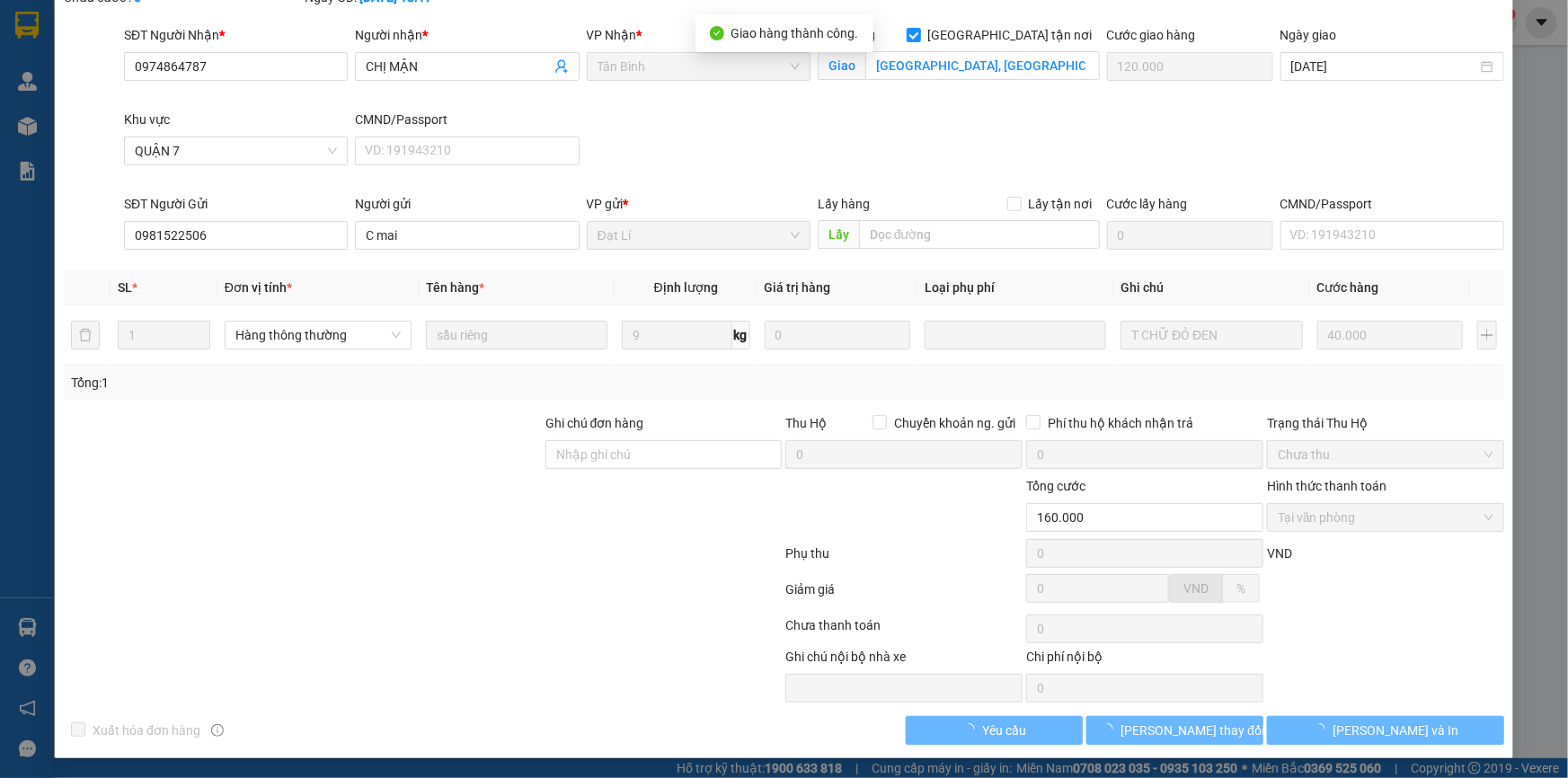
scroll to position [0, 0]
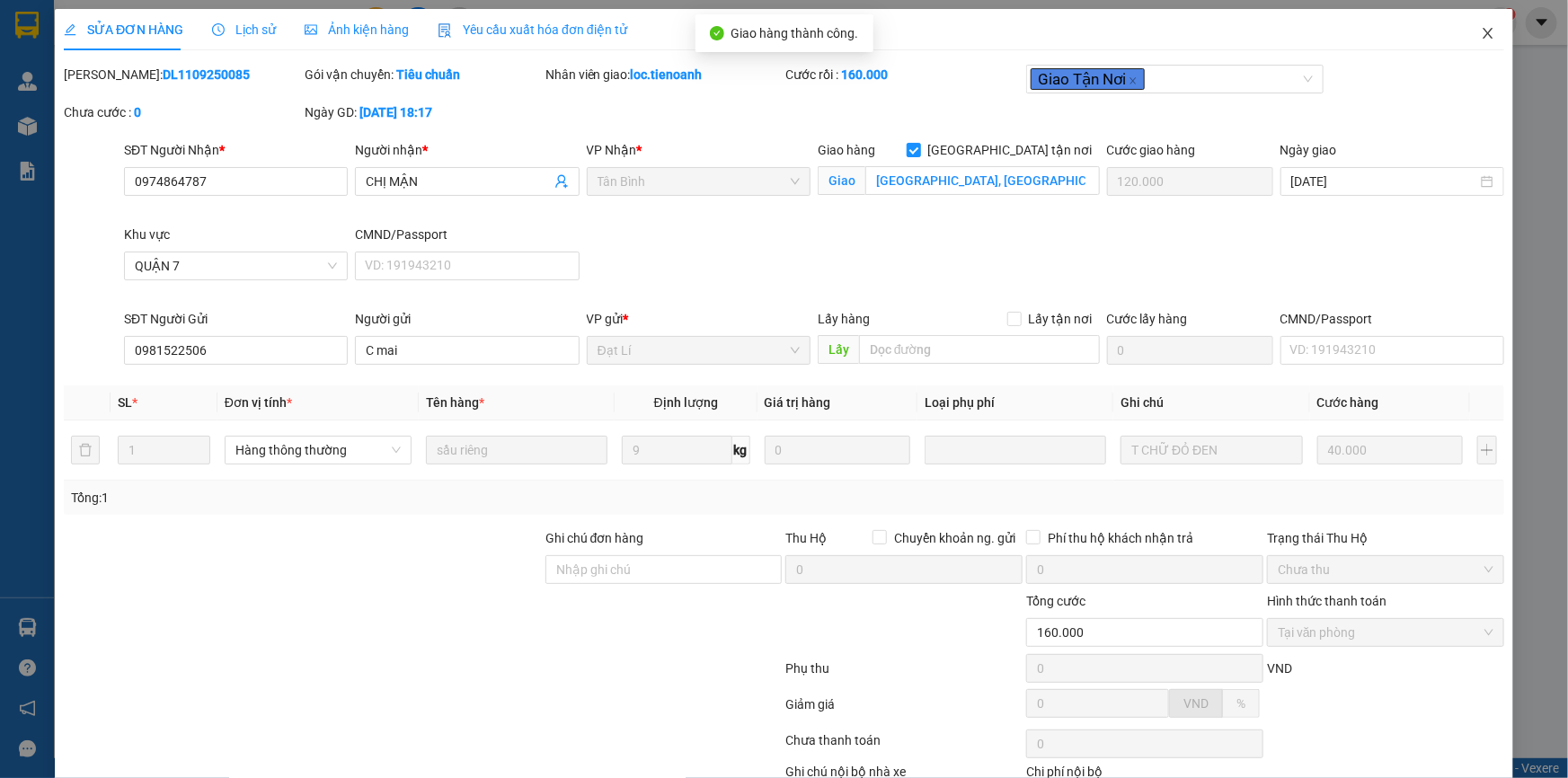
click at [1480, 38] on icon "close" at bounding box center [1488, 33] width 14 height 14
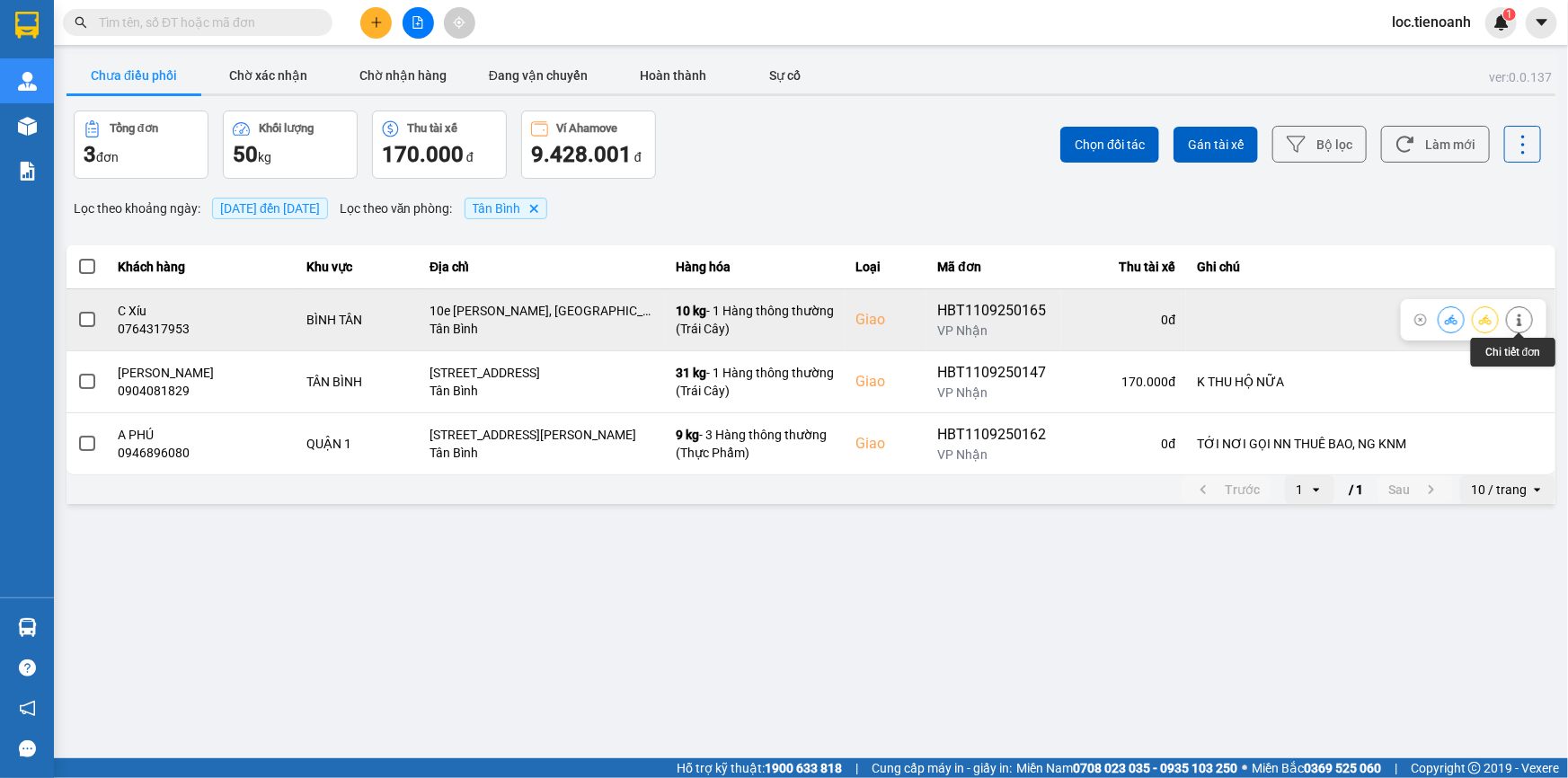
click at [1511, 318] on button at bounding box center [1519, 319] width 25 height 32
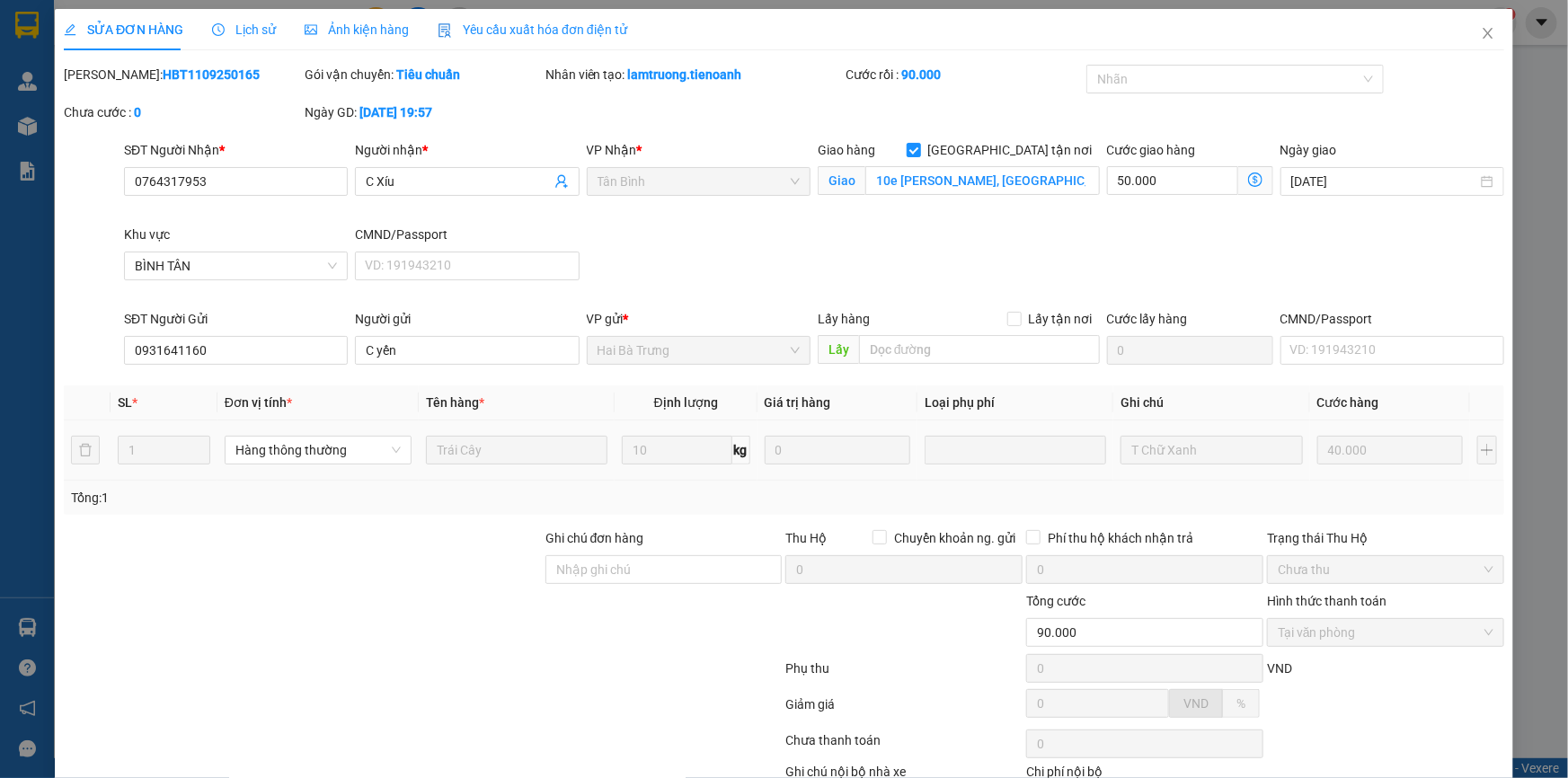
scroll to position [115, 0]
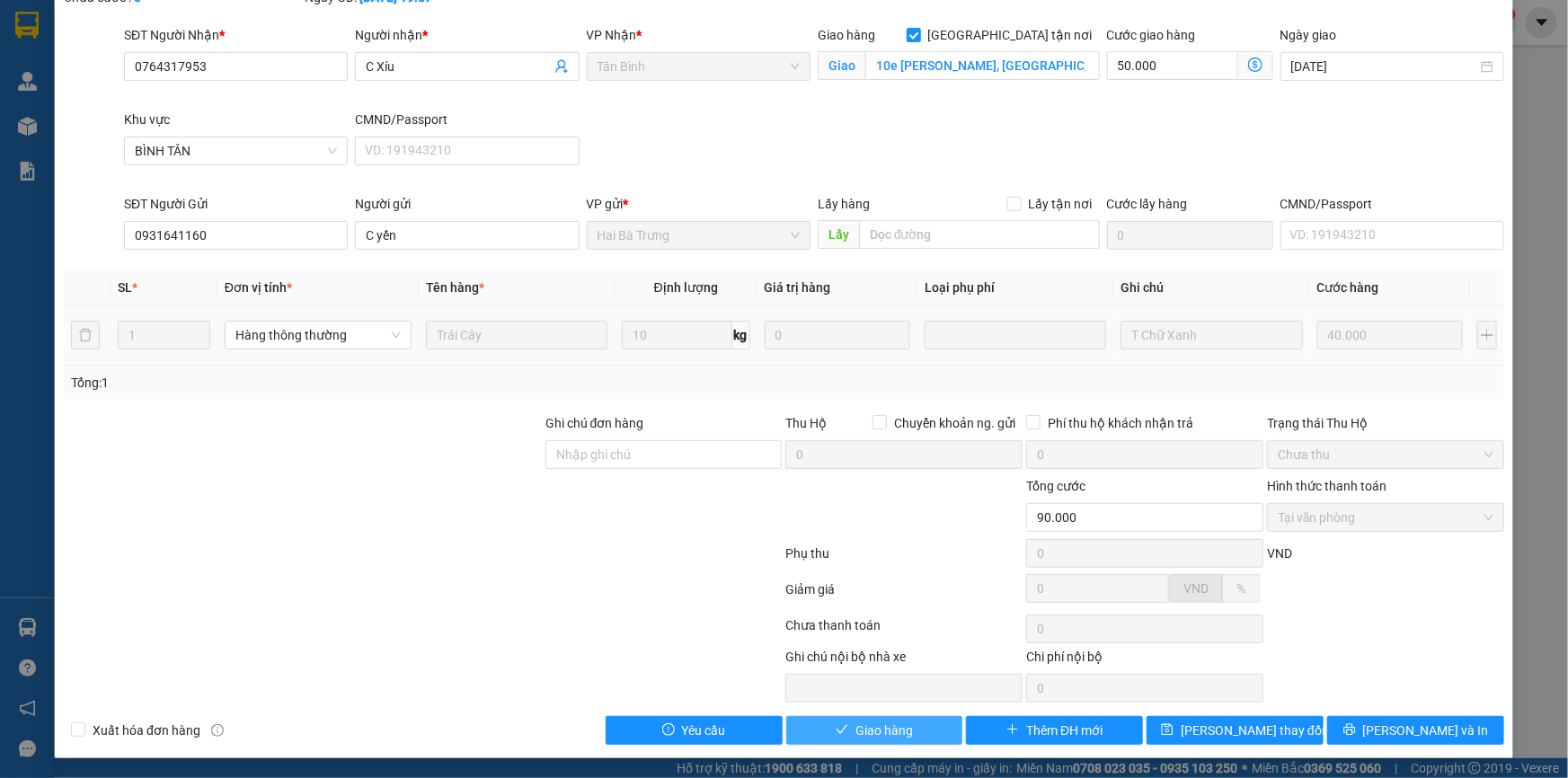
click at [855, 721] on span "Giao hàng" at bounding box center [884, 730] width 58 height 20
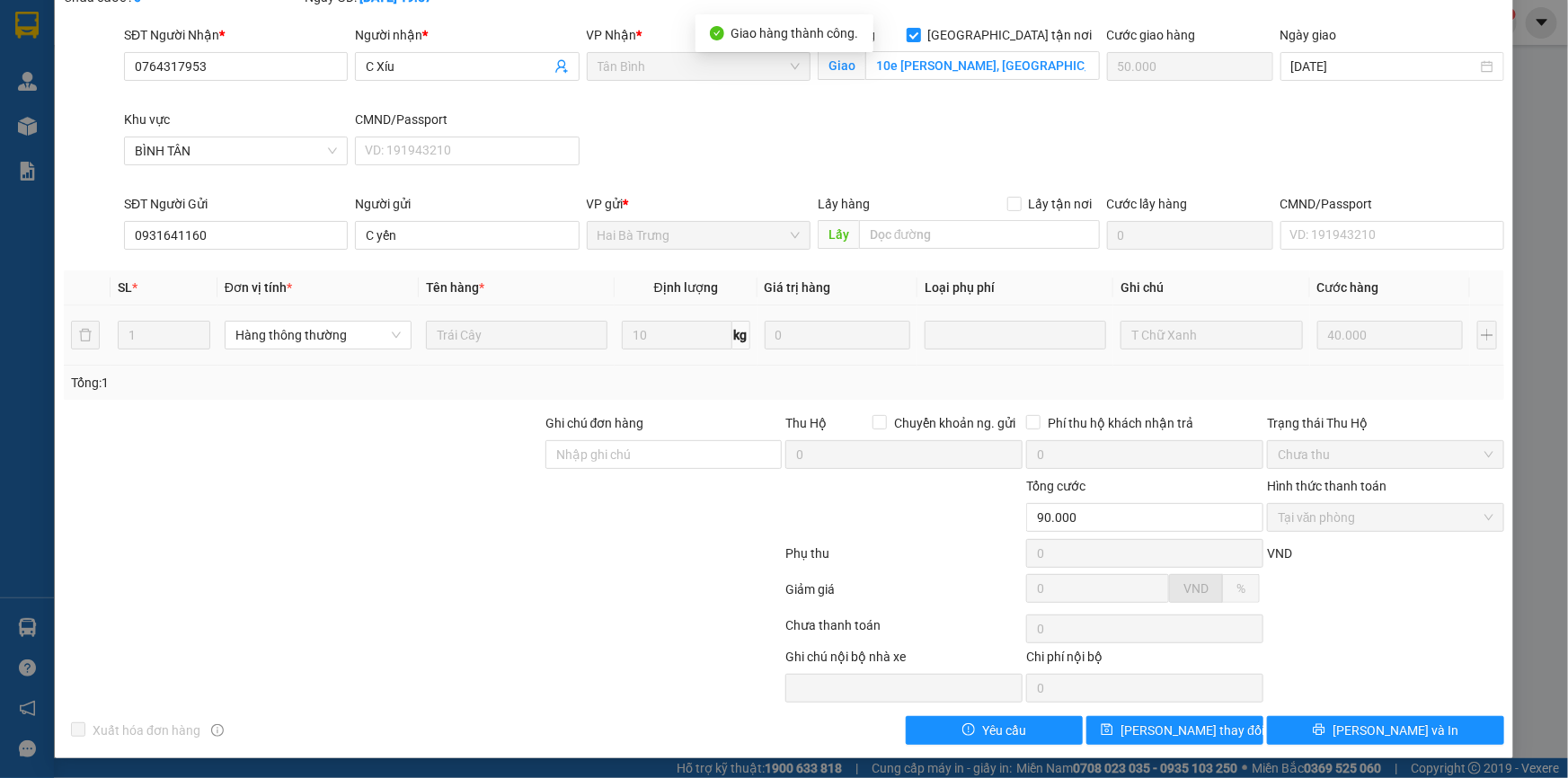
scroll to position [0, 0]
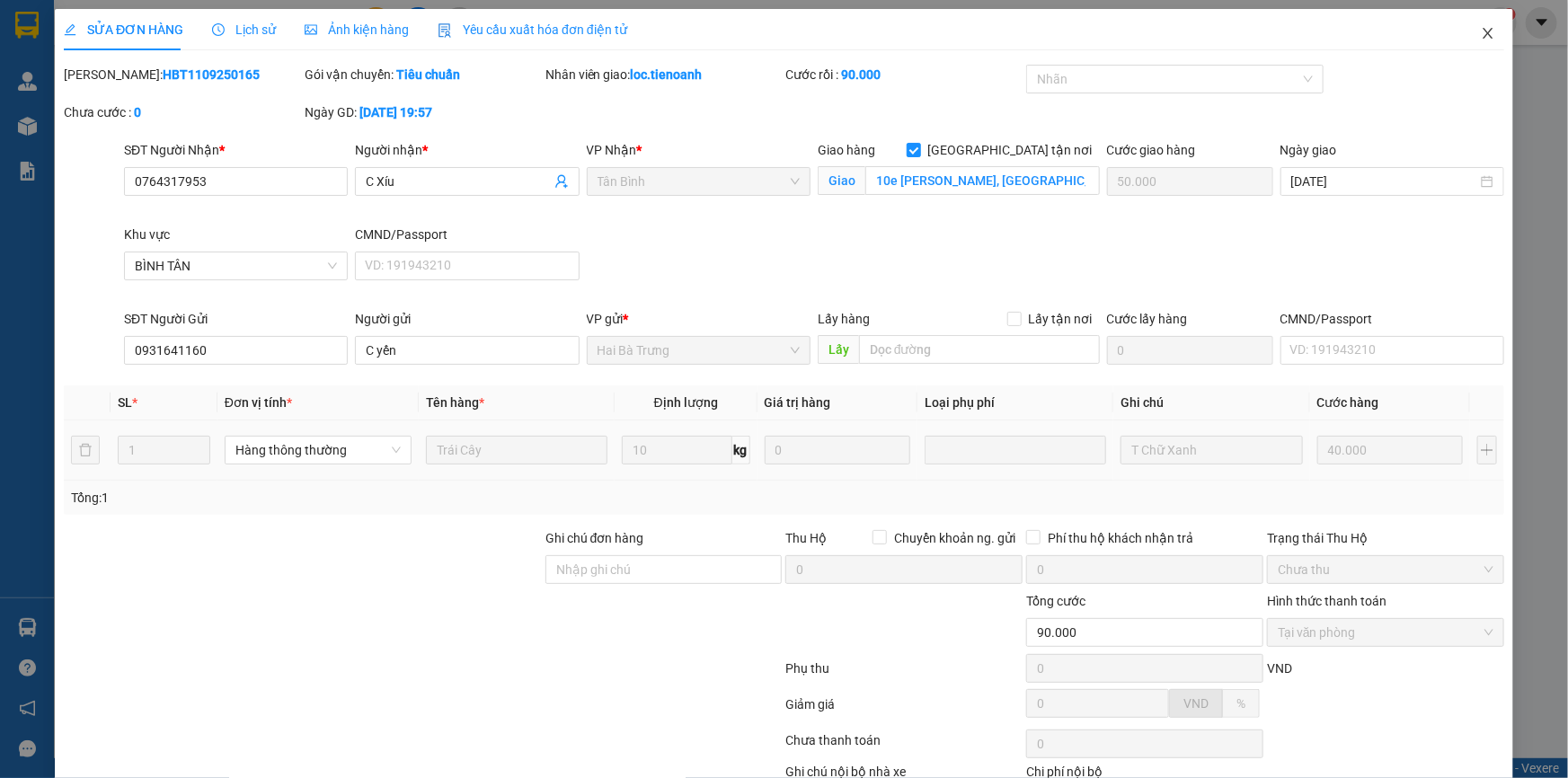
click at [1480, 33] on icon "close" at bounding box center [1488, 33] width 14 height 14
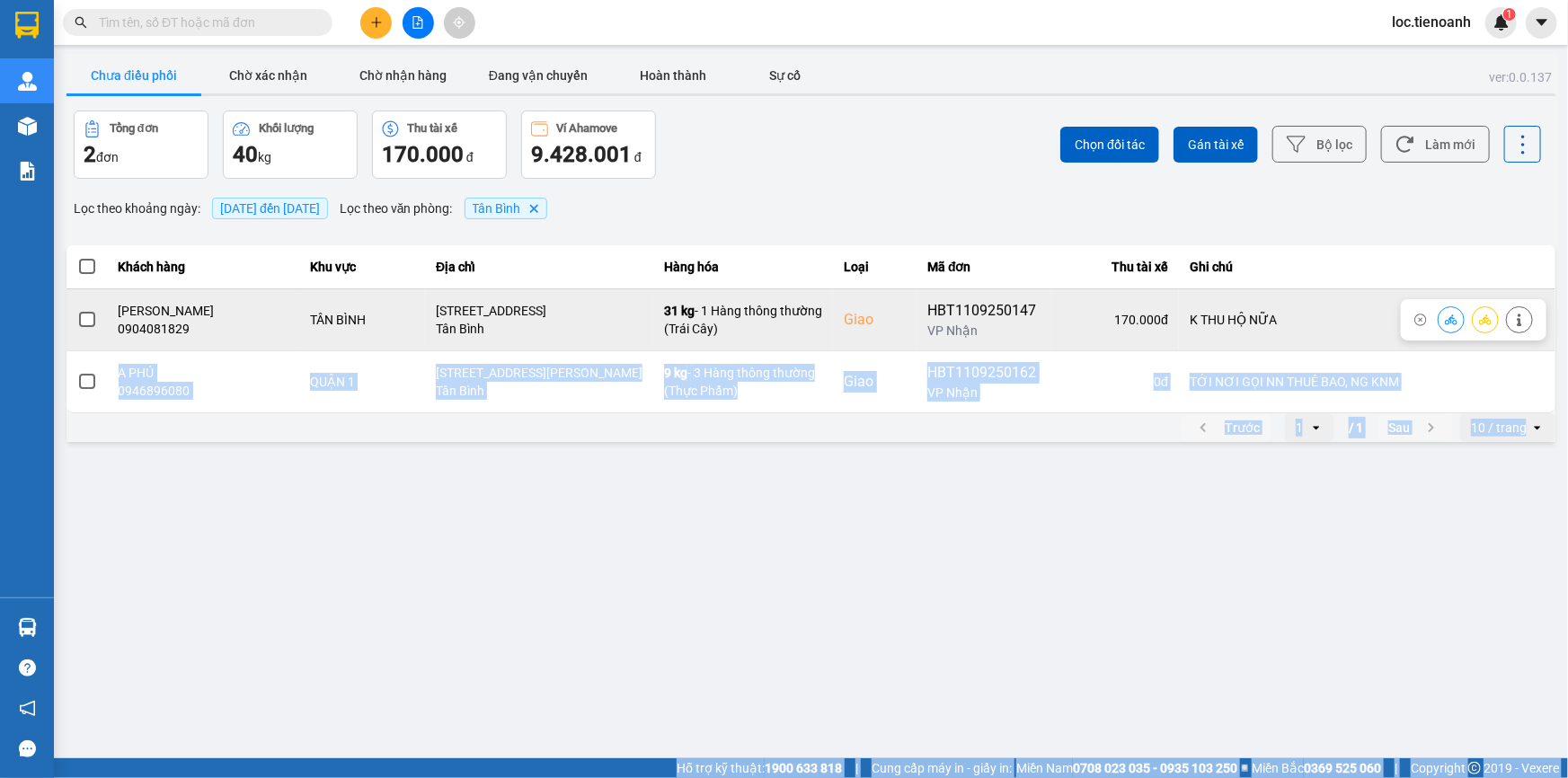
click at [1535, 314] on div at bounding box center [1473, 320] width 146 height 42
click at [1518, 321] on icon at bounding box center [1519, 320] width 13 height 13
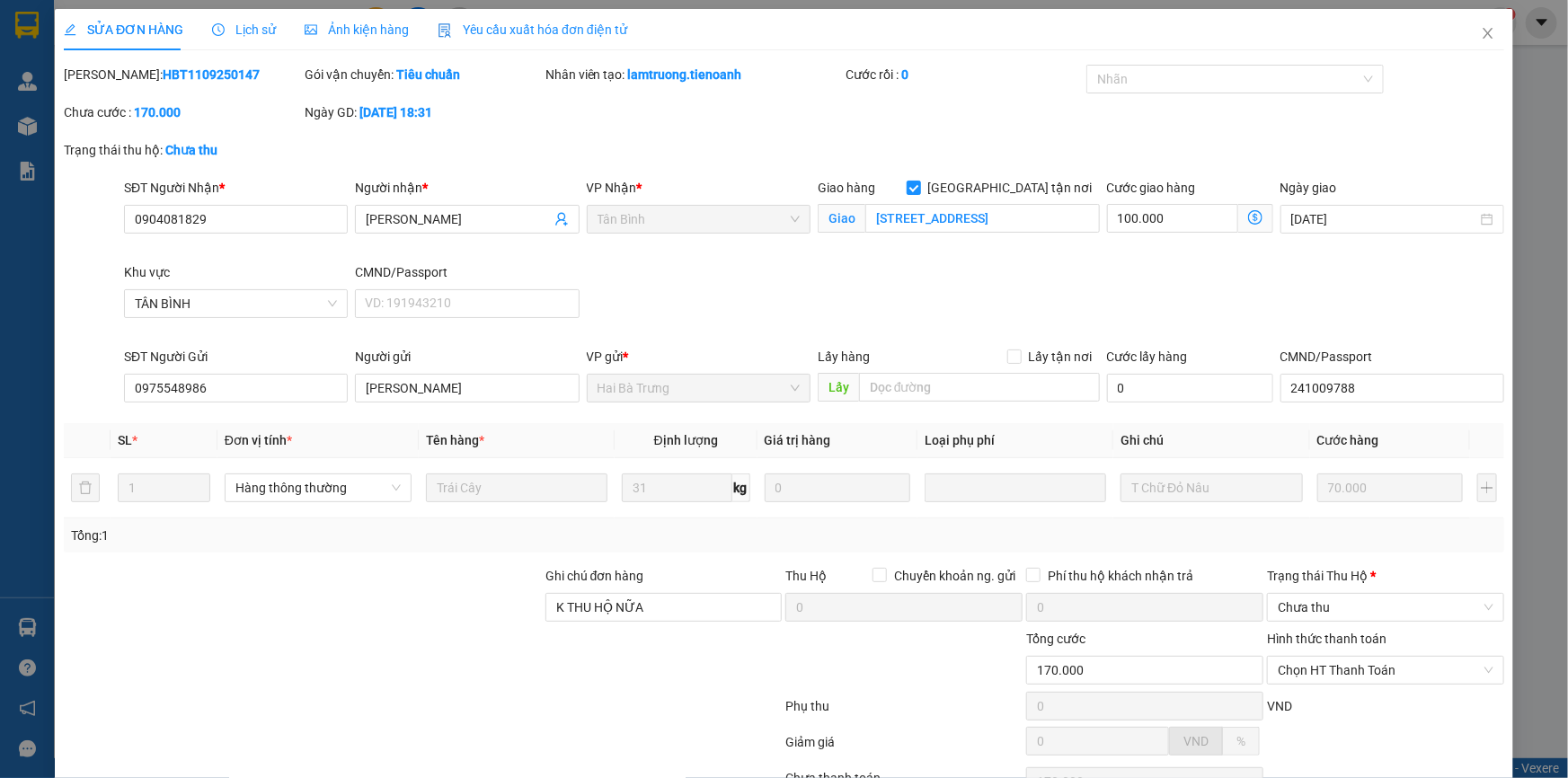
scroll to position [153, 0]
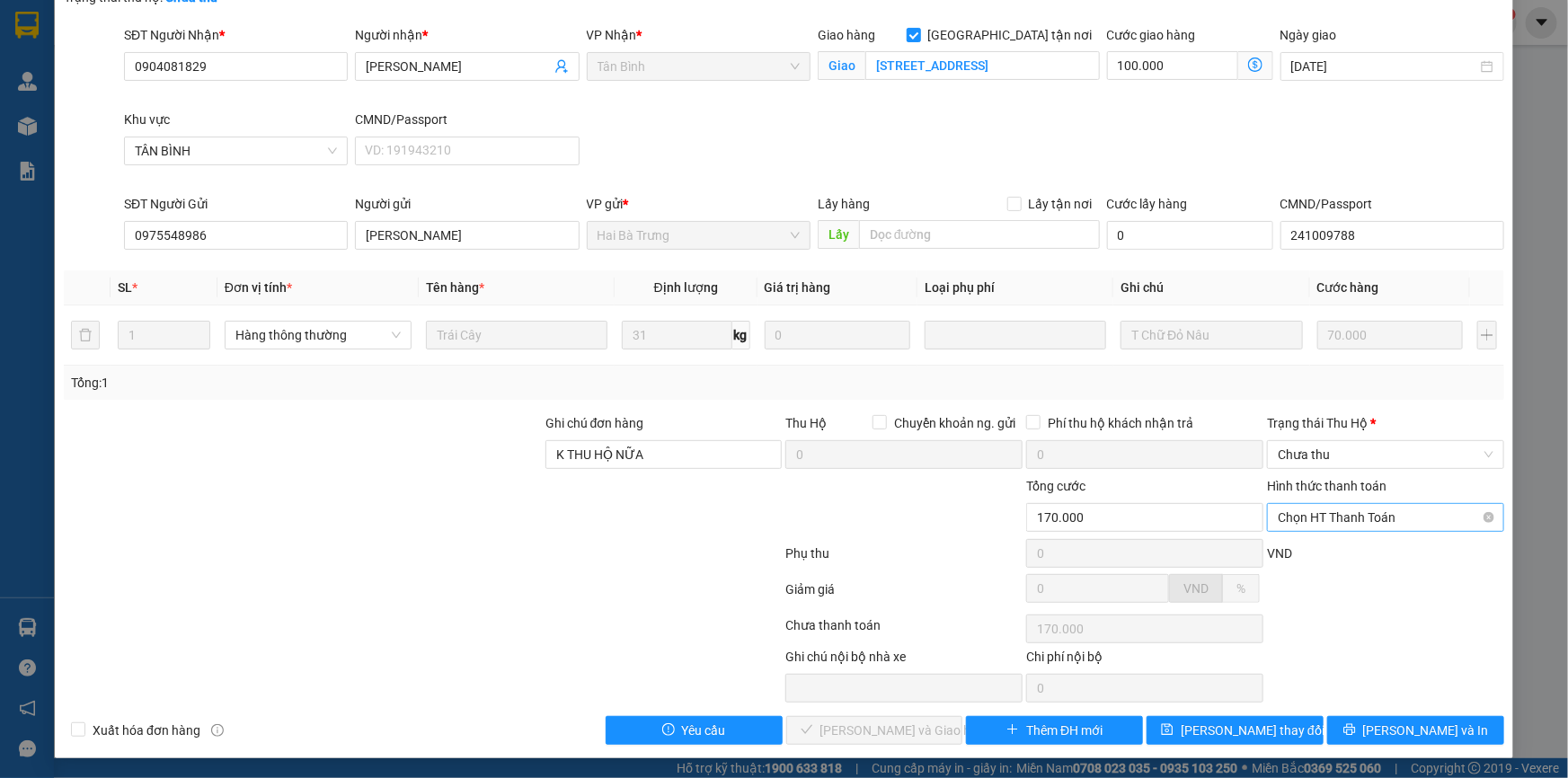
click at [1336, 520] on span "Chọn HT Thanh Toán" at bounding box center [1385, 518] width 216 height 27
click at [1340, 551] on div "Tại văn phòng" at bounding box center [1375, 552] width 214 height 20
click at [863, 723] on span "[PERSON_NAME] và Giao hàng" at bounding box center [906, 730] width 173 height 20
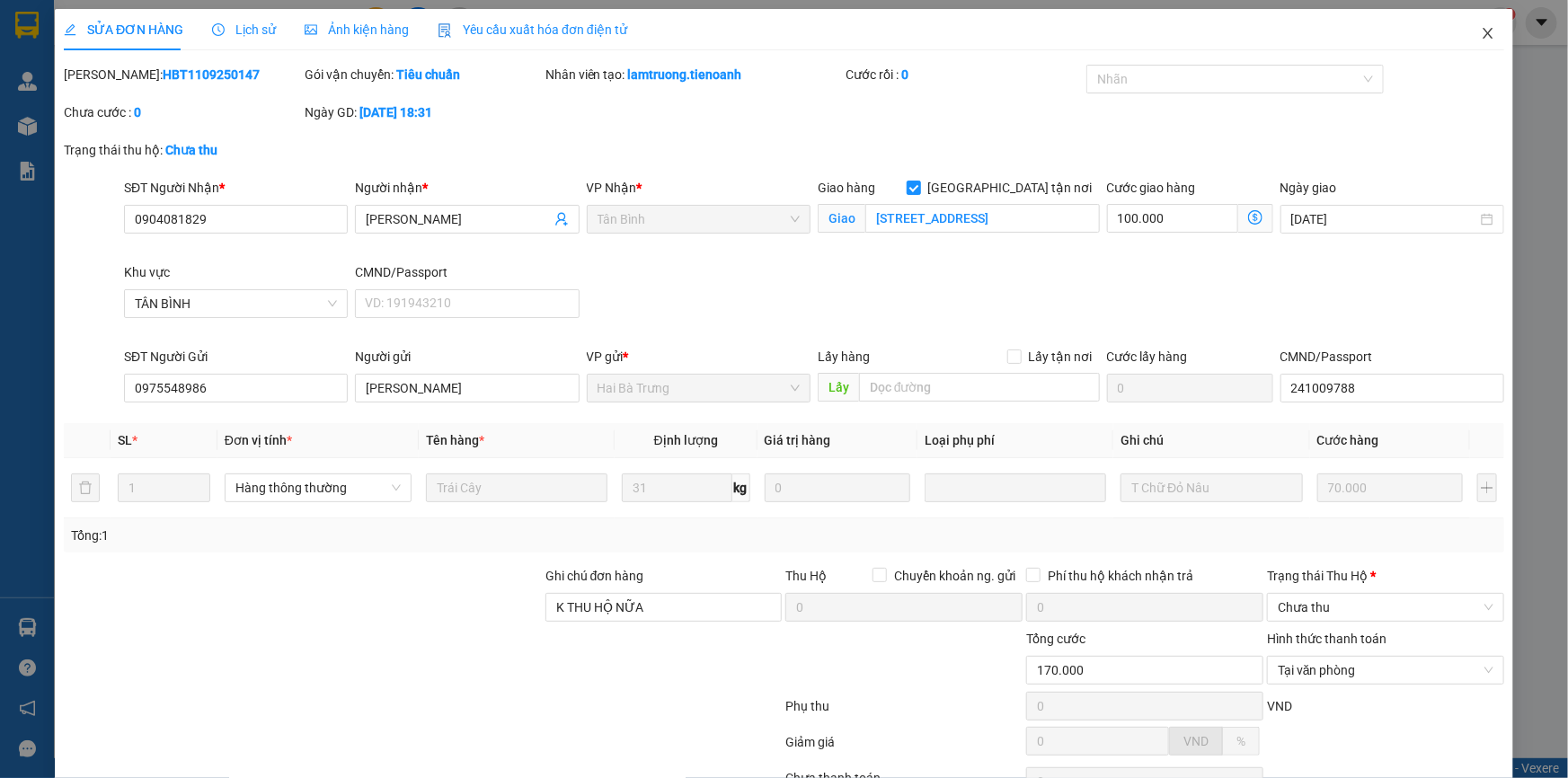
click at [1482, 36] on icon "close" at bounding box center [1487, 33] width 10 height 11
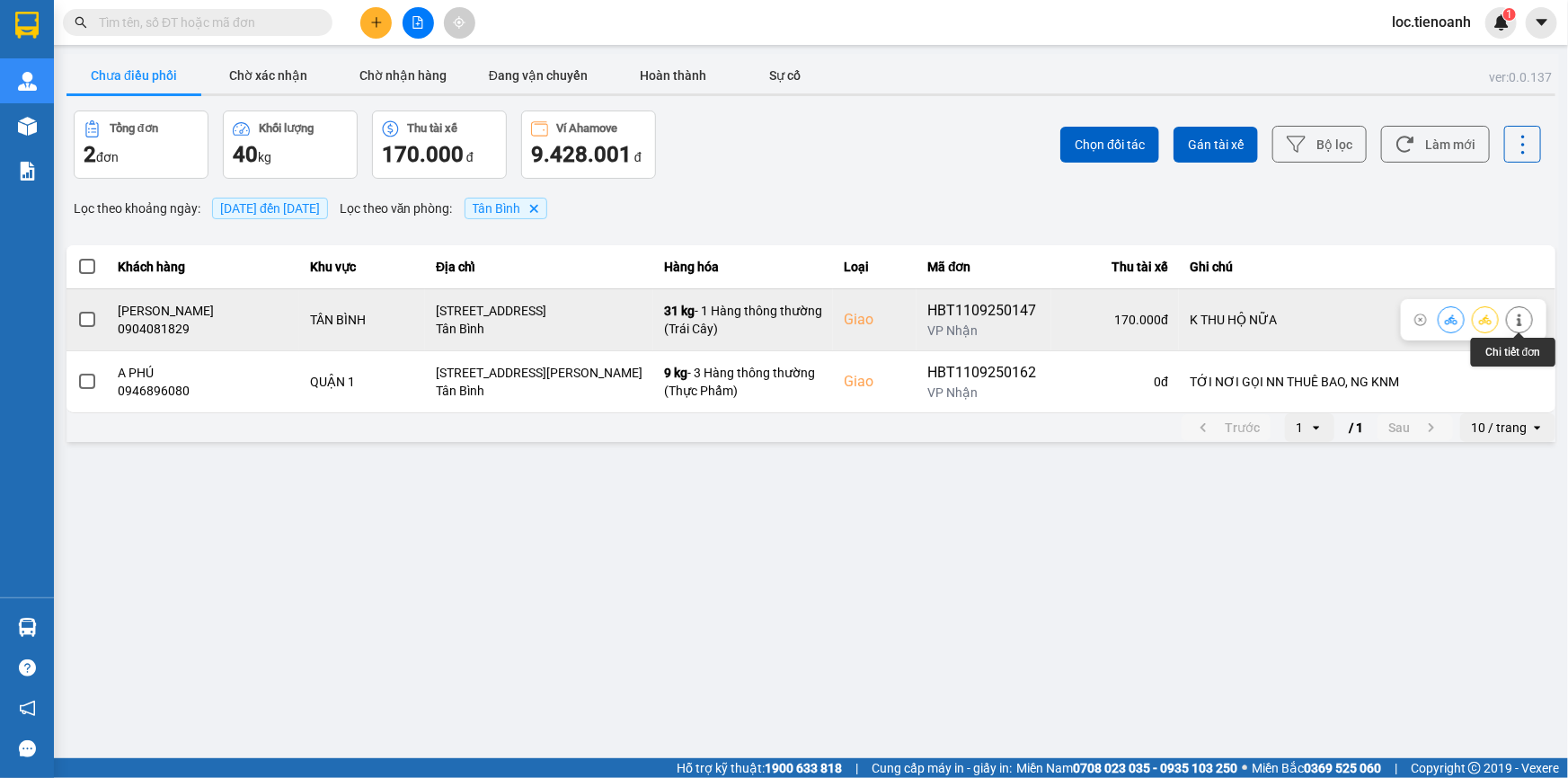
click at [1526, 311] on button at bounding box center [1519, 319] width 25 height 32
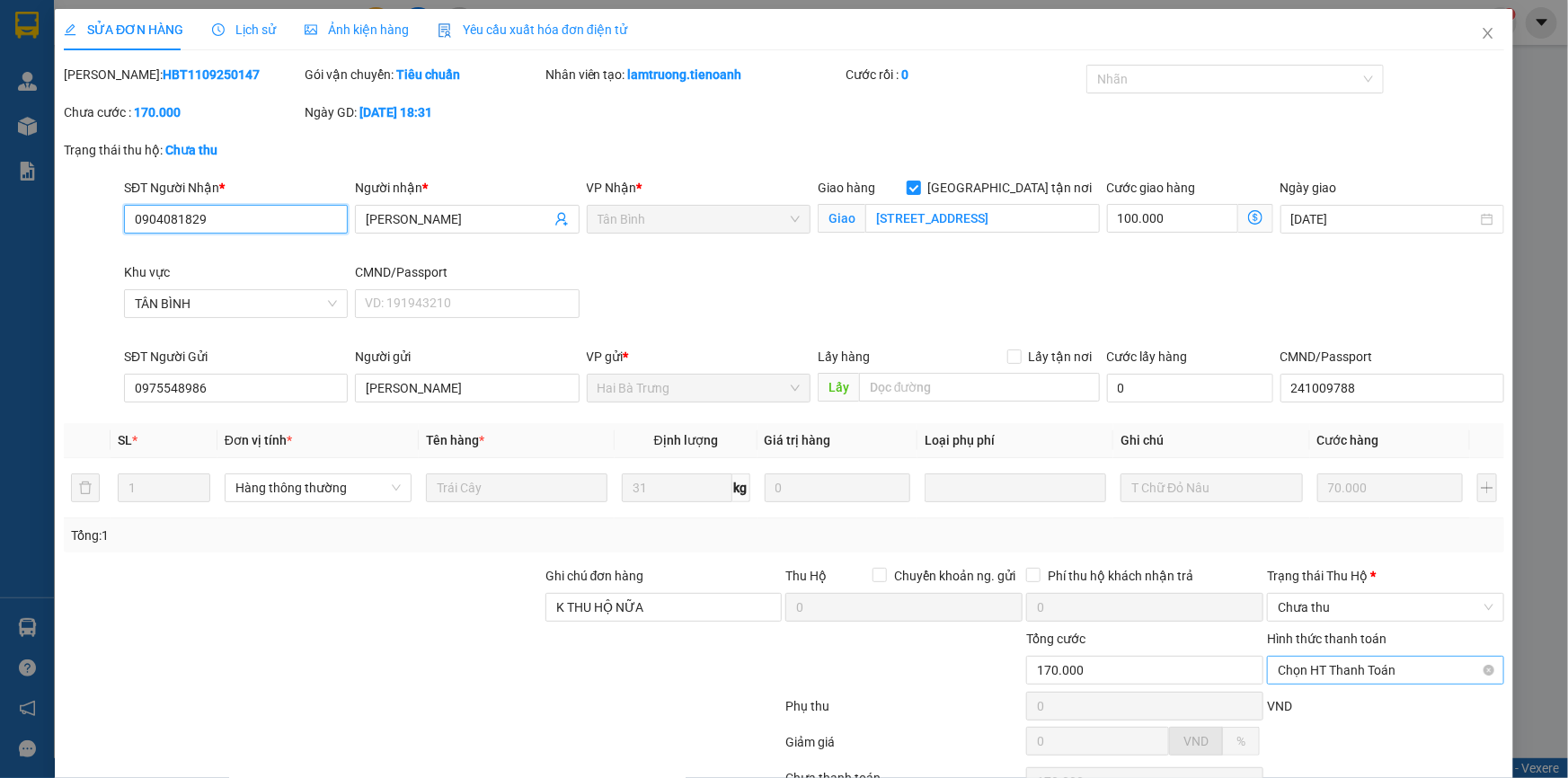
click at [1326, 671] on span "Chọn HT Thanh Toán" at bounding box center [1385, 670] width 216 height 27
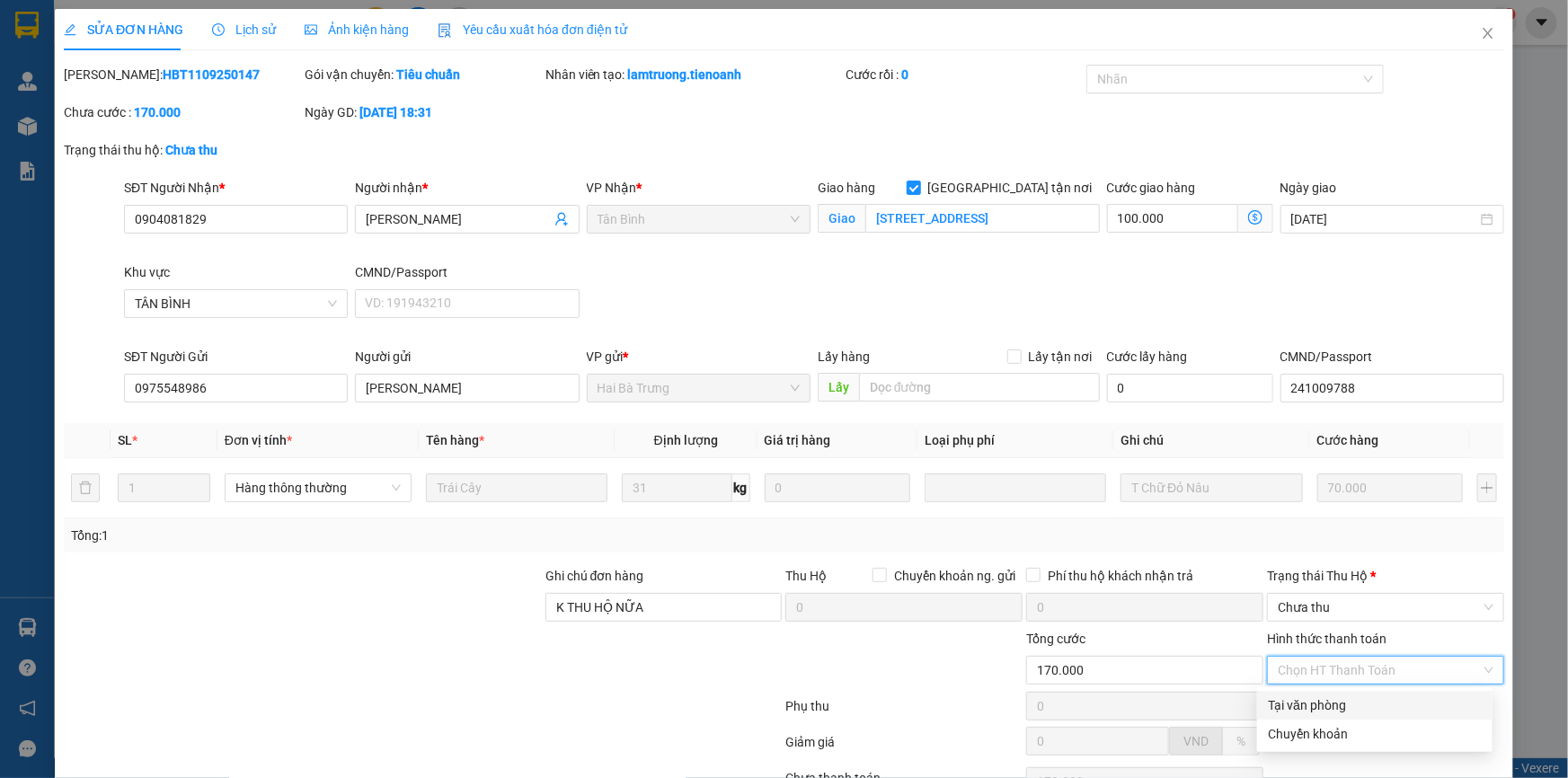
click at [1324, 702] on div "Tại văn phòng" at bounding box center [1375, 705] width 214 height 20
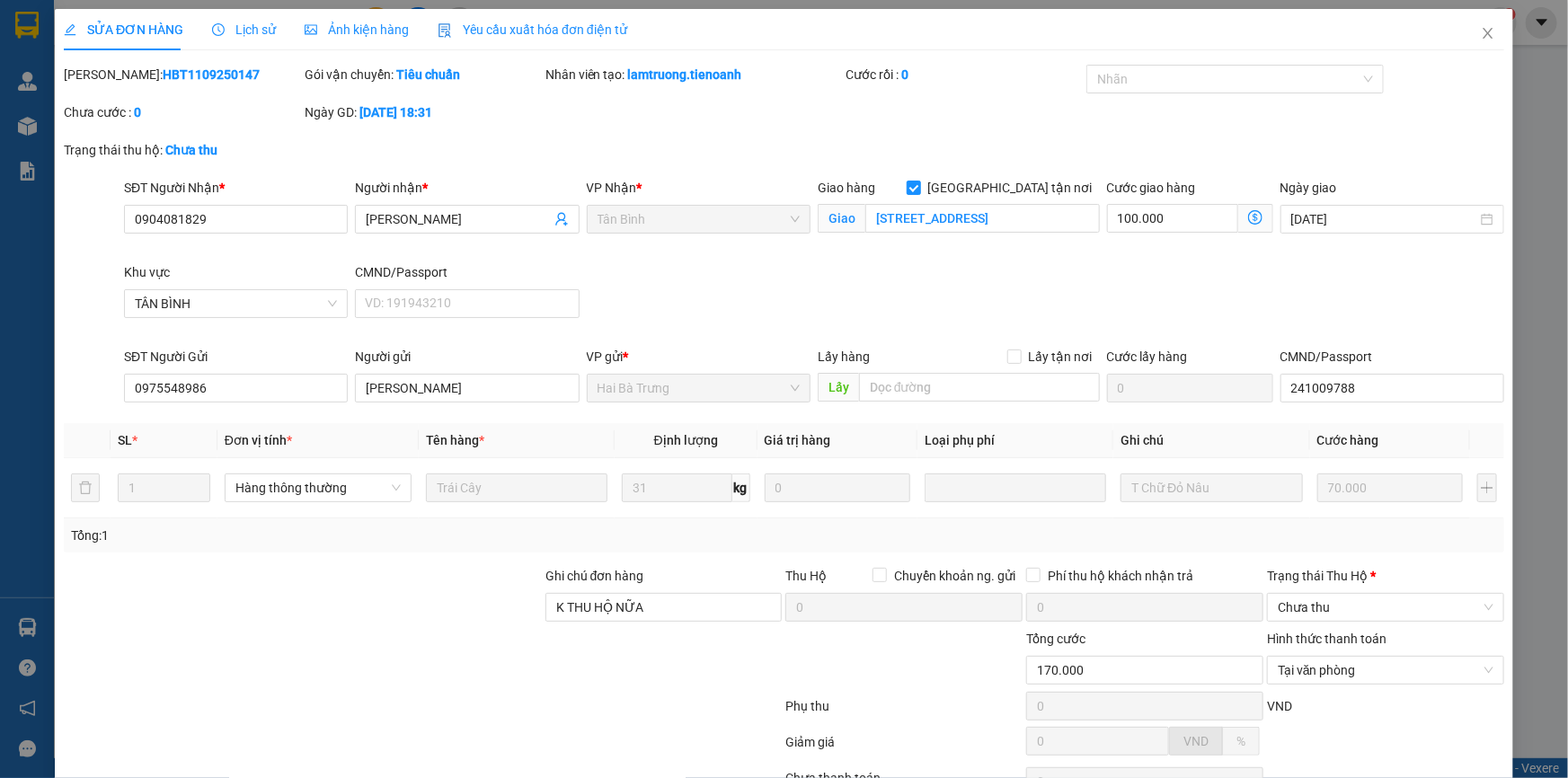
scroll to position [153, 0]
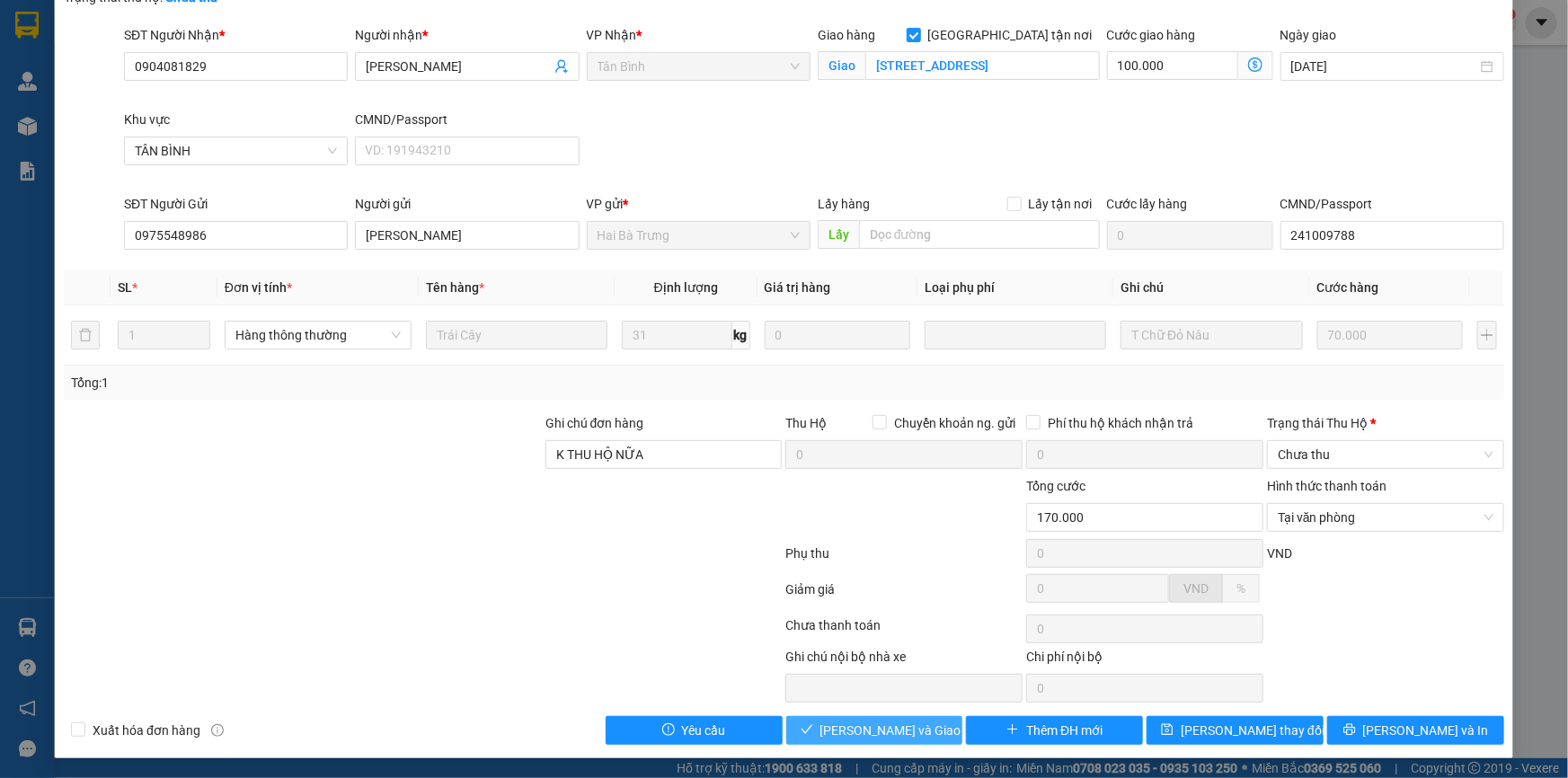
click at [867, 726] on span "[PERSON_NAME] và Giao hàng" at bounding box center [906, 730] width 173 height 20
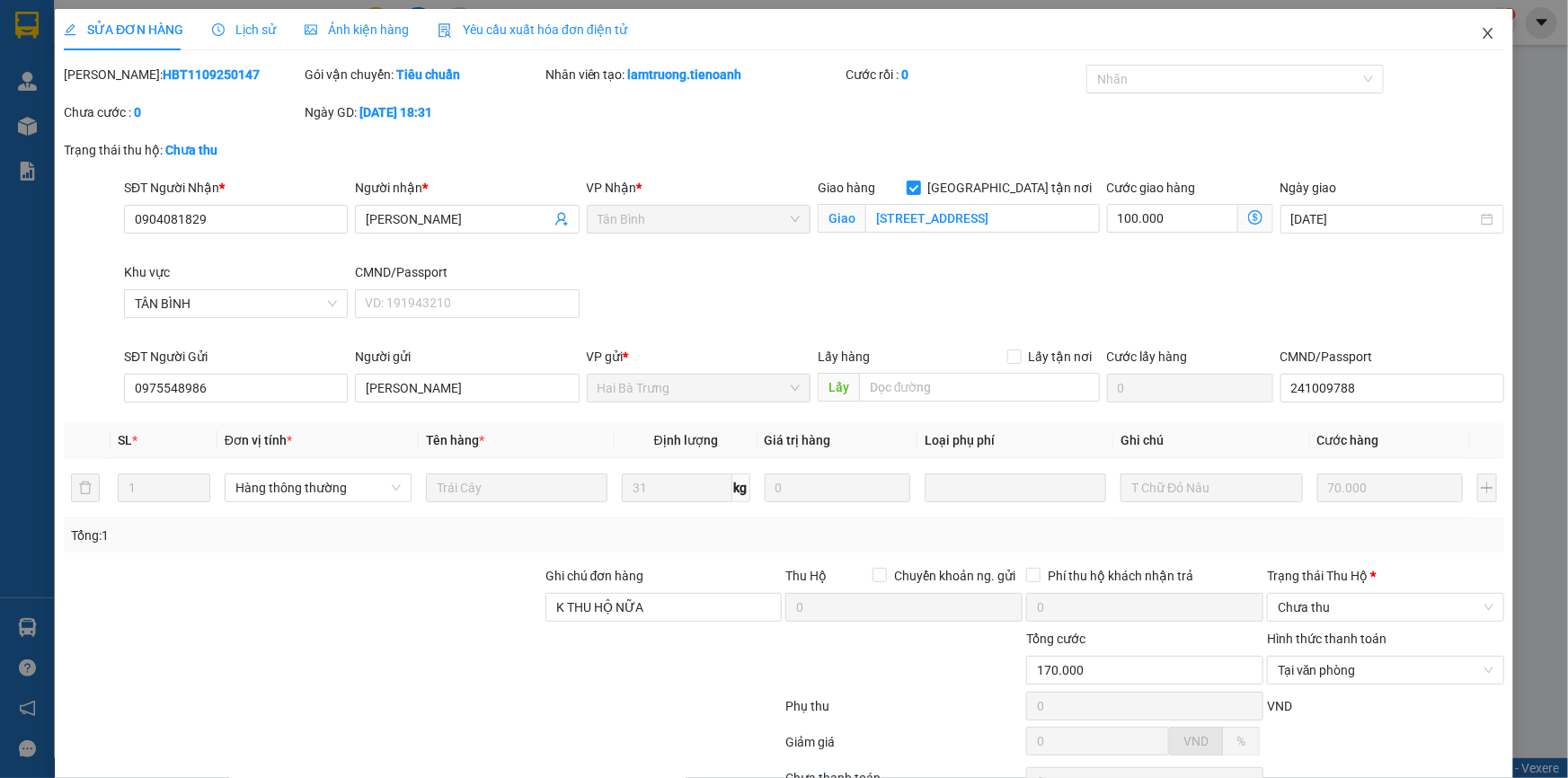
click at [1480, 31] on icon "close" at bounding box center [1488, 33] width 14 height 14
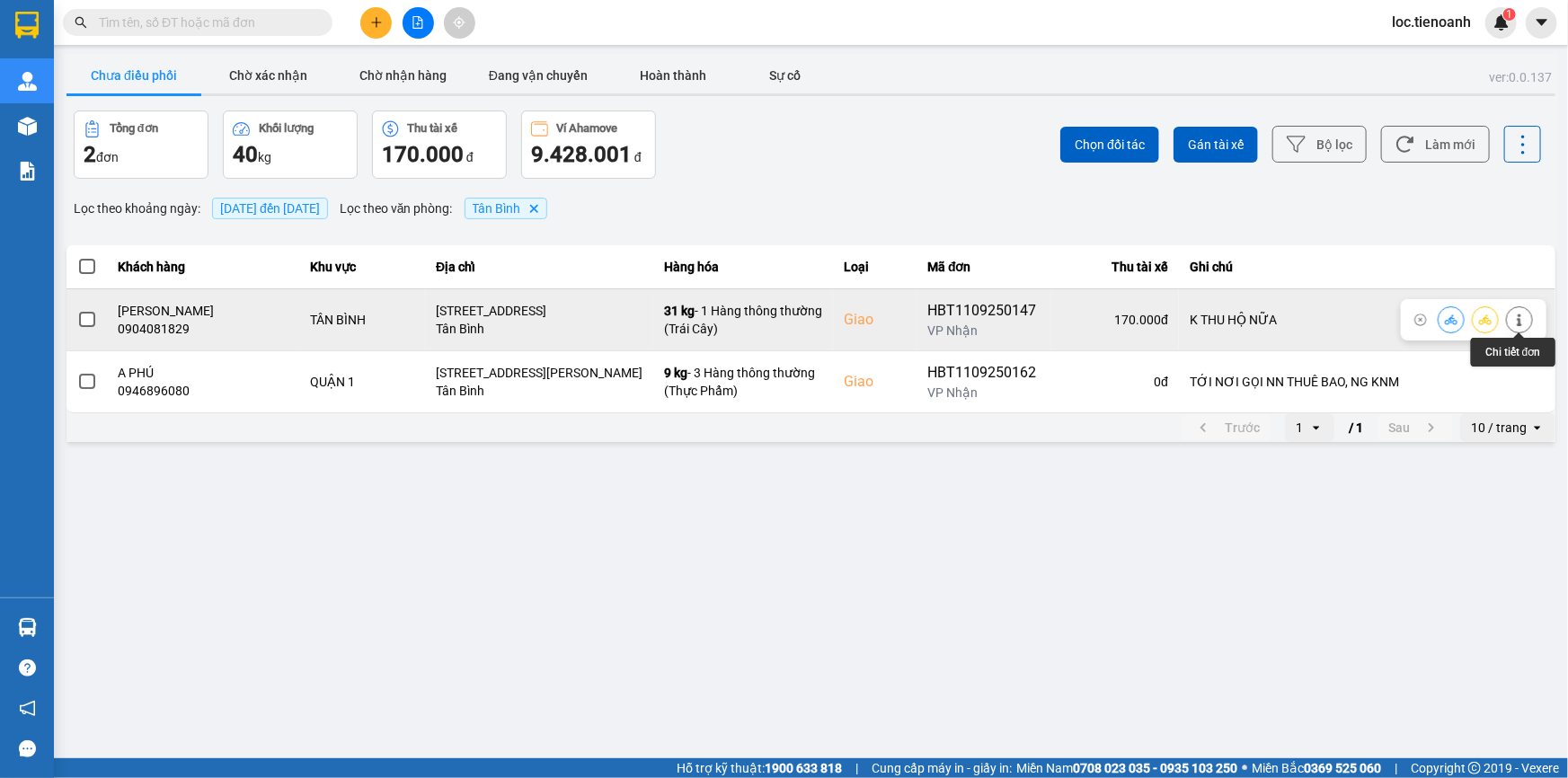
click at [1522, 314] on icon at bounding box center [1519, 320] width 13 height 13
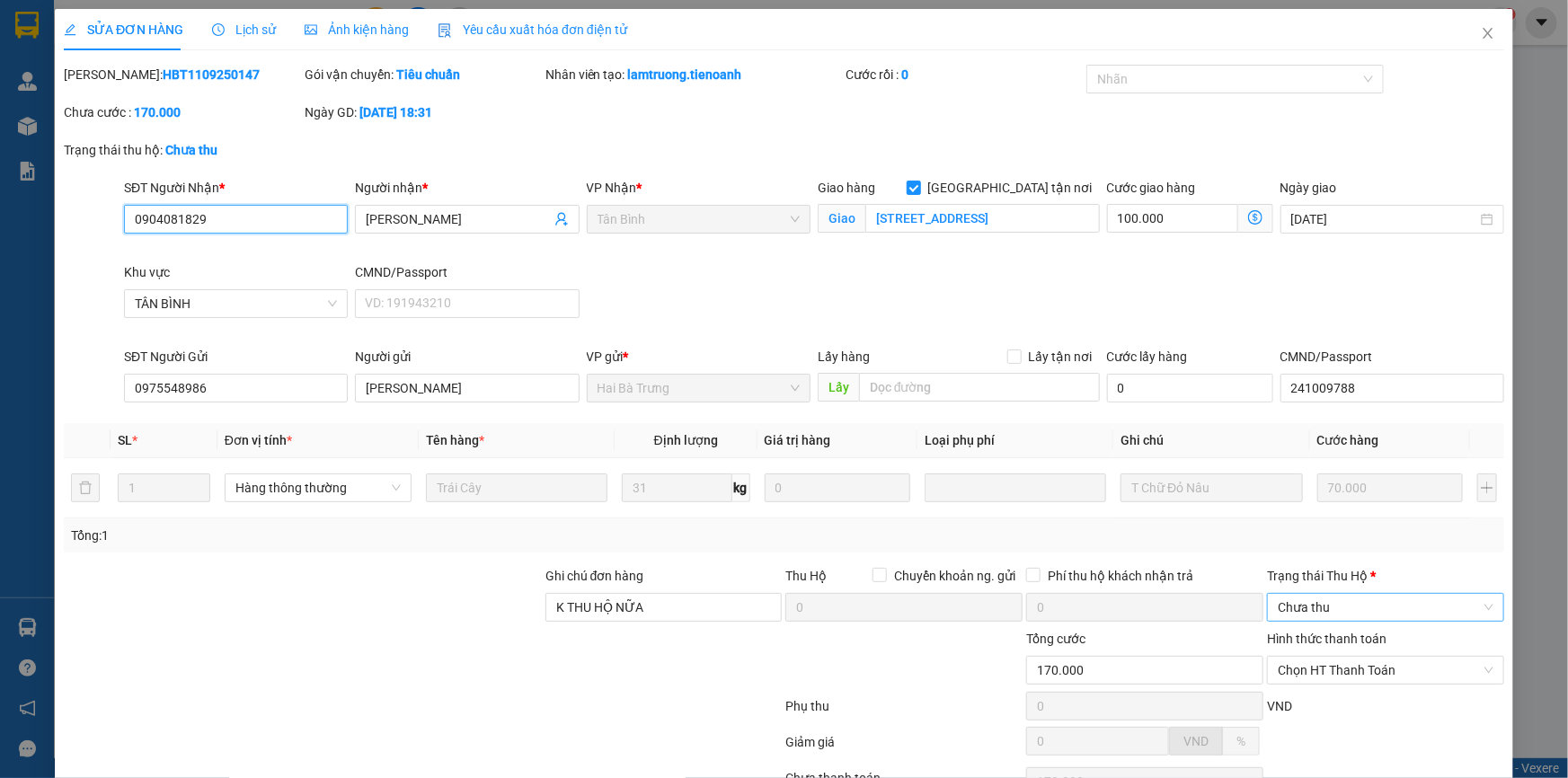
click at [1302, 603] on span "Chưa thu" at bounding box center [1385, 607] width 216 height 27
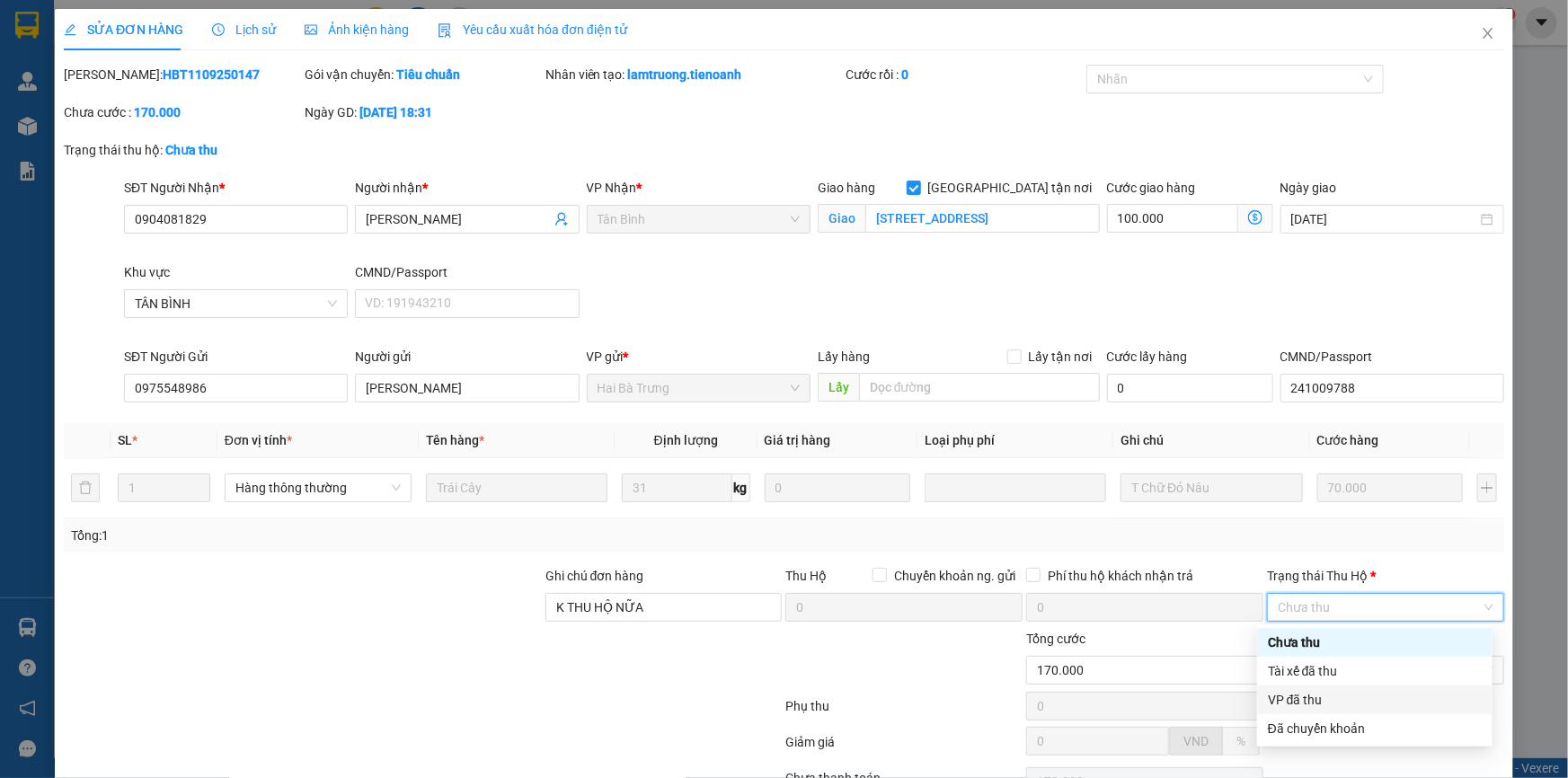
click at [1302, 699] on div "VP đã thu" at bounding box center [1375, 699] width 214 height 20
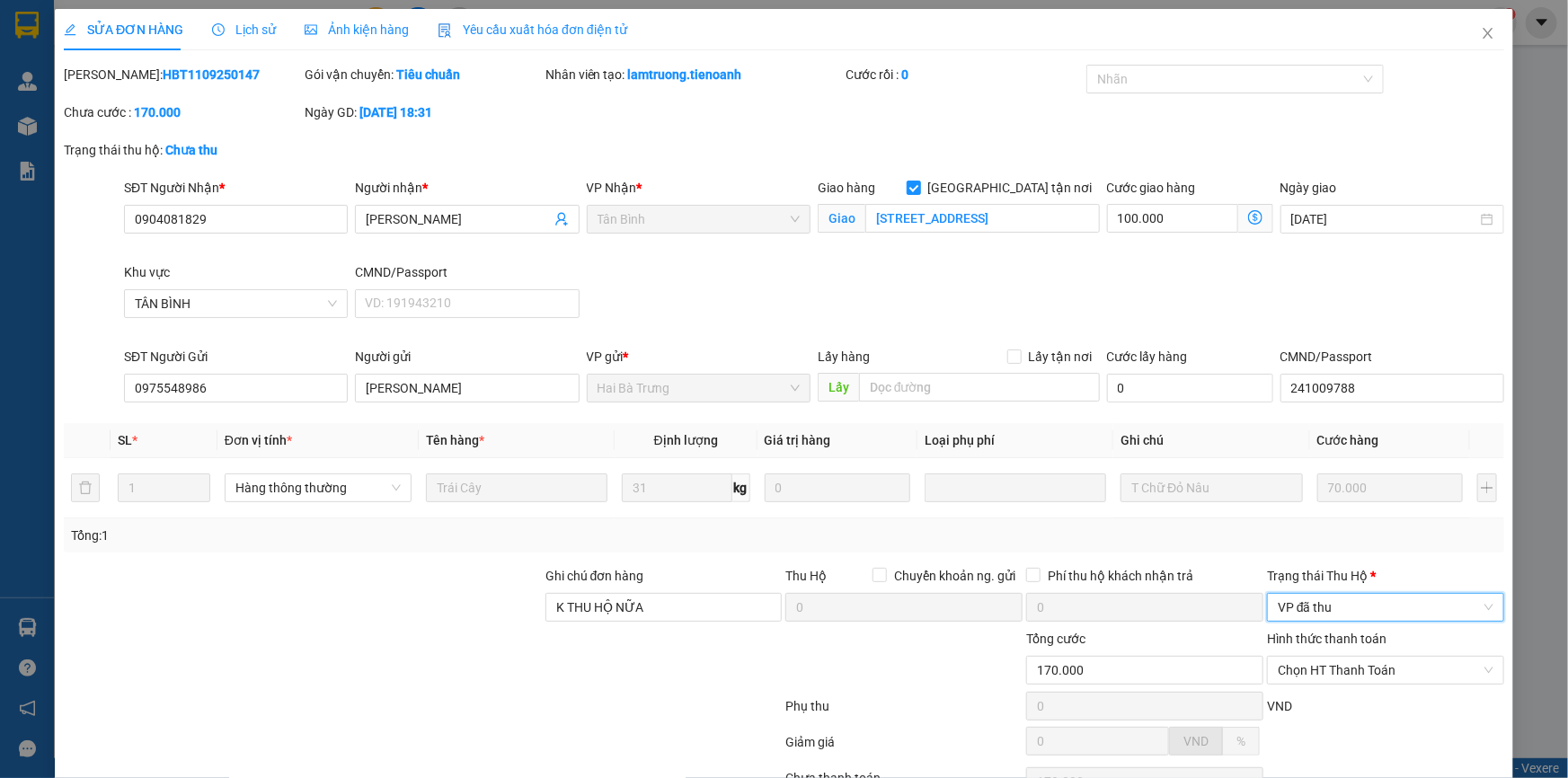
scroll to position [153, 0]
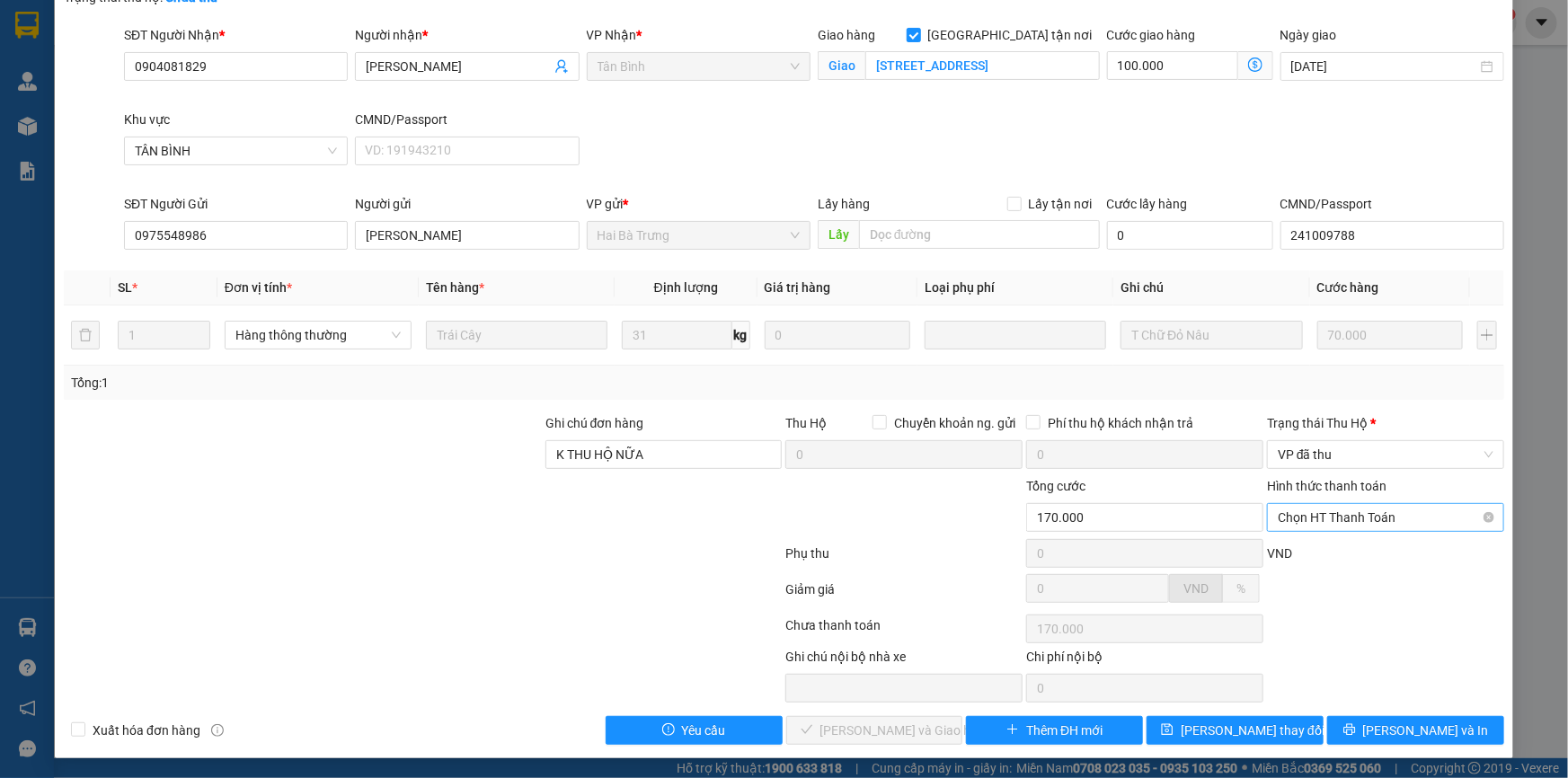
click at [1346, 516] on span "Chọn HT Thanh Toán" at bounding box center [1385, 518] width 216 height 27
click at [1316, 557] on div "Tại văn phòng" at bounding box center [1375, 552] width 214 height 20
click at [840, 730] on span "[PERSON_NAME] và Giao hàng" at bounding box center [906, 730] width 173 height 20
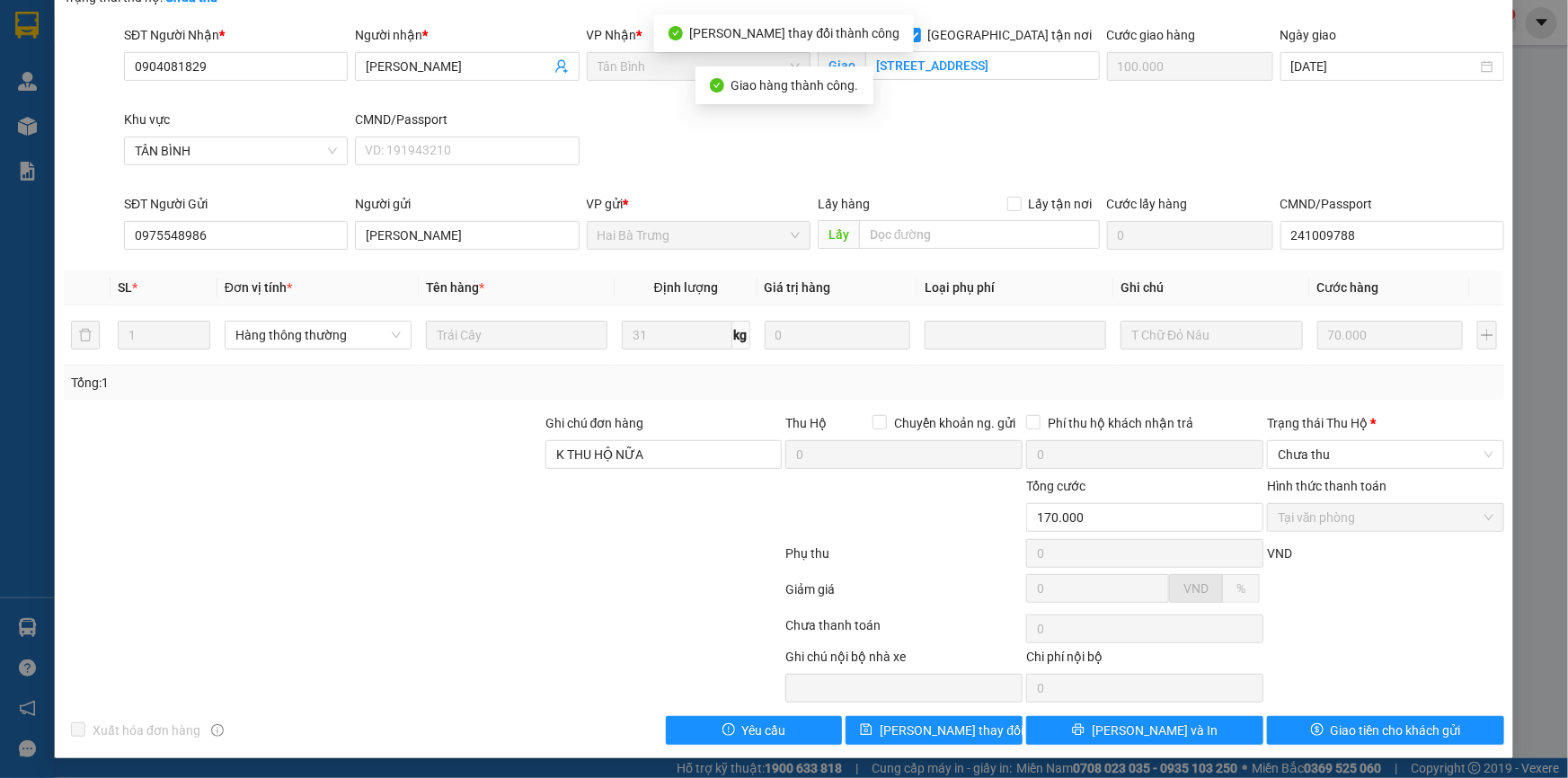
scroll to position [0, 0]
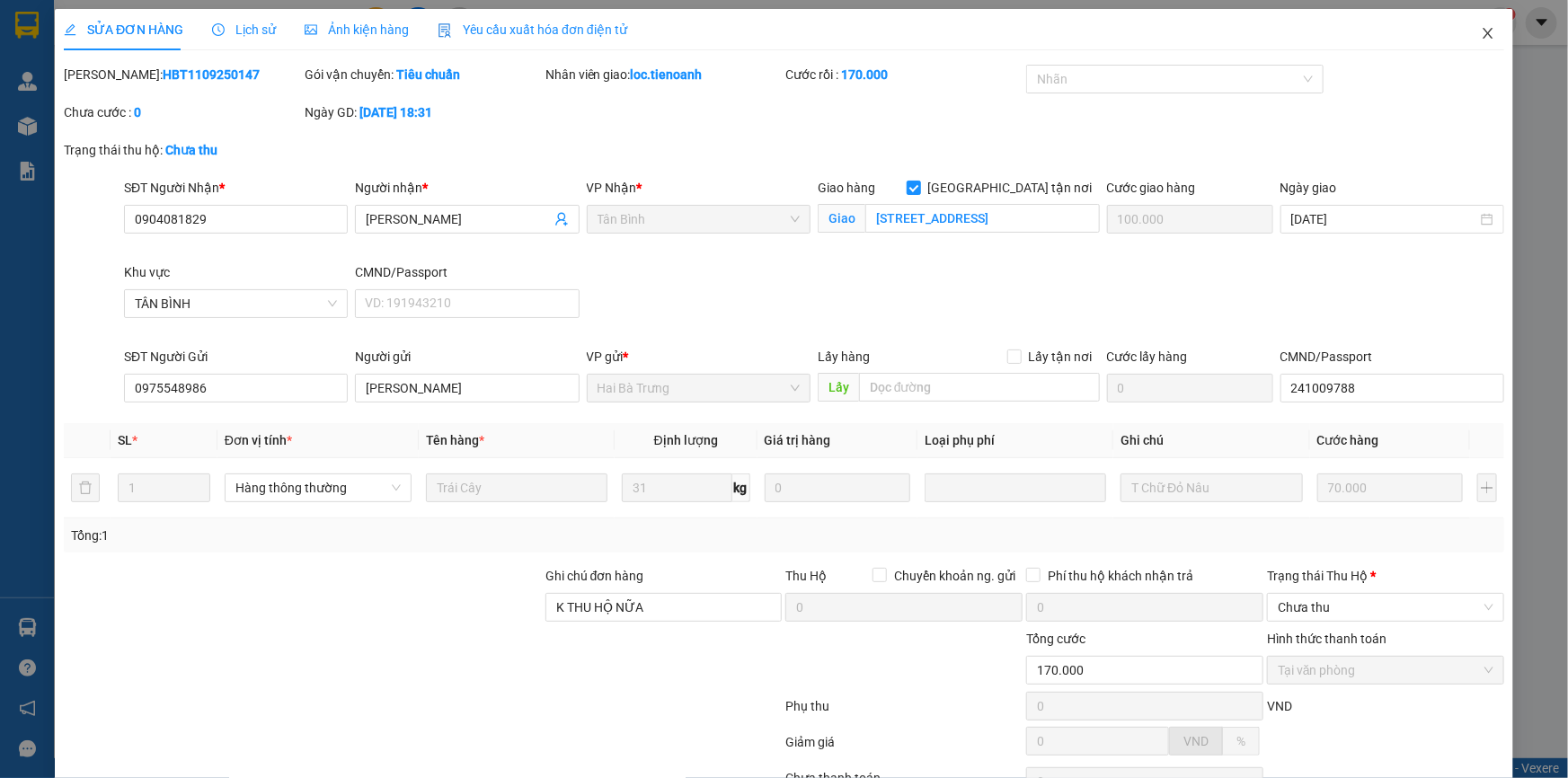
click at [1481, 36] on icon "close" at bounding box center [1488, 33] width 14 height 14
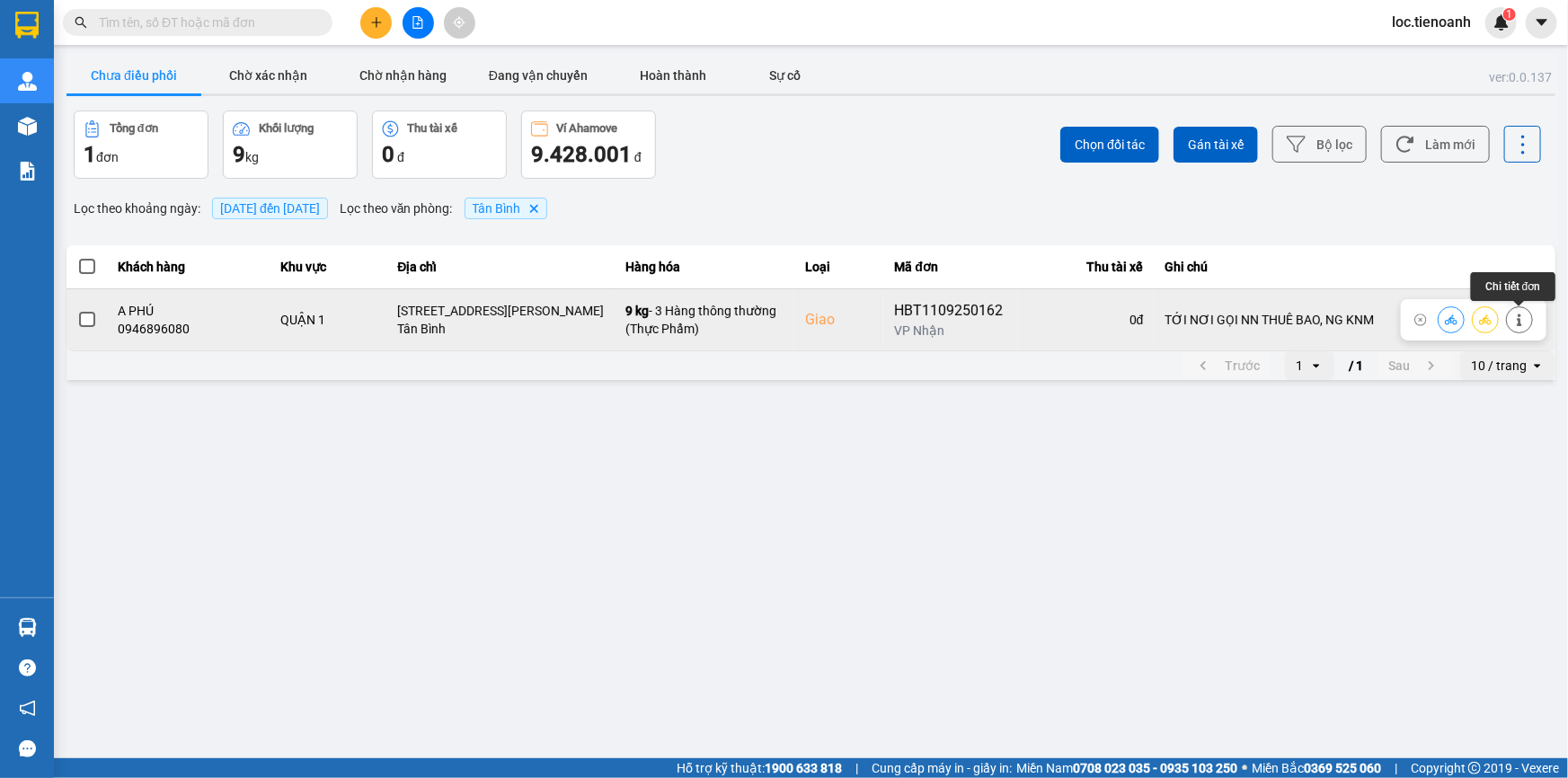
click at [1522, 320] on icon at bounding box center [1519, 320] width 13 height 13
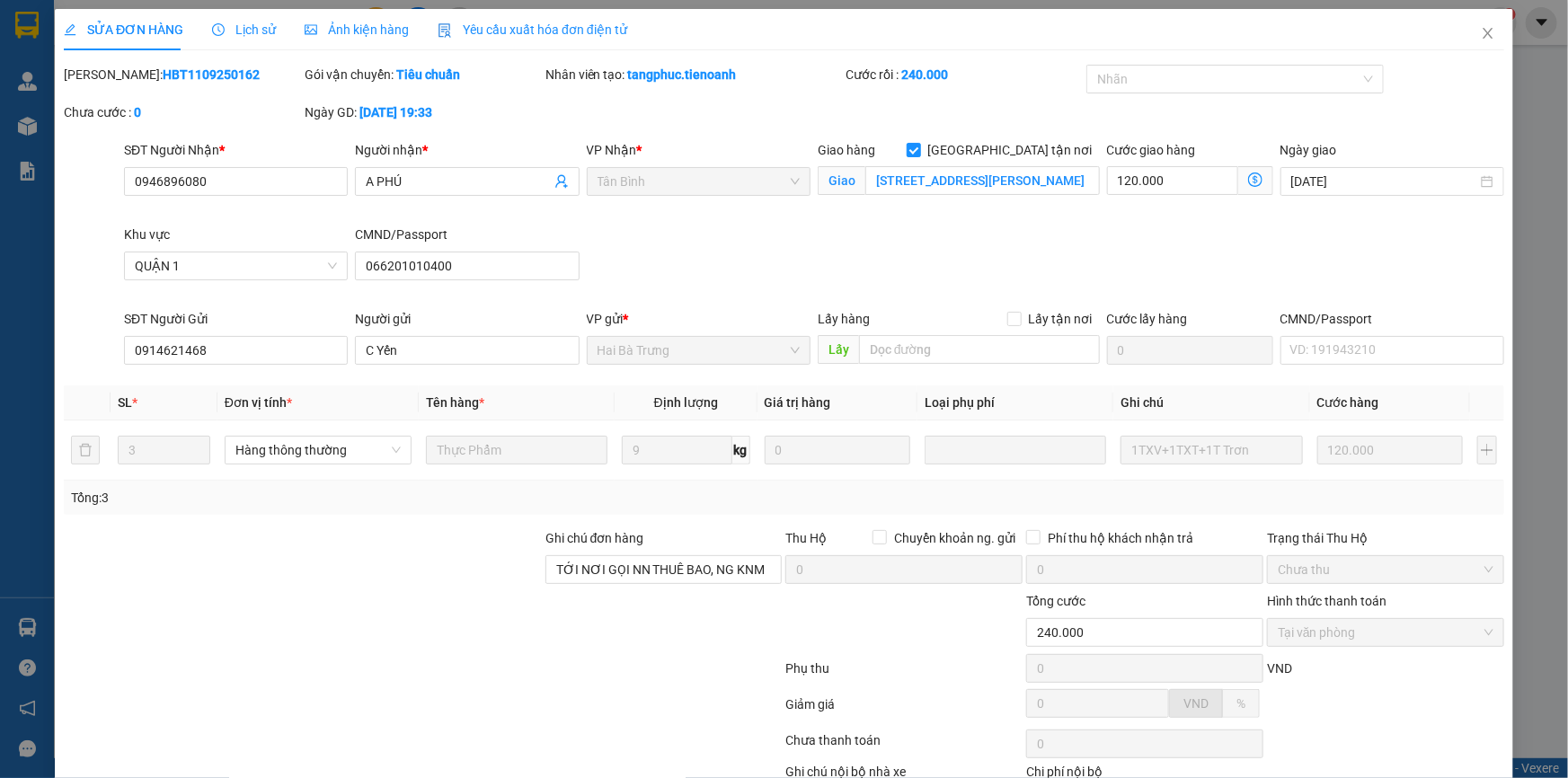
scroll to position [115, 0]
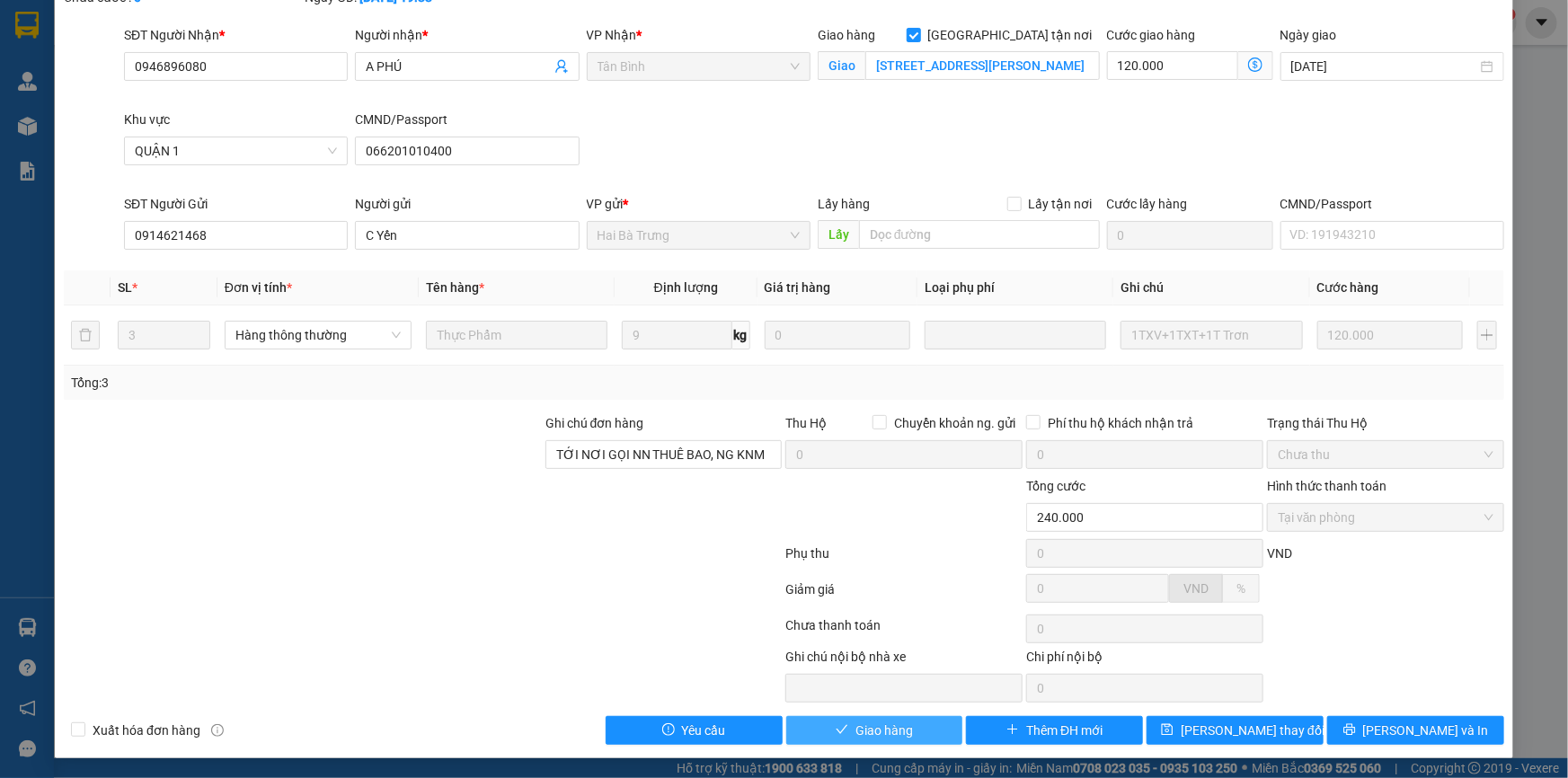
click at [929, 731] on button "Giao hàng" at bounding box center [875, 730] width 177 height 29
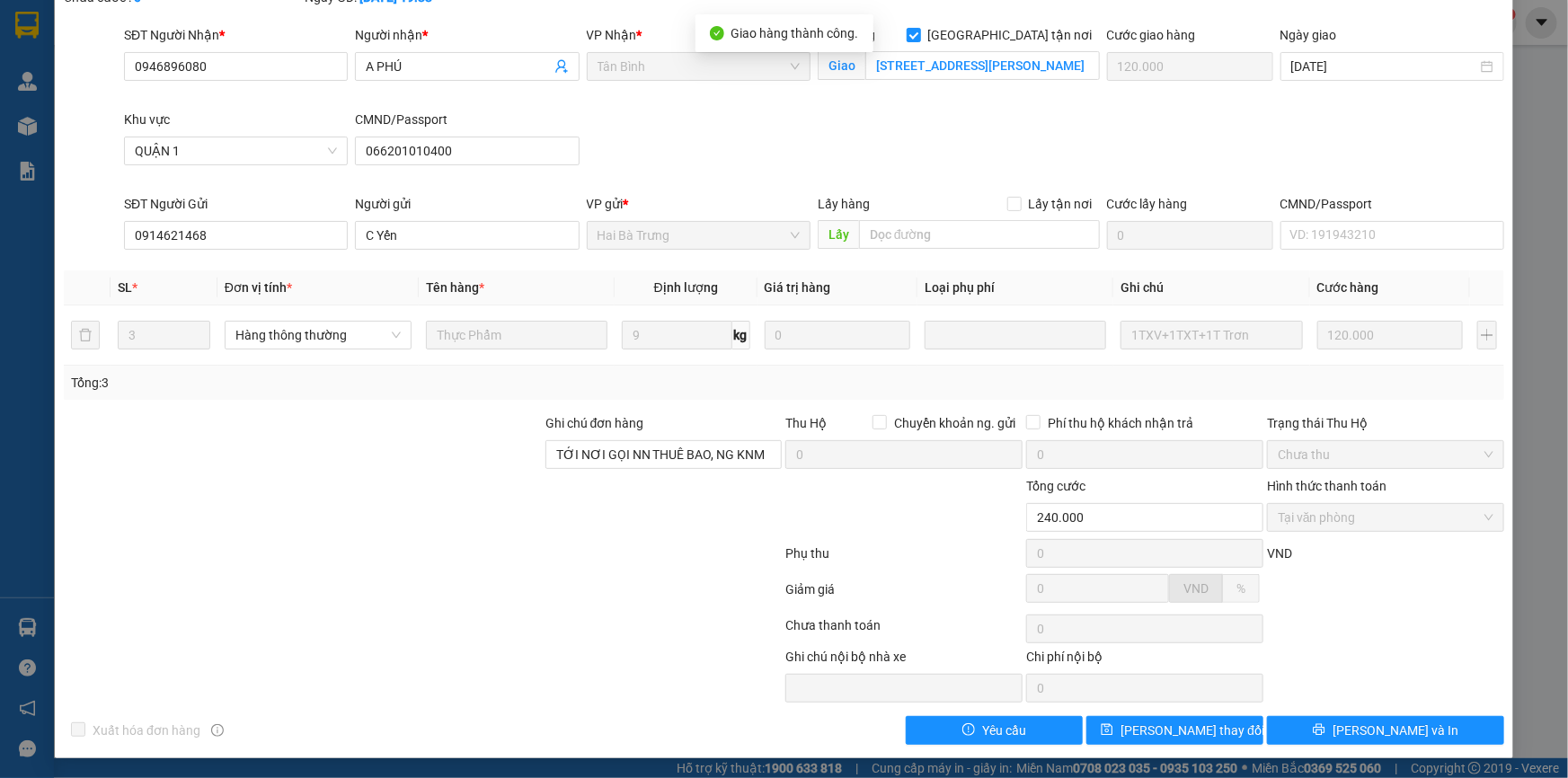
drag, startPoint x: 1554, startPoint y: 172, endPoint x: 1548, endPoint y: 86, distance: 86.2
click at [1548, 87] on div "SỬA ĐƠN HÀNG Lịch sử Ảnh kiện hàng Yêu cầu xuất hóa đơn điện tử Total Paid Fee …" at bounding box center [784, 389] width 1568 height 778
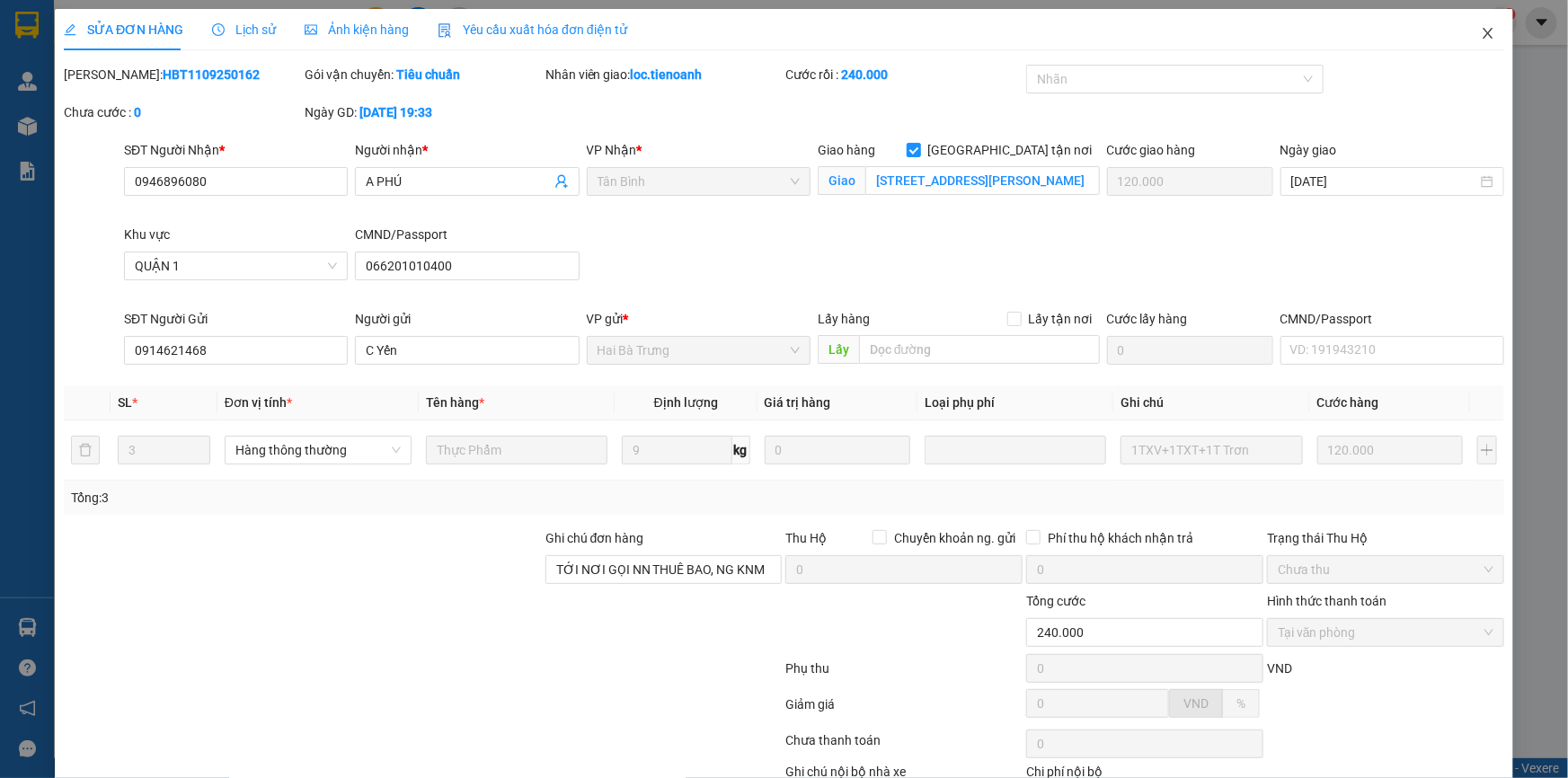
click at [1480, 33] on icon "close" at bounding box center [1488, 33] width 14 height 14
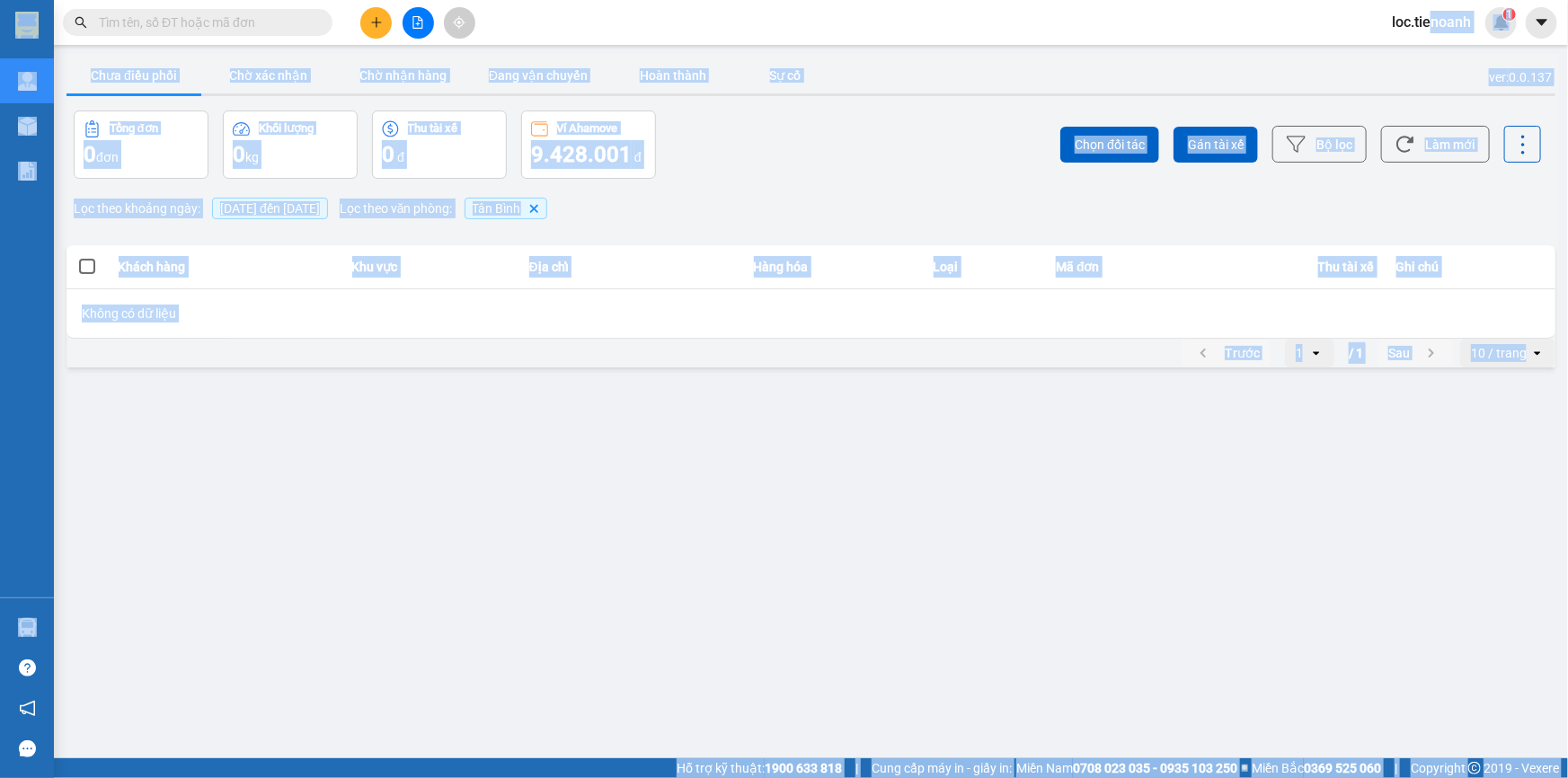
click at [1432, 26] on span "loc.tienoanh" at bounding box center [1431, 22] width 108 height 23
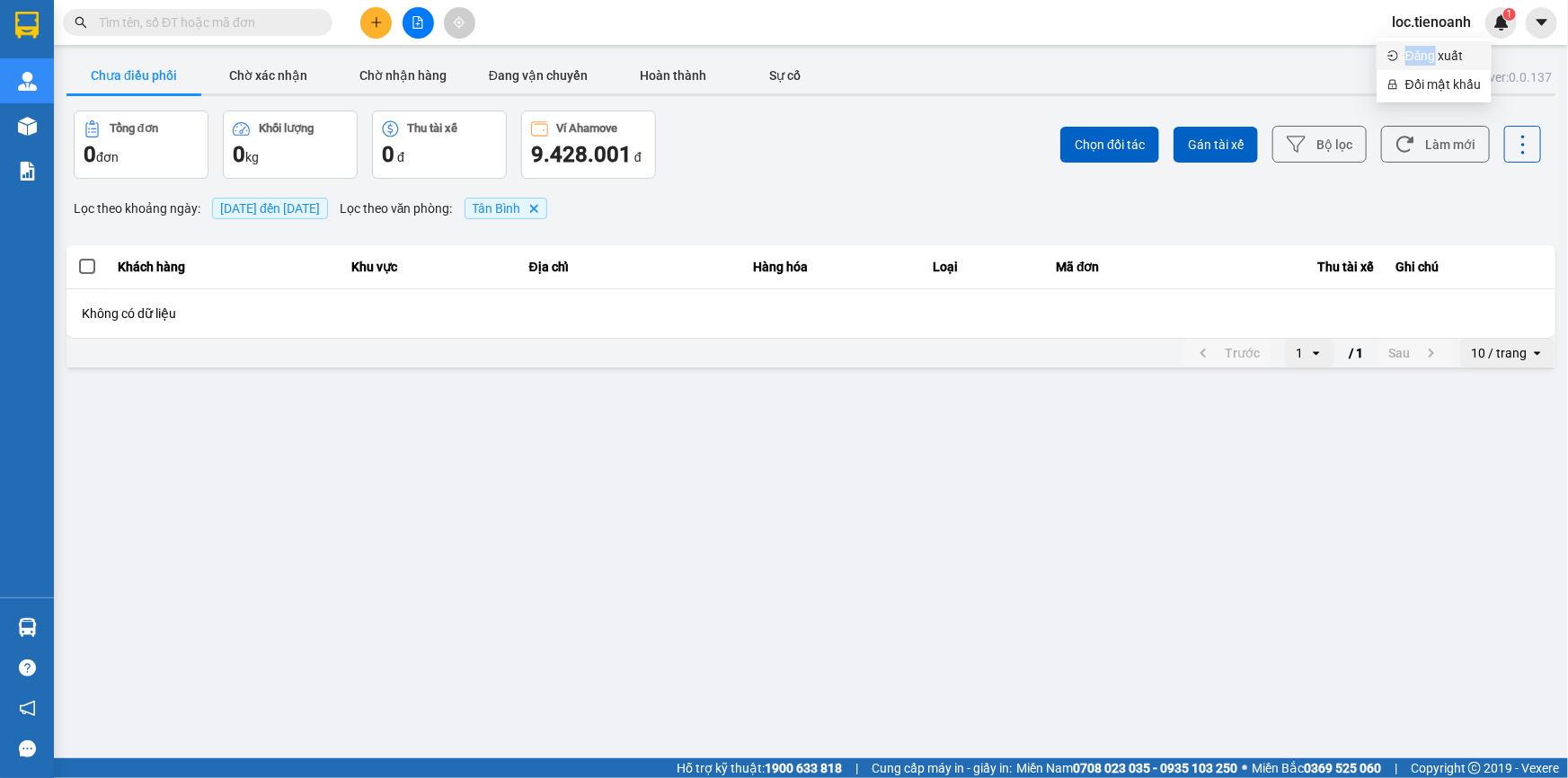
click at [1432, 54] on span "Đăng xuất" at bounding box center [1443, 56] width 76 height 20
